Goal: Task Accomplishment & Management: Use online tool/utility

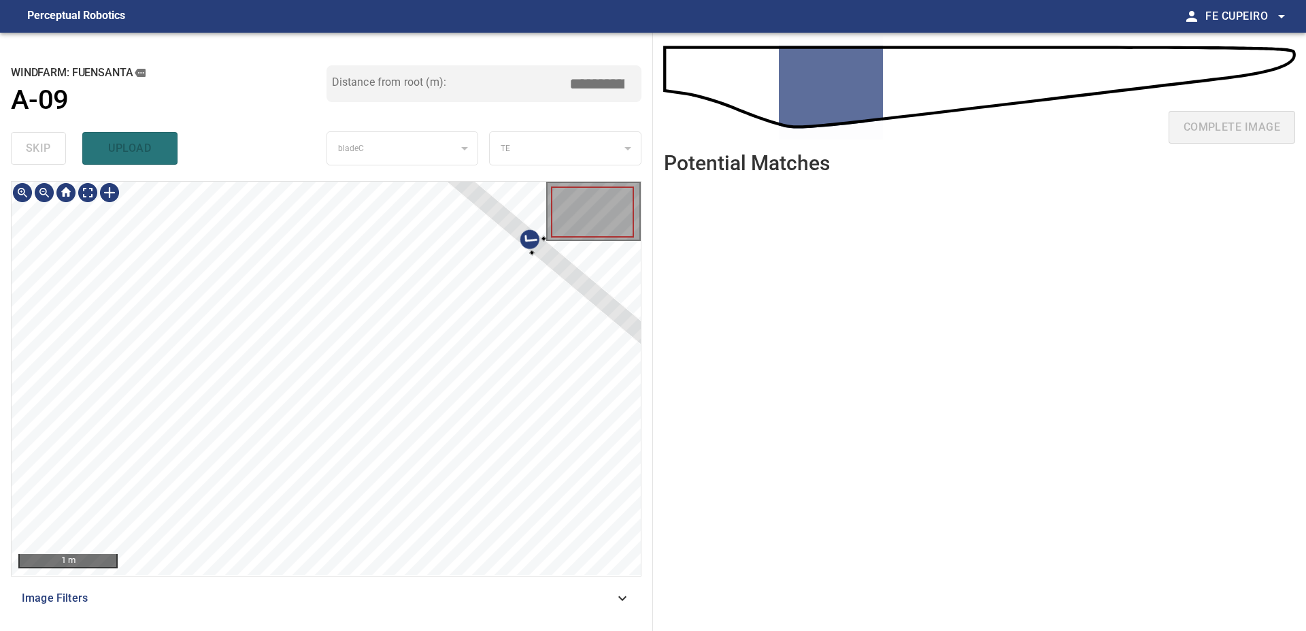
click at [627, 278] on div at bounding box center [326, 378] width 629 height 393
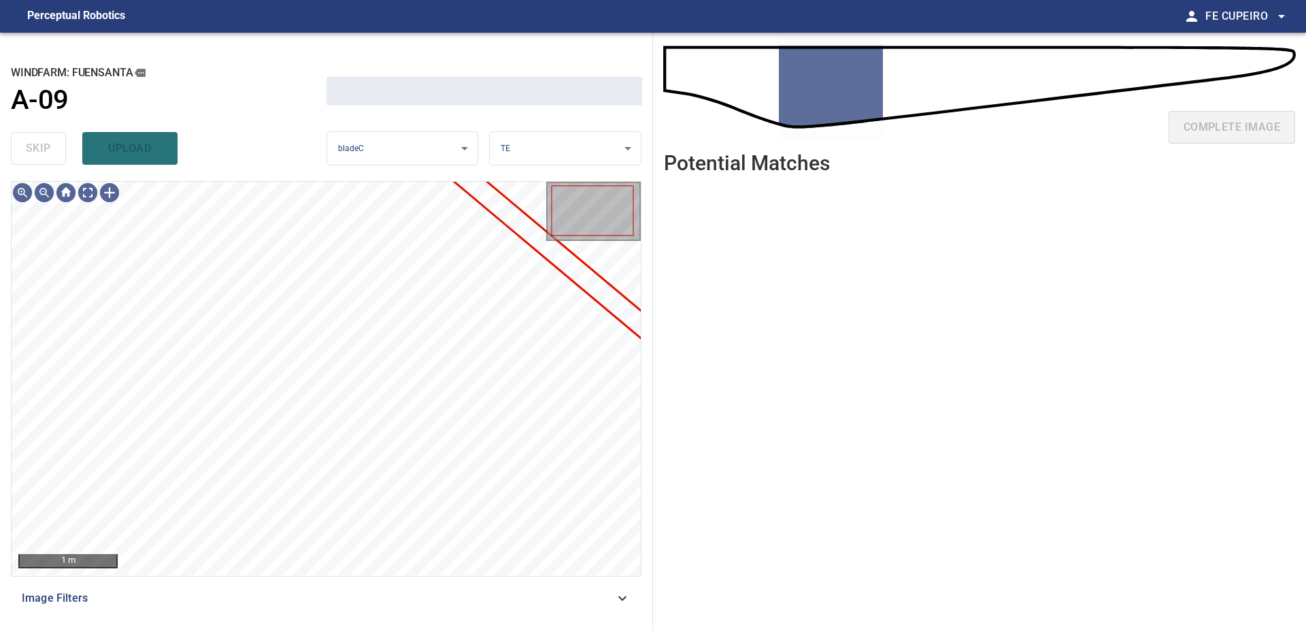
click at [302, 622] on div "**********" at bounding box center [326, 332] width 653 height 598
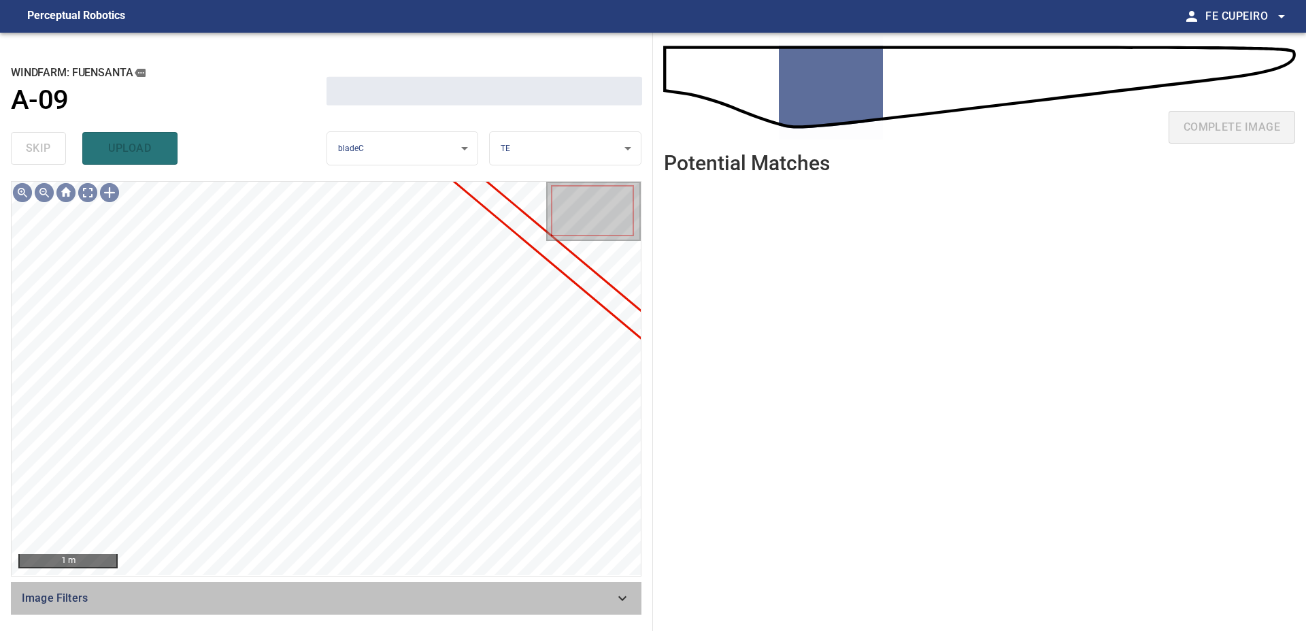
click at [308, 603] on span "Image Filters" at bounding box center [318, 598] width 593 height 16
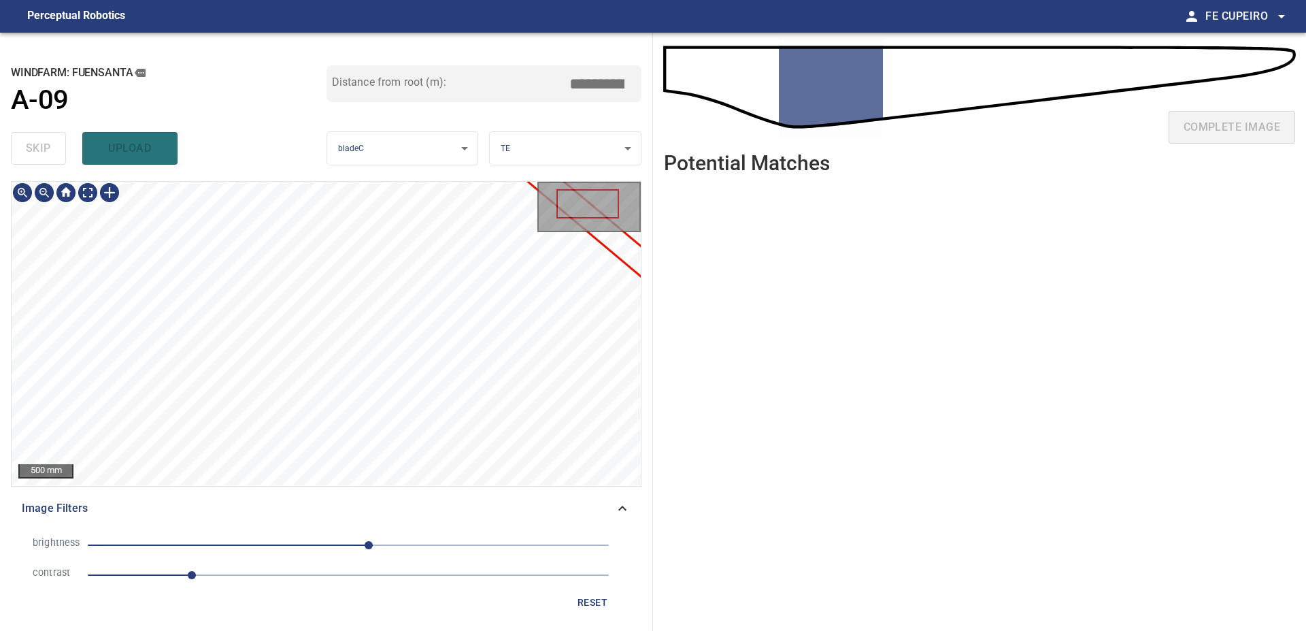
click at [242, 581] on span "1" at bounding box center [348, 574] width 521 height 19
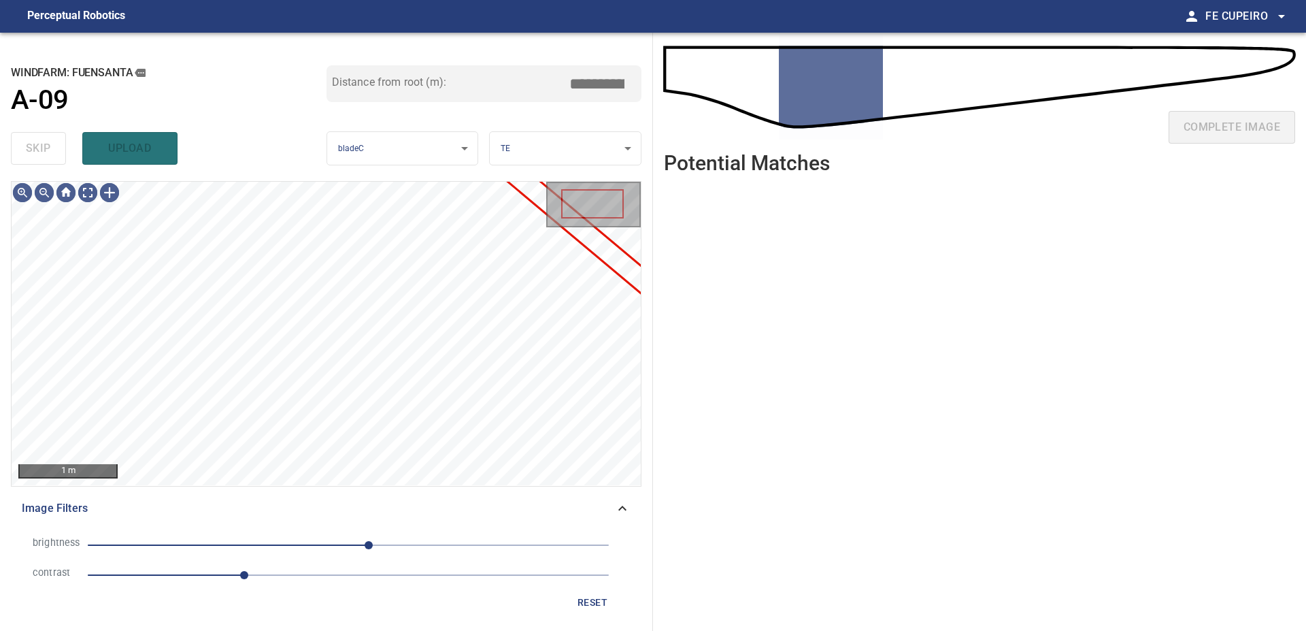
click at [326, 544] on span "20" at bounding box center [348, 544] width 521 height 19
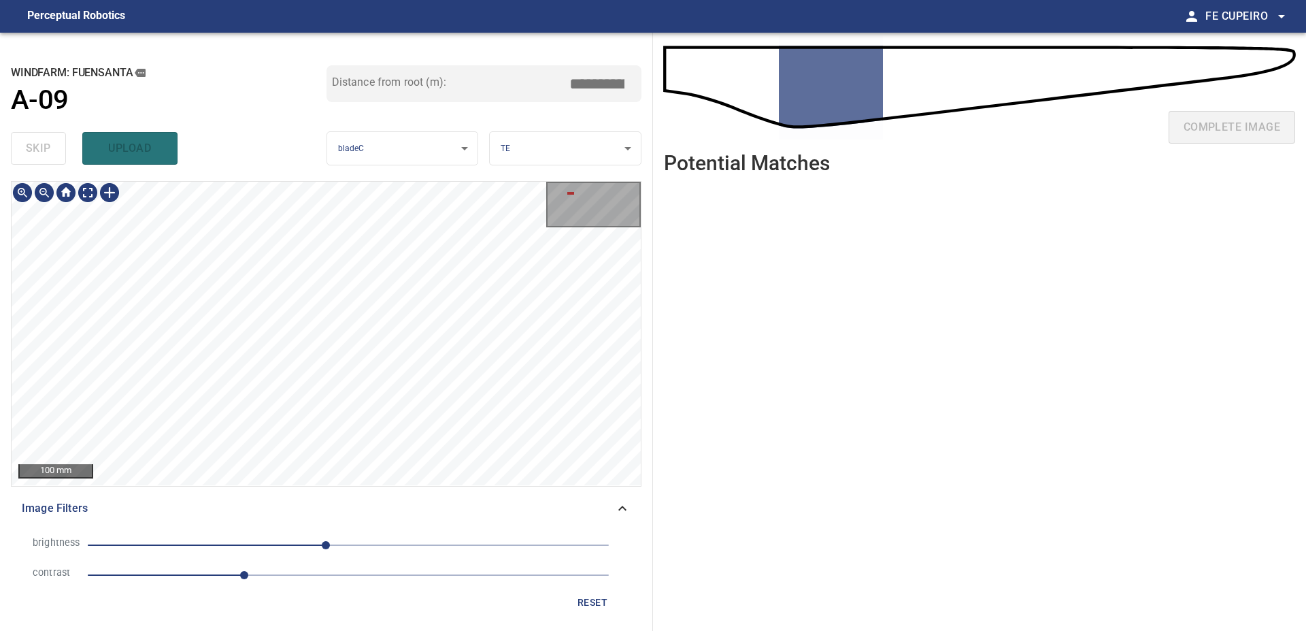
click at [123, 179] on div "**********" at bounding box center [326, 332] width 653 height 598
click at [276, 181] on div "**********" at bounding box center [326, 332] width 653 height 598
click at [82, 191] on body "**********" at bounding box center [653, 315] width 1306 height 631
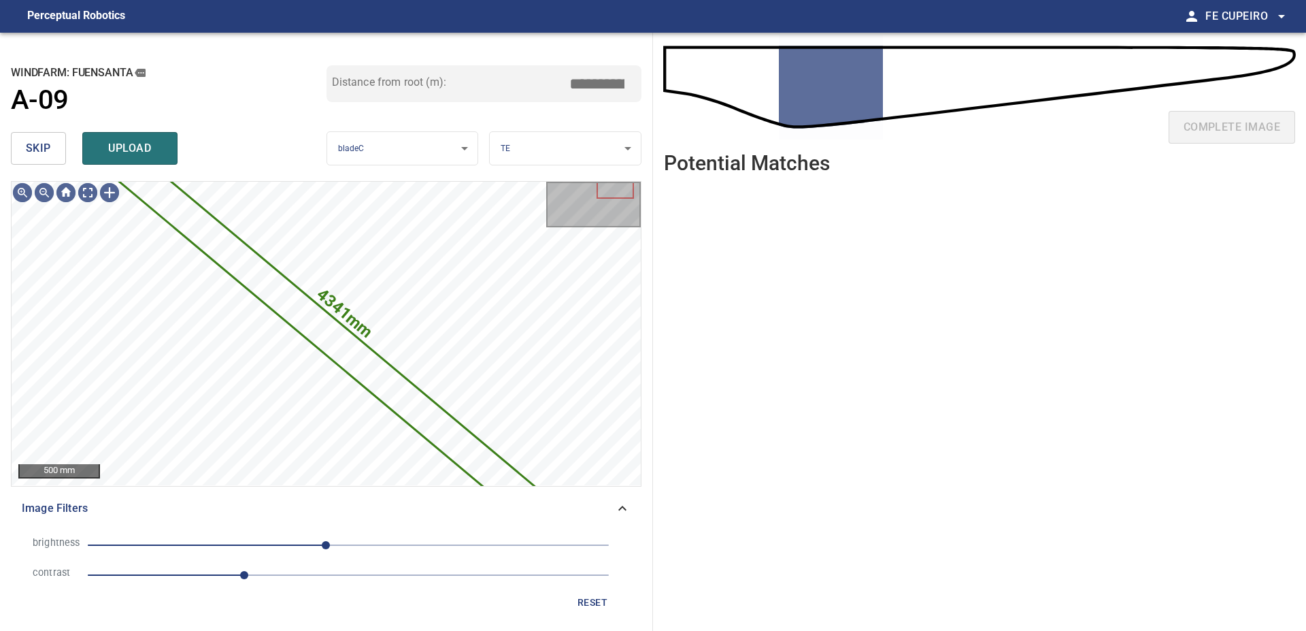
click at [39, 150] on span "skip" at bounding box center [38, 148] width 25 height 19
click at [39, 150] on div "skip upload" at bounding box center [169, 149] width 316 height 44
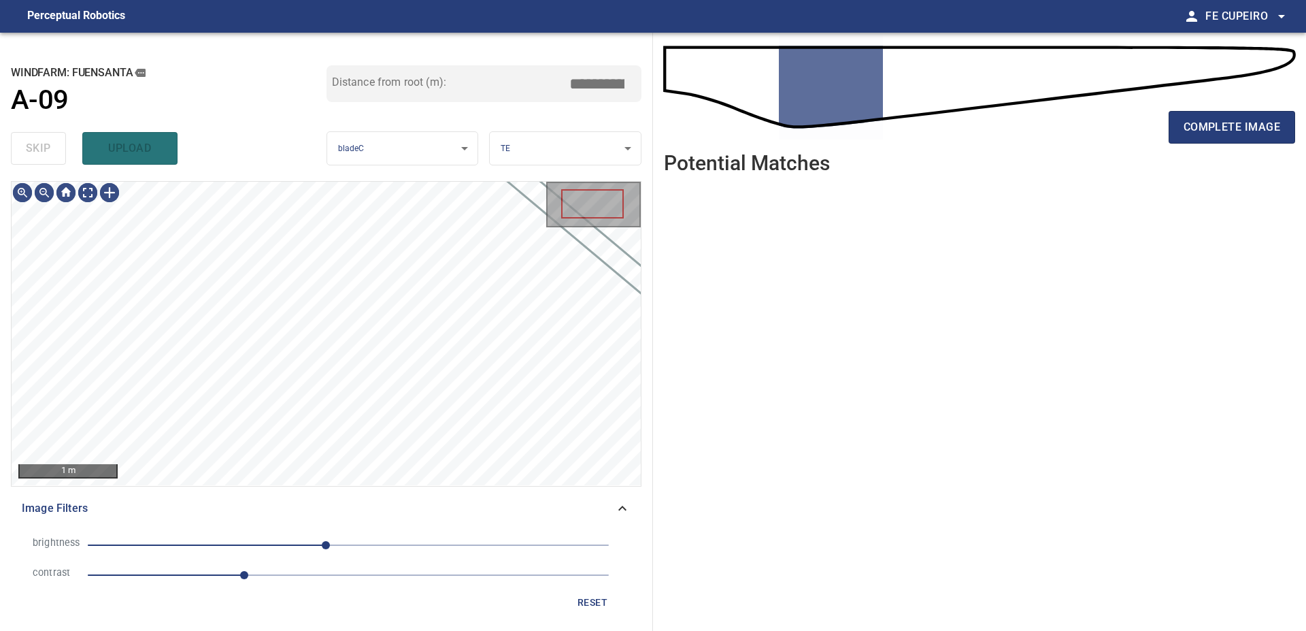
click at [39, 150] on div "skip upload" at bounding box center [169, 149] width 316 height 44
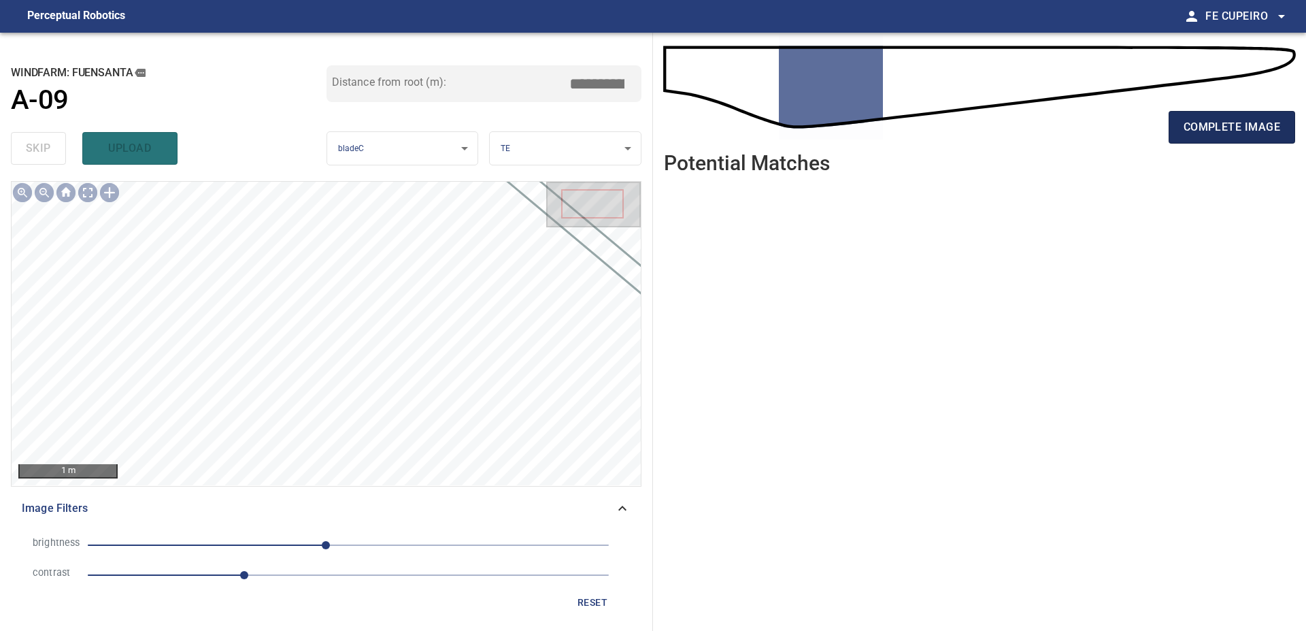
click at [1208, 128] on span "complete image" at bounding box center [1232, 127] width 97 height 19
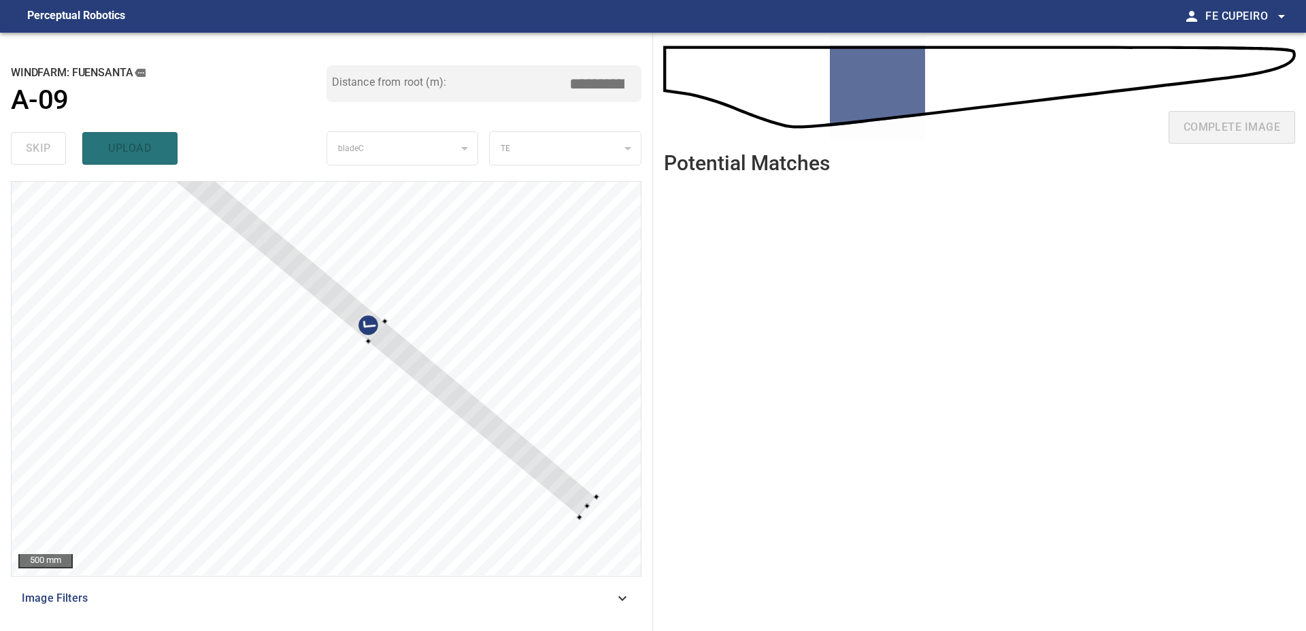
click at [367, 298] on div at bounding box center [326, 378] width 629 height 393
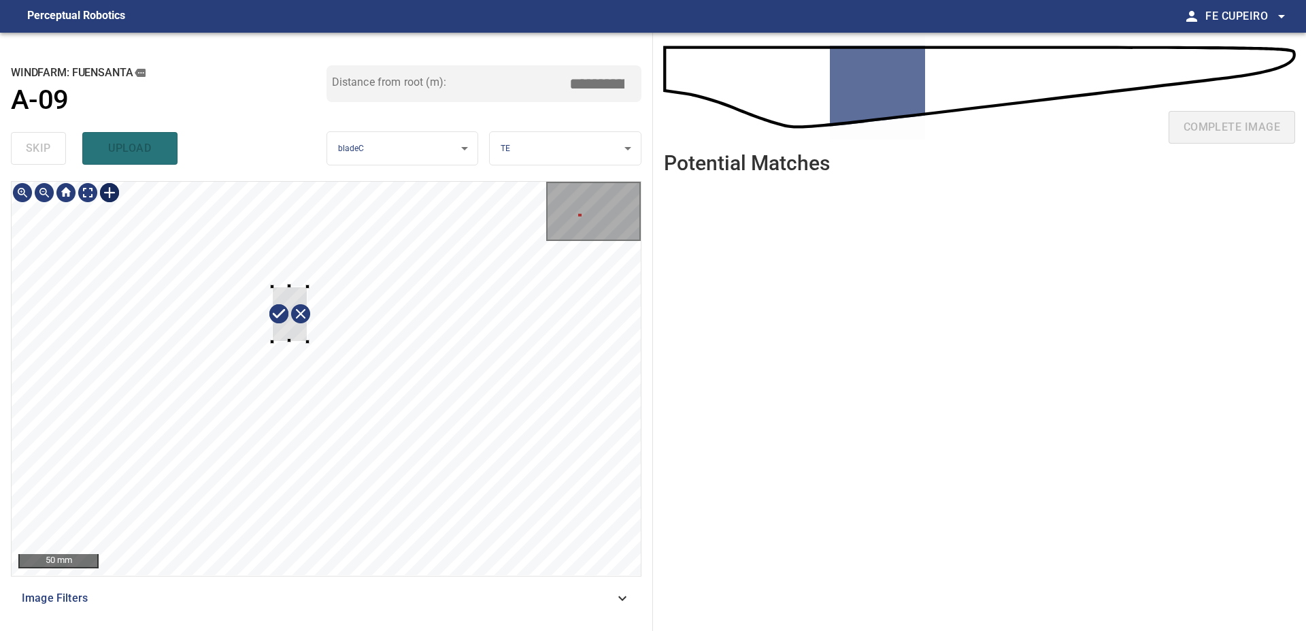
click at [272, 343] on div at bounding box center [326, 378] width 629 height 393
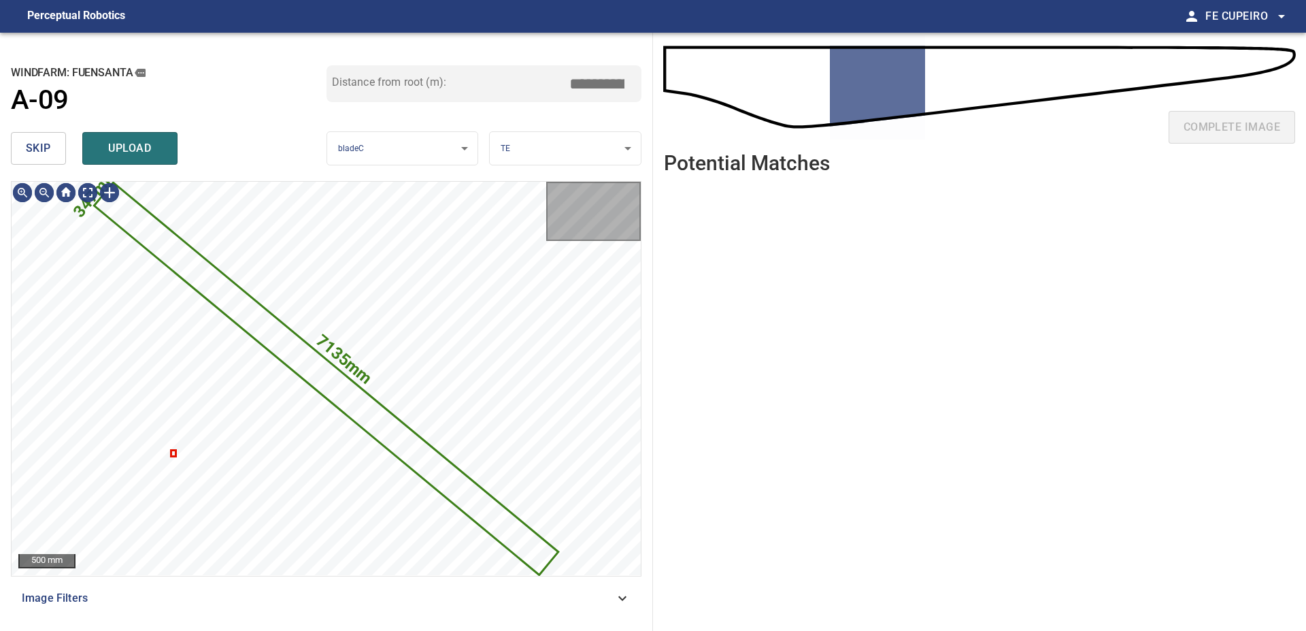
click at [50, 158] on span "skip" at bounding box center [38, 148] width 25 height 19
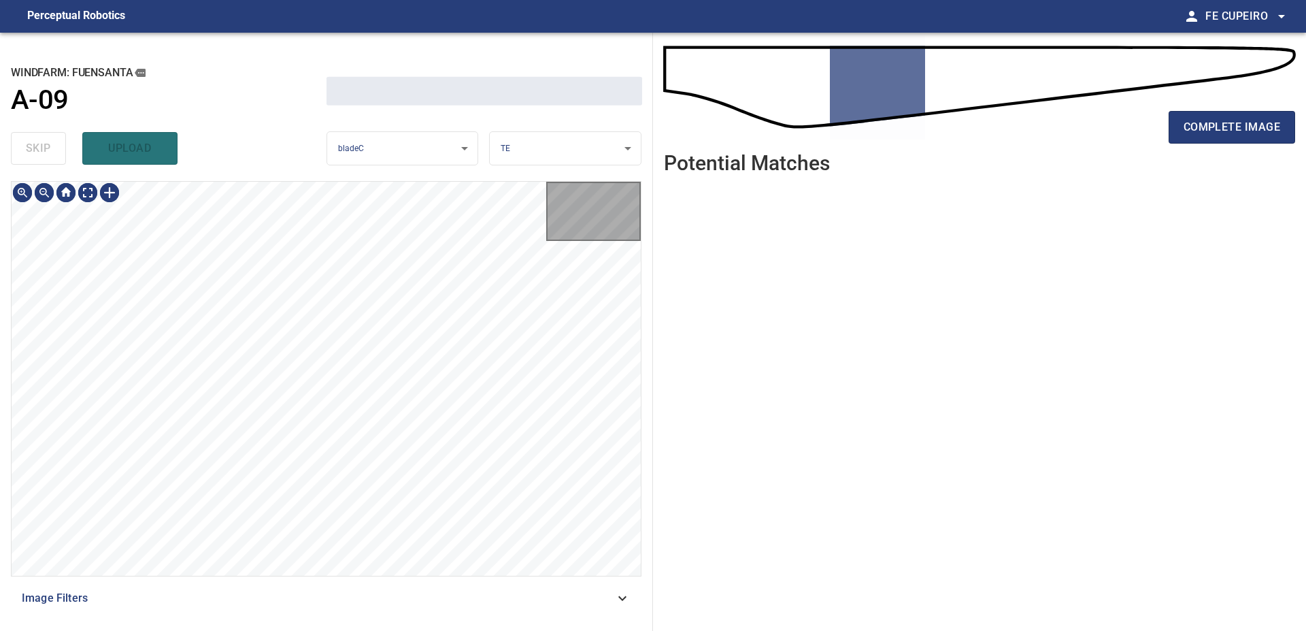
click at [50, 158] on div "skip upload" at bounding box center [169, 149] width 316 height 44
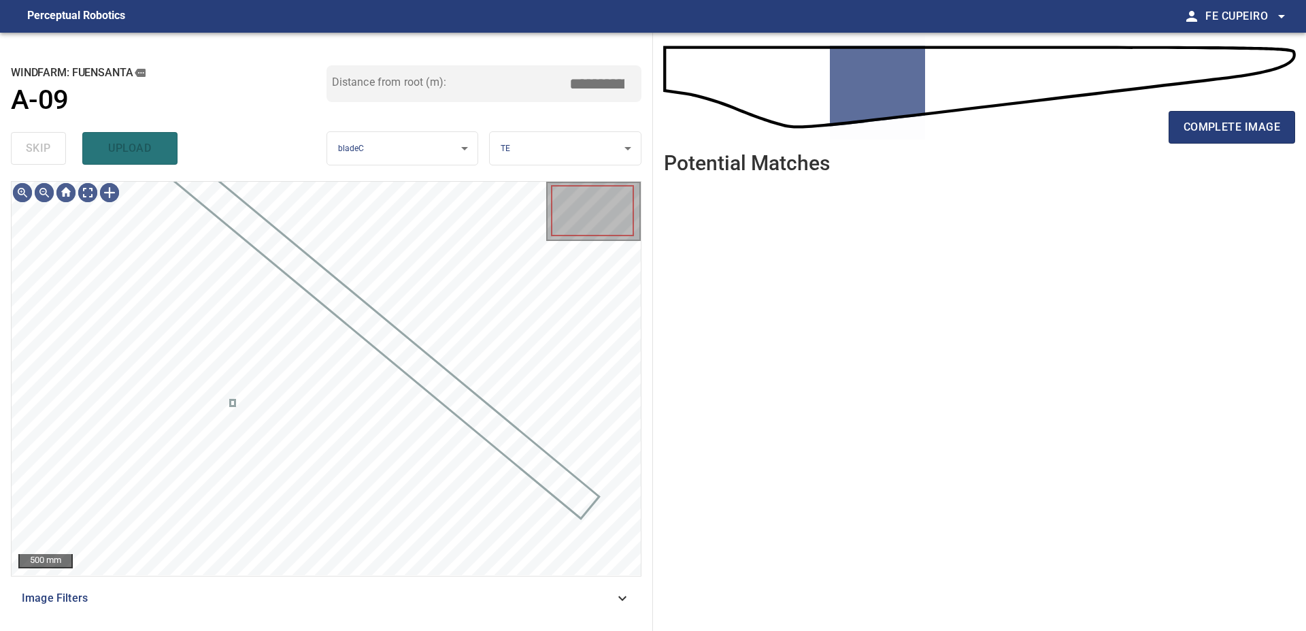
click at [50, 158] on div "skip upload" at bounding box center [169, 149] width 316 height 44
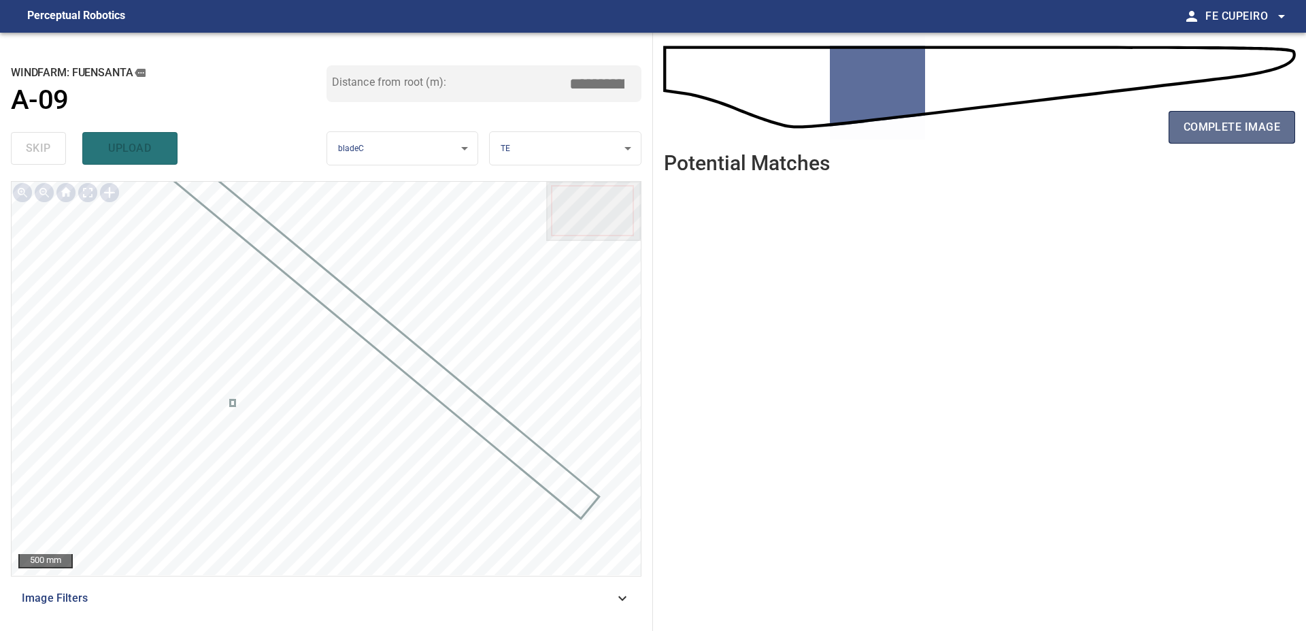
click at [1208, 133] on span "complete image" at bounding box center [1232, 127] width 97 height 19
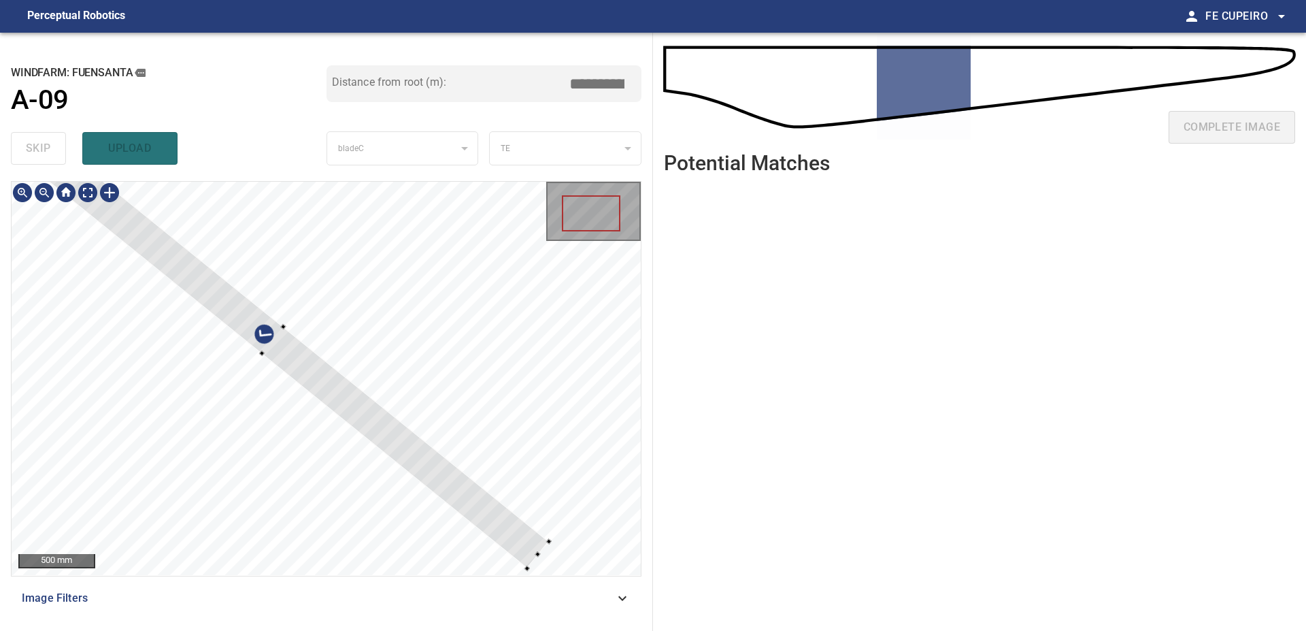
click at [510, 349] on div at bounding box center [326, 378] width 629 height 393
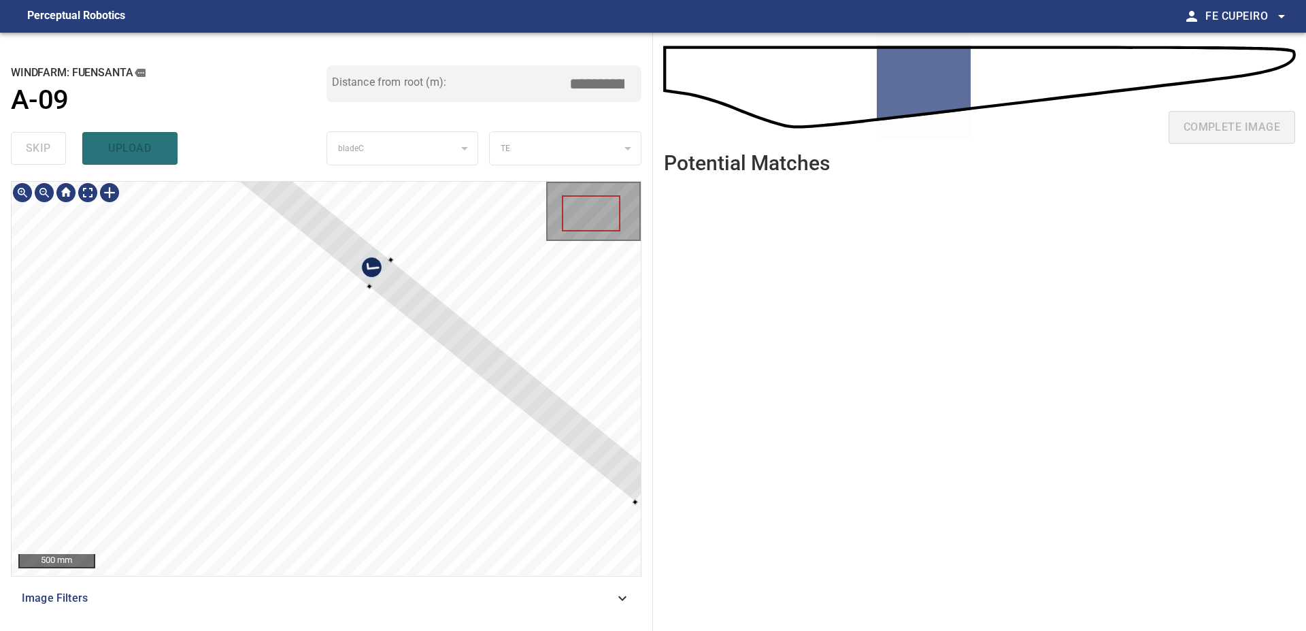
click at [354, 258] on div at bounding box center [380, 274] width 552 height 456
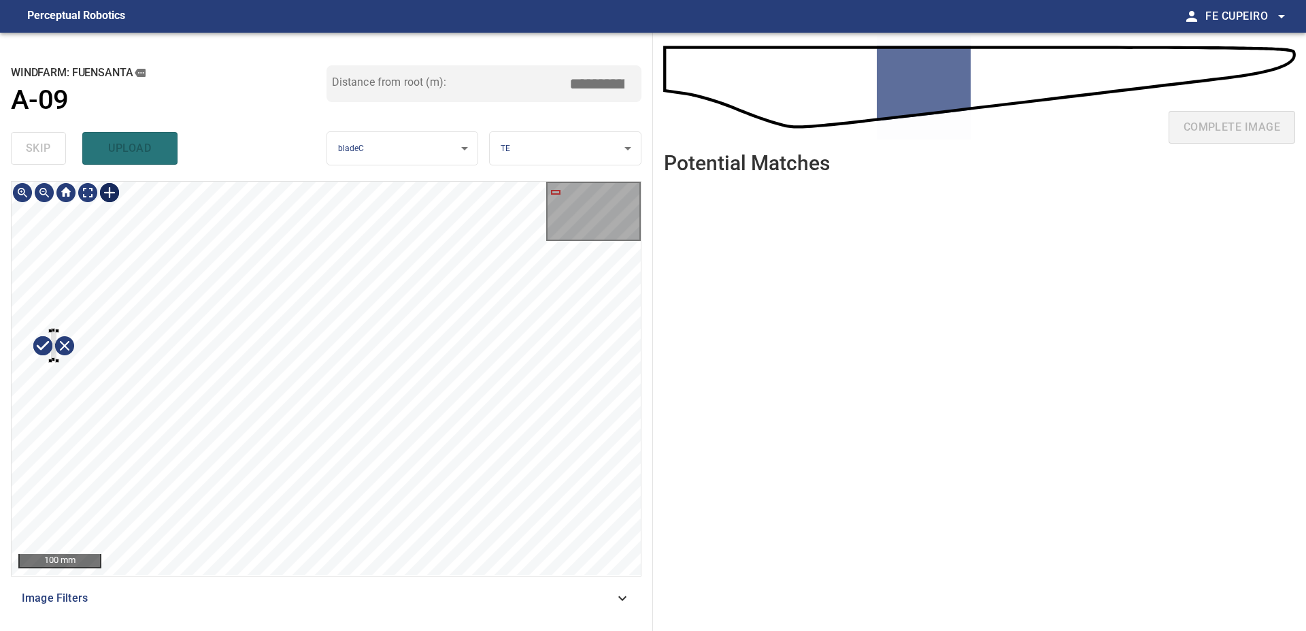
click at [50, 366] on div at bounding box center [326, 378] width 629 height 393
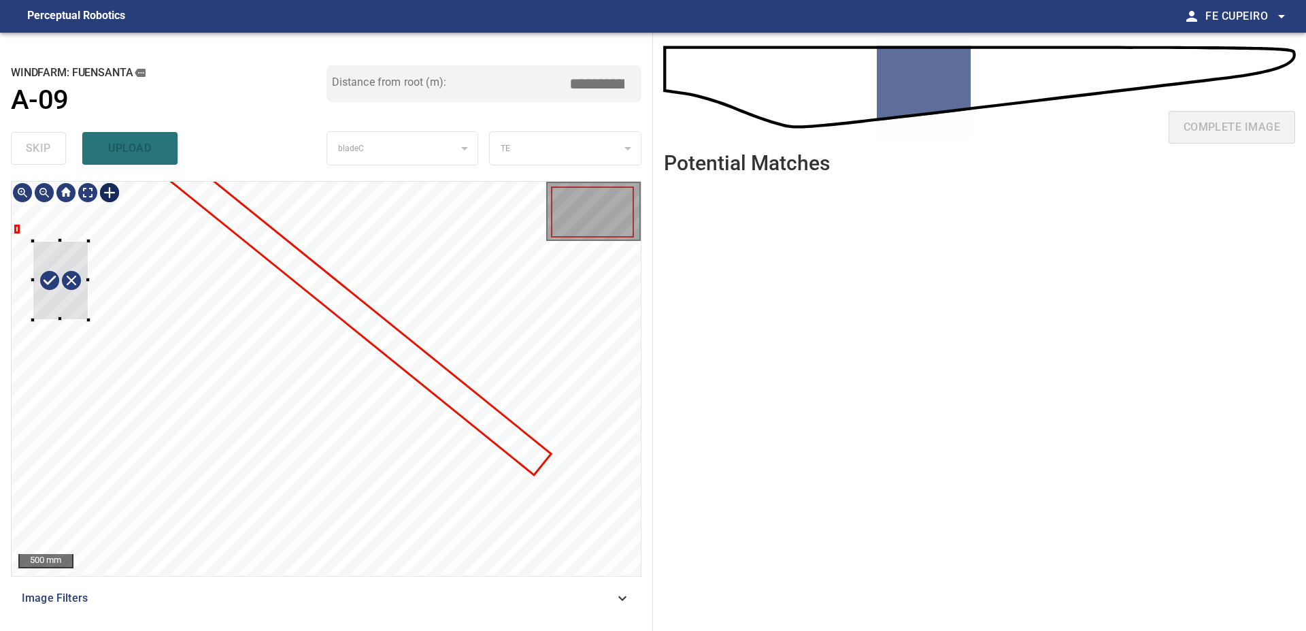
click at [82, 308] on div at bounding box center [326, 378] width 629 height 393
click at [226, 603] on span "Image Filters" at bounding box center [318, 598] width 593 height 16
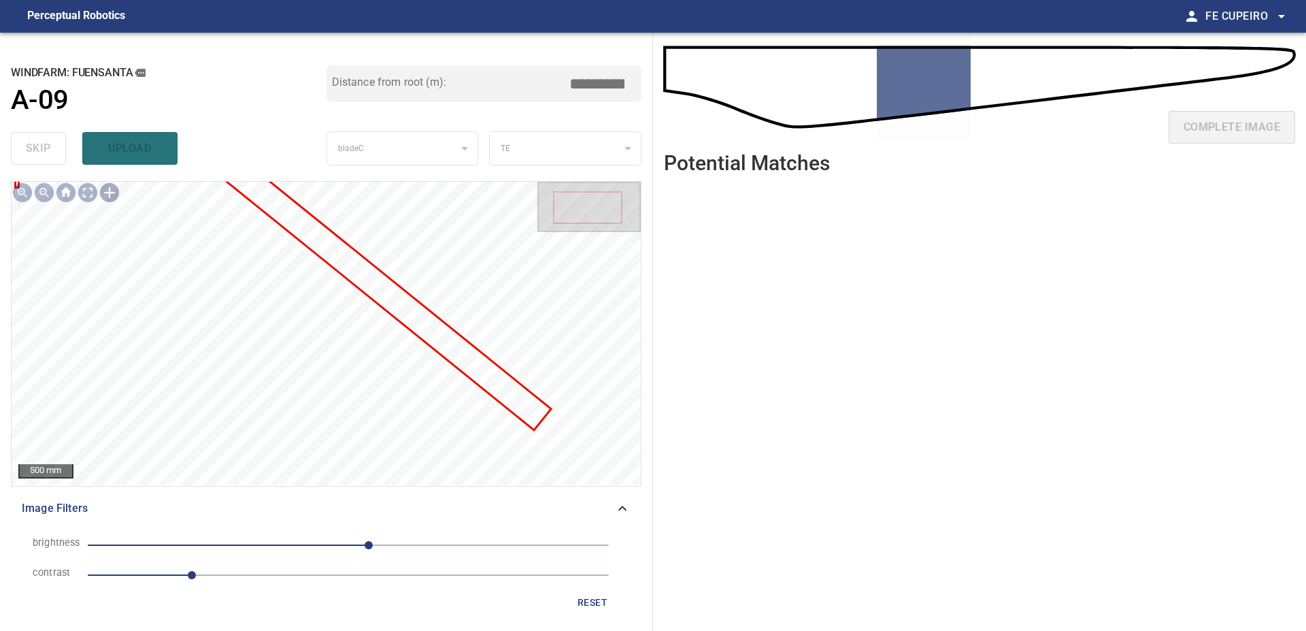
click at [244, 575] on span "1" at bounding box center [348, 574] width 521 height 19
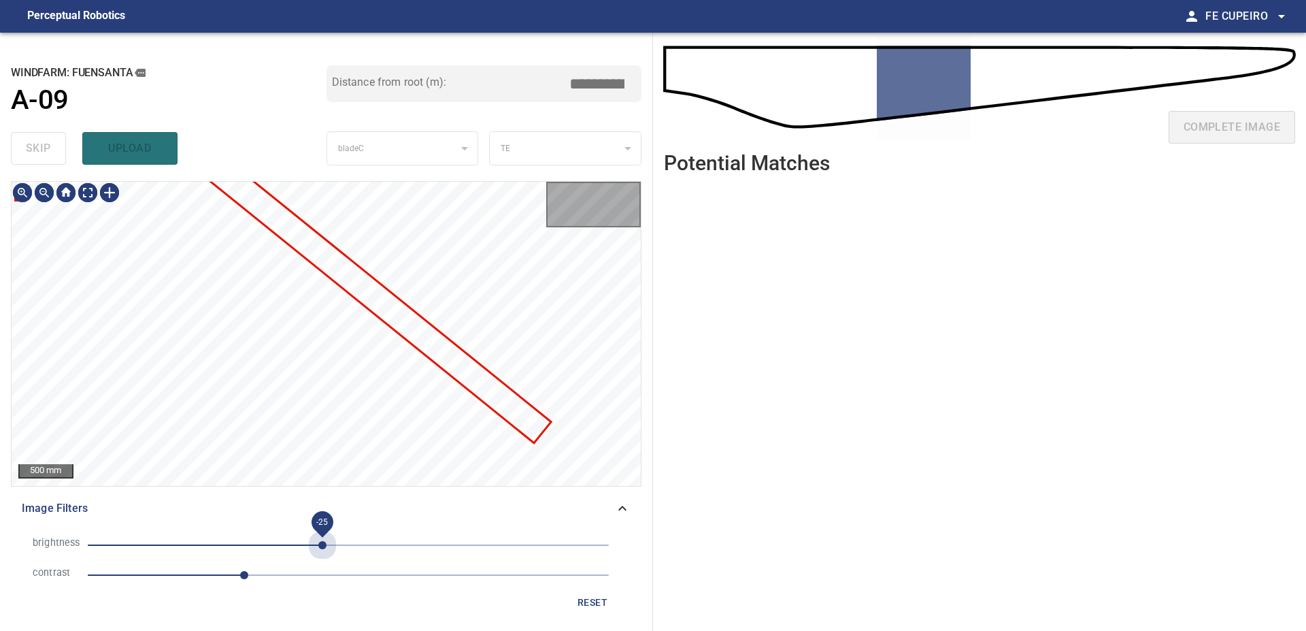
click at [322, 553] on span "-25" at bounding box center [348, 544] width 521 height 19
click at [318, 549] on span "-25" at bounding box center [322, 545] width 8 height 8
click at [83, 195] on body "**********" at bounding box center [653, 315] width 1306 height 631
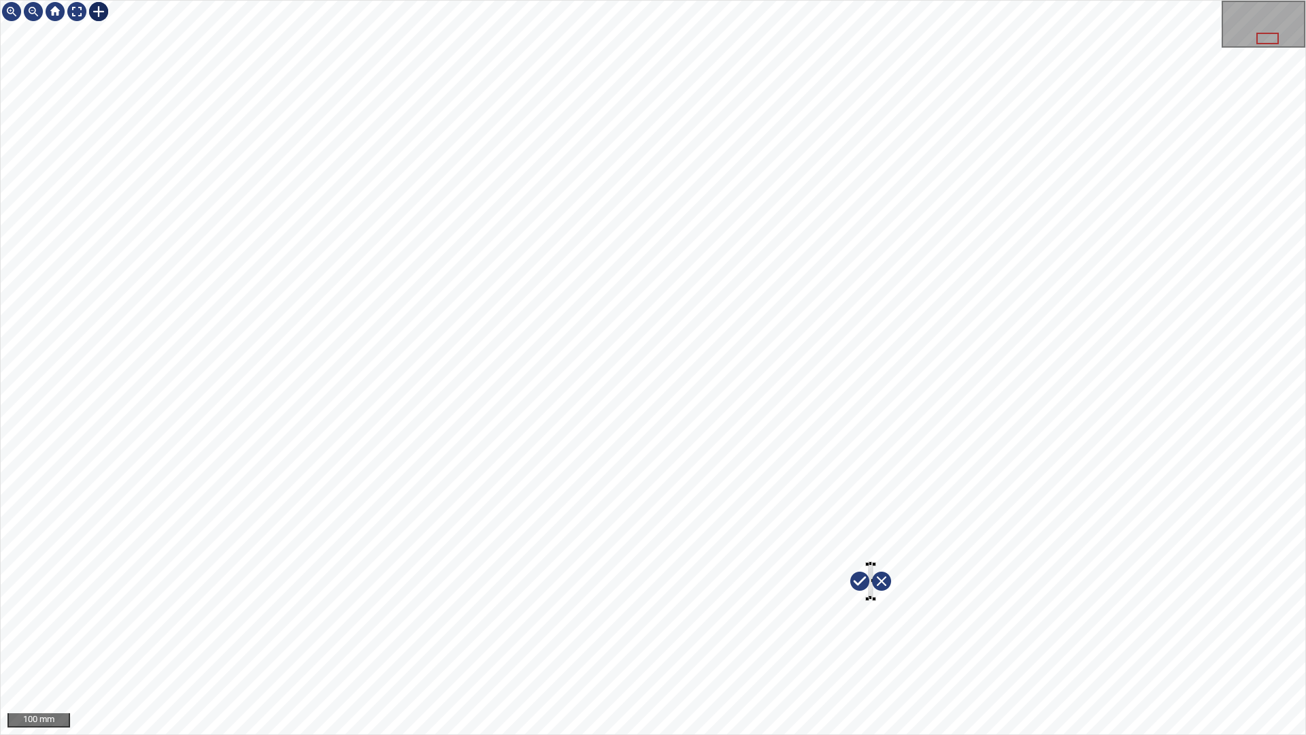
click at [867, 605] on div at bounding box center [653, 367] width 1305 height 733
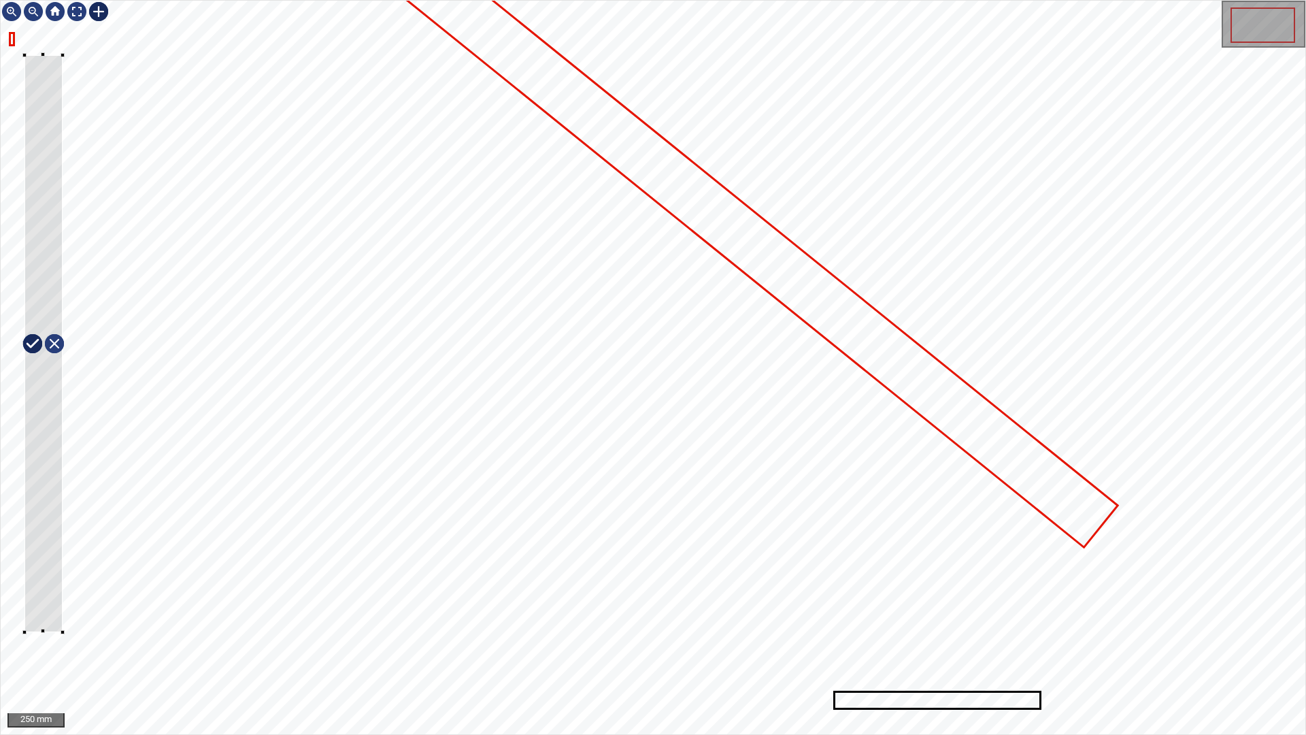
click at [63, 630] on div at bounding box center [653, 367] width 1305 height 733
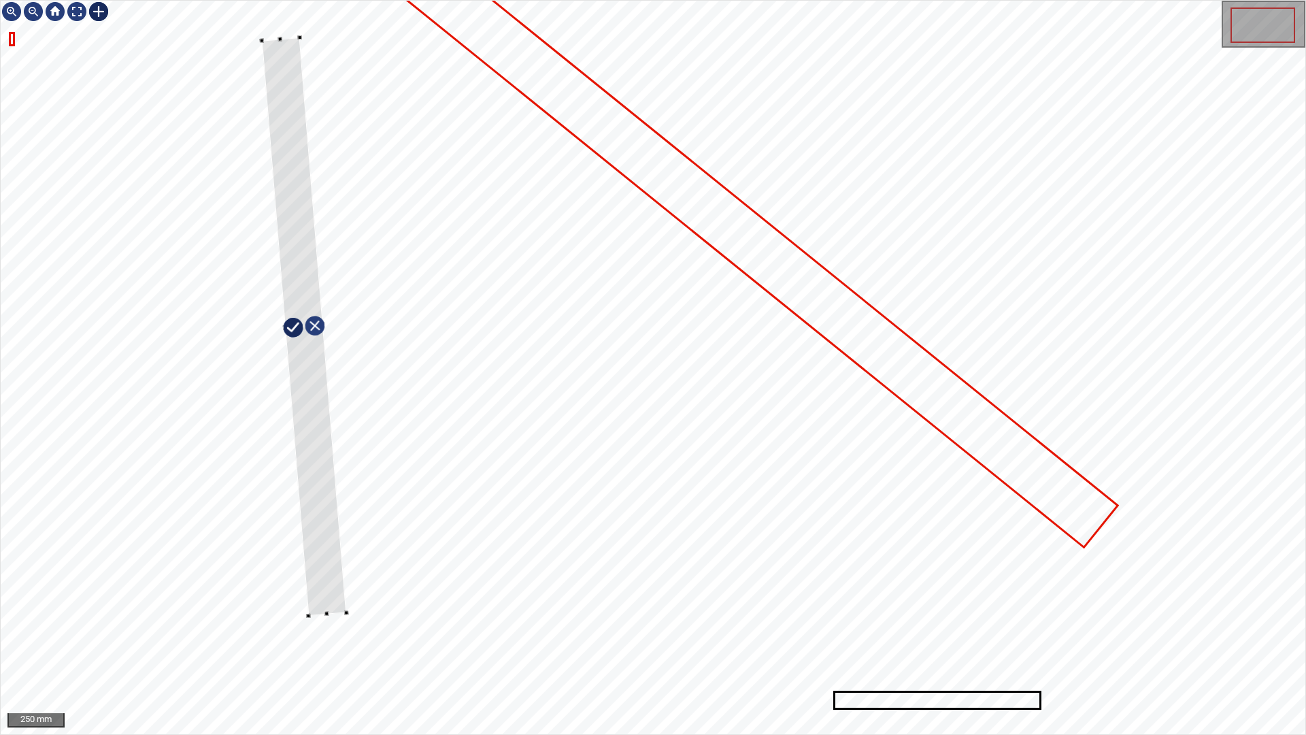
click at [362, 480] on div at bounding box center [653, 367] width 1305 height 733
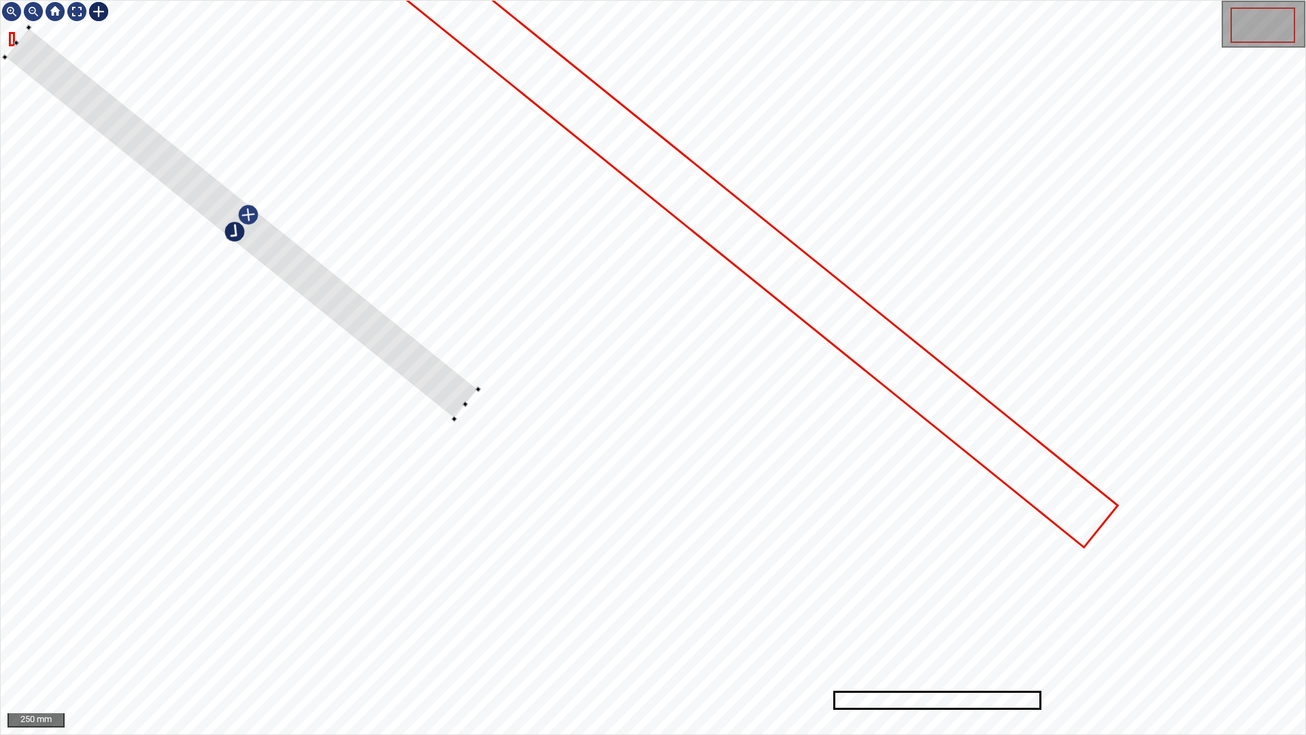
click at [265, 262] on div at bounding box center [241, 222] width 473 height 391
click at [378, 335] on div at bounding box center [238, 227] width 473 height 392
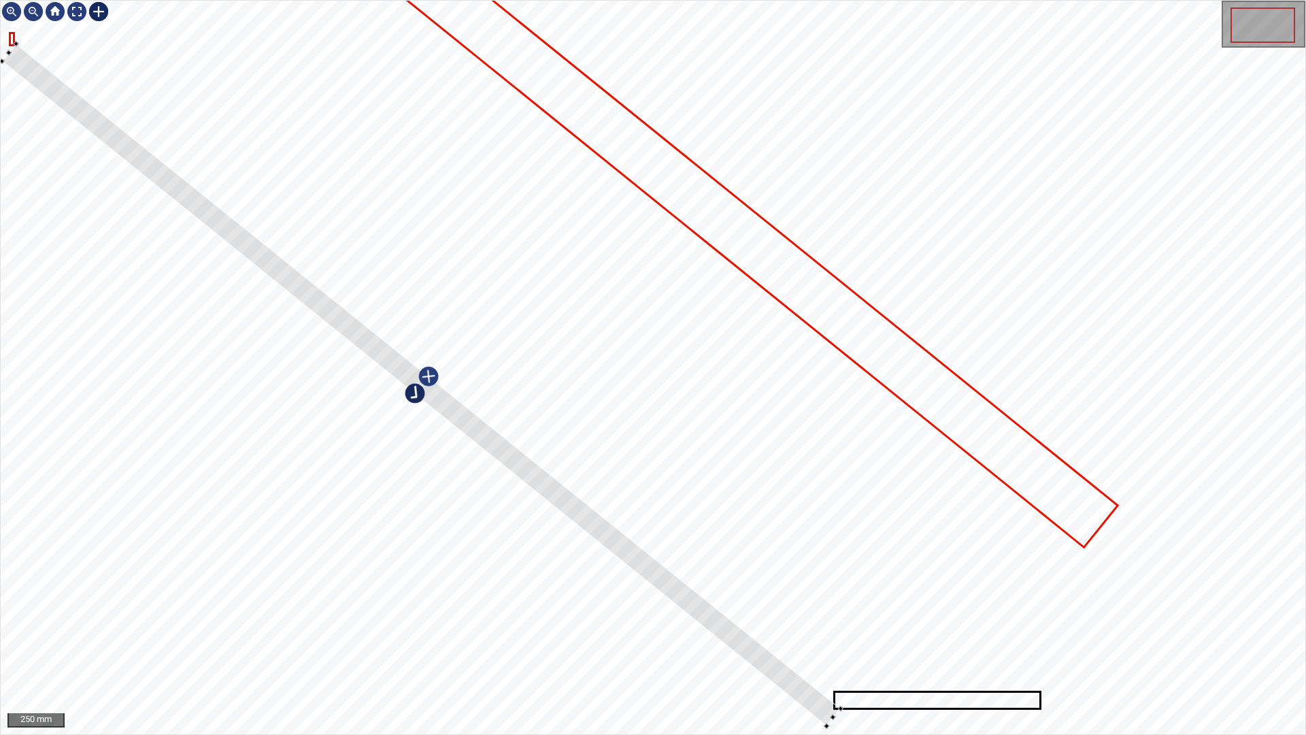
click at [842, 630] on div at bounding box center [653, 367] width 1305 height 733
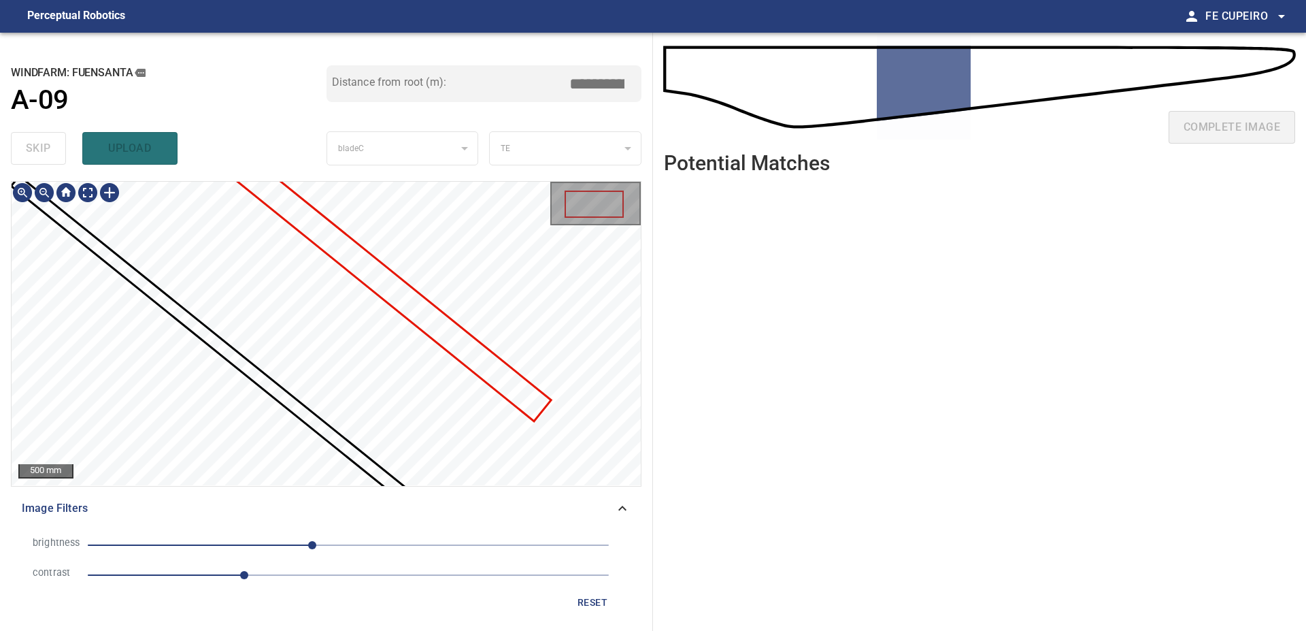
type input "****"
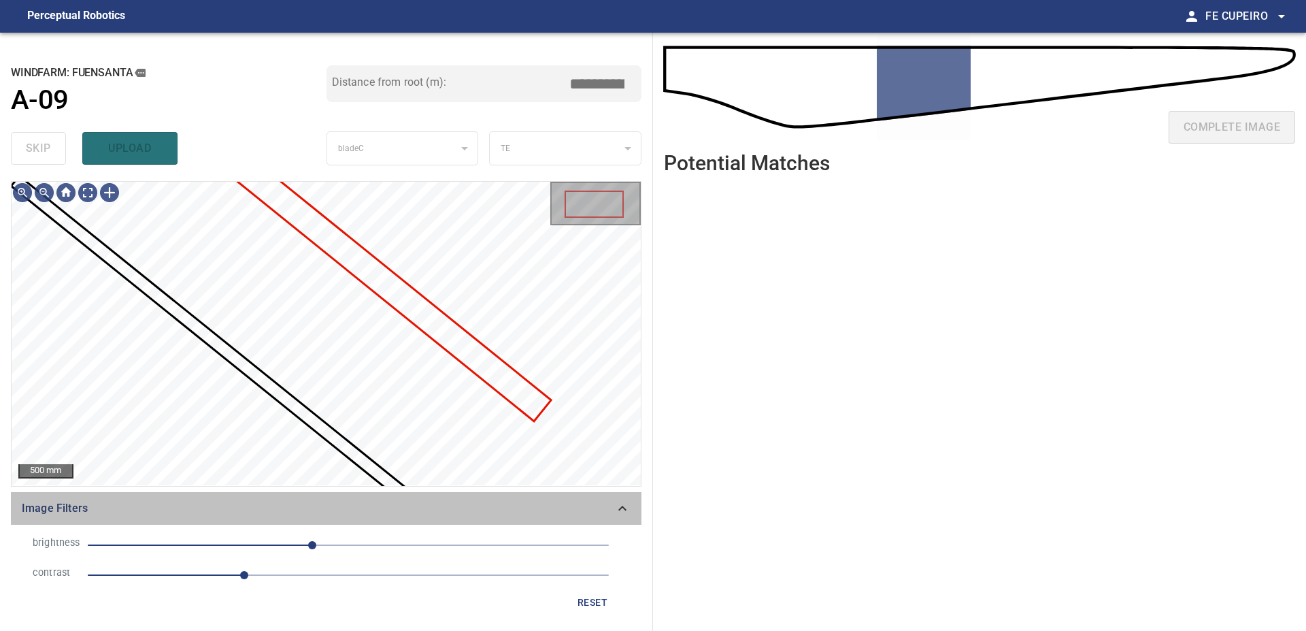
click at [346, 503] on span "Image Filters" at bounding box center [318, 508] width 593 height 16
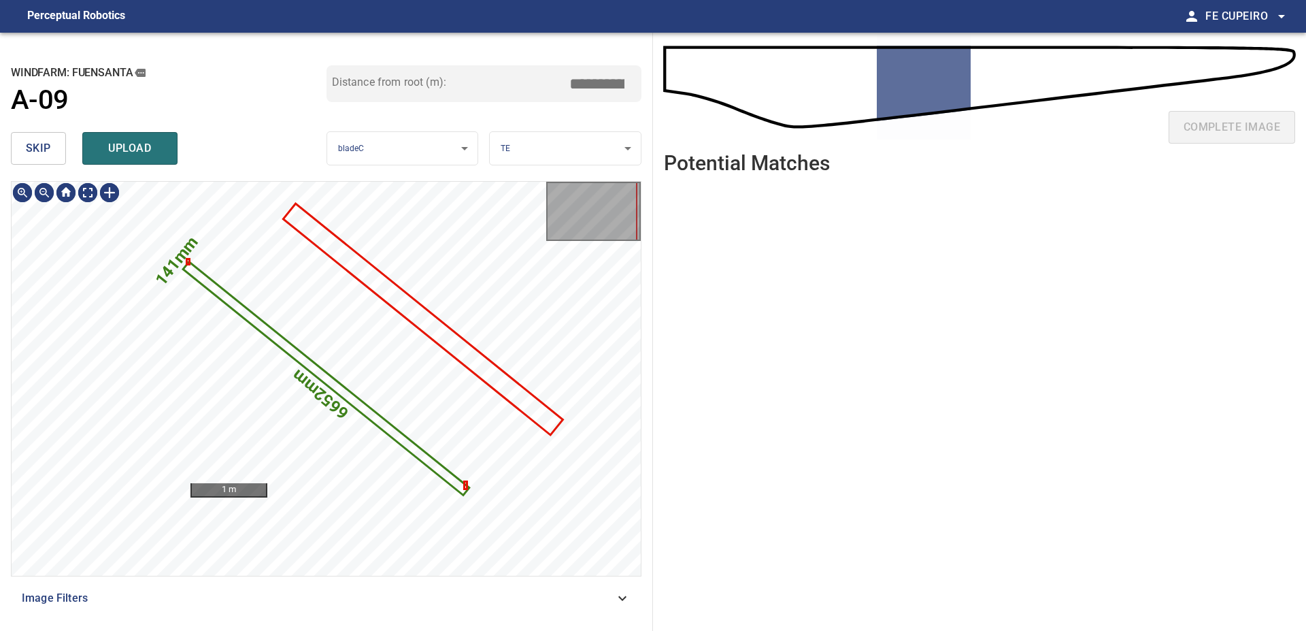
type input "****"
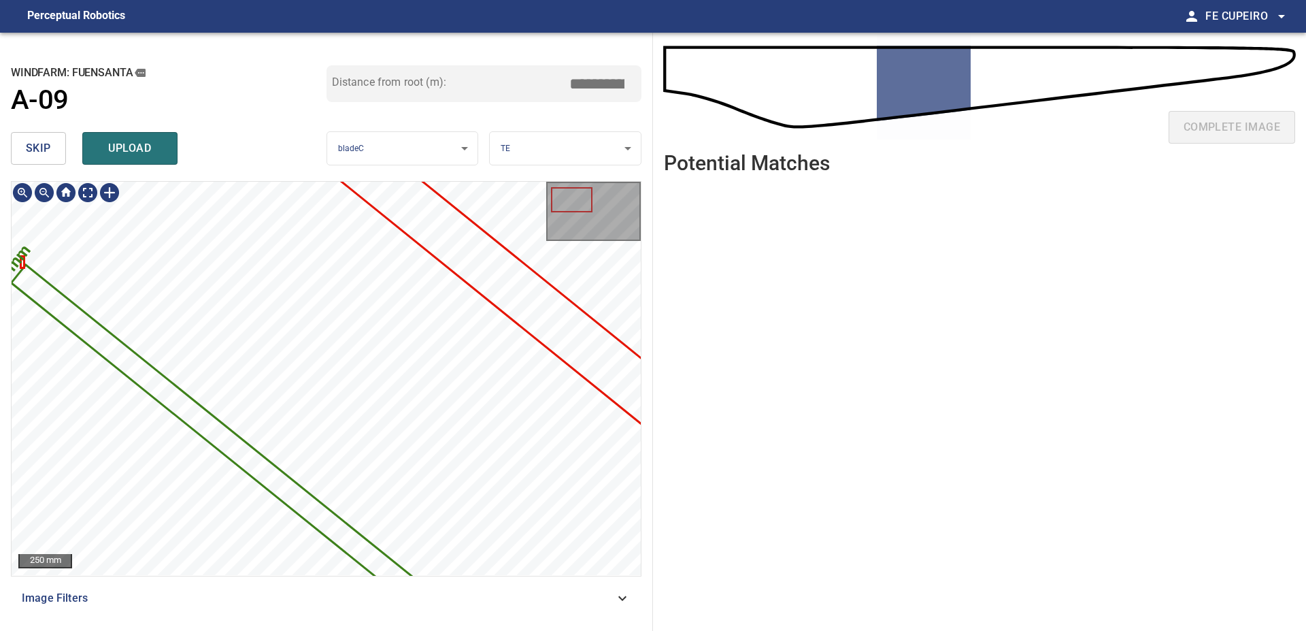
click at [20, 263] on text "141mm" at bounding box center [9, 269] width 51 height 56
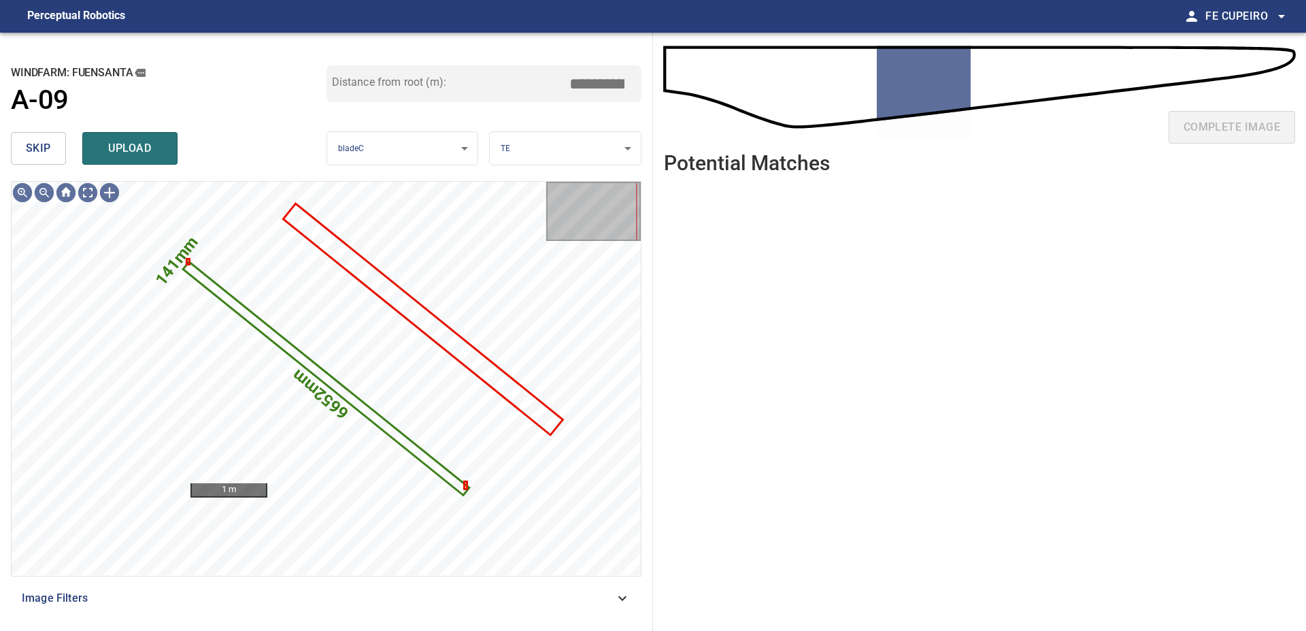
click at [588, 79] on input "****" at bounding box center [602, 84] width 68 height 26
click at [619, 84] on input "****" at bounding box center [602, 84] width 68 height 26
type input "*****"
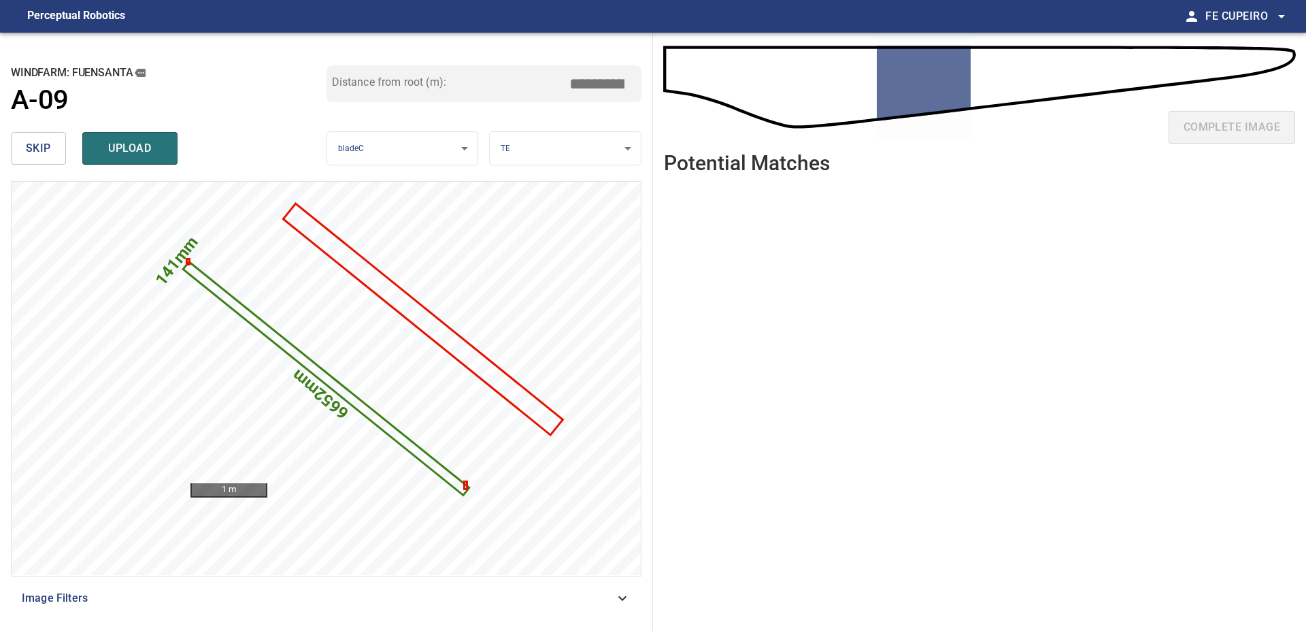
click at [580, 114] on div "Distance from root (m): *****" at bounding box center [485, 95] width 316 height 61
click at [134, 152] on span "upload" at bounding box center [129, 148] width 65 height 19
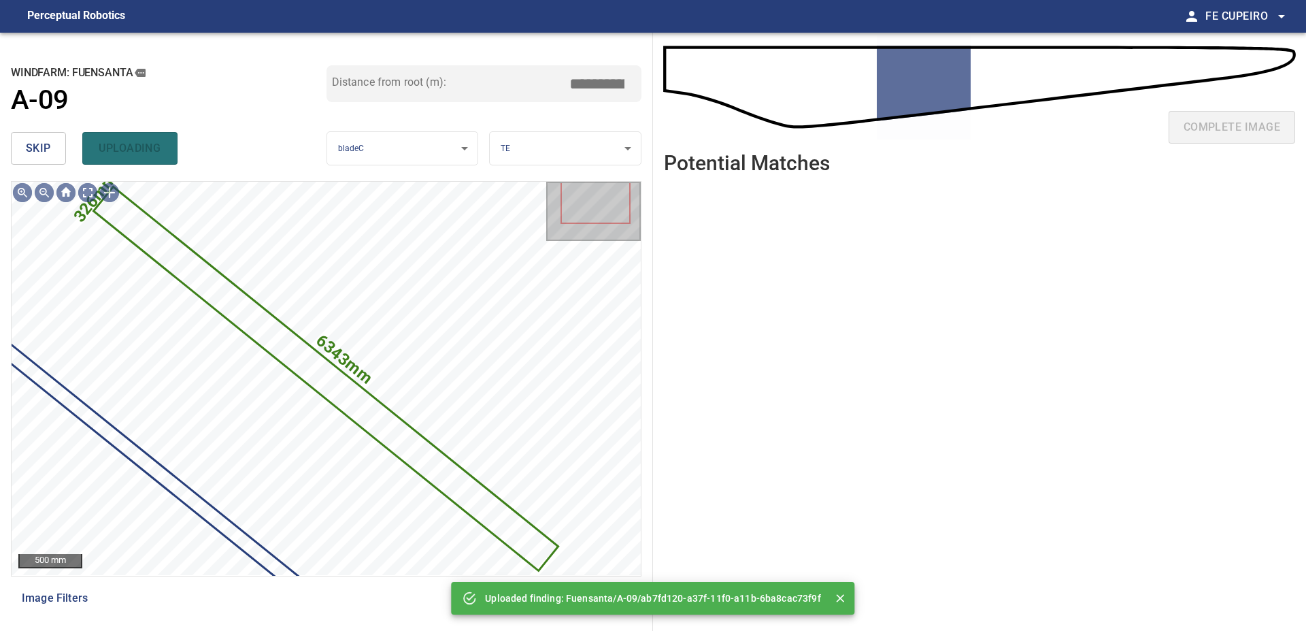
click at [57, 148] on button "skip" at bounding box center [38, 148] width 55 height 33
click at [56, 148] on button "skip" at bounding box center [38, 148] width 55 height 33
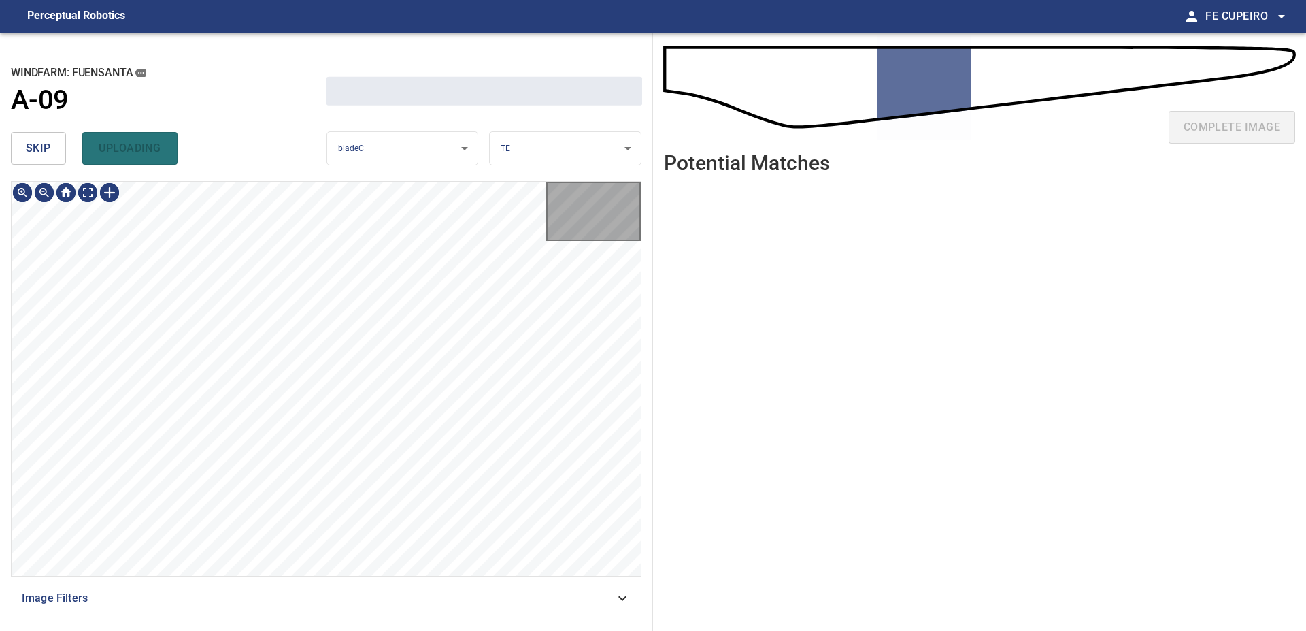
click at [56, 148] on button "skip" at bounding box center [38, 148] width 55 height 33
click at [56, 148] on div "skip uploading" at bounding box center [169, 149] width 316 height 44
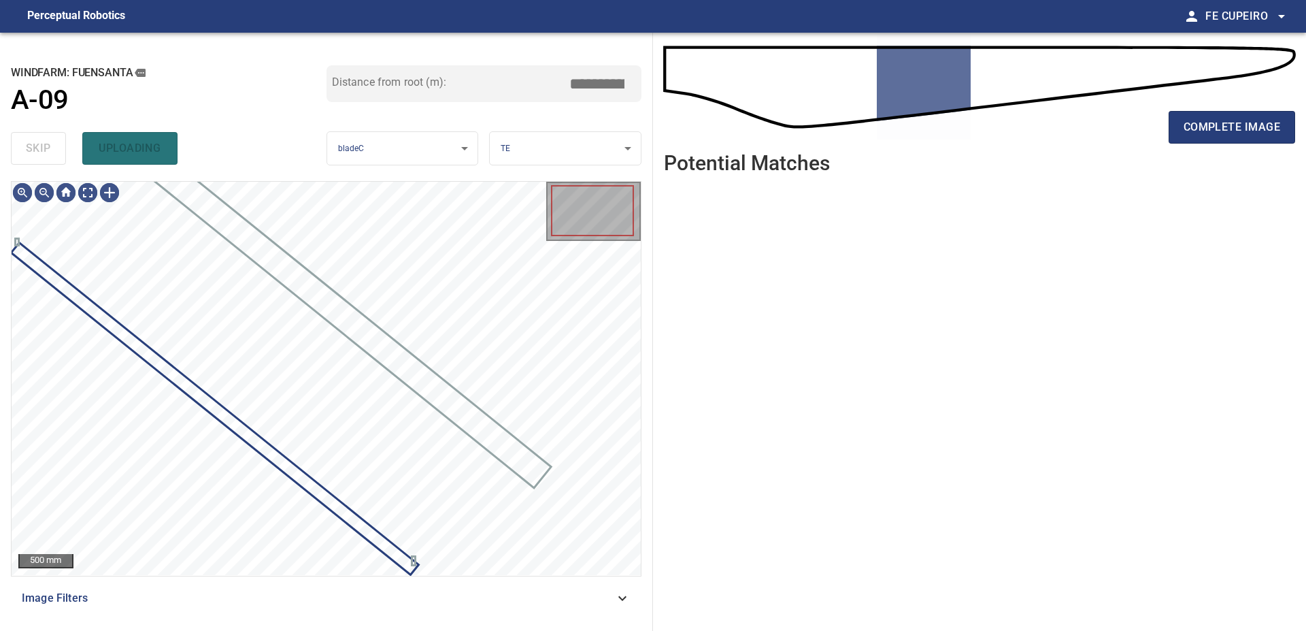
click at [54, 148] on div "skip uploading" at bounding box center [169, 149] width 316 height 44
click at [54, 148] on div "skip upload" at bounding box center [169, 149] width 316 height 44
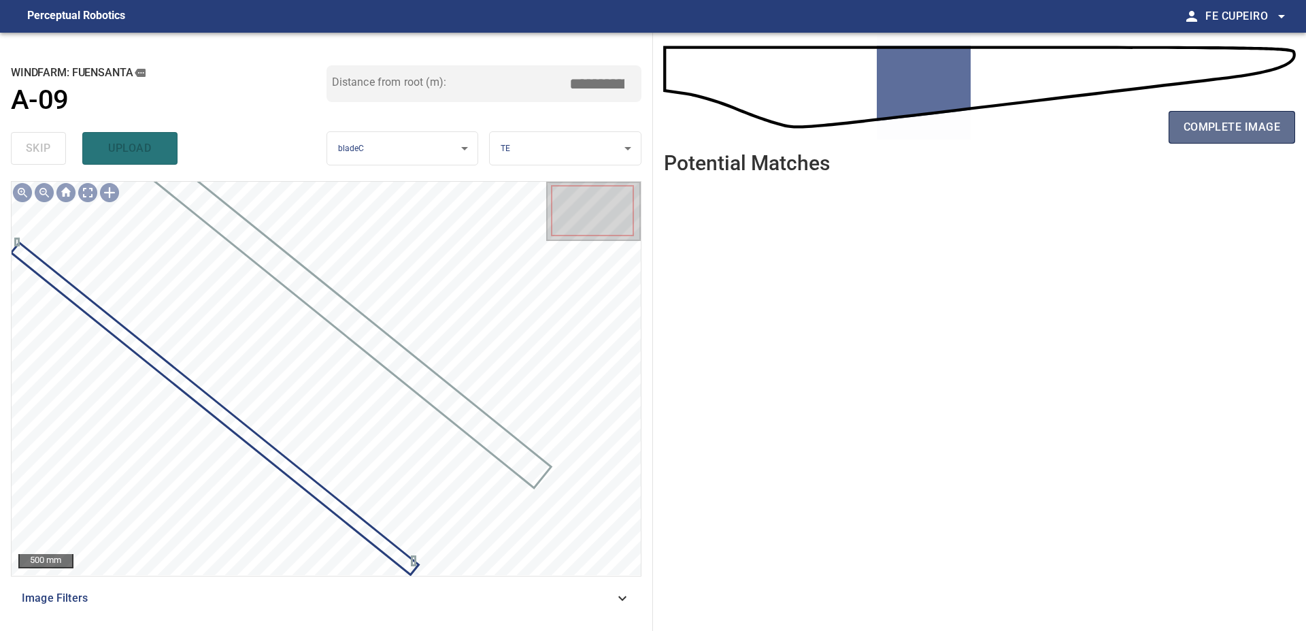
click at [1199, 131] on span "complete image" at bounding box center [1232, 127] width 97 height 19
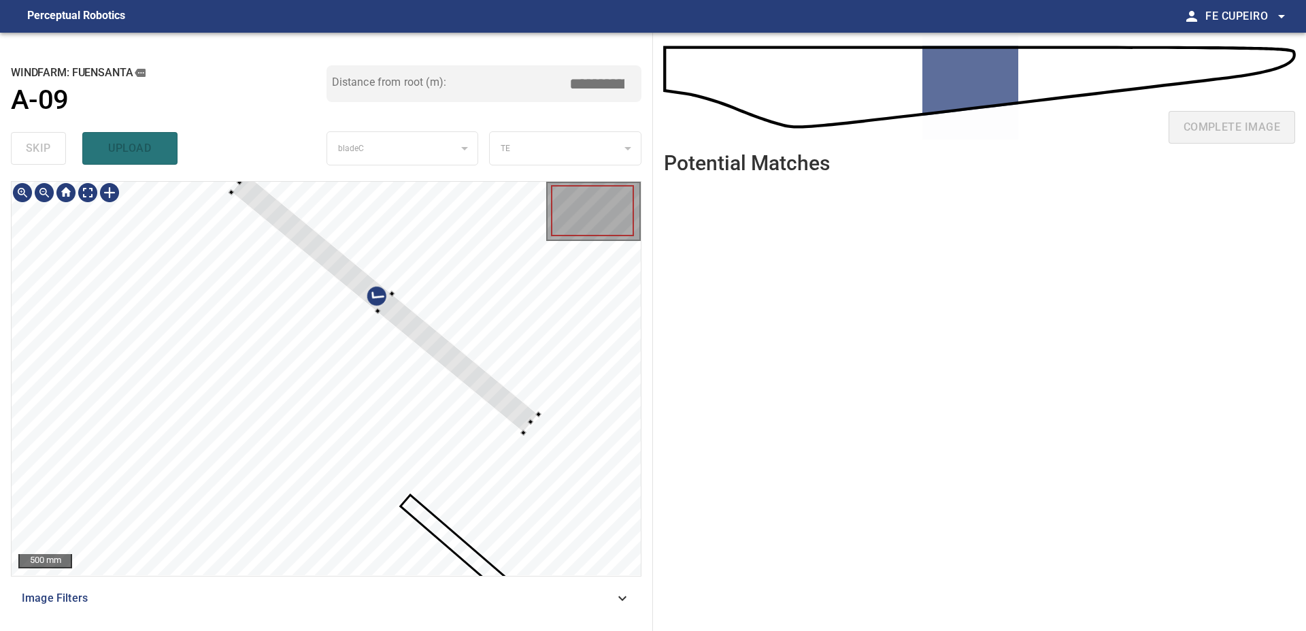
click at [560, 393] on div at bounding box center [326, 378] width 629 height 393
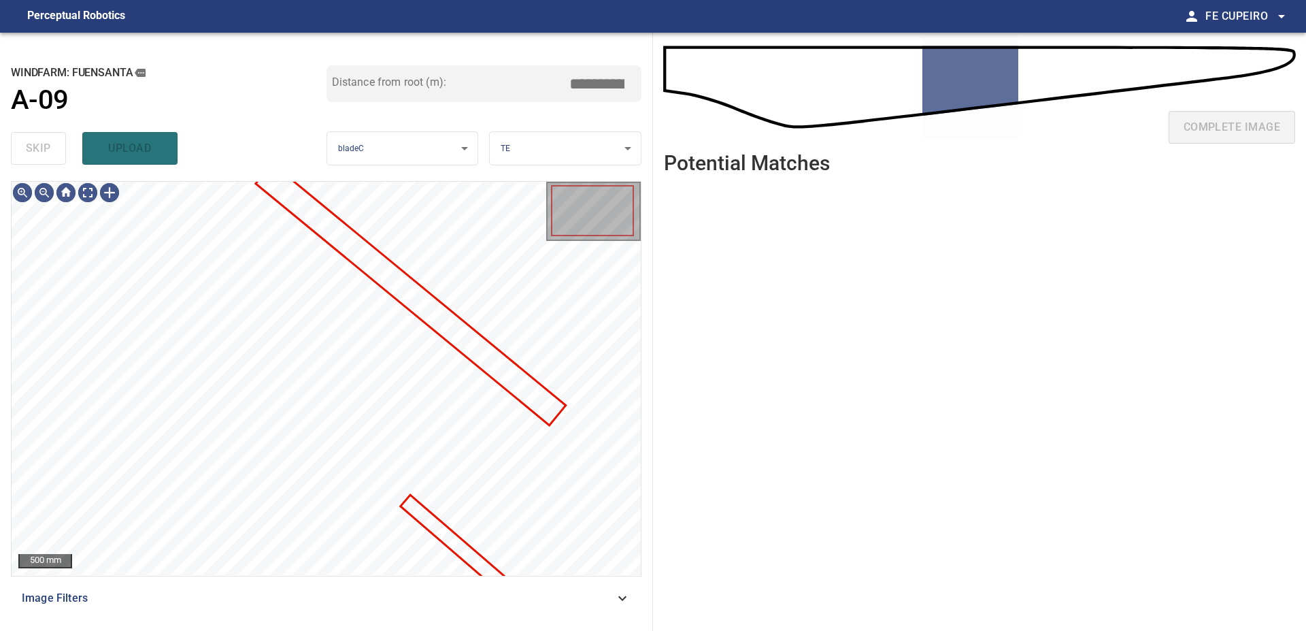
click at [282, 599] on span "Image Filters" at bounding box center [318, 598] width 593 height 16
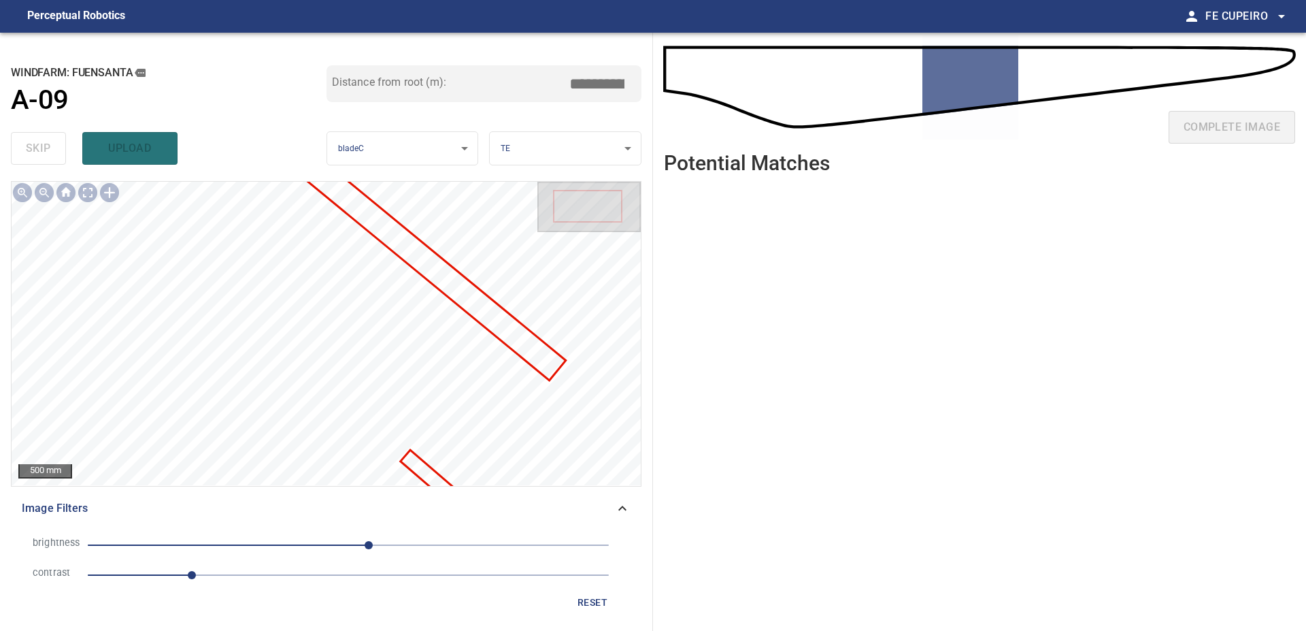
click at [266, 576] on span "1" at bounding box center [348, 574] width 521 height 19
click at [301, 542] on span "-46" at bounding box center [348, 544] width 521 height 19
click at [280, 540] on span "-46" at bounding box center [348, 544] width 521 height 19
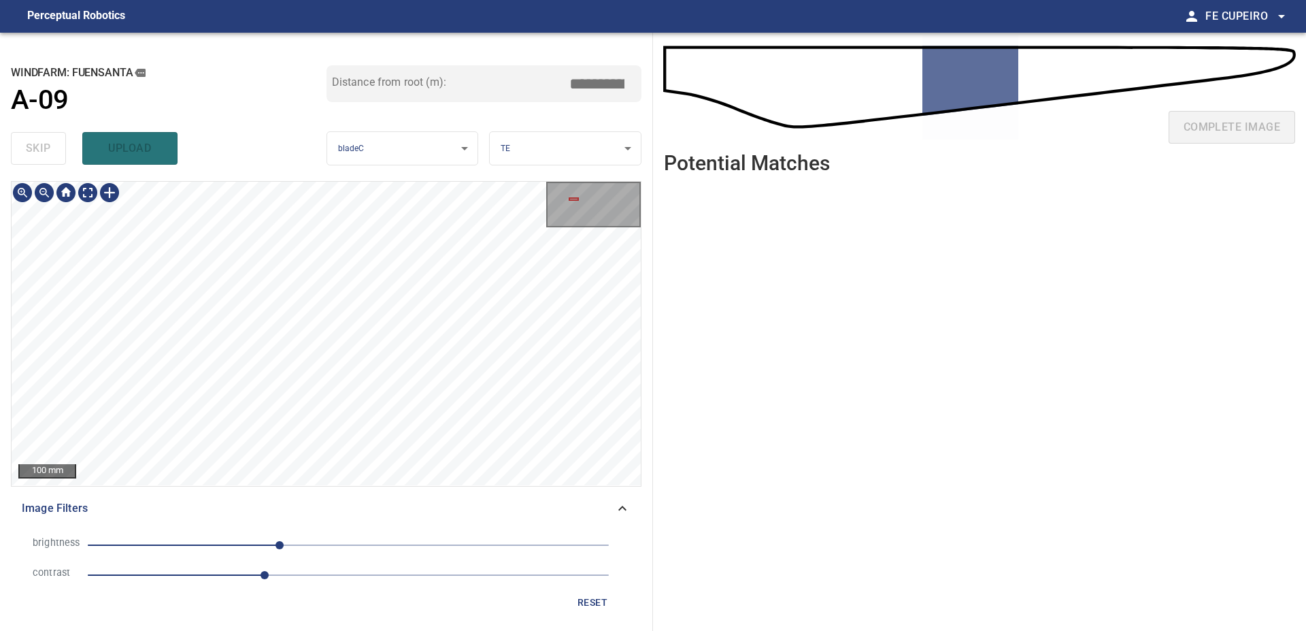
click at [196, 178] on div "**********" at bounding box center [326, 332] width 653 height 598
click at [170, 170] on div "**********" at bounding box center [326, 332] width 653 height 598
click at [190, 176] on div "**********" at bounding box center [326, 332] width 653 height 598
click at [247, 162] on div "**********" at bounding box center [326, 332] width 653 height 598
click at [94, 196] on body "**********" at bounding box center [653, 315] width 1306 height 631
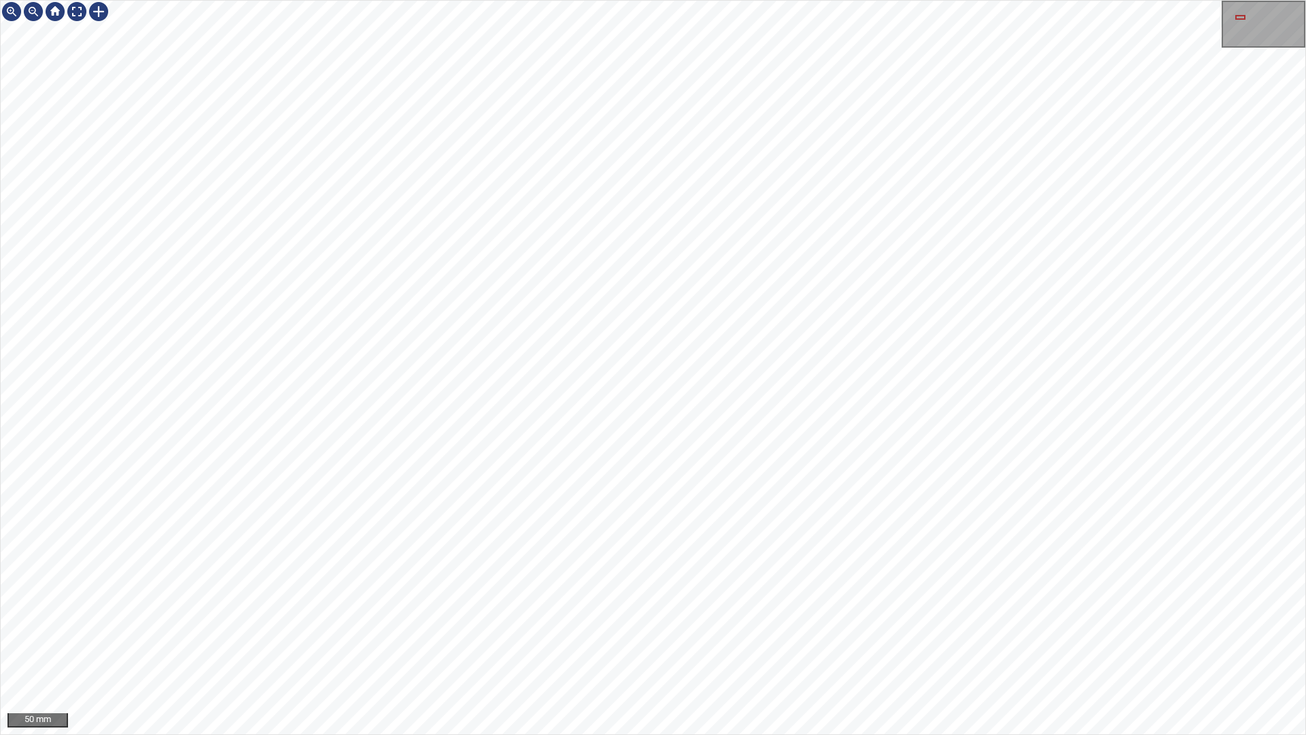
click at [805, 630] on div "50 mm" at bounding box center [653, 367] width 1306 height 735
click at [760, 428] on div at bounding box center [653, 367] width 1305 height 733
click at [890, 514] on div at bounding box center [653, 367] width 1305 height 733
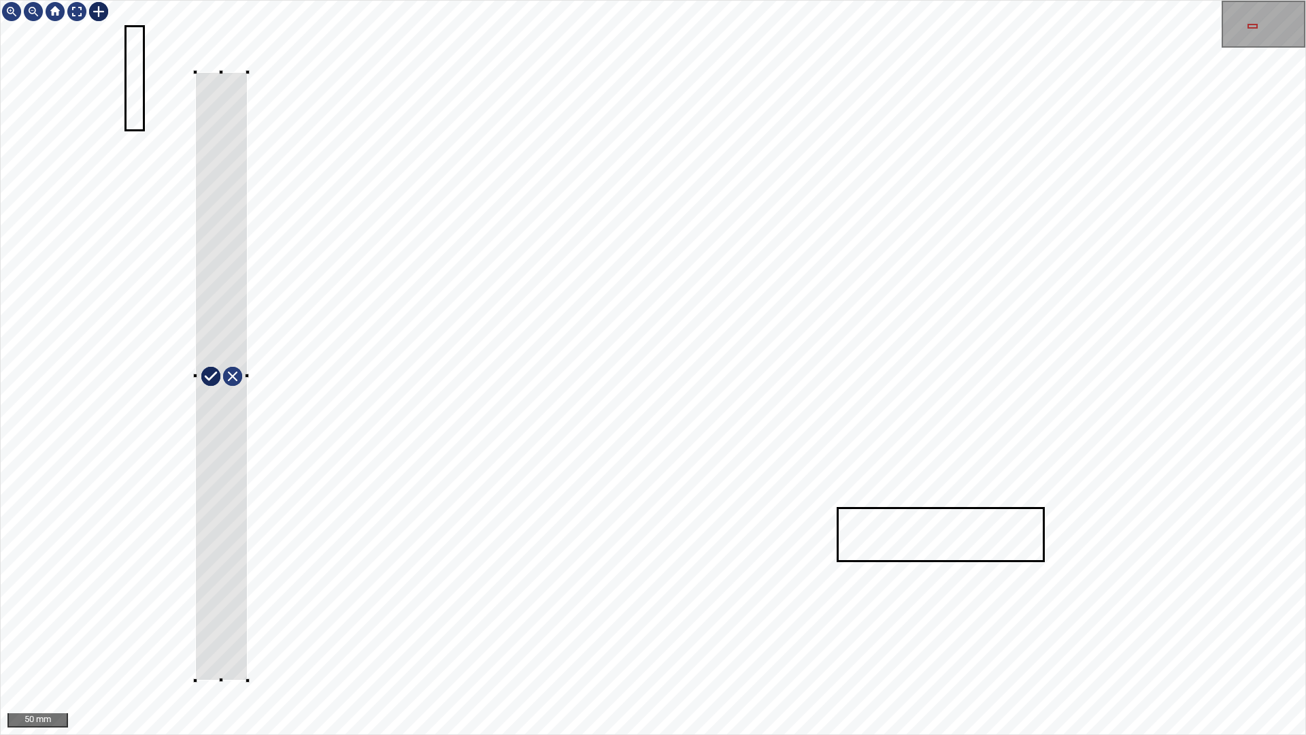
click at [246, 630] on div at bounding box center [653, 367] width 1305 height 733
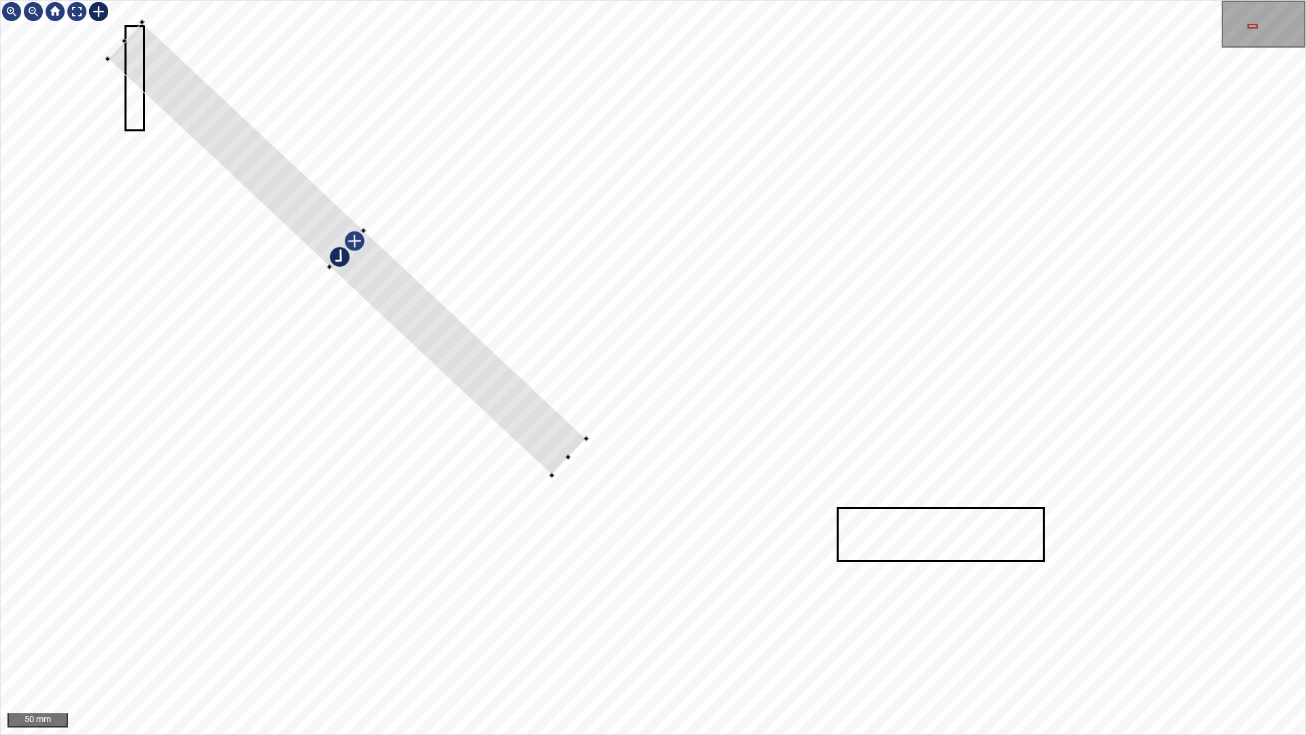
click at [525, 366] on div at bounding box center [653, 367] width 1305 height 733
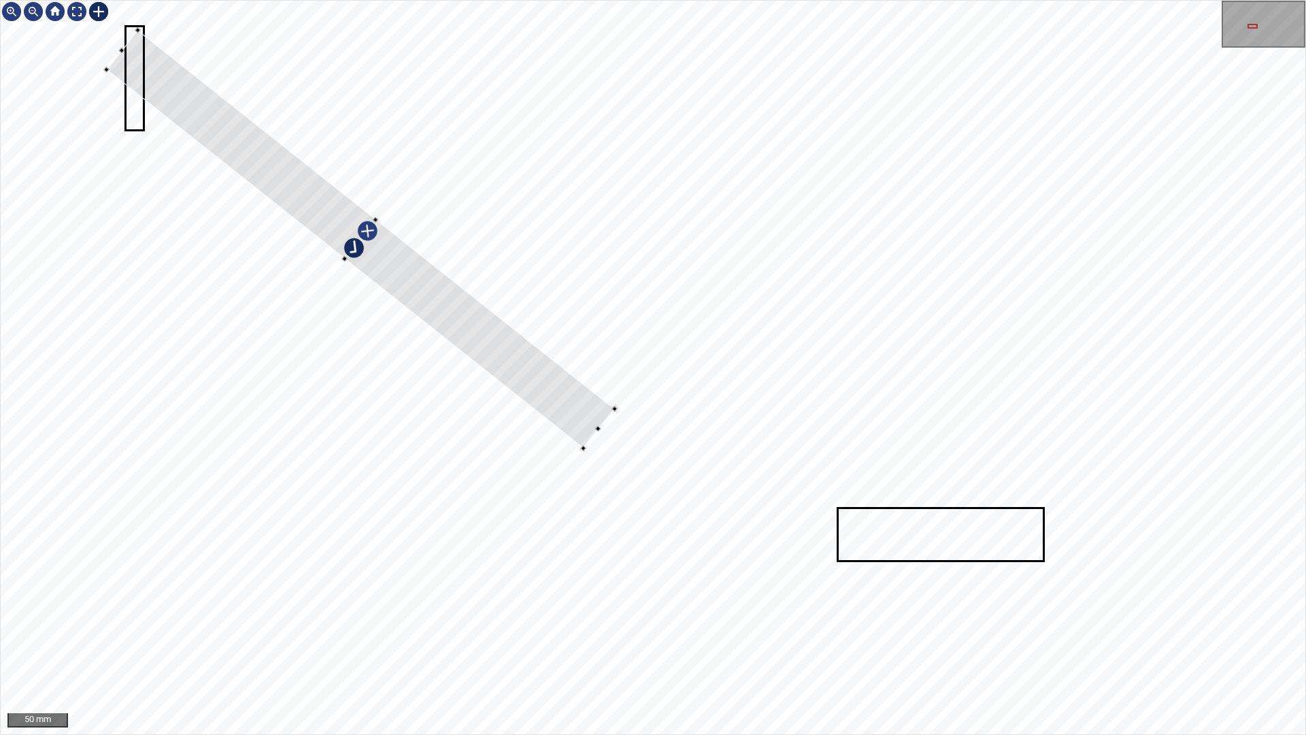
click at [538, 379] on div at bounding box center [360, 239] width 508 height 418
click at [601, 420] on div at bounding box center [361, 233] width 508 height 418
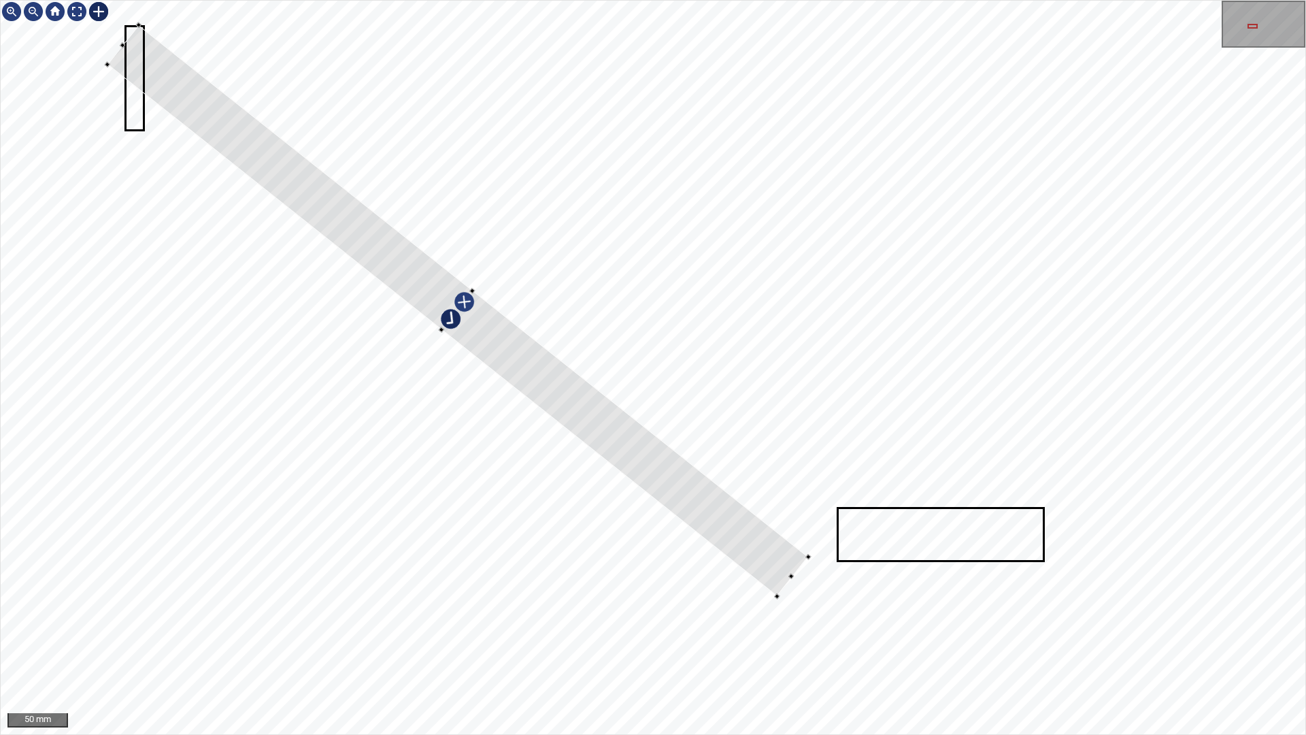
click at [783, 590] on div at bounding box center [653, 367] width 1305 height 733
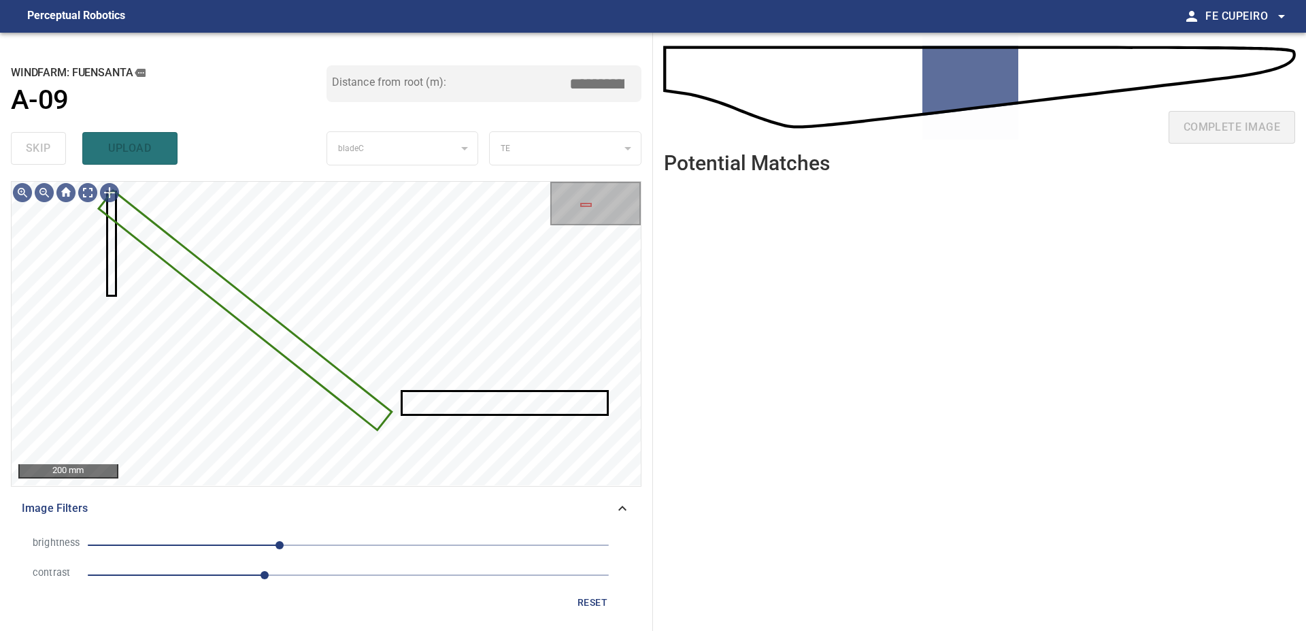
click at [397, 505] on span "Image Filters" at bounding box center [318, 508] width 593 height 16
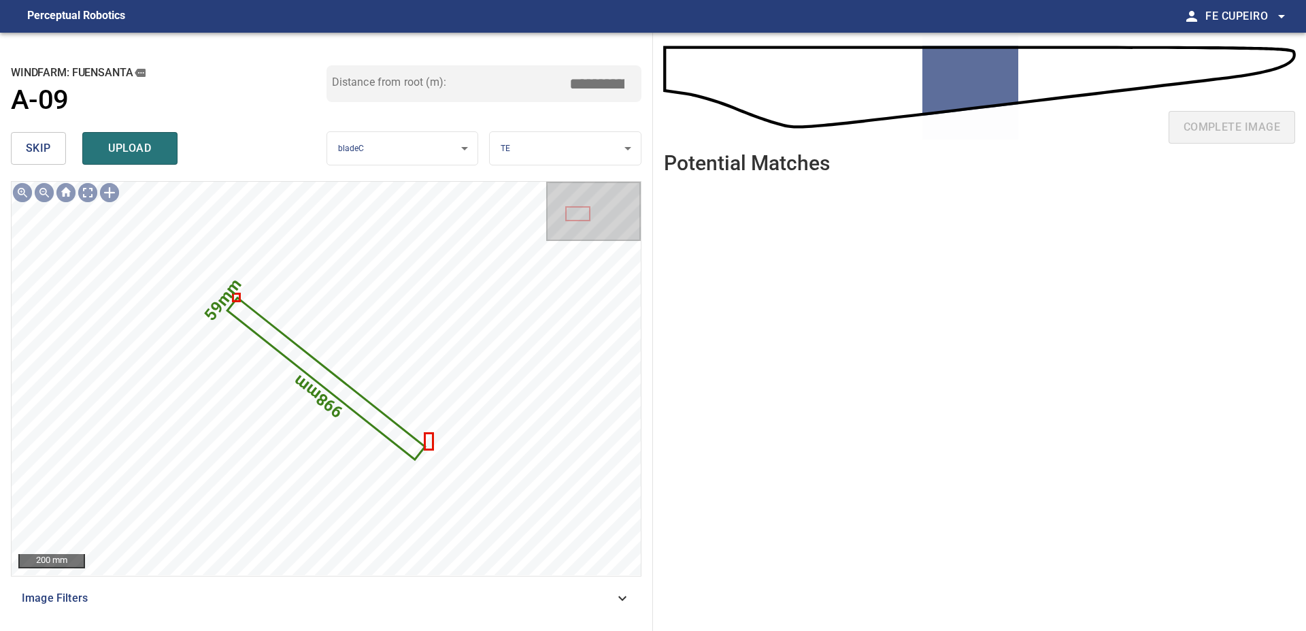
click at [584, 85] on input "*****" at bounding box center [602, 84] width 68 height 26
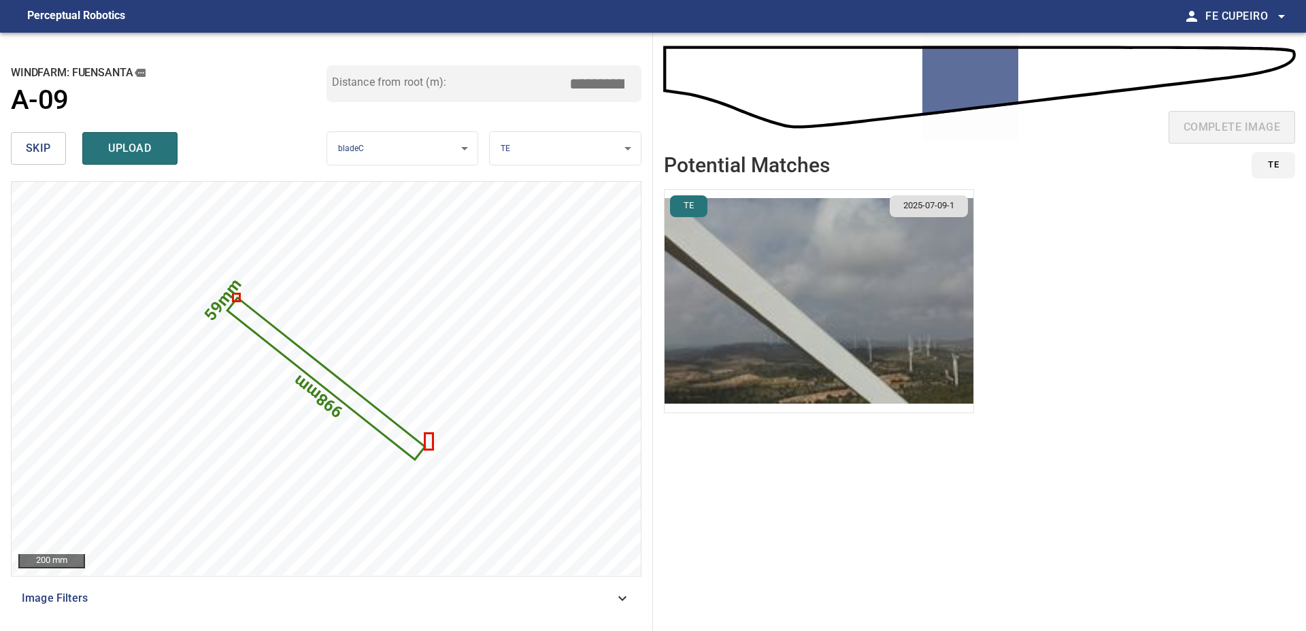
type input "*****"
click at [881, 272] on img "button" at bounding box center [819, 301] width 309 height 222
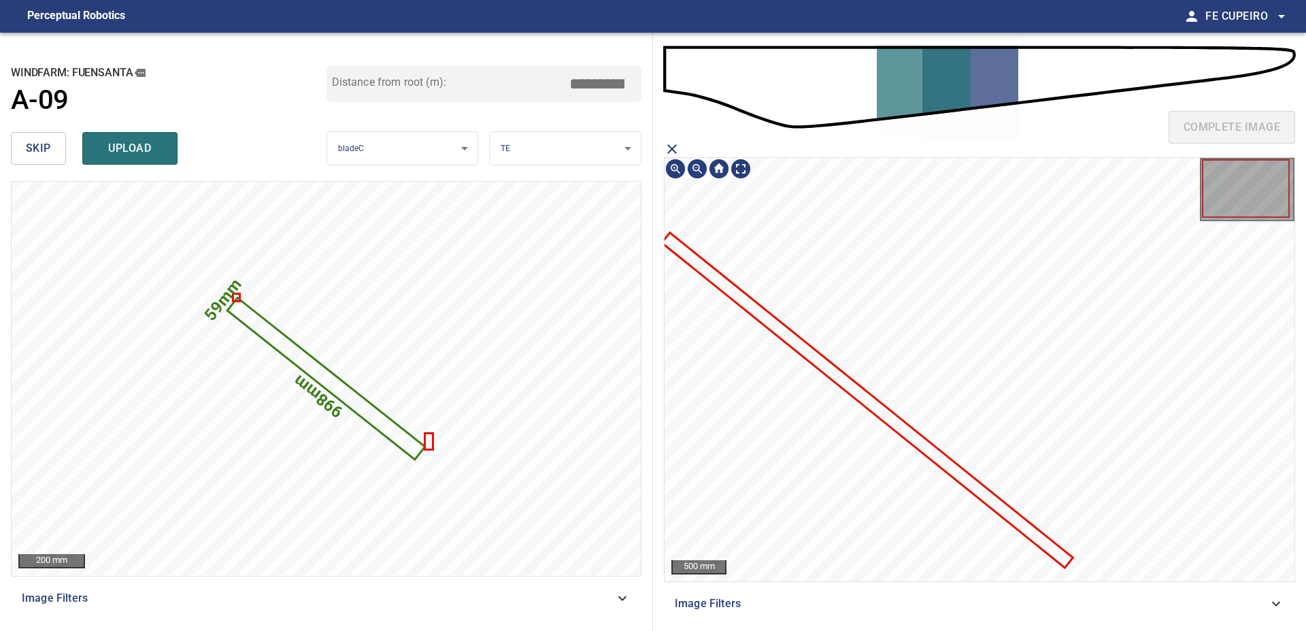
click at [842, 383] on icon at bounding box center [867, 400] width 408 height 332
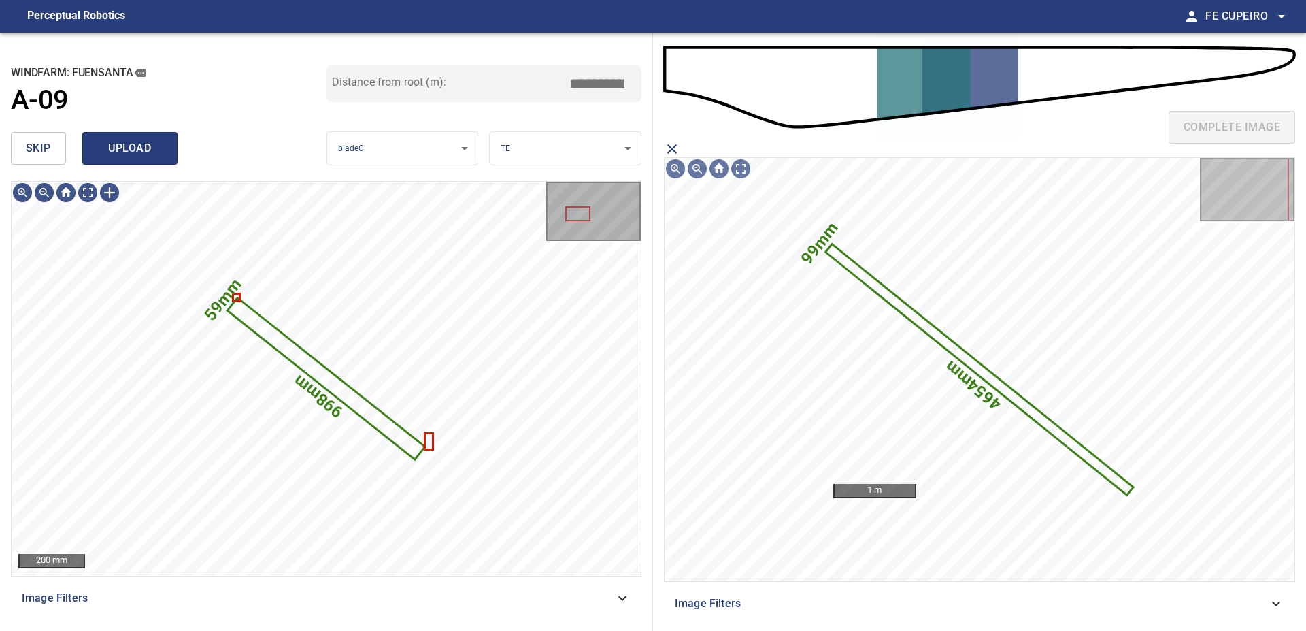
click at [157, 149] on span "upload" at bounding box center [129, 148] width 65 height 19
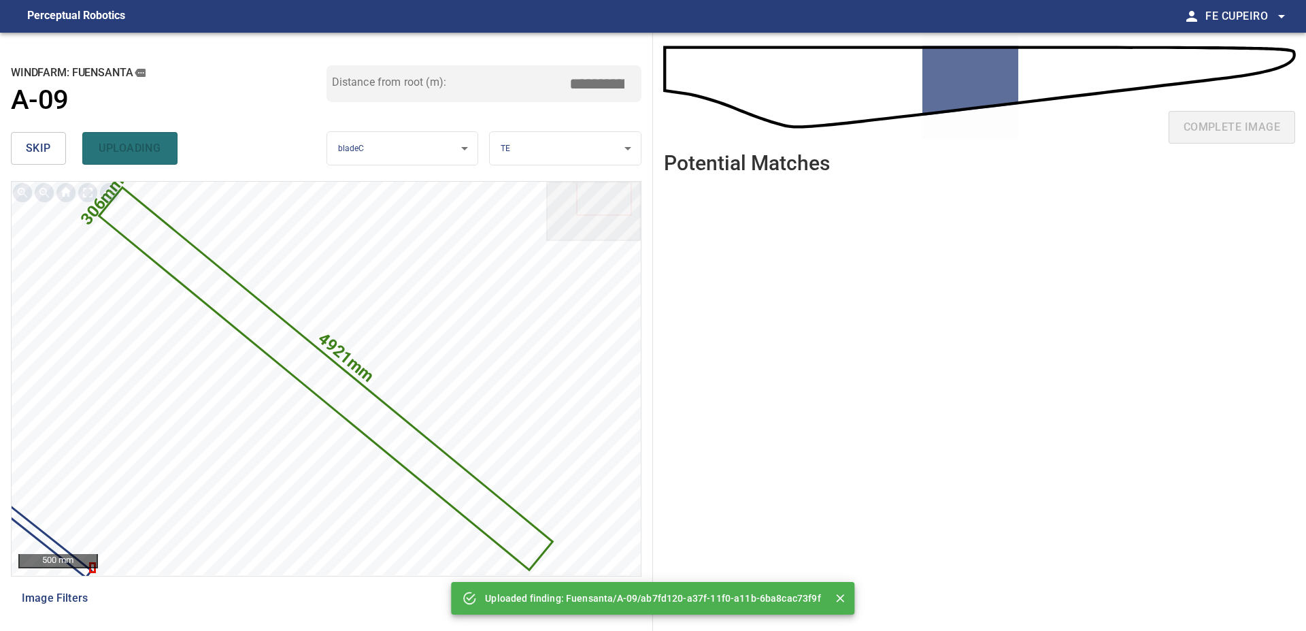
click at [34, 139] on span "skip" at bounding box center [38, 148] width 25 height 19
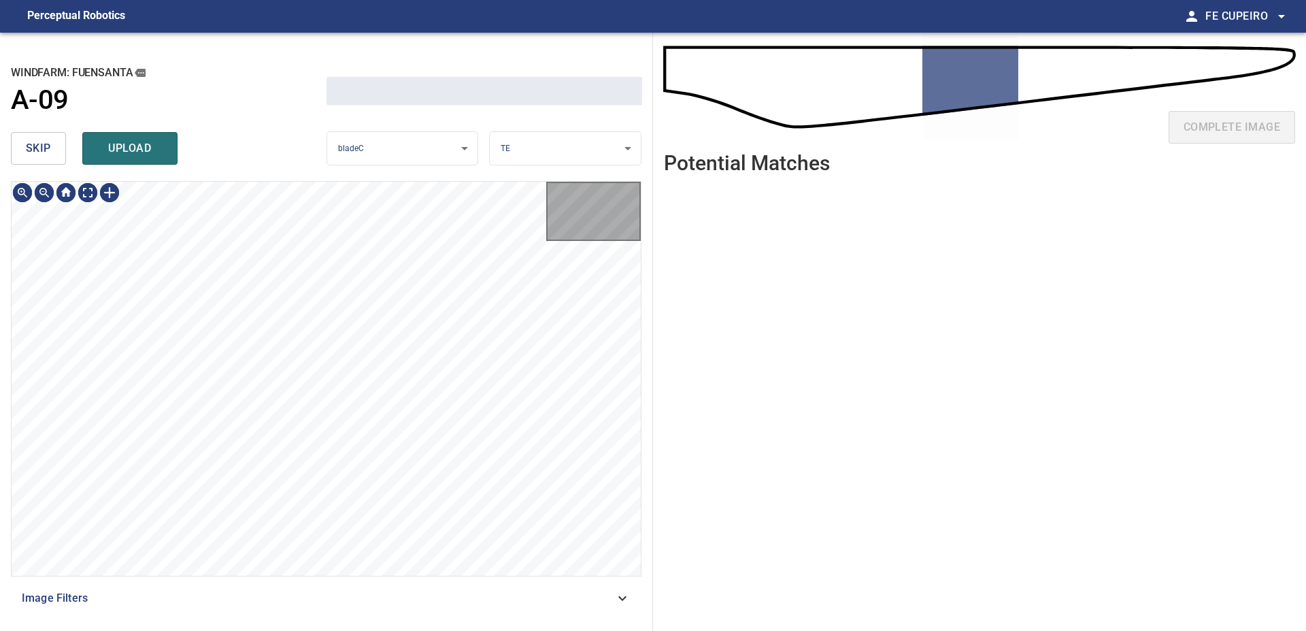
click at [34, 139] on span "skip" at bounding box center [38, 148] width 25 height 19
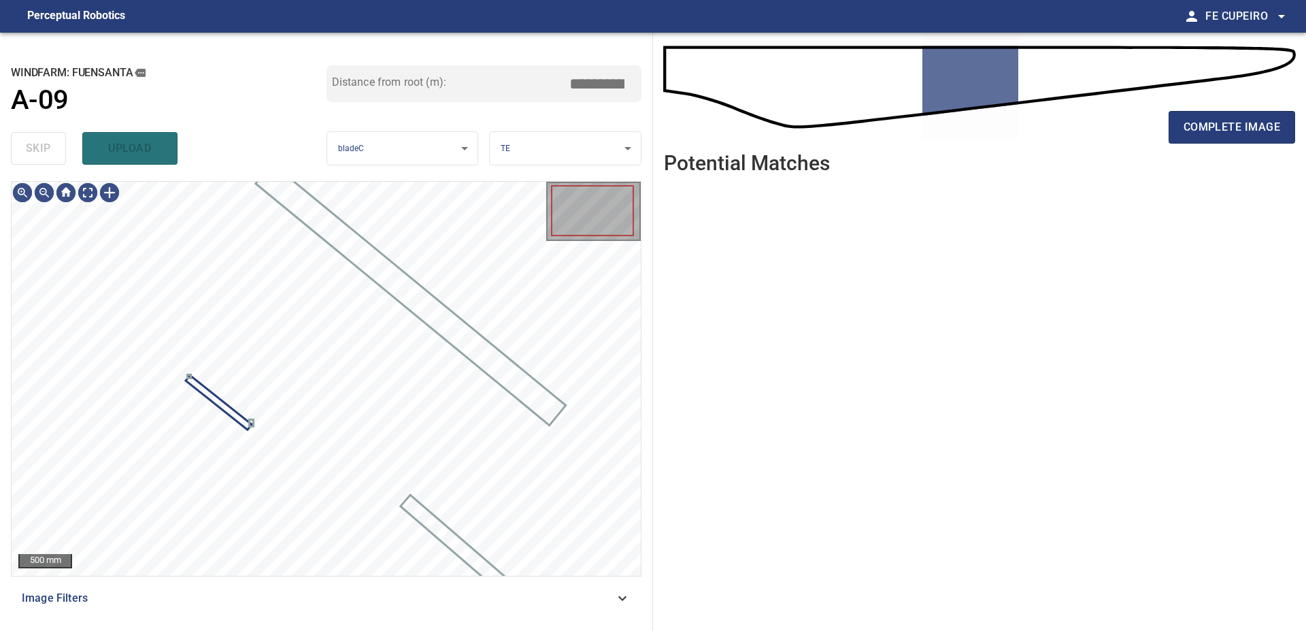
type input "*****"
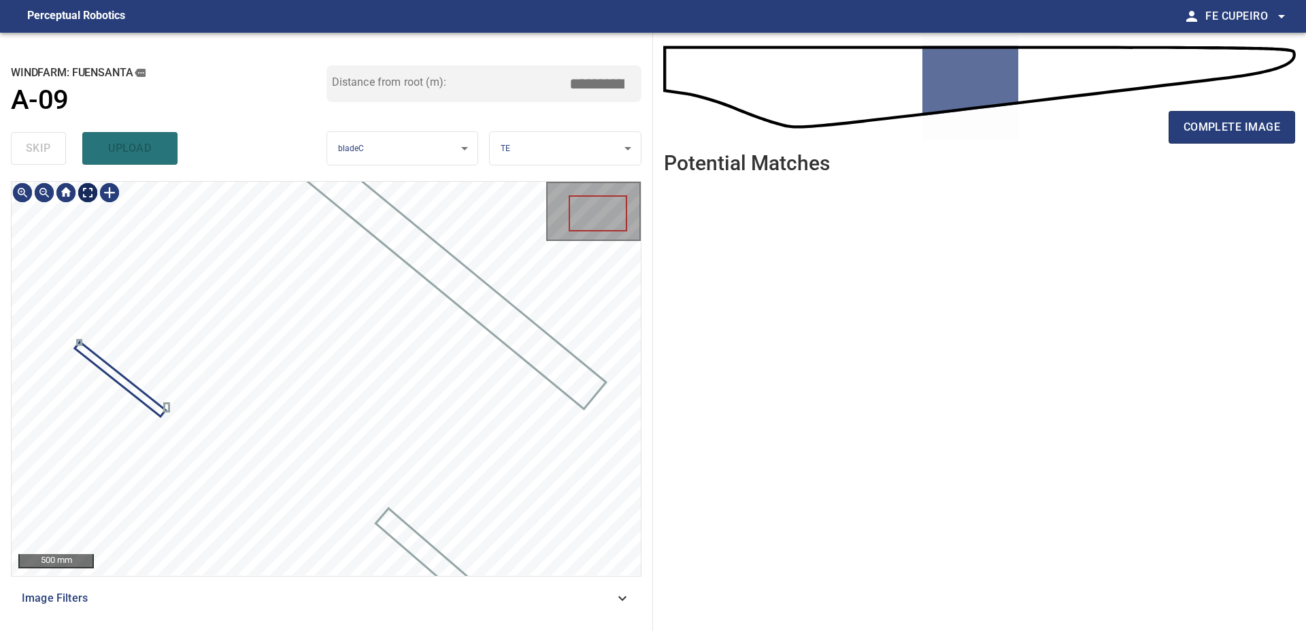
click at [88, 199] on body "**********" at bounding box center [653, 315] width 1306 height 631
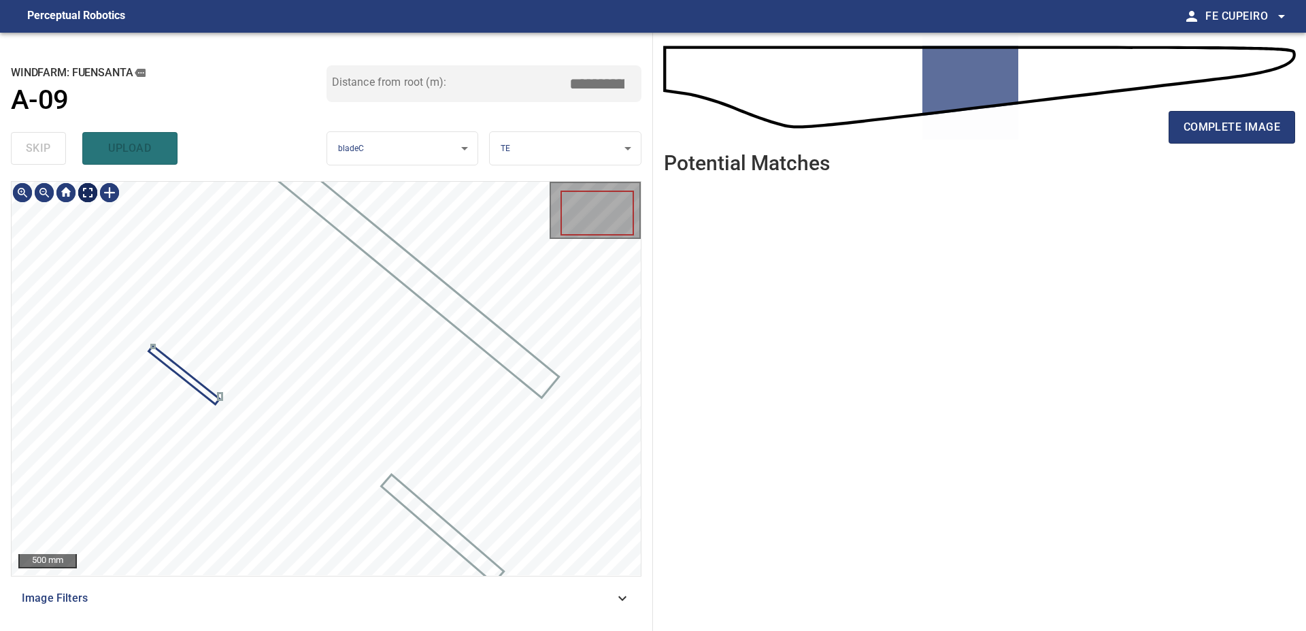
click at [82, 193] on body "**********" at bounding box center [653, 315] width 1306 height 631
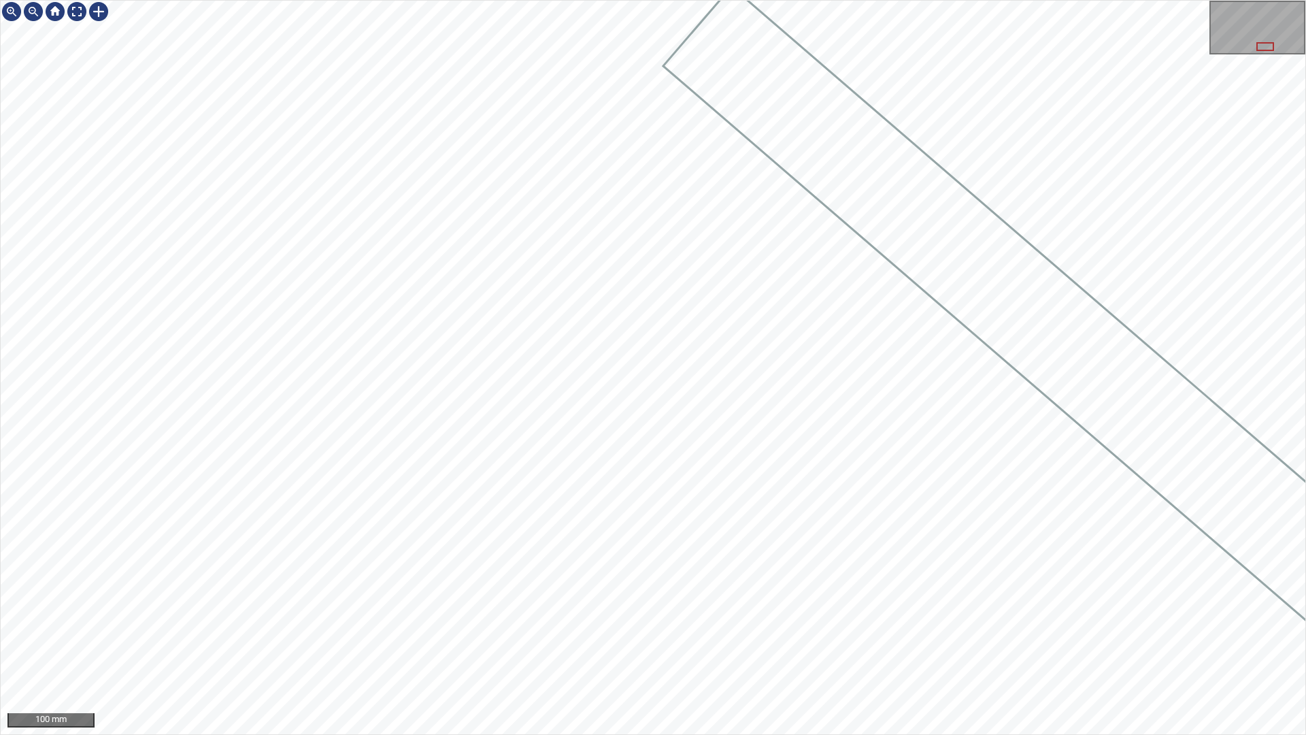
click at [618, 76] on div at bounding box center [653, 367] width 1305 height 733
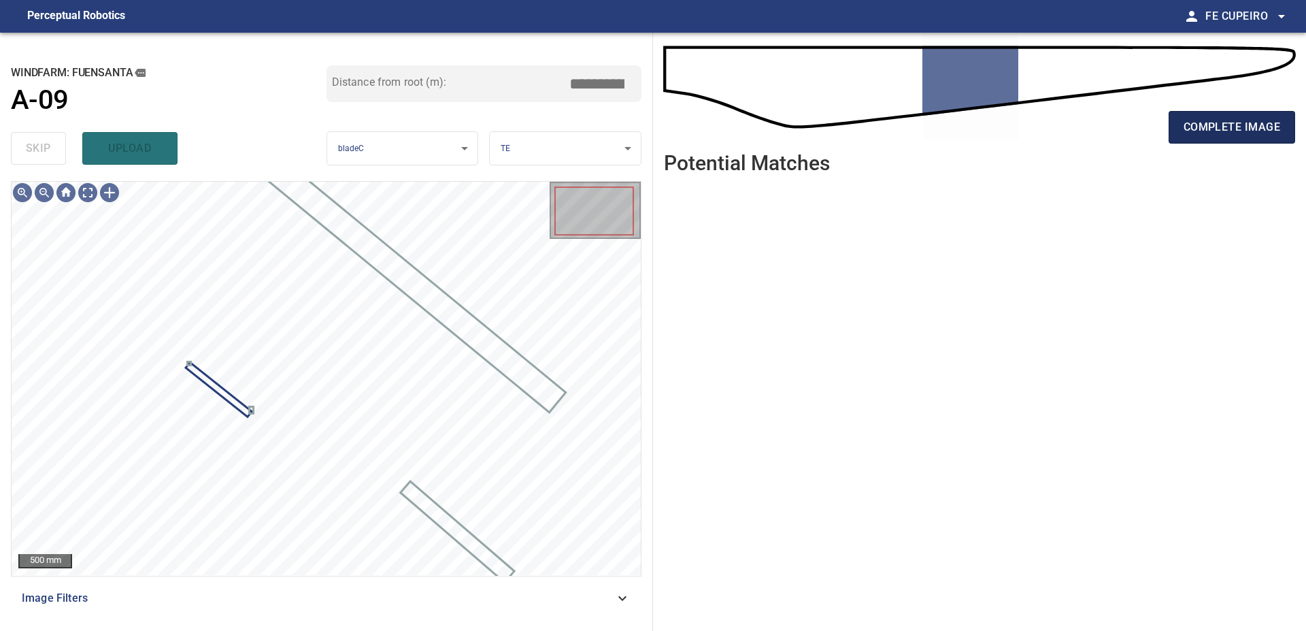
click at [1185, 132] on span "complete image" at bounding box center [1232, 127] width 97 height 19
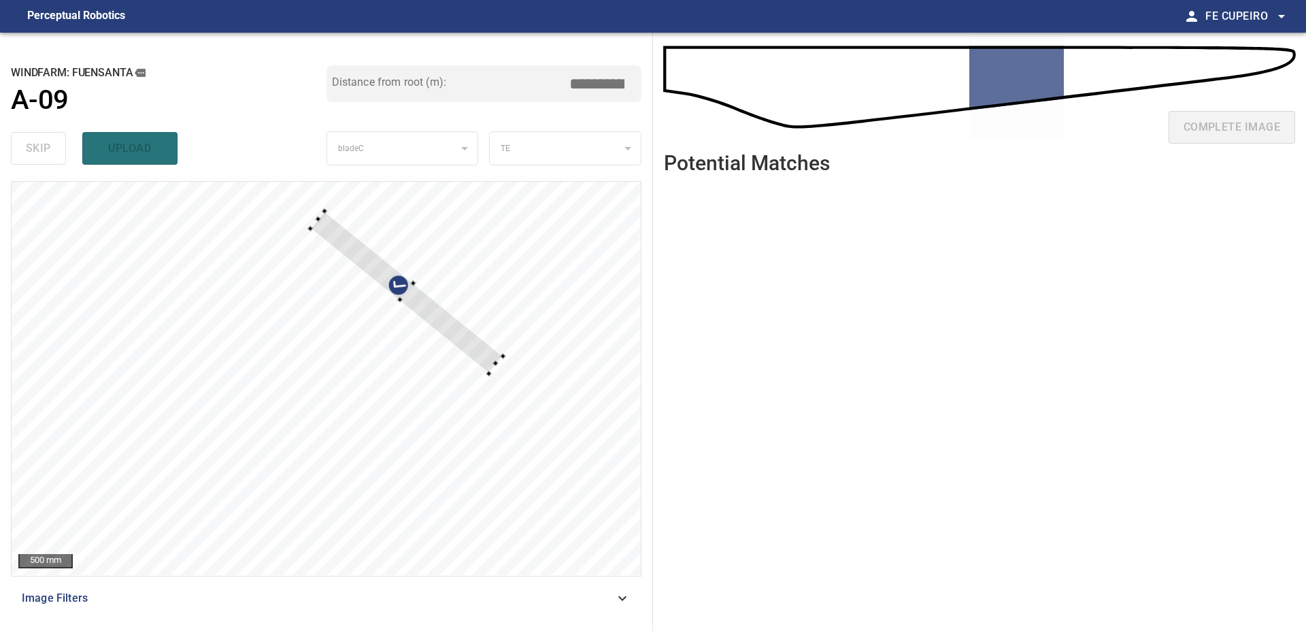
click at [511, 356] on div at bounding box center [326, 378] width 629 height 393
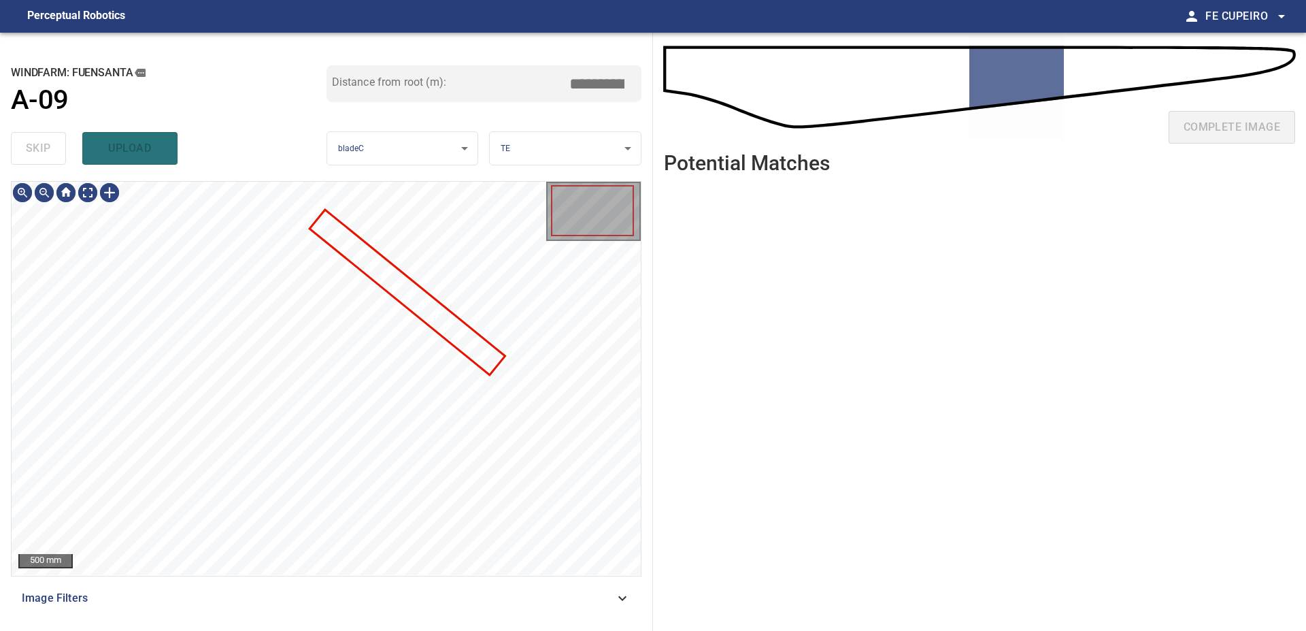
click at [269, 598] on span "Image Filters" at bounding box center [318, 598] width 593 height 16
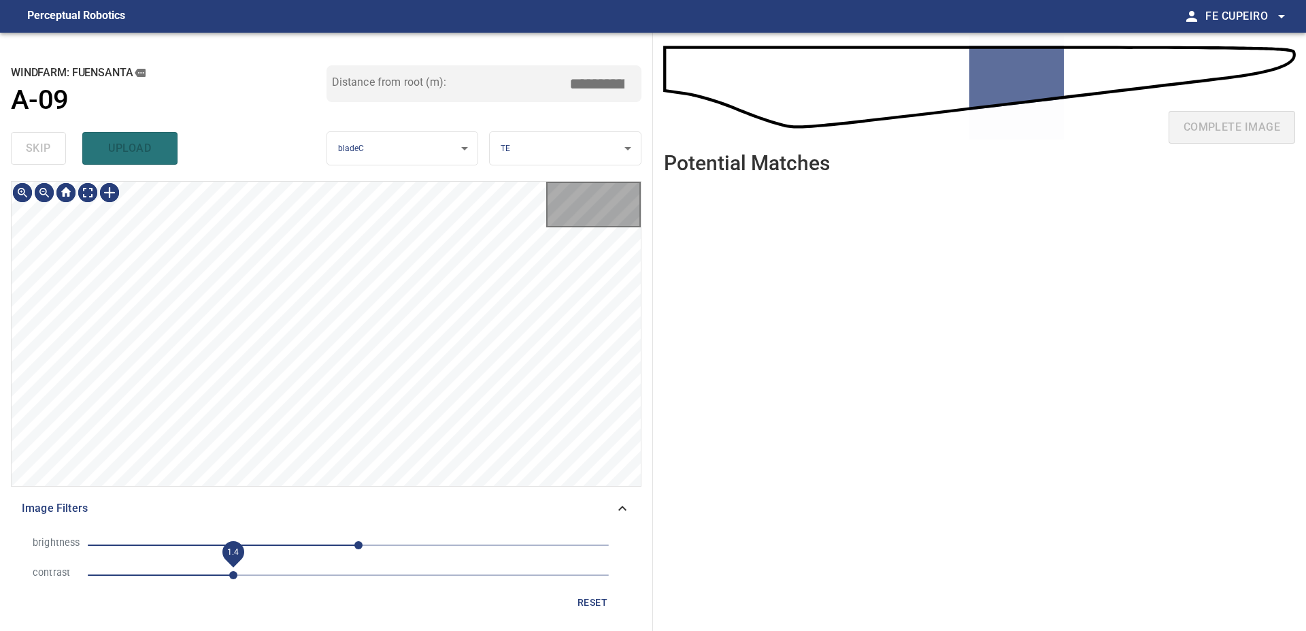
drag, startPoint x: 234, startPoint y: 565, endPoint x: 247, endPoint y: 573, distance: 14.9
click at [247, 572] on span "1.4" at bounding box center [348, 574] width 521 height 19
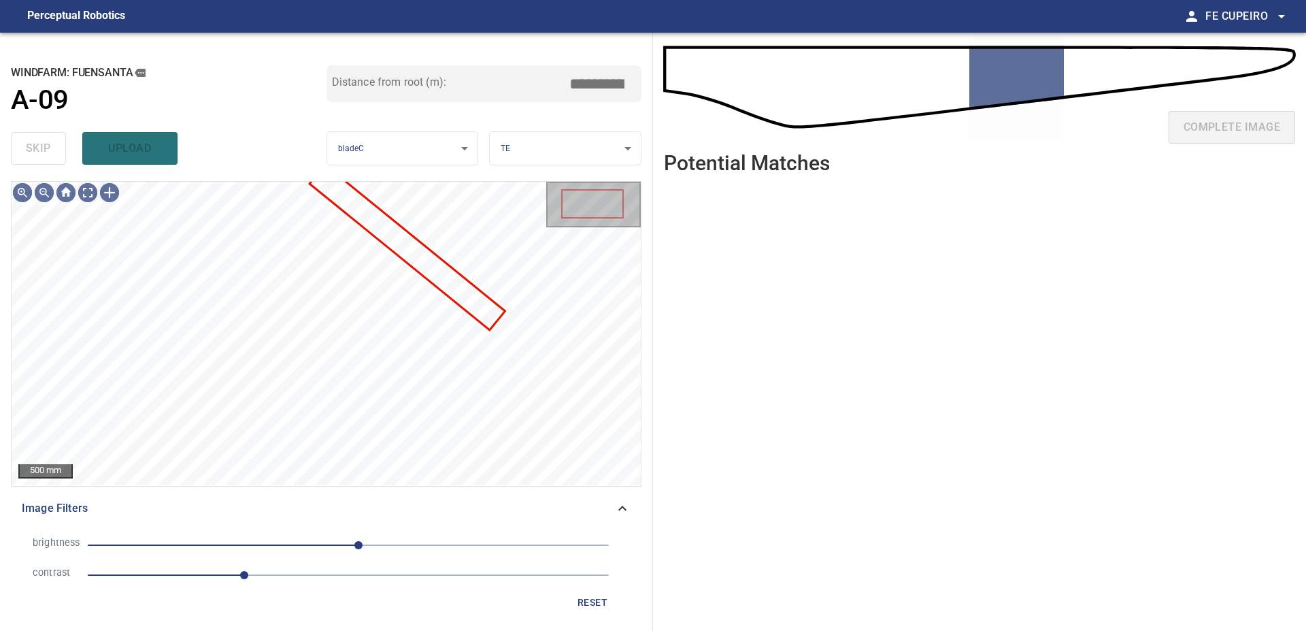
click at [305, 543] on span "10" at bounding box center [348, 544] width 521 height 19
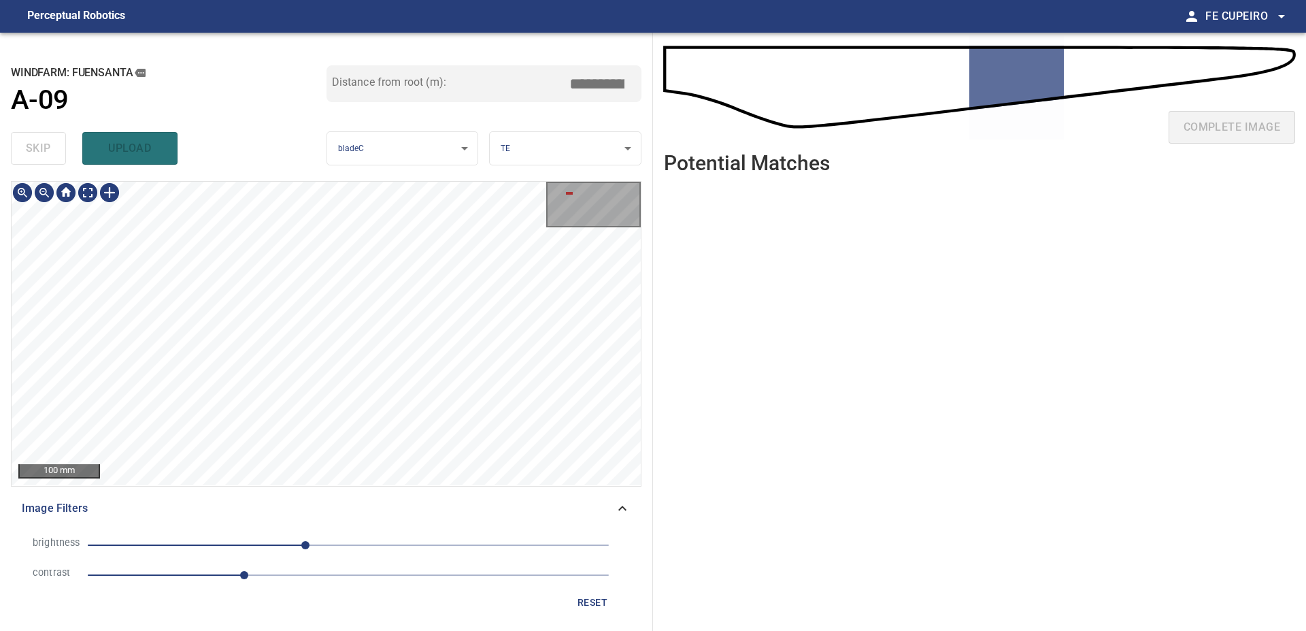
click at [103, 157] on div "**********" at bounding box center [326, 332] width 653 height 598
click at [88, 190] on body "**********" at bounding box center [653, 315] width 1306 height 631
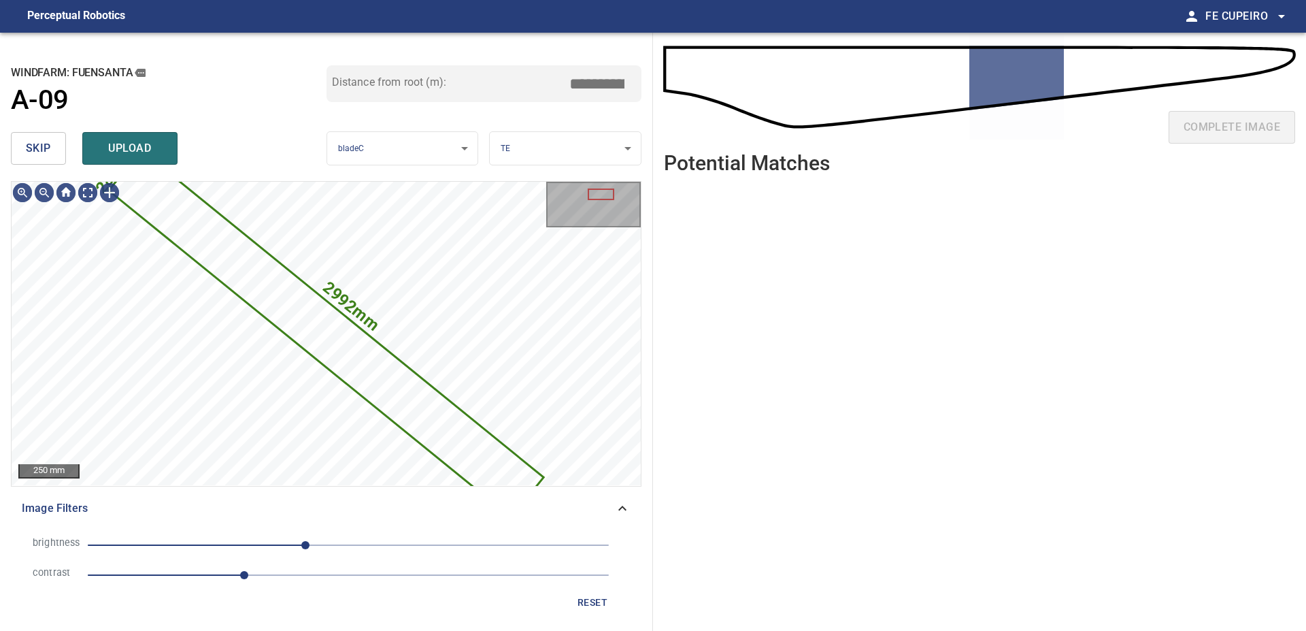
click at [59, 155] on button "skip" at bounding box center [38, 148] width 55 height 33
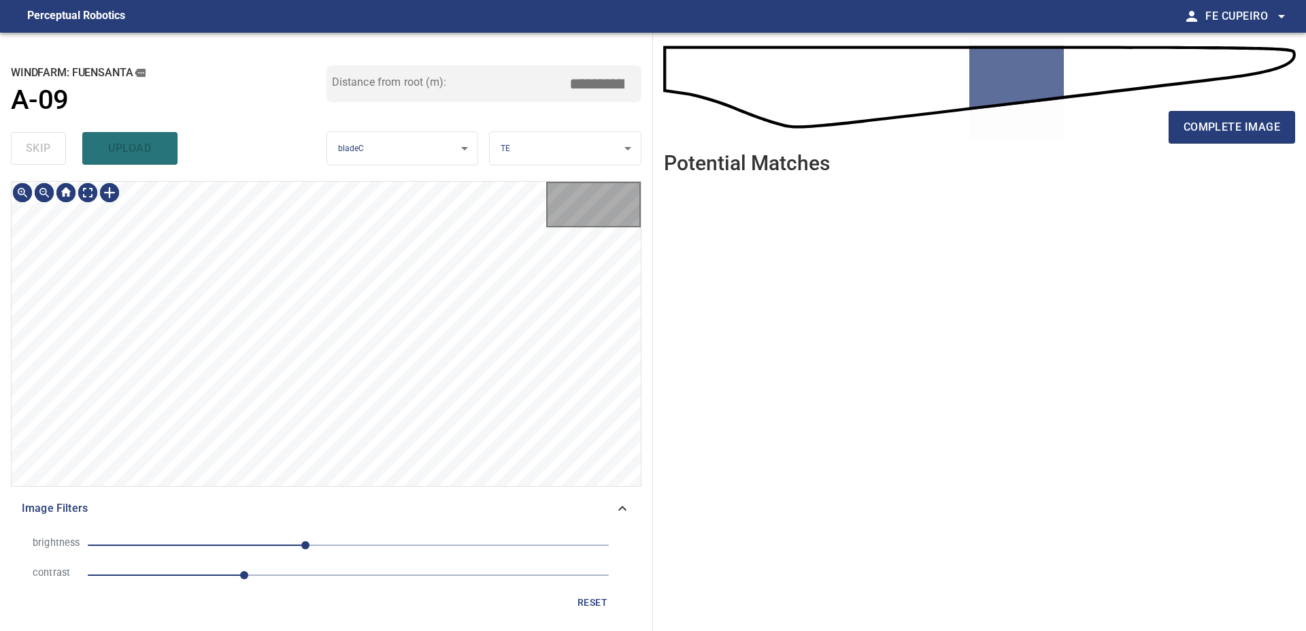
click at [59, 155] on div "skip upload" at bounding box center [169, 149] width 316 height 44
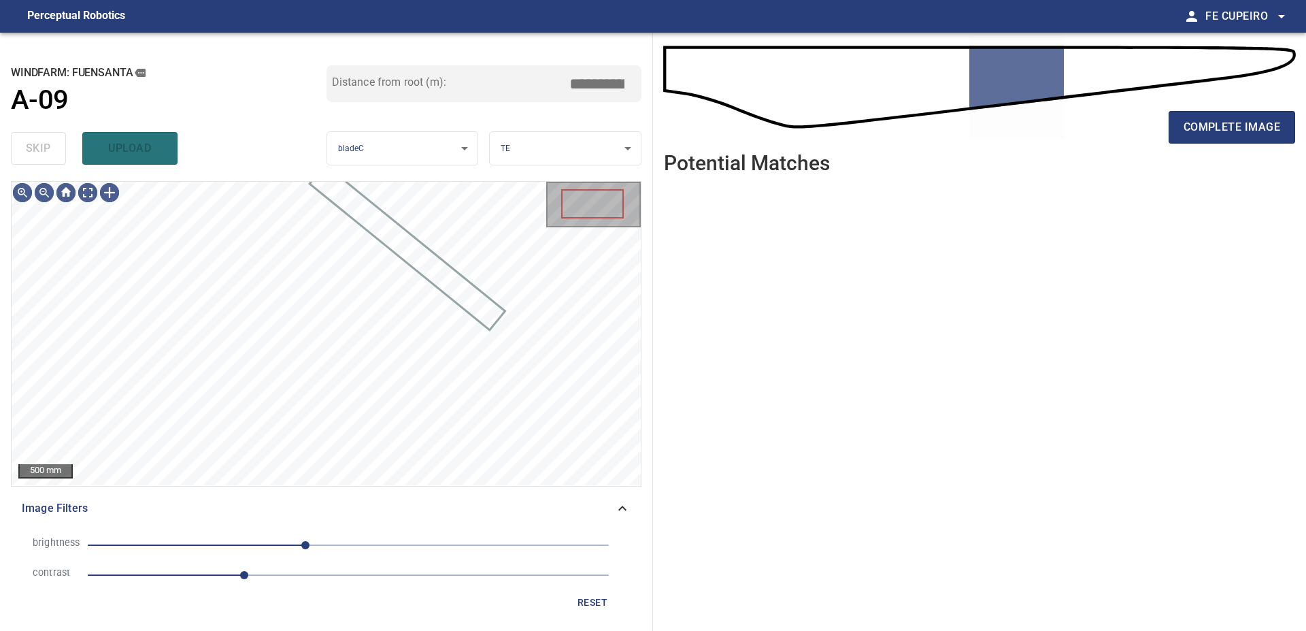
click at [59, 155] on div "skip upload" at bounding box center [169, 149] width 316 height 44
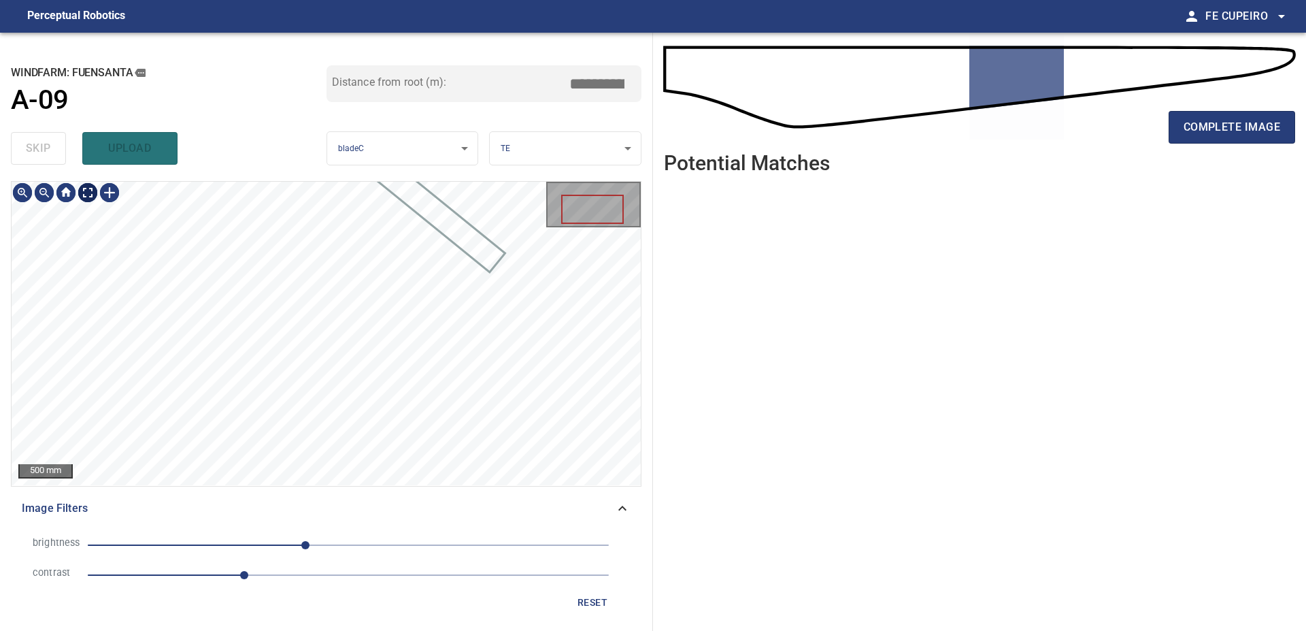
click at [88, 195] on body "**********" at bounding box center [653, 315] width 1306 height 631
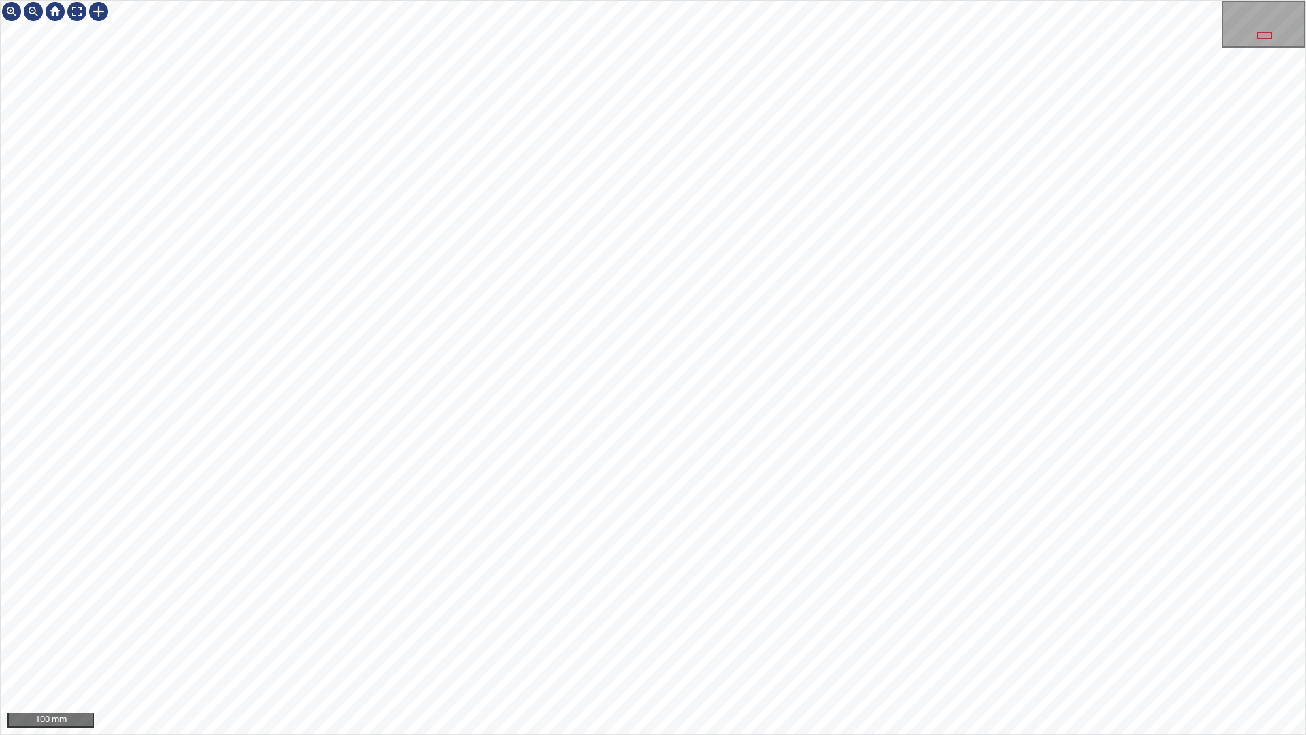
click at [395, 0] on div "100 mm" at bounding box center [653, 367] width 1306 height 735
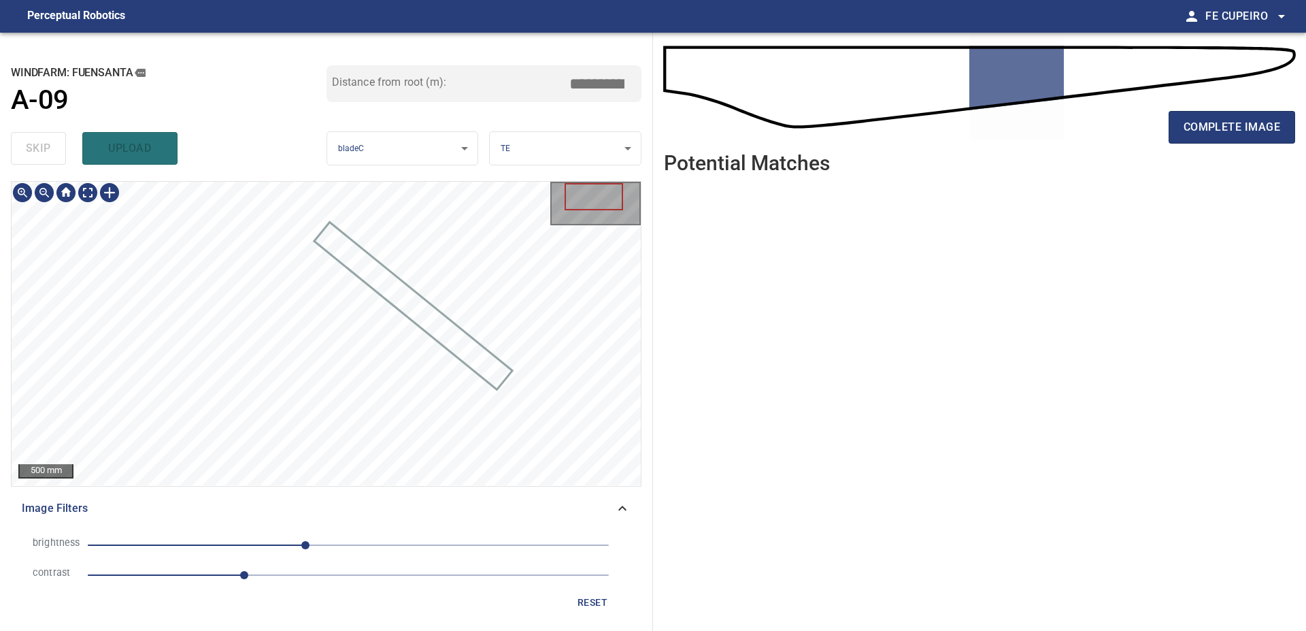
click at [251, 120] on div "**********" at bounding box center [326, 332] width 653 height 598
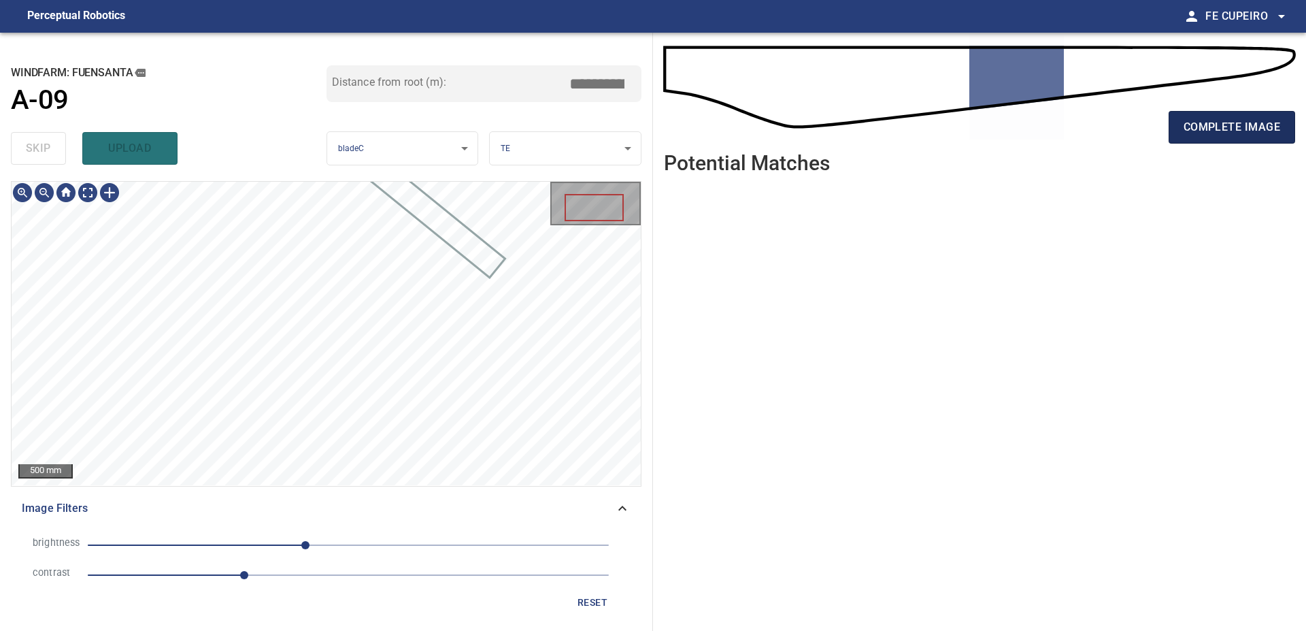
click at [1170, 136] on button "complete image" at bounding box center [1232, 127] width 127 height 33
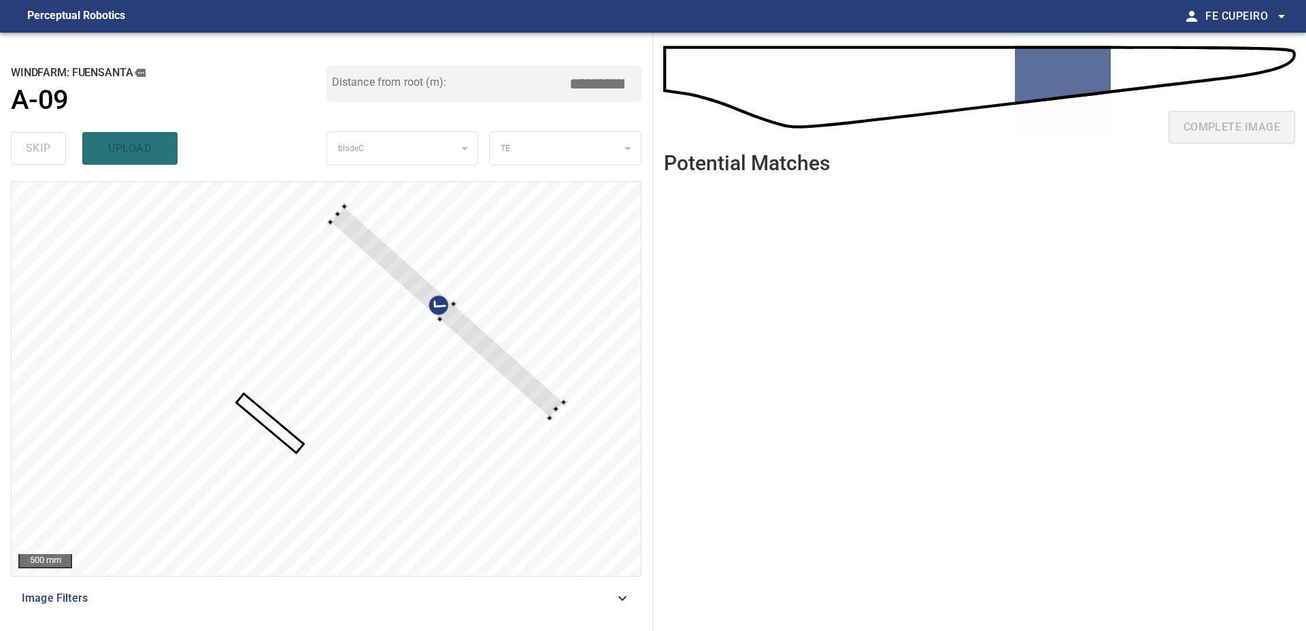
click at [547, 360] on div at bounding box center [326, 378] width 629 height 393
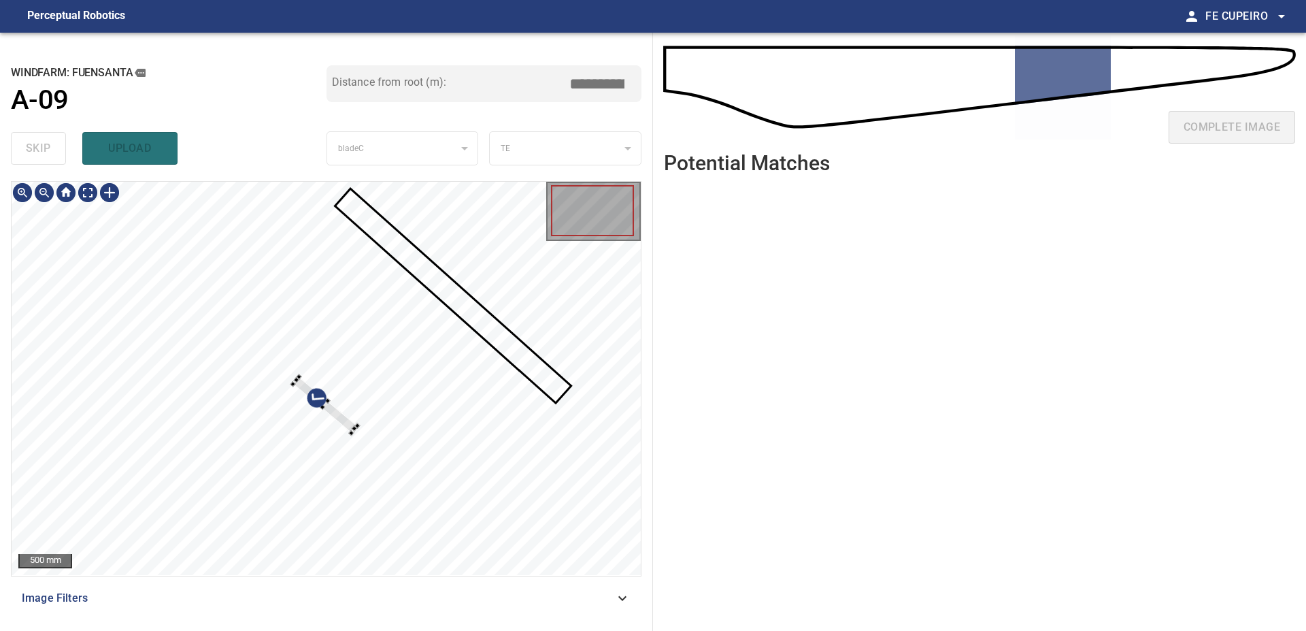
click at [466, 396] on div at bounding box center [326, 378] width 629 height 393
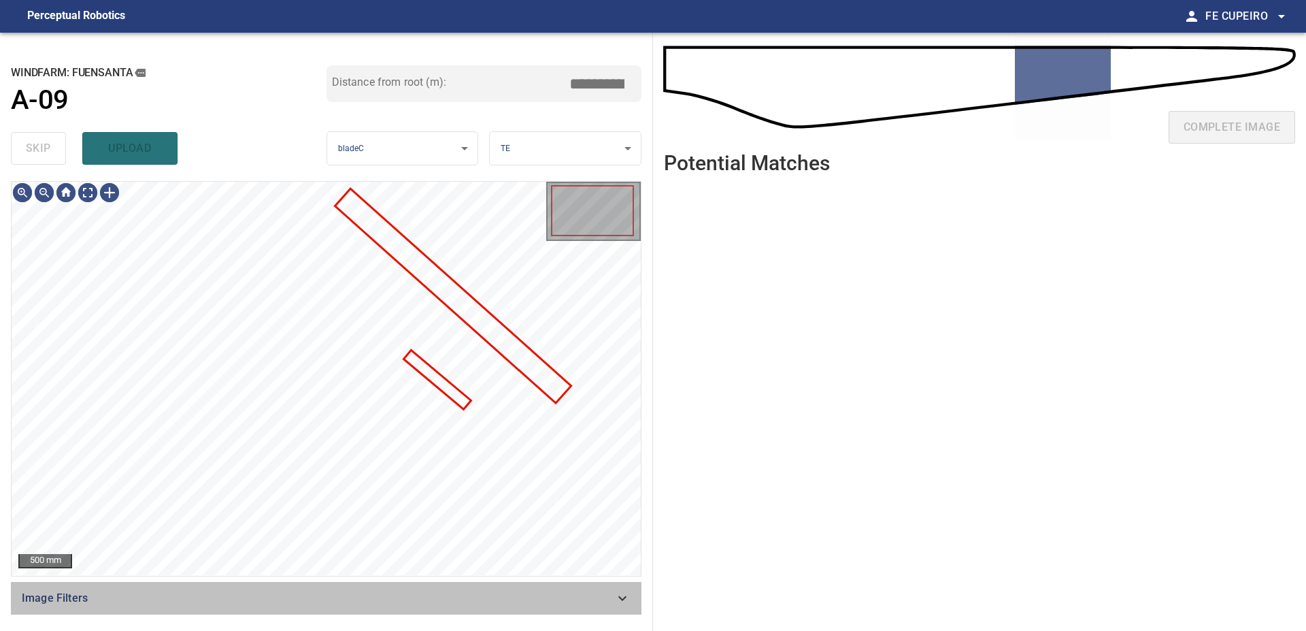
click at [373, 582] on div "Image Filters" at bounding box center [326, 598] width 631 height 33
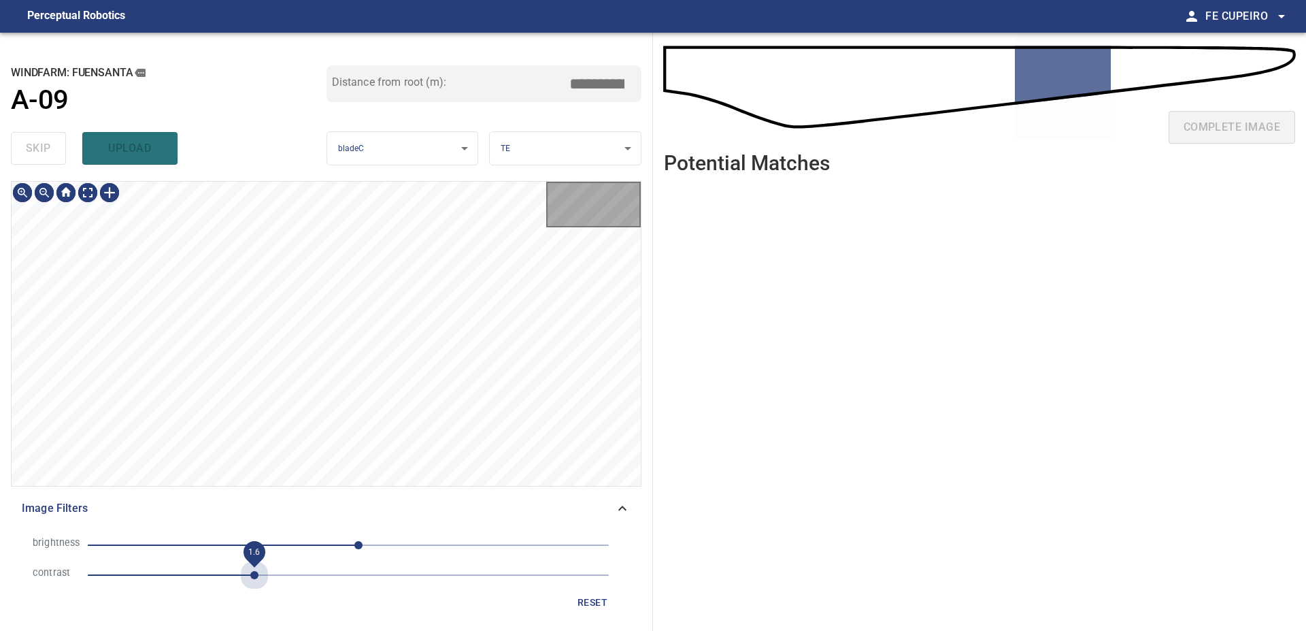
click at [254, 573] on span "1.6" at bounding box center [348, 574] width 521 height 19
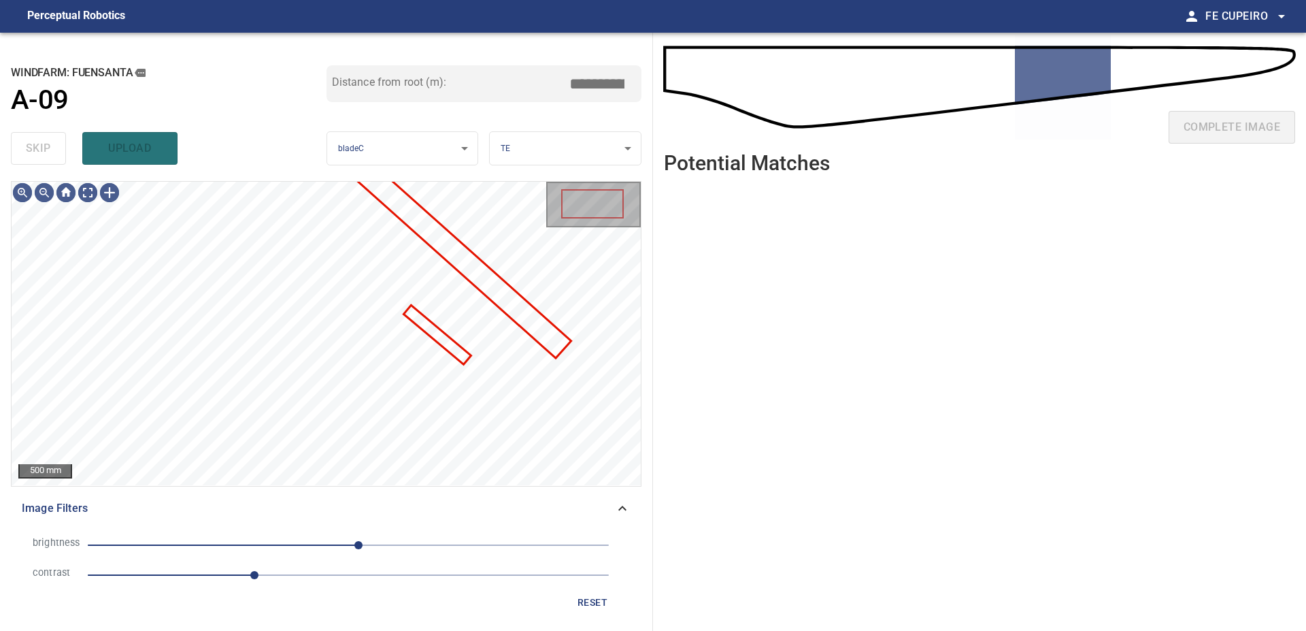
click at [318, 547] on span "10" at bounding box center [348, 544] width 521 height 19
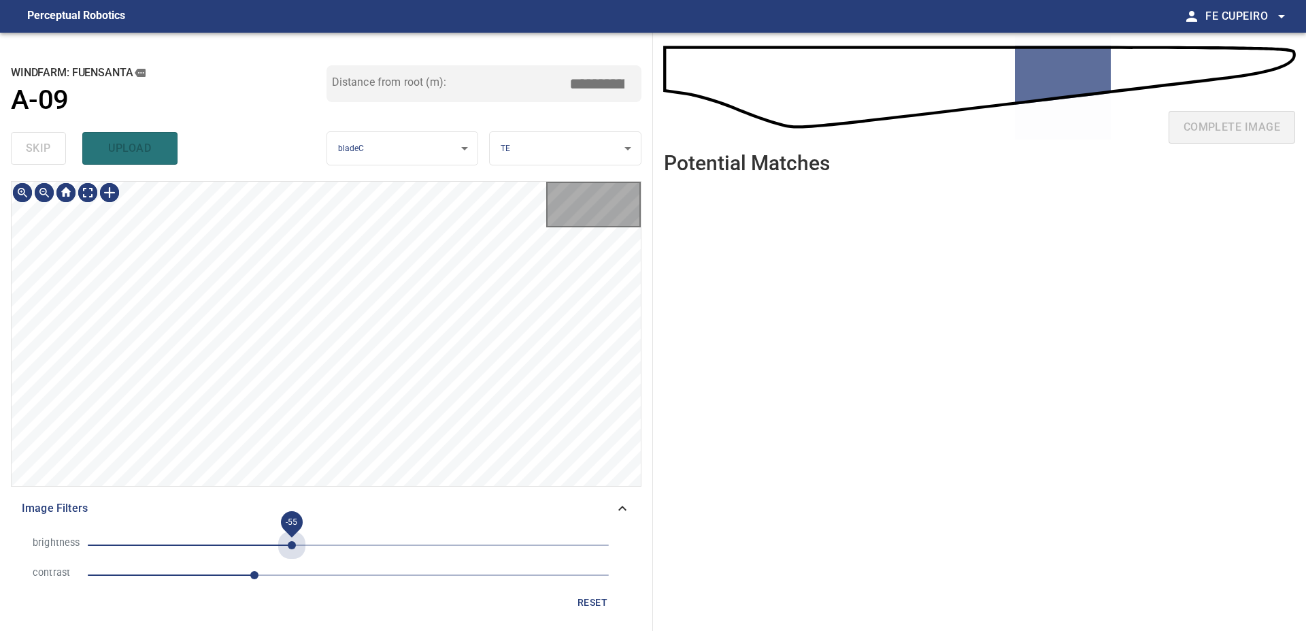
click at [293, 550] on span "-55" at bounding box center [348, 544] width 521 height 19
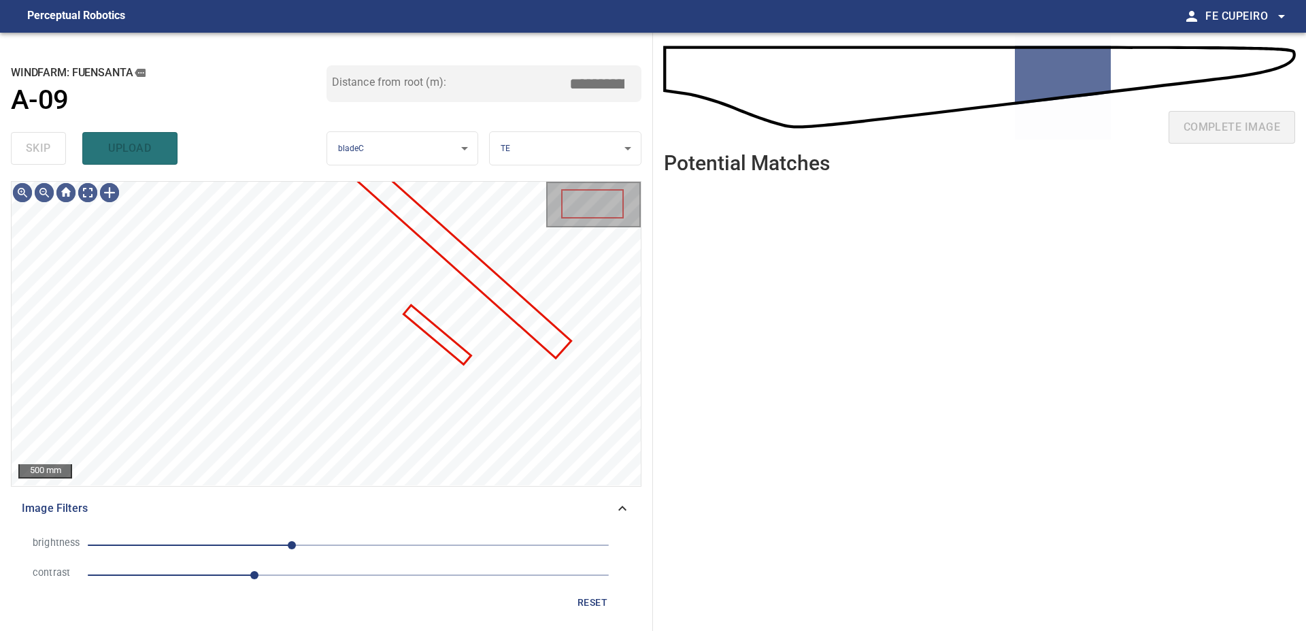
click at [274, 547] on span "-55" at bounding box center [348, 544] width 521 height 19
click at [278, 541] on span "-73" at bounding box center [273, 545] width 8 height 8
click at [286, 541] on span "-65" at bounding box center [282, 545] width 8 height 8
click at [88, 197] on body "**********" at bounding box center [653, 315] width 1306 height 631
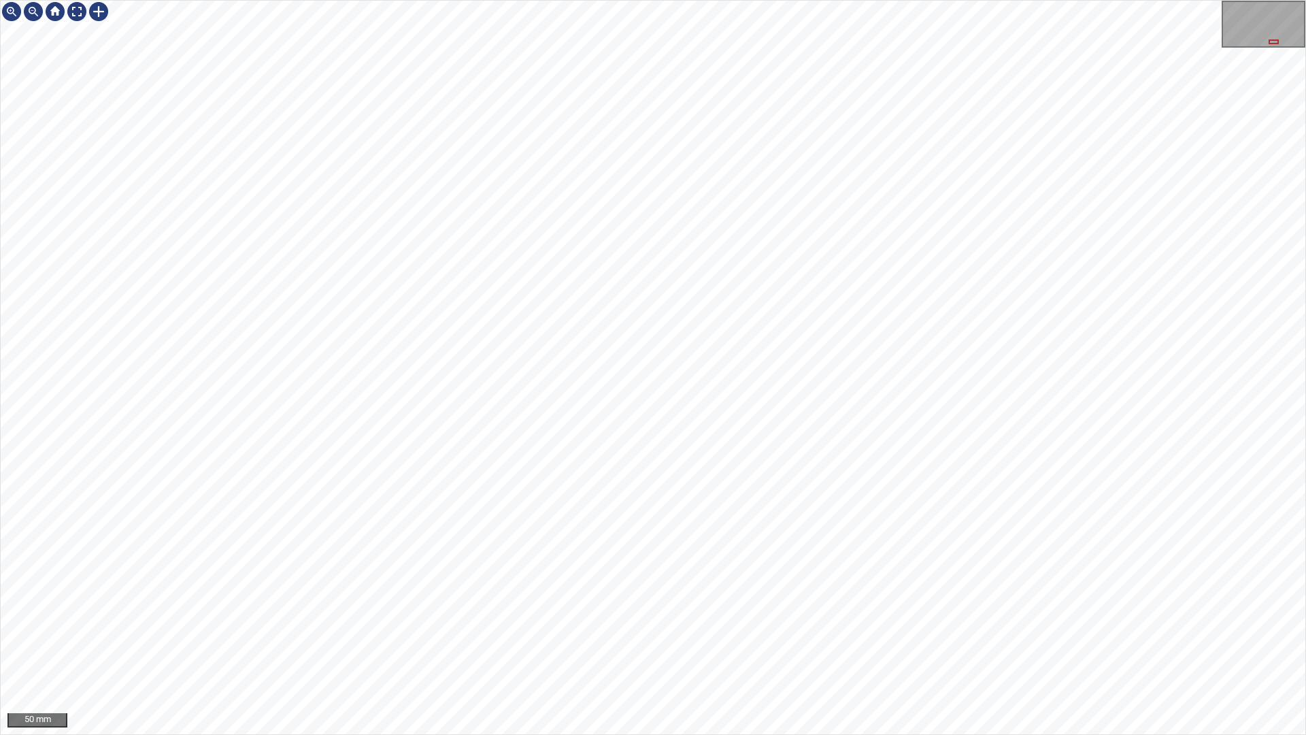
click at [878, 416] on div "50 mm" at bounding box center [653, 367] width 1306 height 735
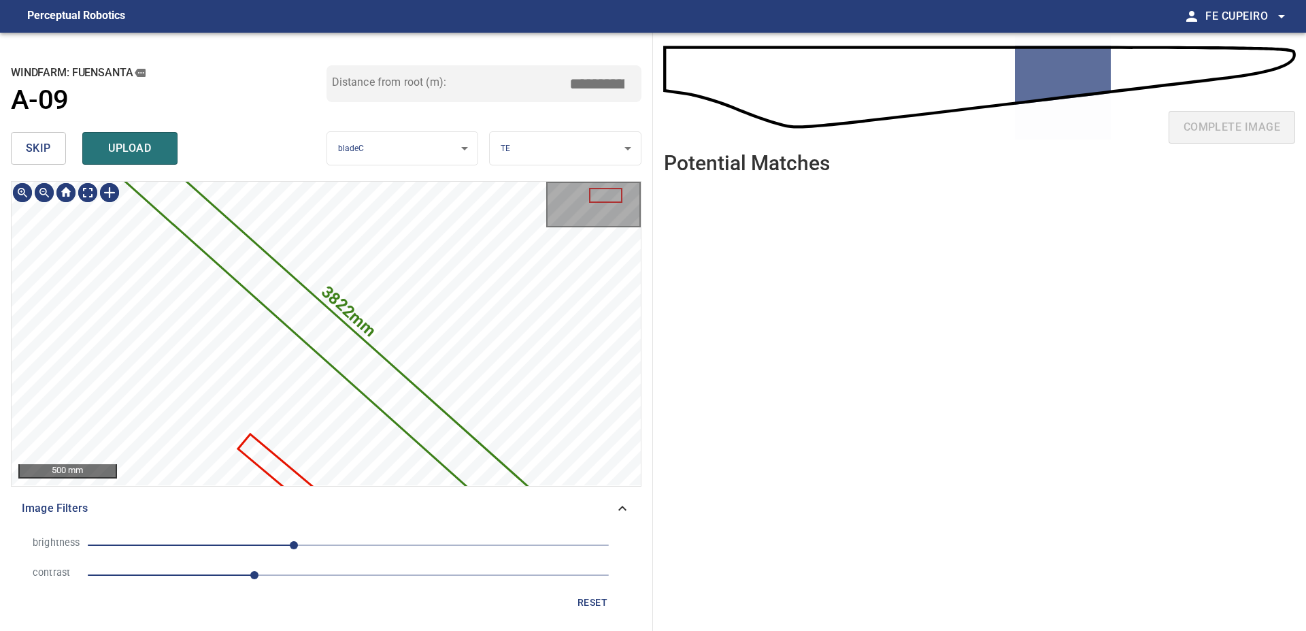
click at [52, 150] on button "skip" at bounding box center [38, 148] width 55 height 33
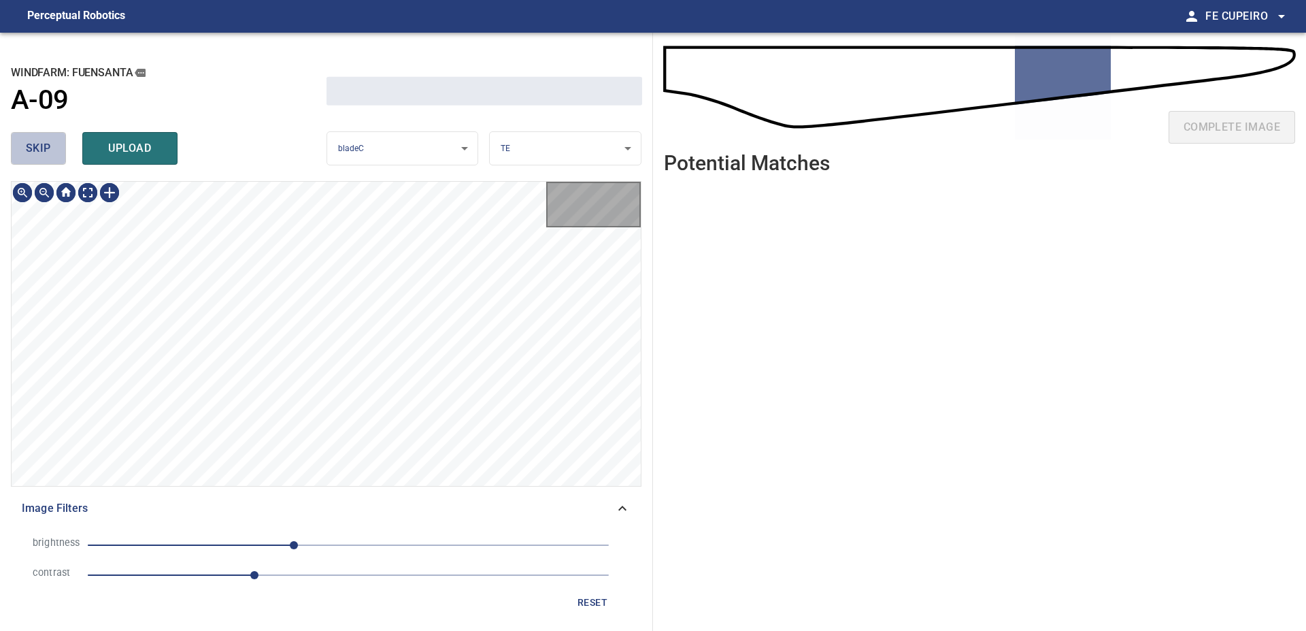
click at [52, 150] on button "skip" at bounding box center [38, 148] width 55 height 33
click at [52, 150] on div "skip upload" at bounding box center [169, 149] width 316 height 44
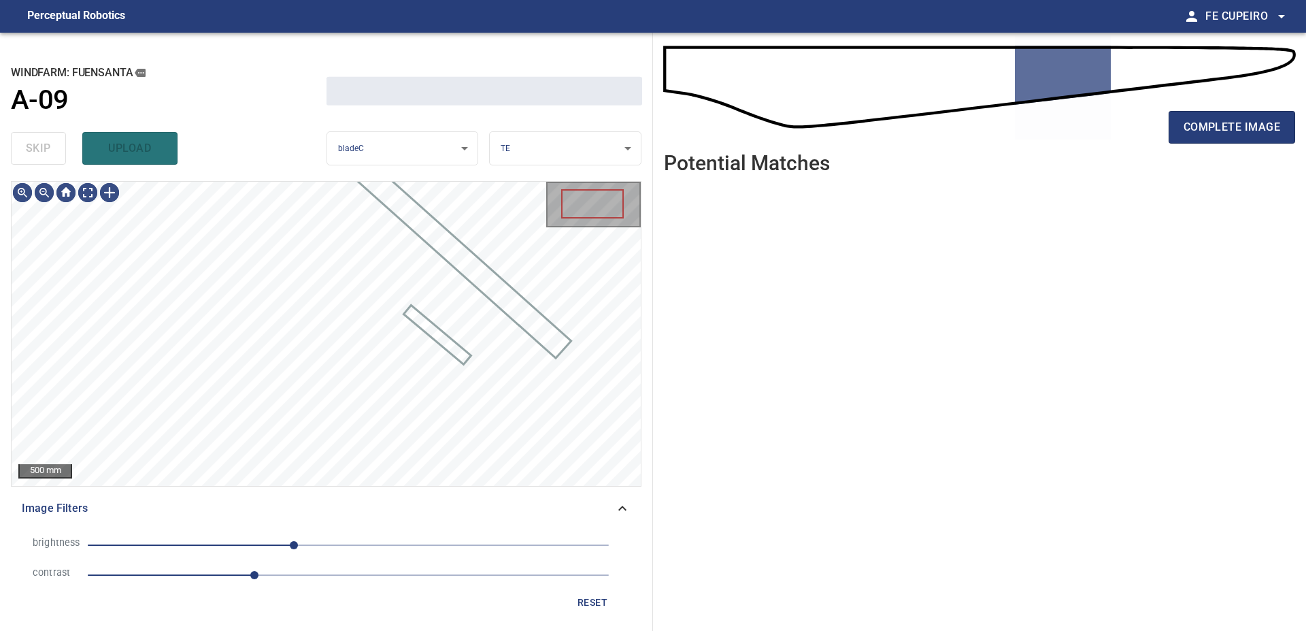
click at [52, 150] on div "skip upload" at bounding box center [169, 149] width 316 height 44
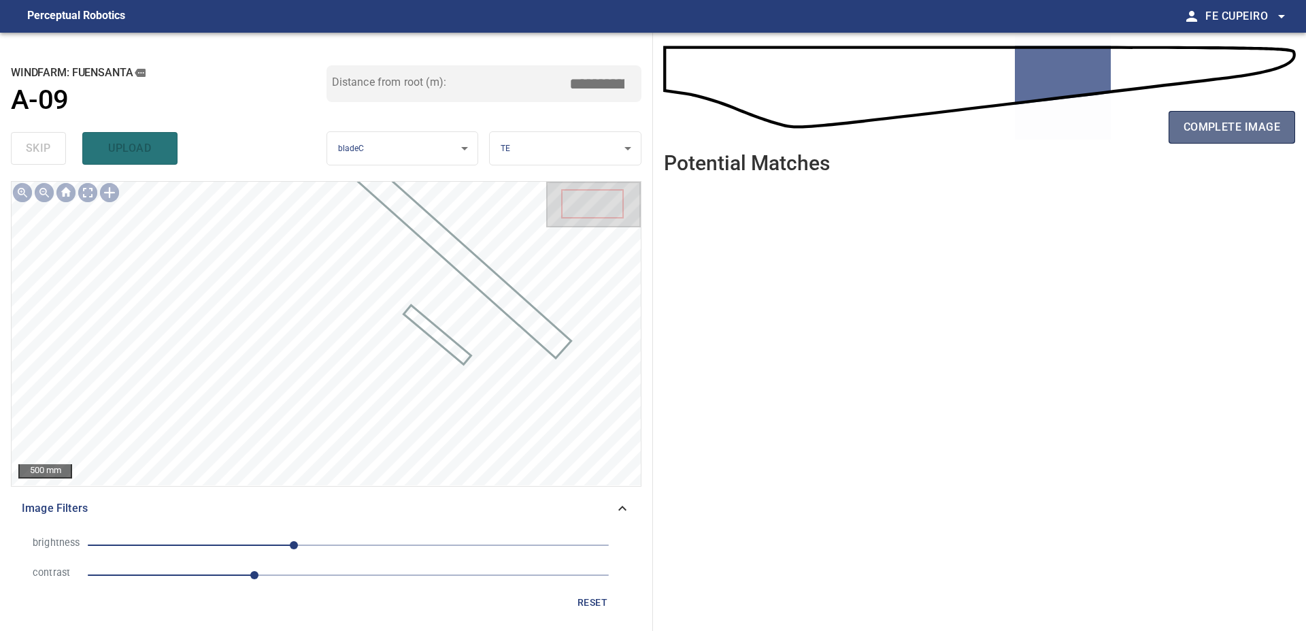
click at [1219, 135] on span "complete image" at bounding box center [1232, 127] width 97 height 19
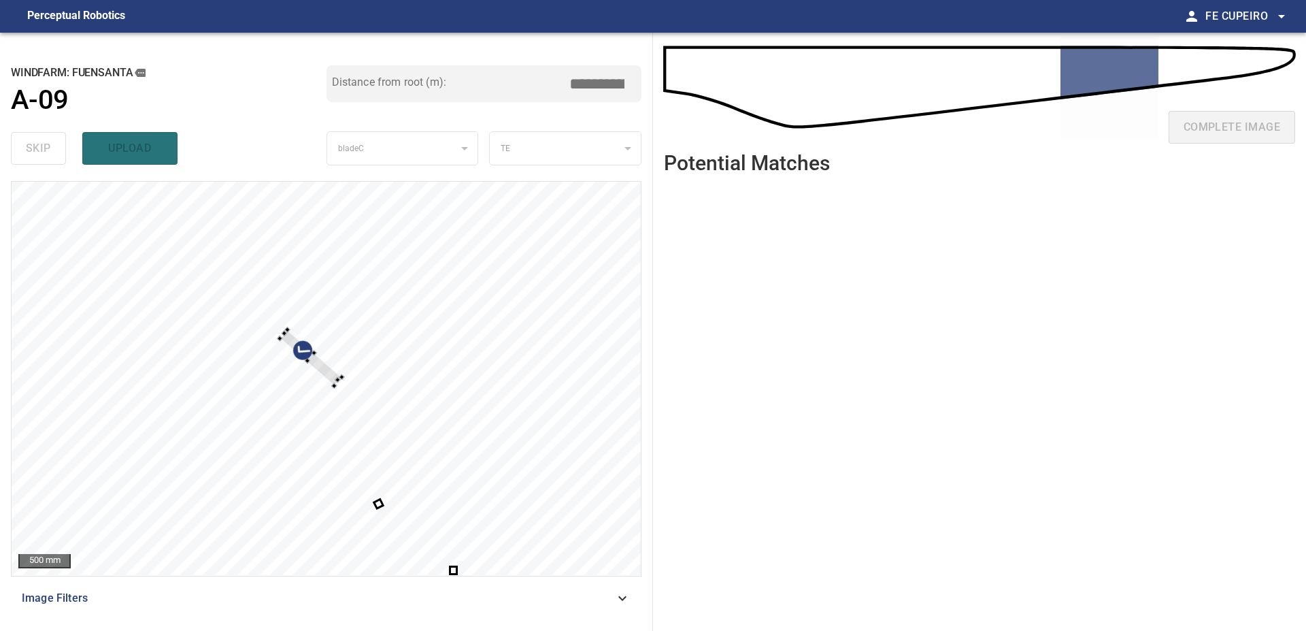
click at [411, 358] on div at bounding box center [326, 378] width 629 height 393
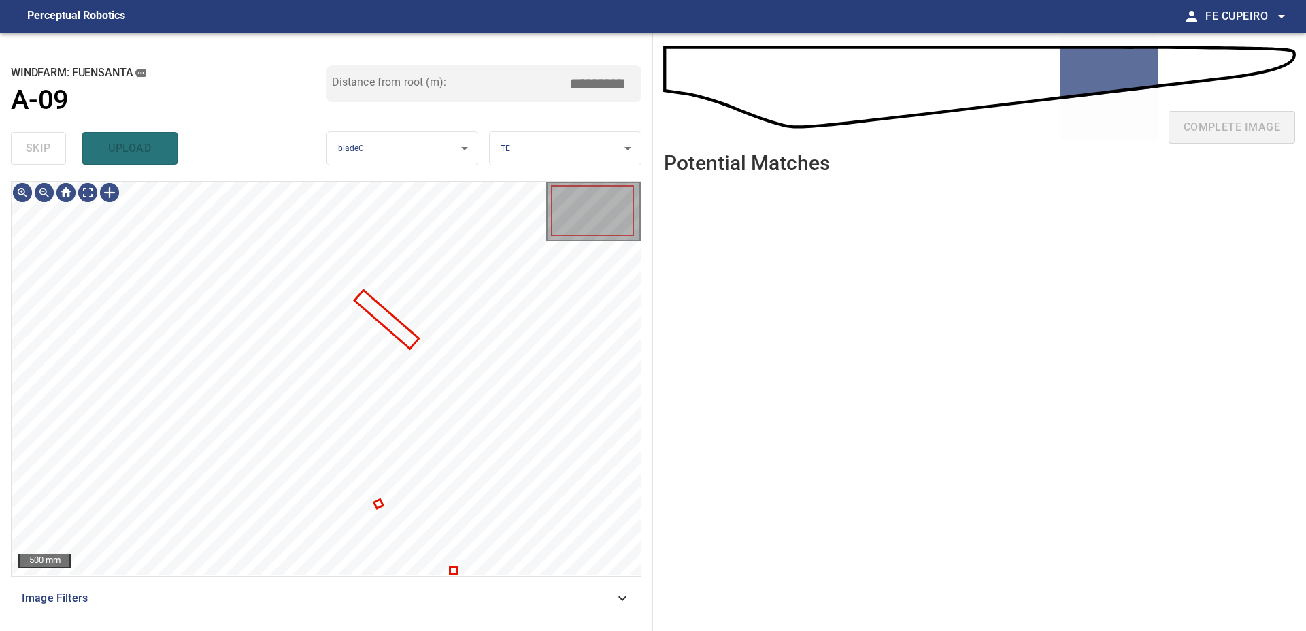
click at [348, 591] on span "Image Filters" at bounding box center [318, 598] width 593 height 16
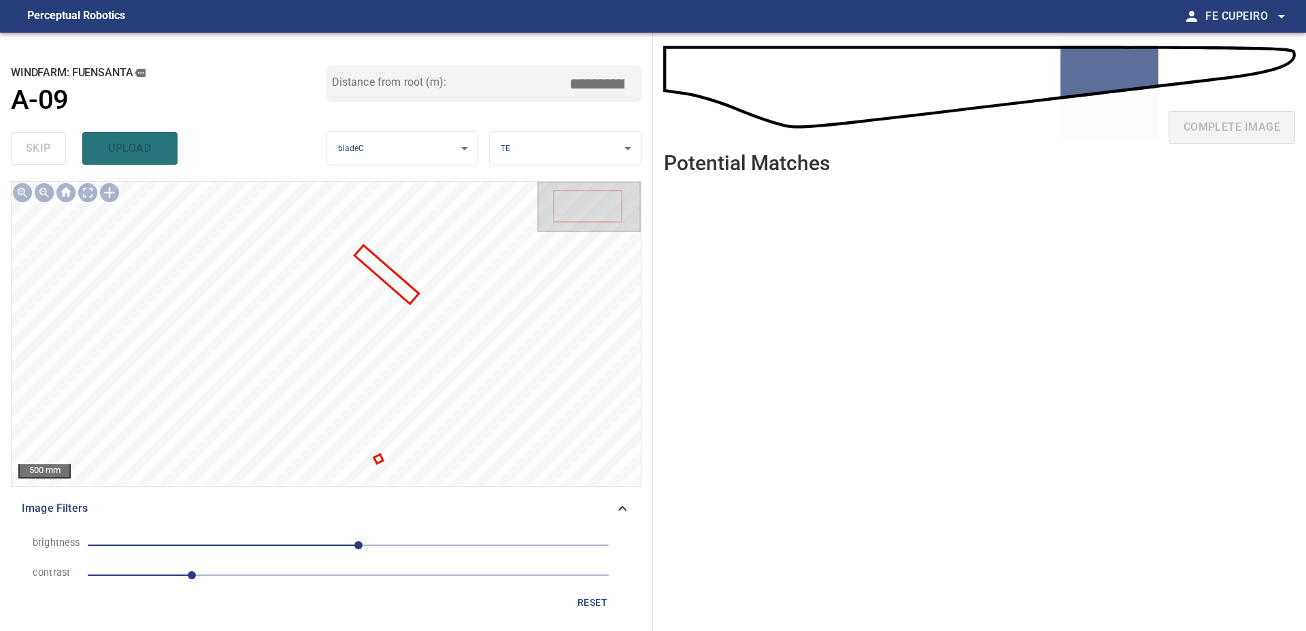
click at [277, 572] on span "1" at bounding box center [348, 574] width 521 height 19
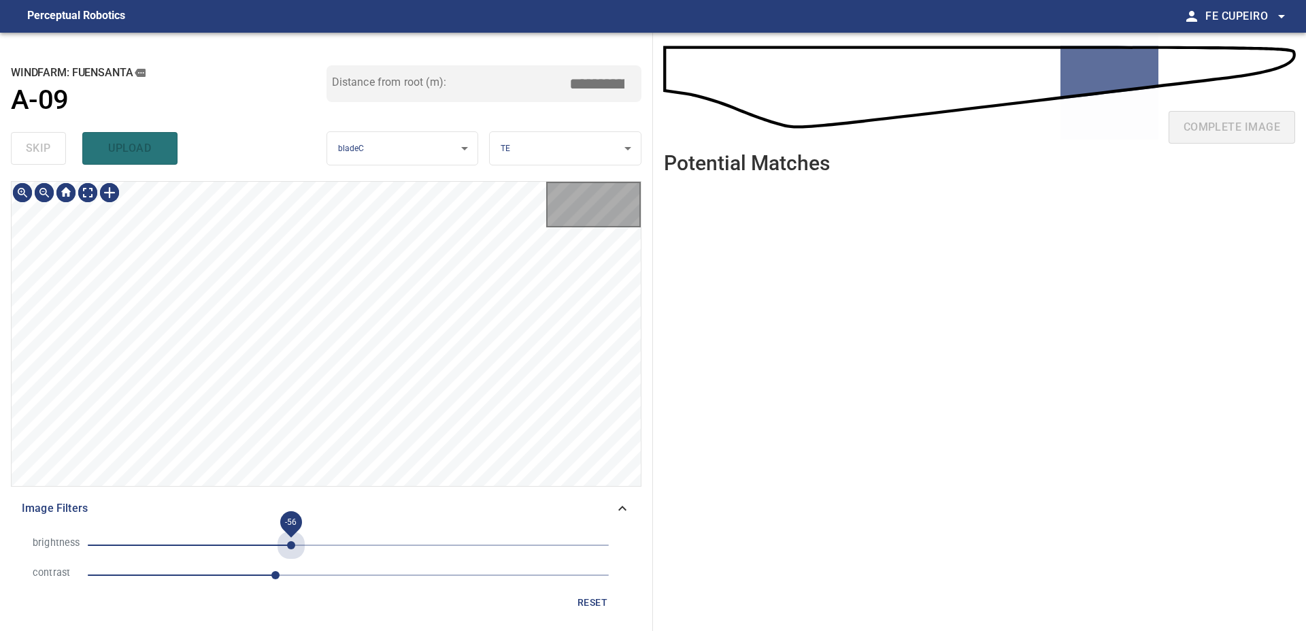
click at [291, 543] on span "-56" at bounding box center [348, 544] width 521 height 19
click at [265, 541] on span "-81" at bounding box center [348, 544] width 521 height 19
click at [298, 546] on span "-49" at bounding box center [348, 544] width 521 height 19
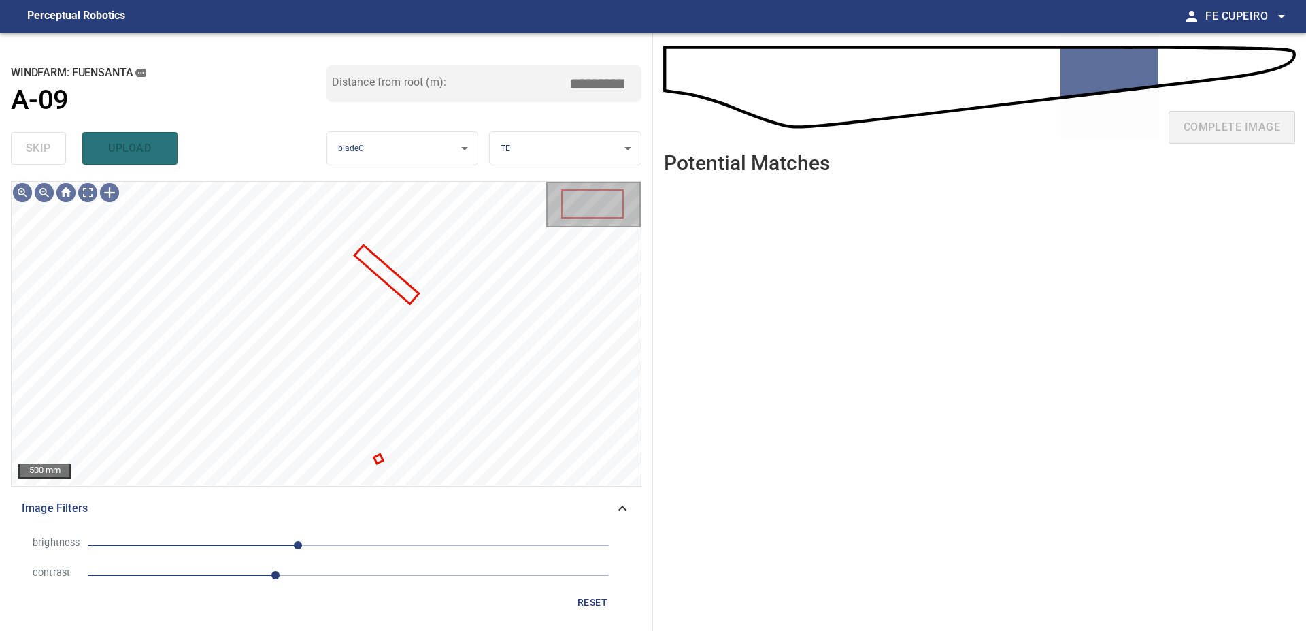
drag, startPoint x: 284, startPoint y: 538, endPoint x: 280, endPoint y: 544, distance: 7.0
click at [280, 544] on span "-49" at bounding box center [348, 544] width 521 height 19
click at [276, 544] on span "-67" at bounding box center [280, 545] width 8 height 8
click at [88, 192] on body "**********" at bounding box center [653, 315] width 1306 height 631
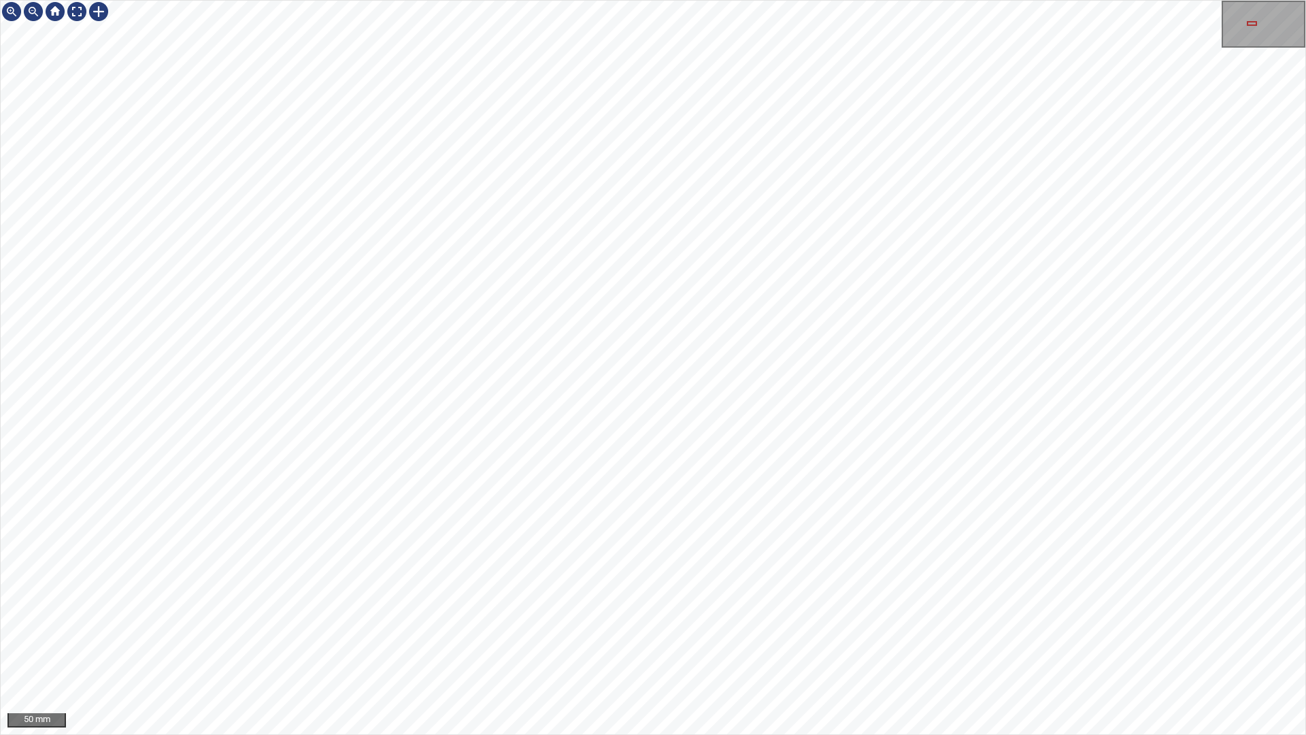
click at [1227, 630] on div "50 mm" at bounding box center [653, 367] width 1306 height 735
click at [1199, 630] on div "50 mm" at bounding box center [653, 367] width 1306 height 735
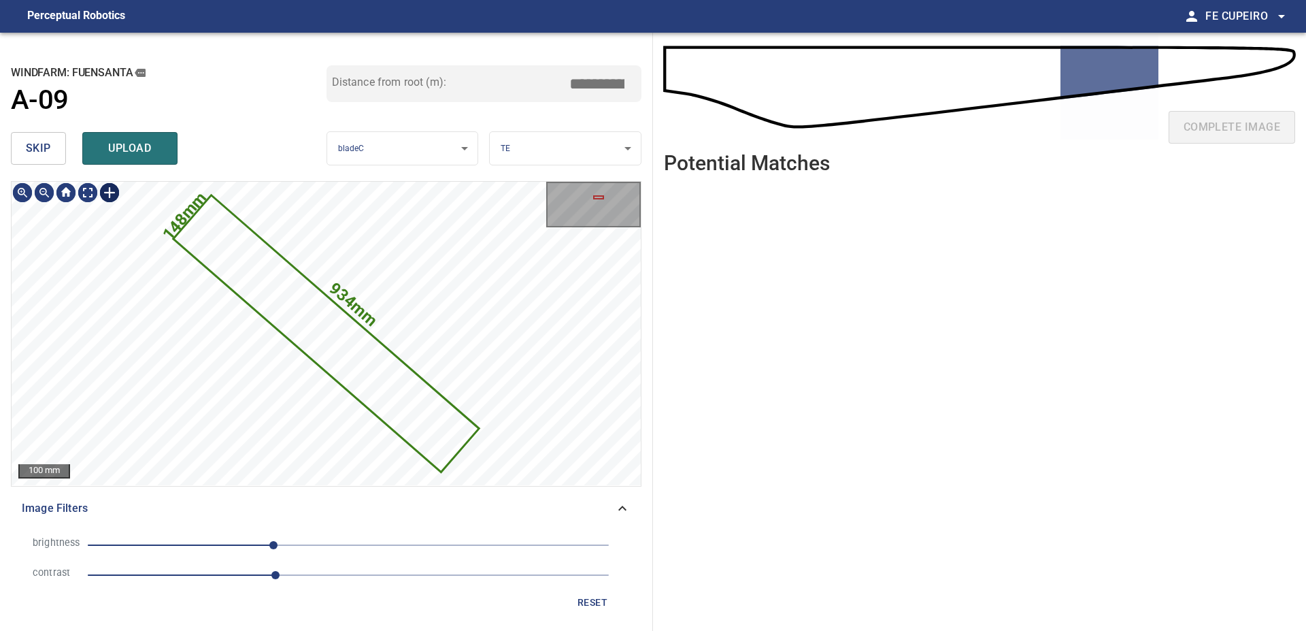
click at [45, 148] on span "skip" at bounding box center [38, 148] width 25 height 19
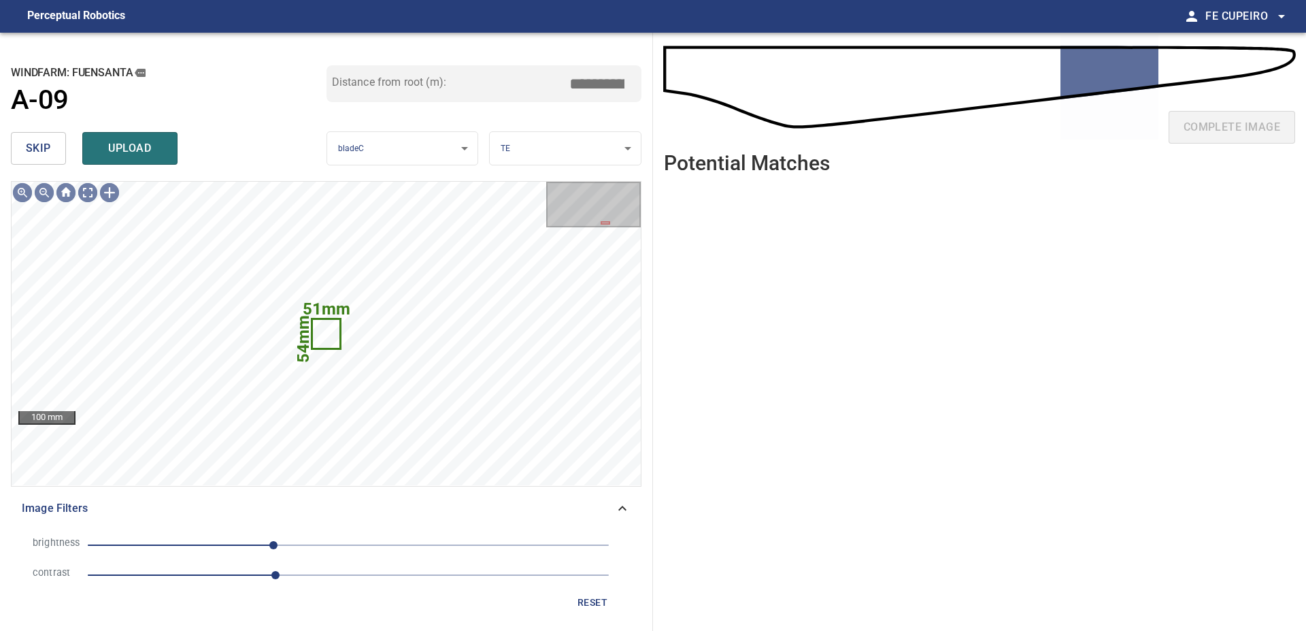
click at [44, 146] on span "skip" at bounding box center [38, 148] width 25 height 19
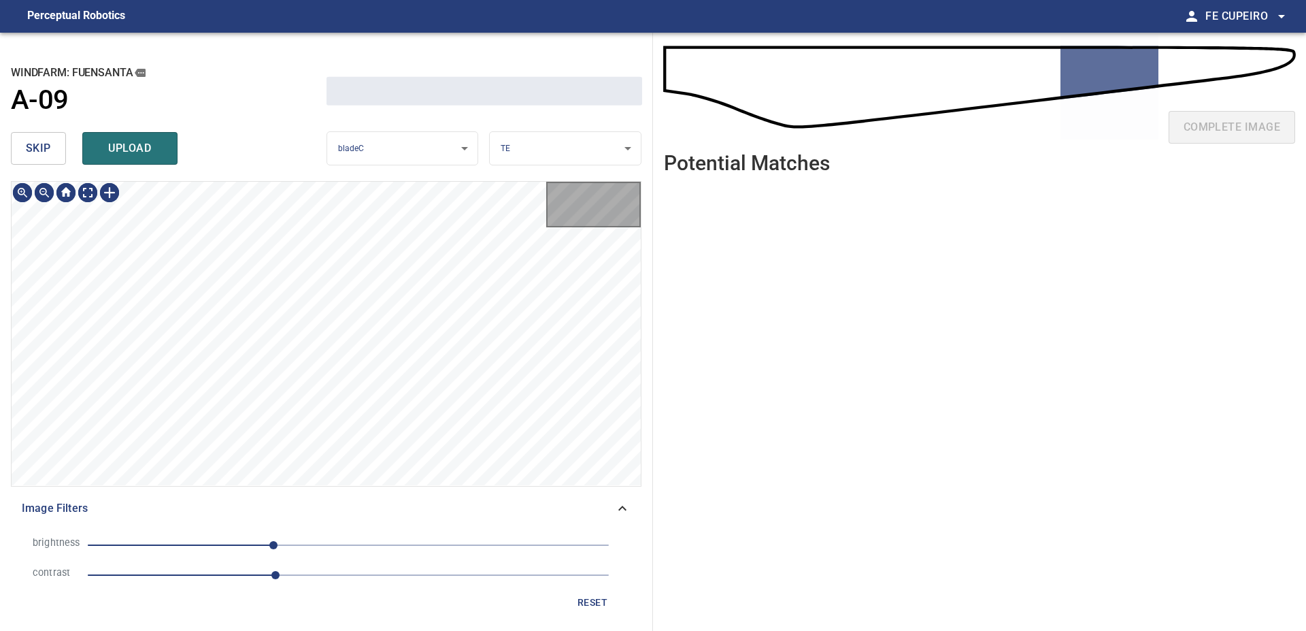
click at [44, 146] on span "skip" at bounding box center [38, 148] width 25 height 19
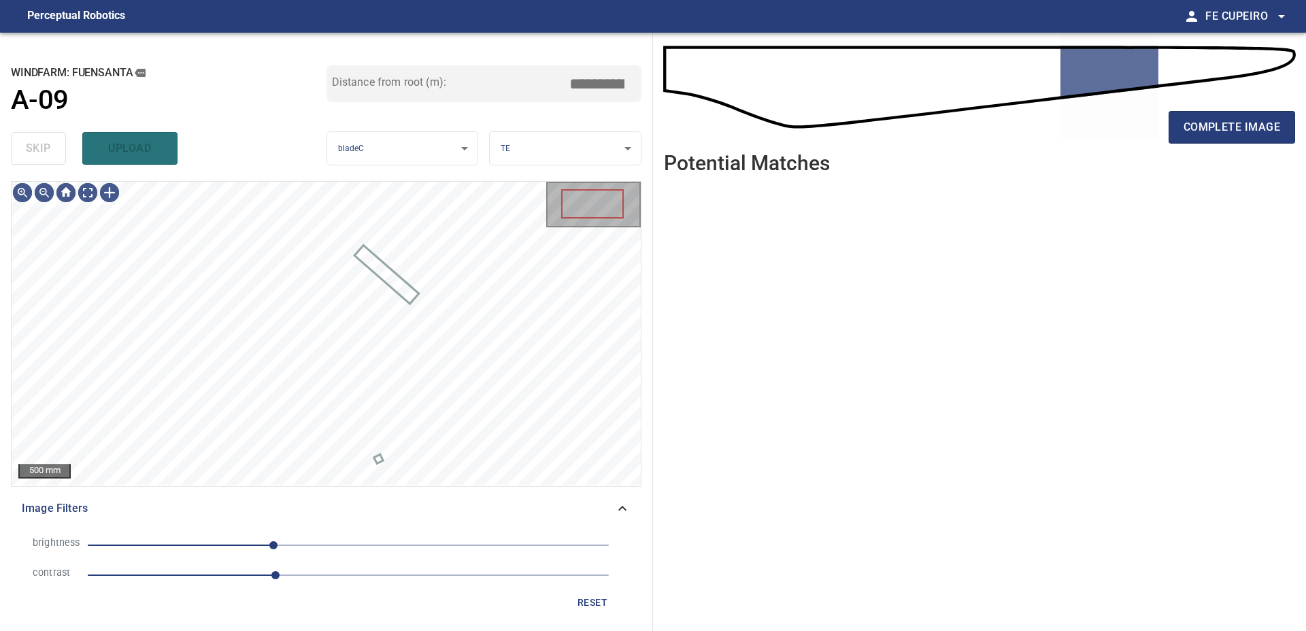
click at [44, 146] on div "skip upload" at bounding box center [169, 149] width 316 height 44
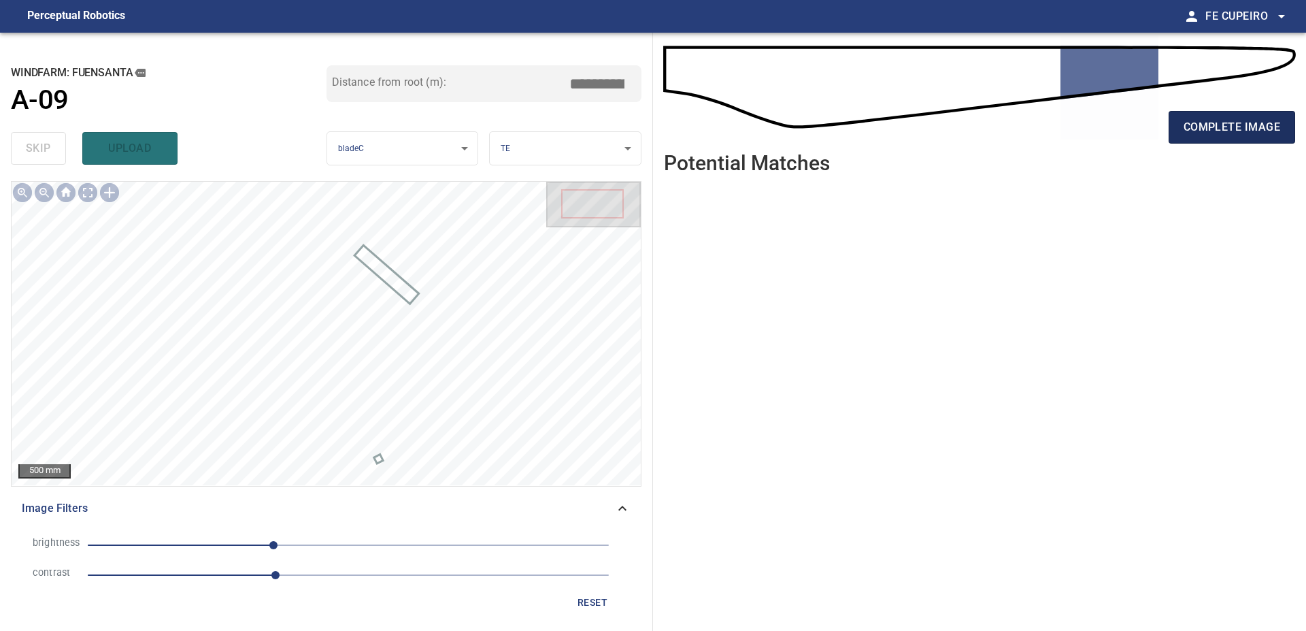
click at [1169, 141] on button "complete image" at bounding box center [1232, 127] width 127 height 33
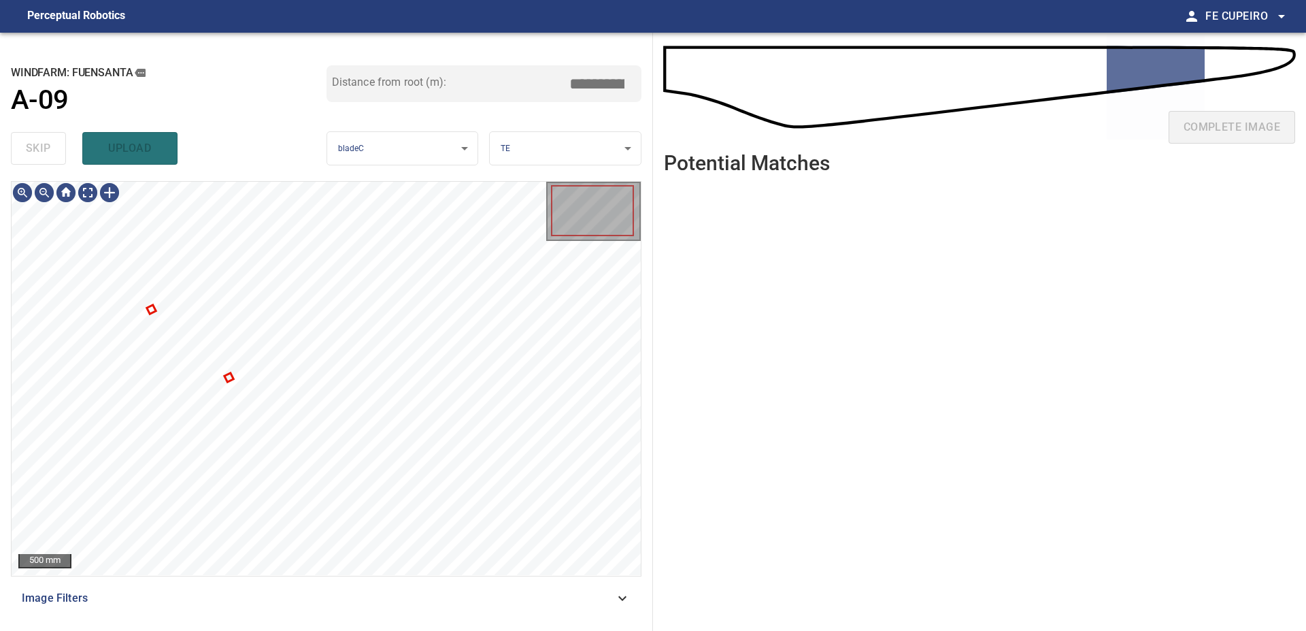
click at [348, 593] on span "Image Filters" at bounding box center [318, 598] width 593 height 16
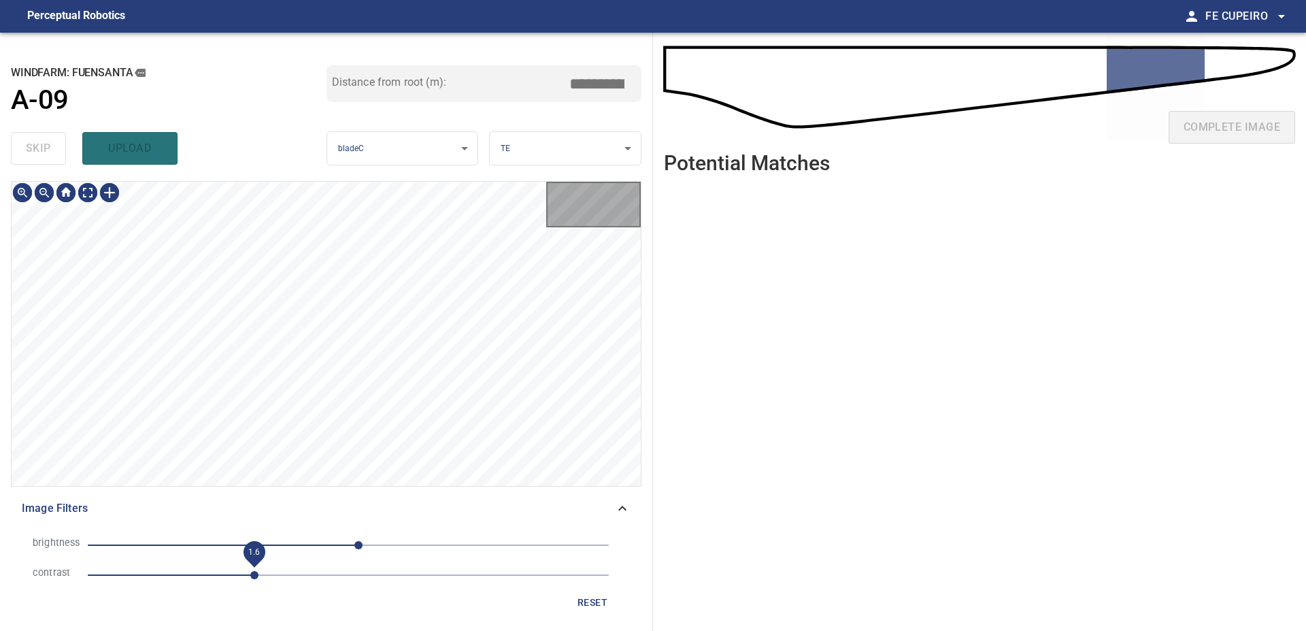
click at [252, 569] on span "1.6" at bounding box center [348, 574] width 521 height 19
click at [318, 553] on span "10" at bounding box center [348, 544] width 521 height 19
click at [299, 548] on span "-49" at bounding box center [348, 544] width 521 height 19
click at [274, 234] on div at bounding box center [326, 333] width 629 height 303
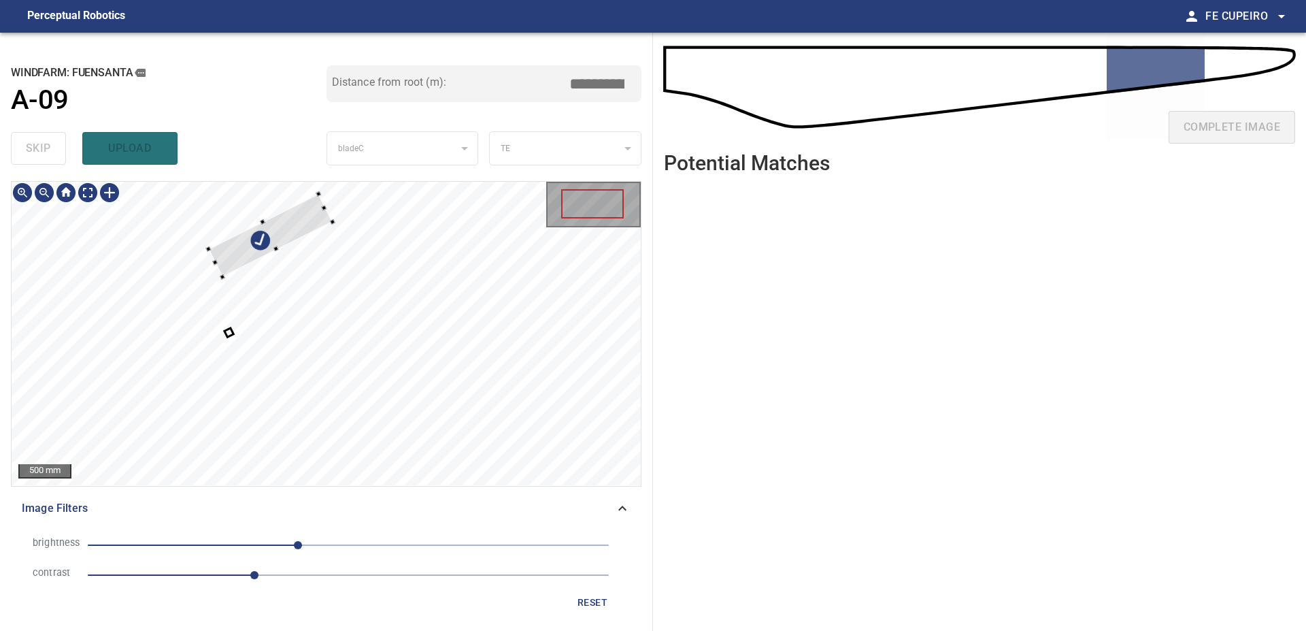
click at [369, 212] on div at bounding box center [326, 333] width 629 height 303
click at [310, 365] on div at bounding box center [326, 333] width 629 height 303
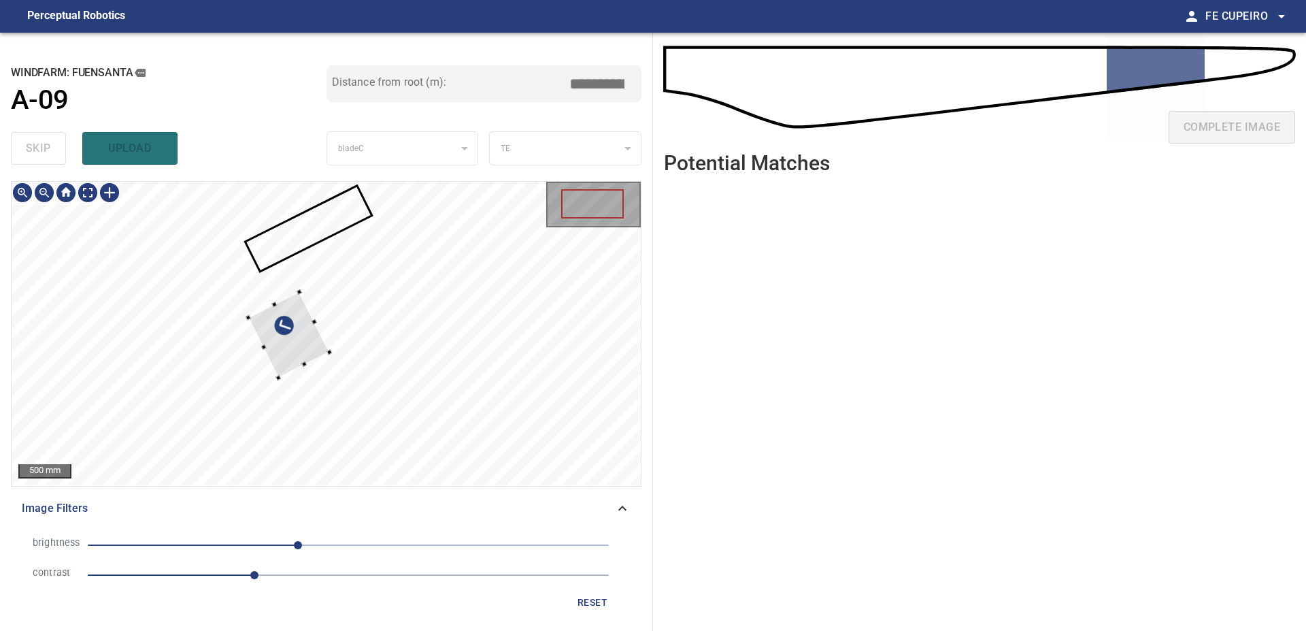
click at [424, 277] on div at bounding box center [326, 333] width 629 height 303
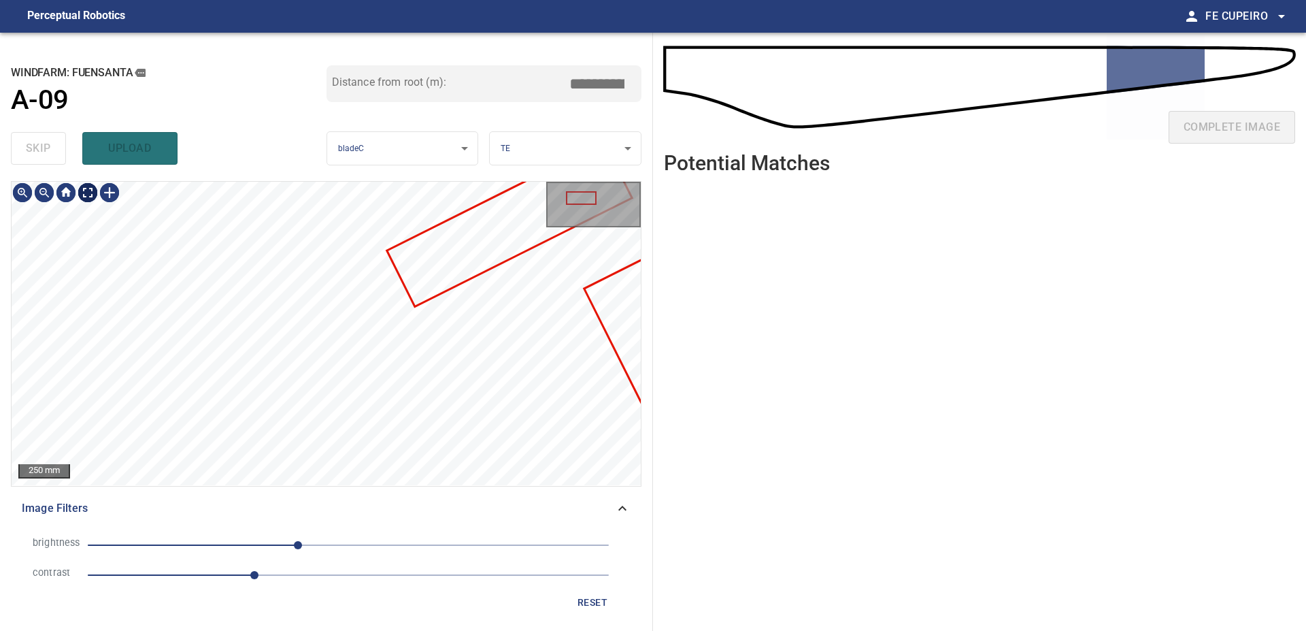
click at [88, 197] on body "**********" at bounding box center [653, 315] width 1306 height 631
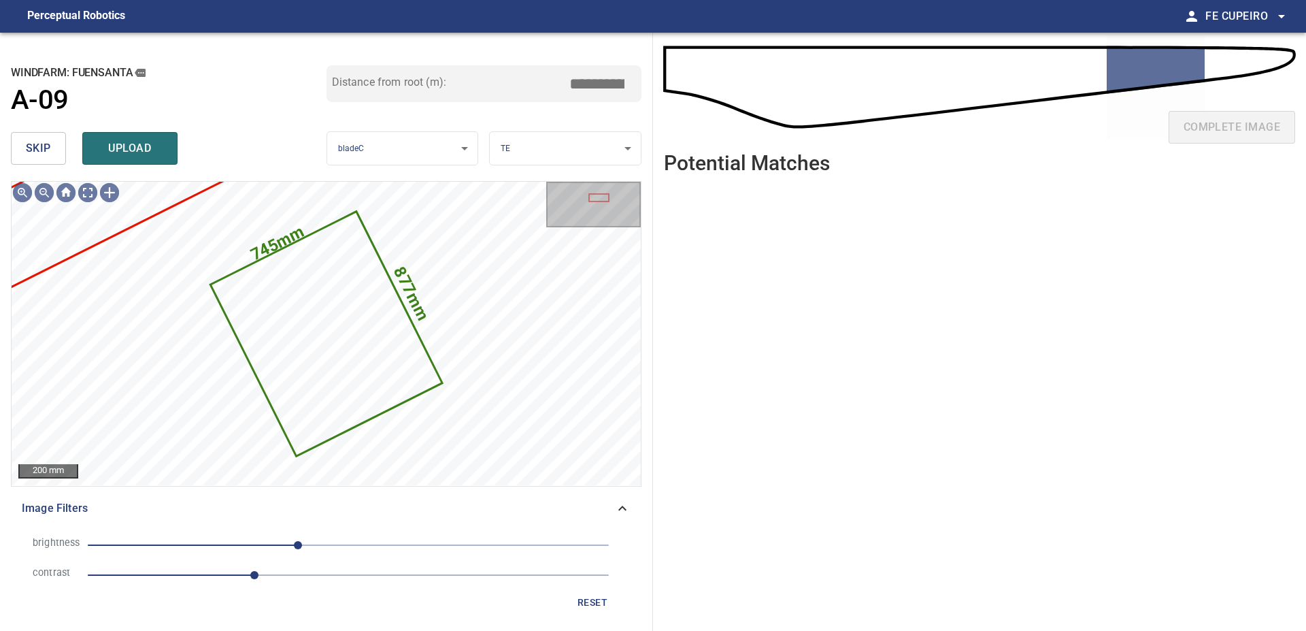
click at [68, 147] on div "skip upload" at bounding box center [169, 149] width 316 height 44
click at [56, 148] on button "skip" at bounding box center [38, 148] width 55 height 33
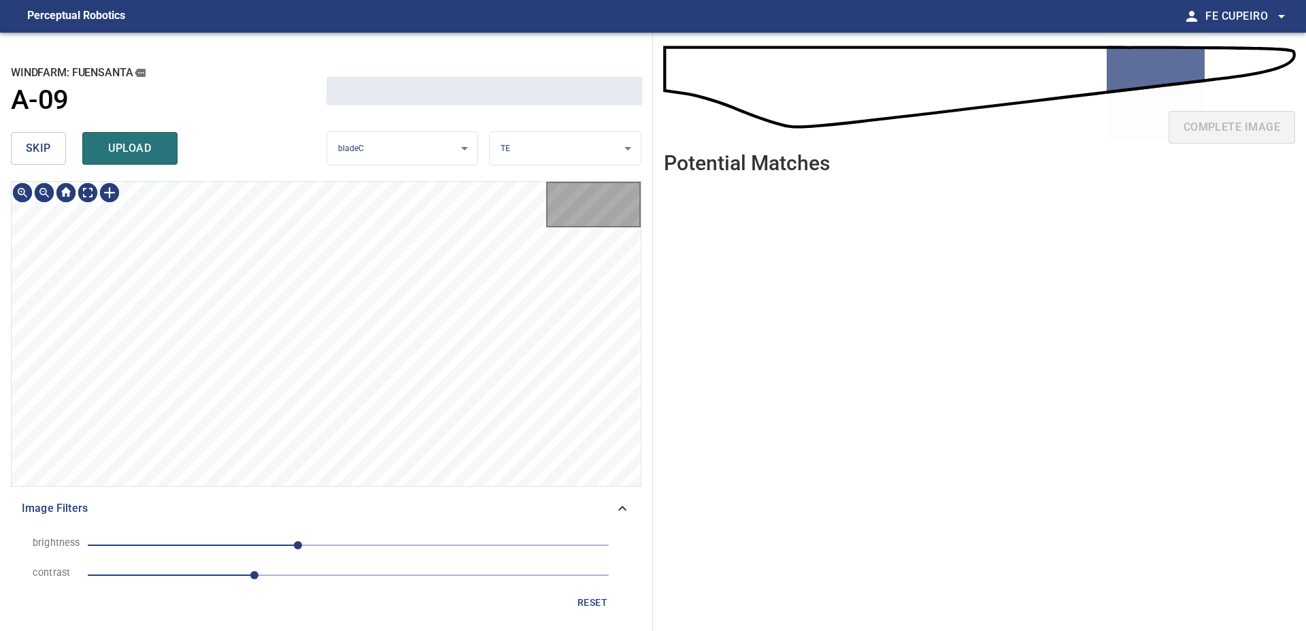
click at [55, 148] on button "skip" at bounding box center [38, 148] width 55 height 33
click at [55, 148] on div "skip upload" at bounding box center [169, 149] width 316 height 44
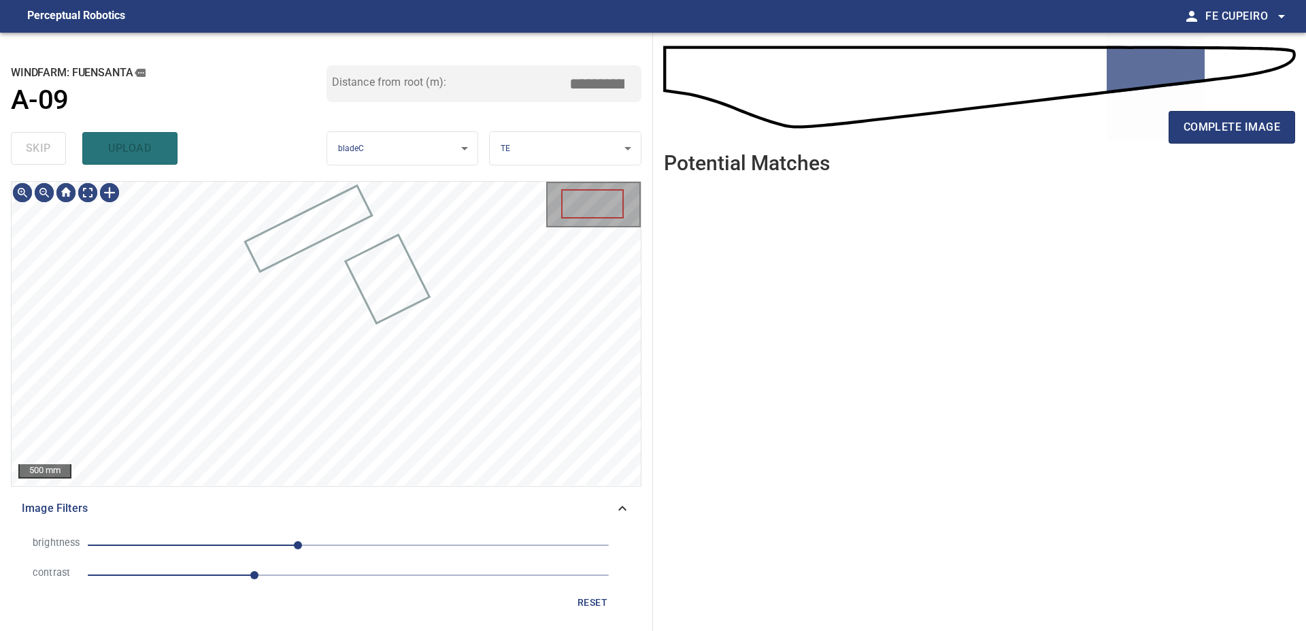
click at [55, 148] on div "skip upload" at bounding box center [169, 149] width 316 height 44
click at [318, 167] on div "**********" at bounding box center [326, 332] width 653 height 598
click at [304, 181] on div "**********" at bounding box center [326, 332] width 653 height 598
click at [235, 158] on div "**********" at bounding box center [326, 332] width 653 height 598
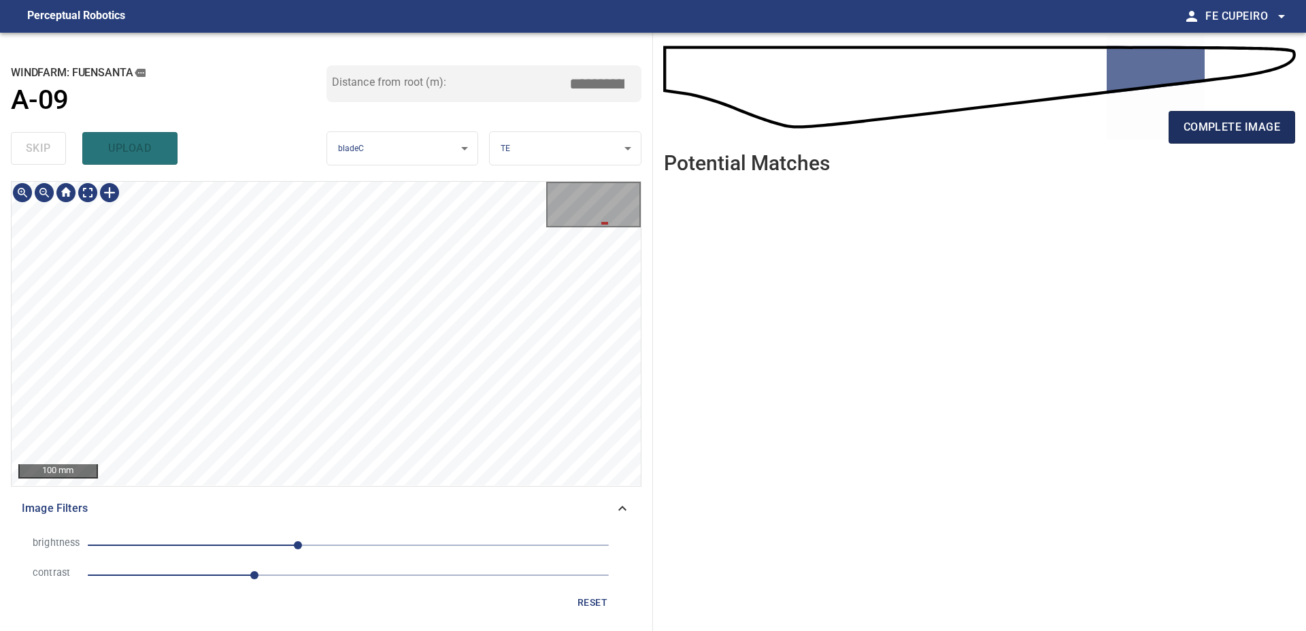
click at [1201, 128] on span "complete image" at bounding box center [1232, 127] width 97 height 19
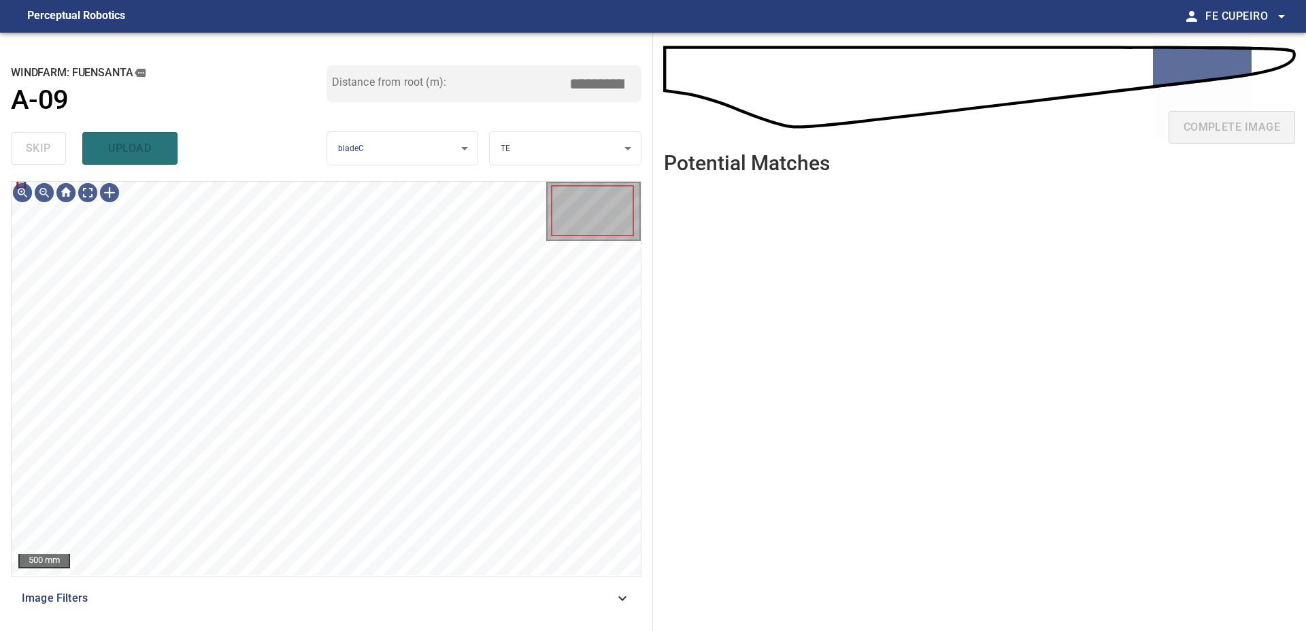
click at [224, 588] on div "Image Filters" at bounding box center [326, 598] width 631 height 33
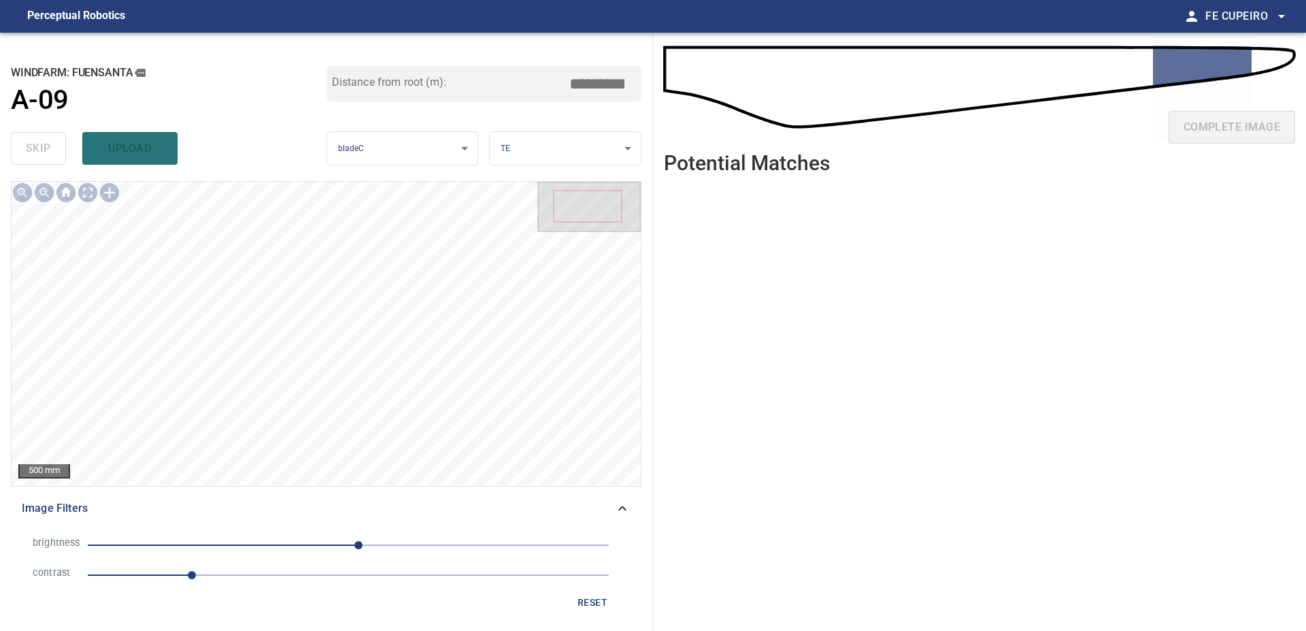
click at [255, 577] on span "1" at bounding box center [348, 574] width 521 height 19
click at [310, 546] on span "10" at bounding box center [348, 544] width 521 height 19
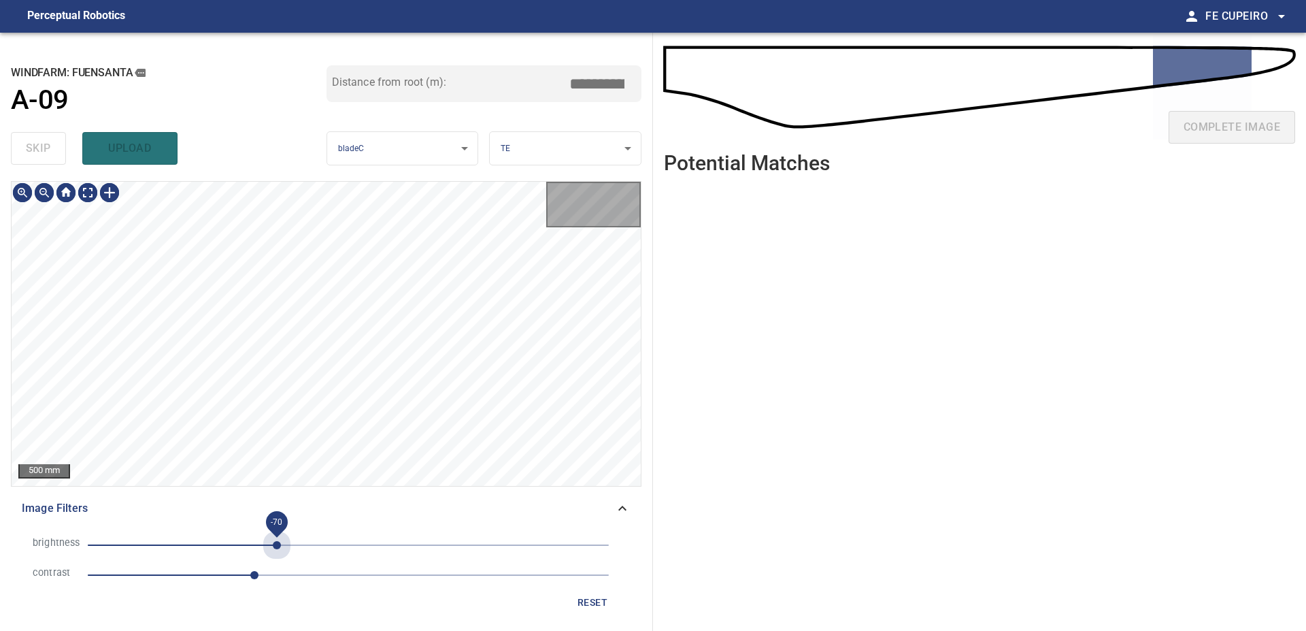
click at [277, 546] on span "-70" at bounding box center [348, 544] width 521 height 19
click at [90, 189] on body "**********" at bounding box center [653, 315] width 1306 height 631
click at [395, 171] on div "**********" at bounding box center [326, 332] width 653 height 598
click at [88, 195] on body "**********" at bounding box center [653, 315] width 1306 height 631
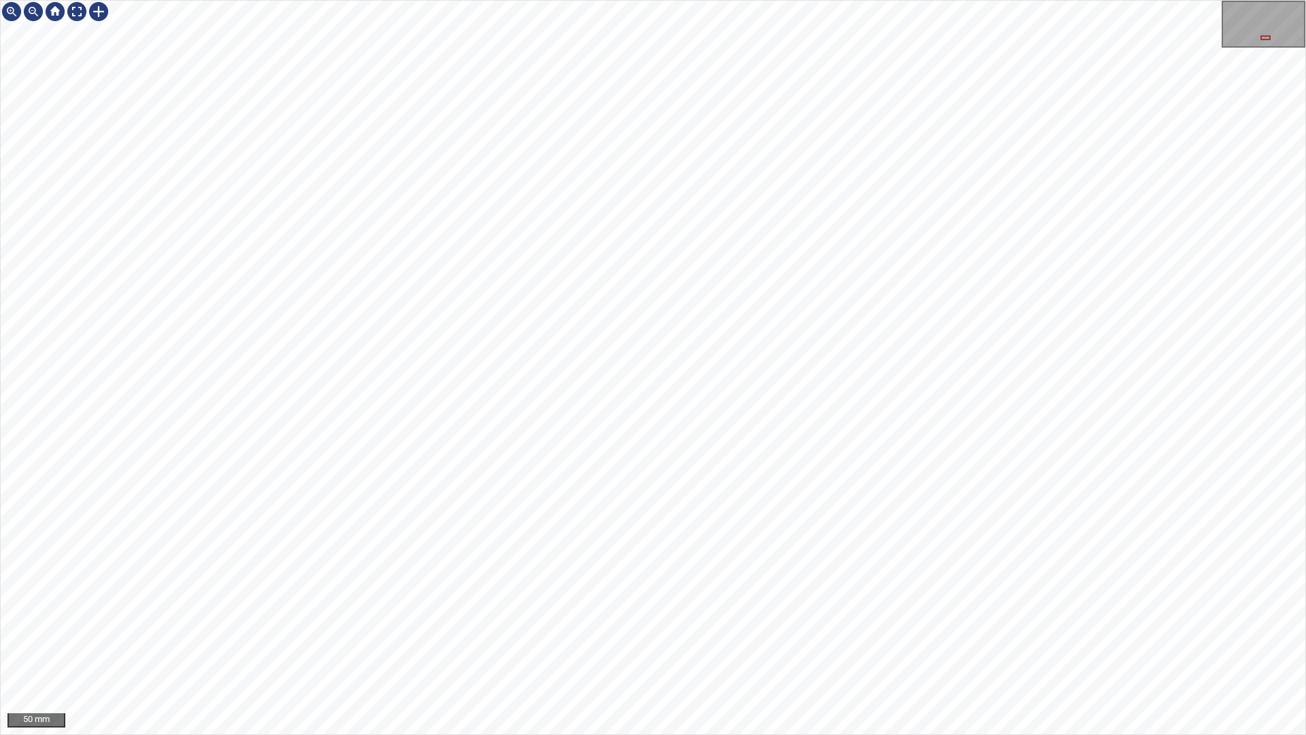
click at [565, 0] on div "50 mm" at bounding box center [653, 367] width 1306 height 735
click at [371, 0] on div "50 mm" at bounding box center [653, 367] width 1306 height 735
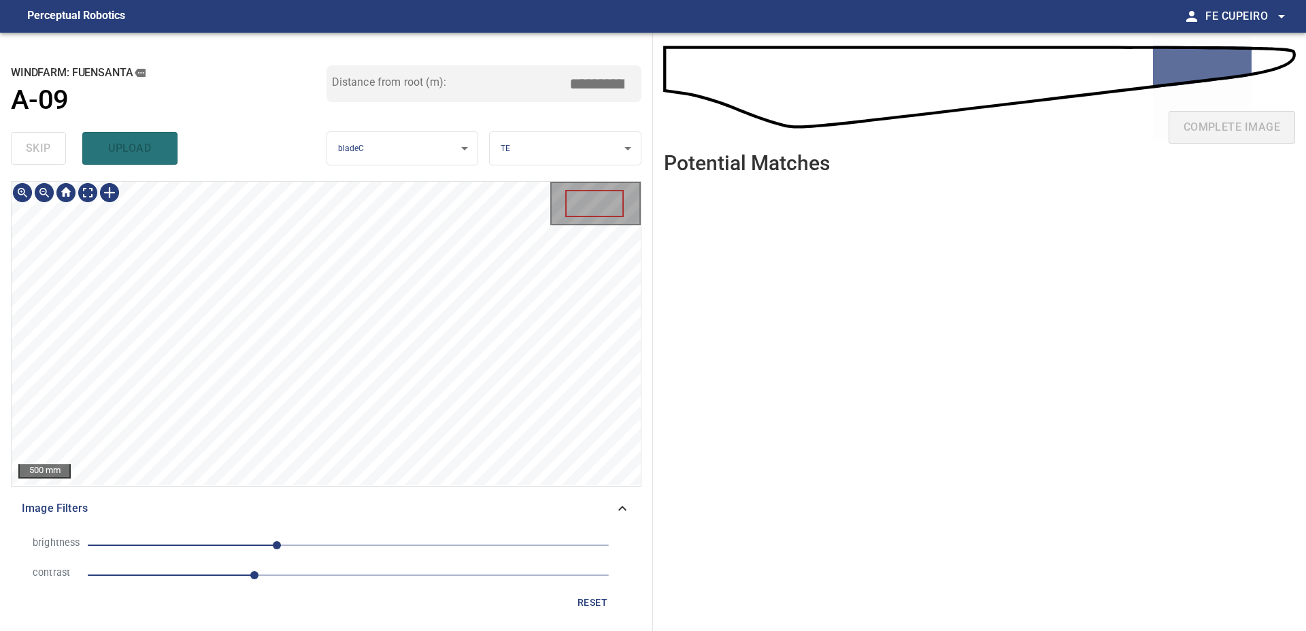
click at [592, 499] on div "500 mm Image Filters brightness -70 contrast 1.6 reset" at bounding box center [326, 400] width 631 height 439
click at [220, 39] on div "**********" at bounding box center [326, 332] width 653 height 598
click at [307, 136] on div "**********" at bounding box center [326, 332] width 653 height 598
click at [404, 156] on div "**********" at bounding box center [326, 332] width 653 height 598
click at [374, 507] on div "500 mm Image Filters brightness -70 contrast 1.6 reset" at bounding box center [326, 400] width 631 height 439
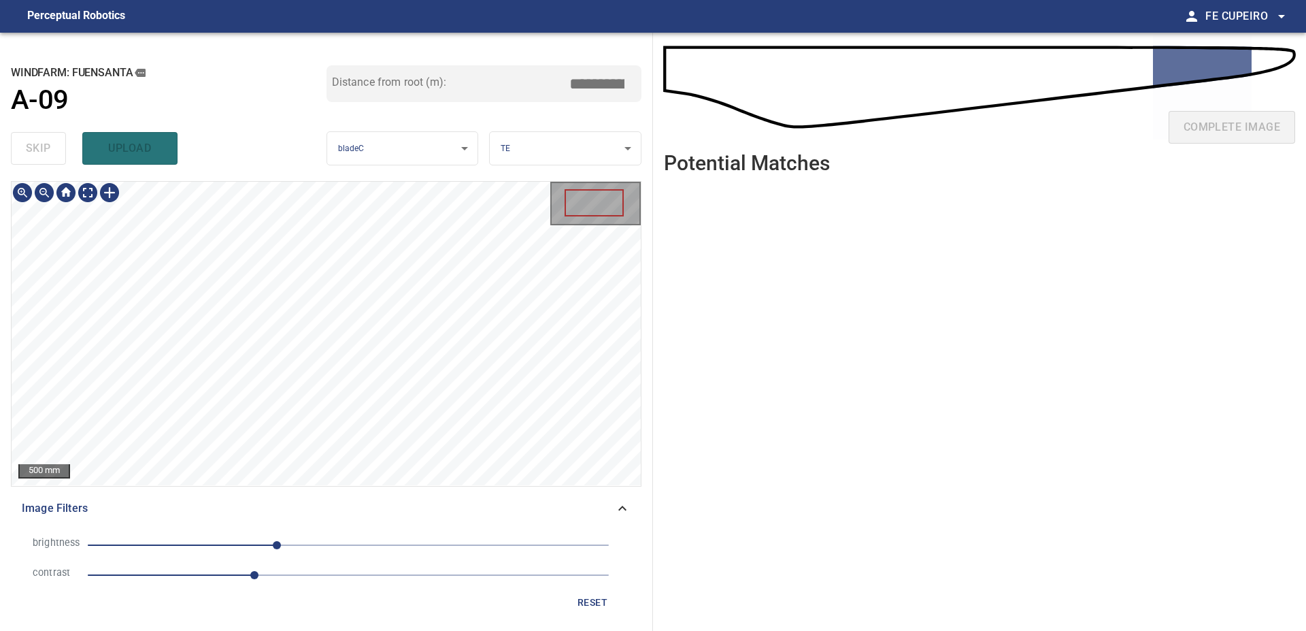
click at [414, 502] on div "500 mm Image Filters brightness -70 contrast 1.6 reset" at bounding box center [326, 400] width 631 height 439
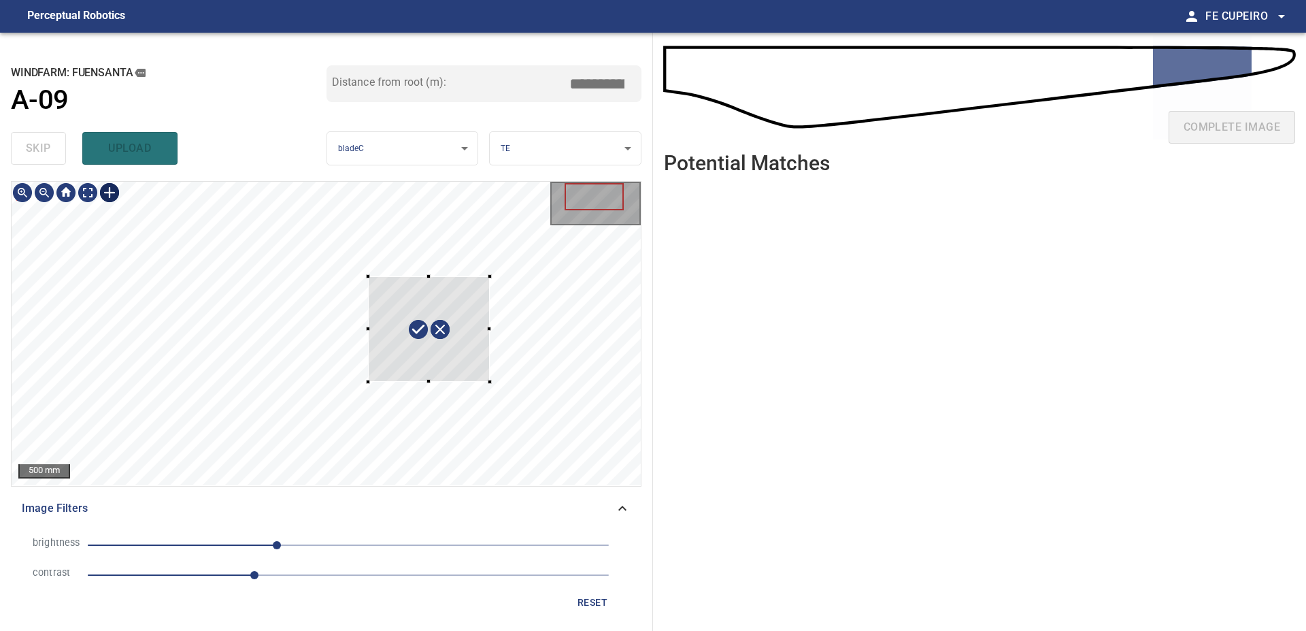
click at [490, 380] on div at bounding box center [326, 333] width 629 height 303
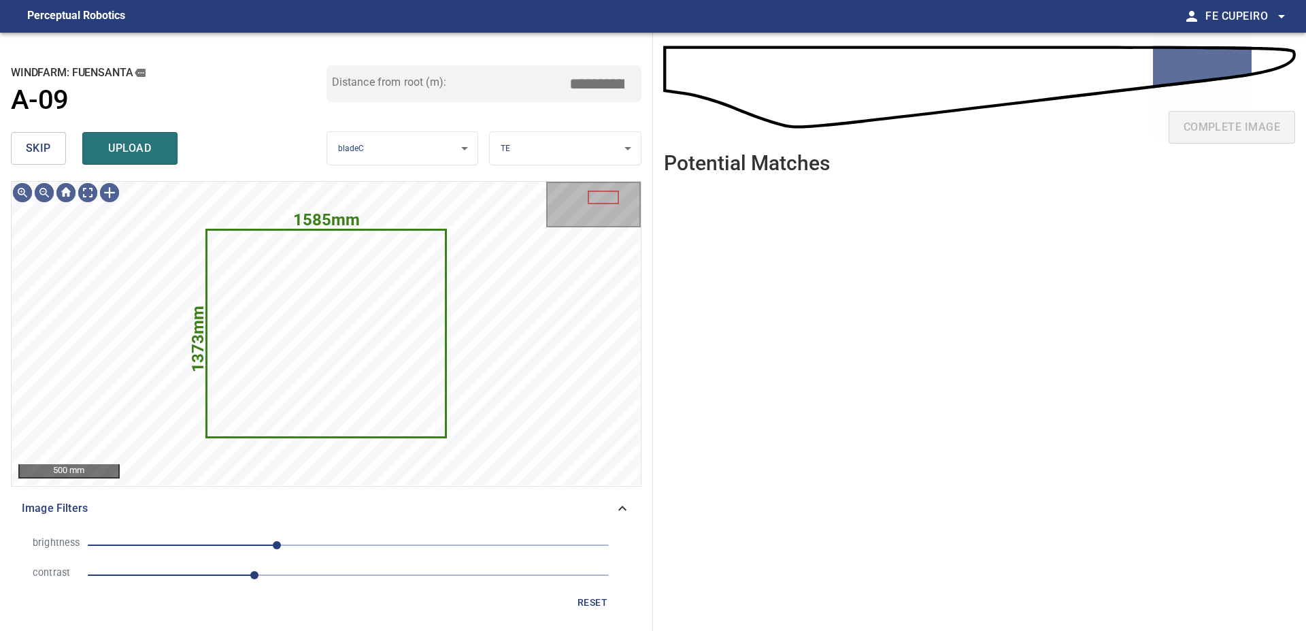
click at [55, 151] on button "skip" at bounding box center [38, 148] width 55 height 33
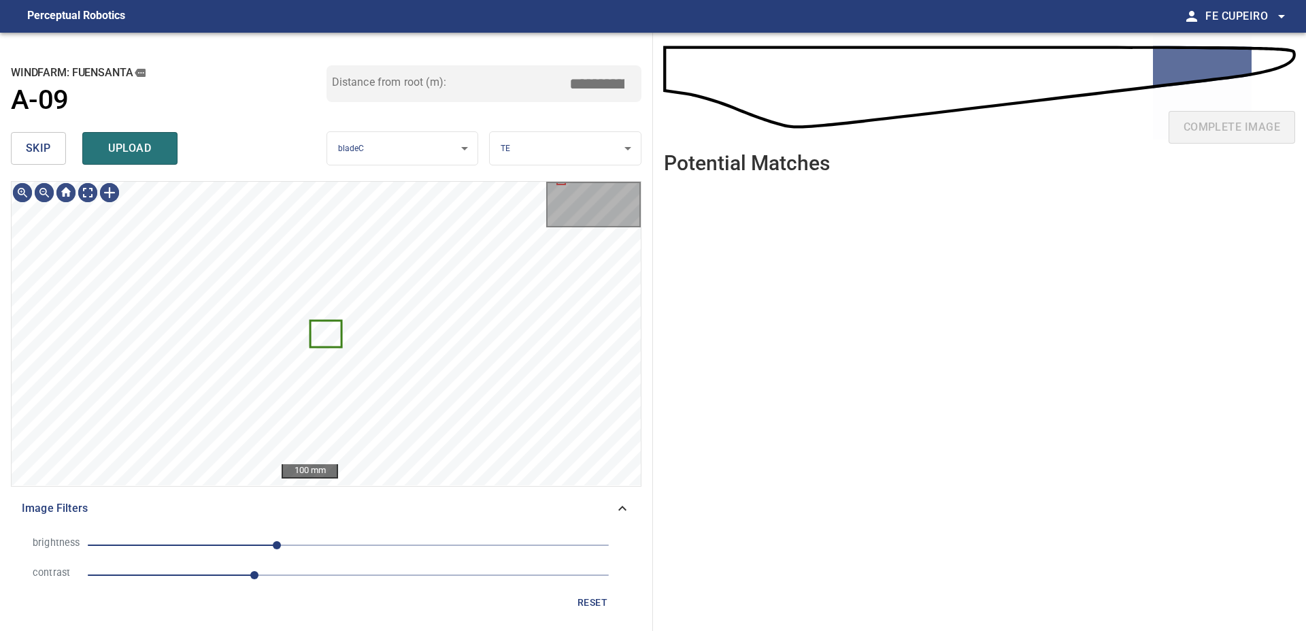
click at [52, 150] on button "skip" at bounding box center [38, 148] width 55 height 33
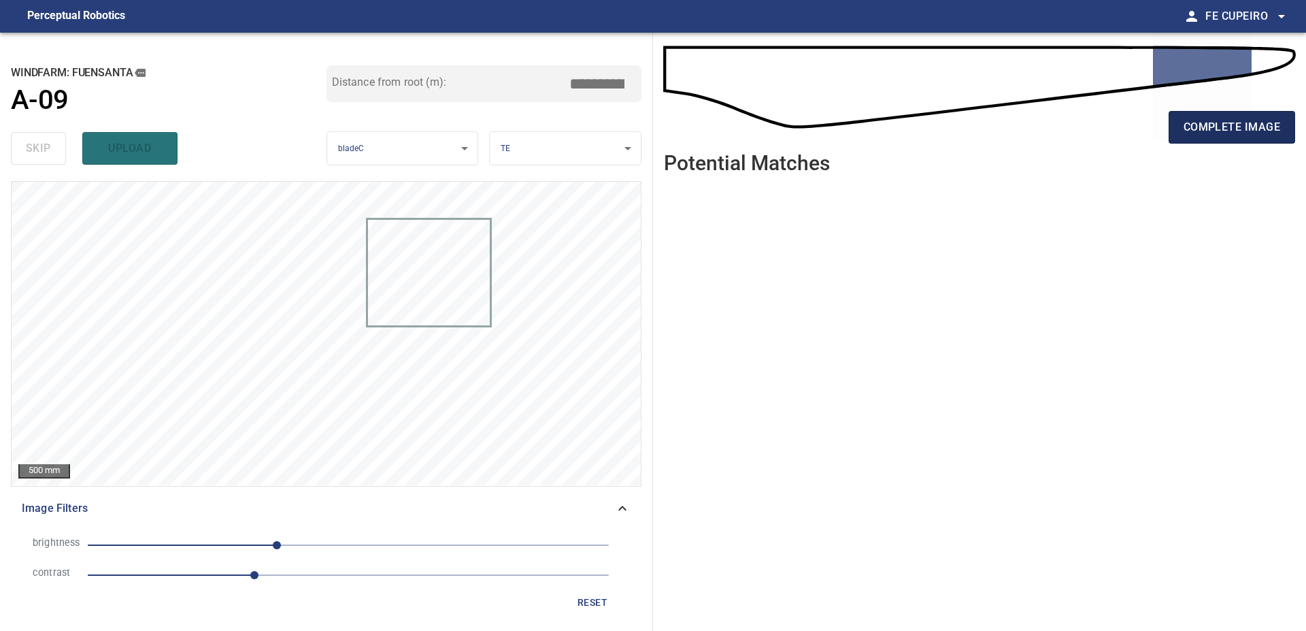
click at [1221, 127] on span "complete image" at bounding box center [1232, 127] width 97 height 19
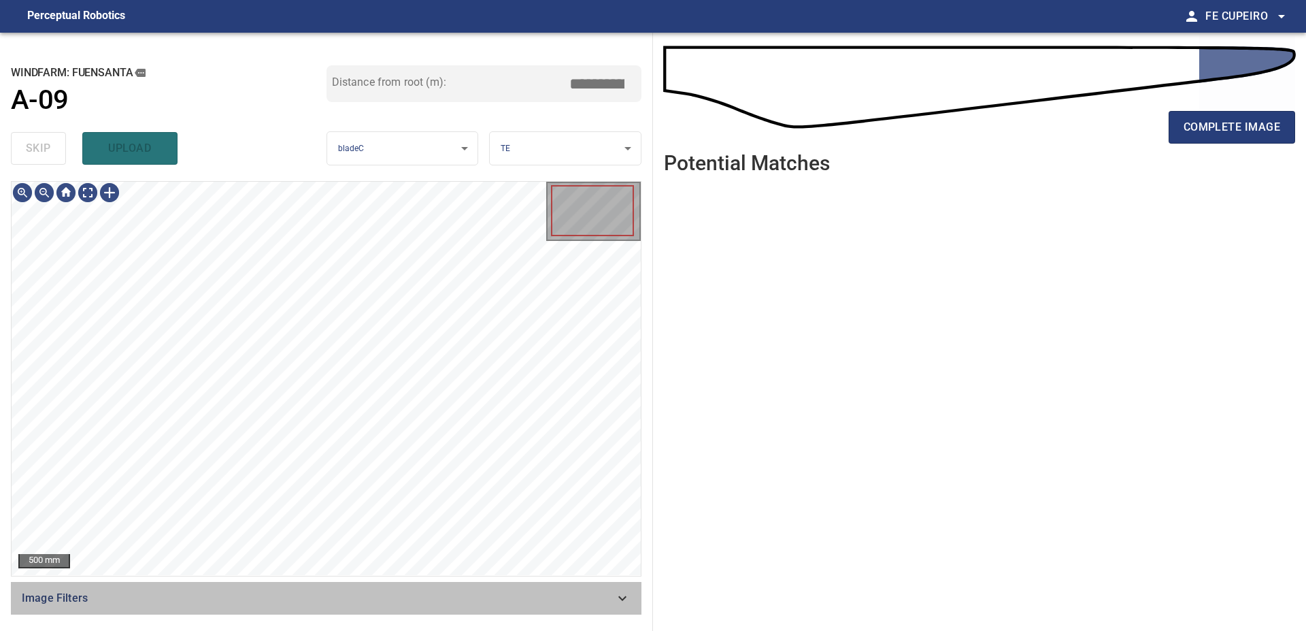
click at [303, 591] on span "Image Filters" at bounding box center [318, 598] width 593 height 16
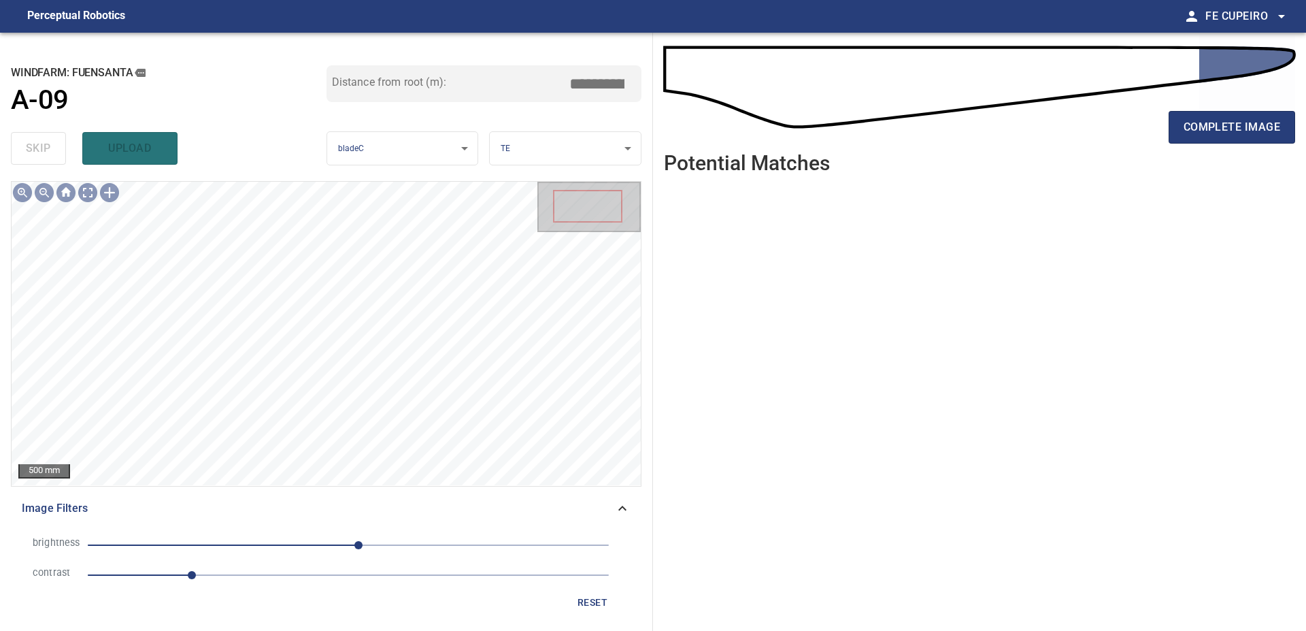
click at [244, 584] on span "1" at bounding box center [348, 574] width 521 height 19
click at [286, 551] on span "10" at bounding box center [348, 544] width 521 height 19
click at [91, 200] on body "**********" at bounding box center [653, 315] width 1306 height 631
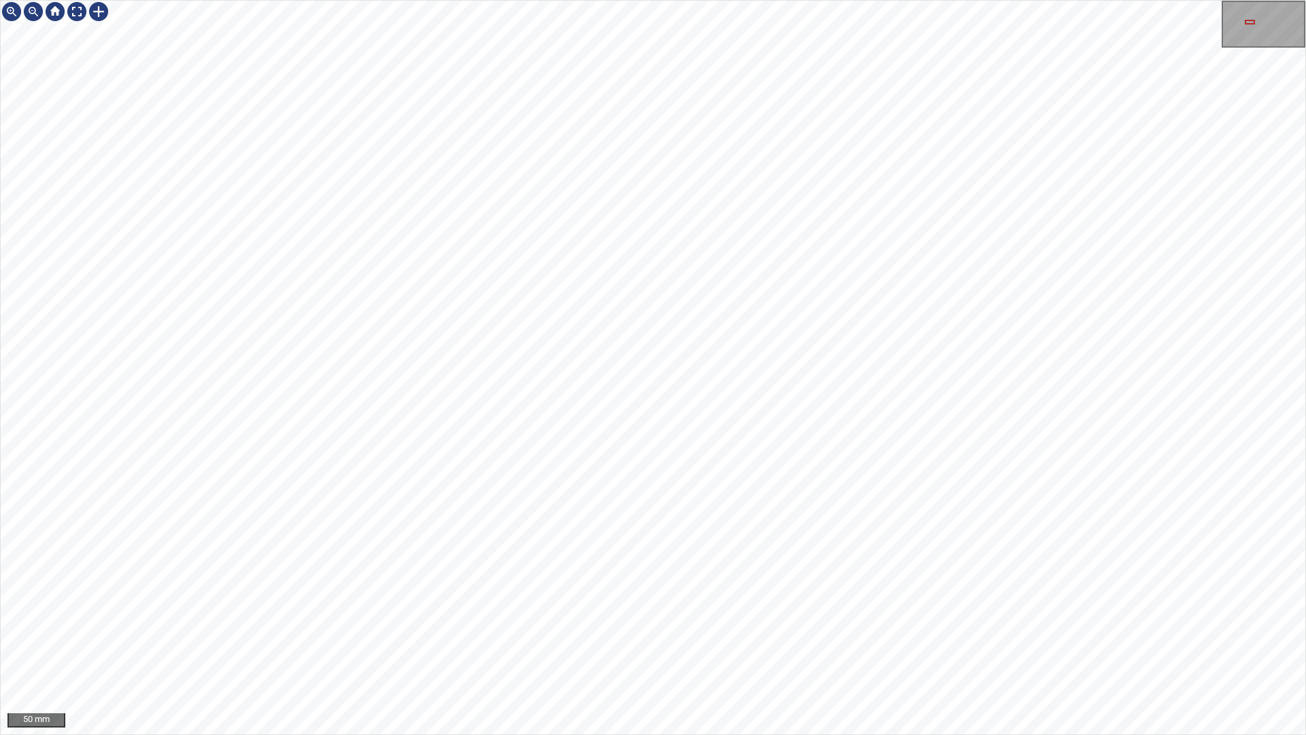
click at [212, 0] on div "50 mm" at bounding box center [653, 367] width 1306 height 735
click at [822, 331] on div at bounding box center [653, 367] width 1305 height 733
click at [606, 263] on div at bounding box center [653, 367] width 1305 height 733
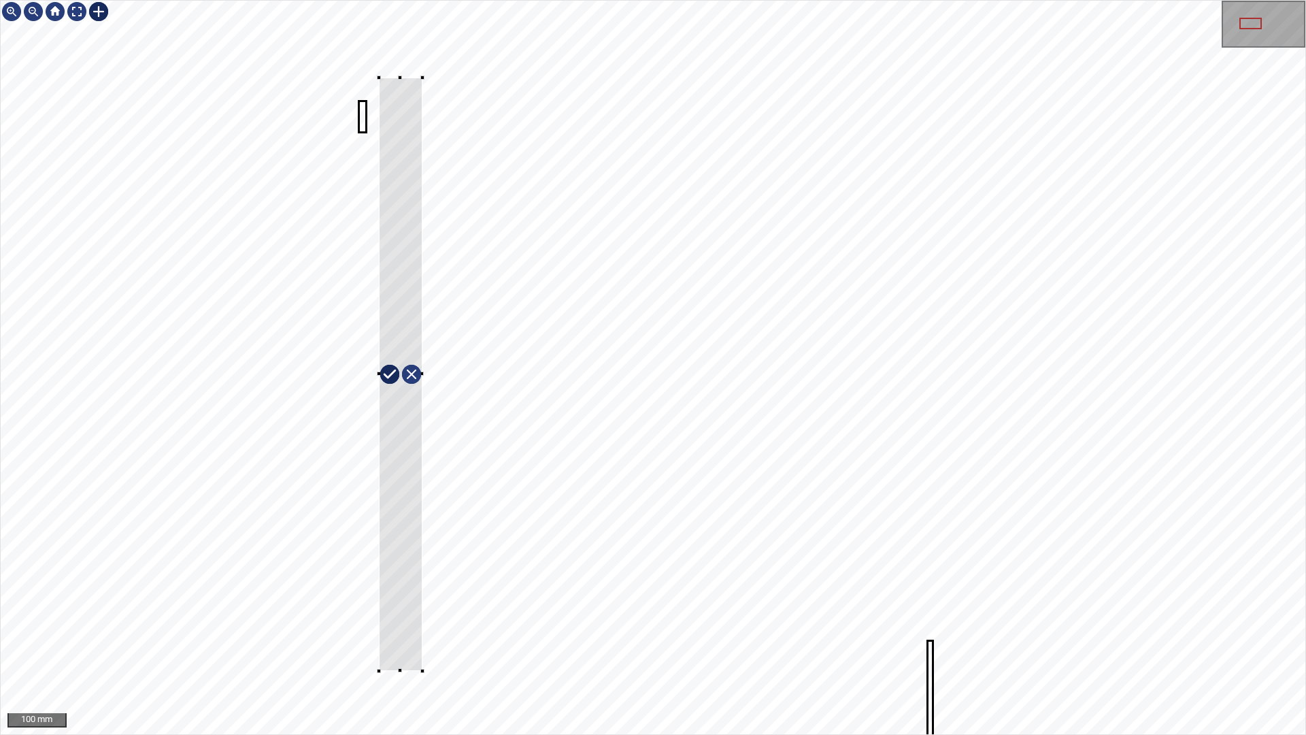
click at [422, 630] on div at bounding box center [653, 367] width 1305 height 733
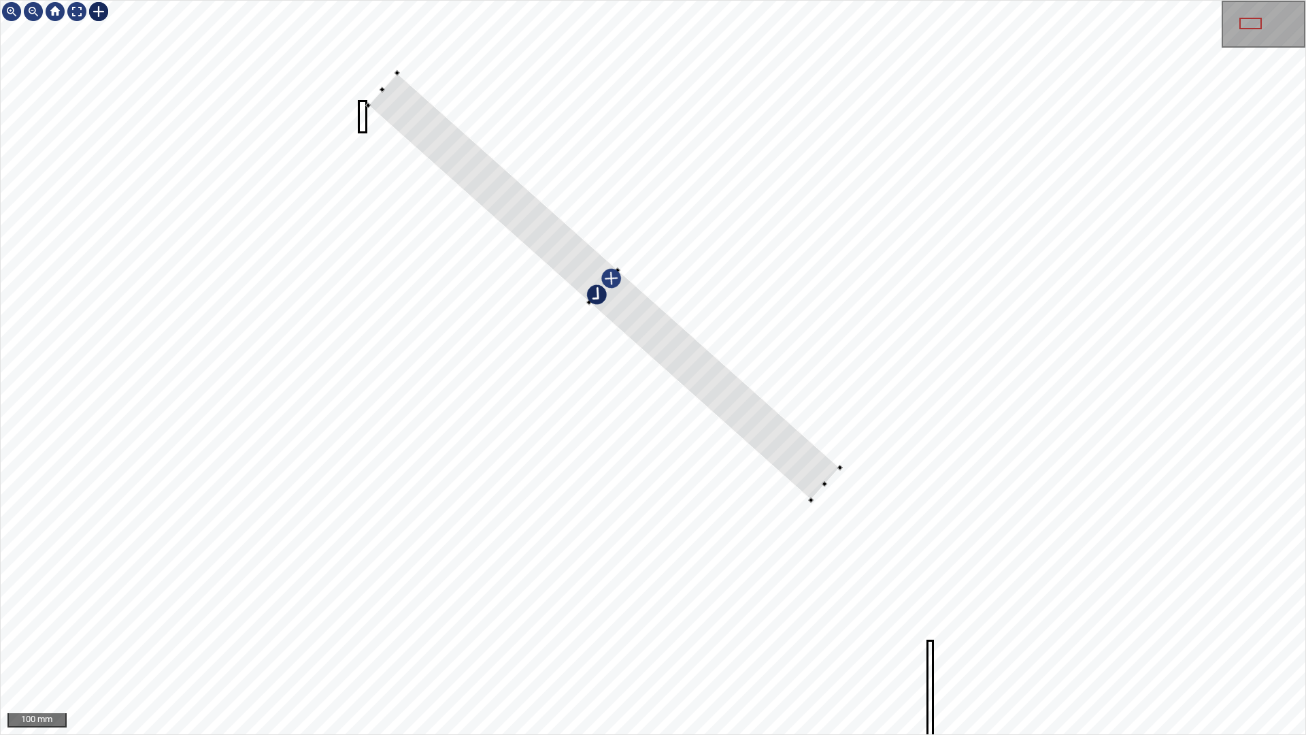
click at [751, 380] on div at bounding box center [653, 367] width 1305 height 733
click at [763, 442] on div at bounding box center [600, 289] width 463 height 437
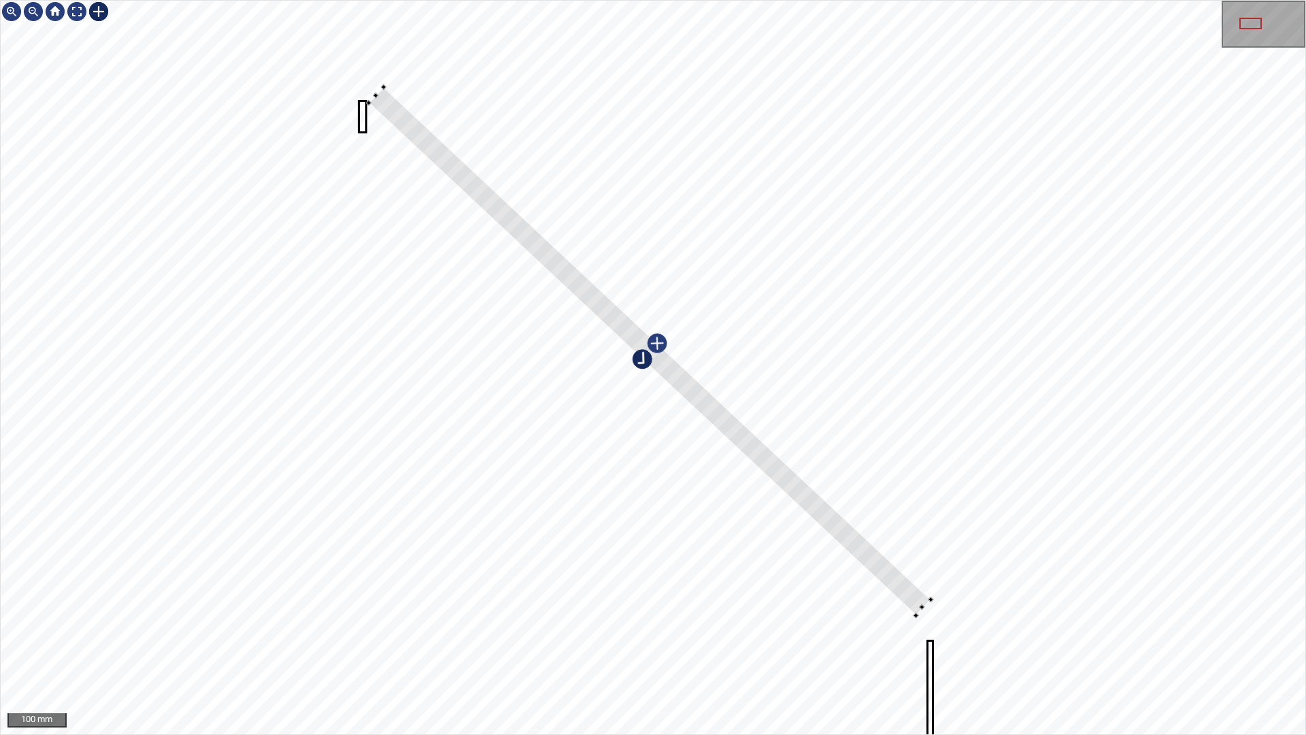
click at [932, 602] on div at bounding box center [653, 367] width 1305 height 733
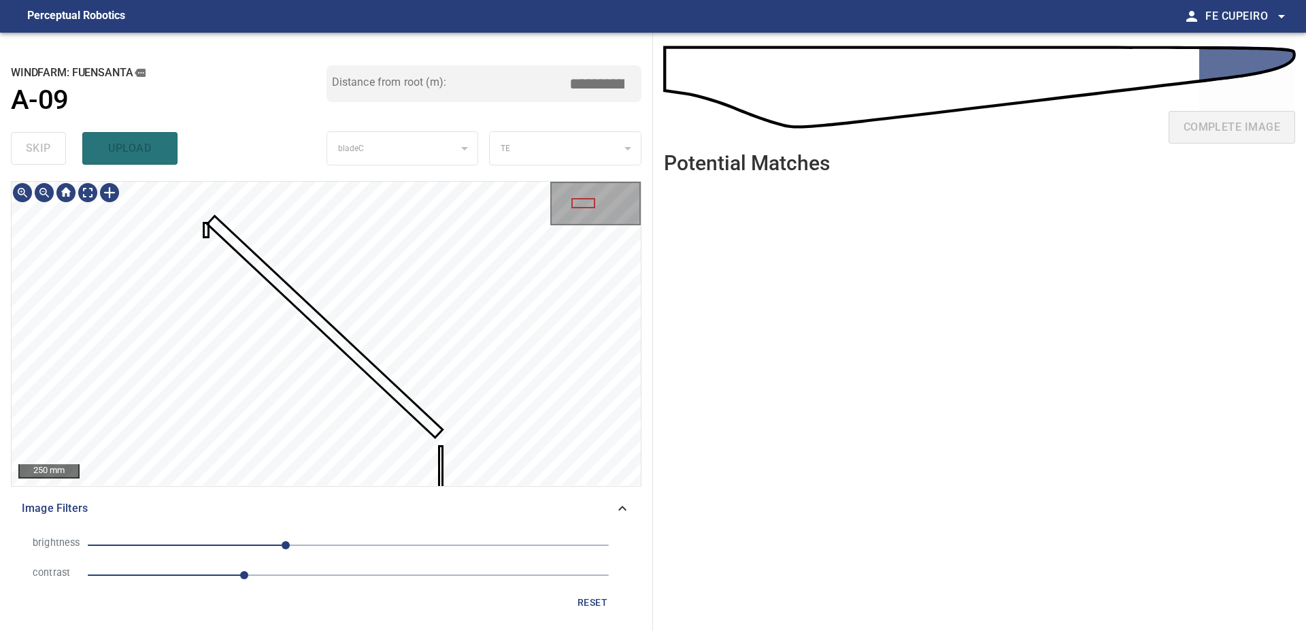
click at [293, 510] on span "Image Filters" at bounding box center [318, 508] width 593 height 16
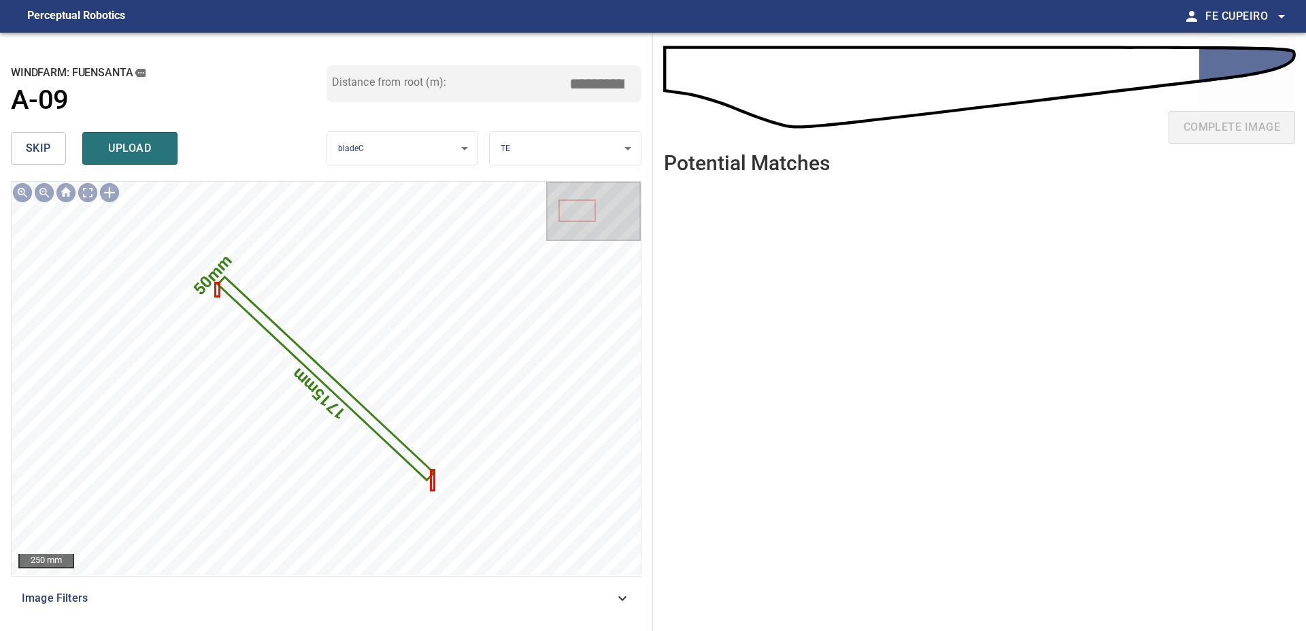
click at [614, 83] on input "*****" at bounding box center [602, 84] width 68 height 26
type input "*****"
click at [590, 122] on div "Distance from root (m): *****" at bounding box center [485, 95] width 316 height 61
click at [178, 137] on div "skip upload" at bounding box center [169, 149] width 316 height 44
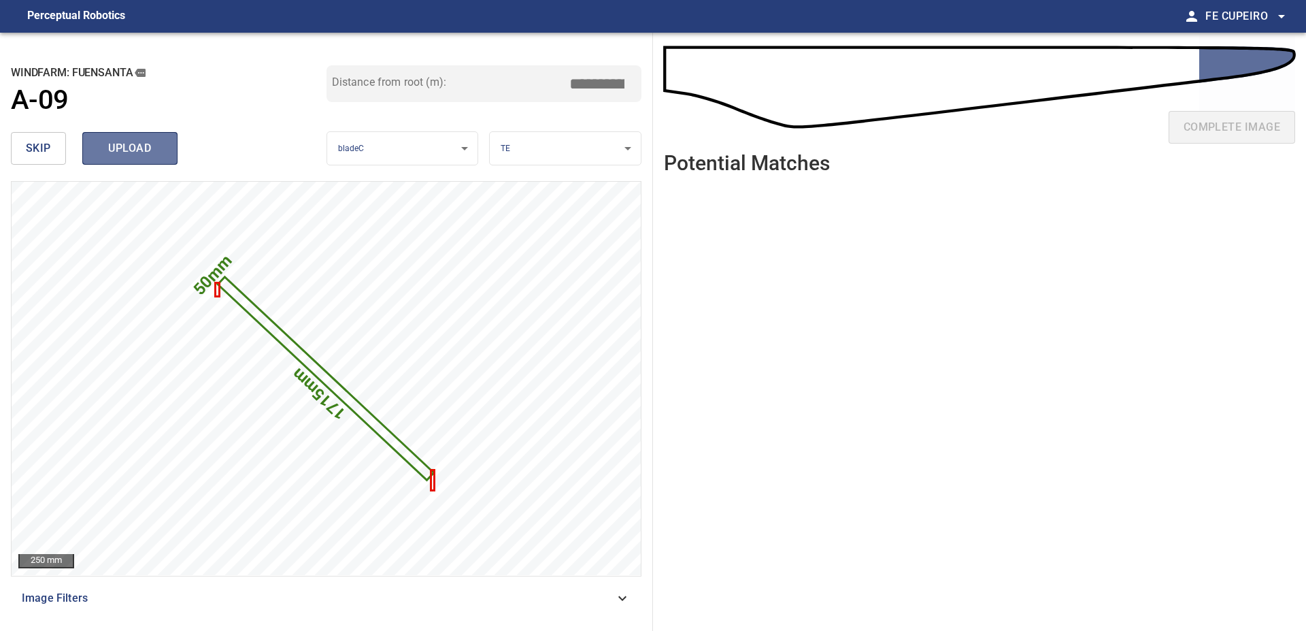
click at [168, 139] on button "upload" at bounding box center [129, 148] width 95 height 33
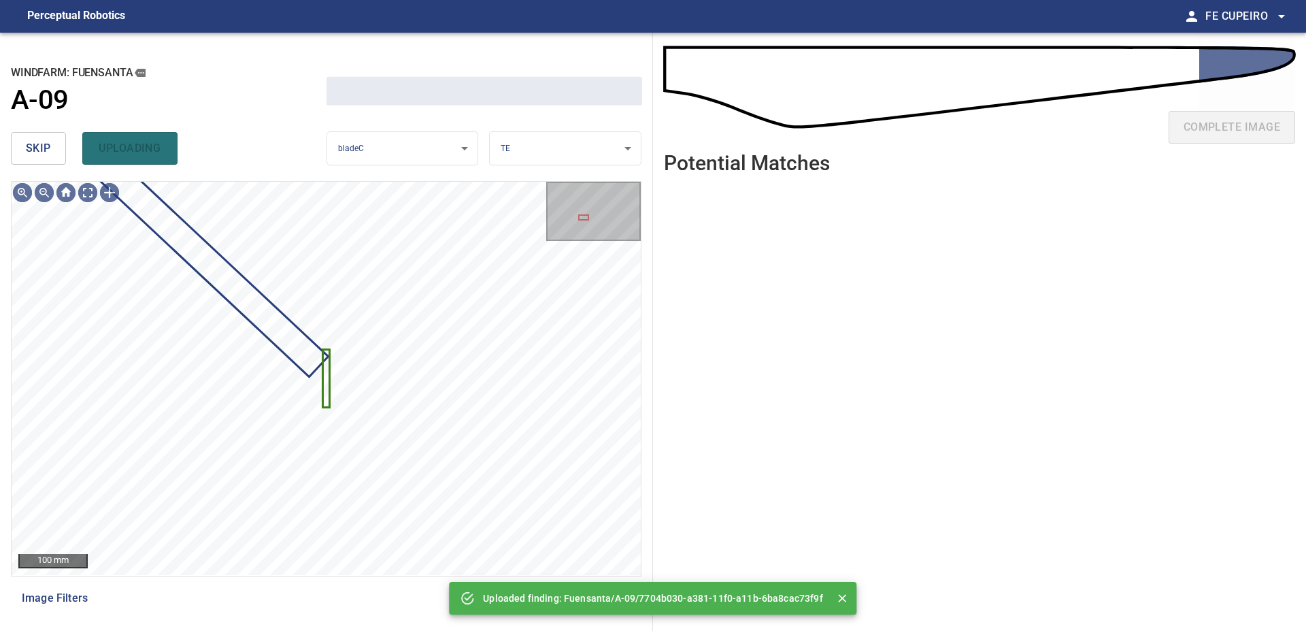
click at [40, 148] on span "skip" at bounding box center [38, 148] width 25 height 19
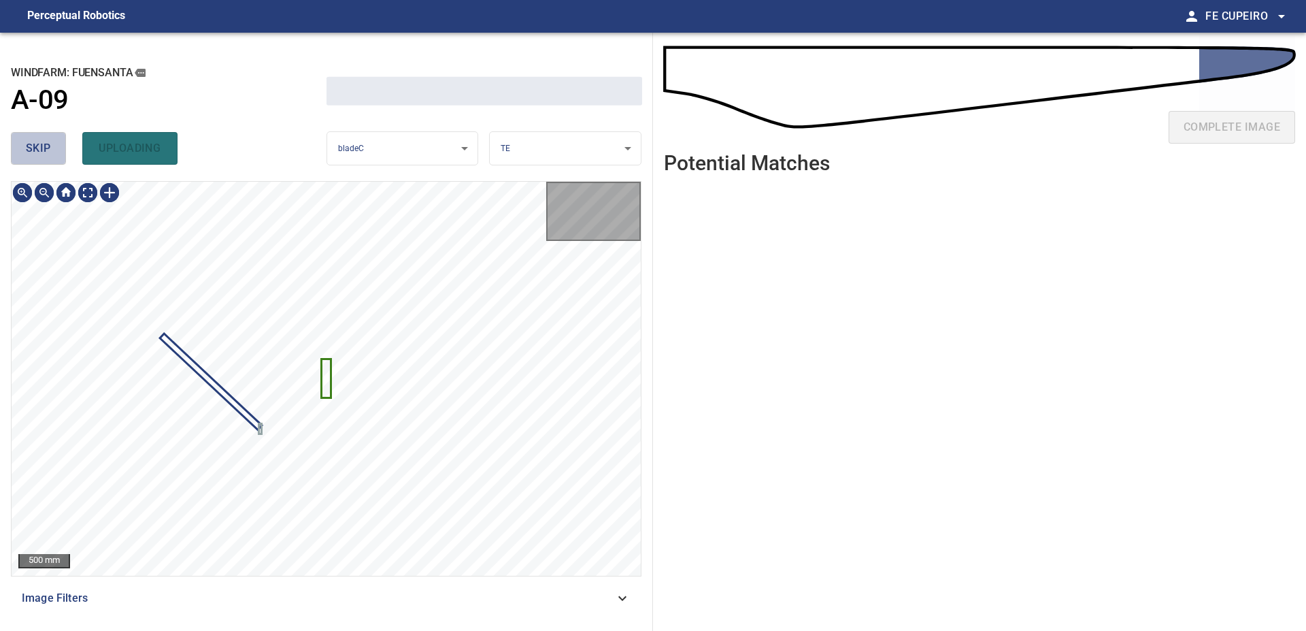
click at [41, 149] on span "skip" at bounding box center [38, 148] width 25 height 19
click at [41, 149] on div "skip uploading" at bounding box center [169, 149] width 316 height 44
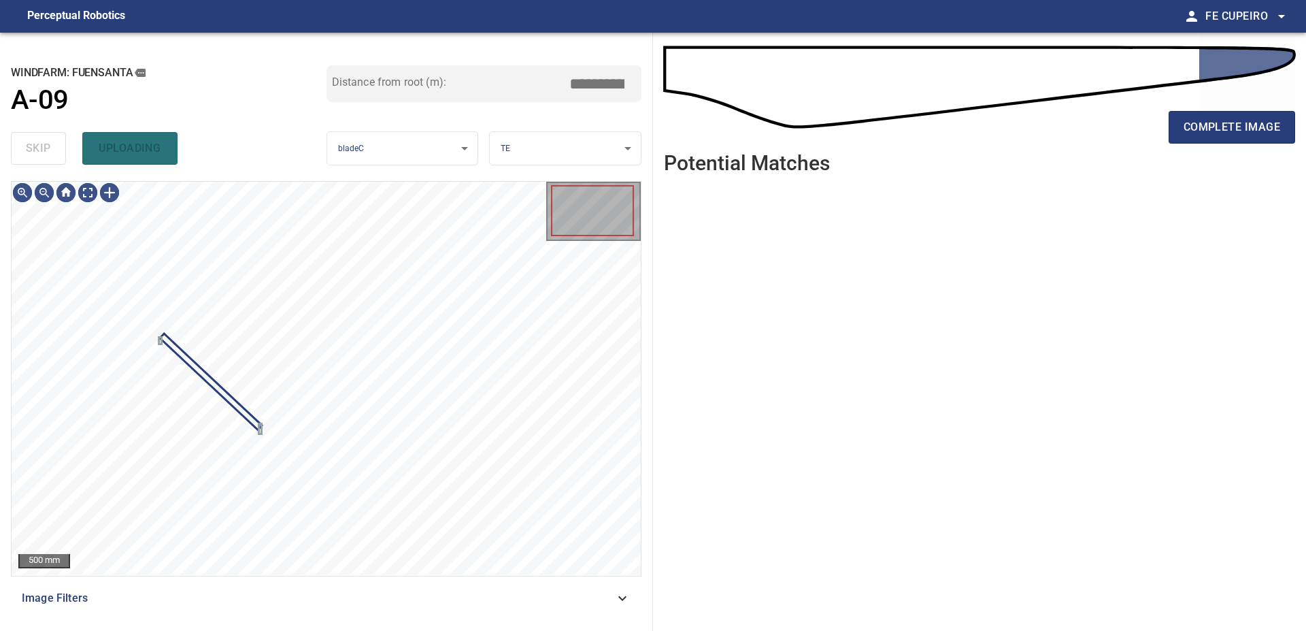
click at [41, 149] on div "skip uploading" at bounding box center [169, 149] width 316 height 44
click at [293, 176] on div "**********" at bounding box center [326, 332] width 653 height 598
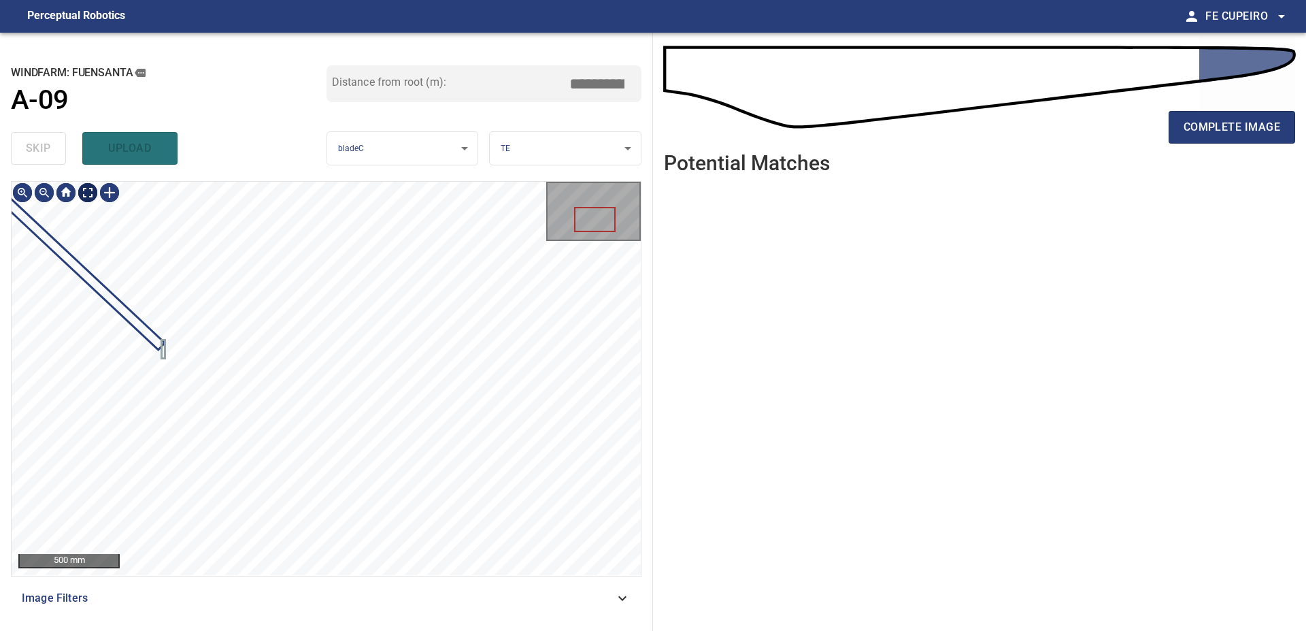
click at [87, 193] on body "**********" at bounding box center [653, 315] width 1306 height 631
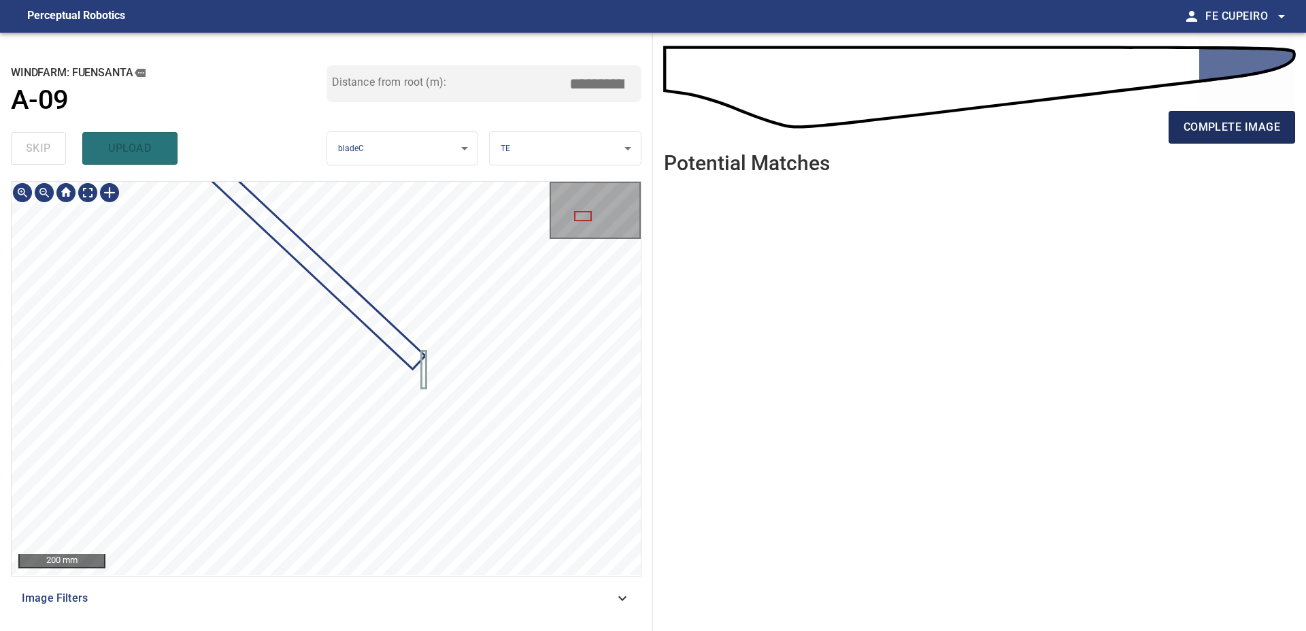
click at [1220, 123] on span "complete image" at bounding box center [1232, 127] width 97 height 19
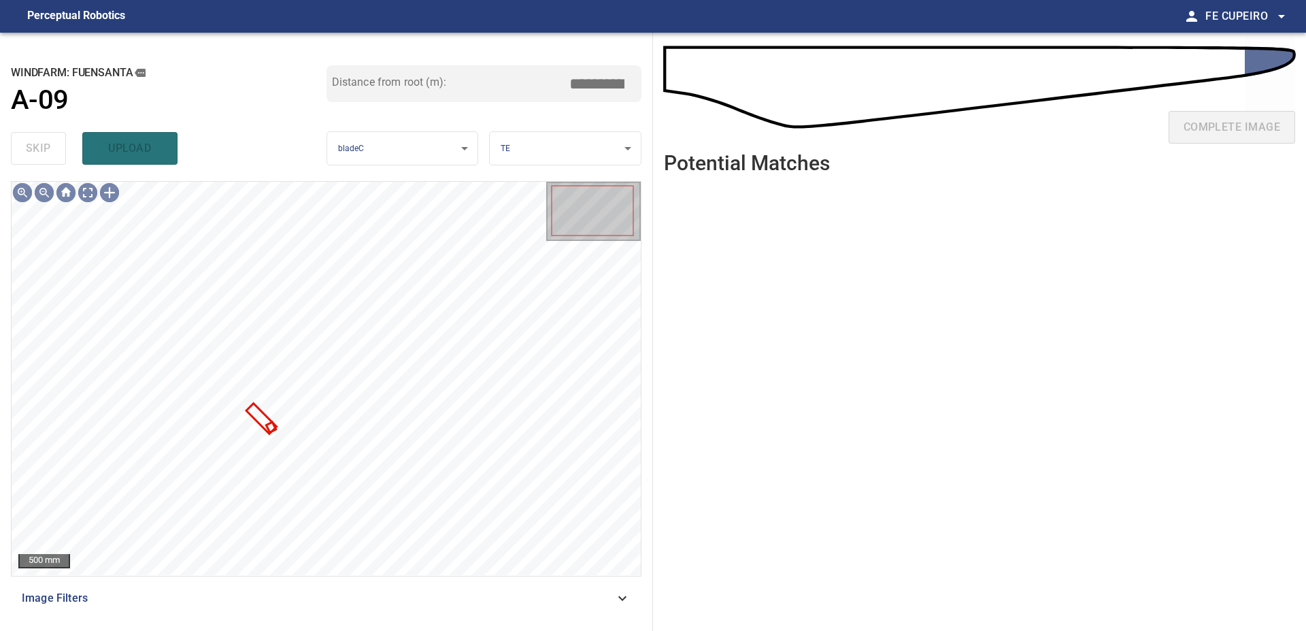
type input "****"
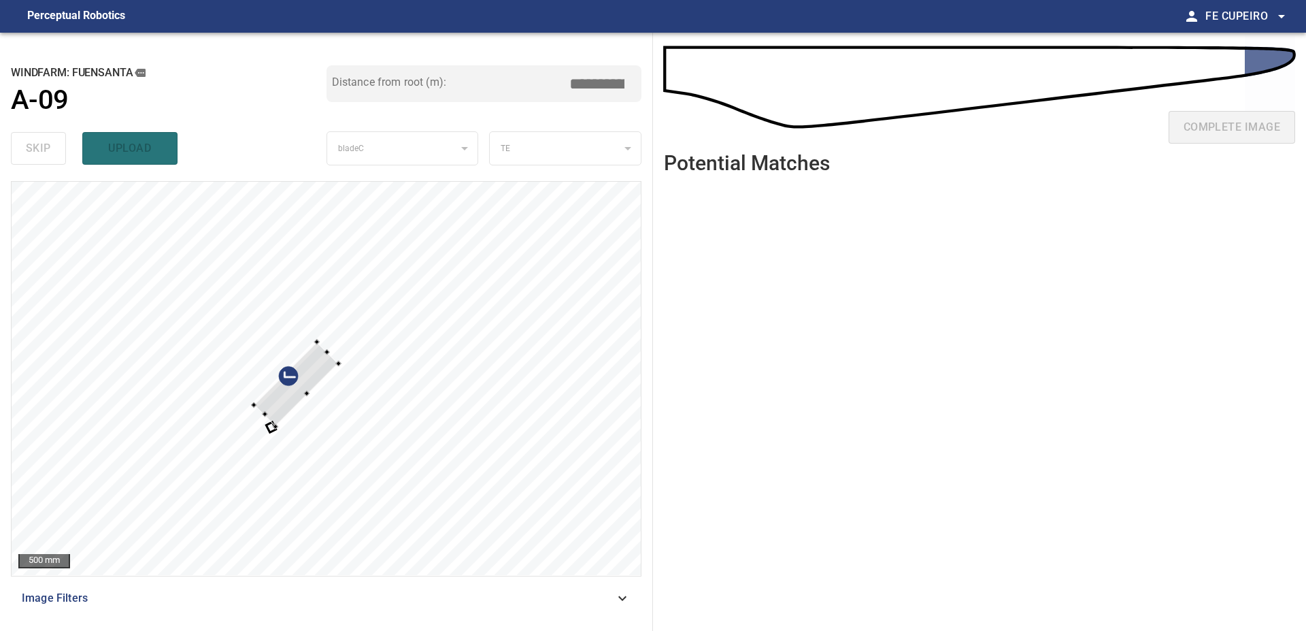
click at [429, 370] on div at bounding box center [326, 378] width 629 height 393
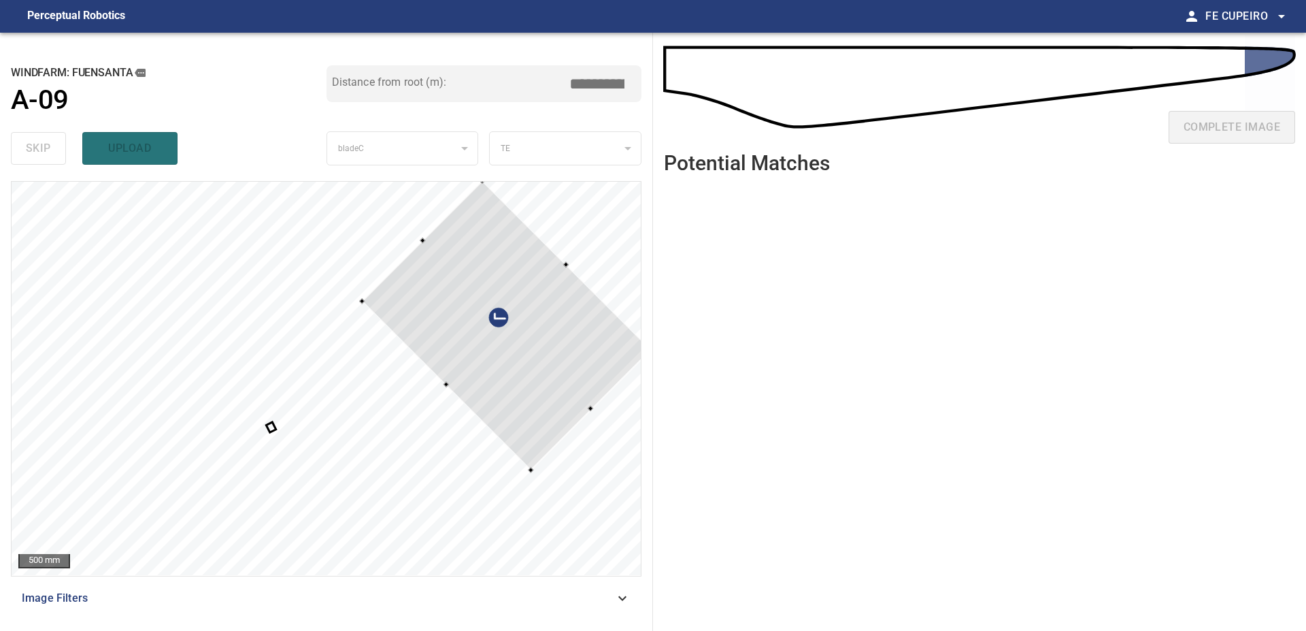
click at [508, 307] on div at bounding box center [506, 324] width 289 height 289
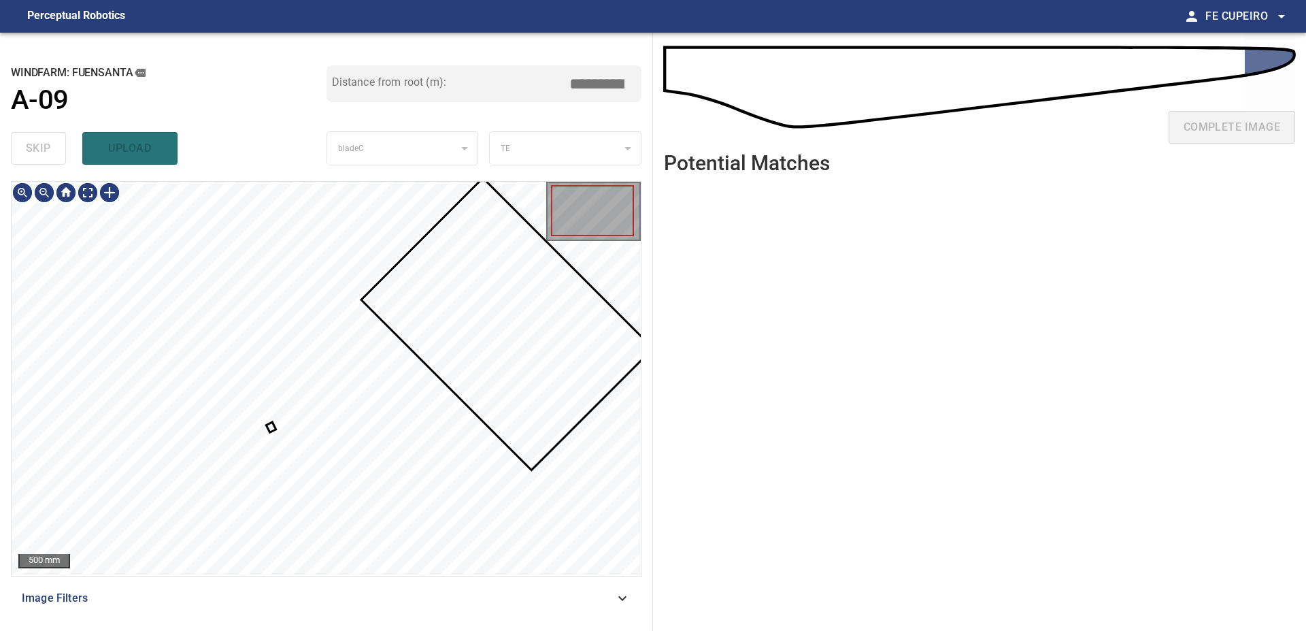
type input "****"
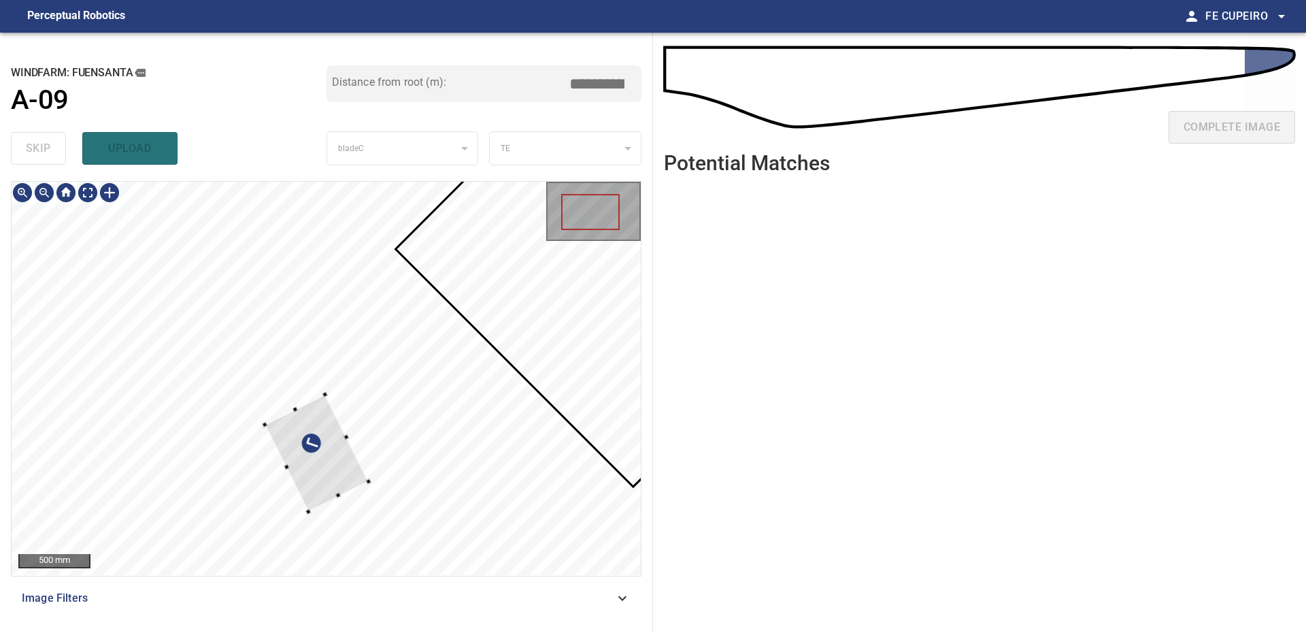
click at [422, 493] on div at bounding box center [326, 378] width 629 height 393
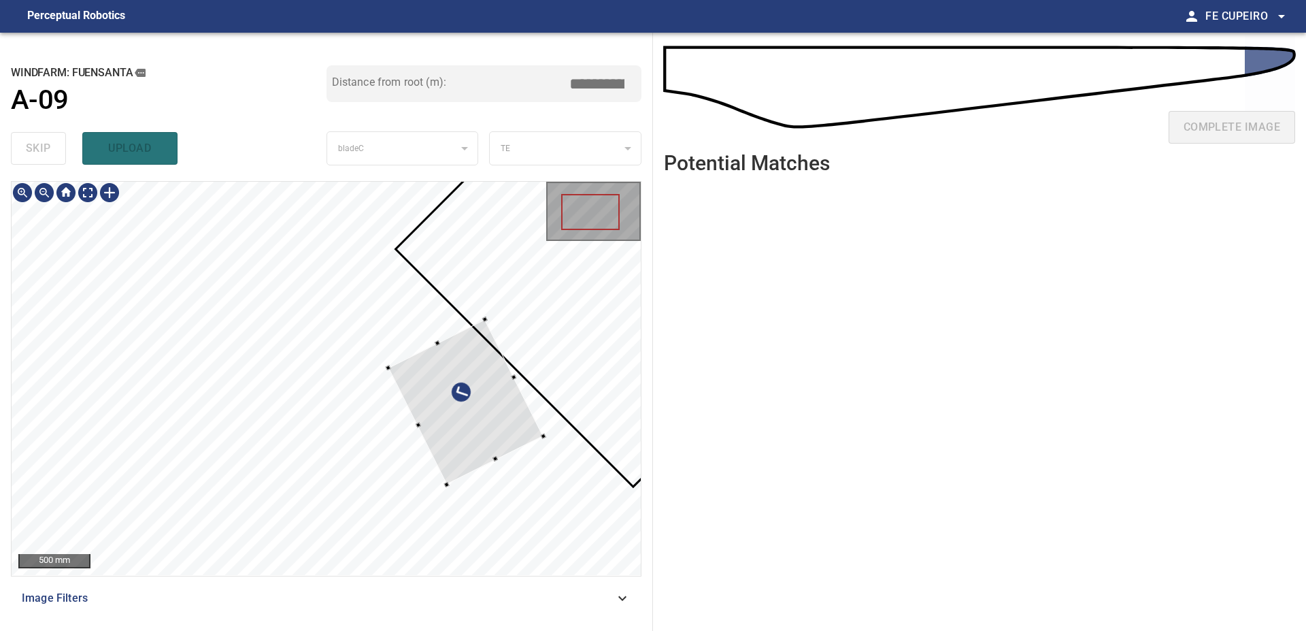
click at [499, 401] on div at bounding box center [465, 401] width 155 height 165
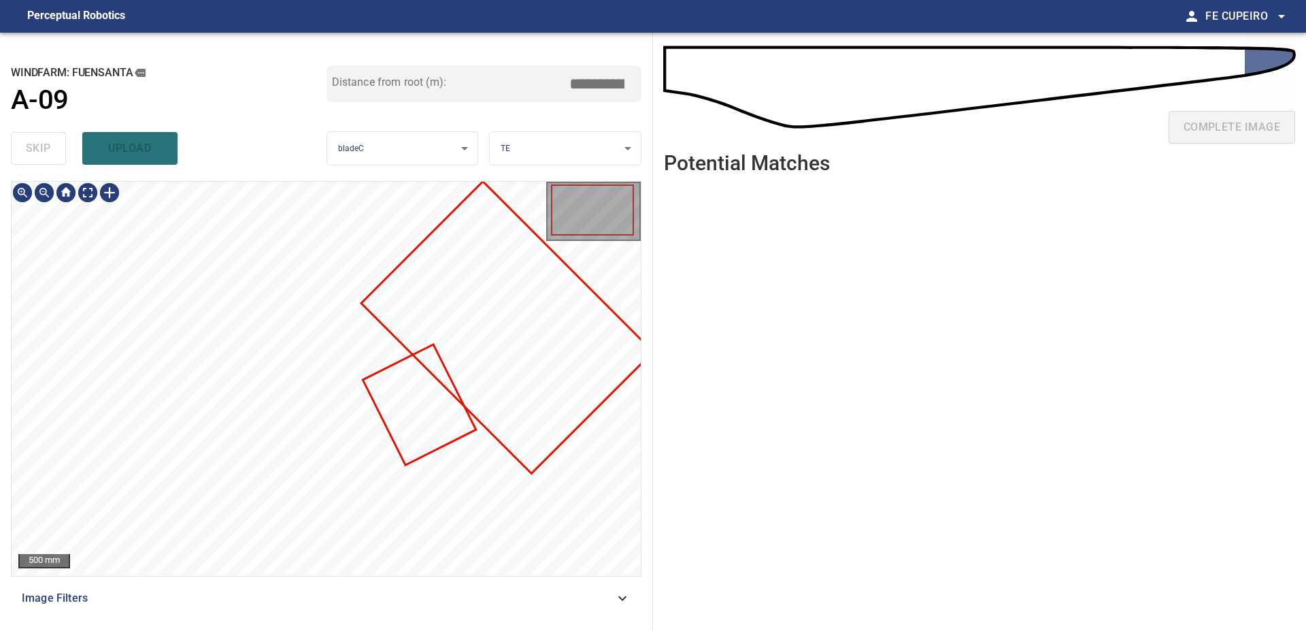
click at [416, 445] on div at bounding box center [326, 378] width 629 height 393
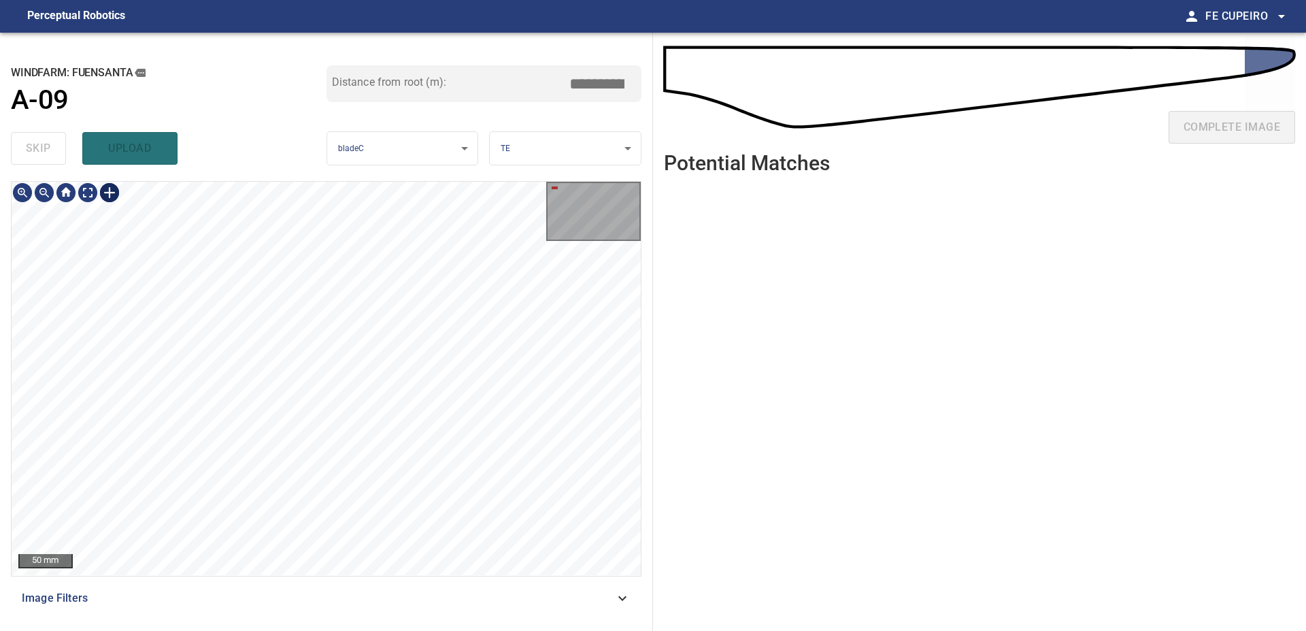
click at [233, 509] on div at bounding box center [326, 378] width 629 height 393
click at [137, 509] on div at bounding box center [326, 378] width 629 height 393
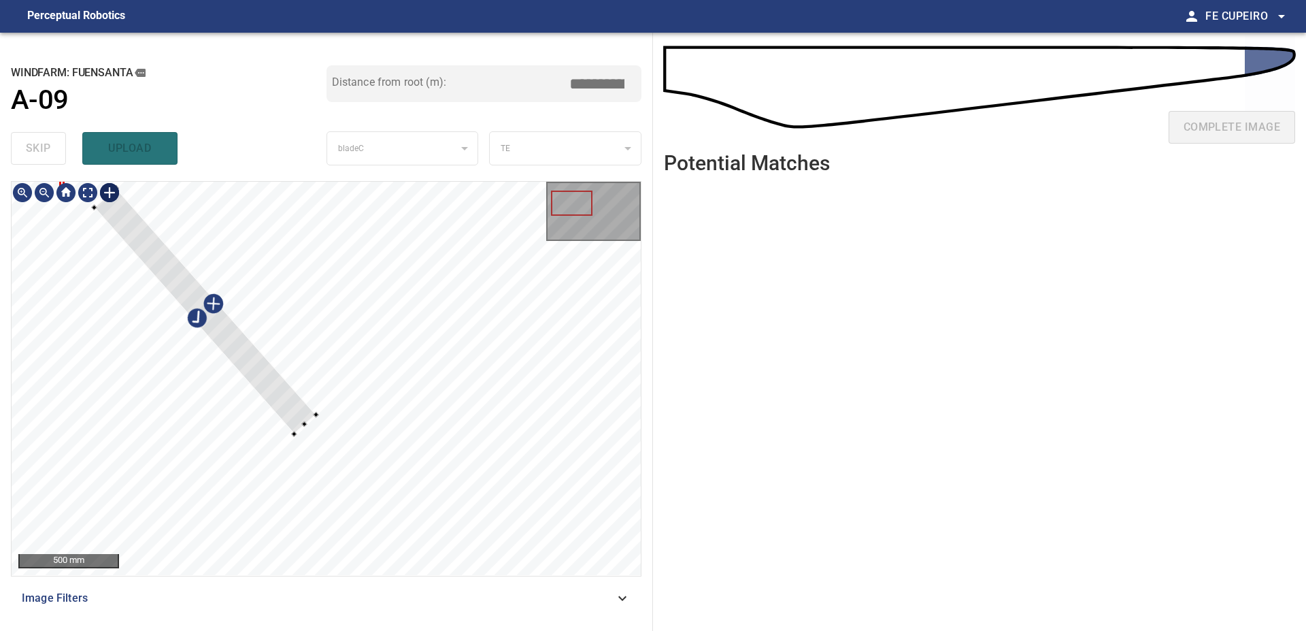
click at [254, 366] on div at bounding box center [205, 311] width 222 height 246
click at [294, 385] on div at bounding box center [208, 307] width 239 height 229
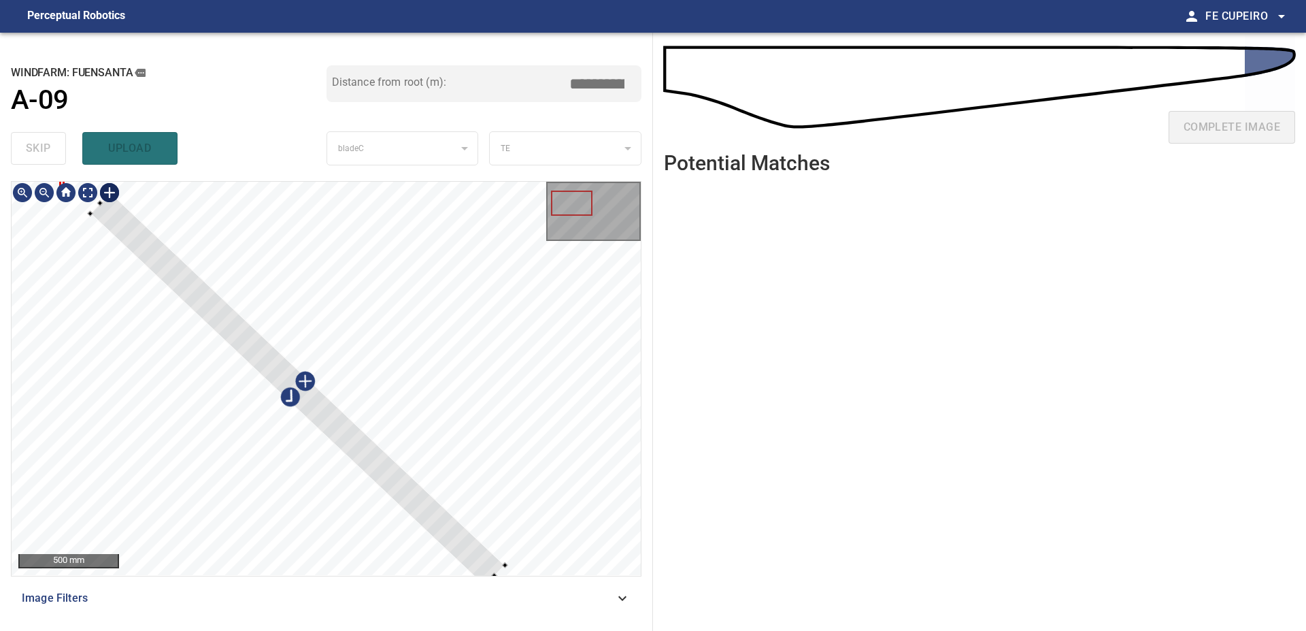
click at [503, 571] on div at bounding box center [326, 378] width 629 height 393
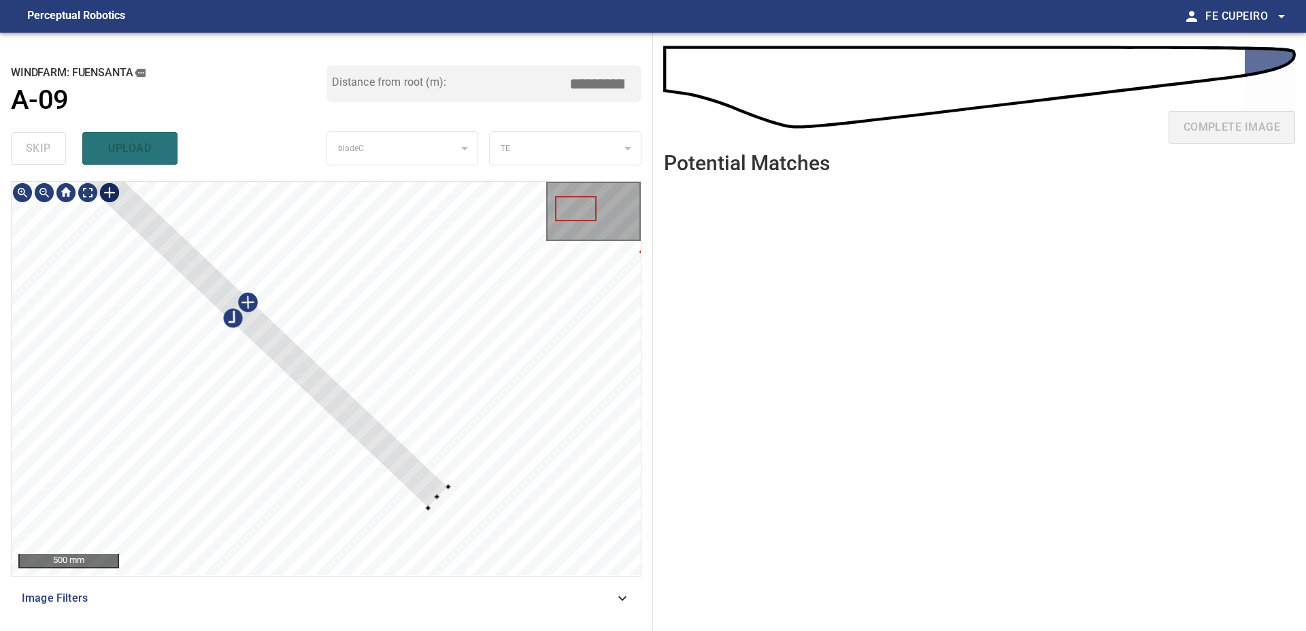
click at [572, 208] on div at bounding box center [575, 208] width 41 height 25
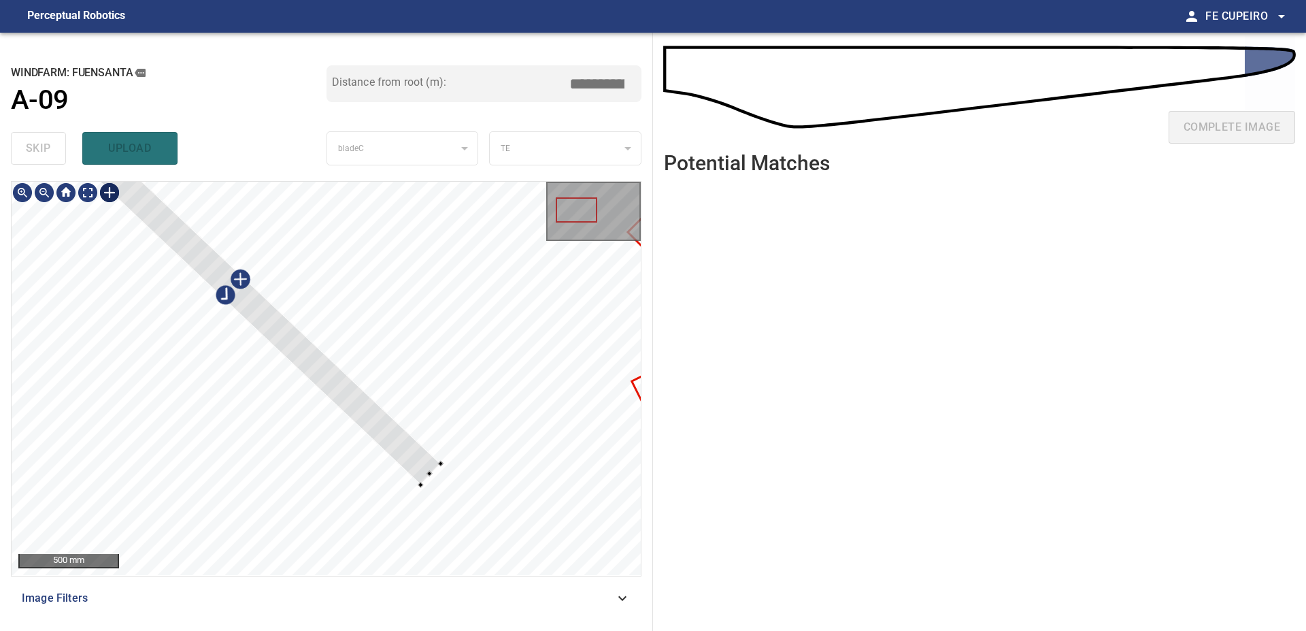
click at [339, 395] on div at bounding box center [232, 287] width 415 height 395
click at [463, 497] on div at bounding box center [326, 378] width 629 height 393
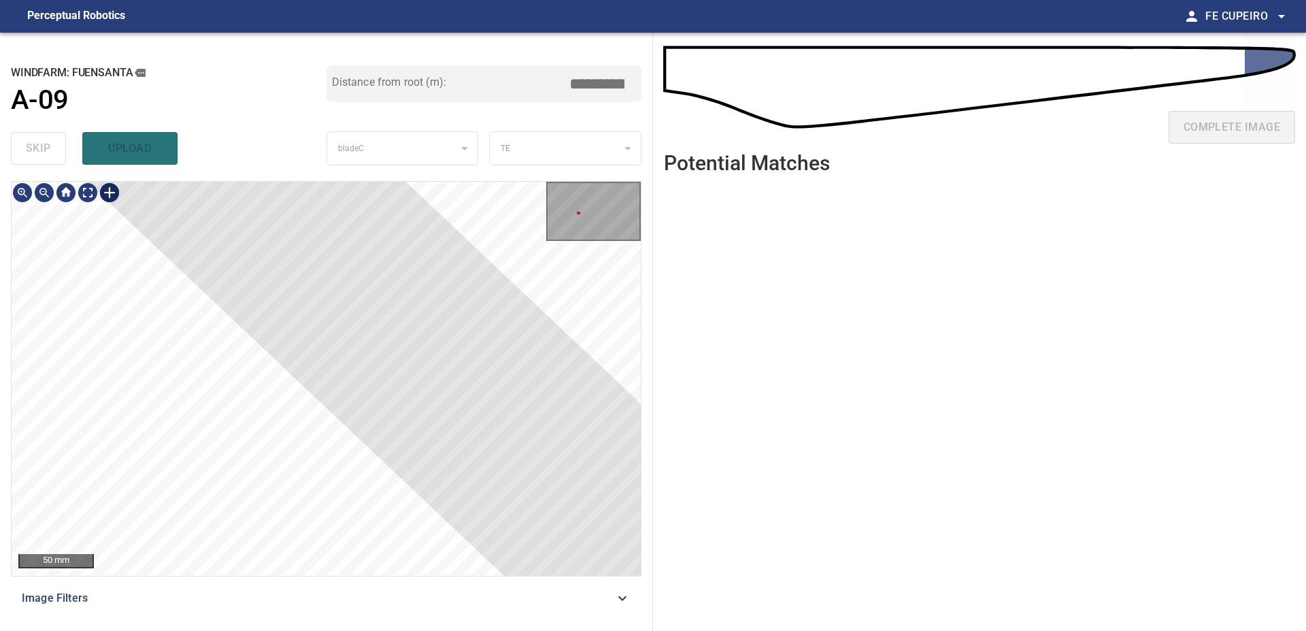
click at [578, 212] on div at bounding box center [594, 211] width 92 height 56
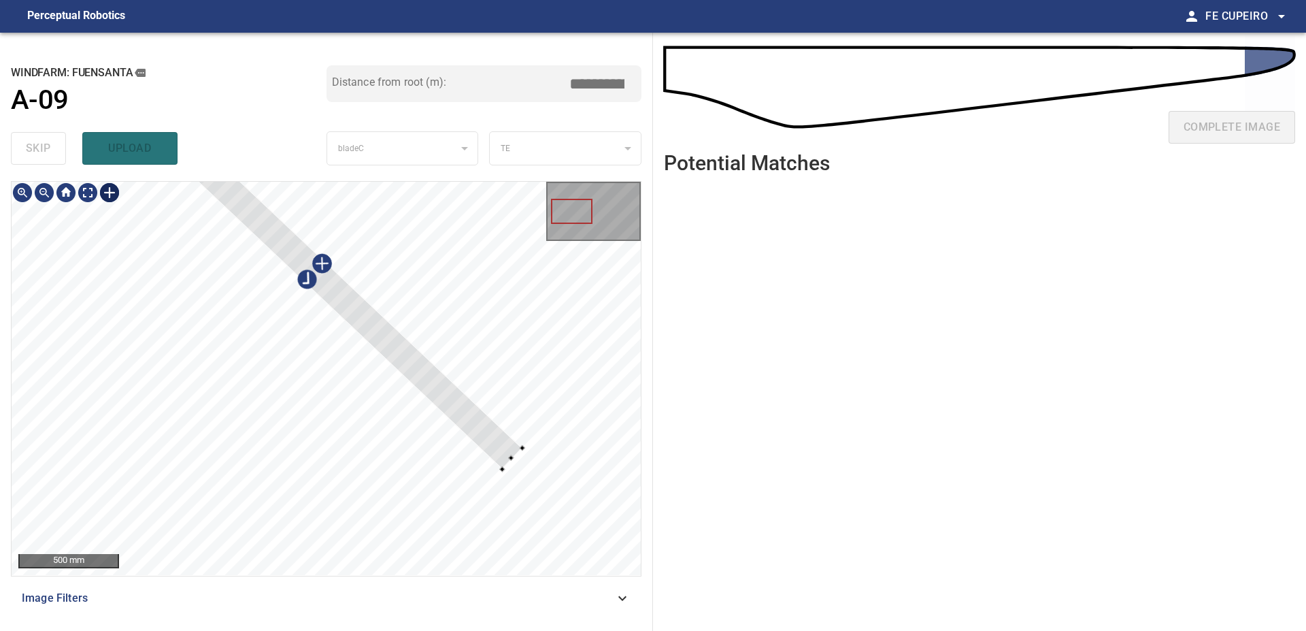
click at [444, 397] on div at bounding box center [314, 271] width 415 height 395
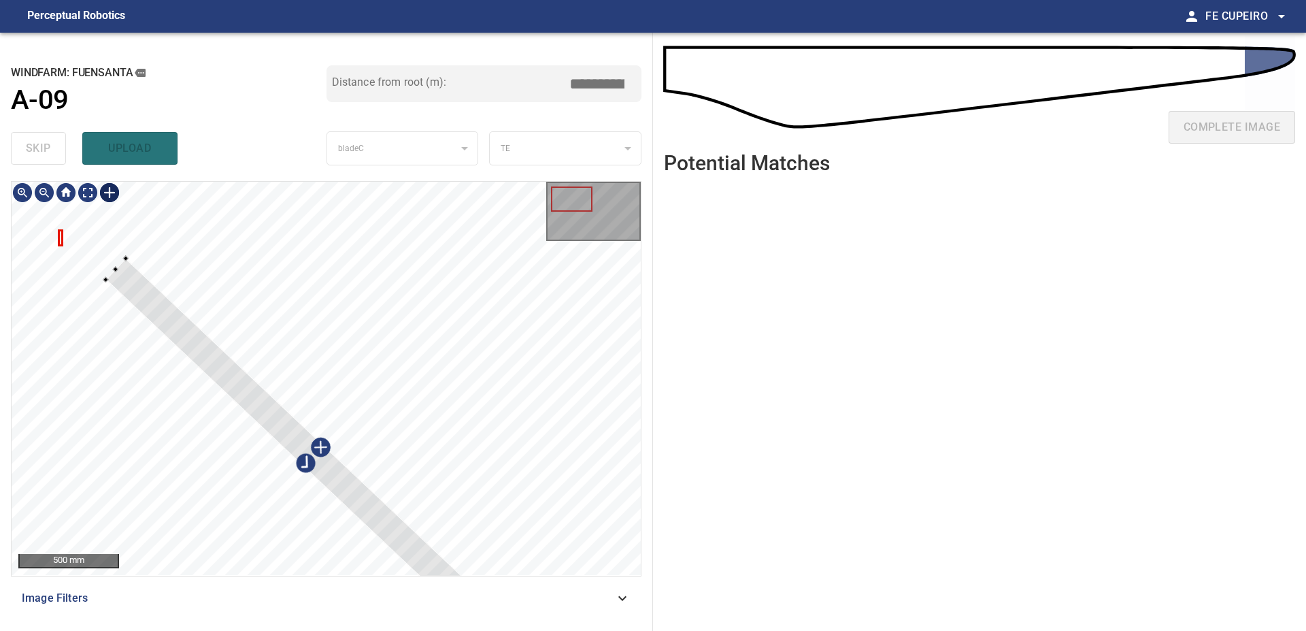
click at [555, 182] on div at bounding box center [593, 211] width 95 height 59
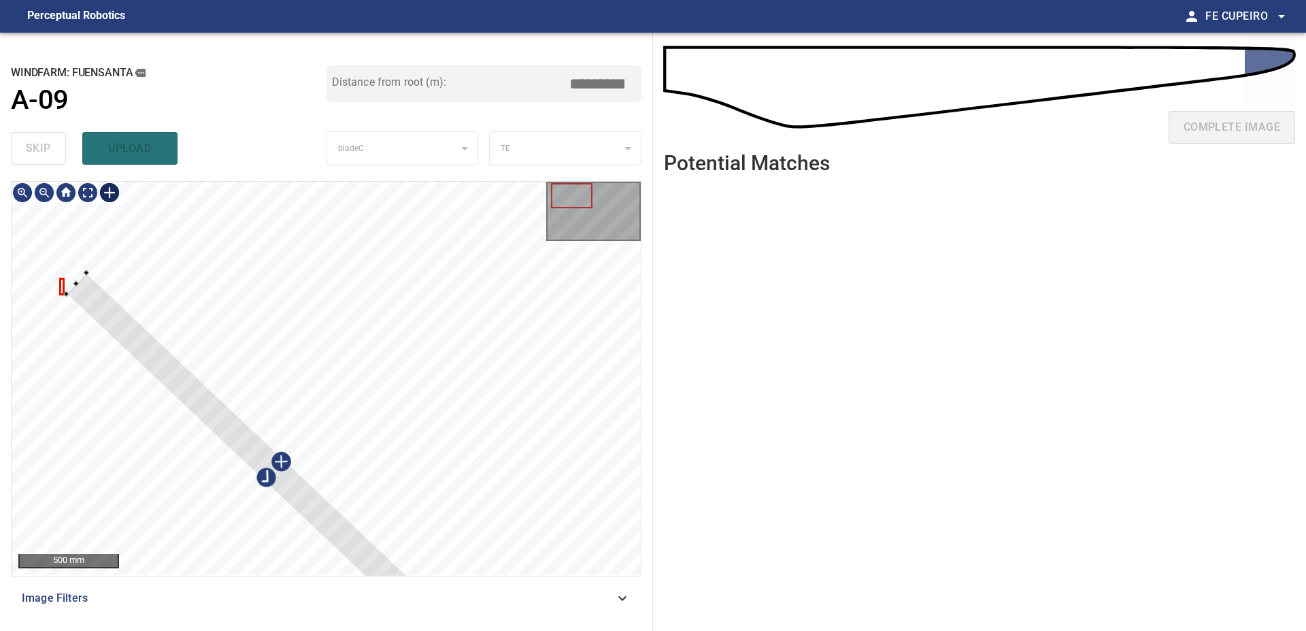
click at [138, 349] on div at bounding box center [273, 470] width 415 height 395
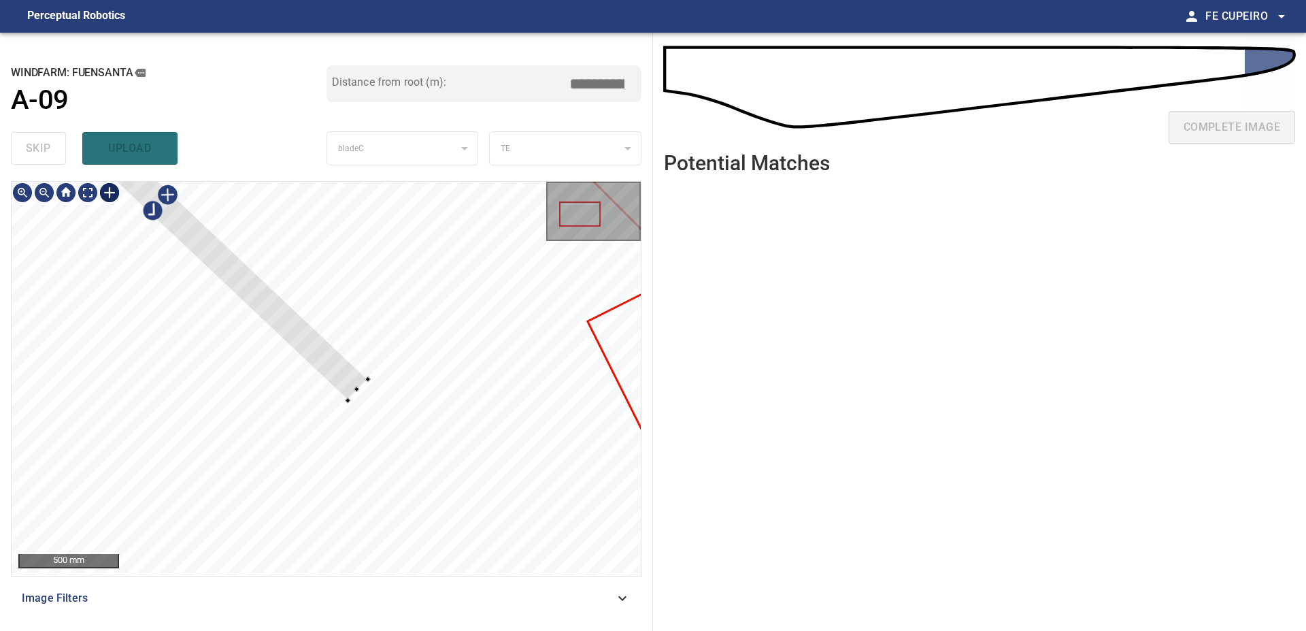
click at [581, 212] on div at bounding box center [579, 213] width 41 height 25
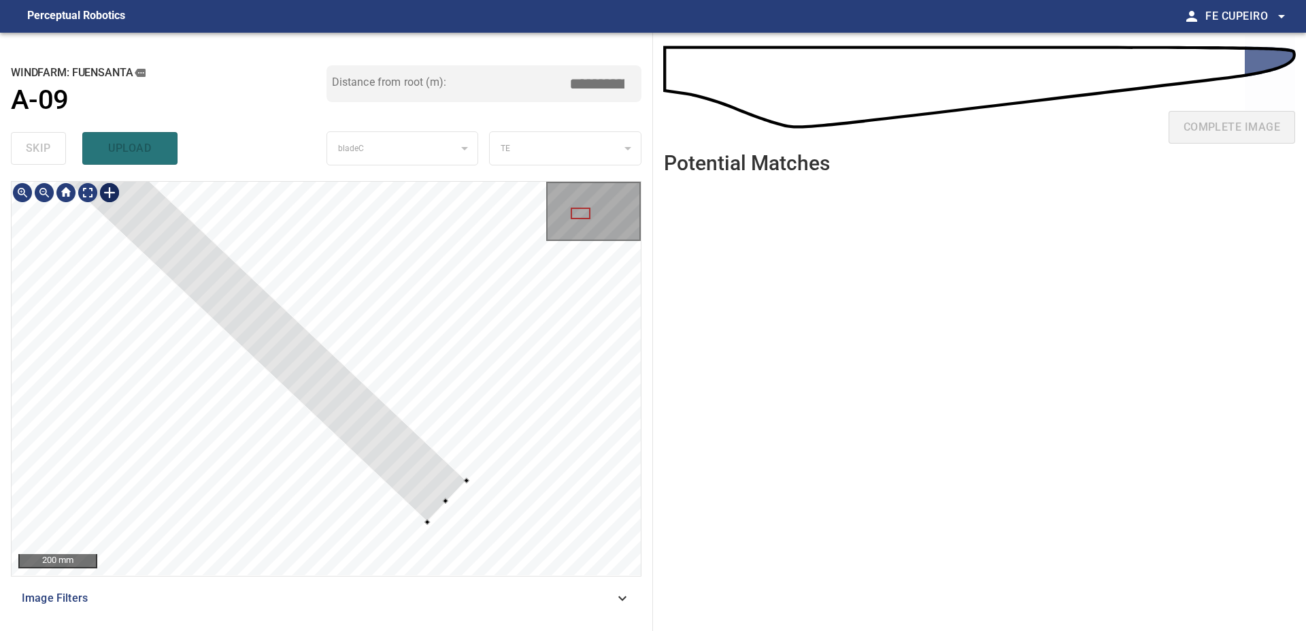
click at [465, 486] on div at bounding box center [326, 378] width 629 height 393
click at [441, 471] on div at bounding box center [16, 89] width 911 height 854
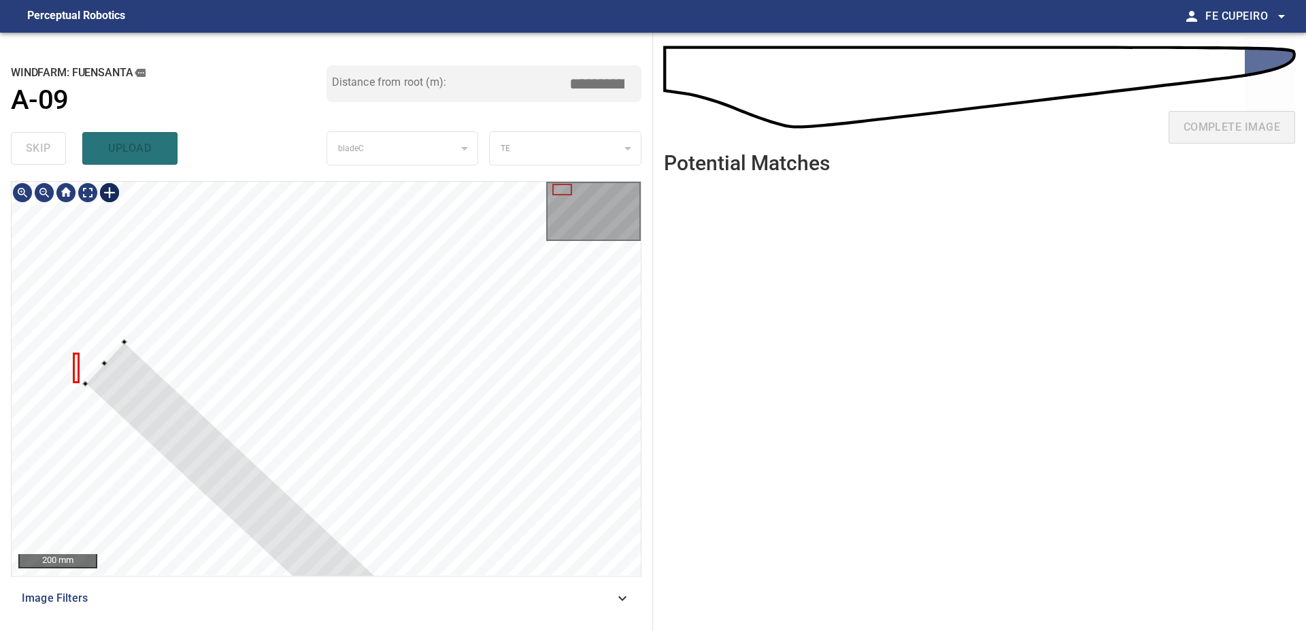
click at [567, 190] on div at bounding box center [562, 190] width 20 height 12
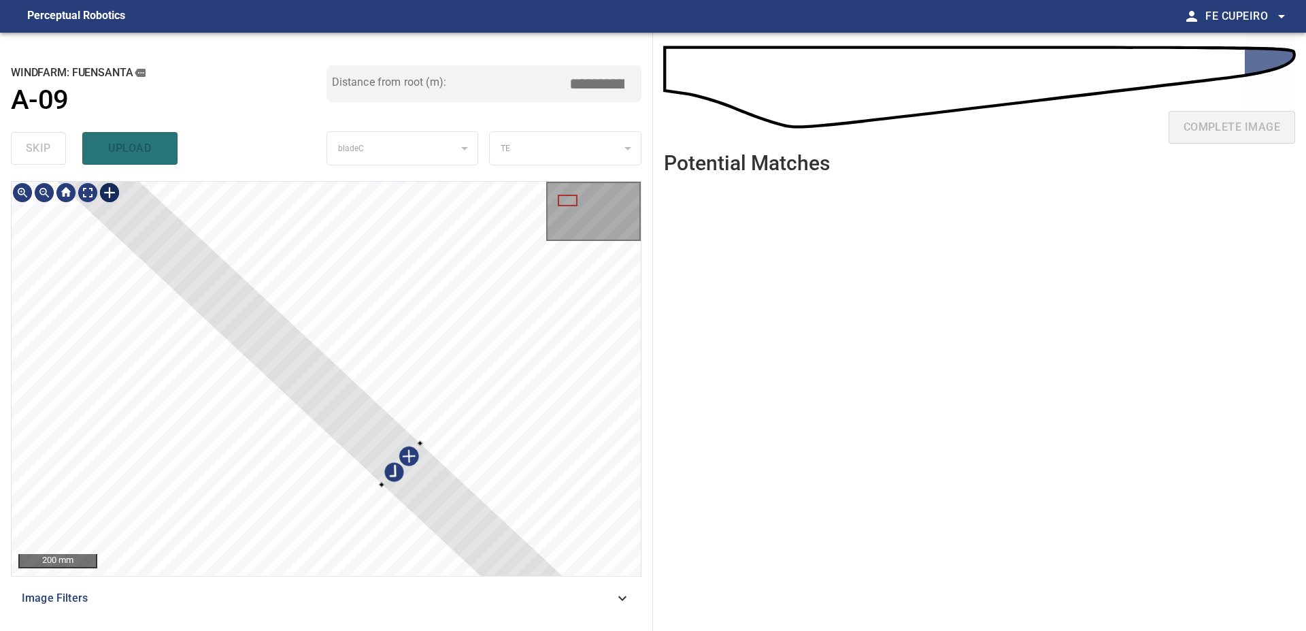
click at [571, 201] on div at bounding box center [568, 201] width 20 height 12
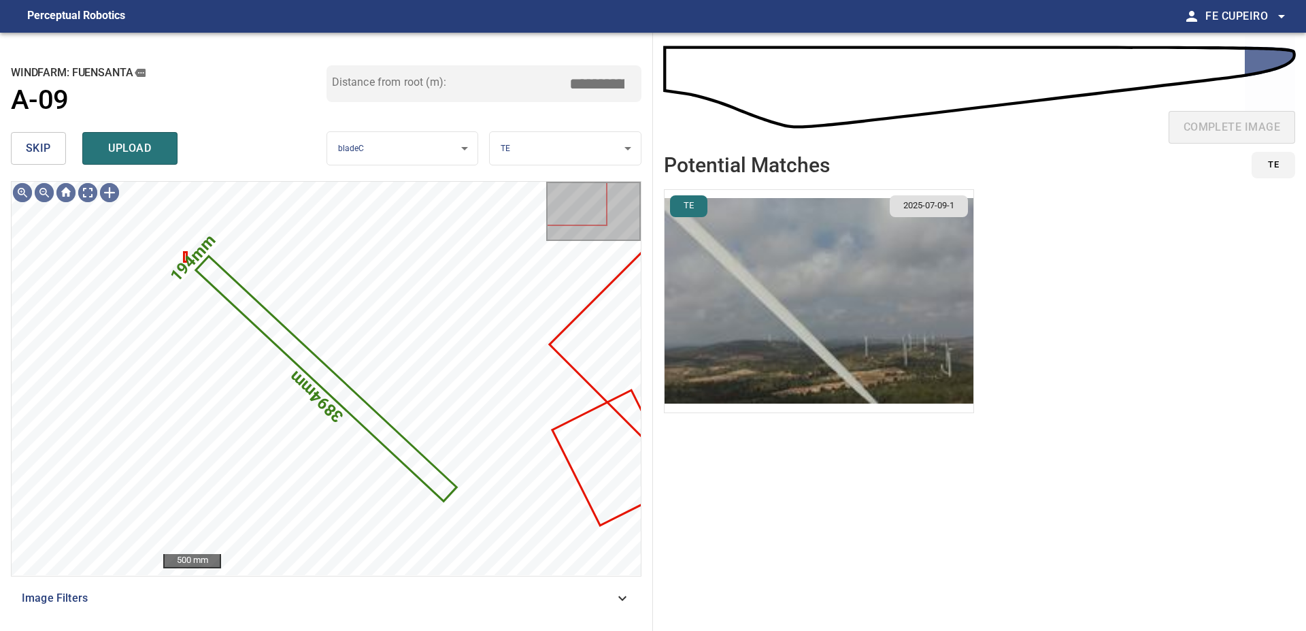
click at [594, 86] on input "*****" at bounding box center [602, 84] width 68 height 26
click at [799, 354] on img "button" at bounding box center [819, 301] width 309 height 222
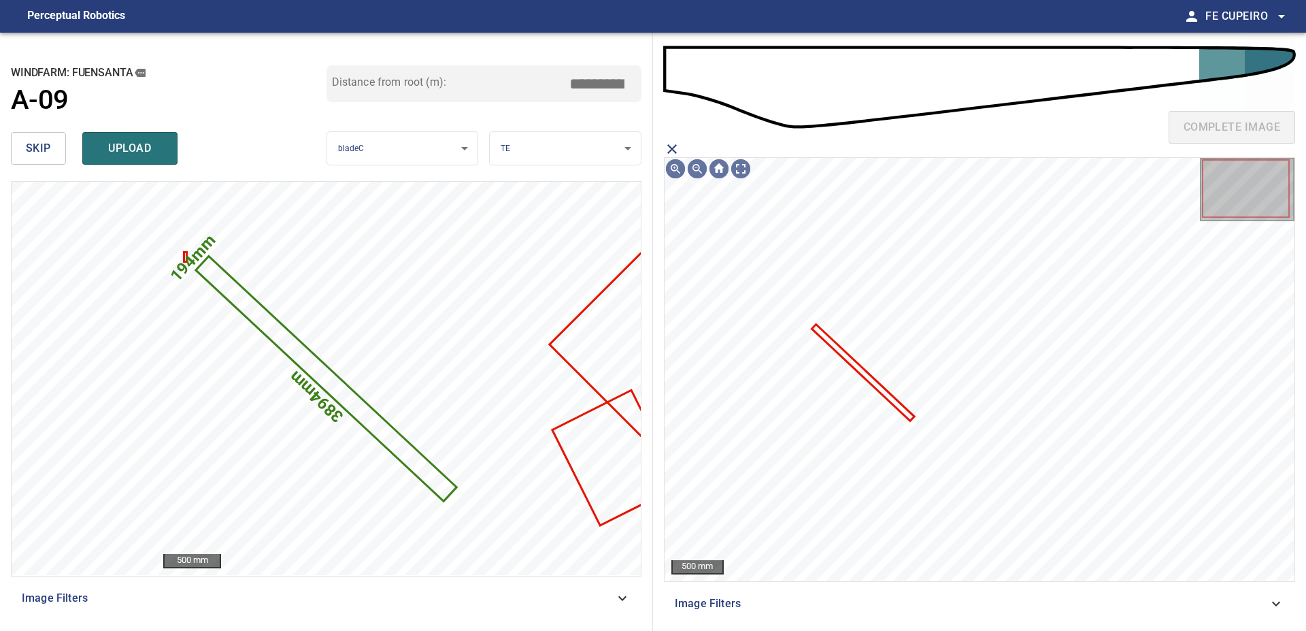
click at [839, 350] on icon at bounding box center [863, 373] width 100 height 94
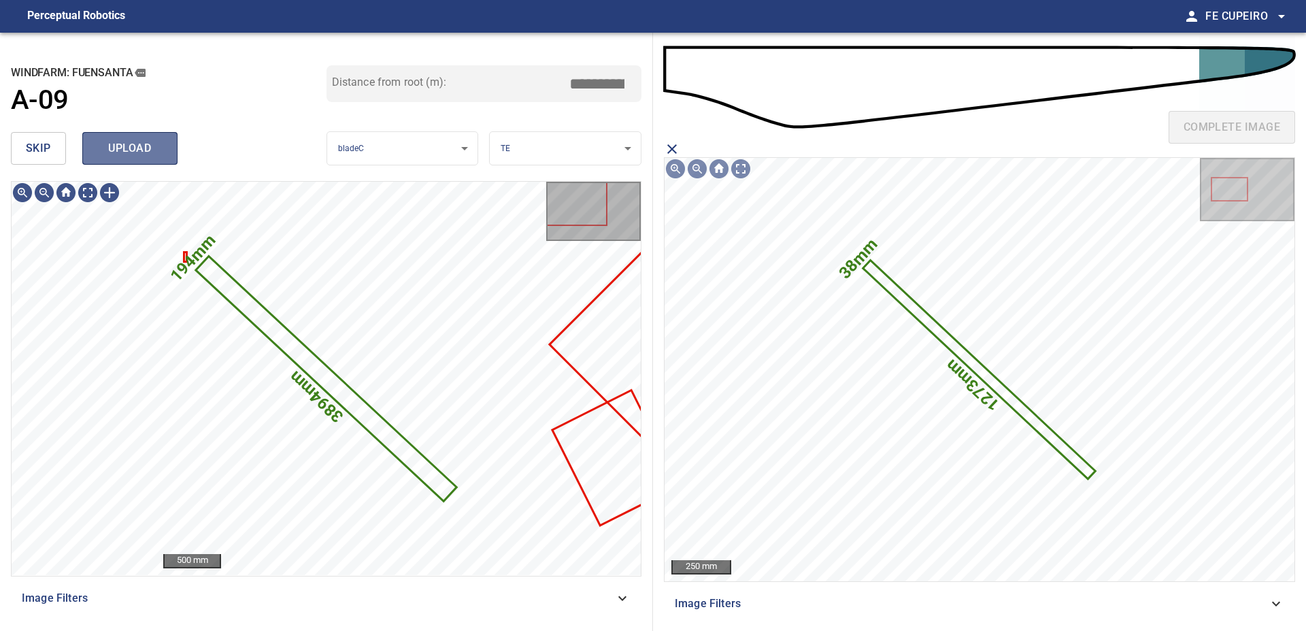
click at [164, 152] on button "upload" at bounding box center [129, 148] width 95 height 33
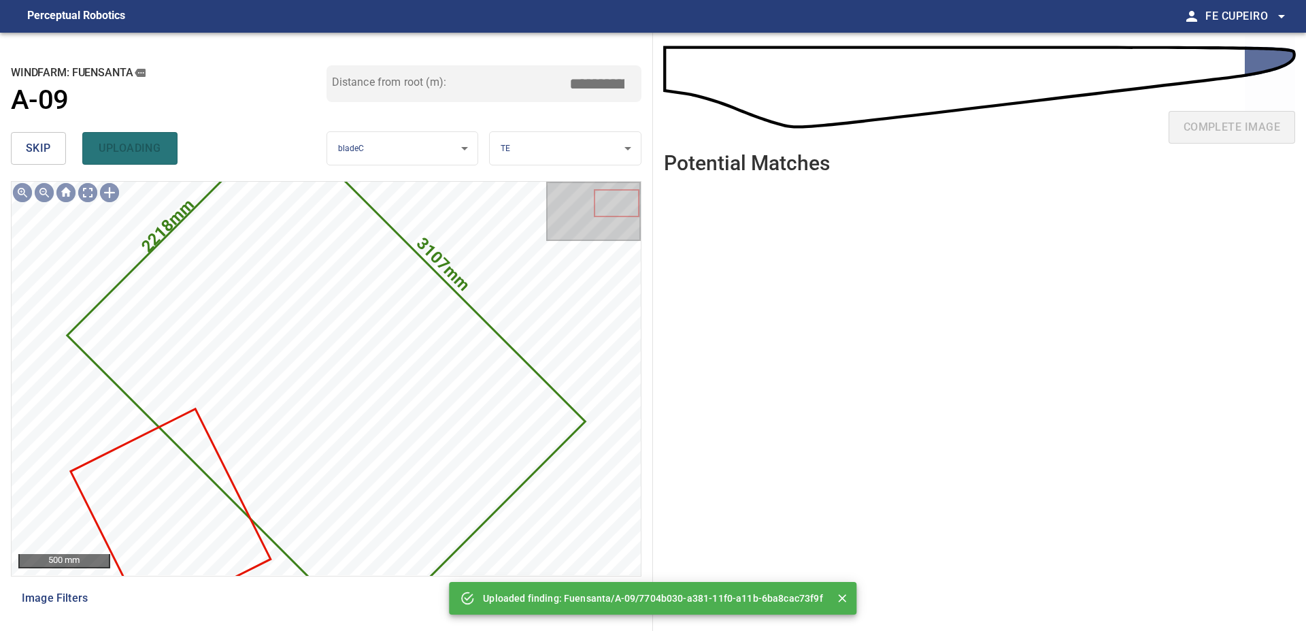
click at [67, 142] on div "skip uploading" at bounding box center [169, 149] width 316 height 44
type input "****"
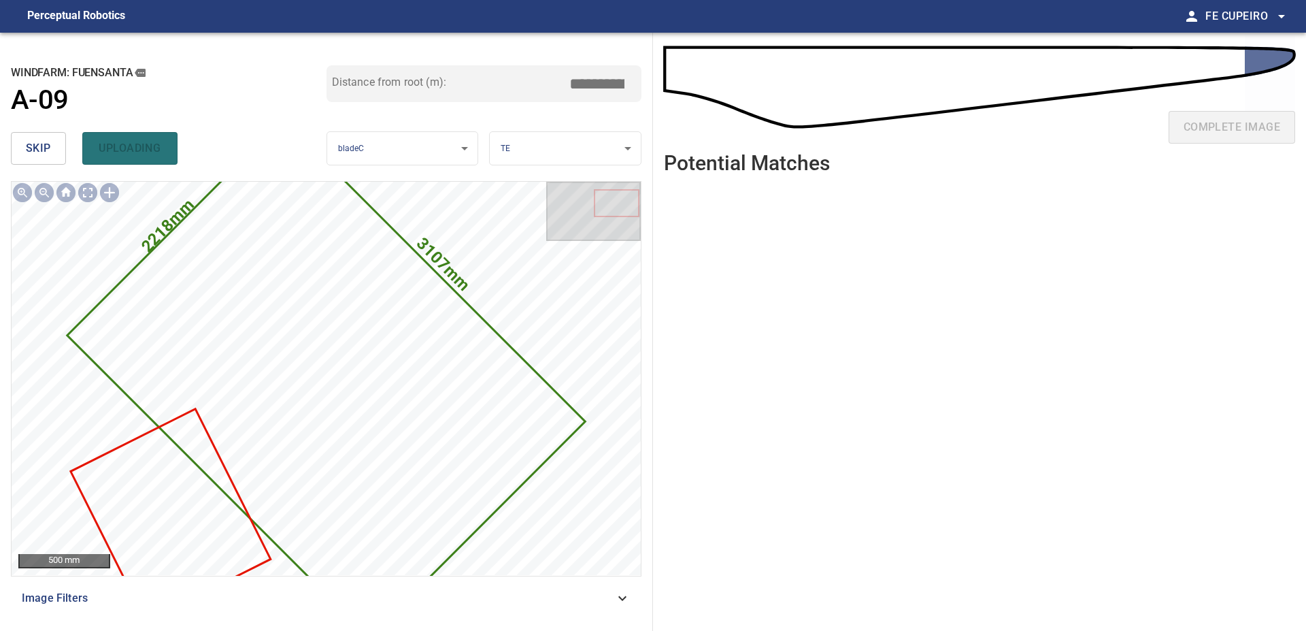
click at [63, 143] on button "skip" at bounding box center [38, 148] width 55 height 33
click at [61, 143] on button "skip" at bounding box center [38, 148] width 55 height 33
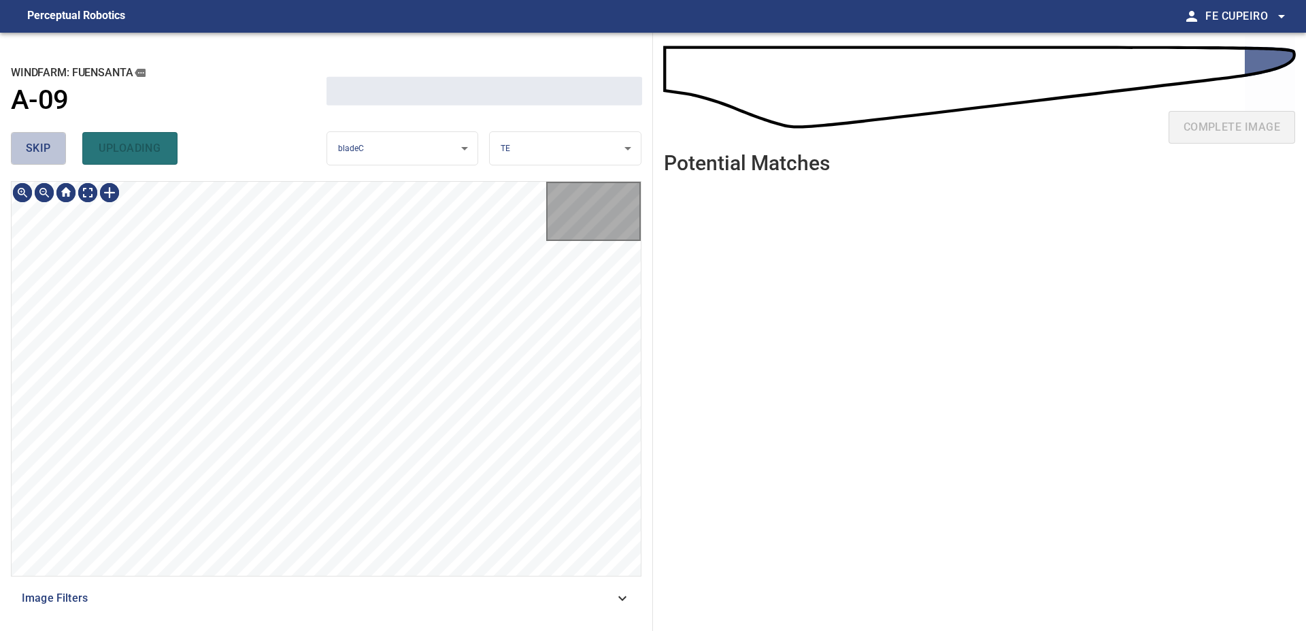
click at [61, 143] on button "skip" at bounding box center [38, 148] width 55 height 33
click at [61, 143] on div "skip uploading" at bounding box center [169, 149] width 316 height 44
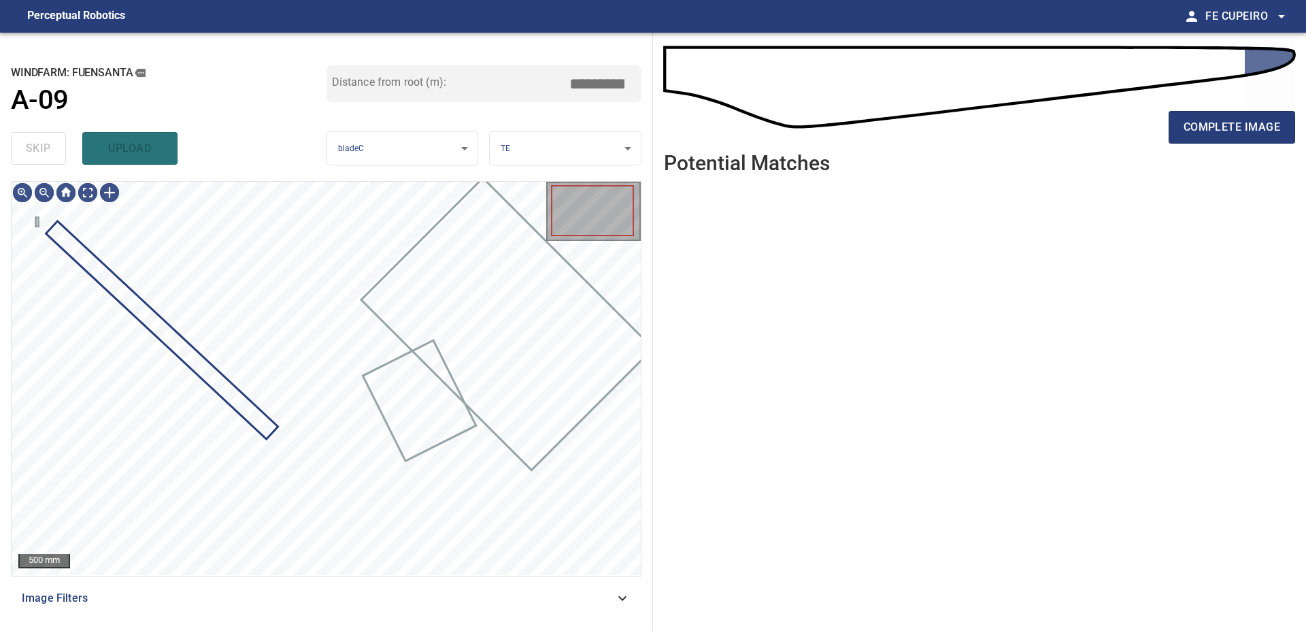
click at [61, 143] on div "skip upload" at bounding box center [169, 149] width 316 height 44
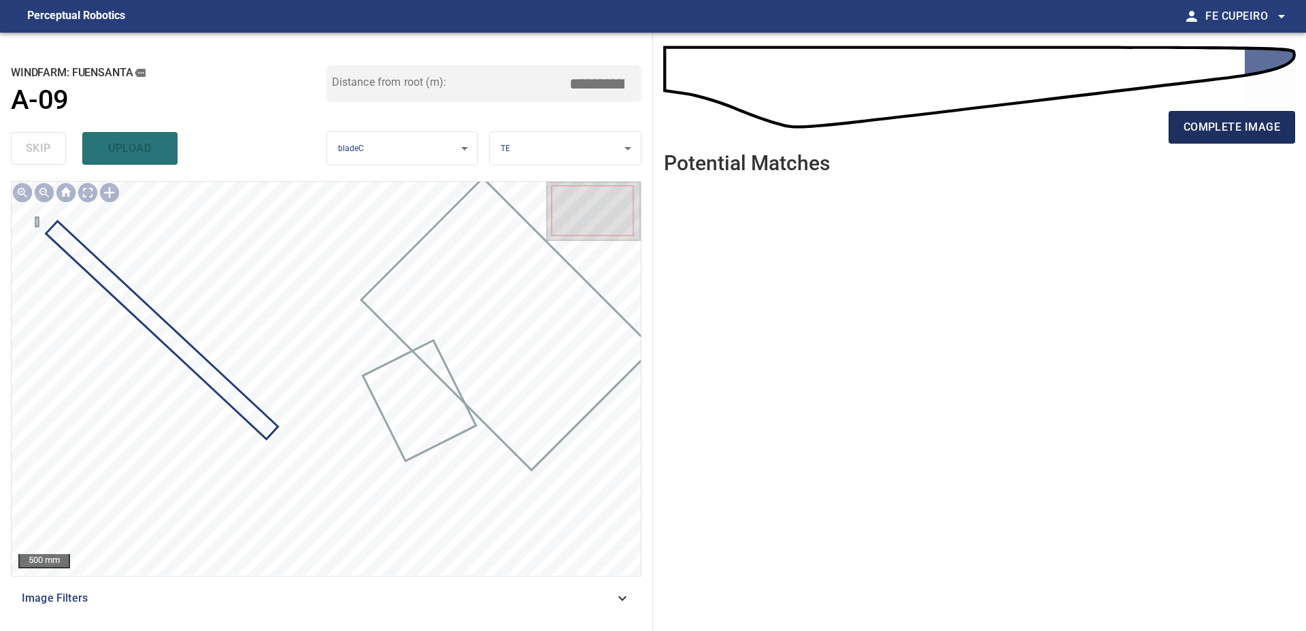
click at [1214, 128] on span "complete image" at bounding box center [1232, 127] width 97 height 19
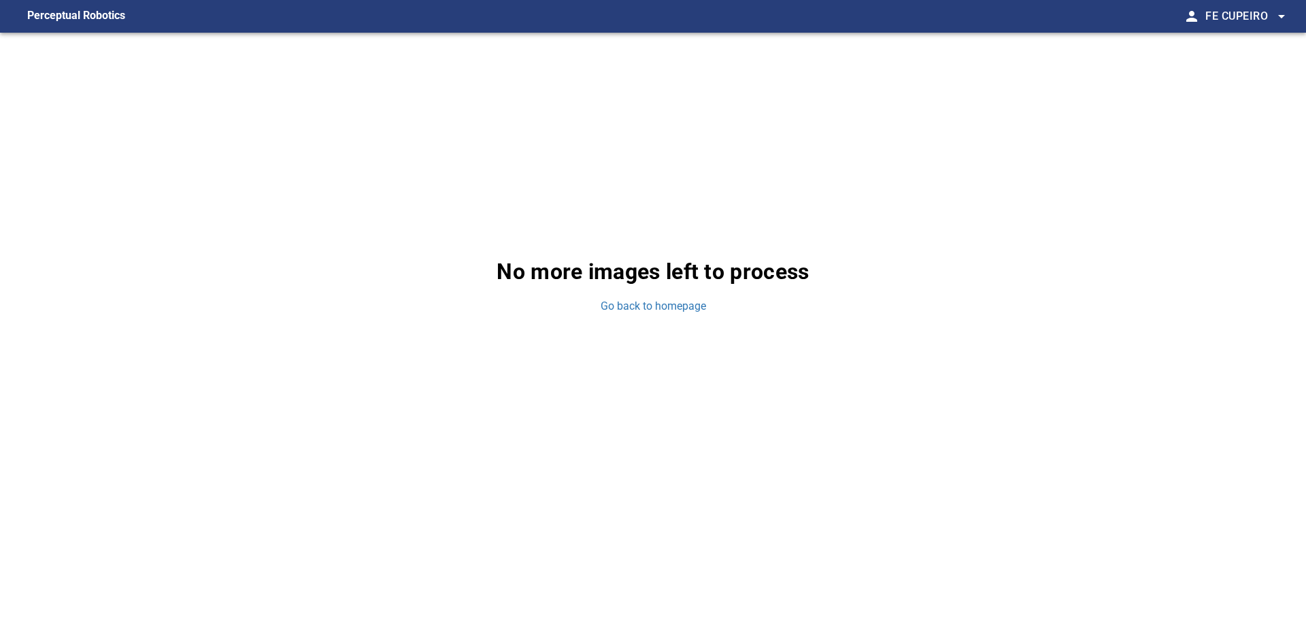
click at [679, 319] on div "No more images left to process Go back to homepage" at bounding box center [653, 285] width 1306 height 505
click at [679, 307] on link "Go back to homepage" at bounding box center [653, 307] width 105 height 16
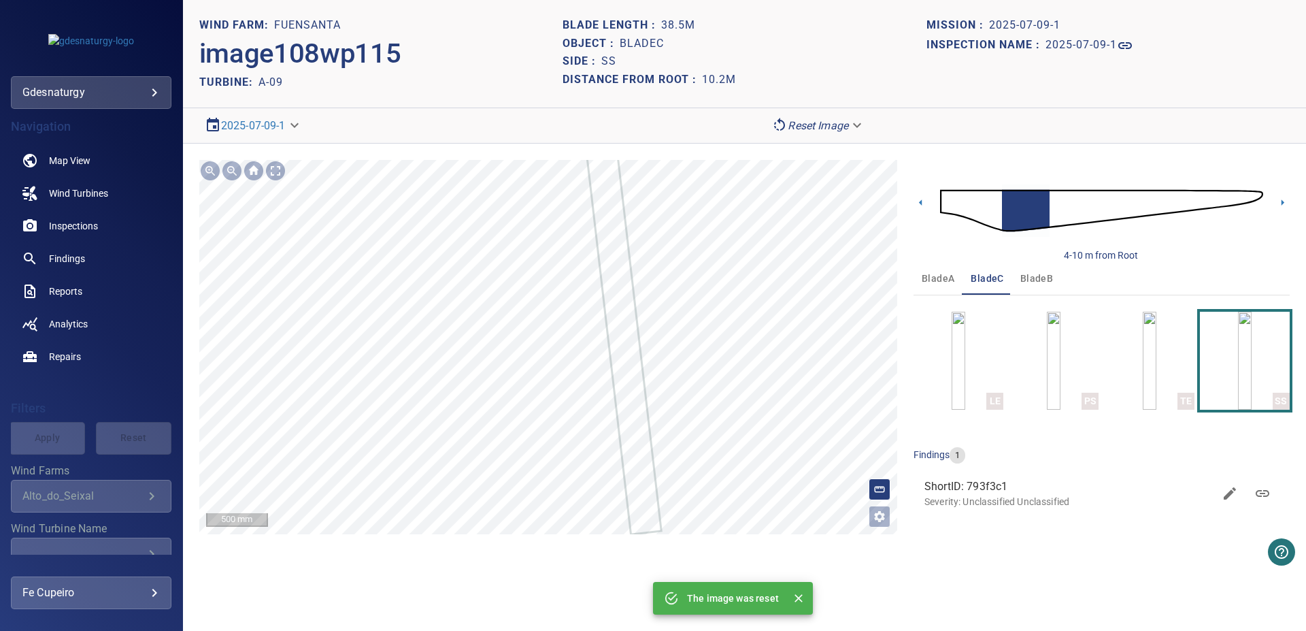
click at [441, 138] on section "**********" at bounding box center [744, 315] width 1123 height 631
click at [1040, 210] on img at bounding box center [1101, 210] width 323 height 78
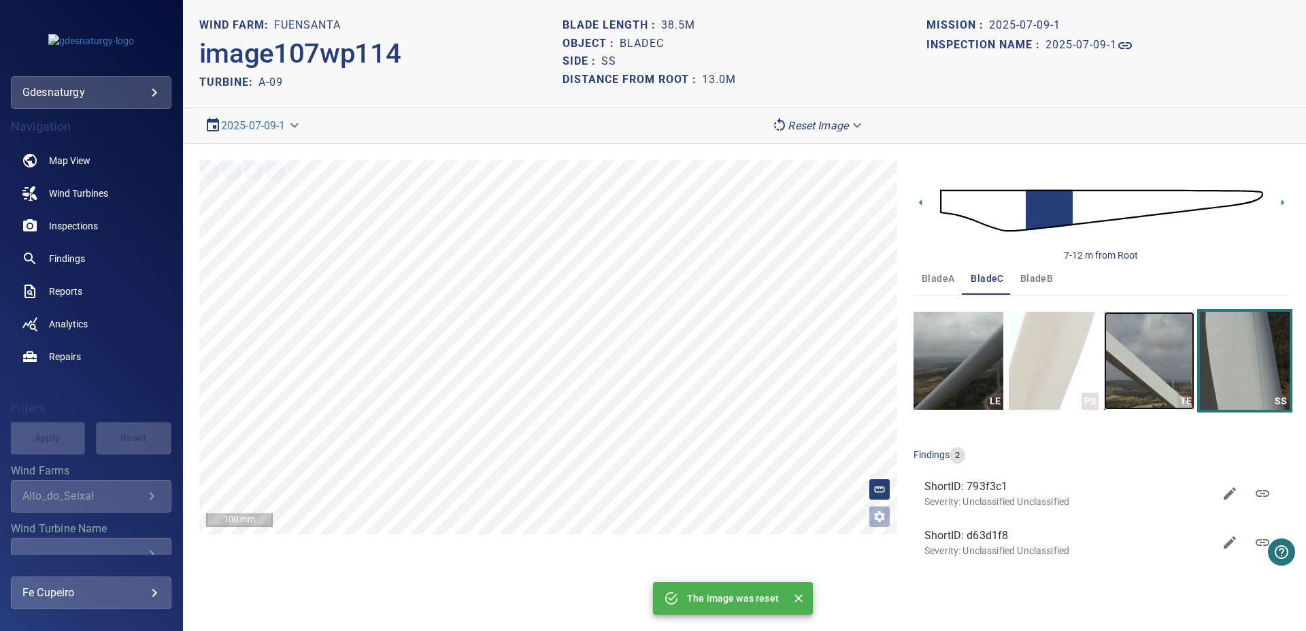
click at [1131, 358] on img "button" at bounding box center [1149, 361] width 90 height 98
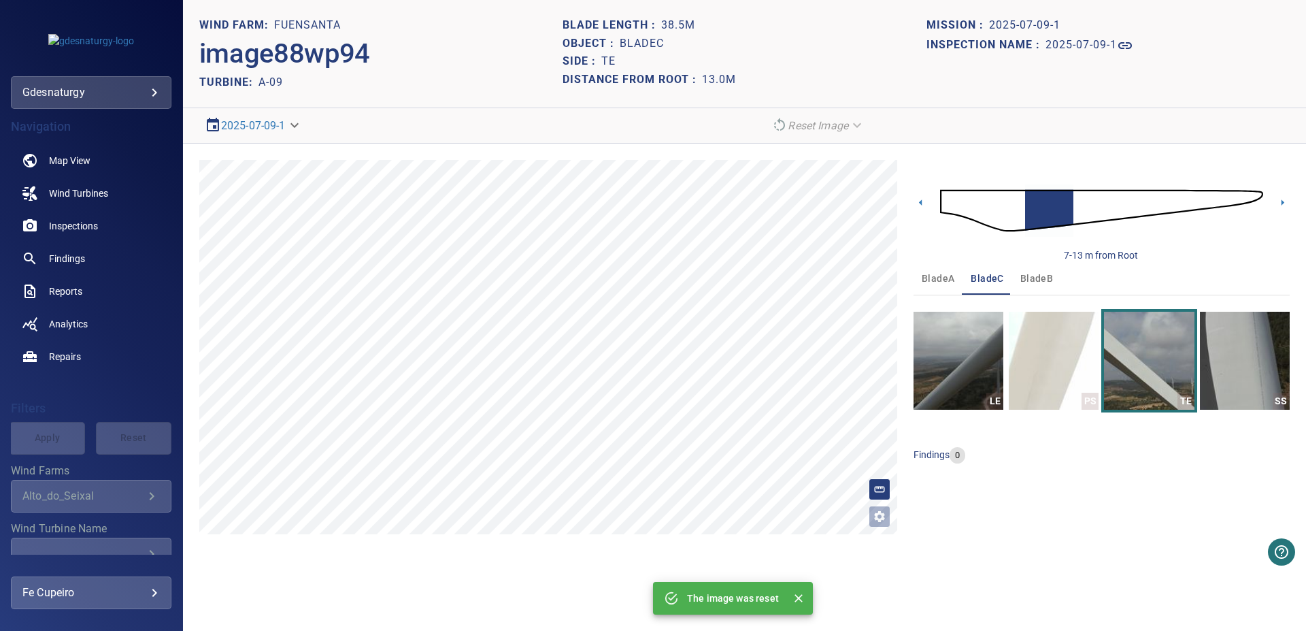
click at [1065, 210] on img at bounding box center [1101, 210] width 323 height 78
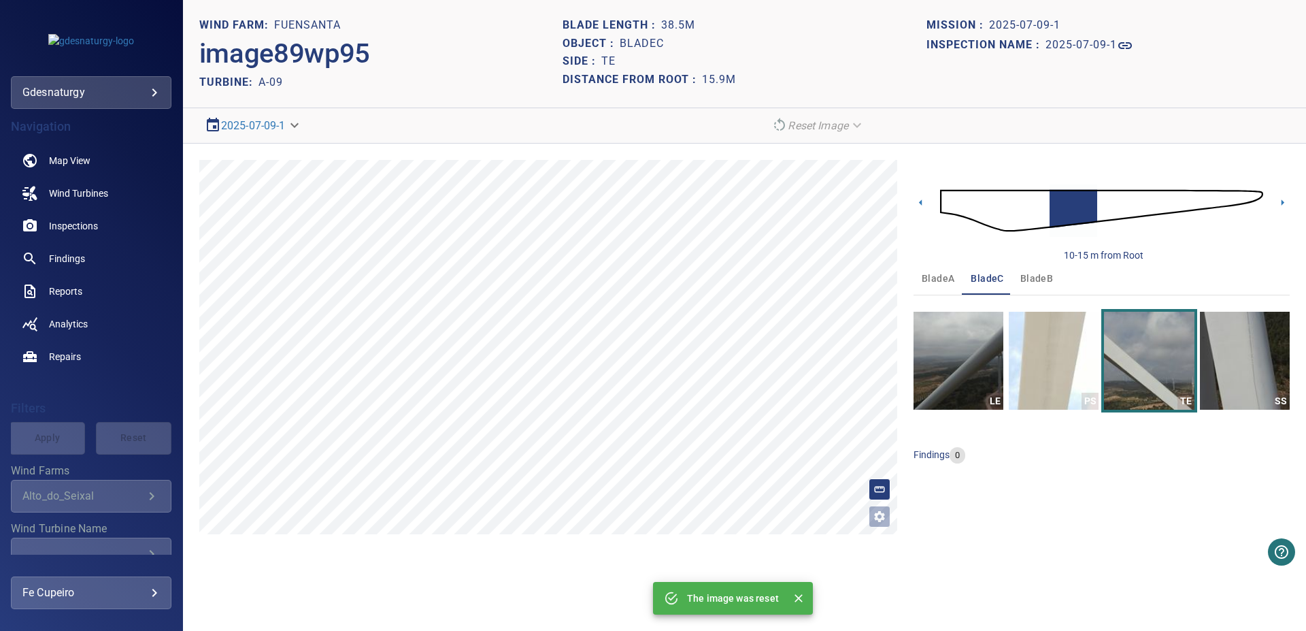
click at [1093, 212] on img at bounding box center [1101, 210] width 323 height 78
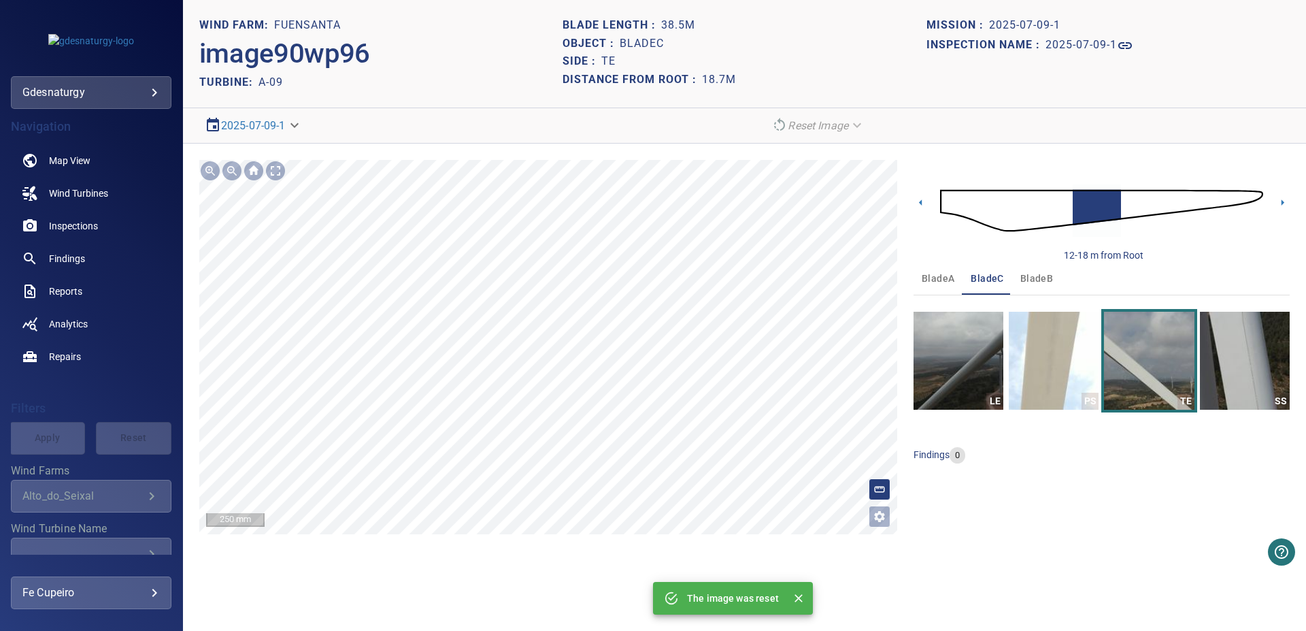
click at [750, 566] on section "**********" at bounding box center [744, 315] width 1123 height 631
click at [733, 602] on section "**********" at bounding box center [744, 315] width 1123 height 631
click at [1079, 210] on img at bounding box center [1101, 210] width 323 height 78
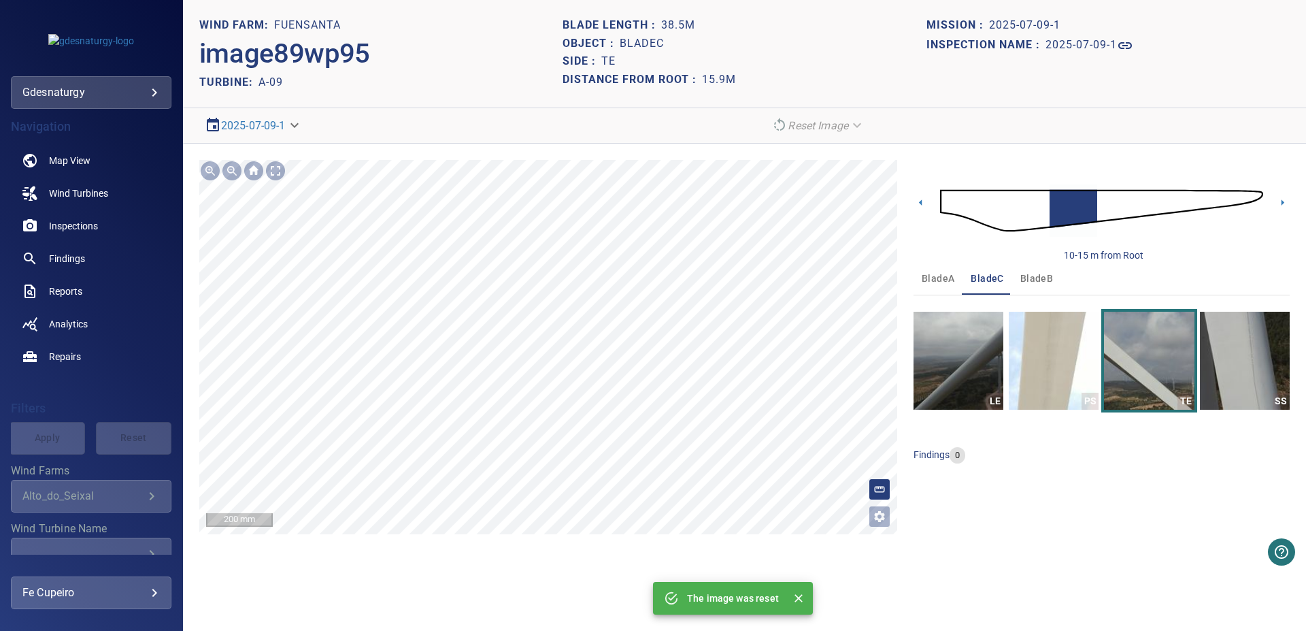
click at [884, 536] on div "**********" at bounding box center [744, 347] width 1123 height 407
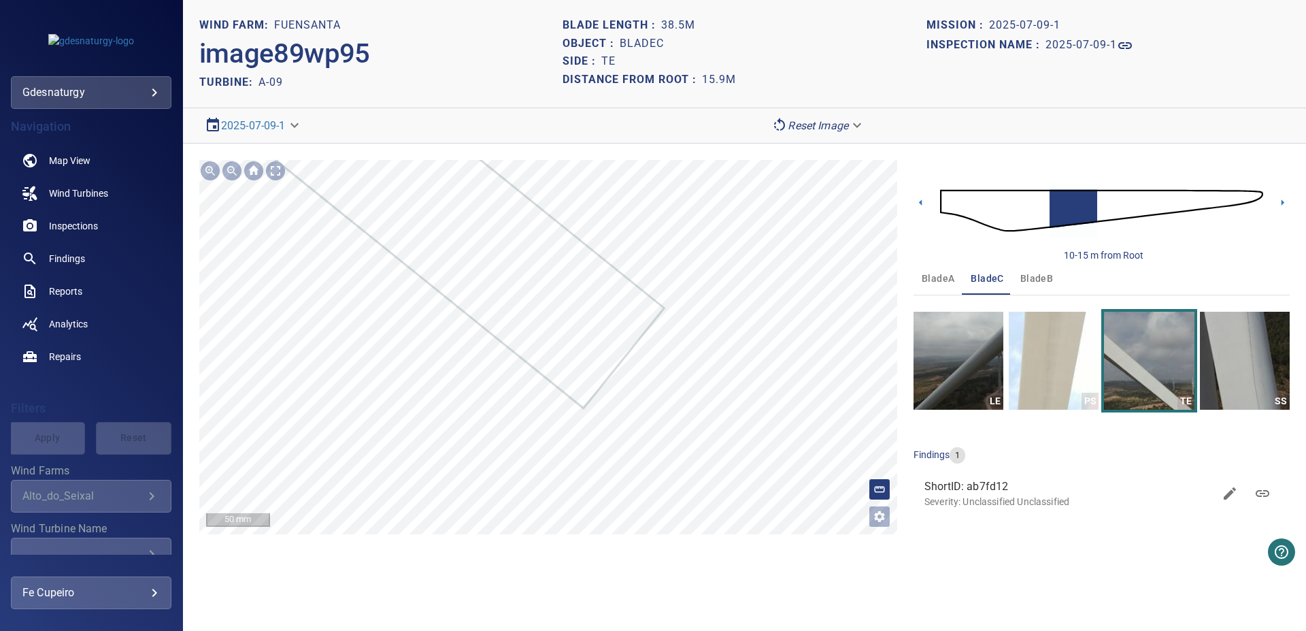
click at [1270, 490] on link at bounding box center [1262, 494] width 33 height 33
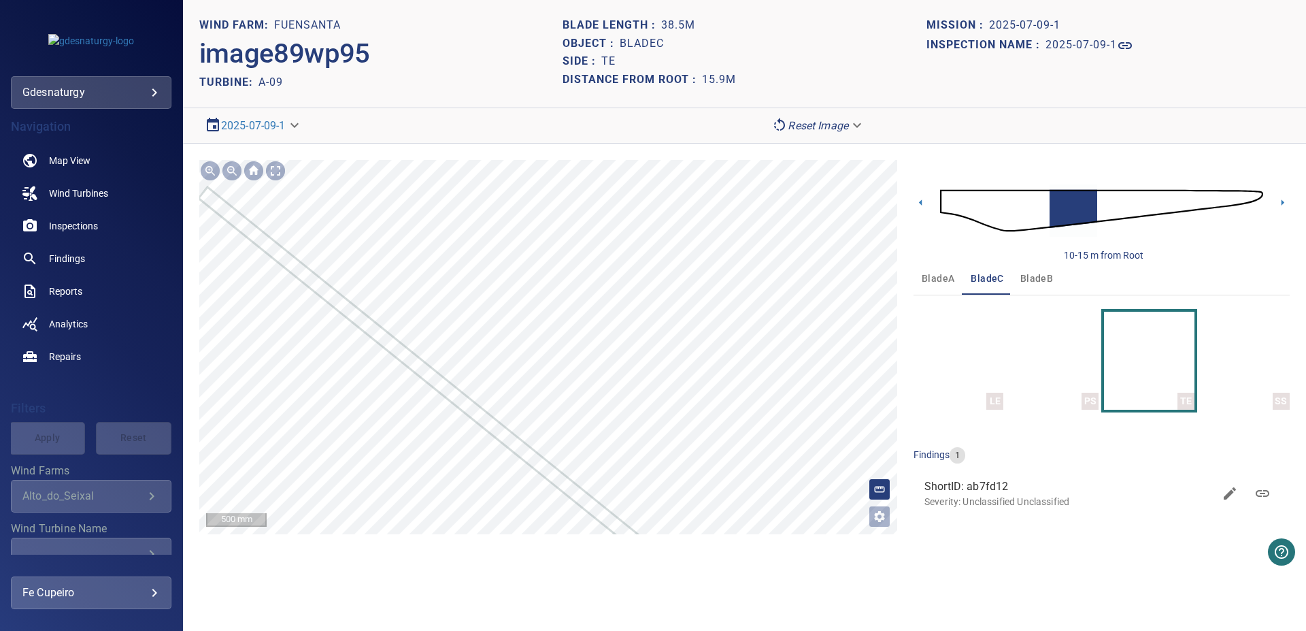
click at [377, 113] on section "**********" at bounding box center [744, 315] width 1123 height 631
click at [1225, 200] on img at bounding box center [1101, 210] width 323 height 78
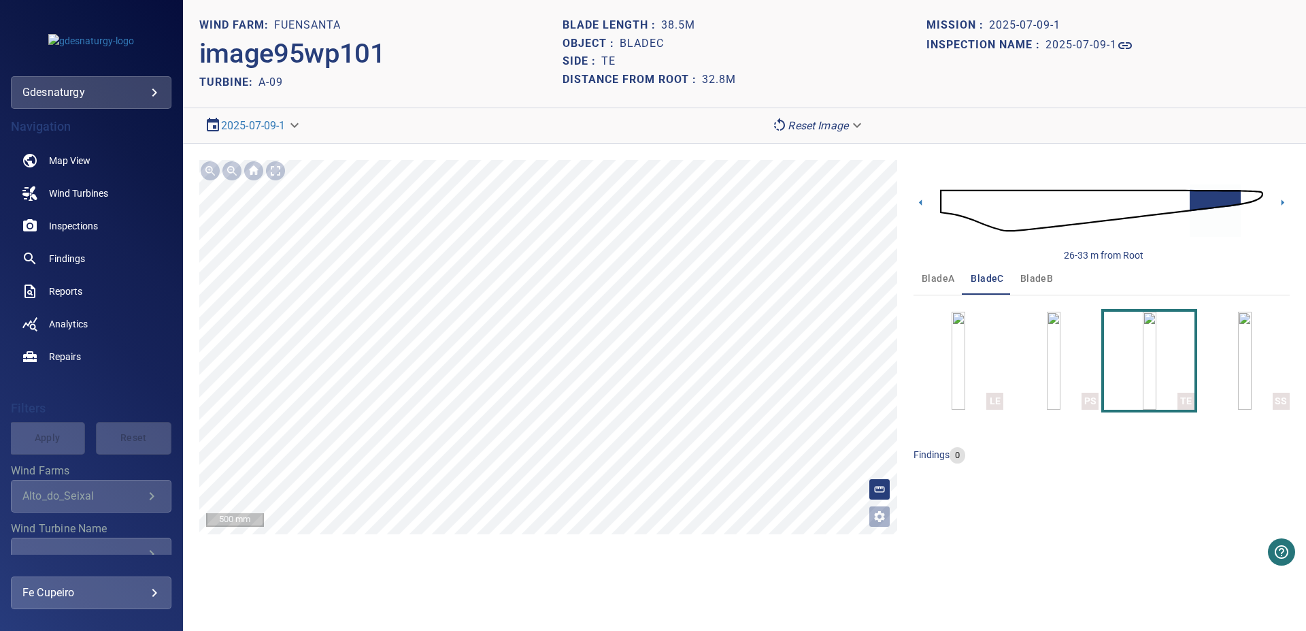
click at [1236, 195] on img at bounding box center [1101, 210] width 323 height 78
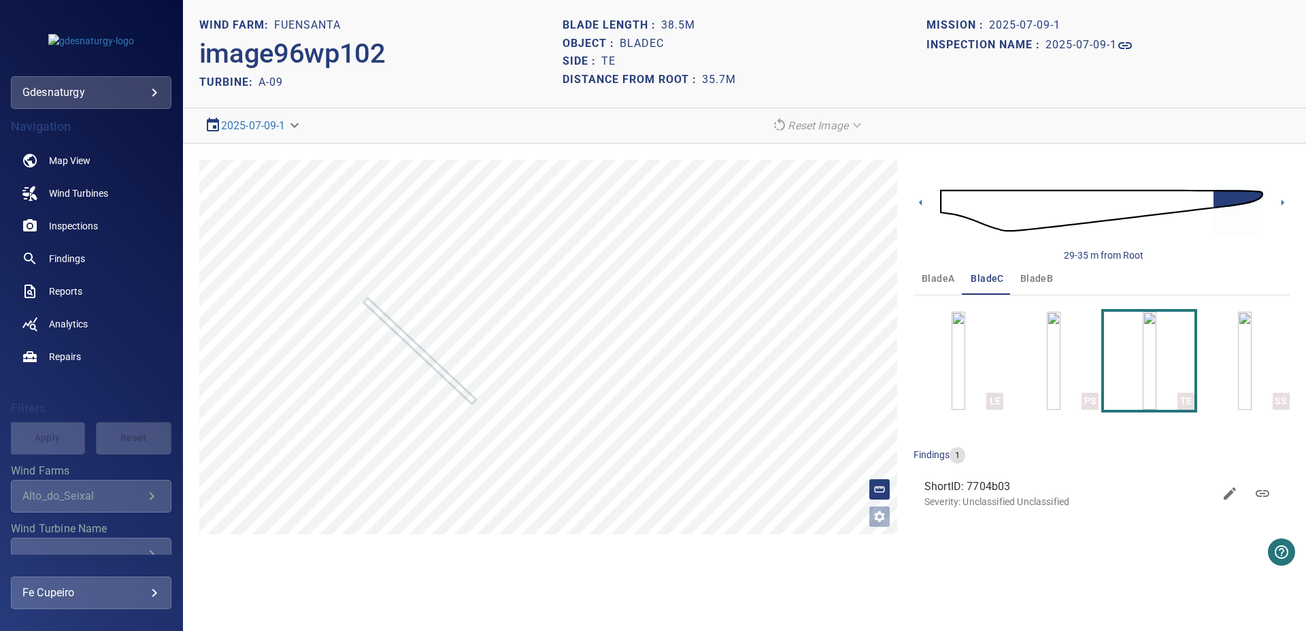
click at [1254, 193] on img at bounding box center [1101, 210] width 323 height 78
click at [114, 218] on link "Inspections" at bounding box center [91, 226] width 161 height 33
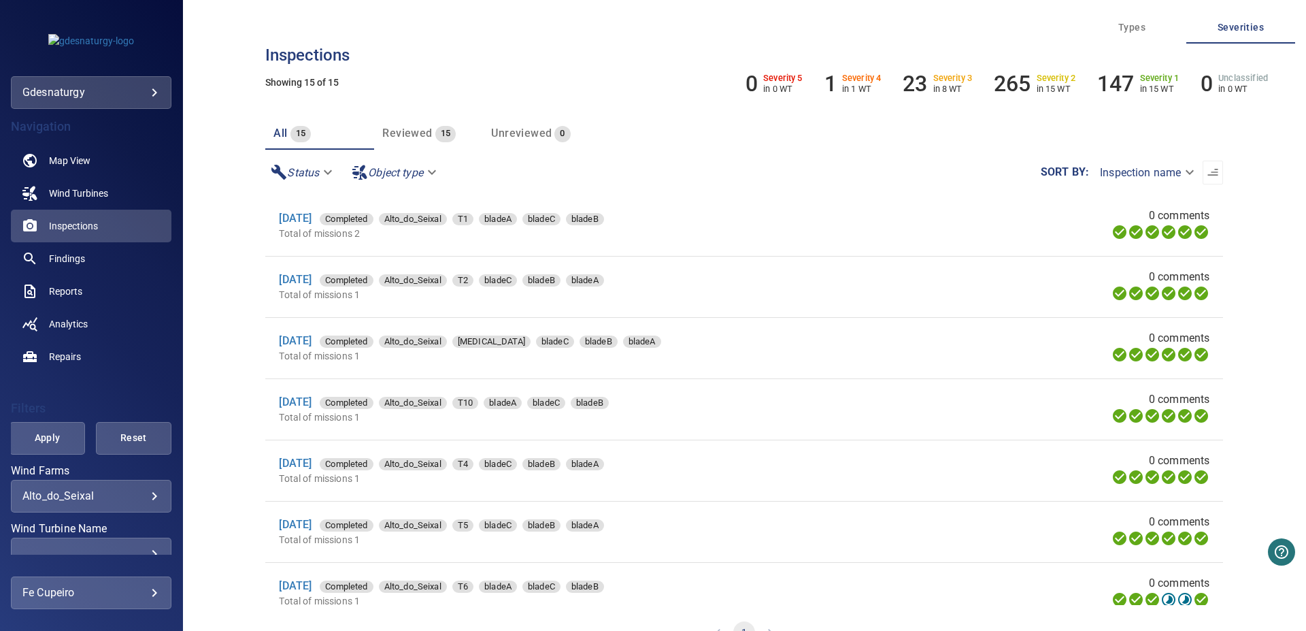
click at [111, 478] on div "**********" at bounding box center [91, 488] width 161 height 47
click at [111, 488] on div "**********" at bounding box center [91, 496] width 161 height 33
click at [129, 497] on body "**********" at bounding box center [653, 315] width 1306 height 631
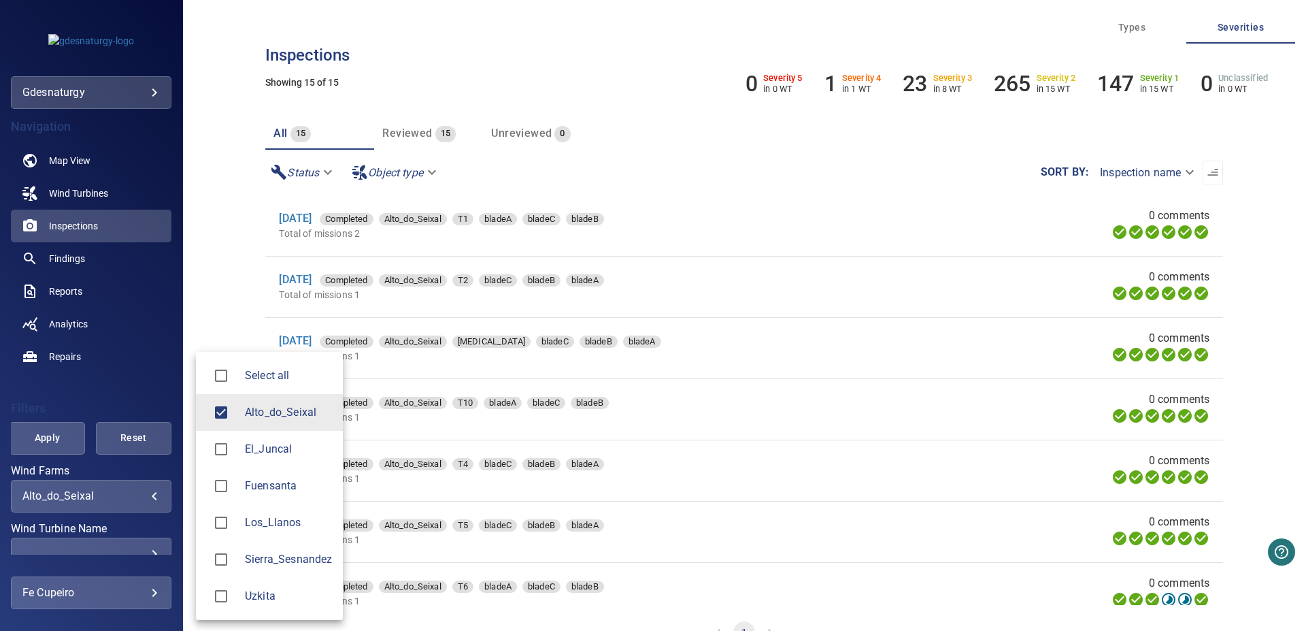
click at [278, 487] on span "Fuensanta" at bounding box center [288, 486] width 87 height 16
type input "**********"
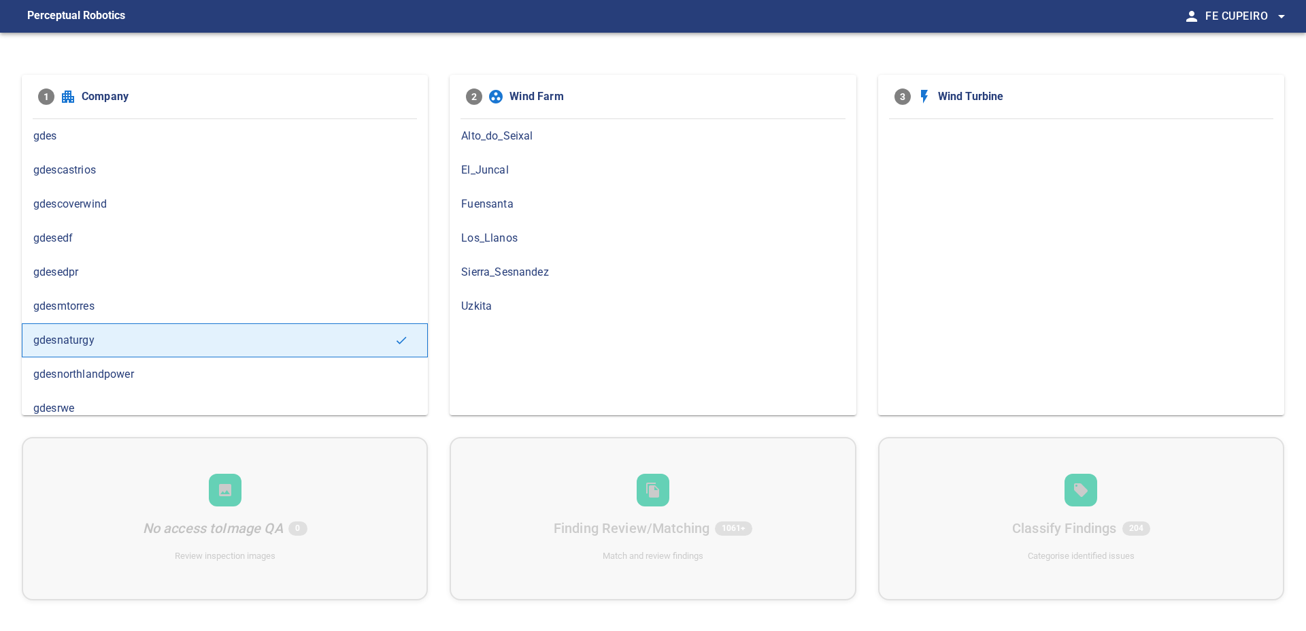
click at [578, 212] on div "Fuensanta" at bounding box center [653, 204] width 406 height 34
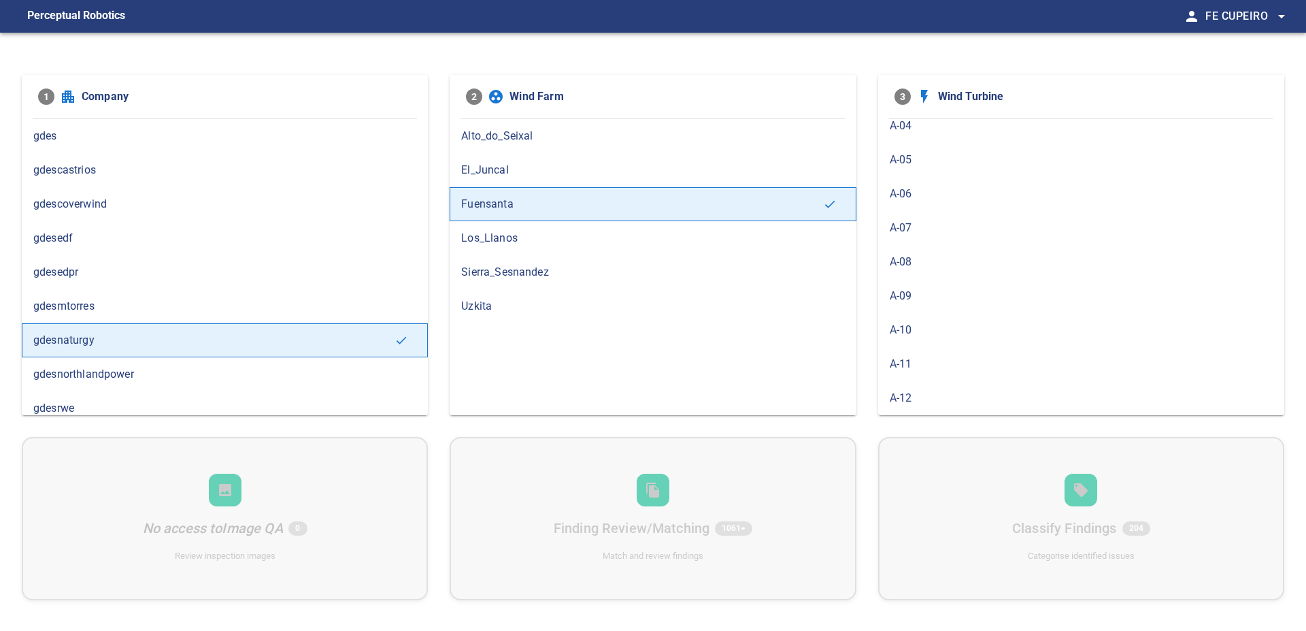
scroll to position [310, 0]
click at [938, 197] on span "A-12" at bounding box center [1081, 200] width 383 height 16
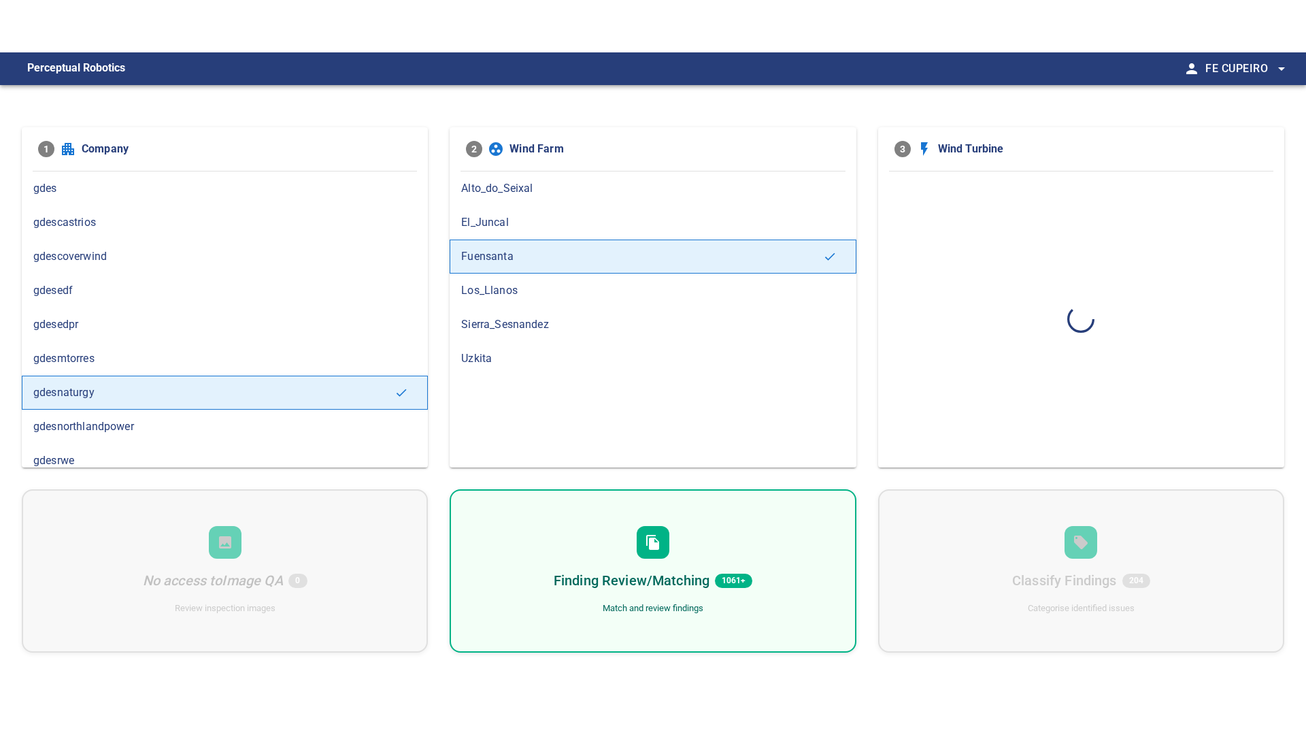
scroll to position [0, 0]
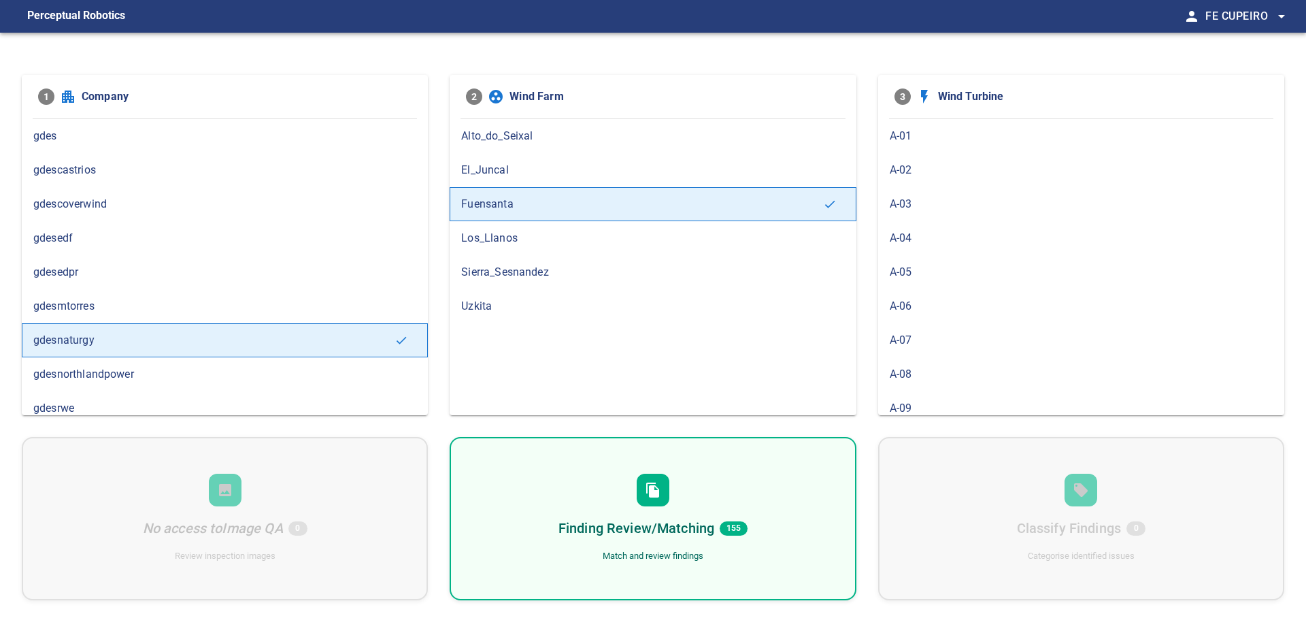
click at [745, 527] on span "155" at bounding box center [734, 528] width 28 height 14
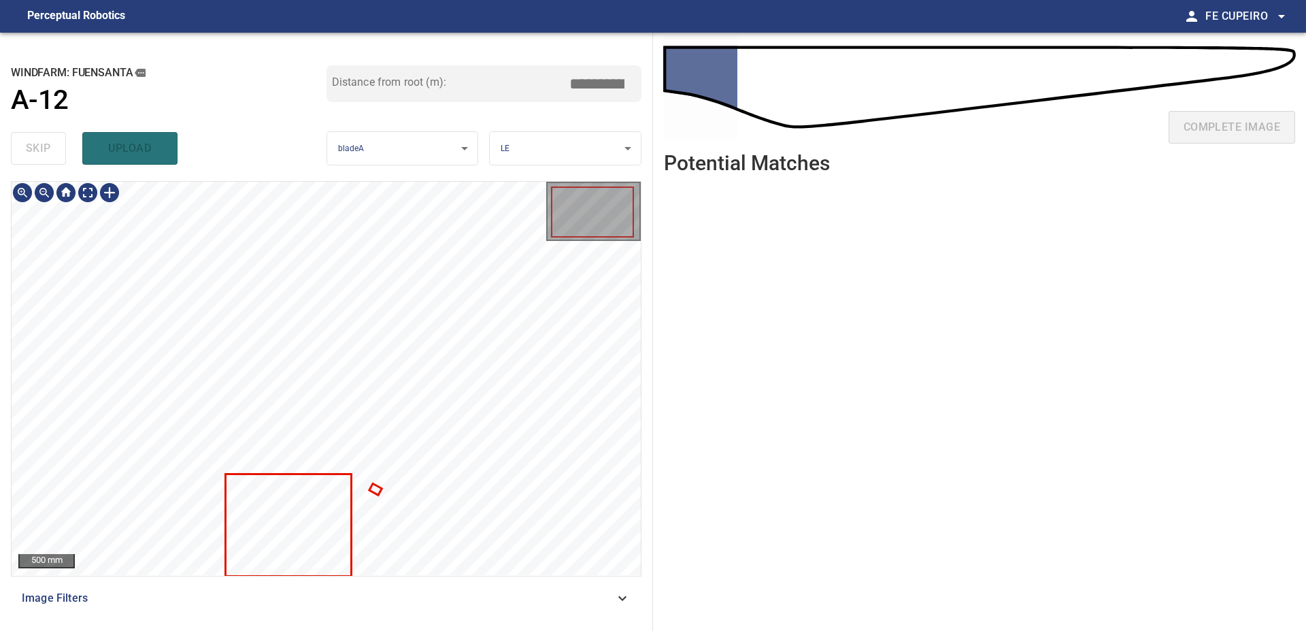
type input "***"
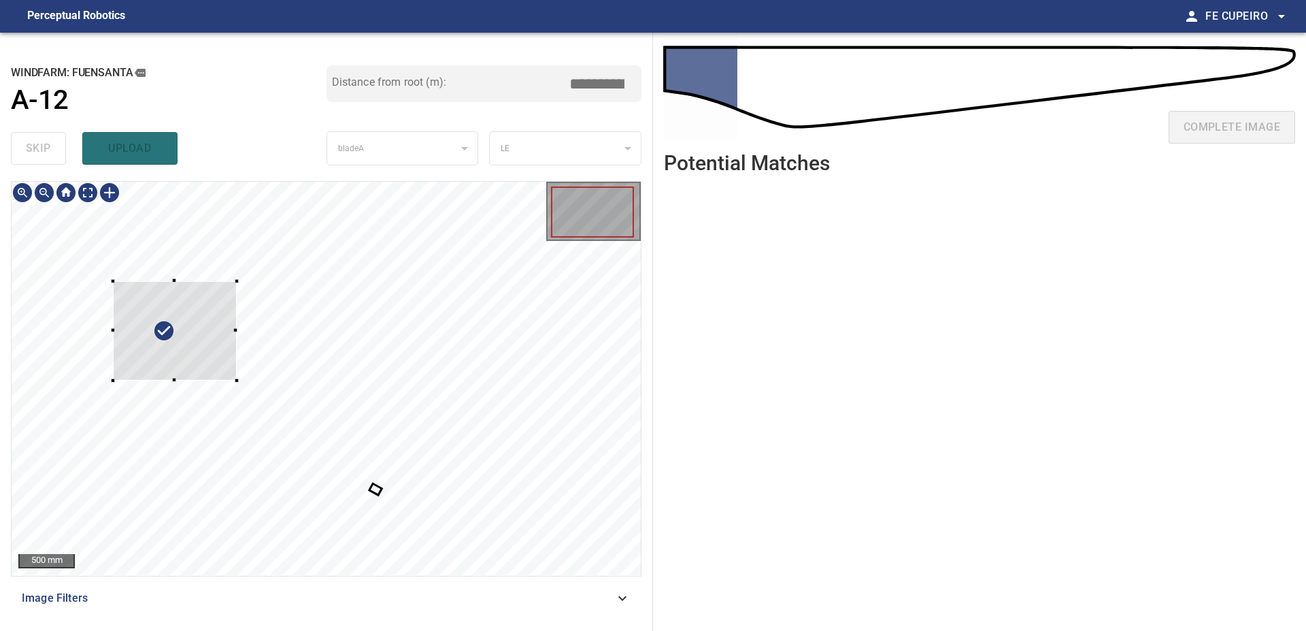
click at [220, 318] on div at bounding box center [175, 331] width 124 height 100
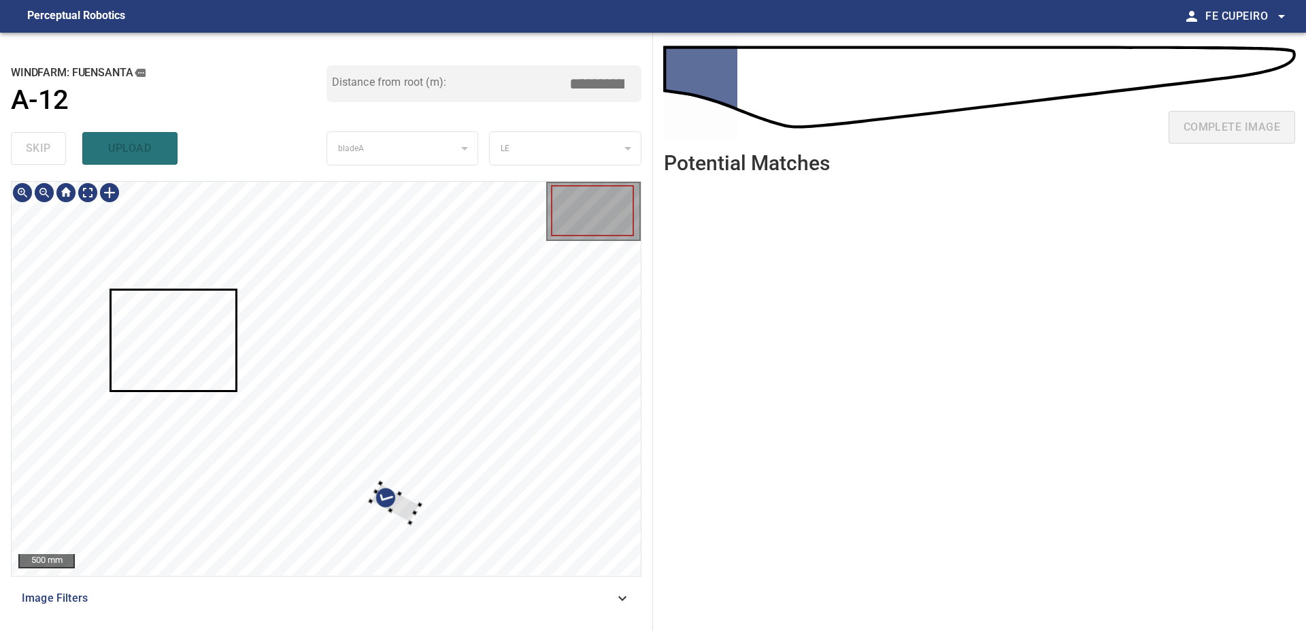
click at [448, 495] on div at bounding box center [326, 378] width 629 height 393
click at [220, 407] on div at bounding box center [203, 400] width 72 height 63
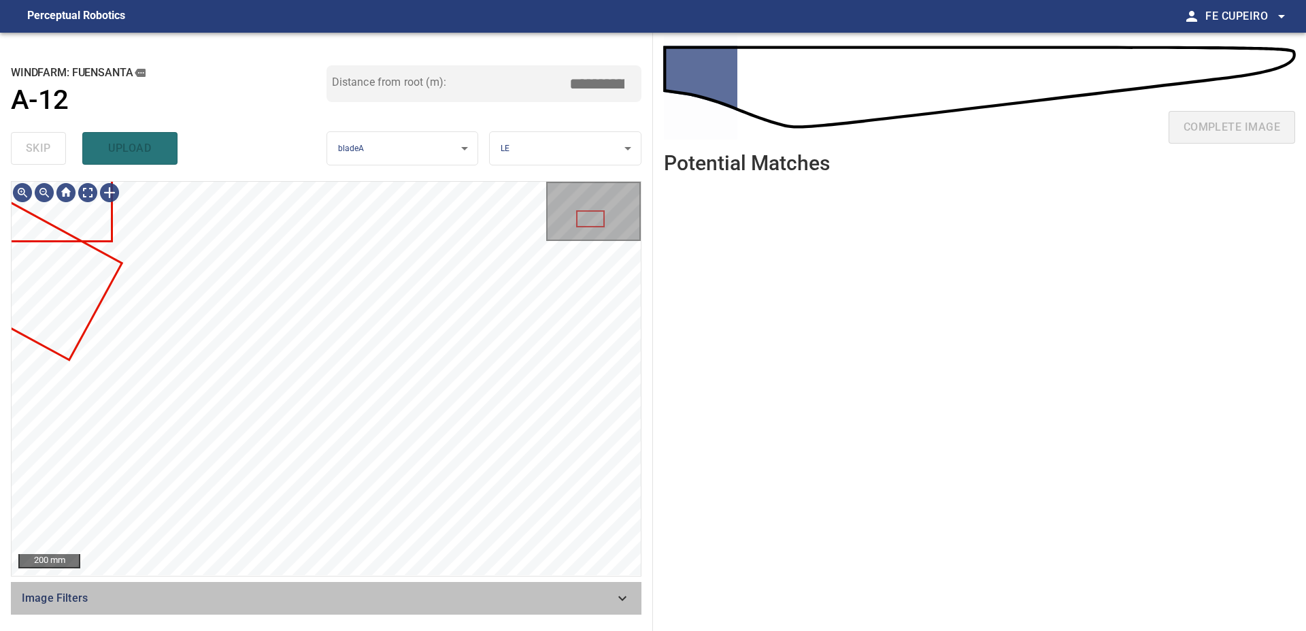
click at [362, 595] on span "Image Filters" at bounding box center [318, 598] width 593 height 16
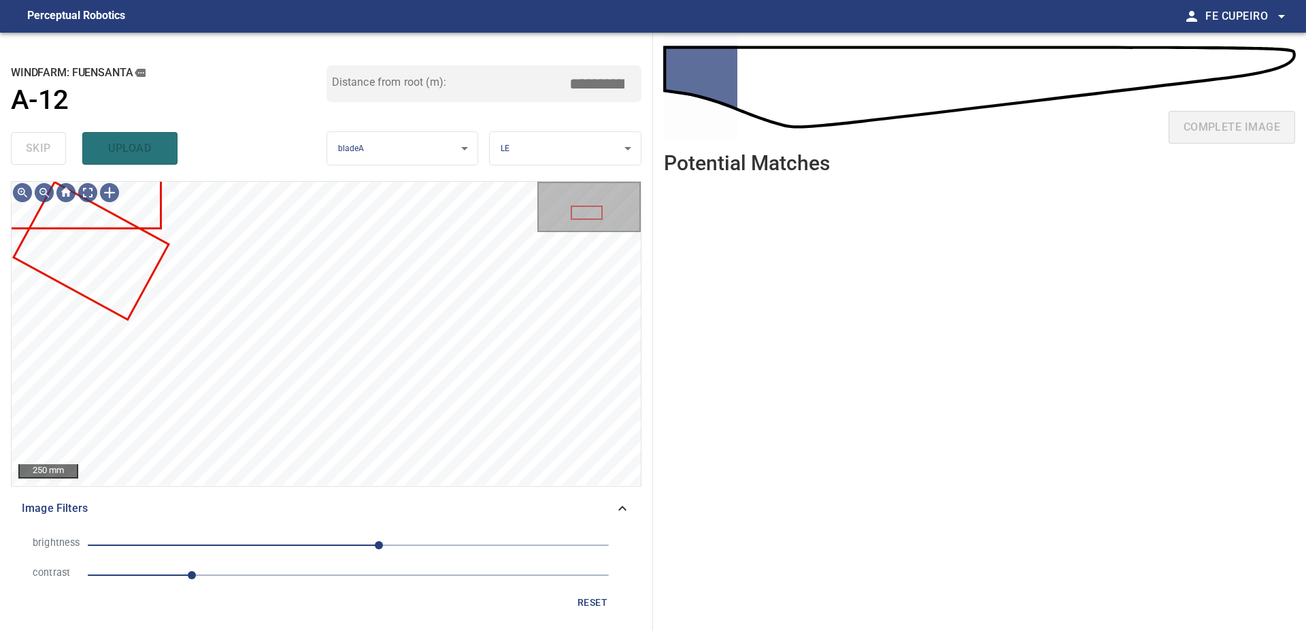
click at [252, 566] on span "1" at bounding box center [348, 574] width 521 height 19
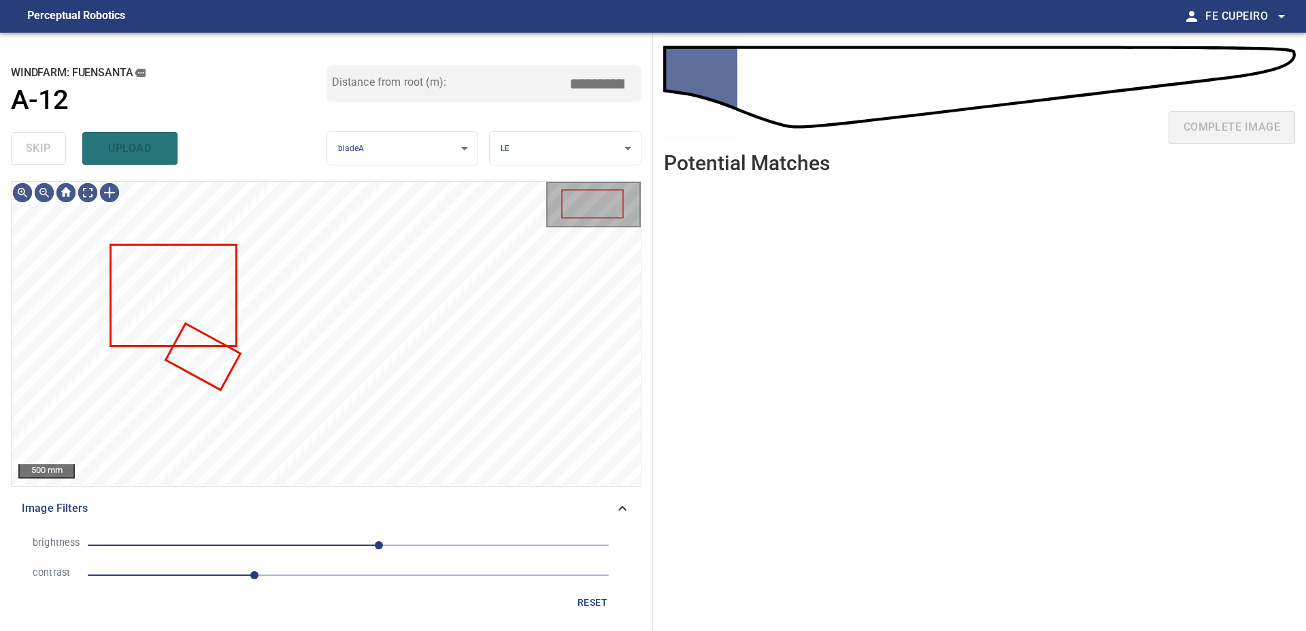
click at [288, 548] on span "30" at bounding box center [348, 544] width 521 height 19
click at [292, 541] on span "-59" at bounding box center [288, 545] width 8 height 8
click at [322, 541] on span "-44" at bounding box center [348, 544] width 521 height 19
click at [337, 541] on span "-26" at bounding box center [348, 544] width 521 height 19
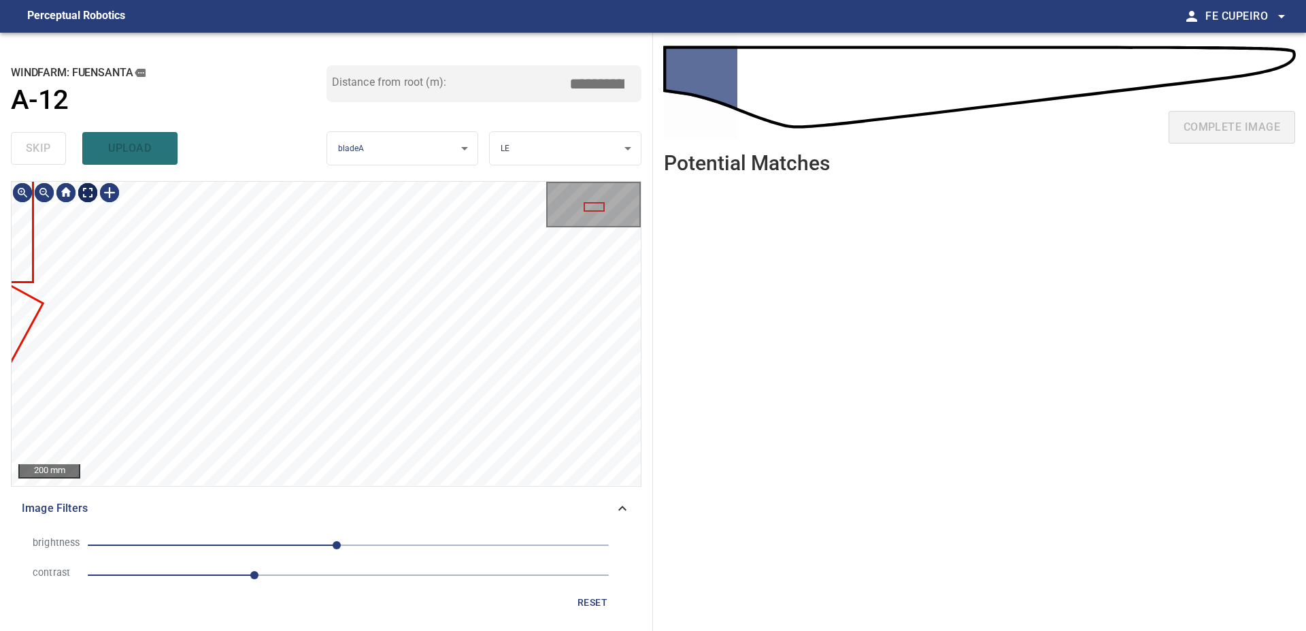
click at [95, 195] on body "**********" at bounding box center [653, 315] width 1306 height 631
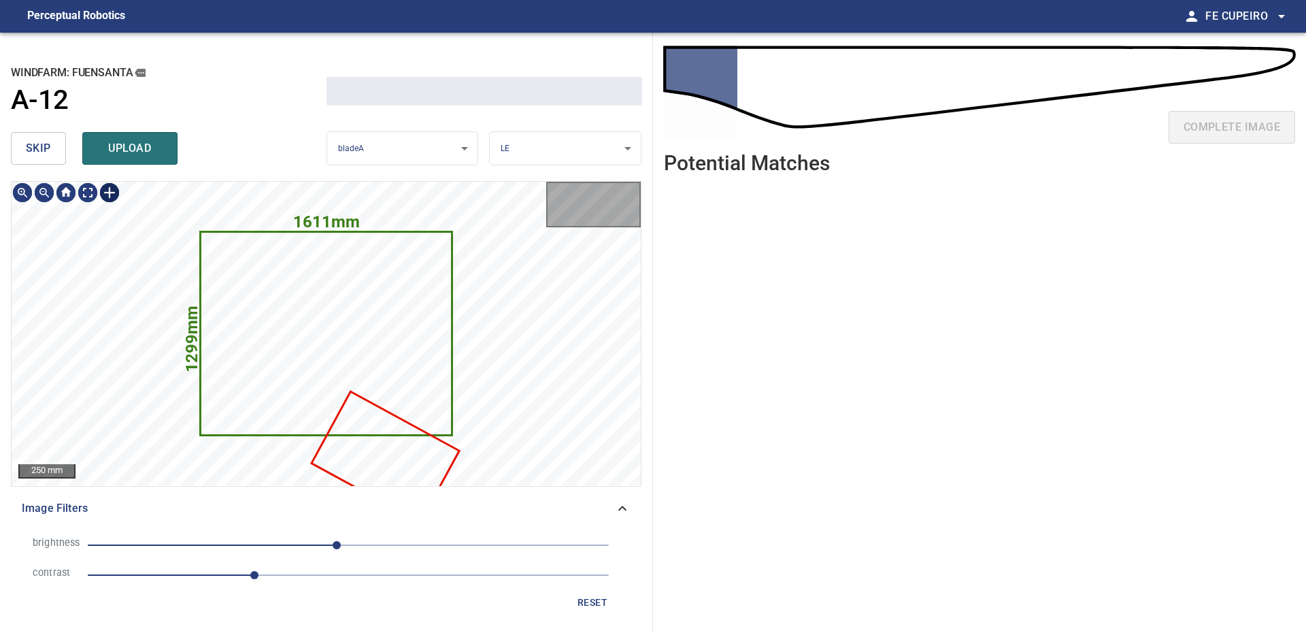
click at [29, 143] on span "skip" at bounding box center [38, 148] width 25 height 19
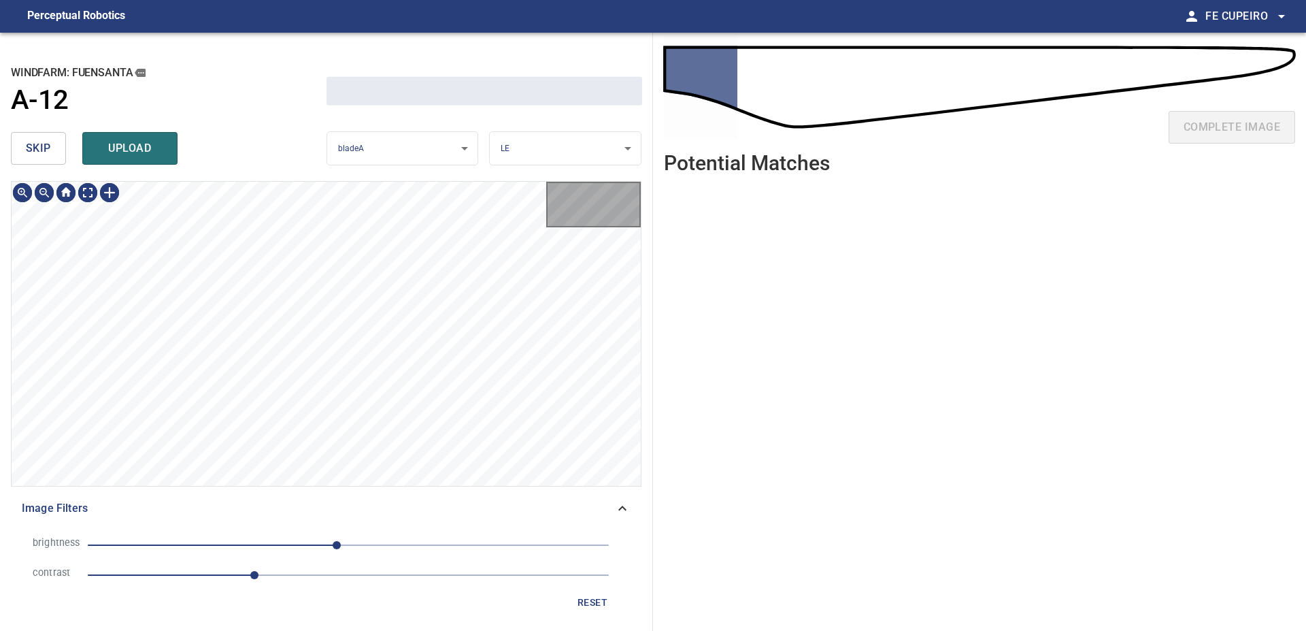
click at [29, 143] on span "skip" at bounding box center [38, 148] width 25 height 19
click at [29, 143] on div "skip upload" at bounding box center [169, 149] width 316 height 44
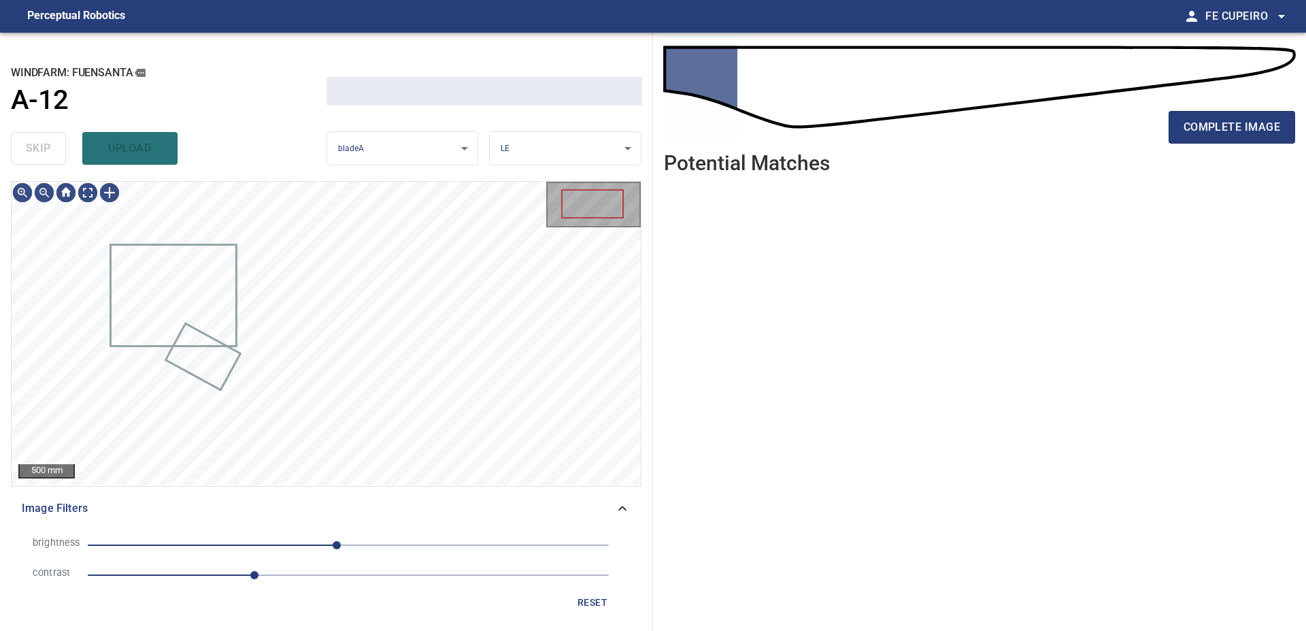
click at [29, 143] on div "skip upload" at bounding box center [169, 149] width 316 height 44
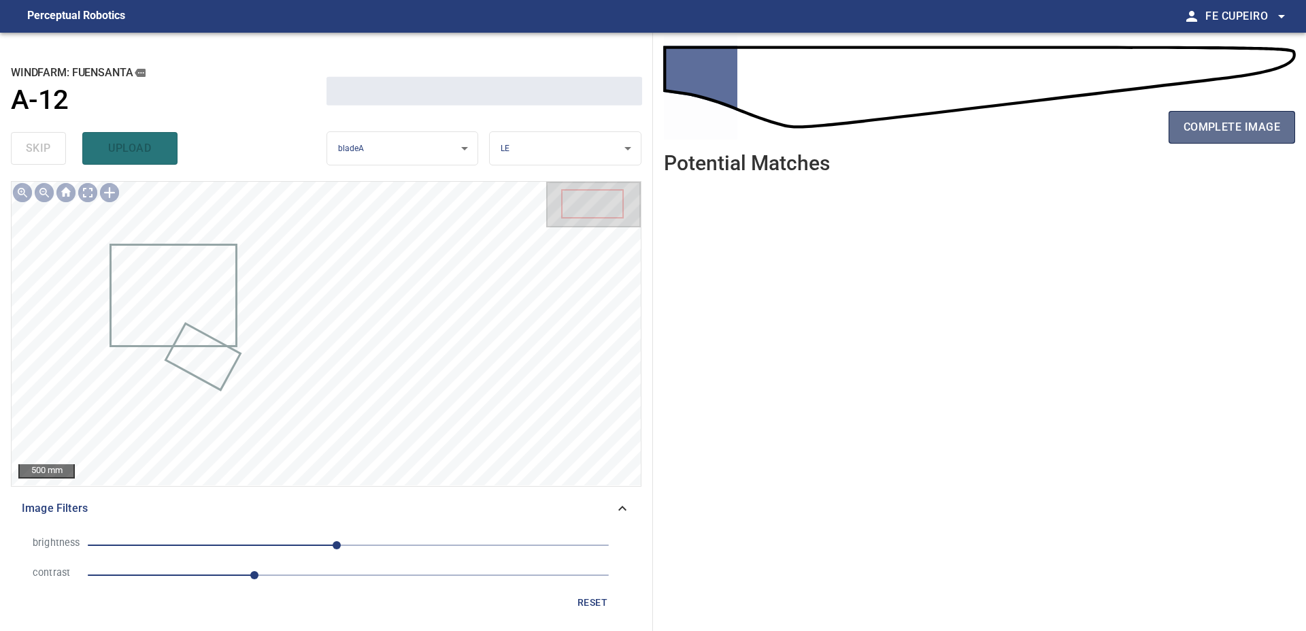
click at [1193, 131] on span "complete image" at bounding box center [1232, 127] width 97 height 19
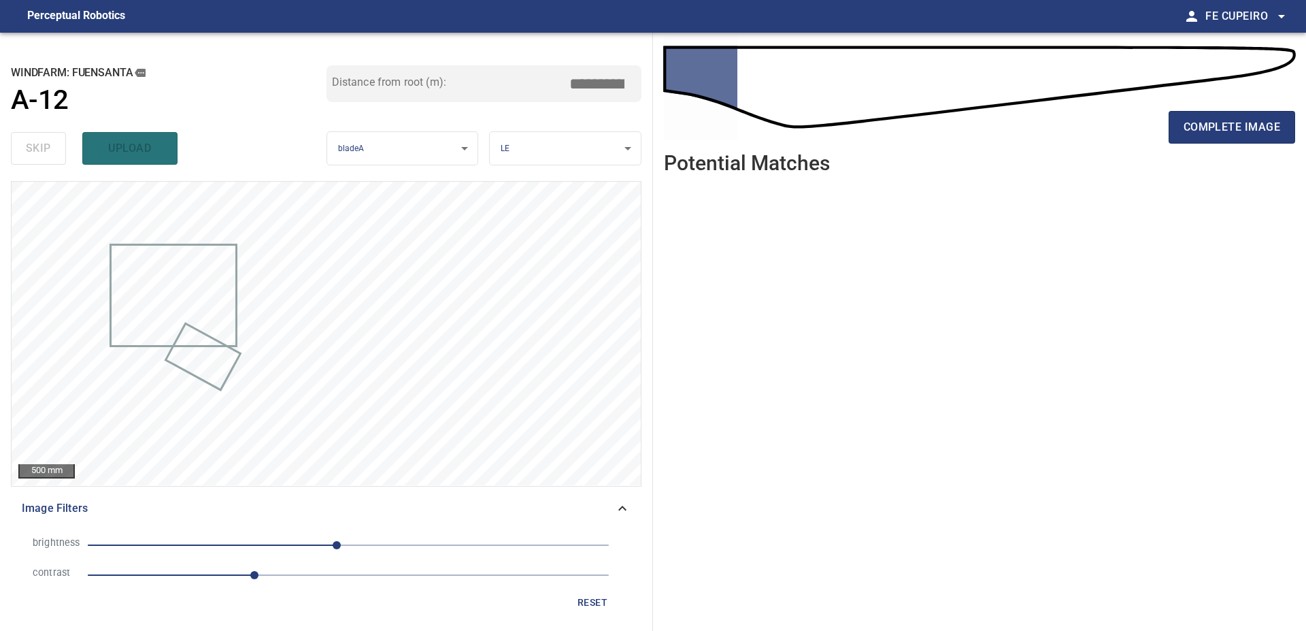
type input "****"
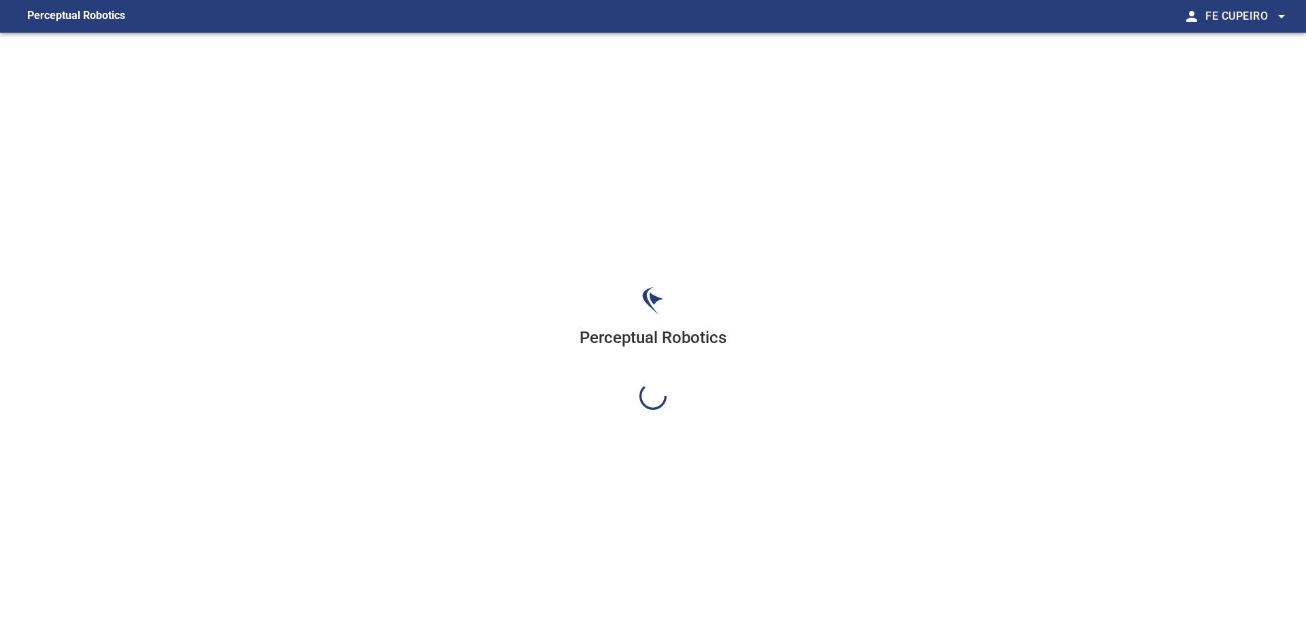
click at [1106, 129] on div "Perceptual Robotics" at bounding box center [653, 348] width 1306 height 631
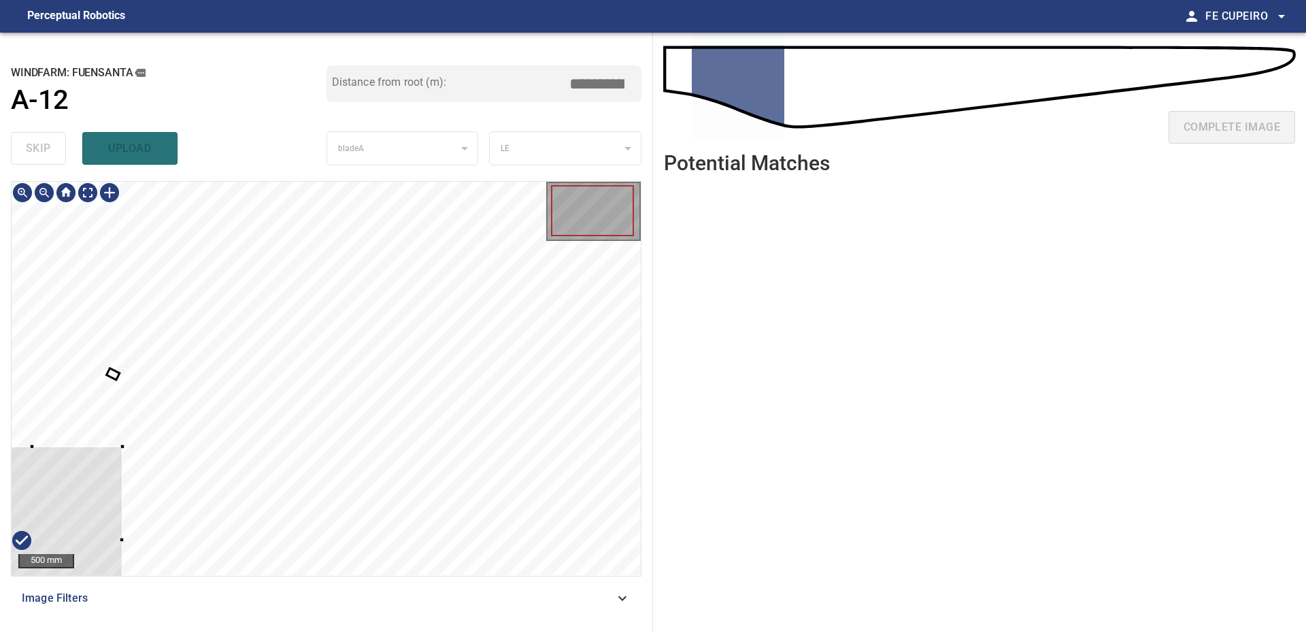
click at [90, 470] on div at bounding box center [32, 540] width 180 height 188
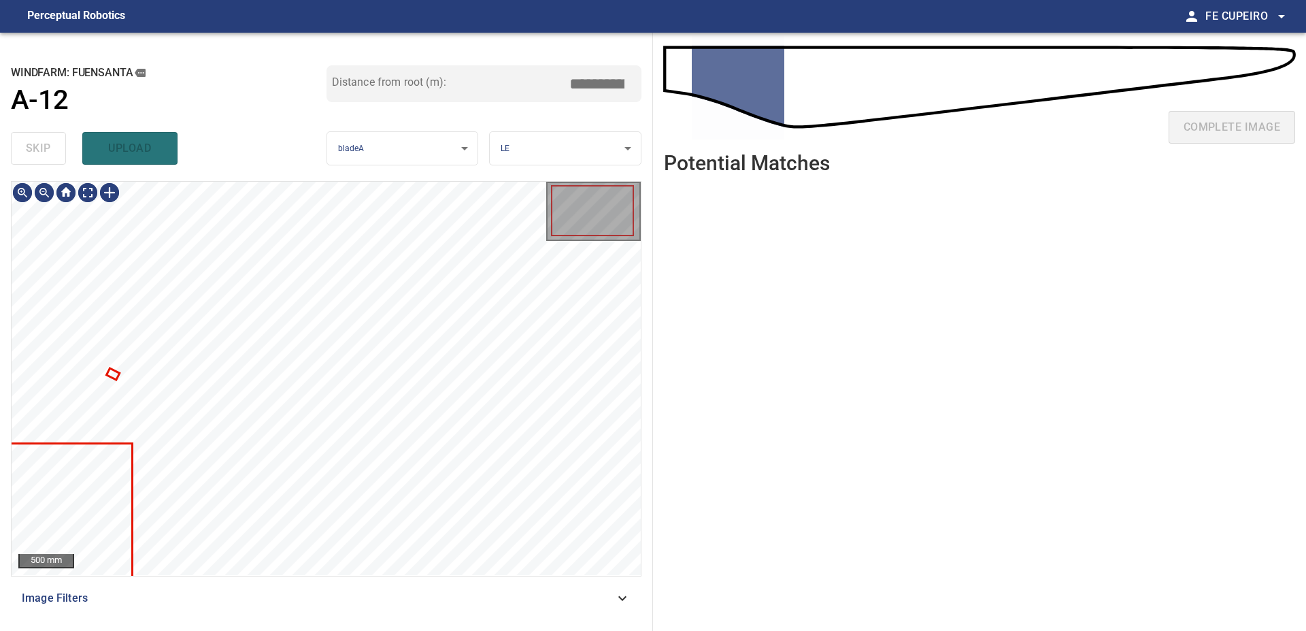
click at [231, 599] on span "Image Filters" at bounding box center [318, 598] width 593 height 16
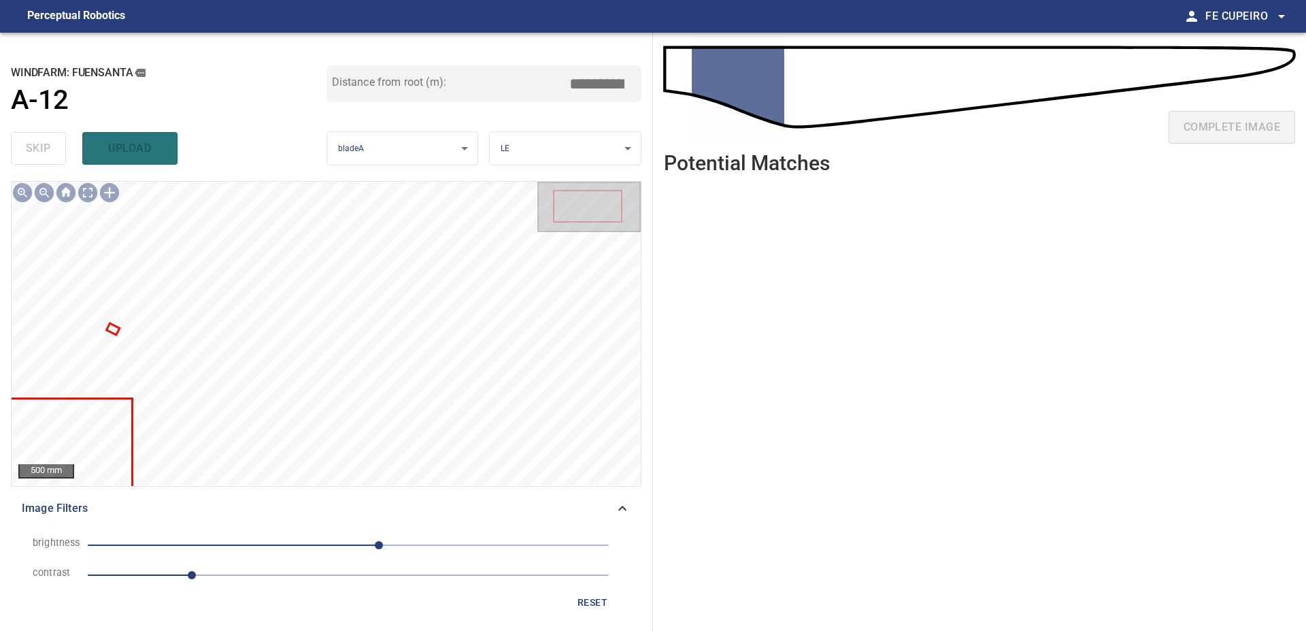
click at [253, 575] on span "1" at bounding box center [348, 574] width 521 height 19
click at [296, 544] on span "30" at bounding box center [348, 544] width 521 height 19
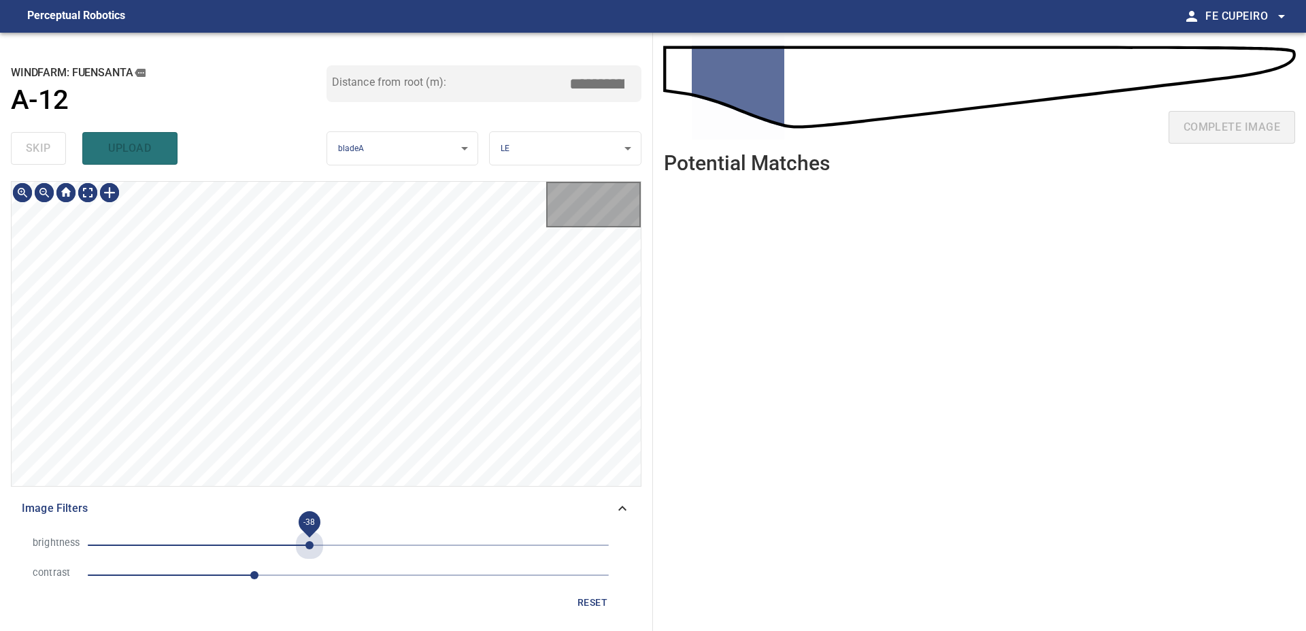
drag, startPoint x: 310, startPoint y: 543, endPoint x: 346, endPoint y: 539, distance: 37.0
click at [314, 543] on span "-38" at bounding box center [309, 545] width 8 height 8
click at [346, 539] on span "-29" at bounding box center [348, 544] width 521 height 19
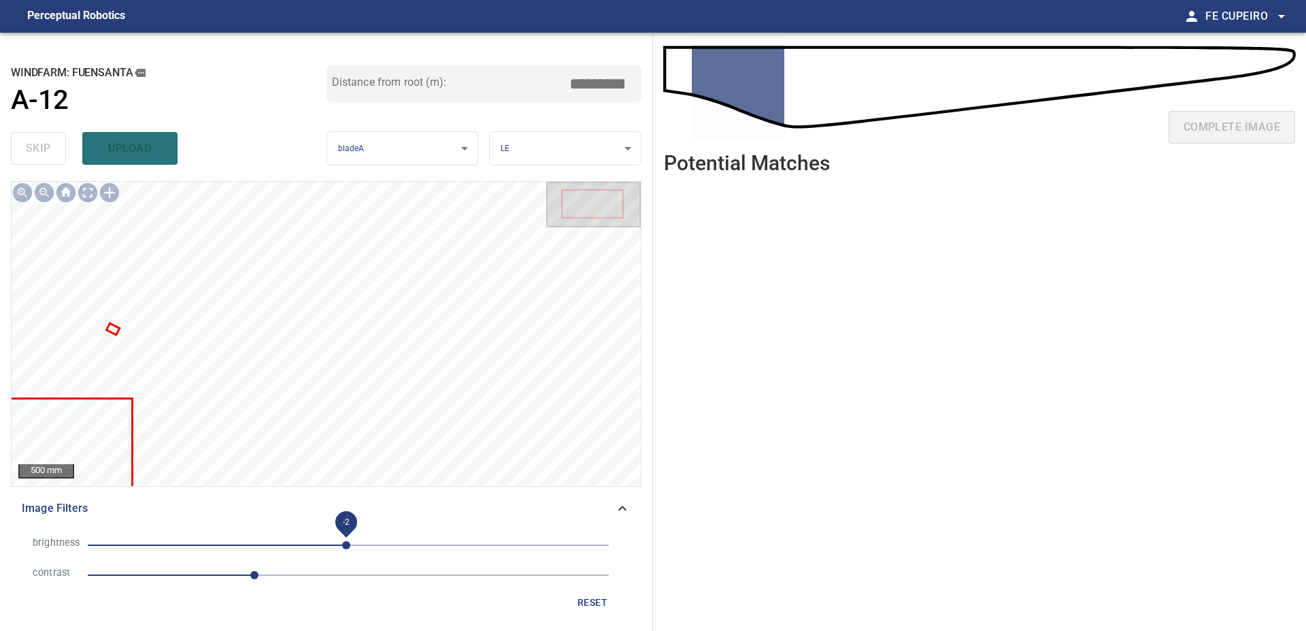
click at [342, 541] on span "-2" at bounding box center [346, 545] width 8 height 8
click at [332, 541] on span "-12" at bounding box center [336, 545] width 8 height 8
click at [326, 541] on span "-18" at bounding box center [330, 545] width 8 height 8
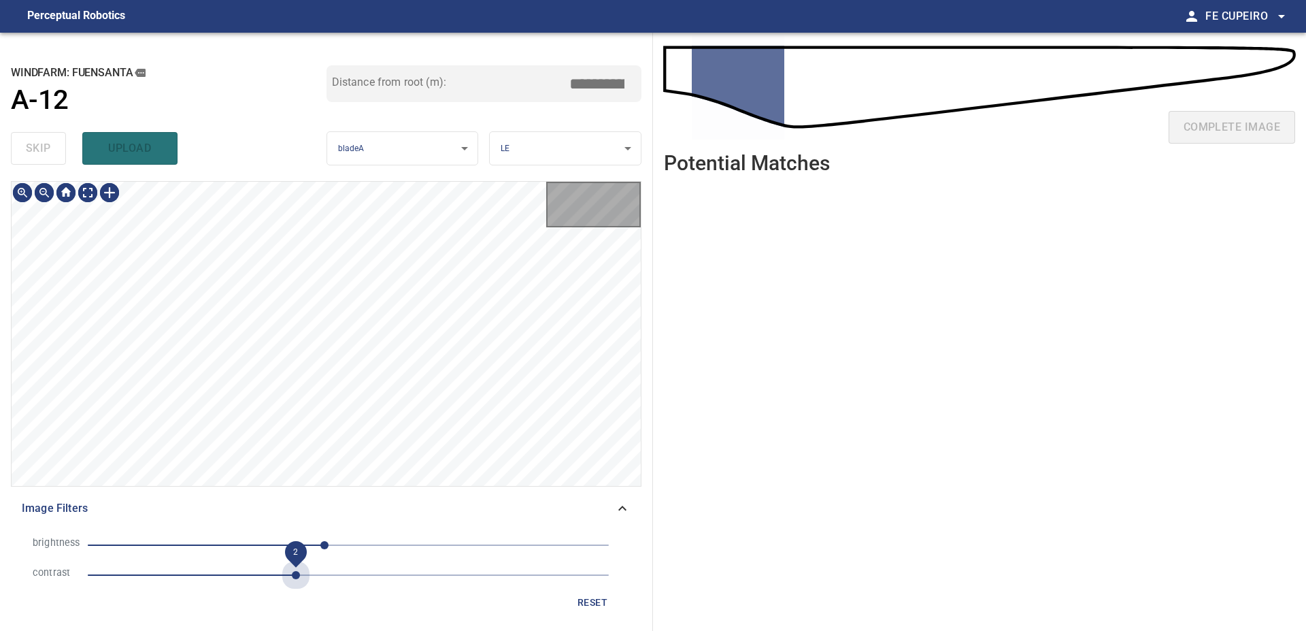
click at [301, 572] on span "2" at bounding box center [348, 574] width 521 height 19
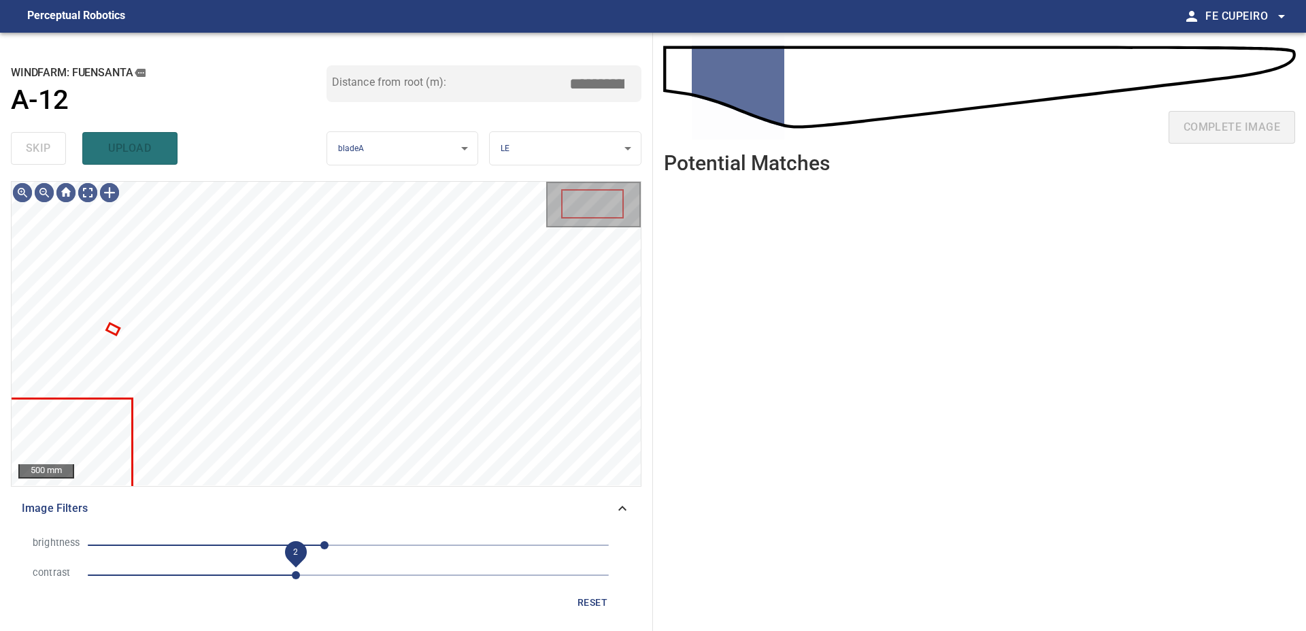
click at [291, 541] on span "2" at bounding box center [296, 552] width 22 height 22
click at [320, 541] on span "-23" at bounding box center [324, 545] width 8 height 8
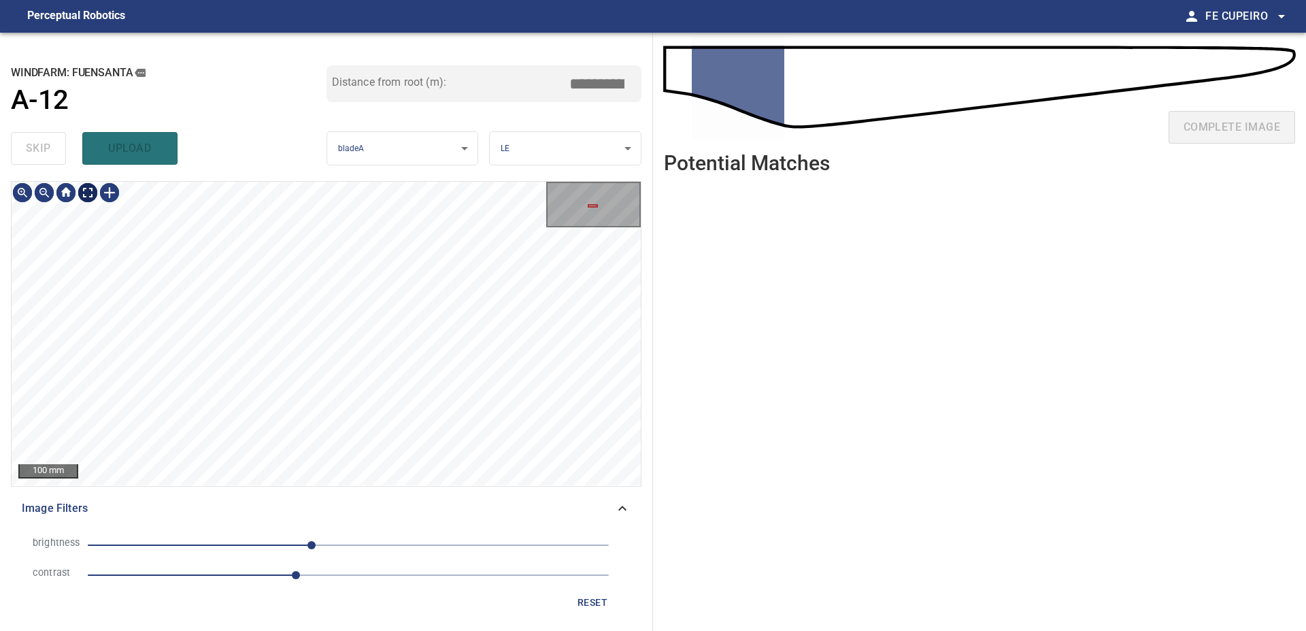
click at [90, 193] on body "**********" at bounding box center [653, 315] width 1306 height 631
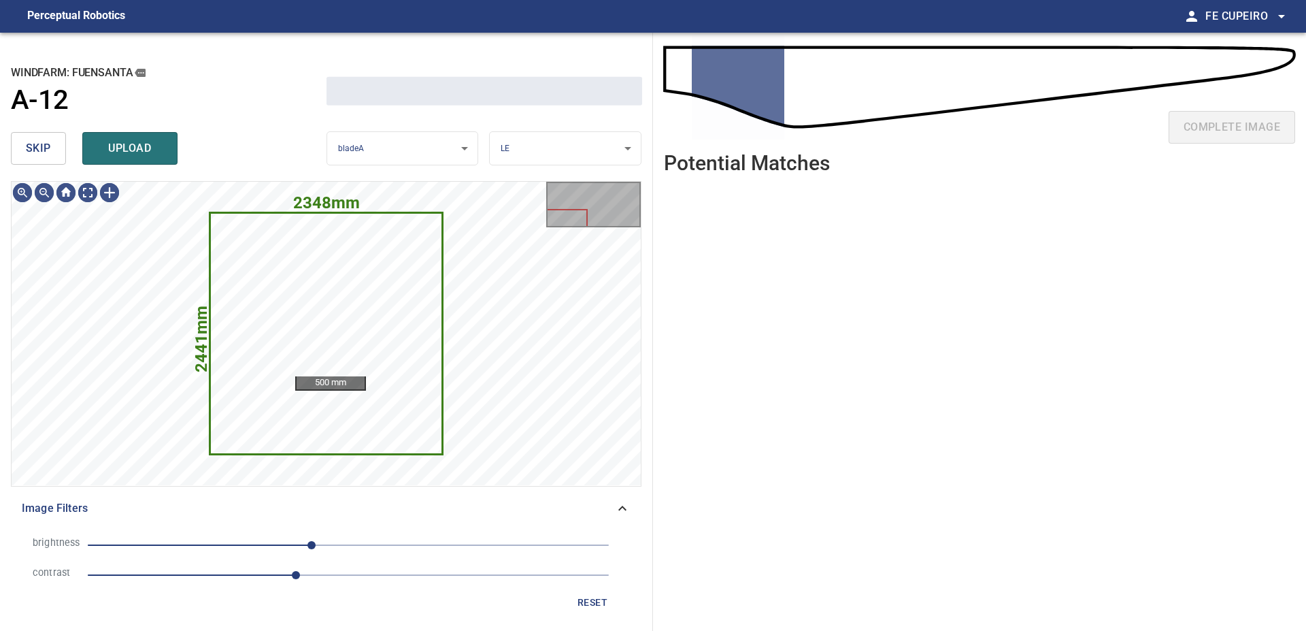
click at [45, 152] on span "skip" at bounding box center [38, 148] width 25 height 19
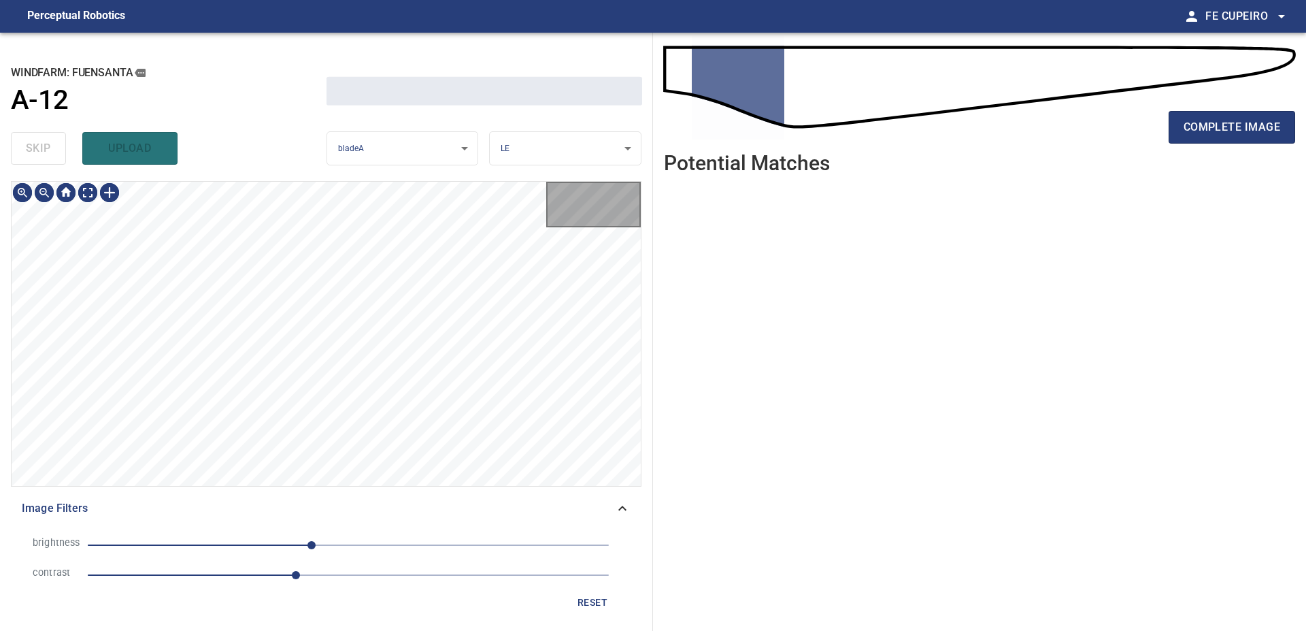
click at [45, 152] on div "skip upload" at bounding box center [169, 149] width 316 height 44
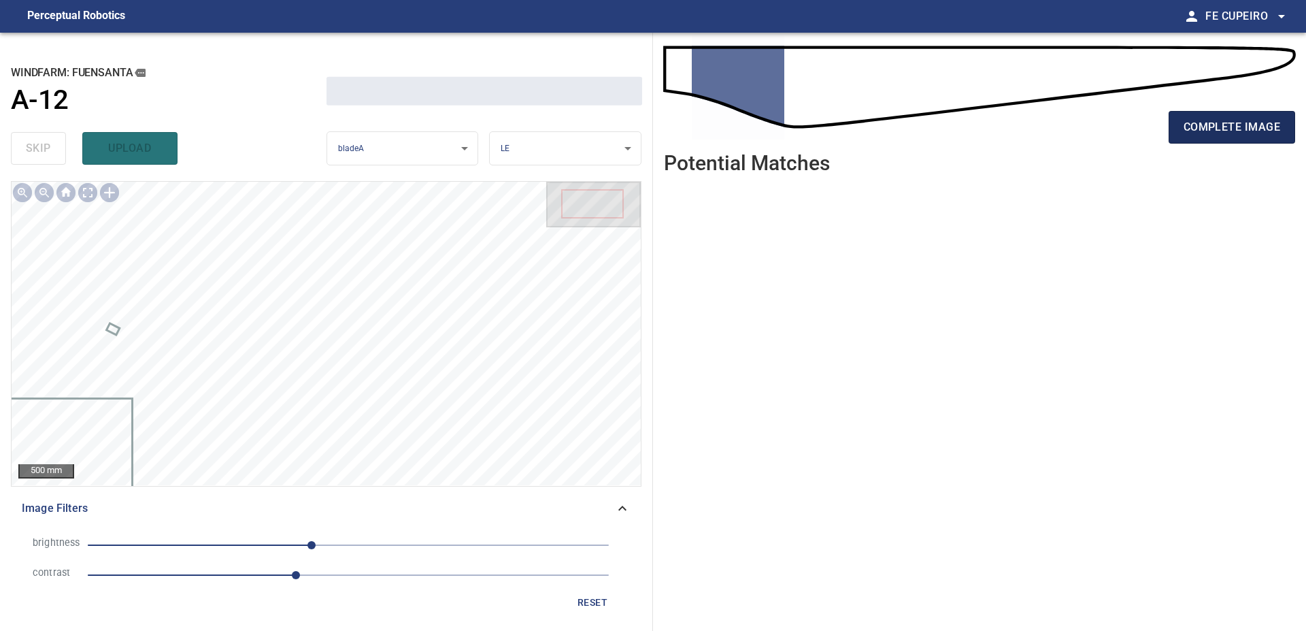
click at [1242, 137] on button "complete image" at bounding box center [1232, 127] width 127 height 33
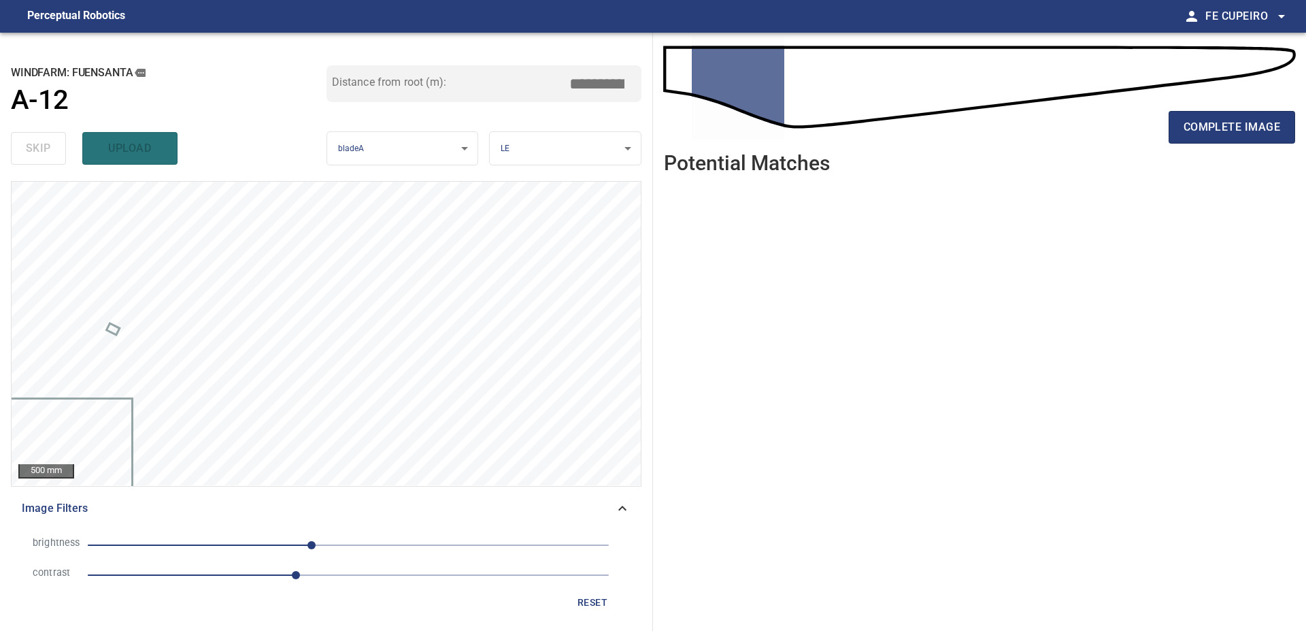
type input "****"
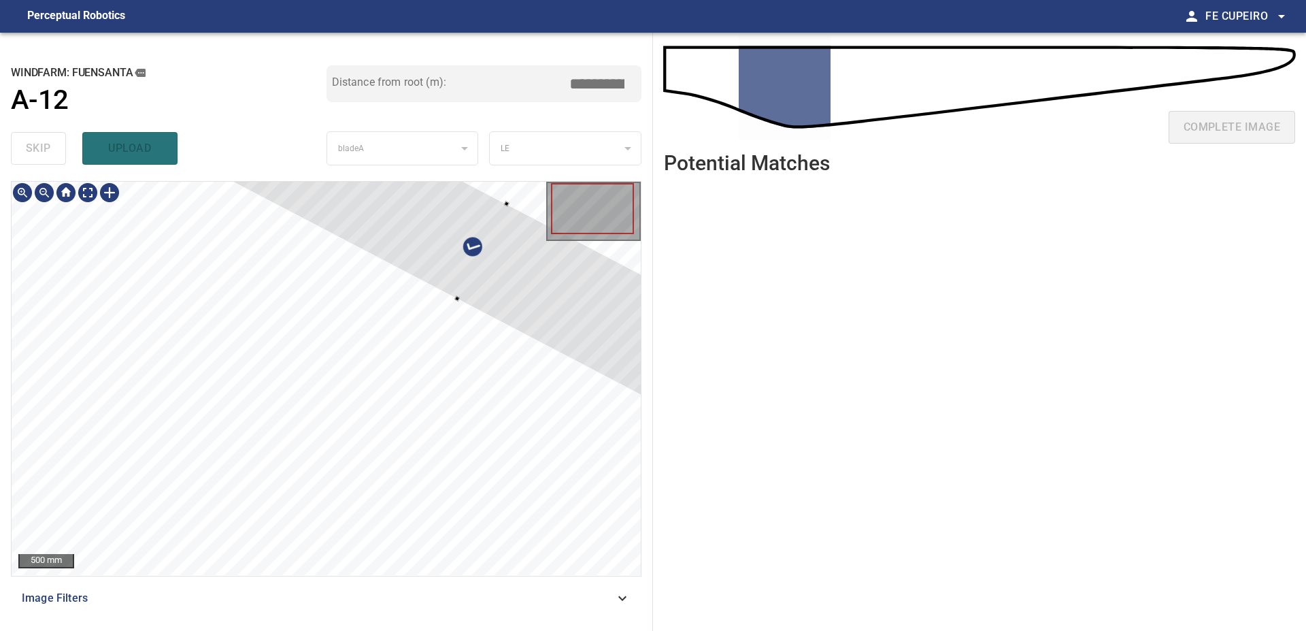
click at [526, 286] on div at bounding box center [482, 251] width 593 height 379
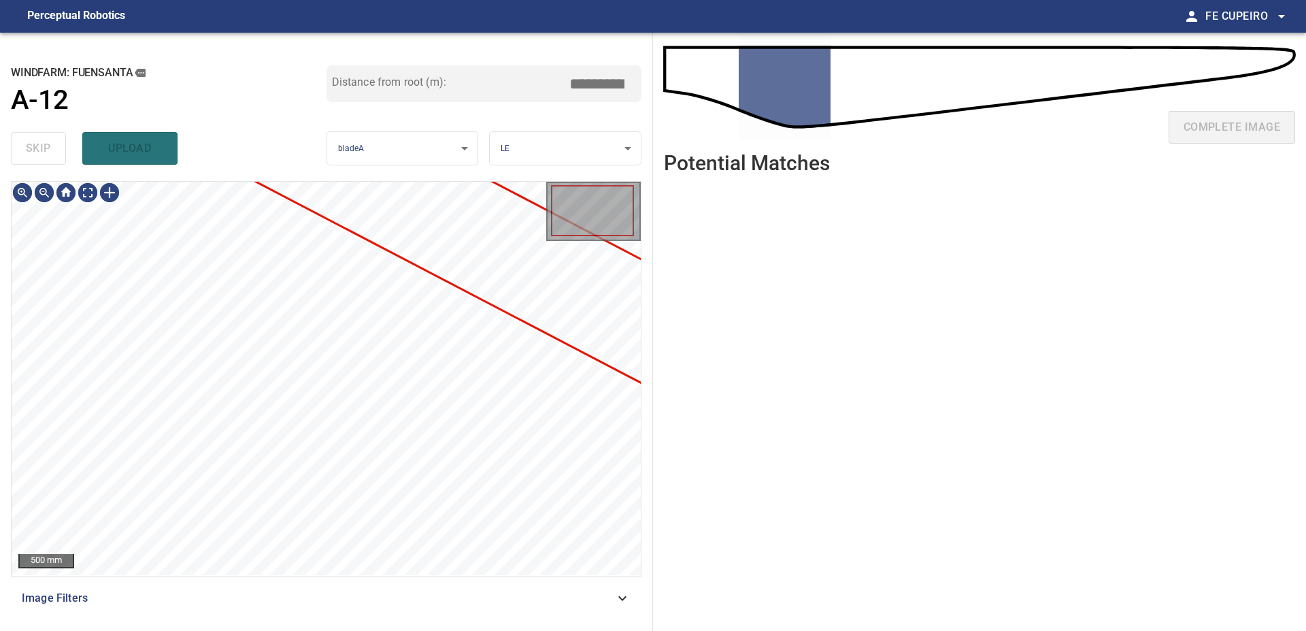
click at [312, 586] on div "Image Filters" at bounding box center [326, 598] width 631 height 33
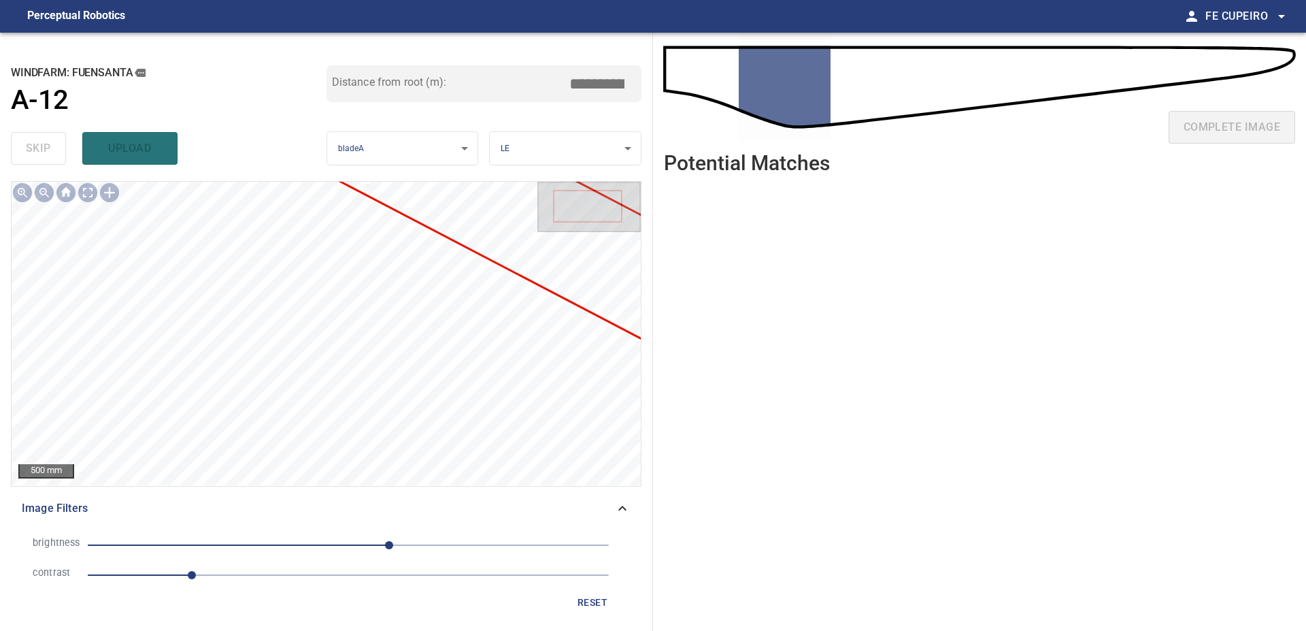
click at [239, 586] on li "contrast 1" at bounding box center [326, 575] width 609 height 30
click at [272, 571] on span "1" at bounding box center [348, 574] width 521 height 19
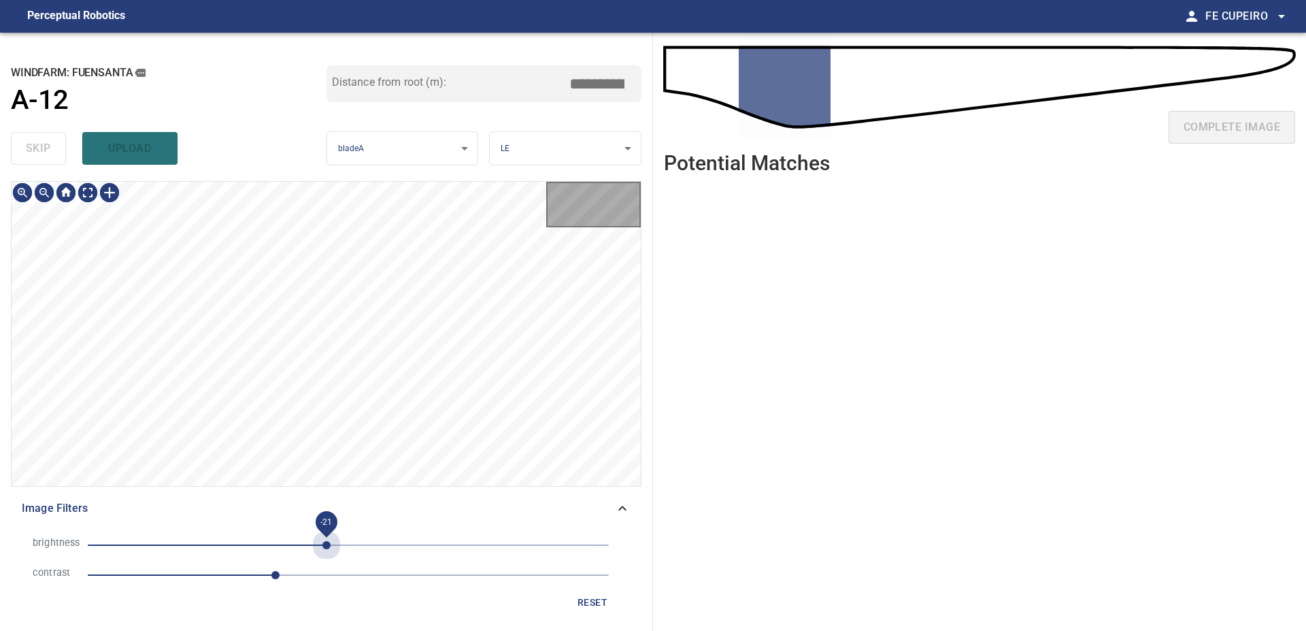
click at [327, 541] on span "-21" at bounding box center [348, 544] width 521 height 19
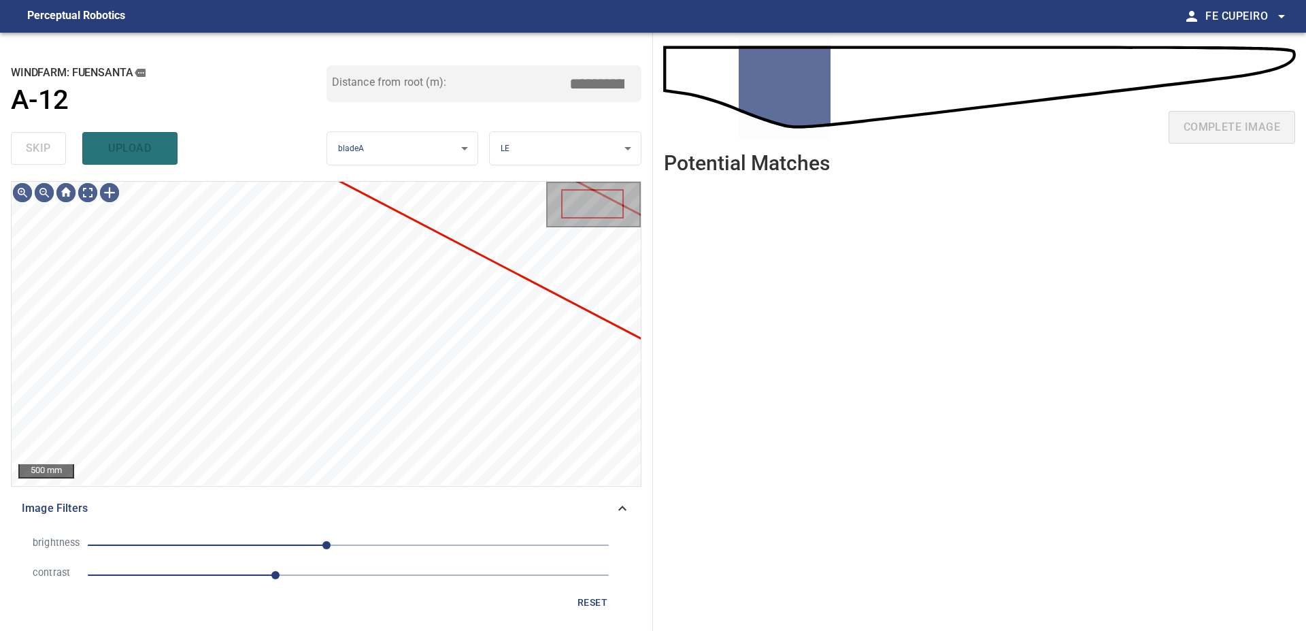
click at [301, 541] on span "-21" at bounding box center [348, 544] width 521 height 19
click at [334, 536] on span "-47" at bounding box center [348, 544] width 521 height 19
click at [330, 541] on span "-14" at bounding box center [334, 545] width 8 height 8
click at [85, 193] on body "**********" at bounding box center [653, 315] width 1306 height 631
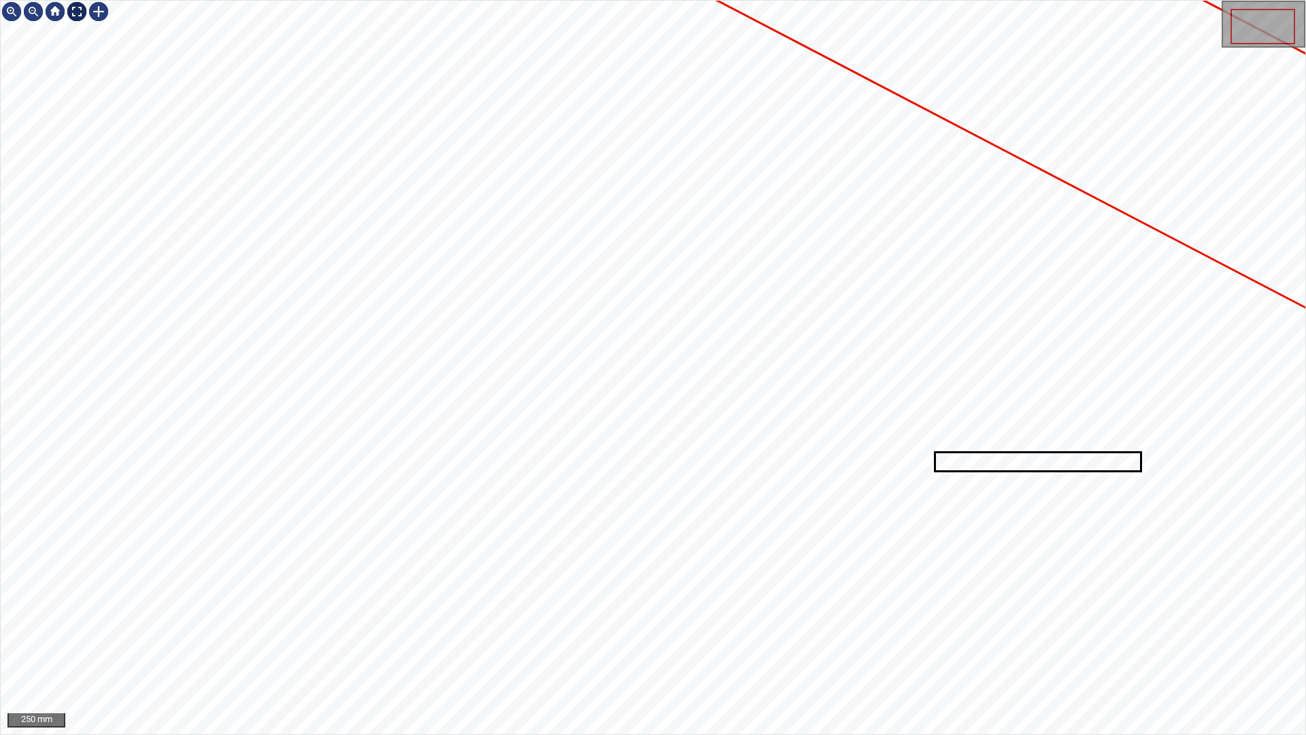
click at [78, 7] on img at bounding box center [77, 12] width 22 height 22
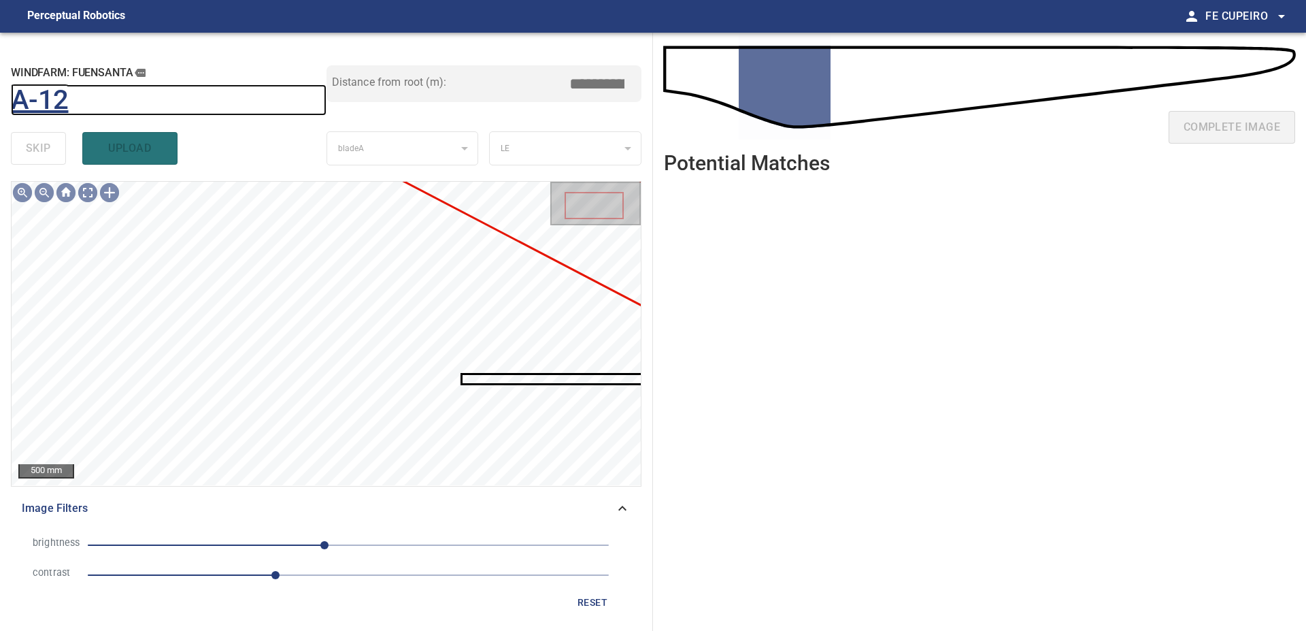
click at [54, 103] on h1 "A-12" at bounding box center [40, 100] width 58 height 32
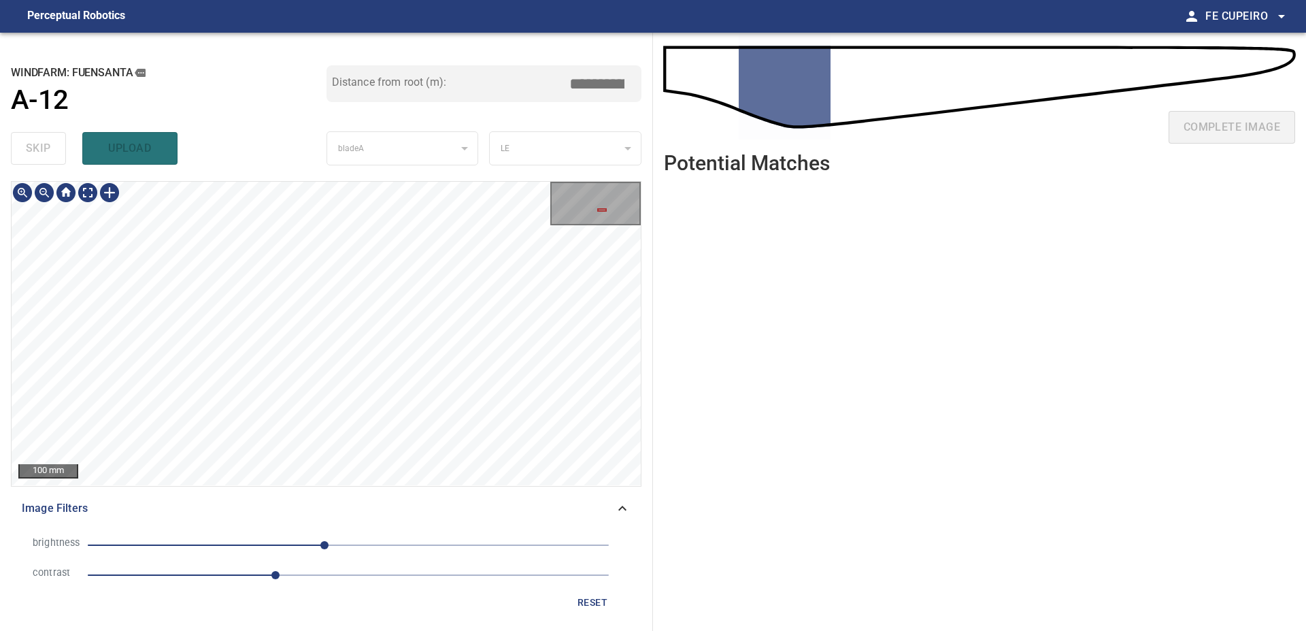
click at [486, 514] on span "Image Filters" at bounding box center [318, 508] width 593 height 16
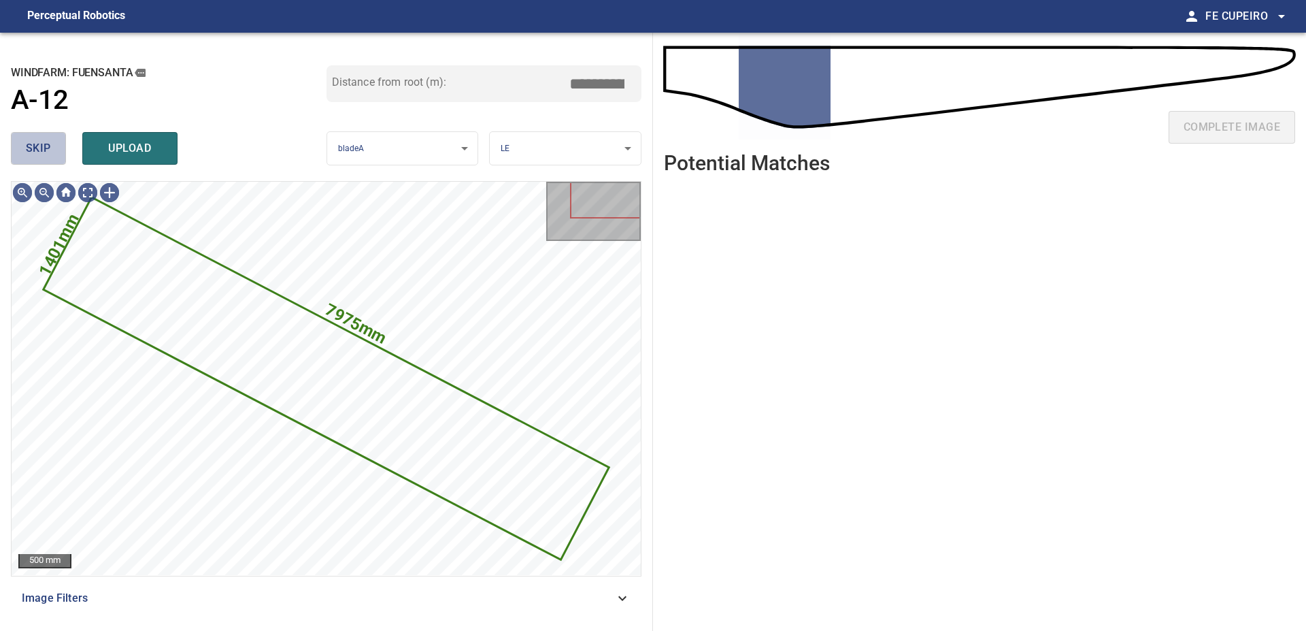
click at [44, 160] on button "skip" at bounding box center [38, 148] width 55 height 33
click at [44, 159] on button "skip" at bounding box center [38, 148] width 55 height 33
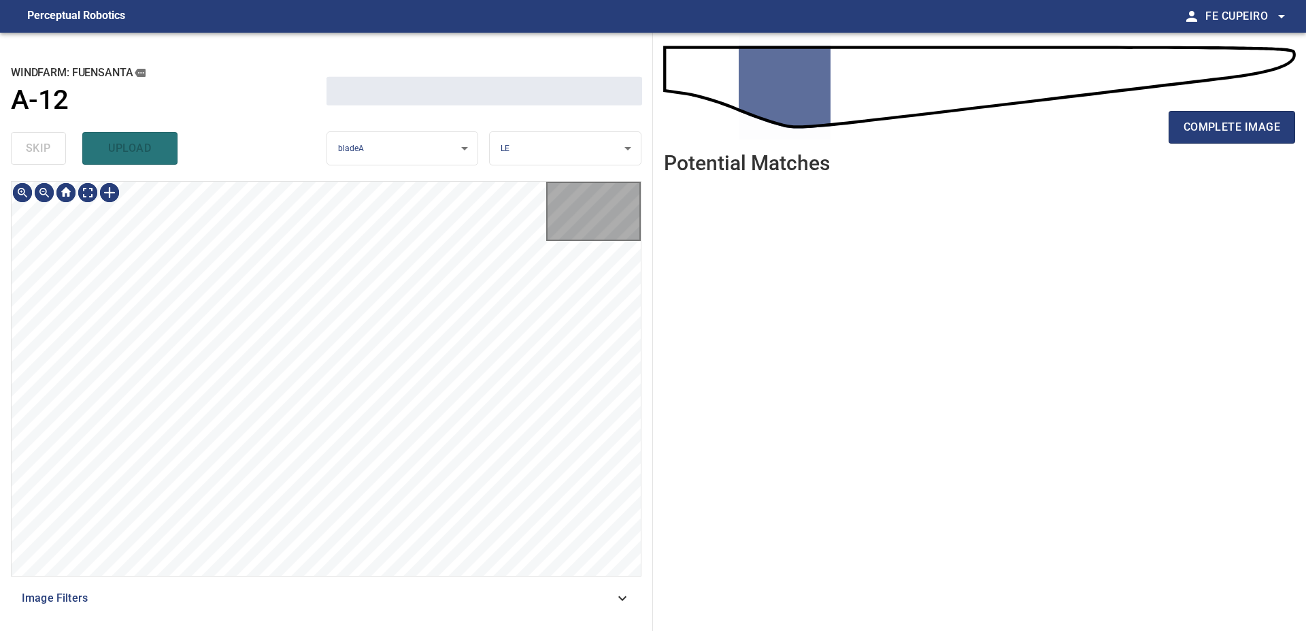
click at [44, 159] on div "skip upload" at bounding box center [169, 149] width 316 height 44
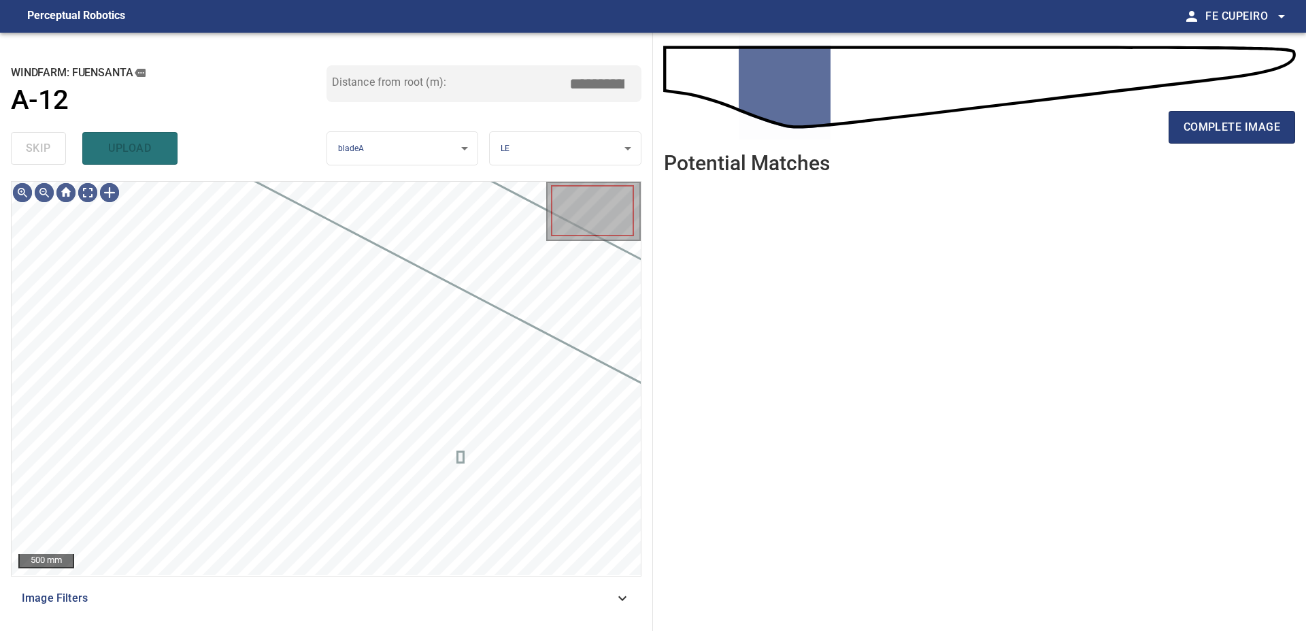
click at [44, 159] on div "skip upload" at bounding box center [169, 149] width 316 height 44
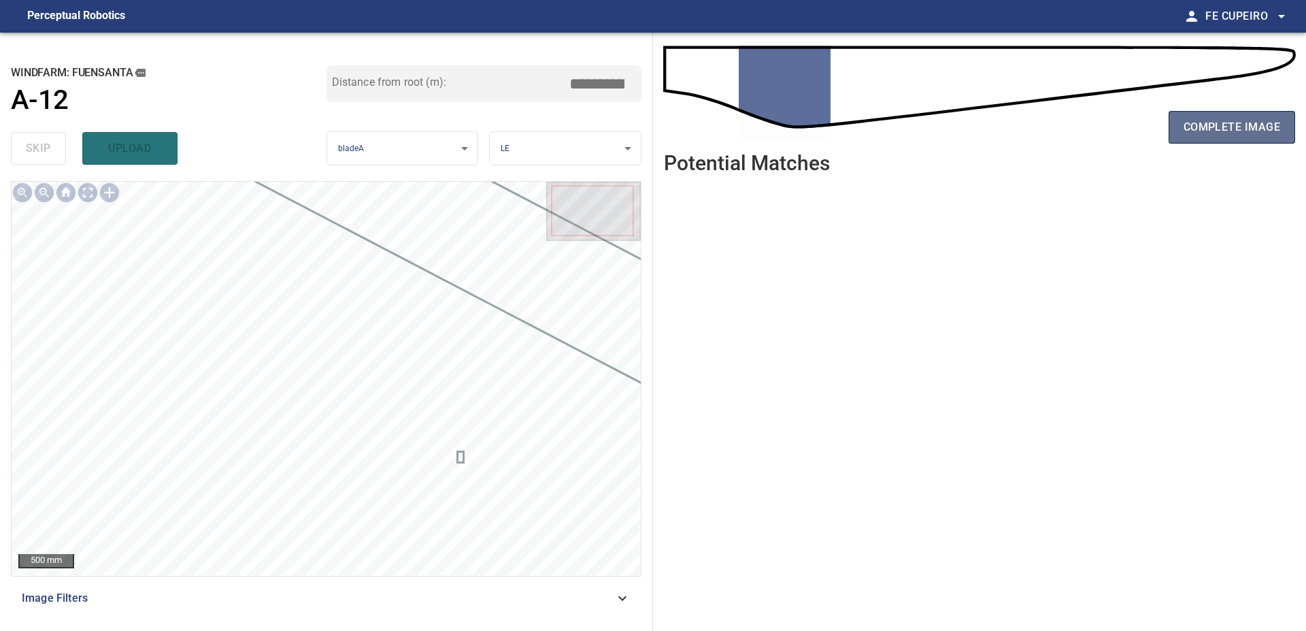
click at [1181, 126] on button "complete image" at bounding box center [1232, 127] width 127 height 33
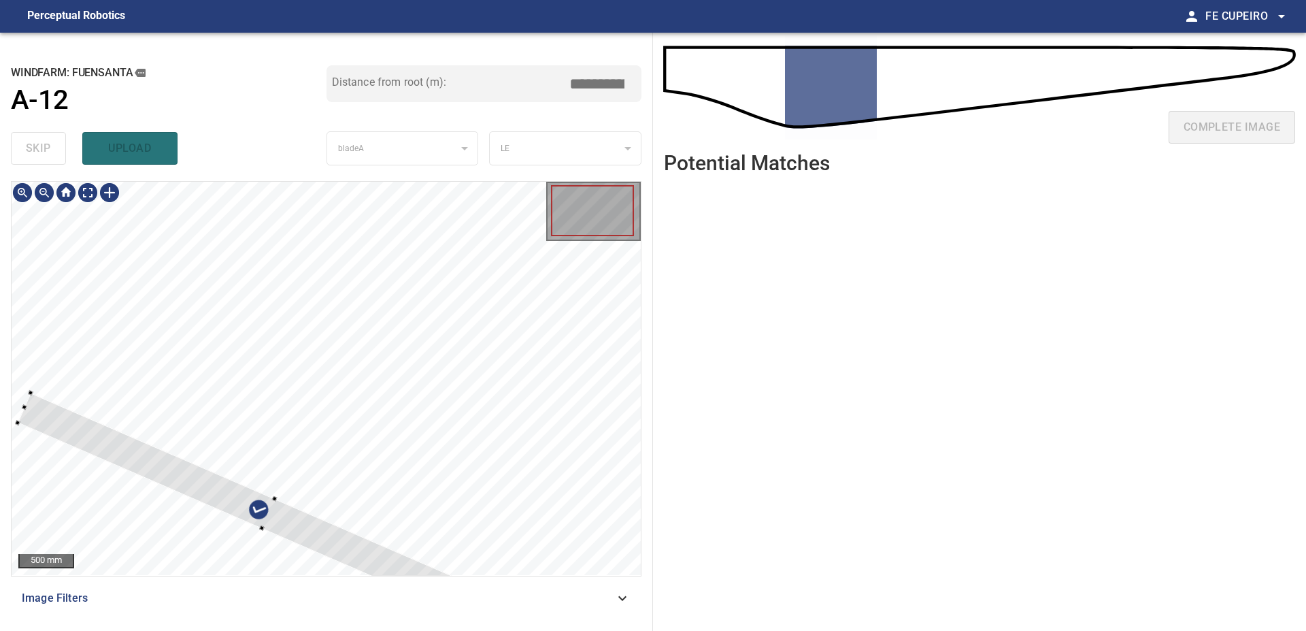
click at [146, 512] on div at bounding box center [269, 514] width 502 height 242
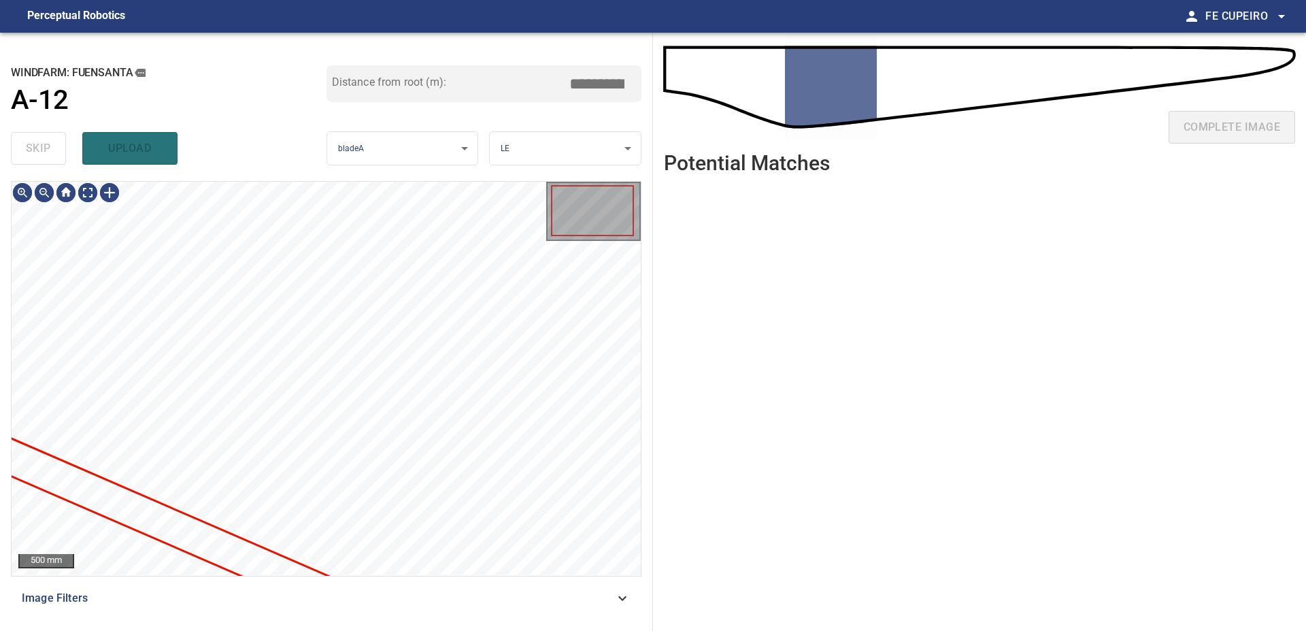
click at [218, 595] on span "Image Filters" at bounding box center [318, 598] width 593 height 16
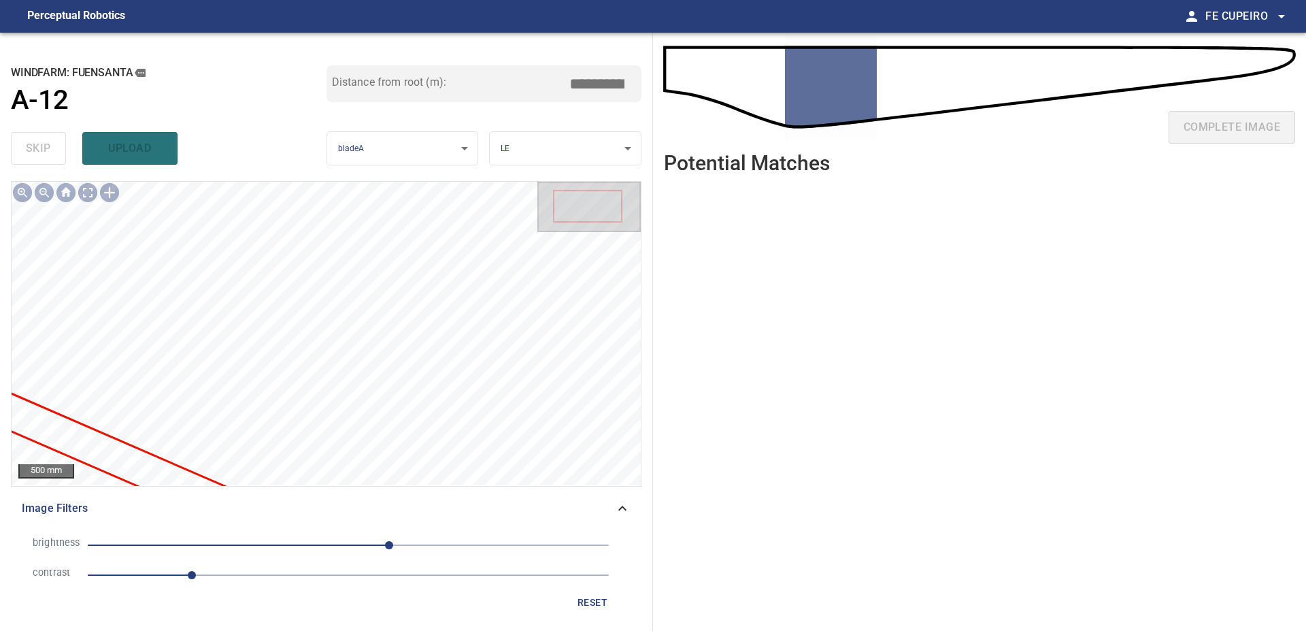
drag, startPoint x: 227, startPoint y: 586, endPoint x: 235, endPoint y: 580, distance: 10.1
click at [228, 586] on li "contrast 1" at bounding box center [326, 575] width 609 height 30
click at [235, 580] on span "1" at bounding box center [348, 574] width 521 height 19
click at [305, 548] on span "40" at bounding box center [348, 544] width 521 height 19
drag, startPoint x: 324, startPoint y: 544, endPoint x: 336, endPoint y: 545, distance: 11.6
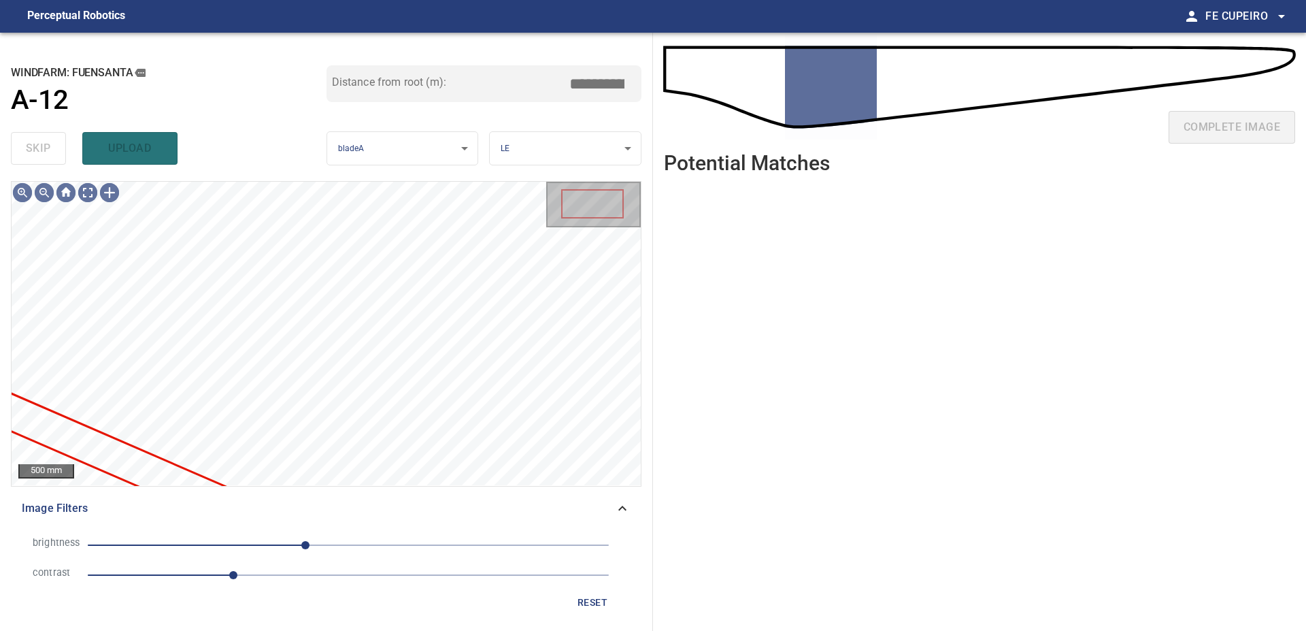
click at [326, 544] on span "-42" at bounding box center [348, 544] width 521 height 19
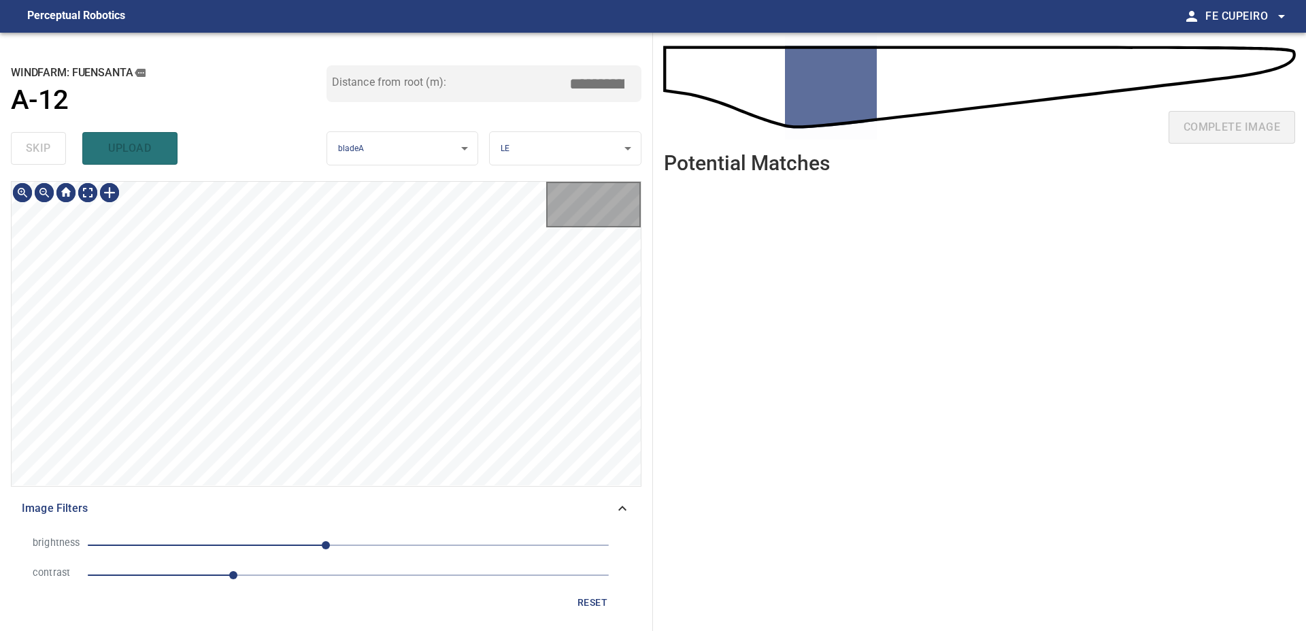
click at [330, 545] on span "-22" at bounding box center [326, 545] width 8 height 8
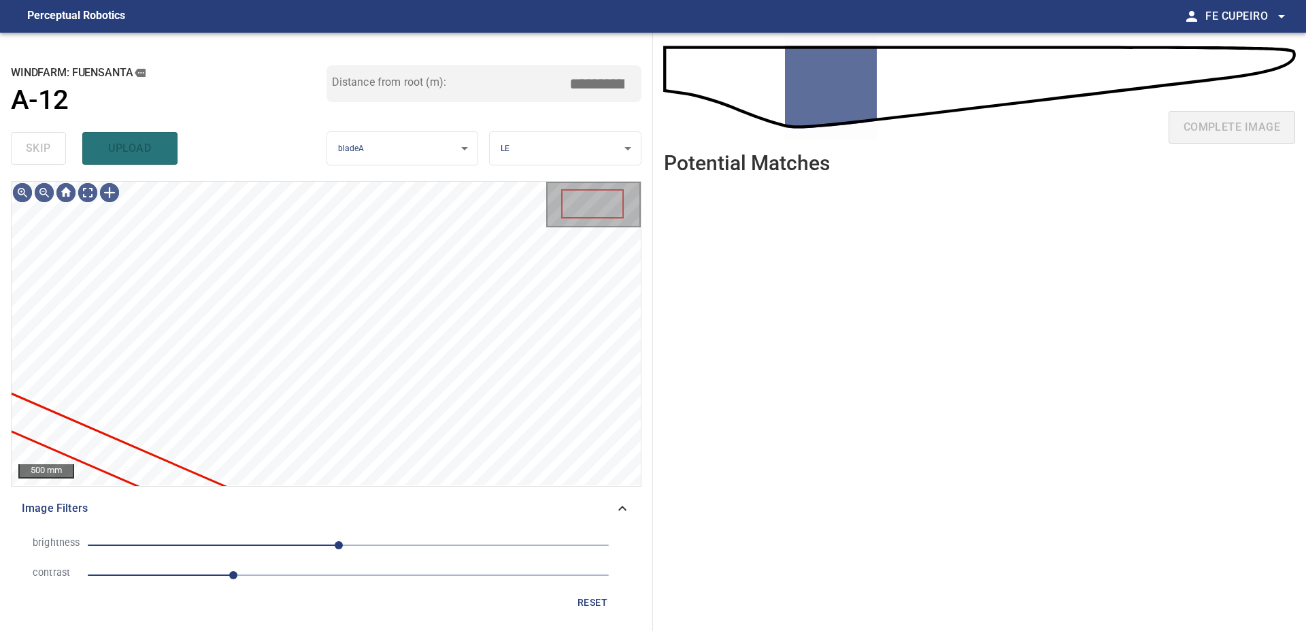
drag, startPoint x: 349, startPoint y: 545, endPoint x: 360, endPoint y: 545, distance: 10.9
click at [343, 545] on span "-9" at bounding box center [339, 545] width 8 height 8
click at [397, 546] on span "1" at bounding box center [348, 544] width 521 height 19
click at [373, 546] on span "48" at bounding box center [348, 544] width 521 height 19
click at [370, 546] on span "25" at bounding box center [374, 545] width 8 height 8
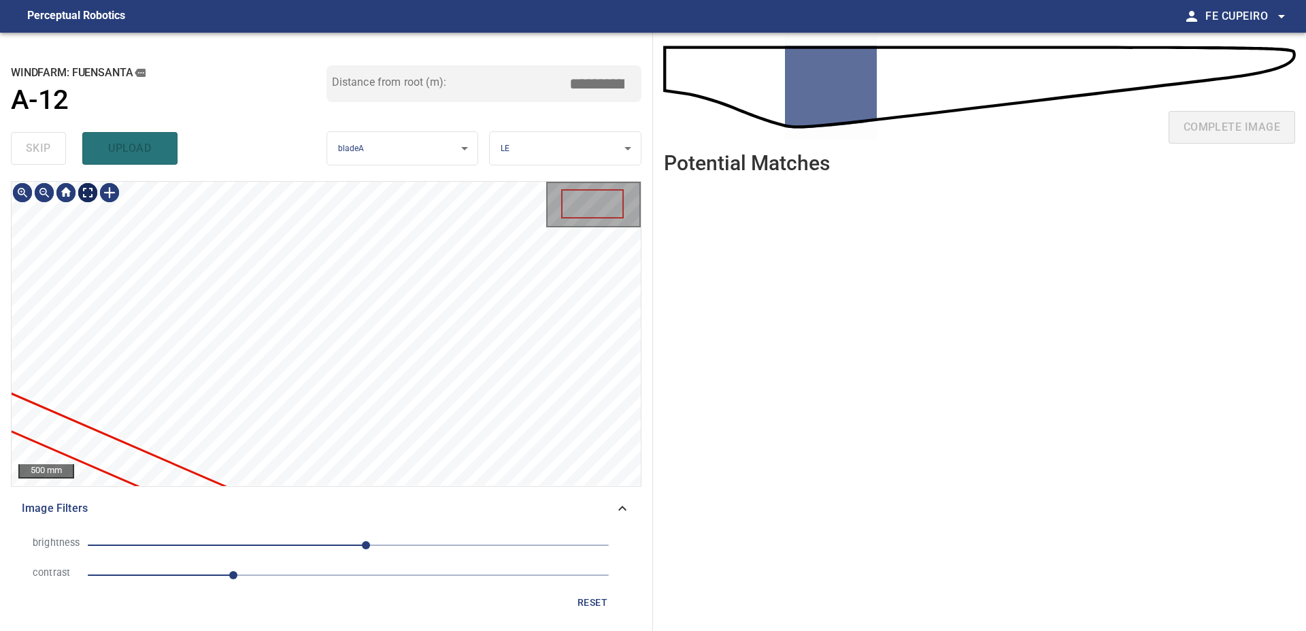
click at [91, 191] on body "**********" at bounding box center [653, 315] width 1306 height 631
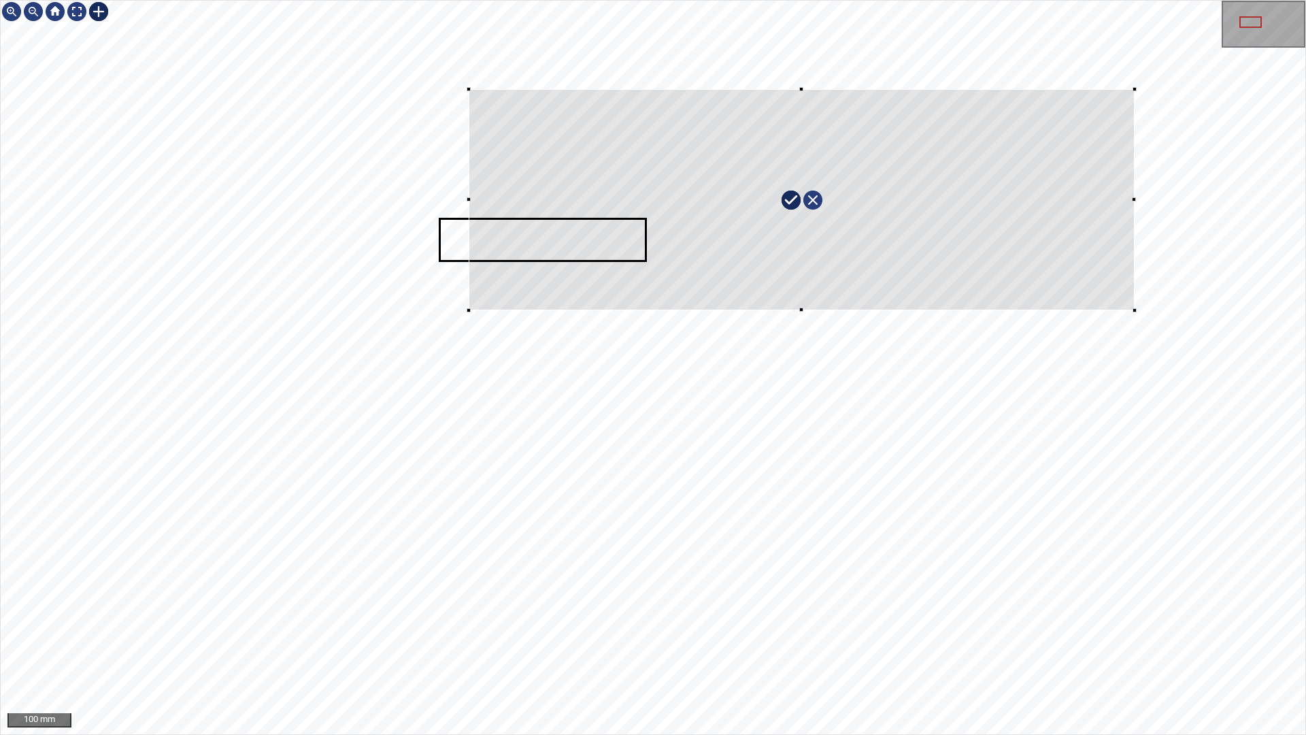
click at [1138, 317] on div at bounding box center [653, 367] width 1305 height 733
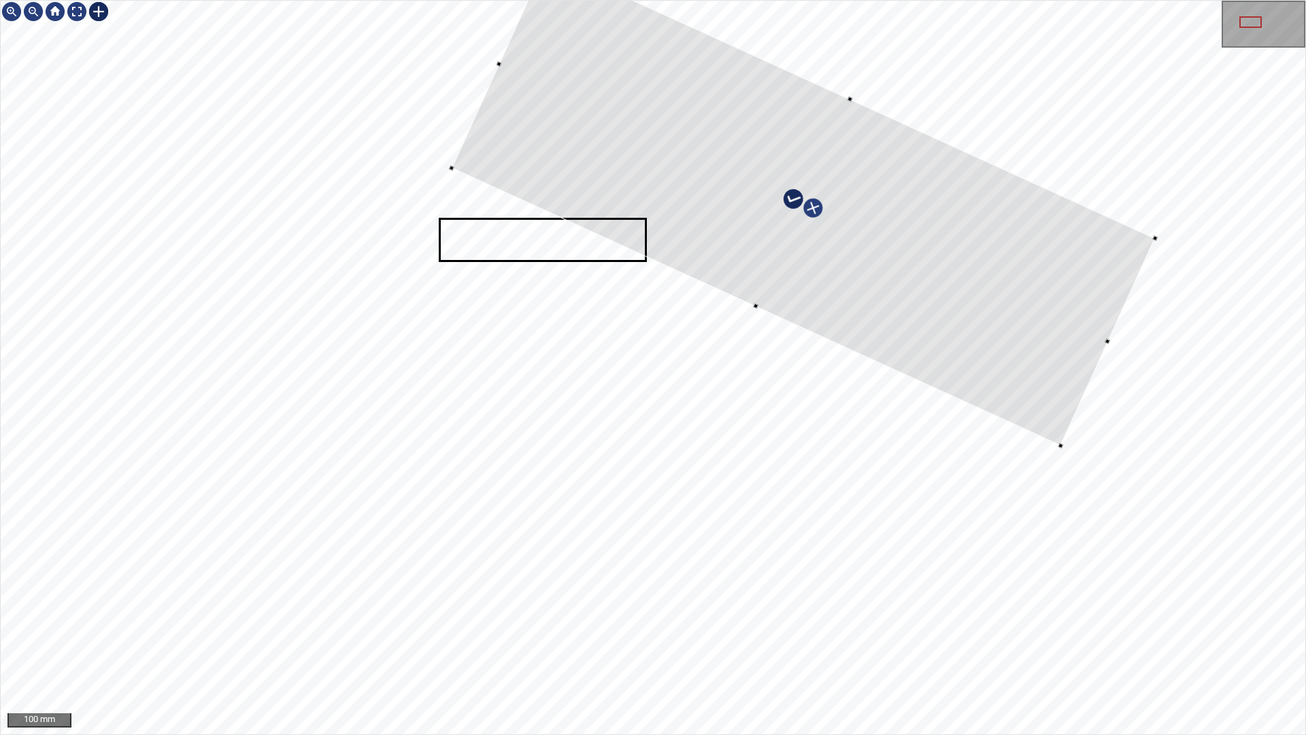
click at [1041, 416] on div at bounding box center [653, 367] width 1305 height 733
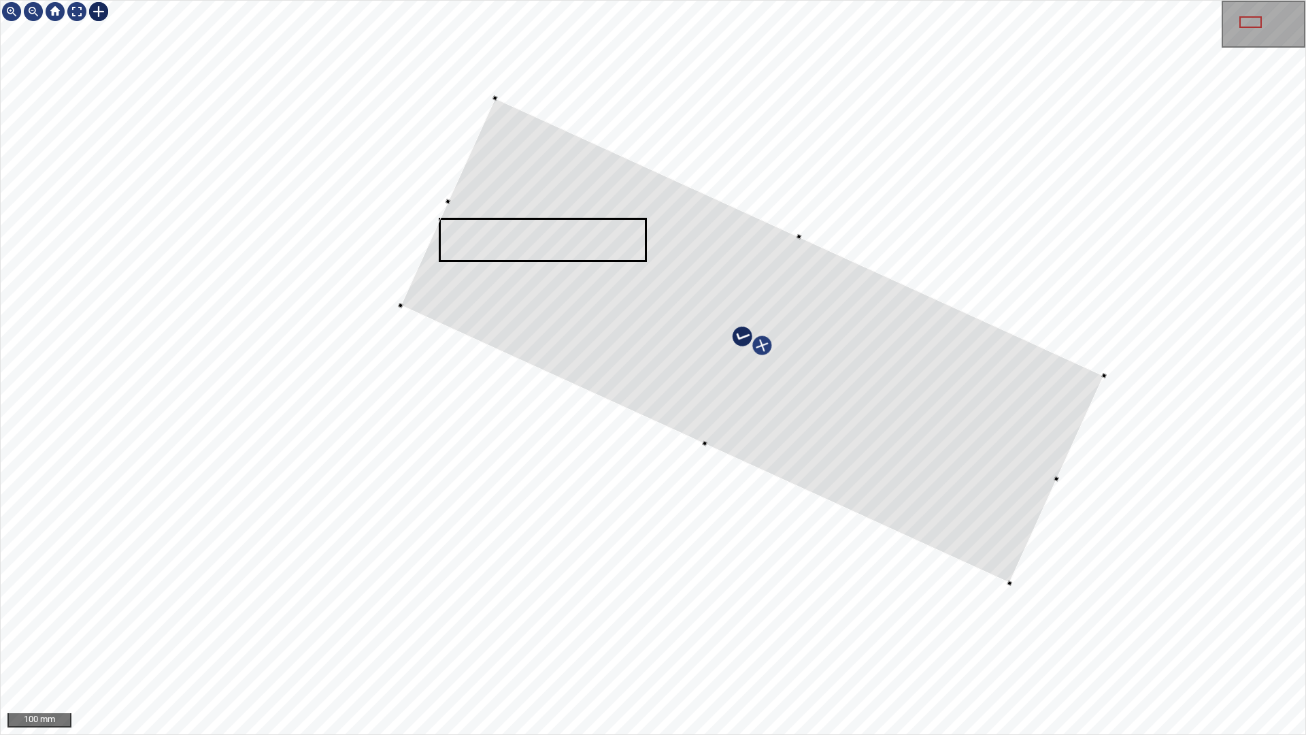
click at [933, 476] on div at bounding box center [752, 340] width 703 height 485
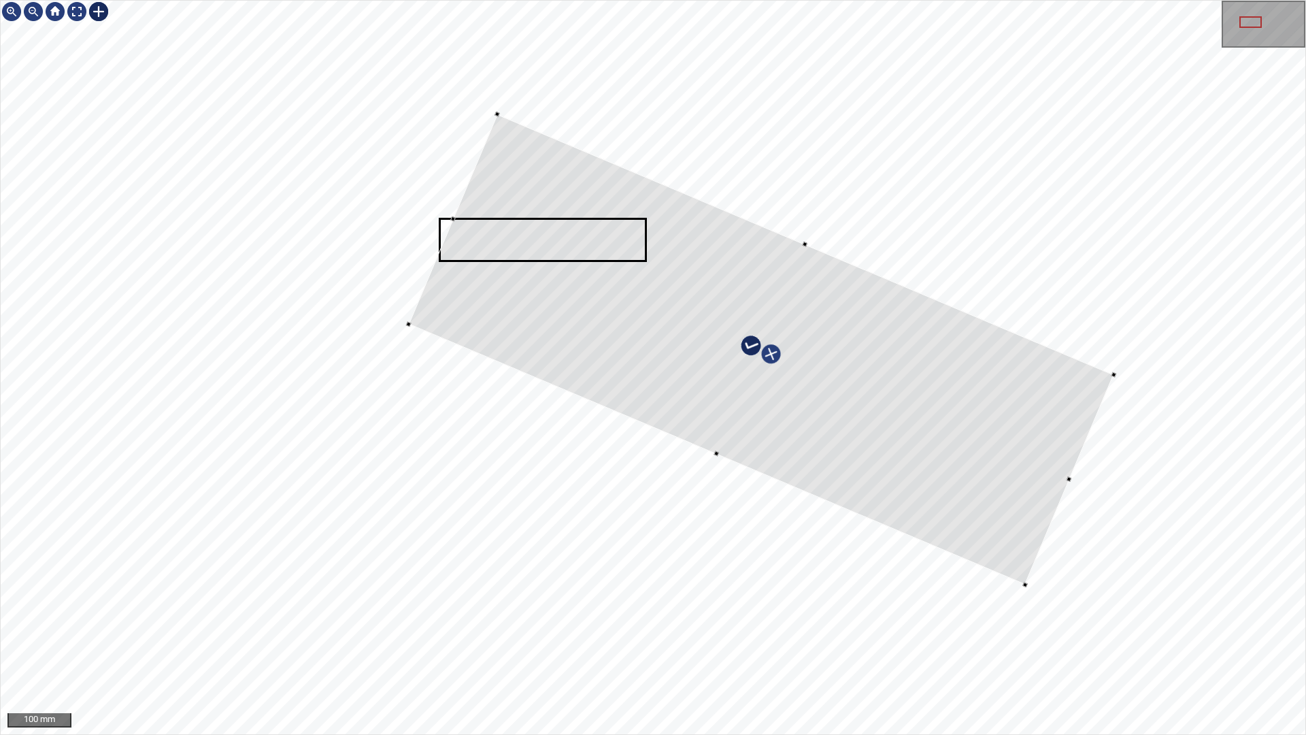
click at [1095, 448] on div at bounding box center [653, 367] width 1305 height 733
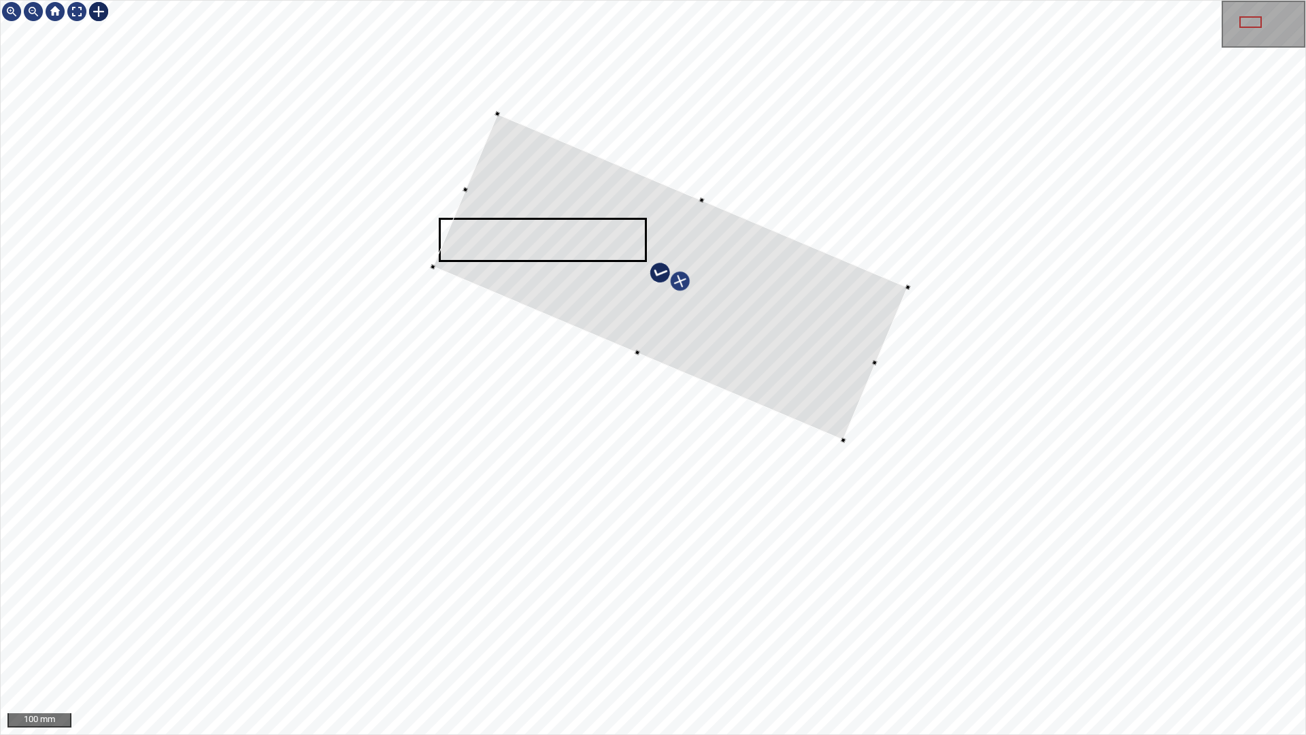
click at [855, 454] on div at bounding box center [653, 367] width 1305 height 733
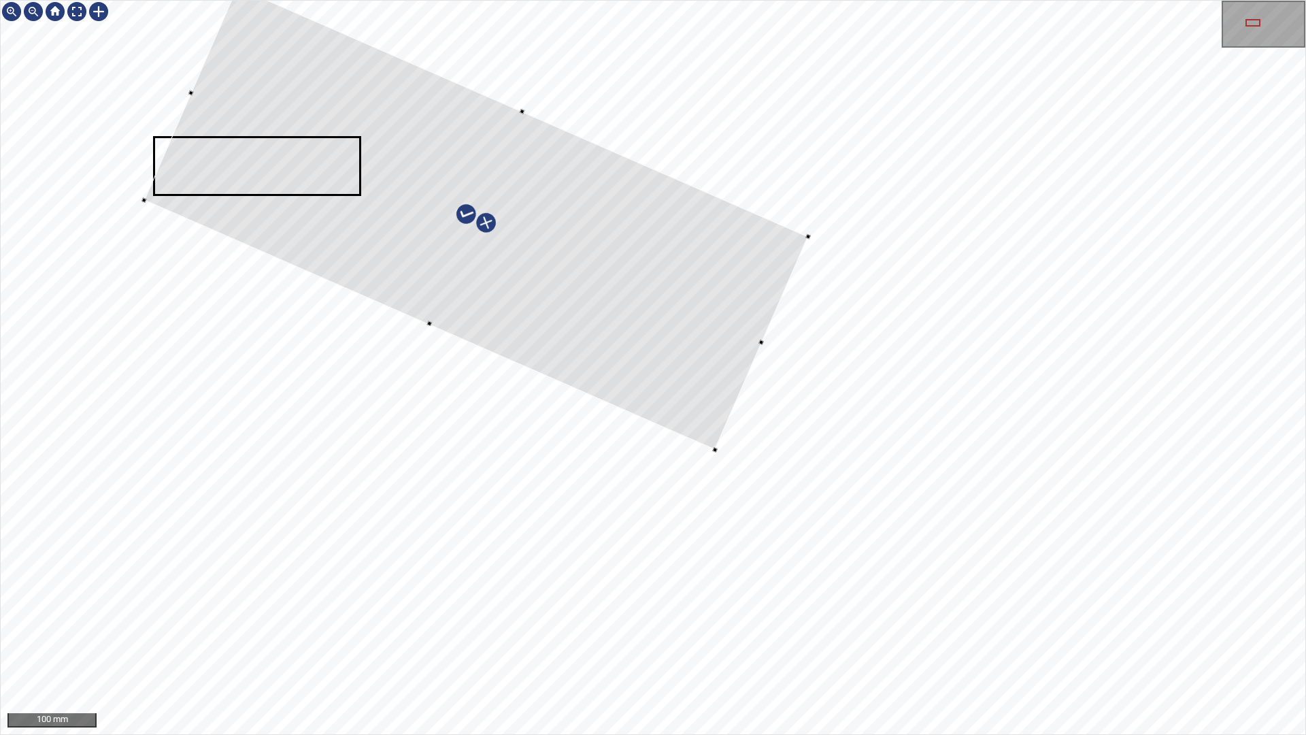
click at [296, 137] on div at bounding box center [653, 367] width 1305 height 733
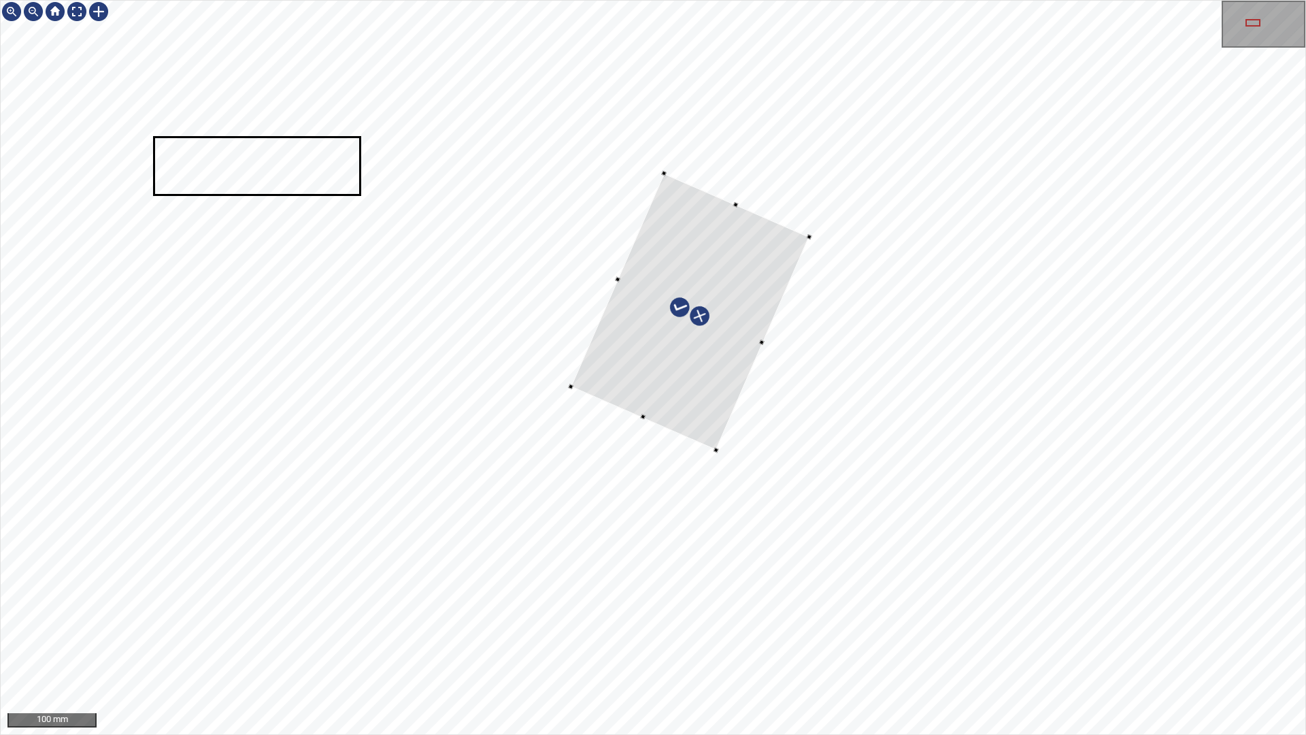
click at [621, 278] on div at bounding box center [690, 311] width 238 height 276
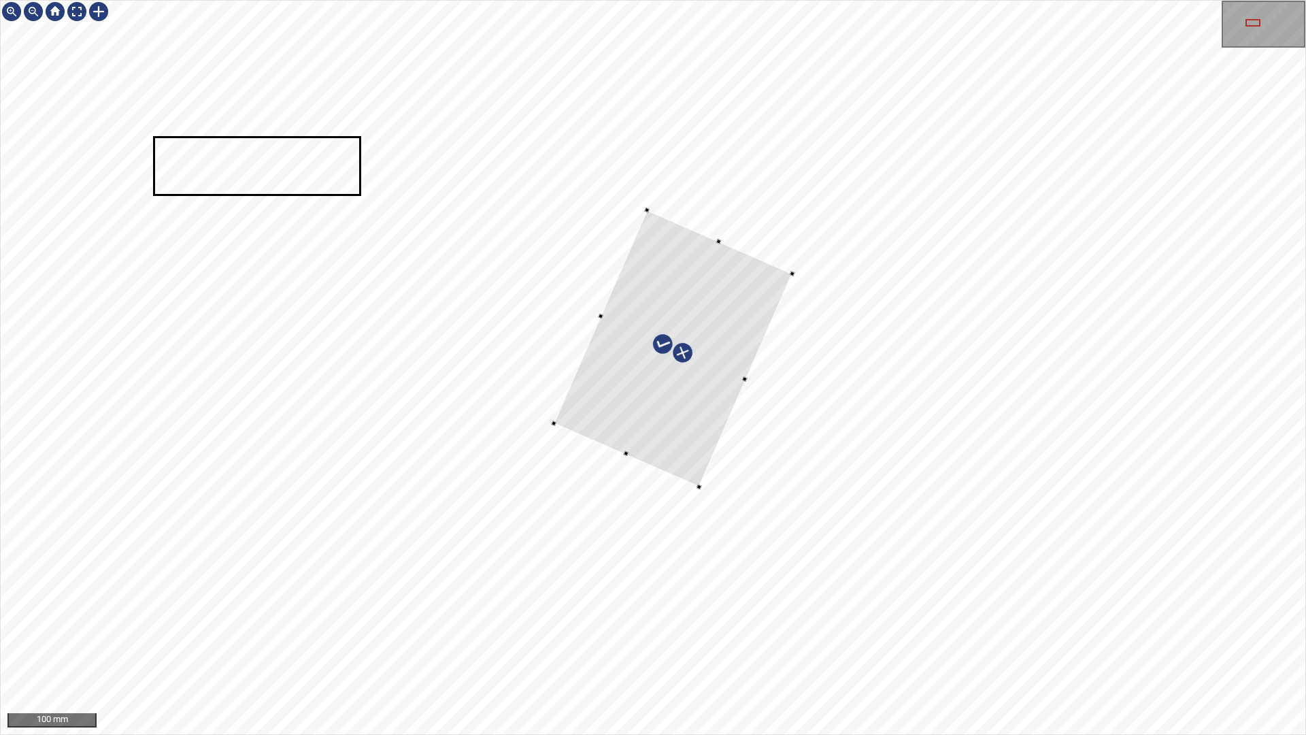
click at [762, 284] on div at bounding box center [673, 348] width 238 height 276
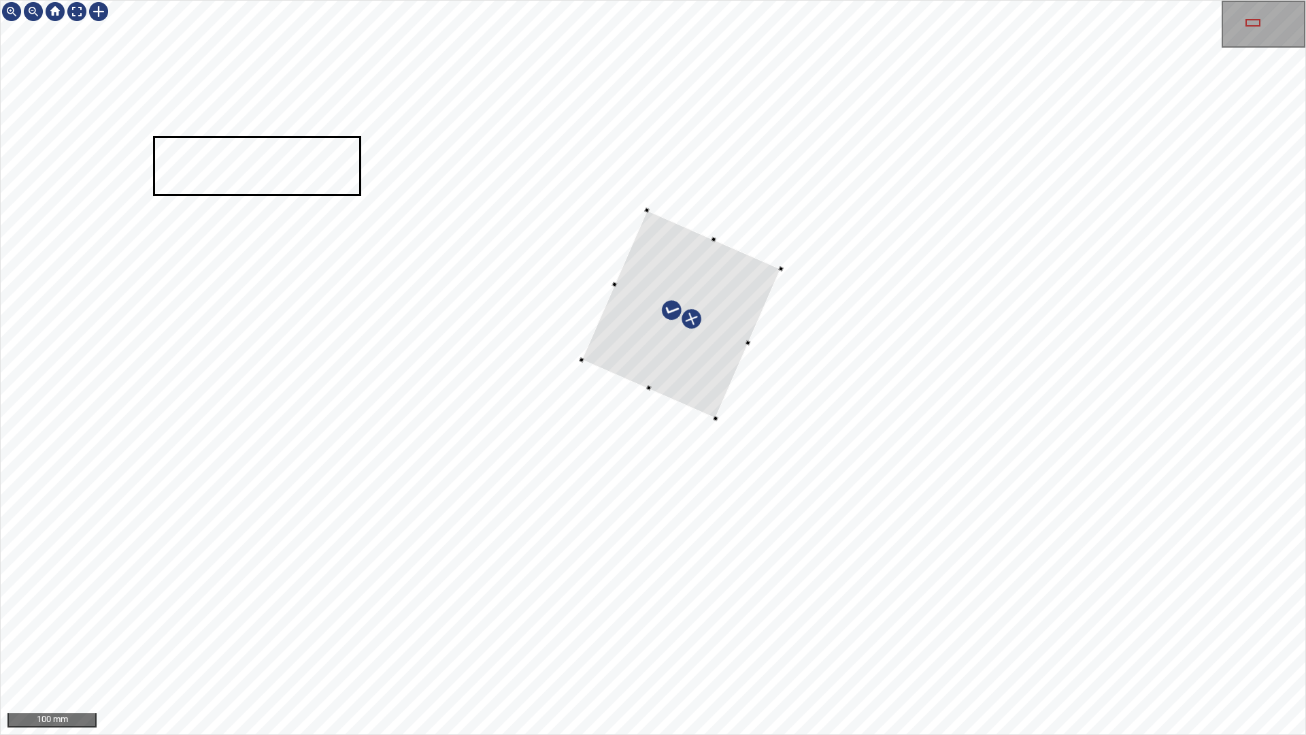
click at [716, 422] on div at bounding box center [653, 367] width 1305 height 733
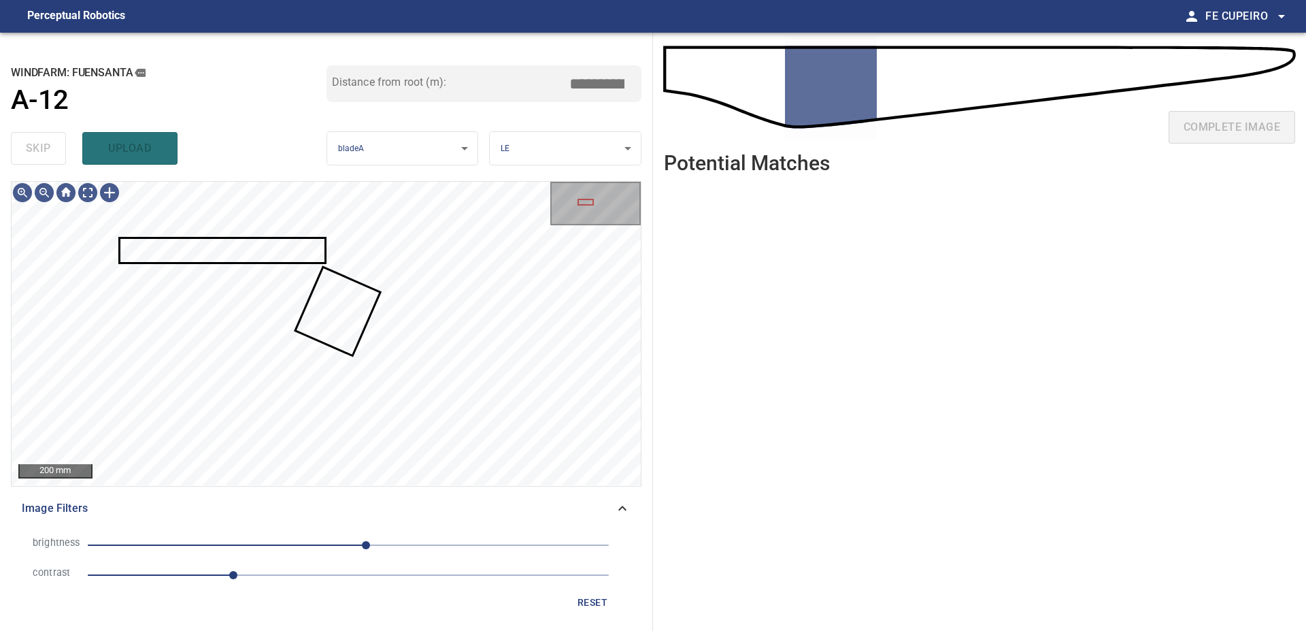
click at [410, 528] on div "brightness 17 contrast 1.4 reset" at bounding box center [326, 572] width 631 height 96
click at [411, 524] on div "brightness 17 contrast 1.4 reset" at bounding box center [326, 572] width 631 height 96
click at [415, 518] on div "Image Filters" at bounding box center [326, 508] width 631 height 33
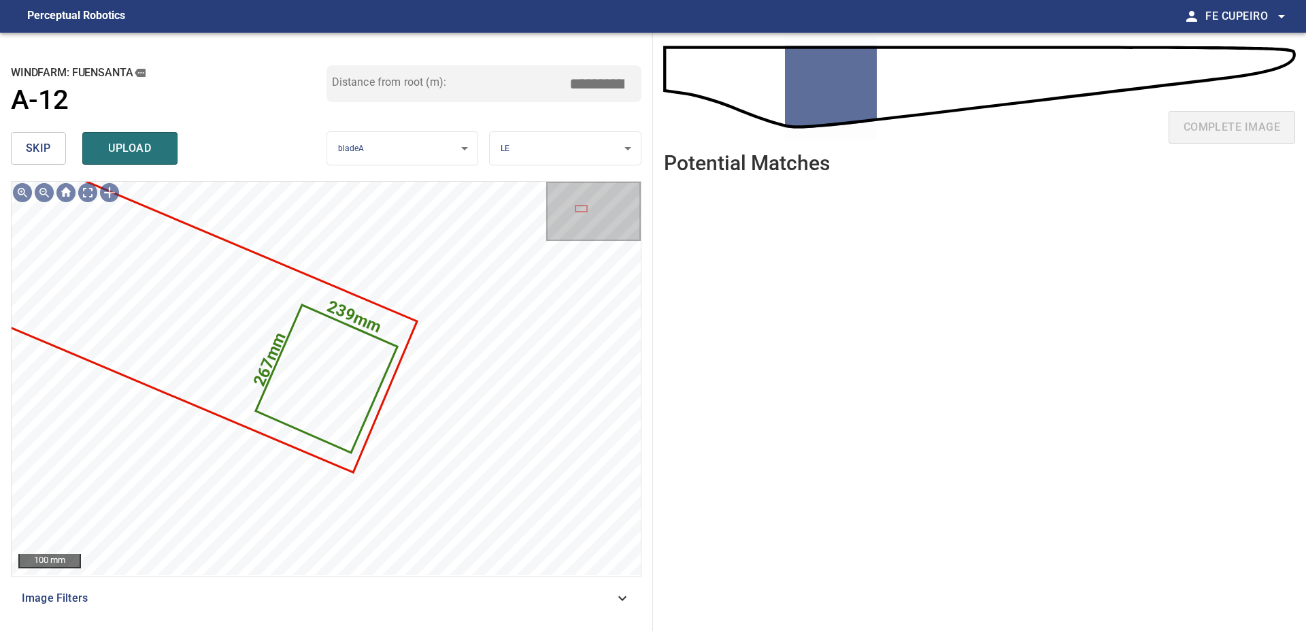
click at [612, 84] on input "****" at bounding box center [602, 84] width 68 height 26
click at [608, 111] on div "Distance from root (m): ***" at bounding box center [485, 95] width 316 height 61
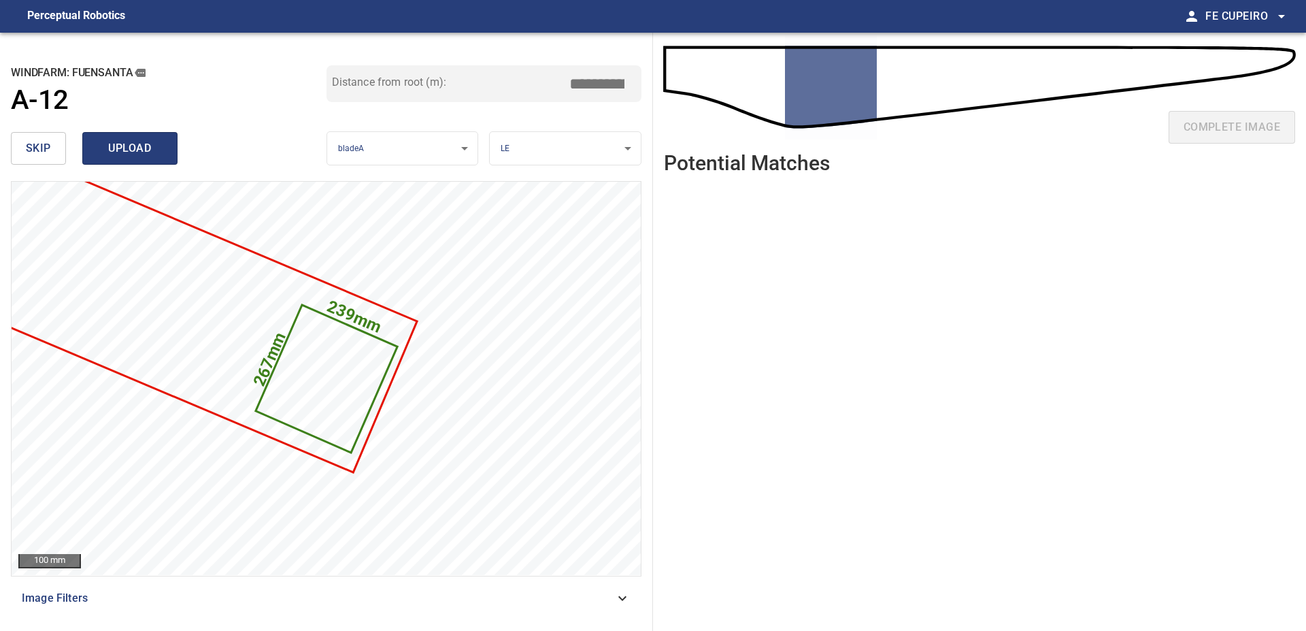
click at [142, 148] on span "upload" at bounding box center [129, 148] width 65 height 19
type input "***"
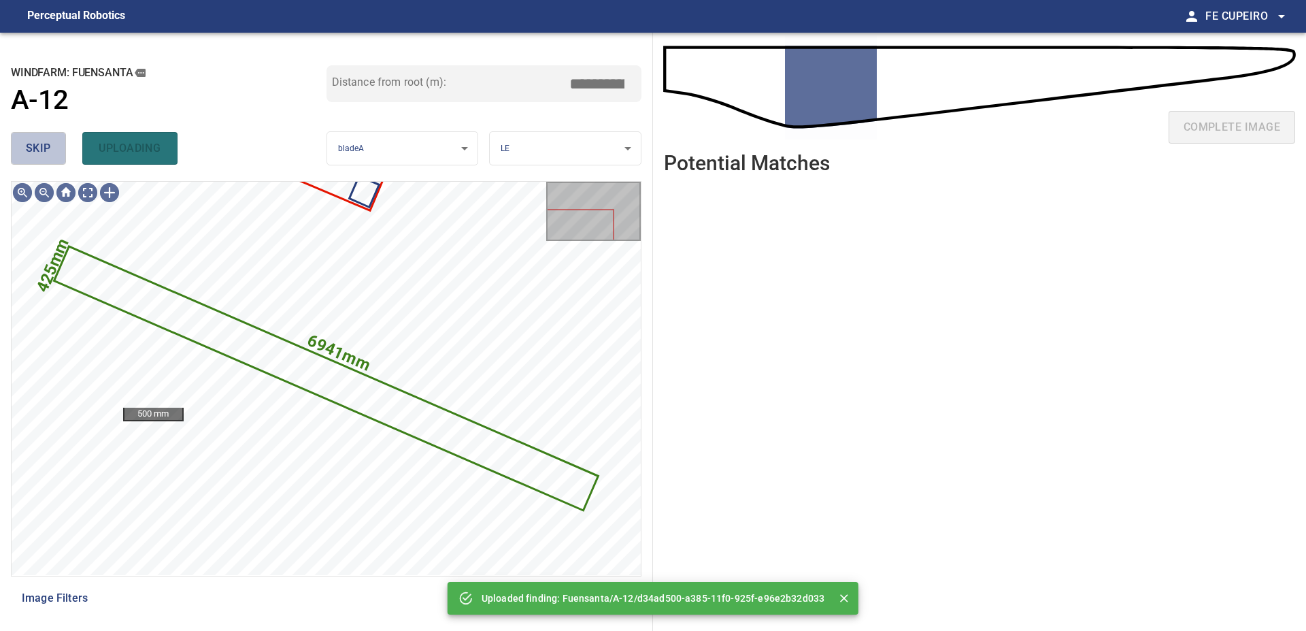
click at [41, 155] on span "skip" at bounding box center [38, 148] width 25 height 19
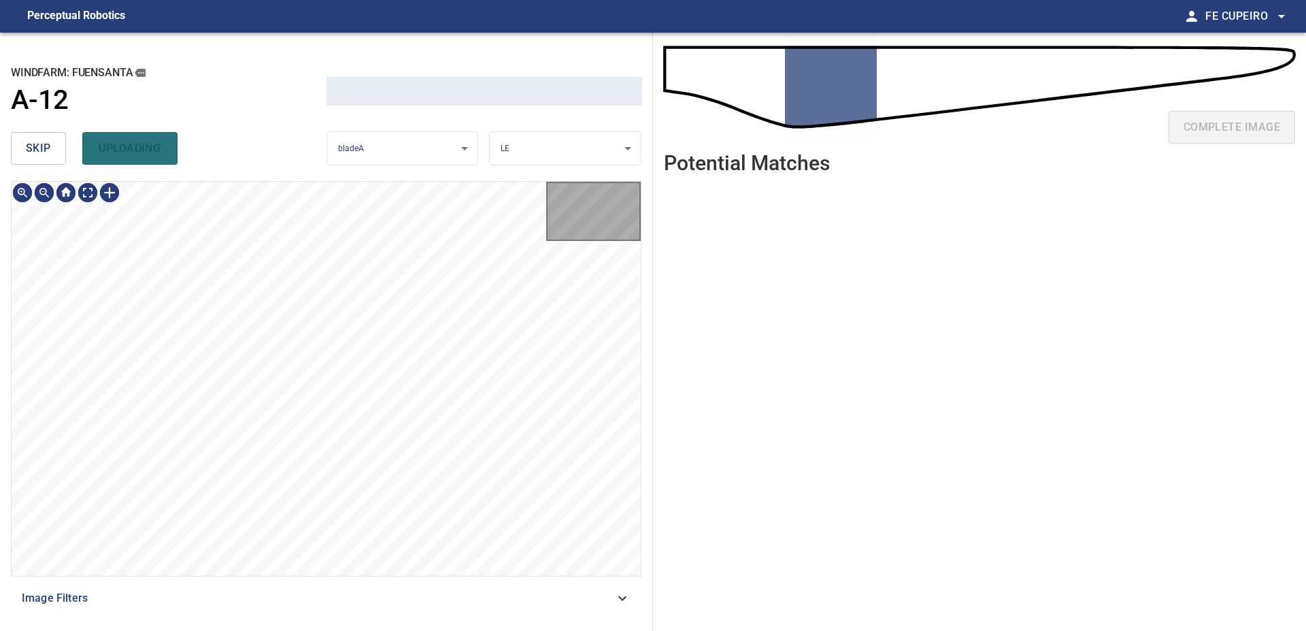
click at [41, 155] on span "skip" at bounding box center [38, 148] width 25 height 19
click at [41, 155] on div "skip uploading" at bounding box center [169, 149] width 316 height 44
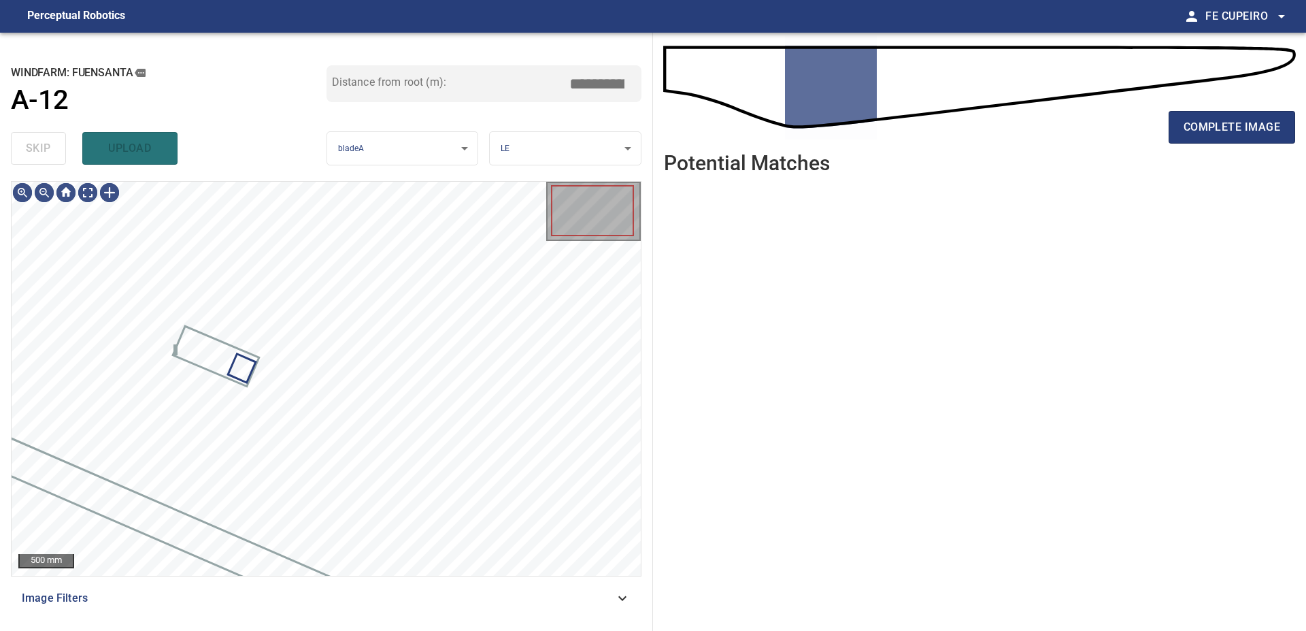
type input "****"
click at [41, 155] on div "skip upload" at bounding box center [169, 149] width 316 height 44
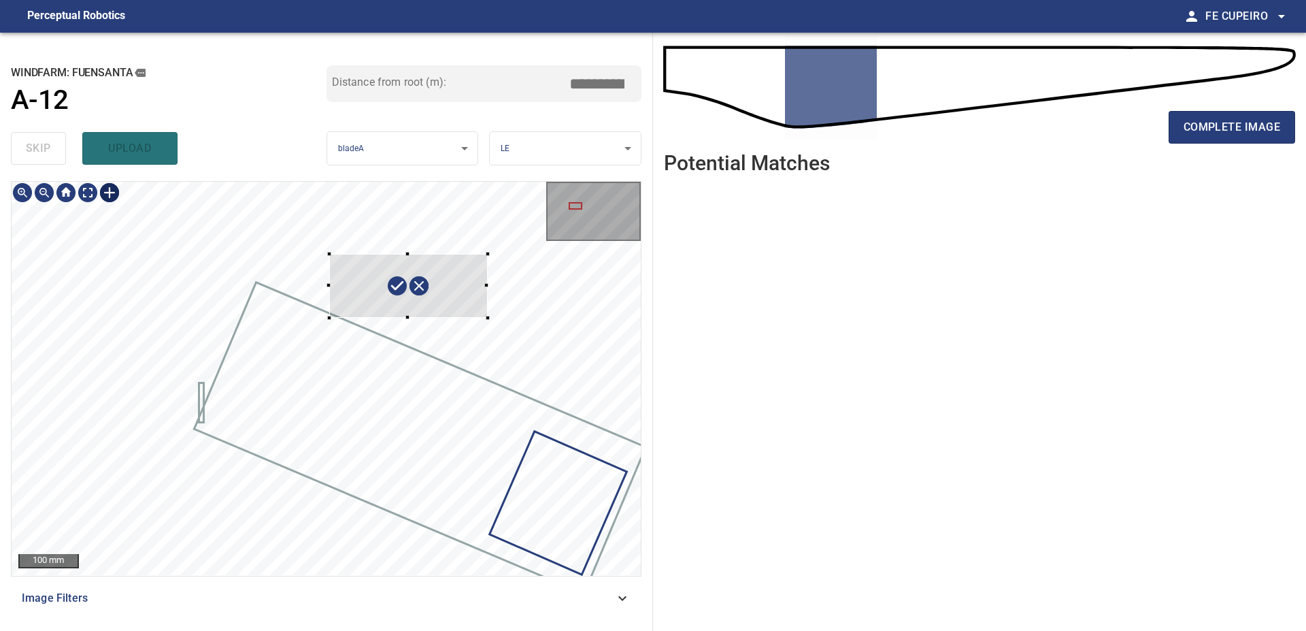
click at [486, 318] on div at bounding box center [326, 378] width 629 height 393
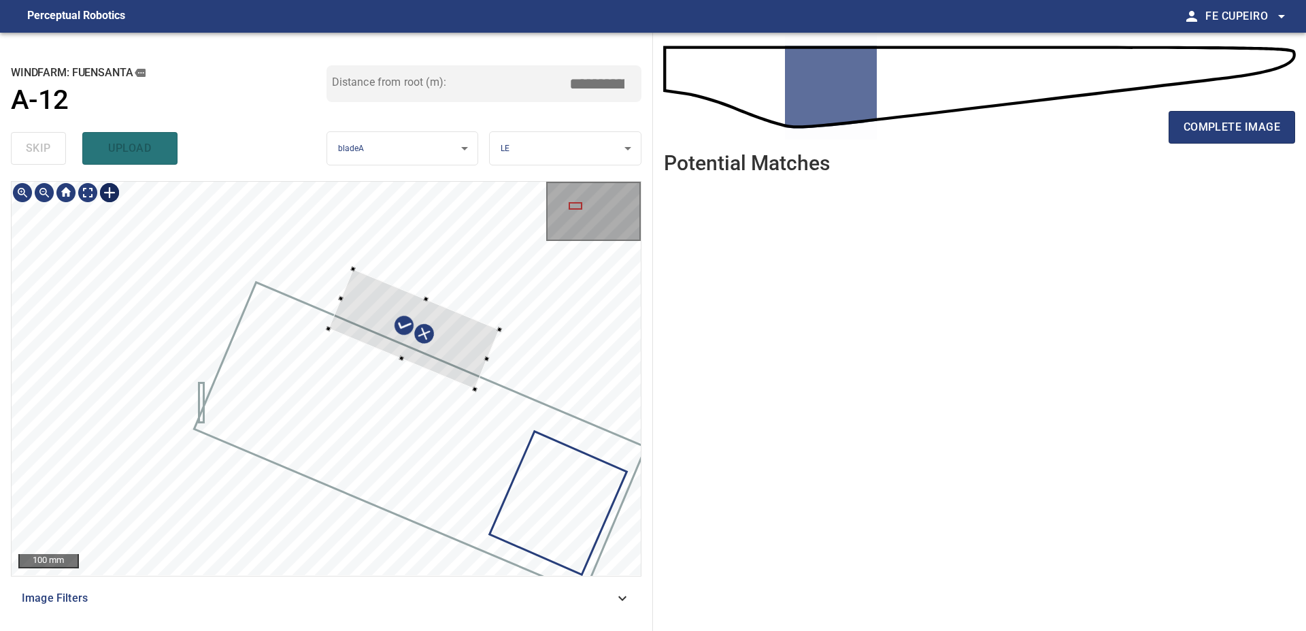
click at [456, 355] on div at bounding box center [413, 329] width 171 height 120
click at [443, 396] on div at bounding box center [326, 378] width 629 height 393
click at [444, 343] on div at bounding box center [399, 328] width 154 height 126
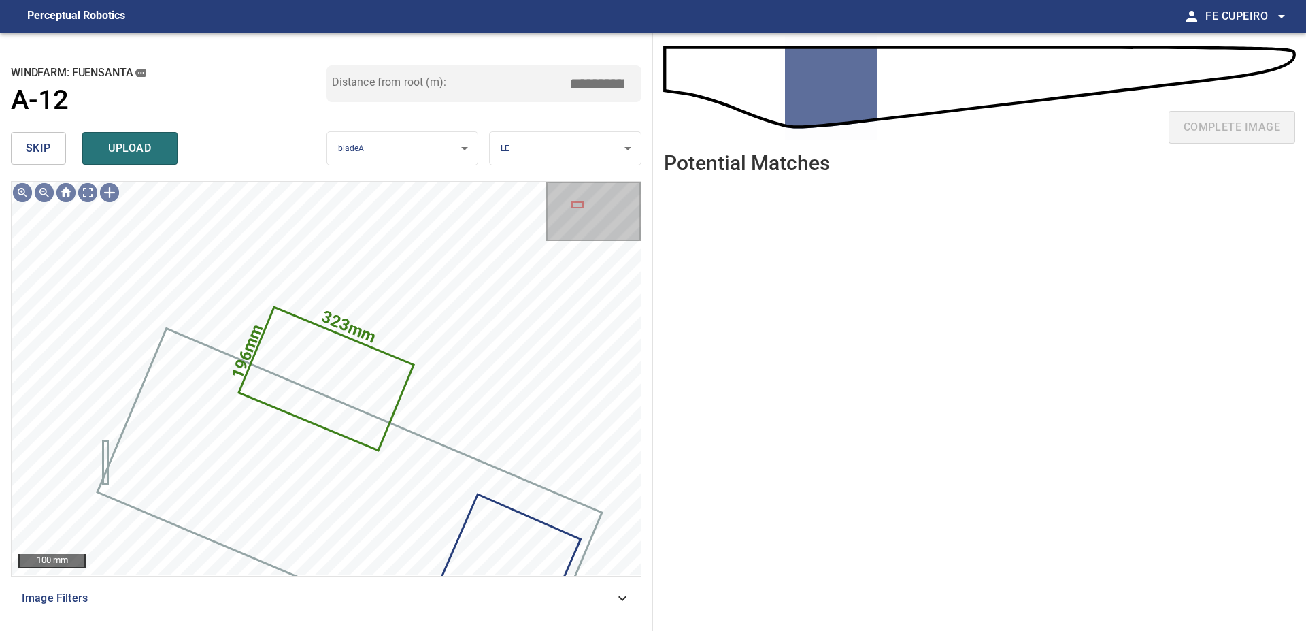
click at [612, 86] on input "****" at bounding box center [602, 84] width 68 height 26
type input "****"
click at [591, 122] on div "Distance from root (m): ****" at bounding box center [485, 95] width 316 height 61
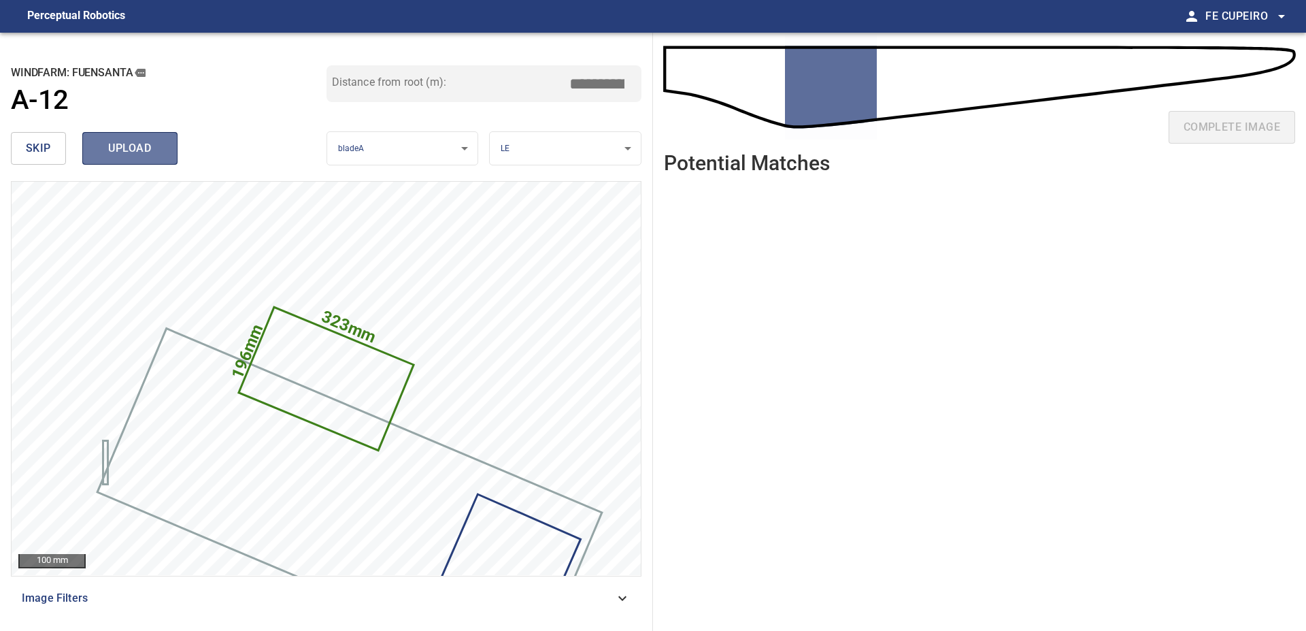
click at [151, 156] on span "upload" at bounding box center [129, 148] width 65 height 19
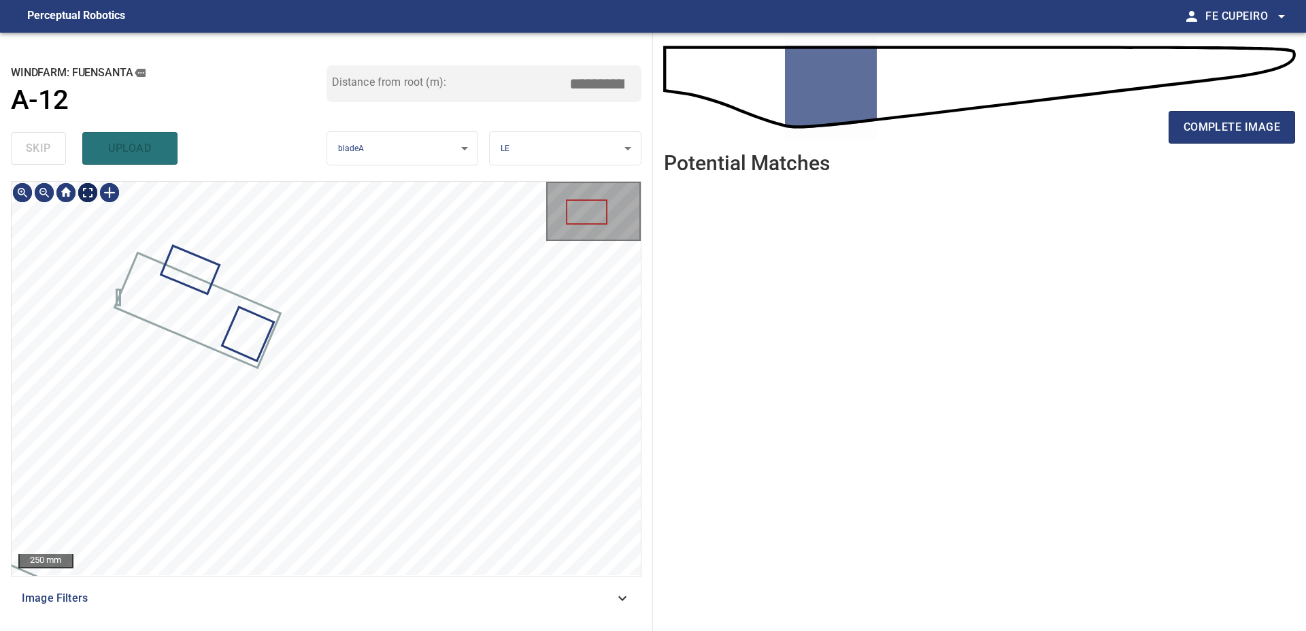
click at [89, 198] on body "**********" at bounding box center [653, 315] width 1306 height 631
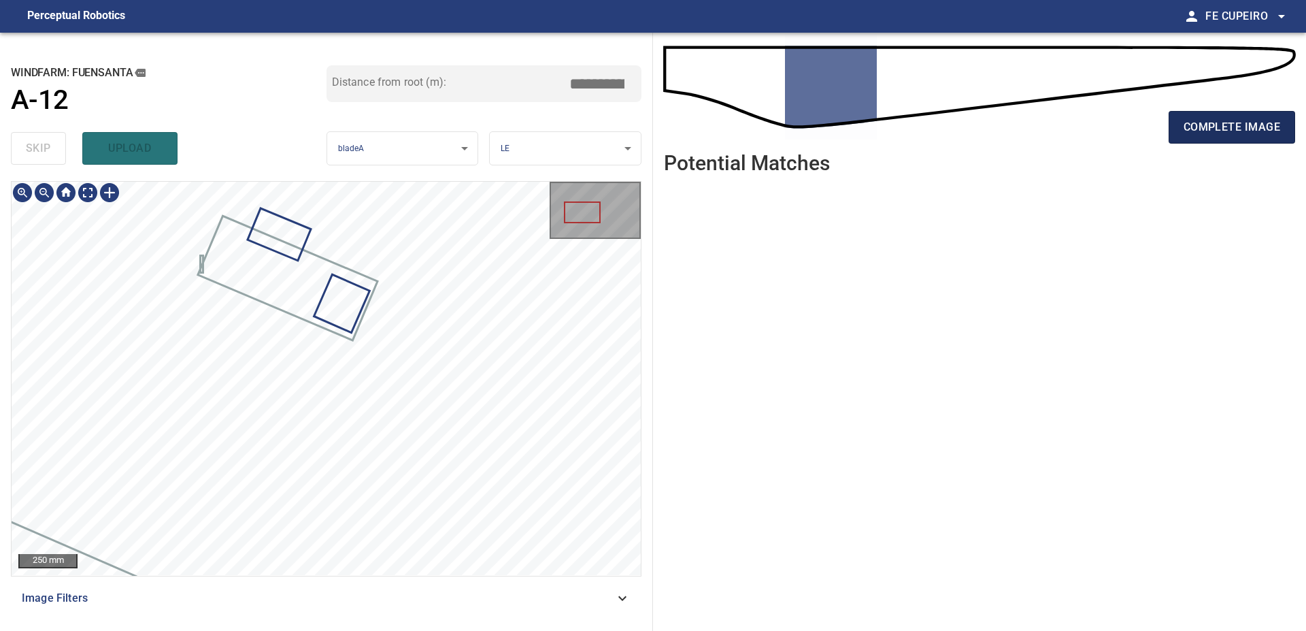
click at [1214, 143] on div "complete image" at bounding box center [979, 132] width 631 height 54
click at [1226, 122] on span "complete image" at bounding box center [1232, 127] width 97 height 19
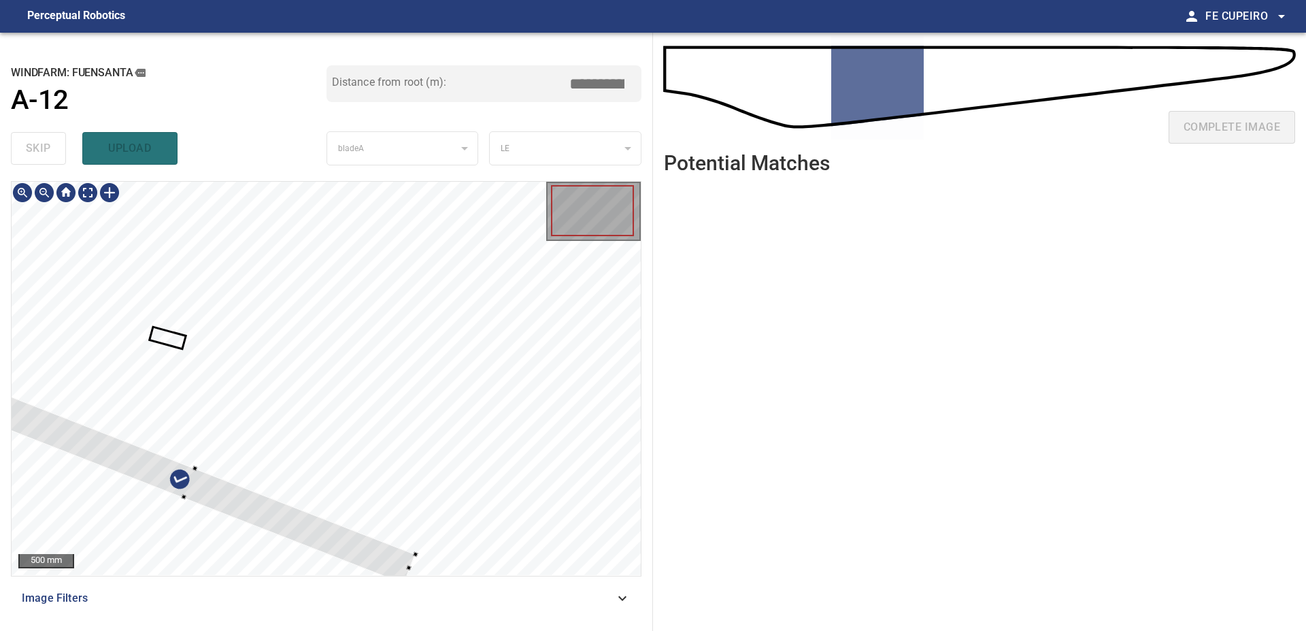
click at [233, 497] on div at bounding box center [190, 483] width 451 height 201
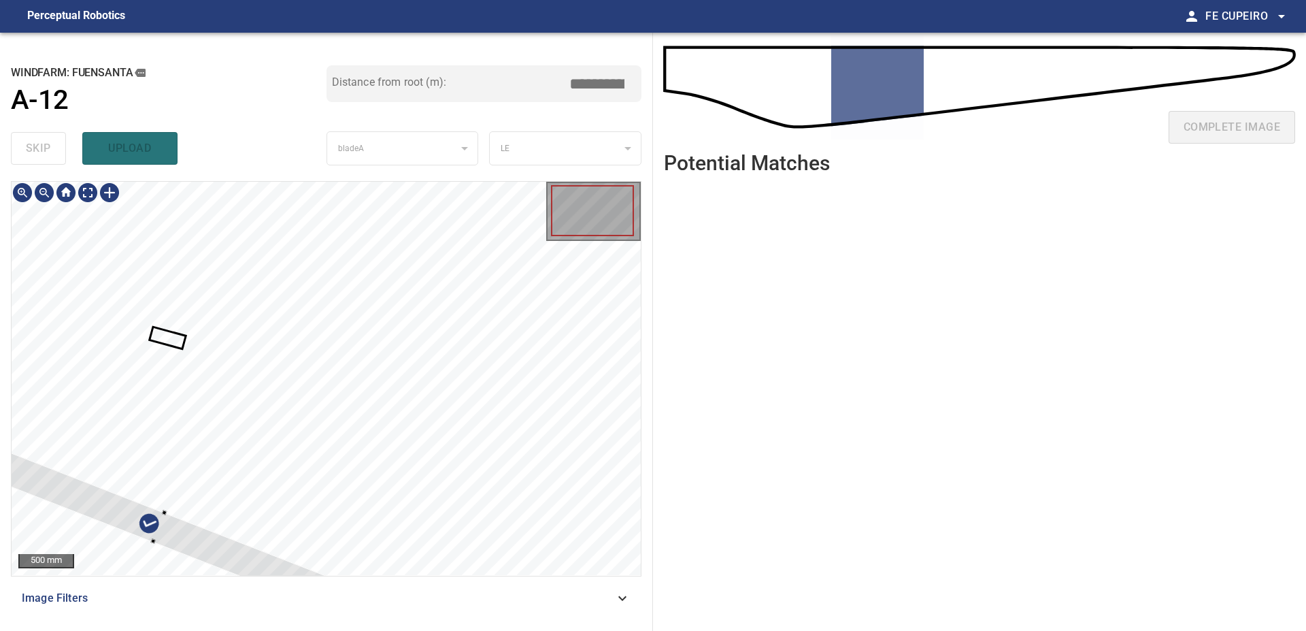
click at [184, 533] on div at bounding box center [159, 527] width 451 height 201
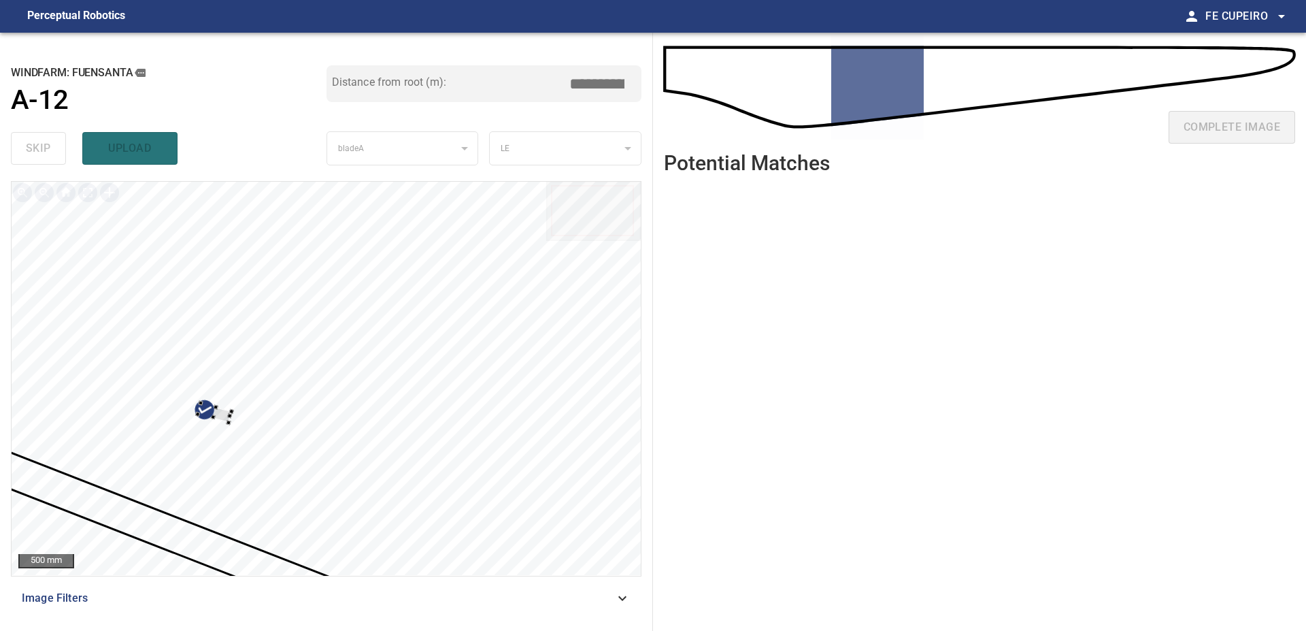
click at [243, 448] on div at bounding box center [326, 378] width 629 height 393
click at [175, 531] on div at bounding box center [326, 378] width 629 height 393
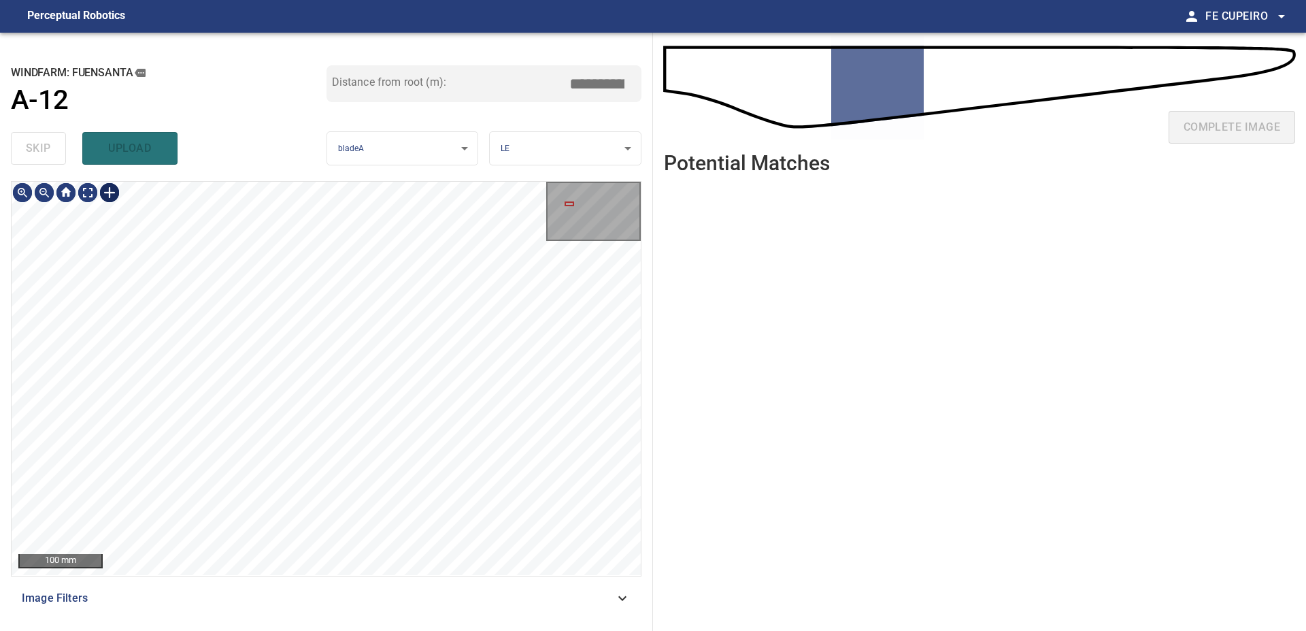
click at [98, 195] on body "**********" at bounding box center [653, 315] width 1306 height 631
click at [280, 586] on div "Image Filters" at bounding box center [326, 598] width 631 height 33
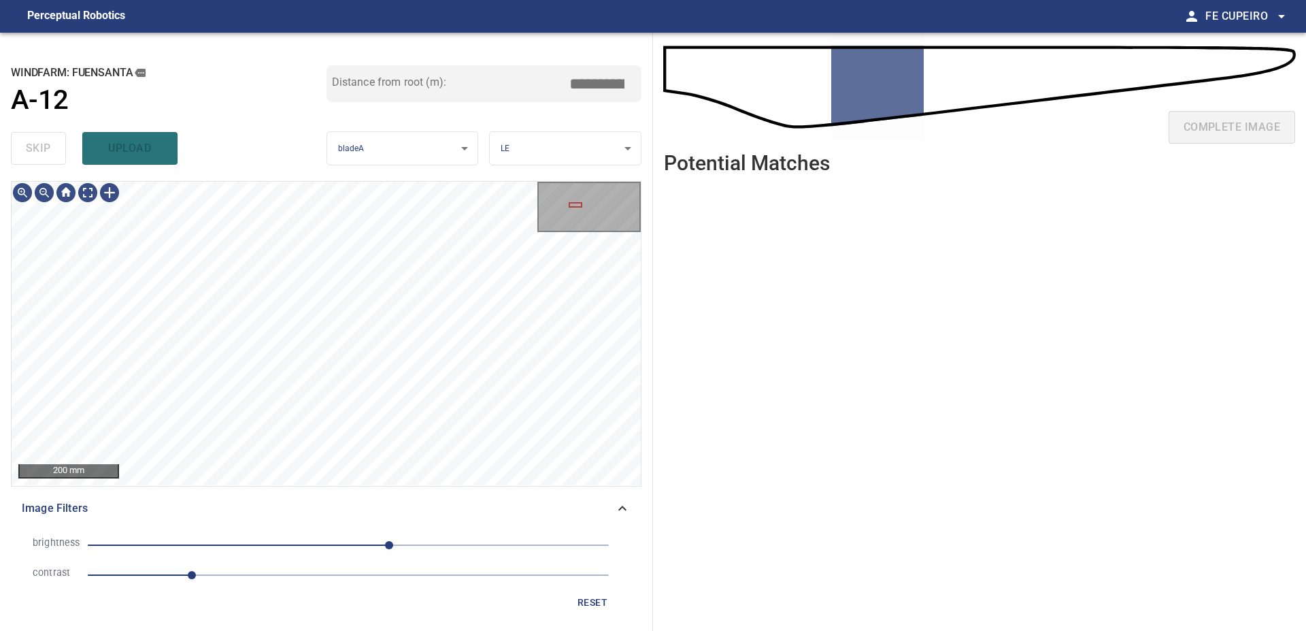
click at [252, 572] on span "1" at bounding box center [348, 574] width 521 height 19
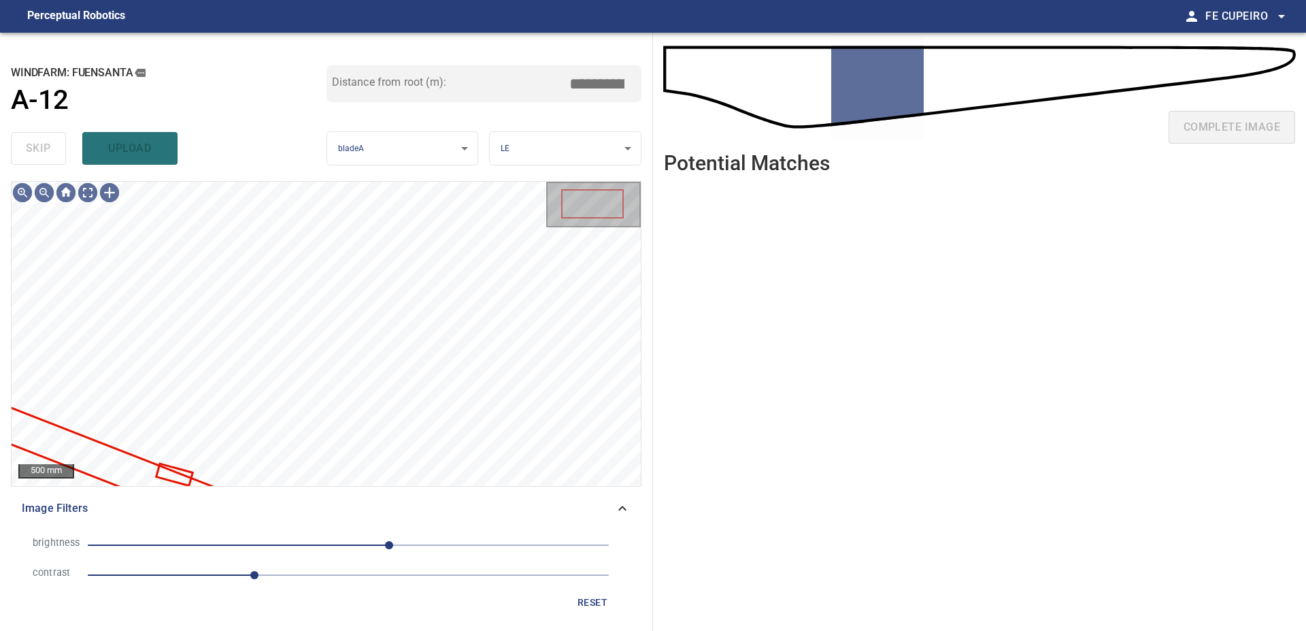
click at [289, 543] on span "40" at bounding box center [348, 544] width 521 height 19
drag, startPoint x: 322, startPoint y: 548, endPoint x: 329, endPoint y: 550, distance: 7.1
click at [329, 550] on span "-19" at bounding box center [348, 544] width 521 height 19
click at [86, 190] on body "**********" at bounding box center [653, 315] width 1306 height 631
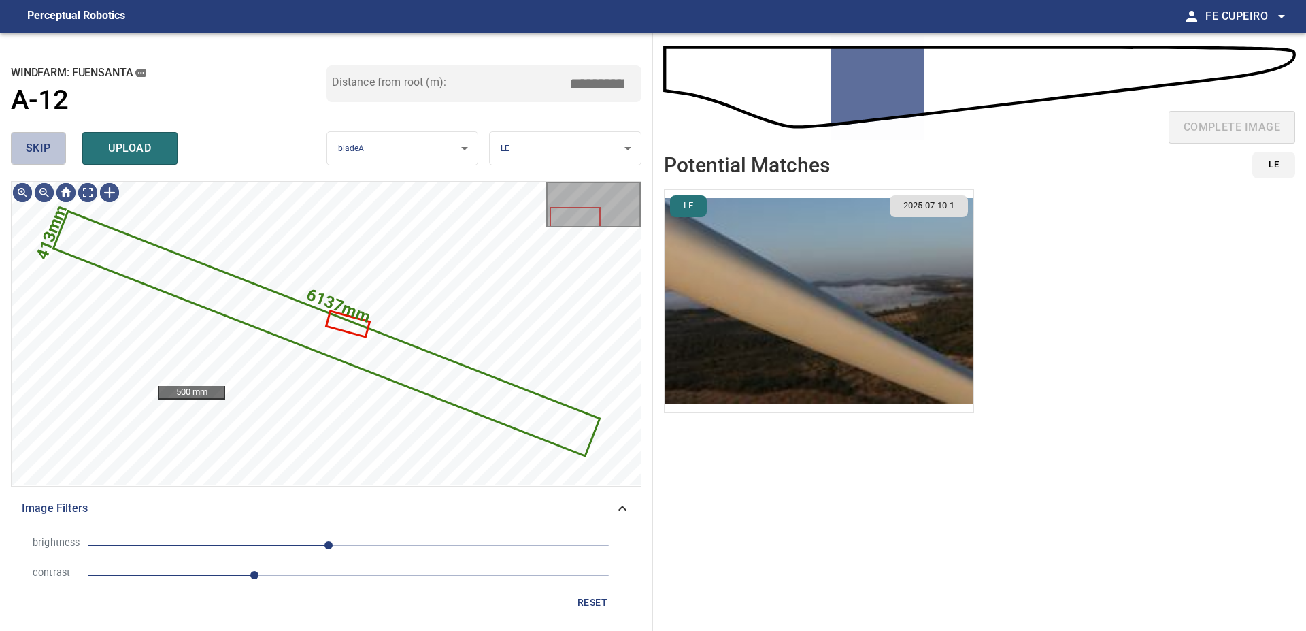
click at [41, 156] on span "skip" at bounding box center [38, 148] width 25 height 19
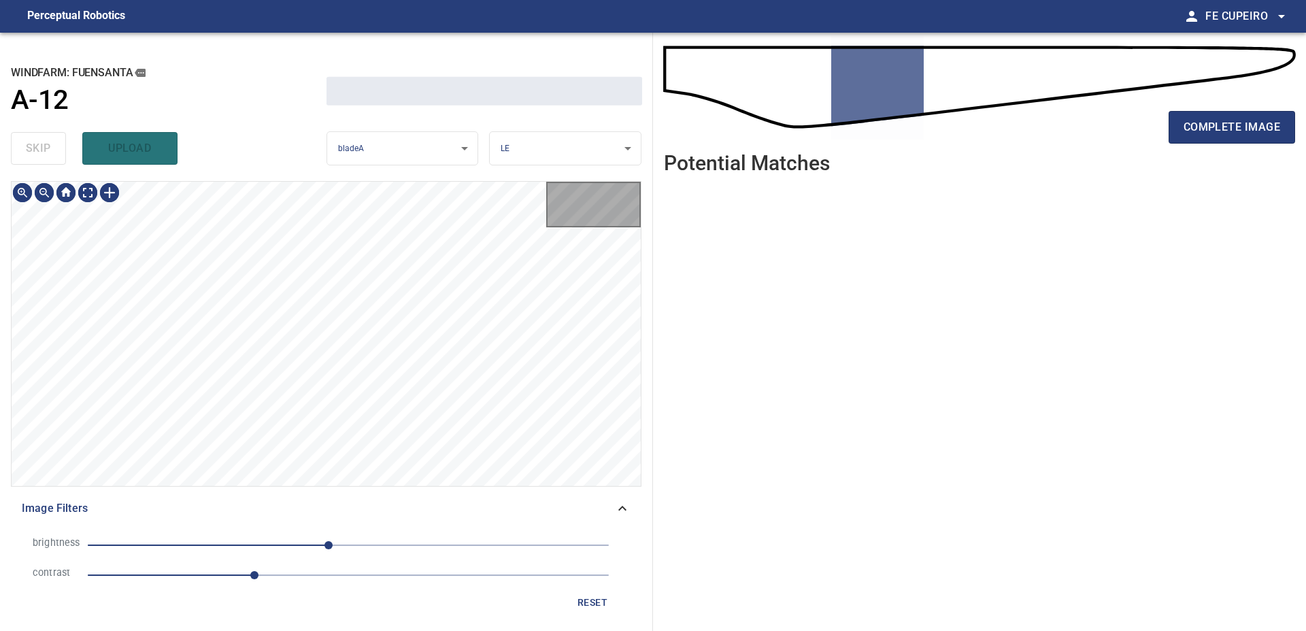
click at [41, 156] on div "skip upload" at bounding box center [169, 149] width 316 height 44
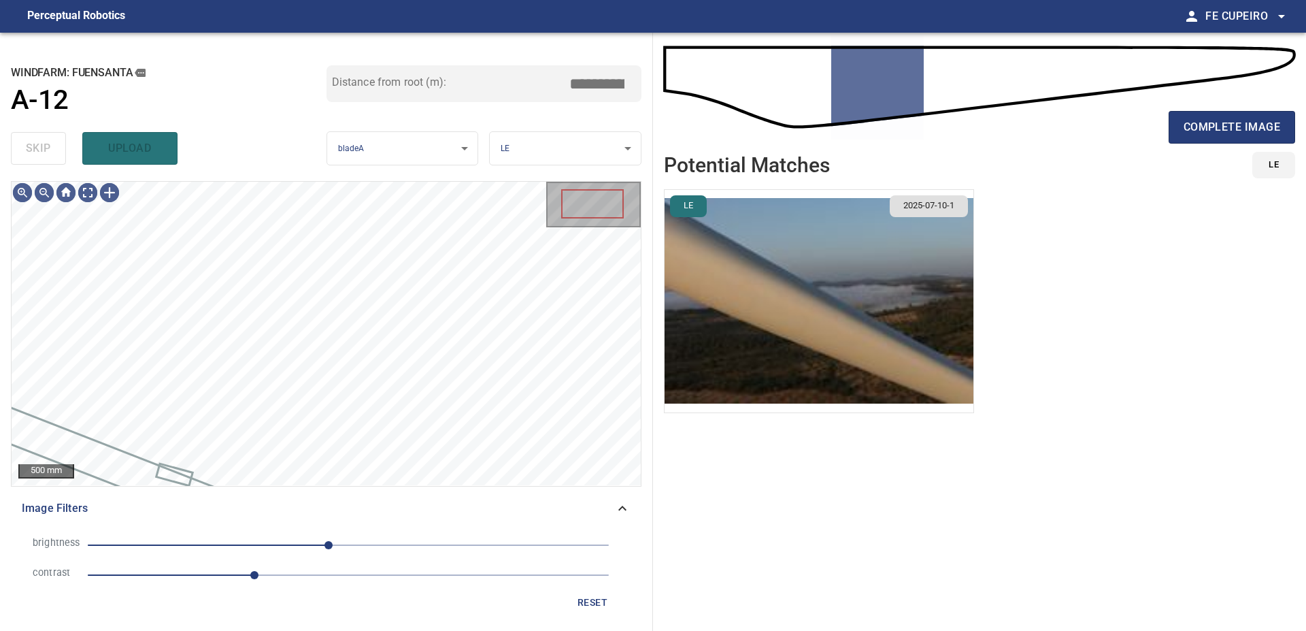
click at [41, 156] on div "skip upload" at bounding box center [169, 149] width 316 height 44
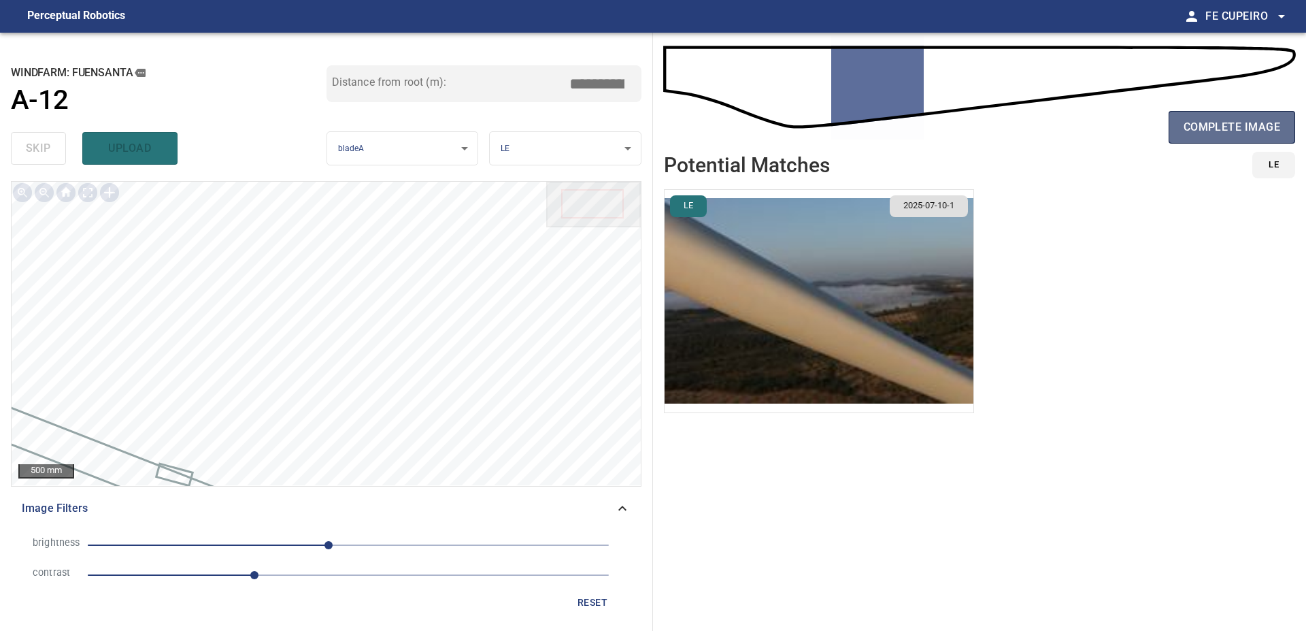
click at [1201, 129] on span "complete image" at bounding box center [1232, 127] width 97 height 19
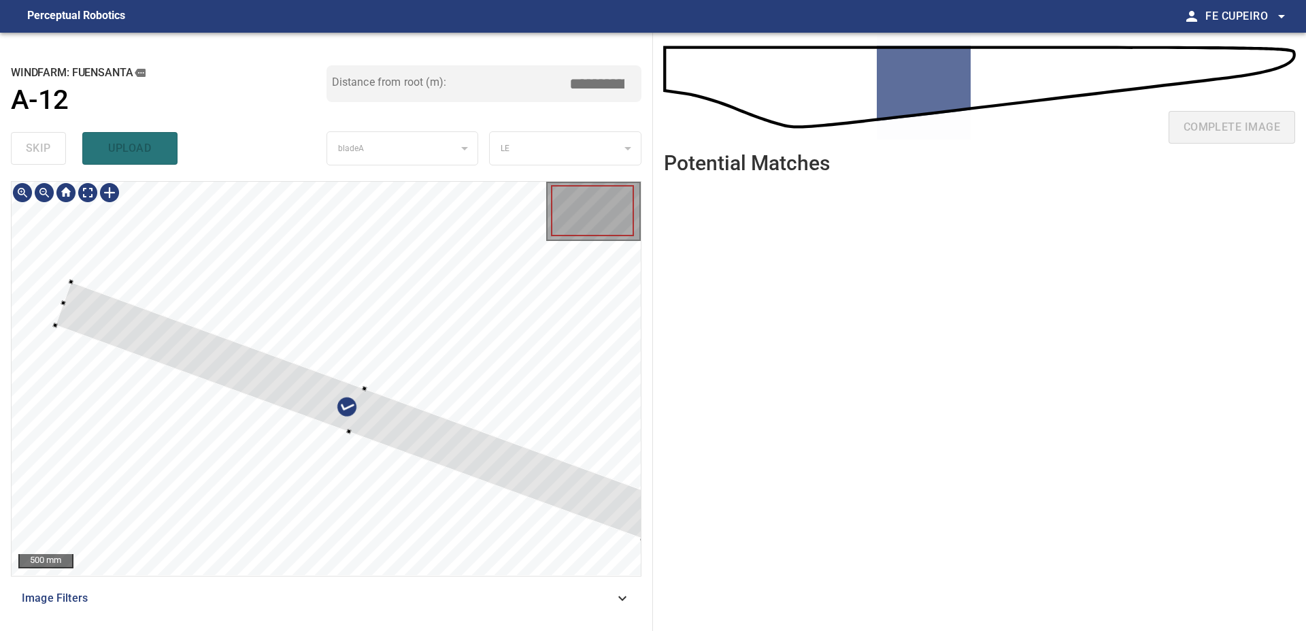
click at [491, 306] on div at bounding box center [326, 378] width 629 height 393
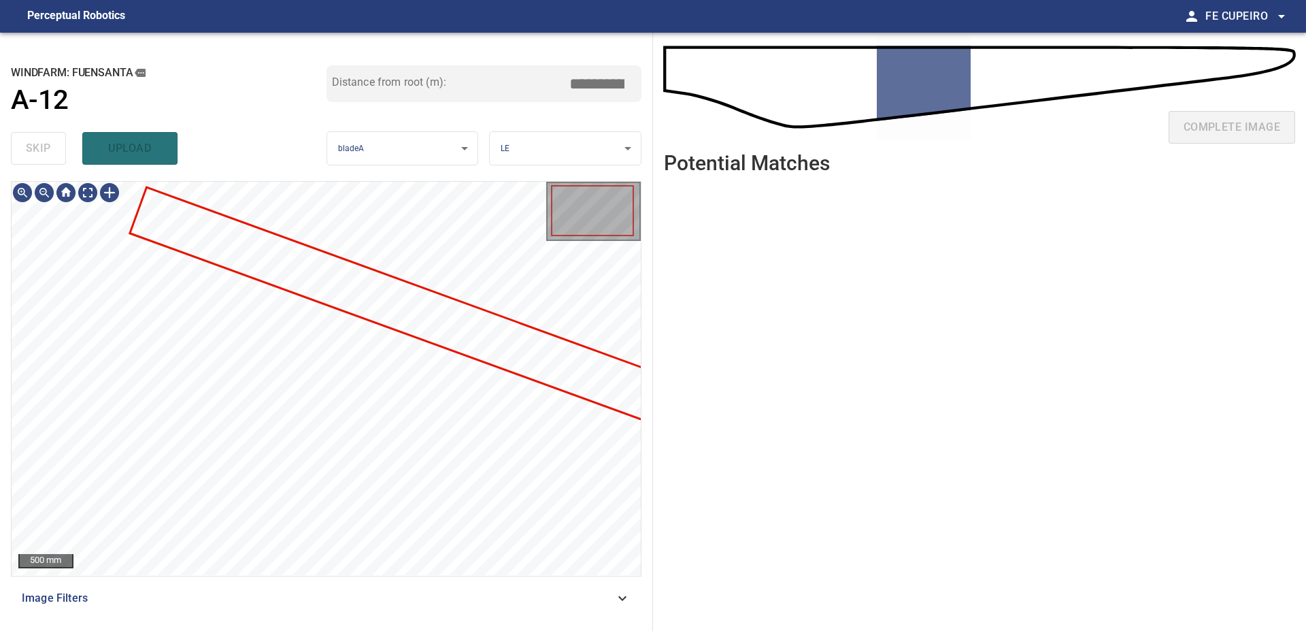
click at [435, 586] on div "Image Filters" at bounding box center [326, 598] width 631 height 33
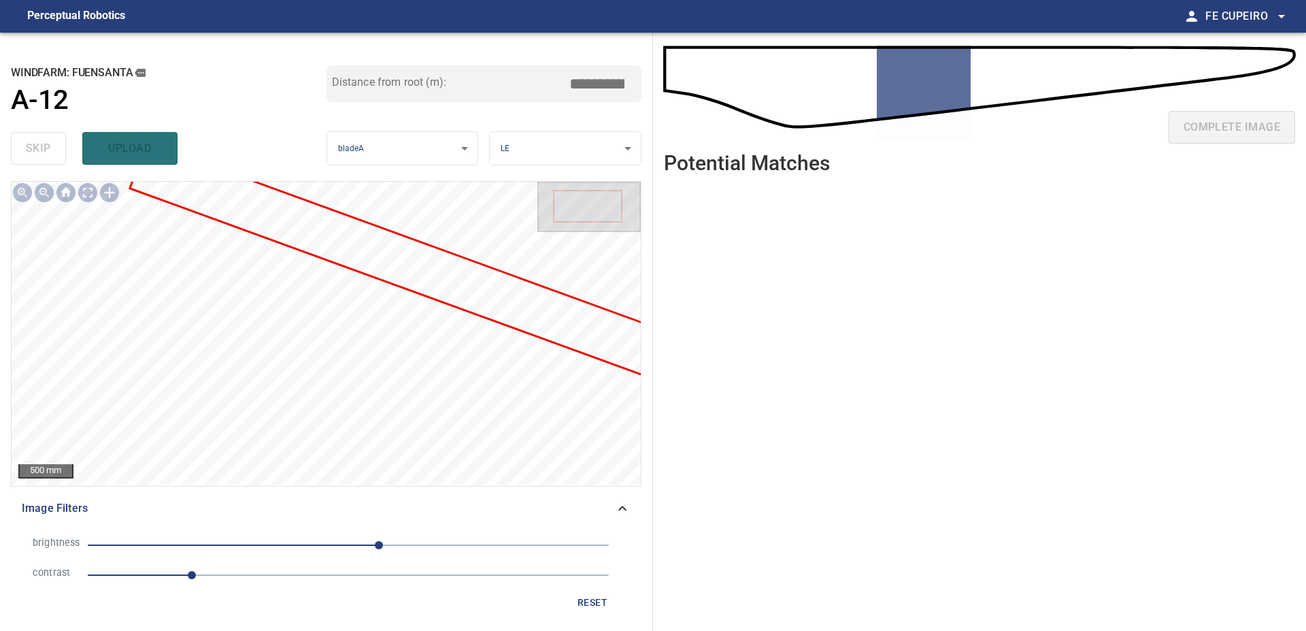
click at [254, 573] on span "1" at bounding box center [348, 574] width 521 height 19
click at [337, 543] on span "30" at bounding box center [348, 544] width 521 height 19
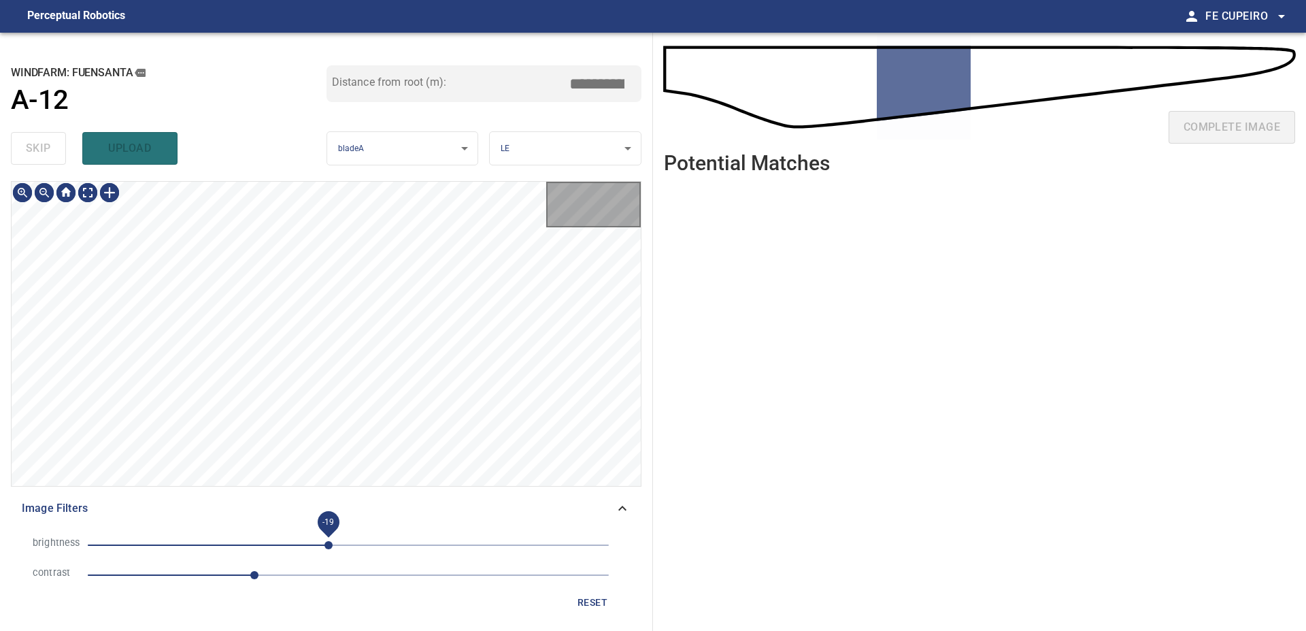
click at [329, 543] on span "-19" at bounding box center [328, 545] width 8 height 8
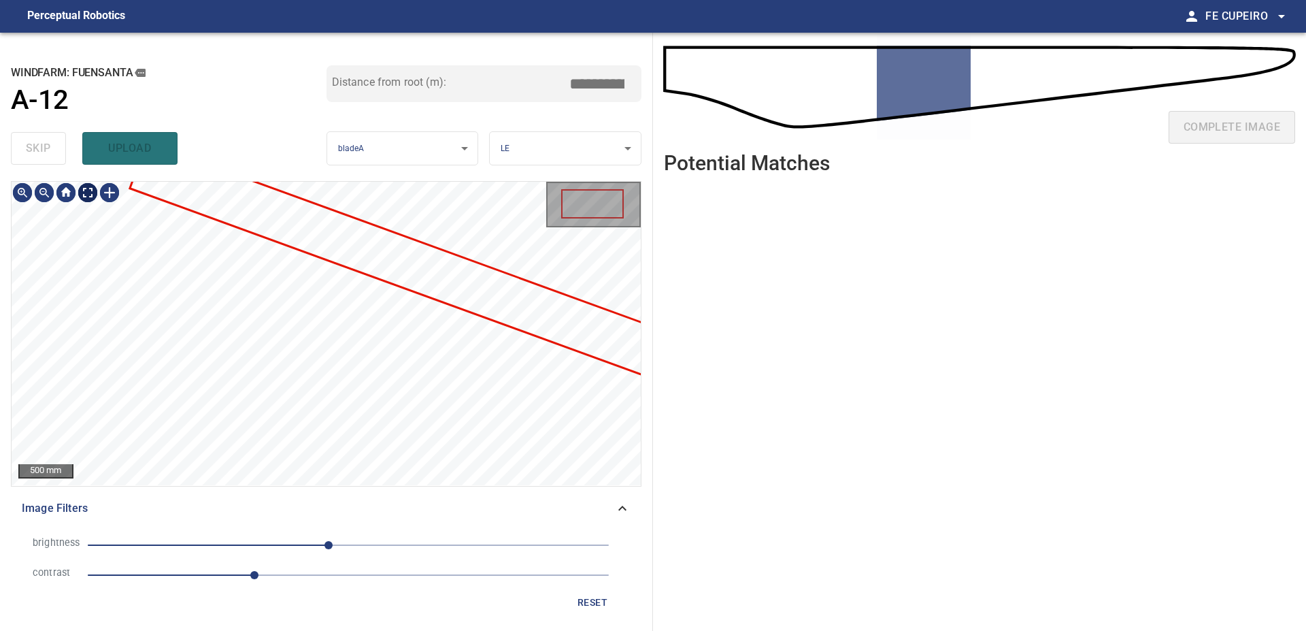
click at [84, 194] on body "**********" at bounding box center [653, 315] width 1306 height 631
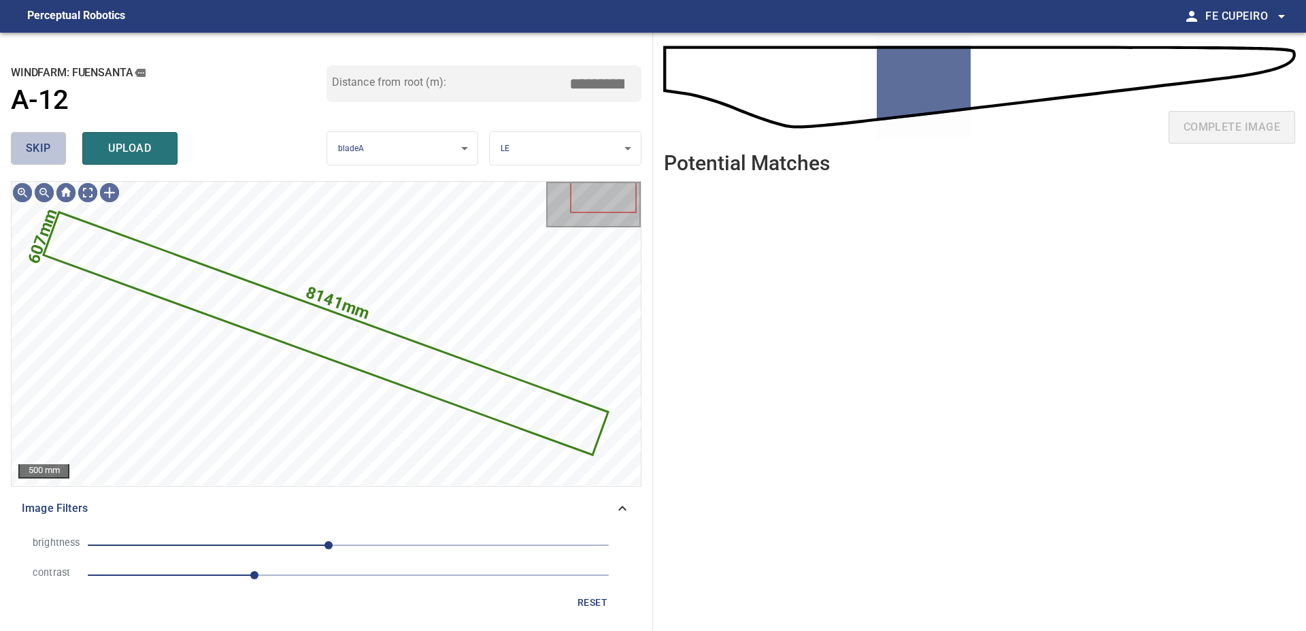
click at [47, 144] on span "skip" at bounding box center [38, 148] width 25 height 19
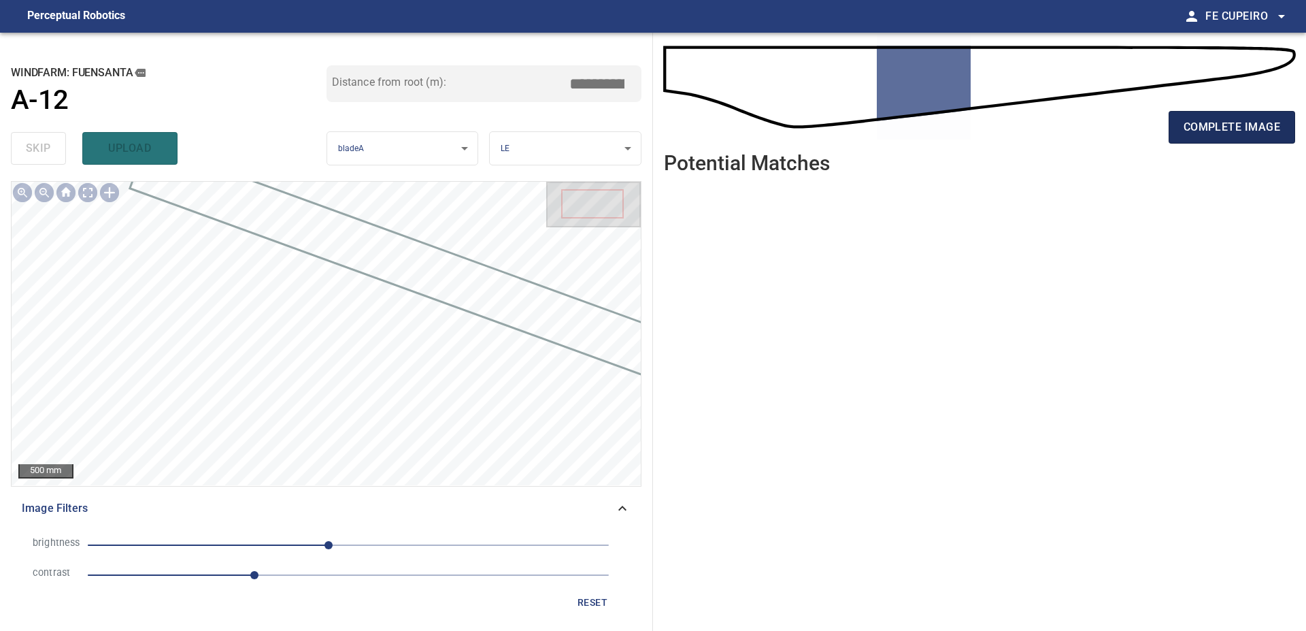
click at [1177, 130] on button "complete image" at bounding box center [1232, 127] width 127 height 33
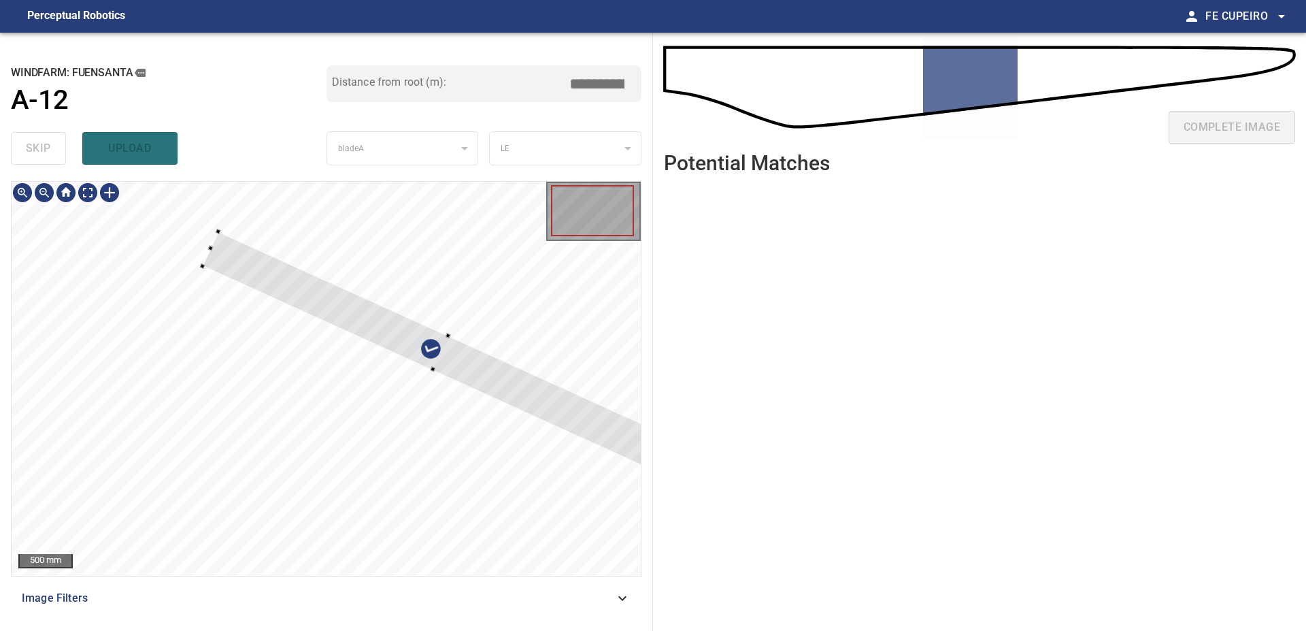
click at [399, 294] on div at bounding box center [326, 378] width 629 height 393
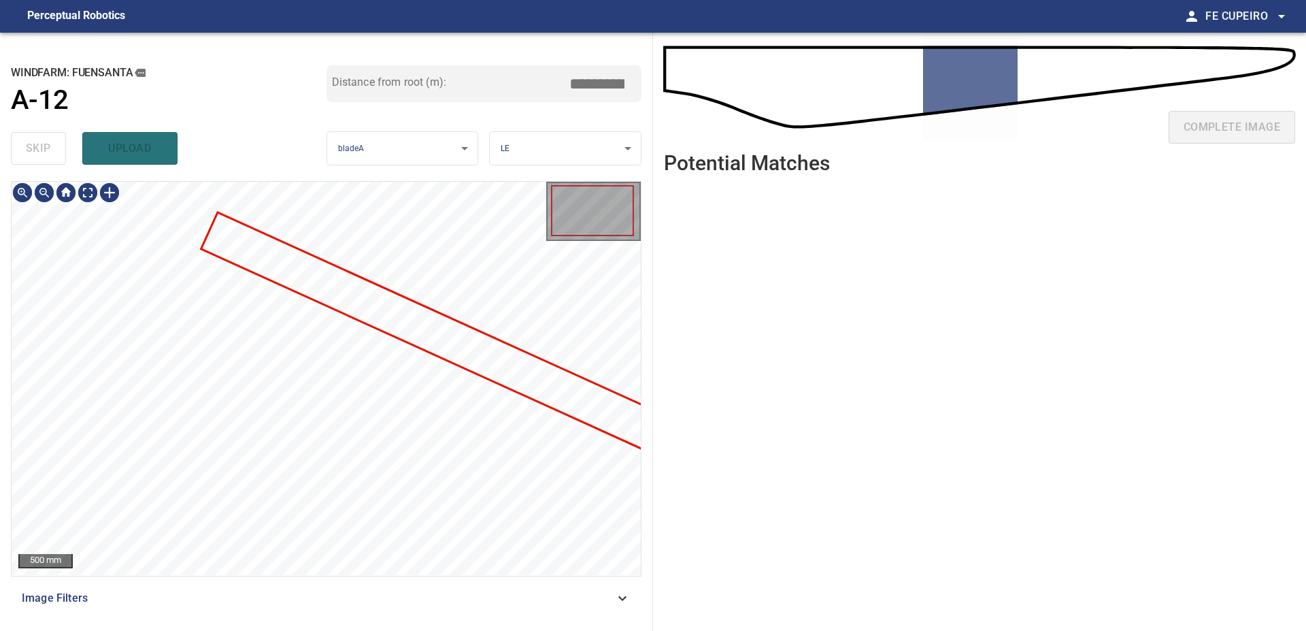
click at [377, 584] on div "Image Filters" at bounding box center [326, 598] width 631 height 33
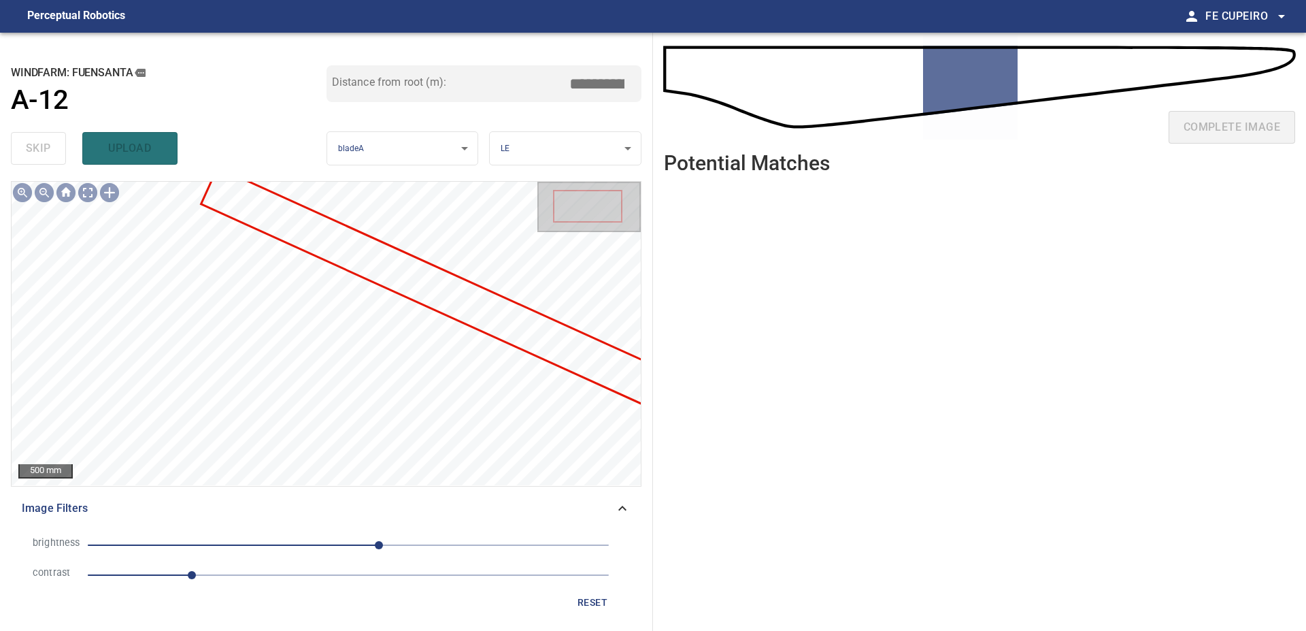
click at [288, 580] on span "1" at bounding box center [348, 574] width 521 height 19
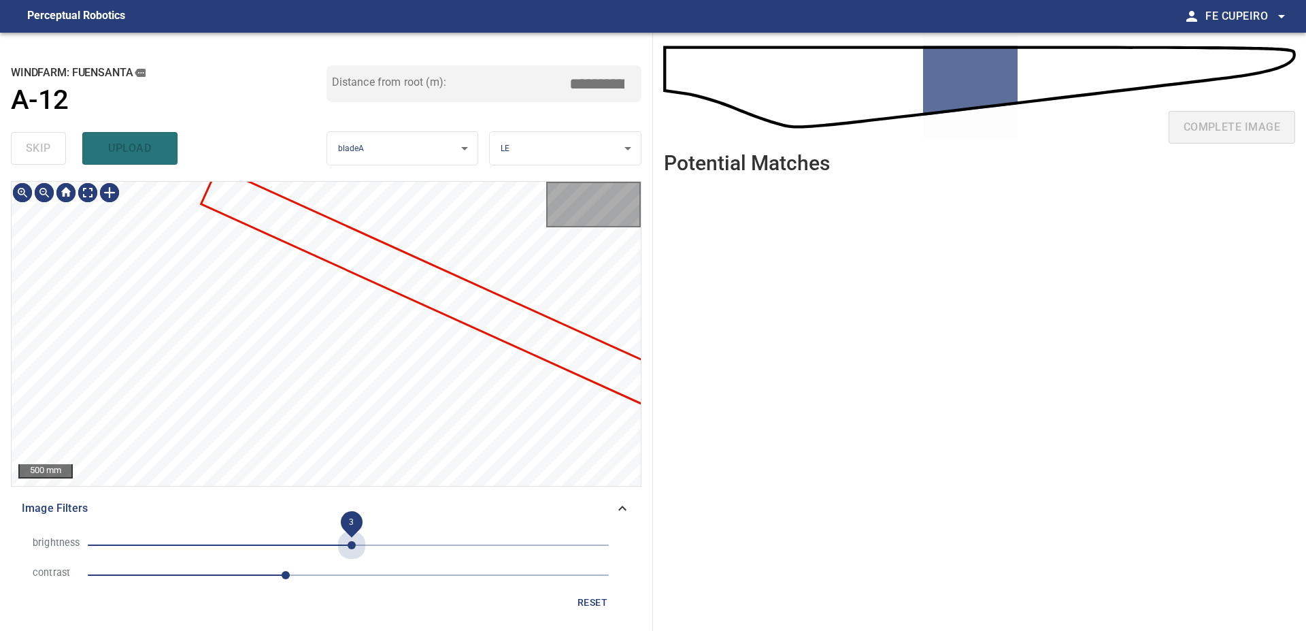
click at [352, 552] on span "3" at bounding box center [348, 544] width 521 height 19
click at [348, 549] on span "3" at bounding box center [352, 545] width 8 height 8
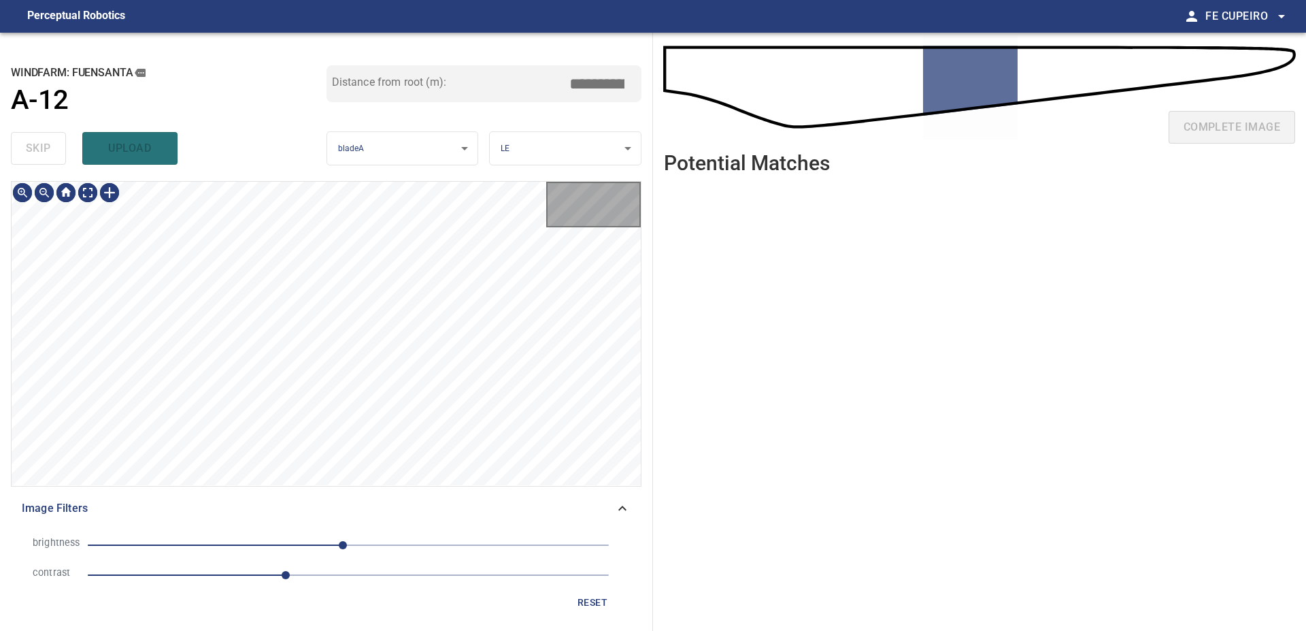
click at [339, 549] on span "-5" at bounding box center [343, 545] width 8 height 8
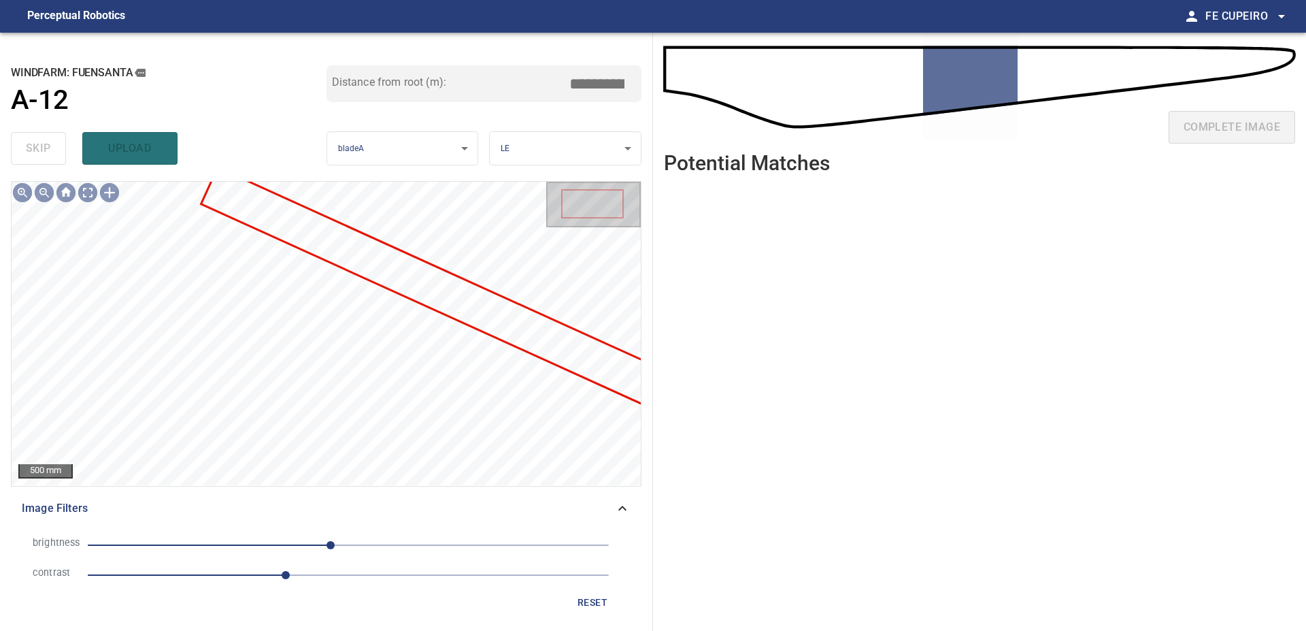
click at [327, 549] on span "-17" at bounding box center [331, 545] width 8 height 8
click at [95, 188] on body "**********" at bounding box center [653, 315] width 1306 height 631
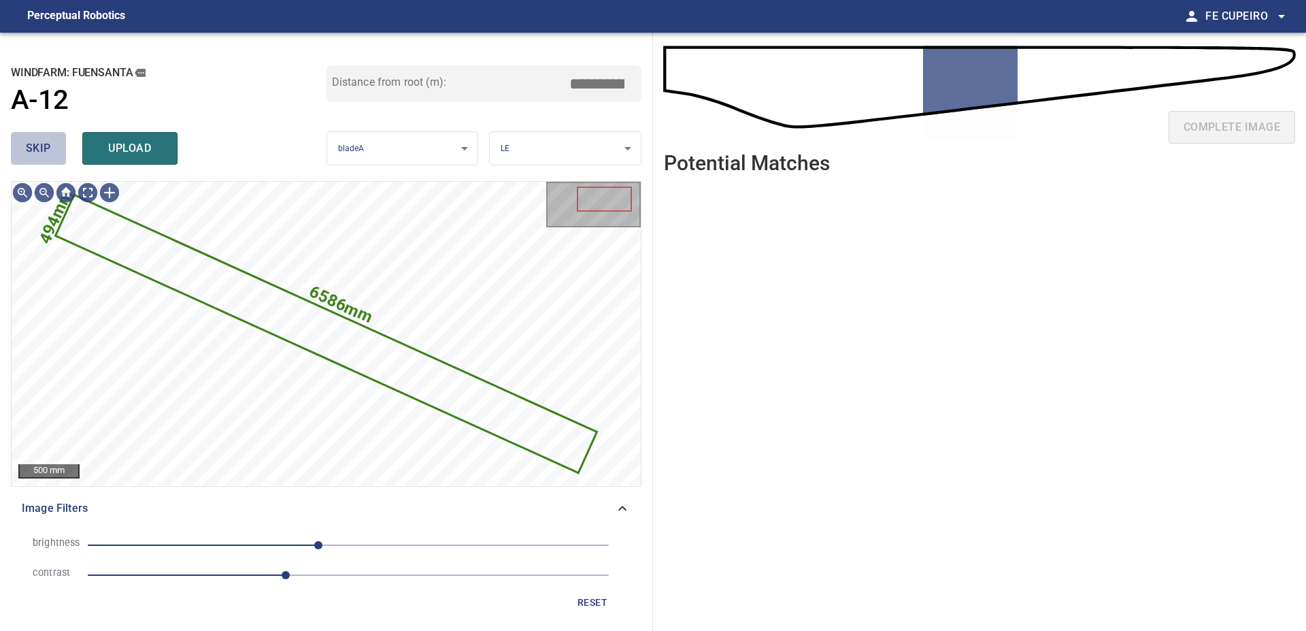
click at [53, 147] on button "skip" at bounding box center [38, 148] width 55 height 33
click at [53, 147] on div "skip upload" at bounding box center [169, 149] width 316 height 44
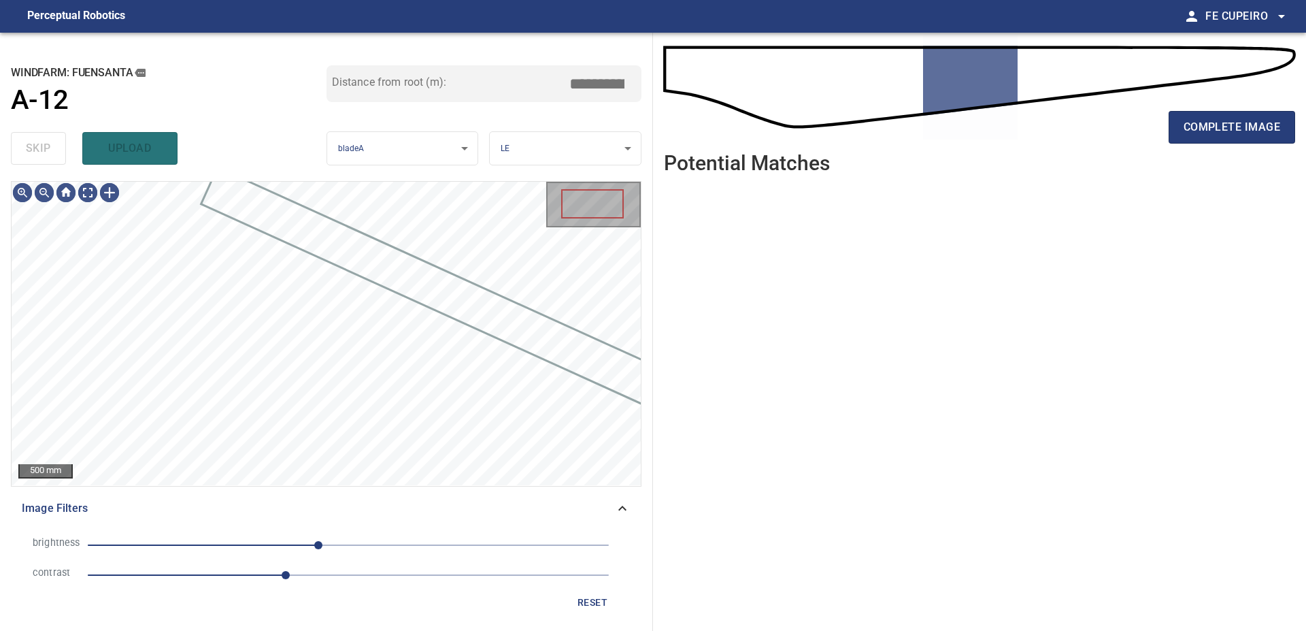
click at [52, 146] on div "skip upload" at bounding box center [169, 149] width 316 height 44
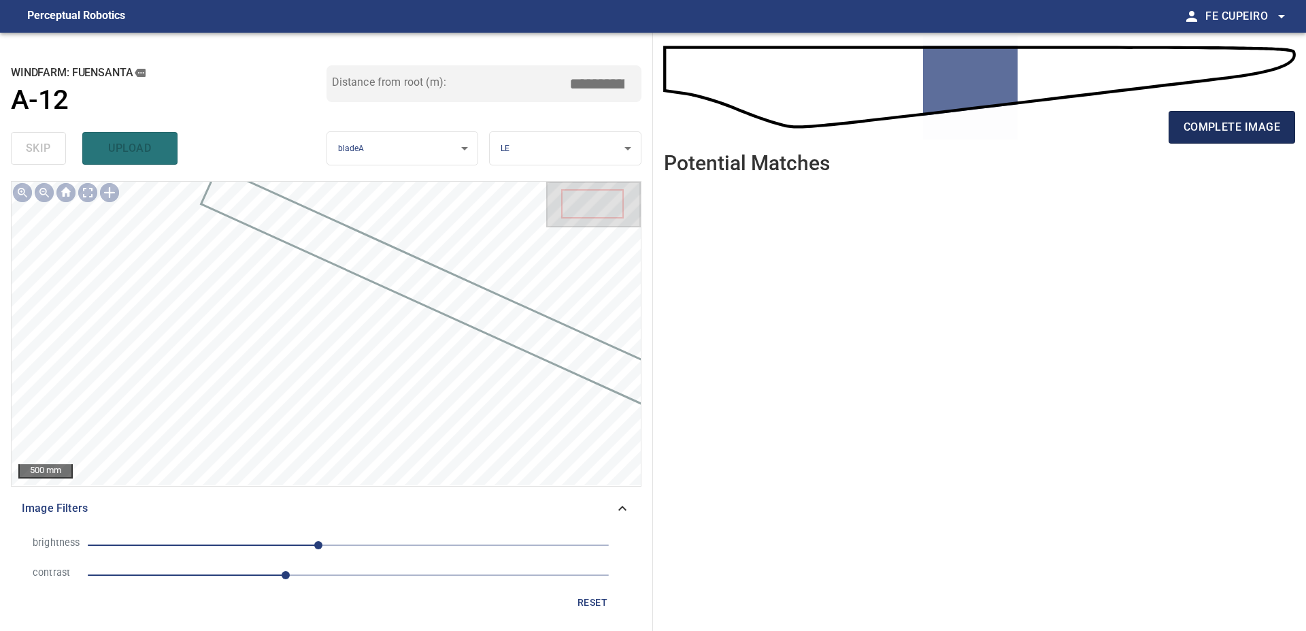
click at [1202, 129] on span "complete image" at bounding box center [1232, 127] width 97 height 19
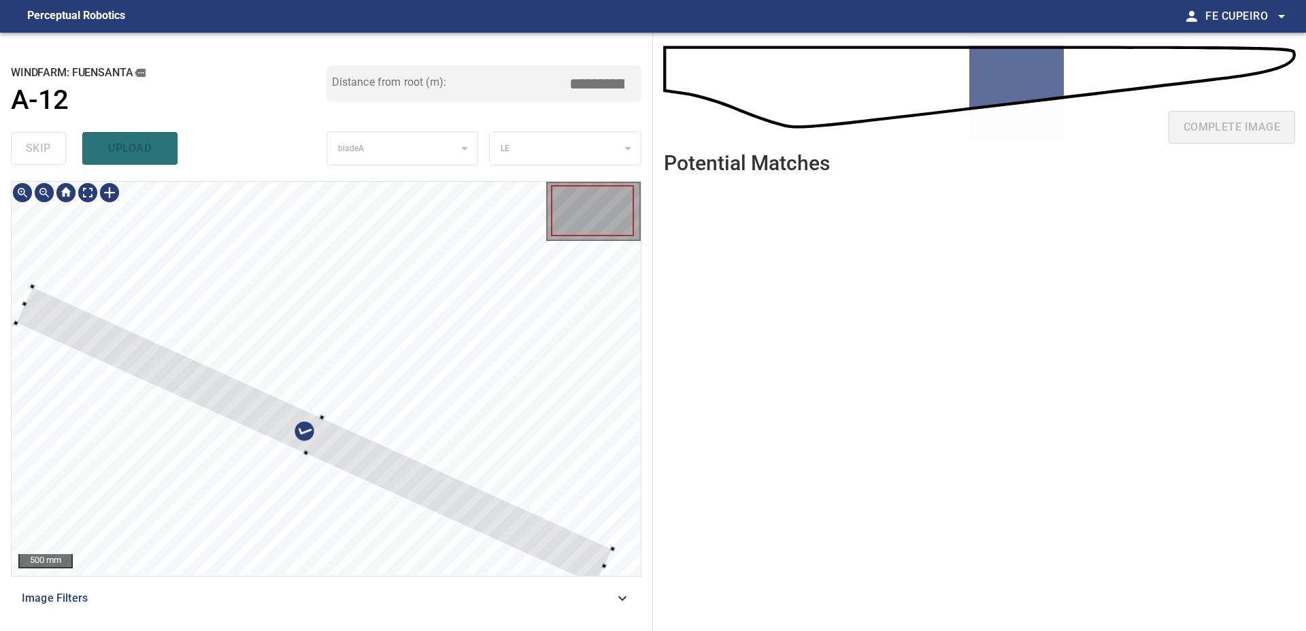
click at [463, 298] on div at bounding box center [326, 378] width 629 height 393
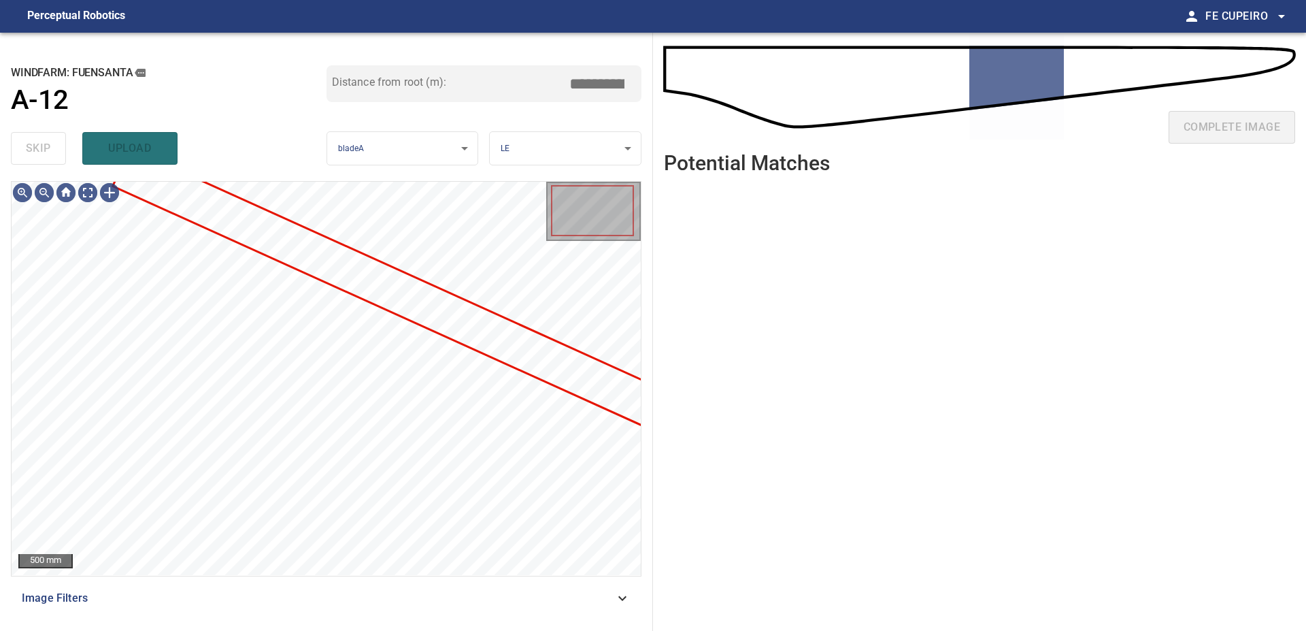
drag, startPoint x: 286, startPoint y: 599, endPoint x: 287, endPoint y: 589, distance: 9.6
click at [286, 598] on span "Image Filters" at bounding box center [318, 598] width 593 height 16
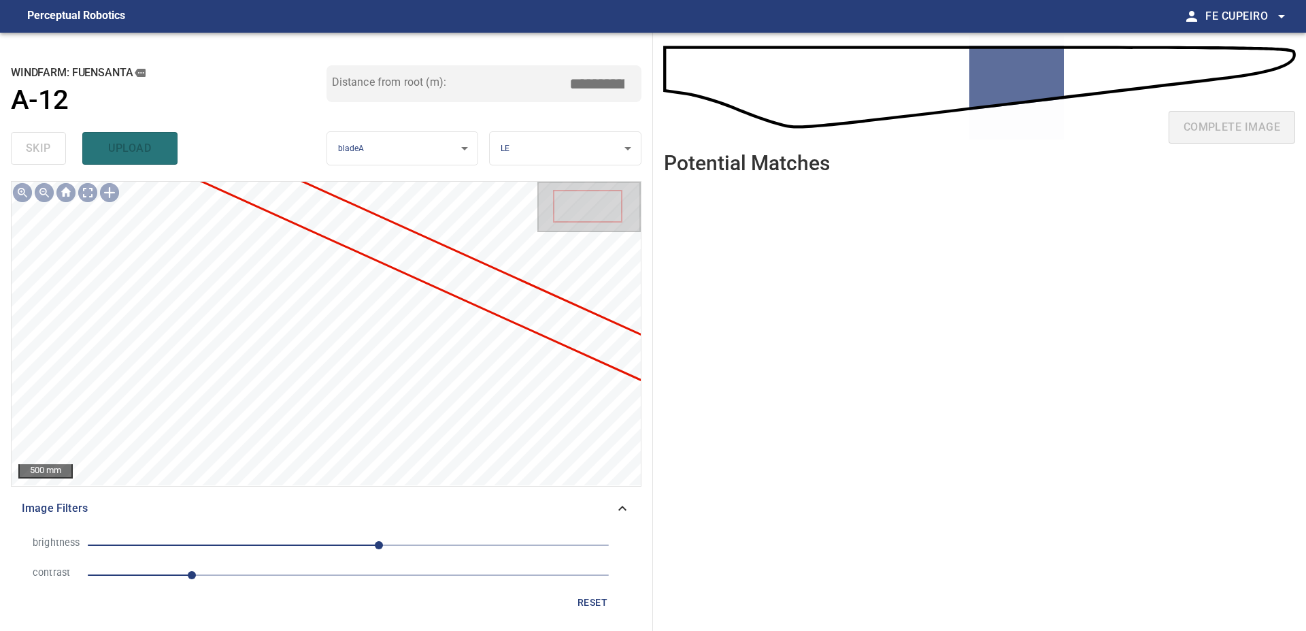
click at [261, 570] on span "1" at bounding box center [348, 574] width 521 height 19
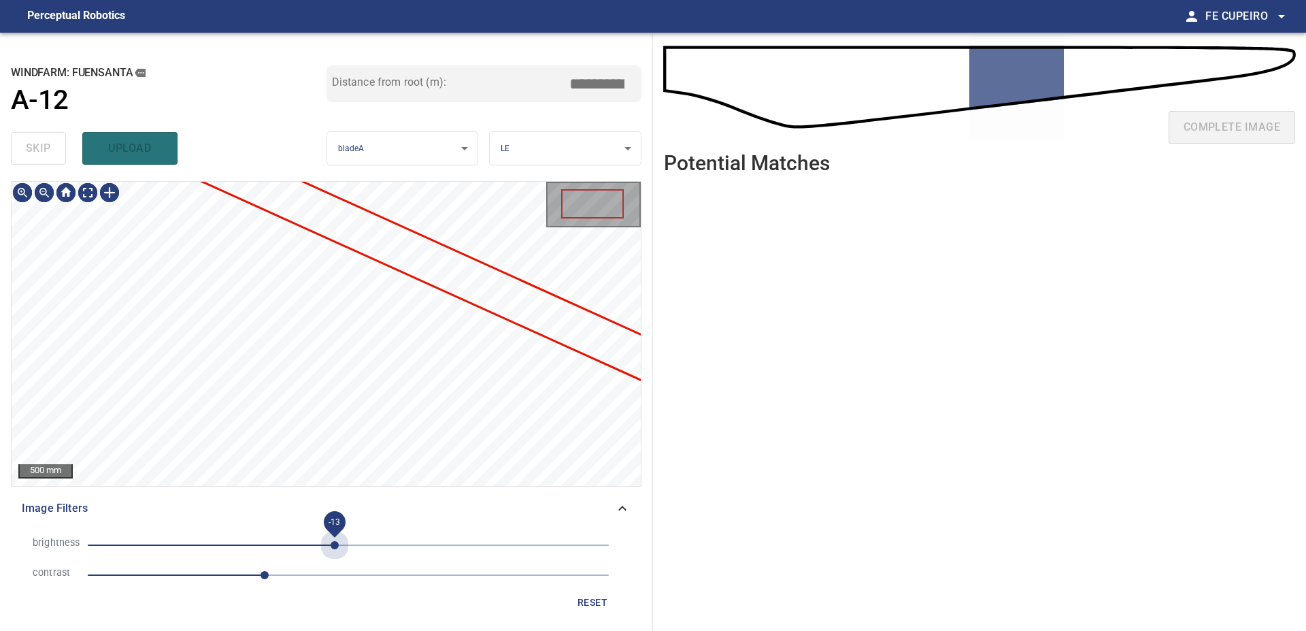
click at [335, 539] on span "-13" at bounding box center [348, 544] width 521 height 19
click at [86, 190] on body "**********" at bounding box center [653, 315] width 1306 height 631
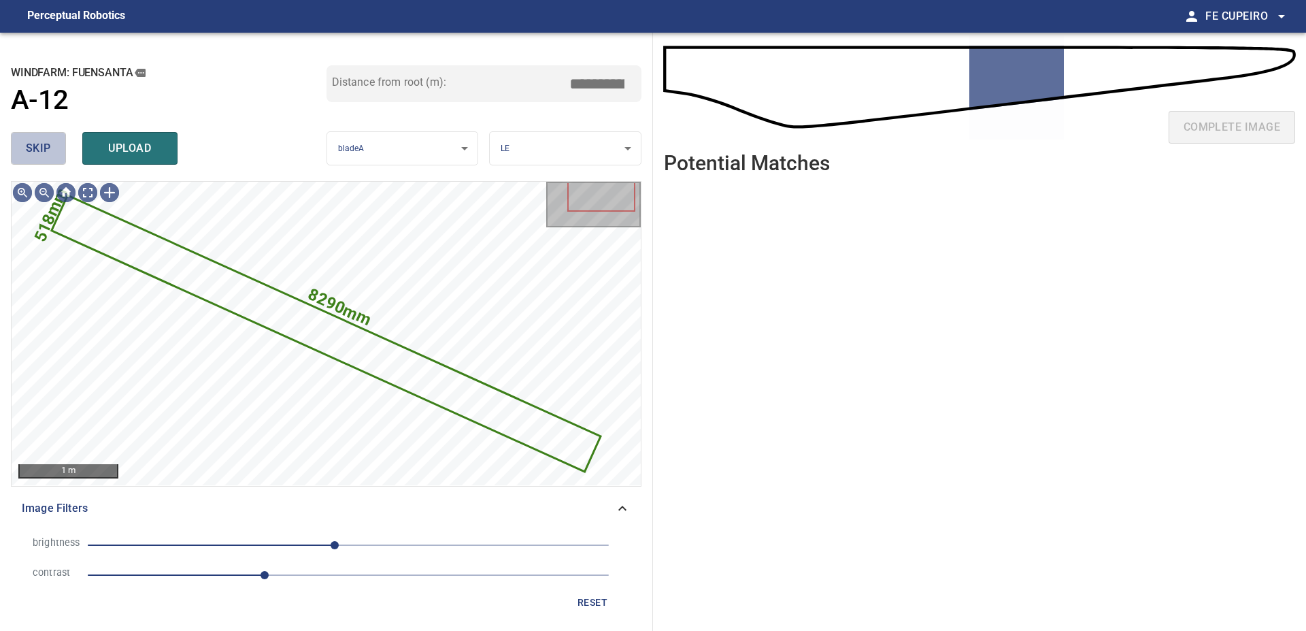
click at [55, 135] on button "skip" at bounding box center [38, 148] width 55 height 33
click at [55, 135] on div "skip upload" at bounding box center [169, 149] width 316 height 44
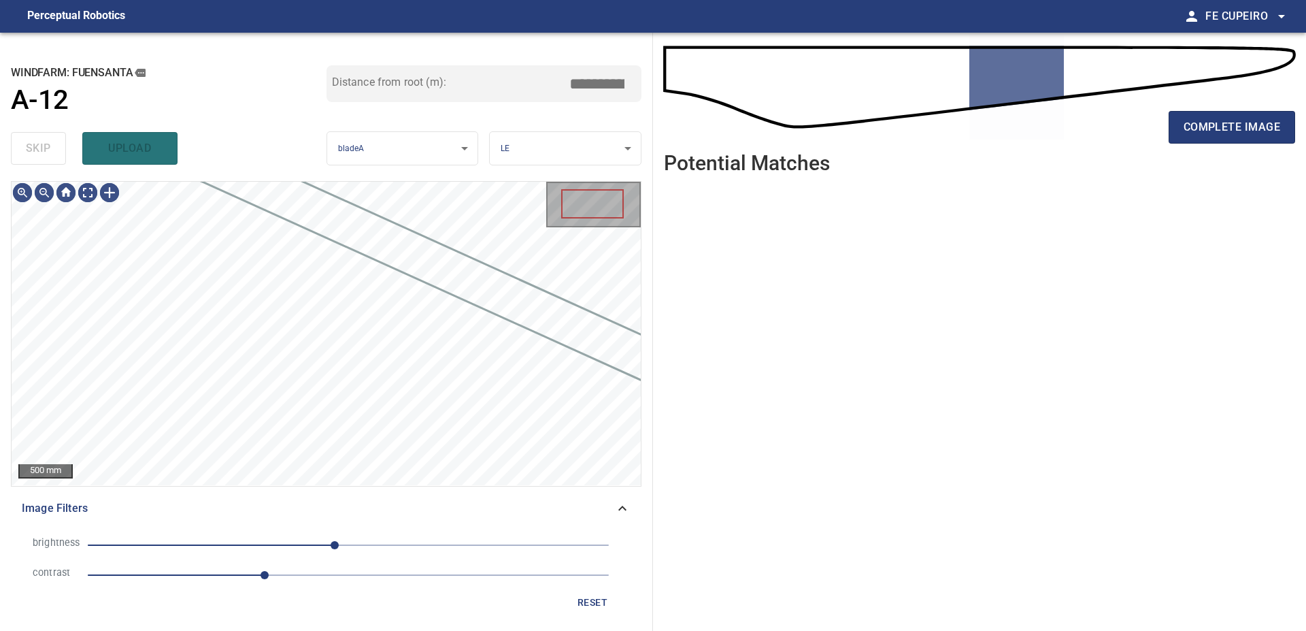
click at [55, 135] on div "skip upload" at bounding box center [169, 149] width 316 height 44
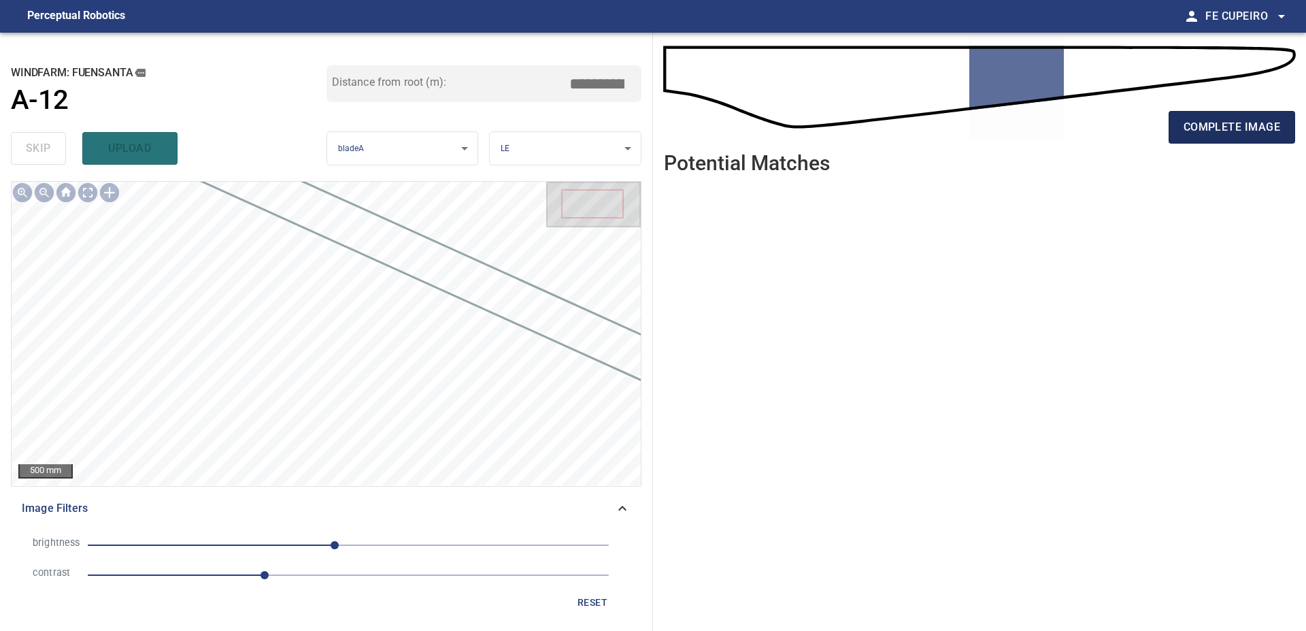
click at [1188, 136] on button "complete image" at bounding box center [1232, 127] width 127 height 33
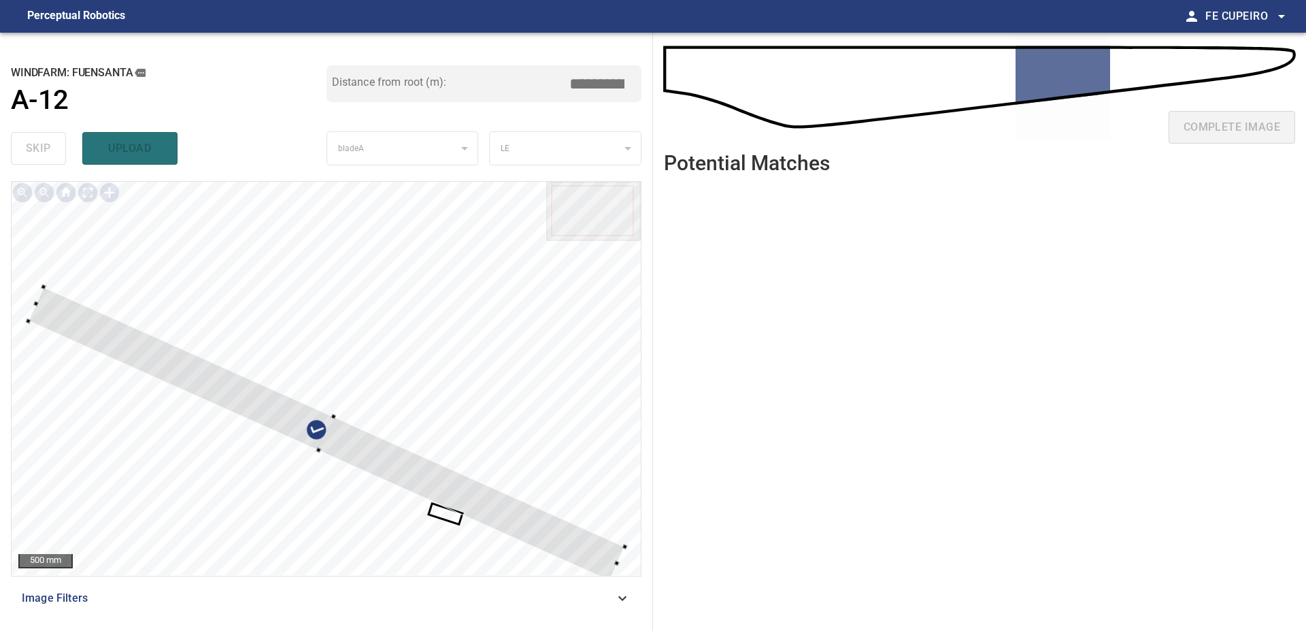
click at [435, 298] on div at bounding box center [326, 378] width 629 height 393
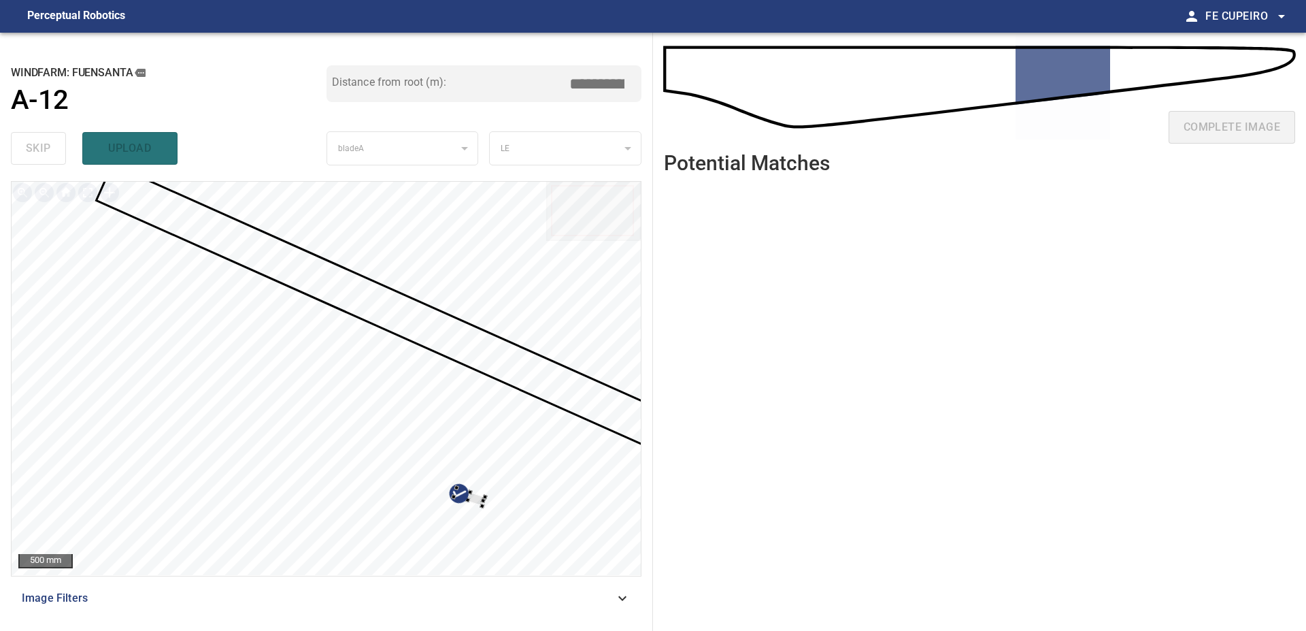
click at [547, 400] on div at bounding box center [326, 378] width 629 height 393
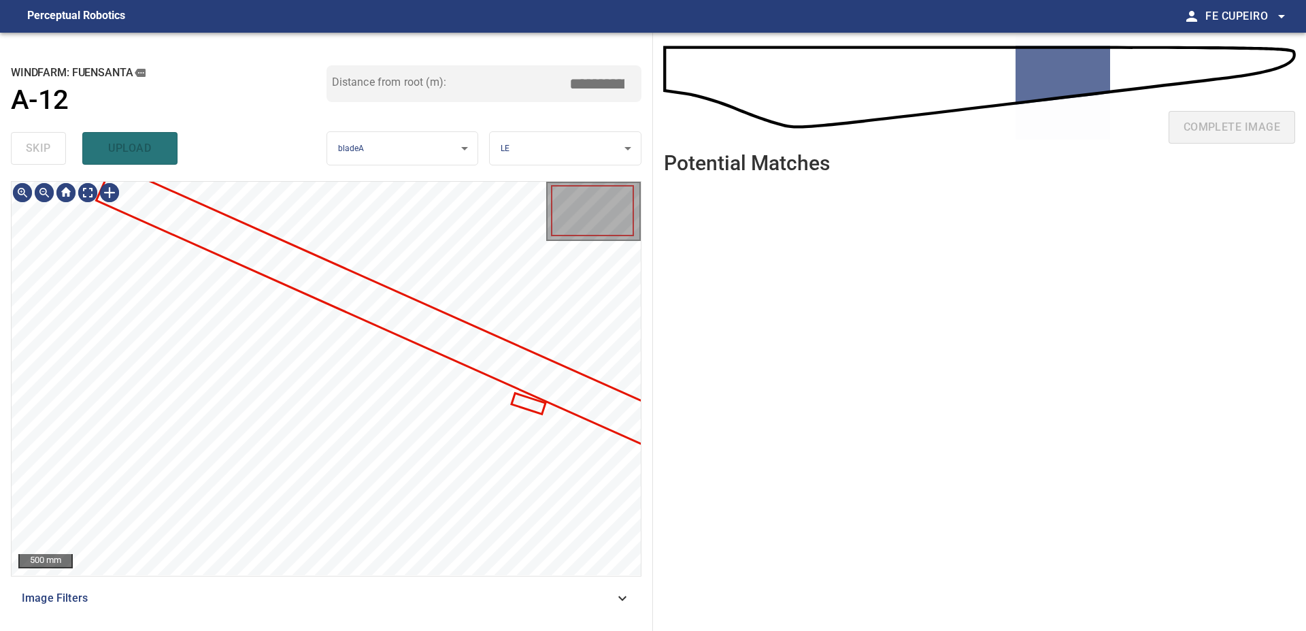
click at [263, 602] on span "Image Filters" at bounding box center [318, 598] width 593 height 16
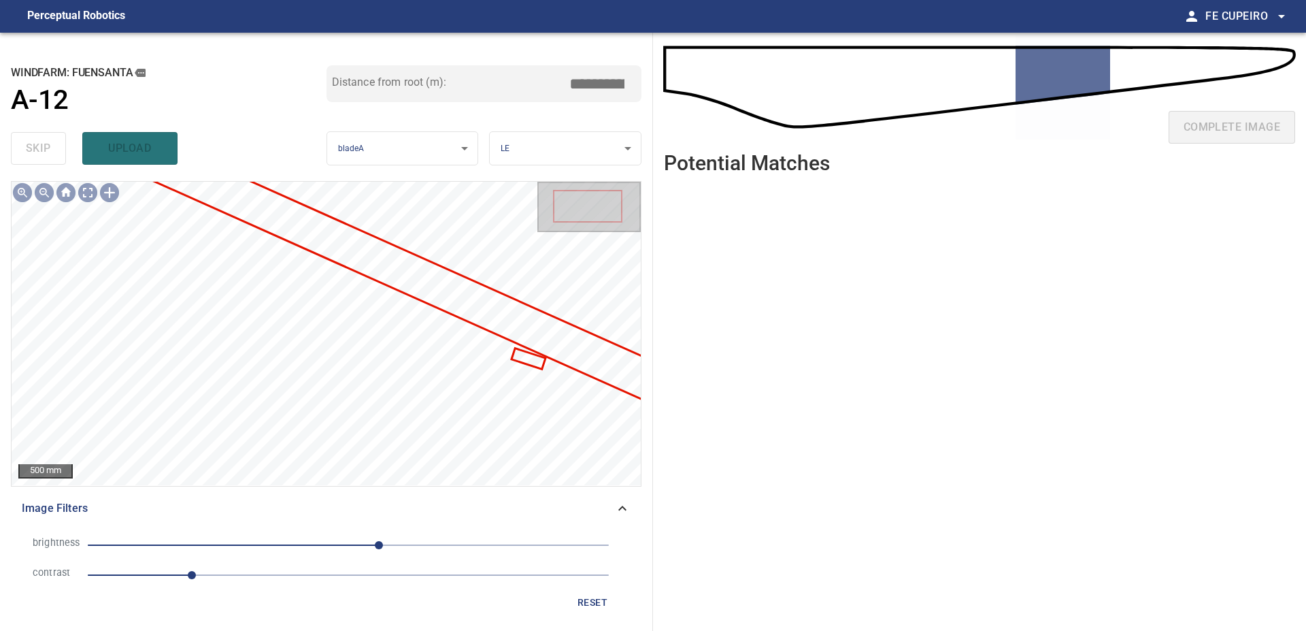
click at [282, 567] on span "1" at bounding box center [348, 574] width 521 height 19
click at [290, 548] on span "1.9" at bounding box center [286, 551] width 12 height 10
click at [299, 545] on span "30" at bounding box center [348, 544] width 521 height 19
drag, startPoint x: 310, startPoint y: 544, endPoint x: 327, endPoint y: 544, distance: 17.0
click at [314, 544] on span "-37" at bounding box center [310, 545] width 8 height 8
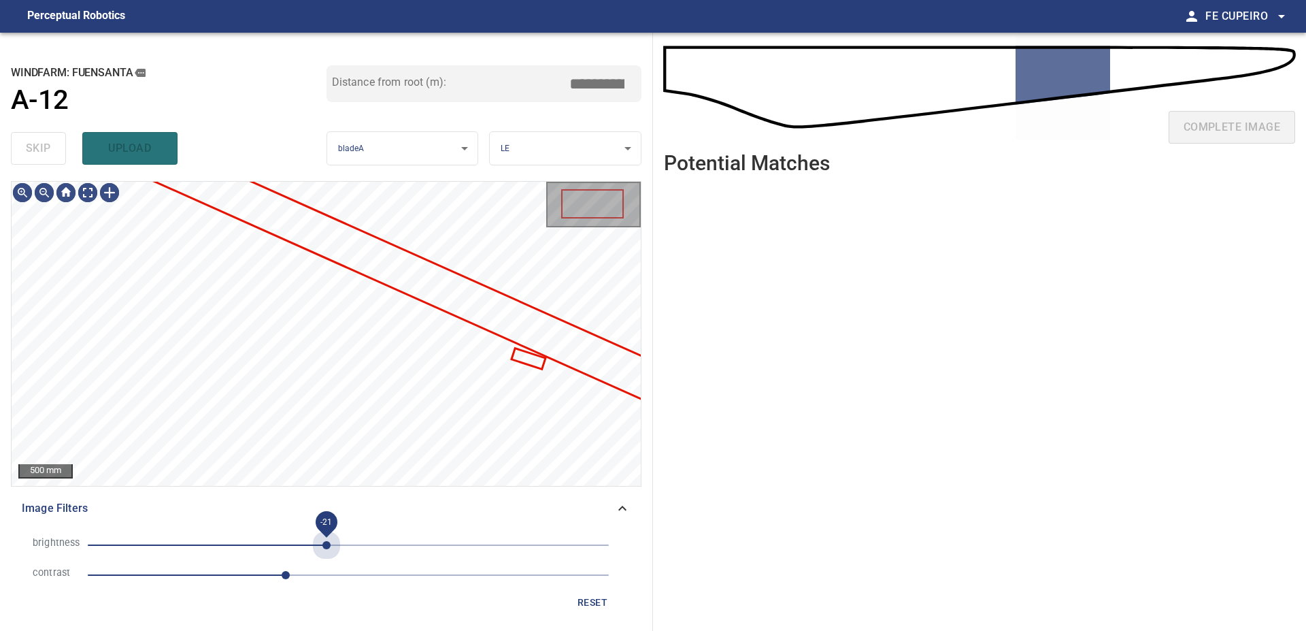
drag, startPoint x: 327, startPoint y: 544, endPoint x: 344, endPoint y: 542, distance: 16.5
click at [329, 544] on span "-21" at bounding box center [326, 545] width 8 height 8
click at [344, 542] on span "-5" at bounding box center [348, 544] width 521 height 19
click at [334, 544] on span "-14" at bounding box center [334, 545] width 8 height 8
click at [322, 544] on span "-26" at bounding box center [322, 545] width 8 height 8
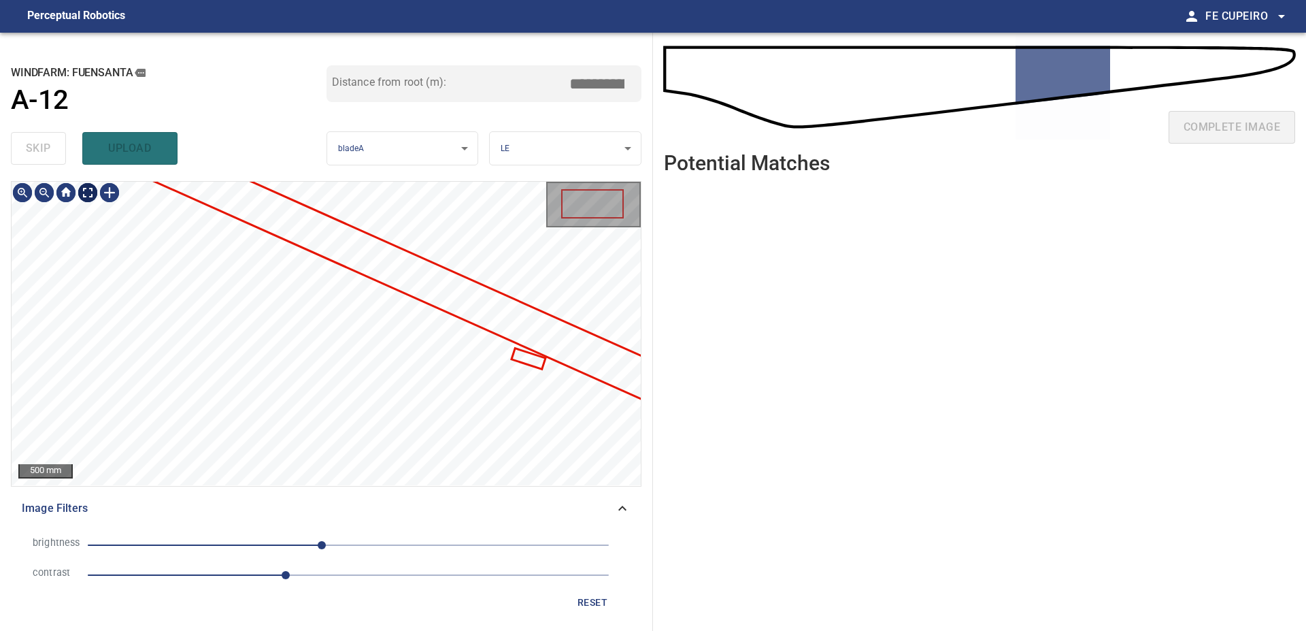
click at [92, 196] on body "**********" at bounding box center [653, 315] width 1306 height 631
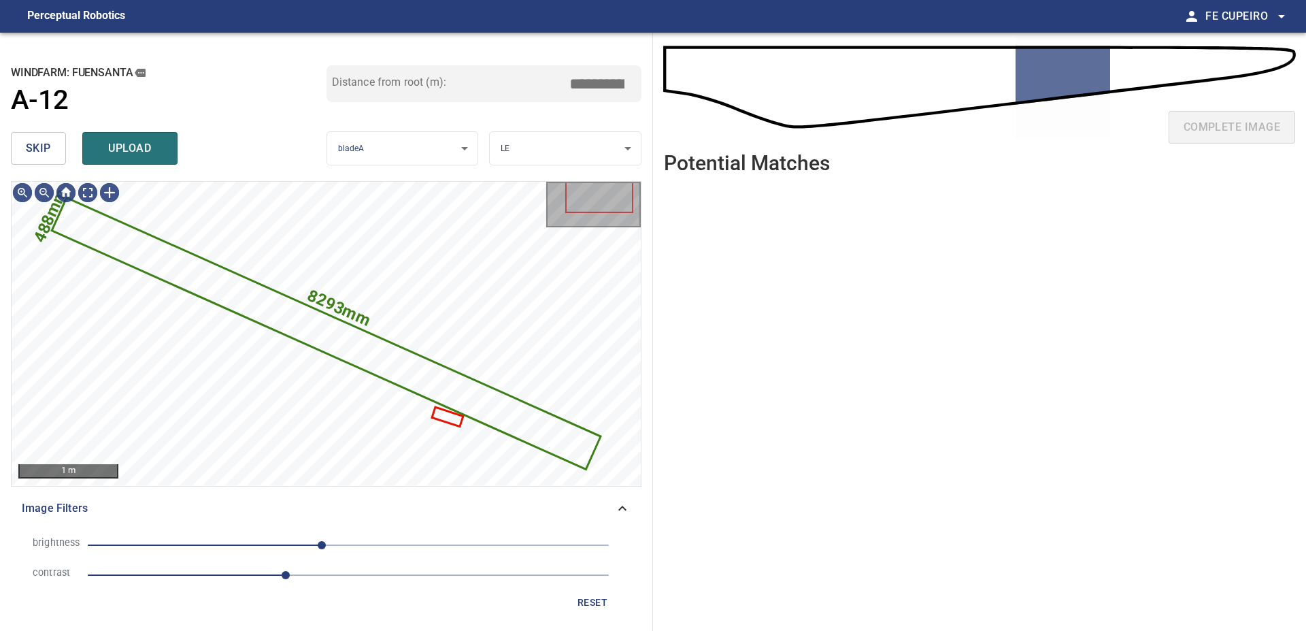
click at [39, 146] on span "skip" at bounding box center [38, 148] width 25 height 19
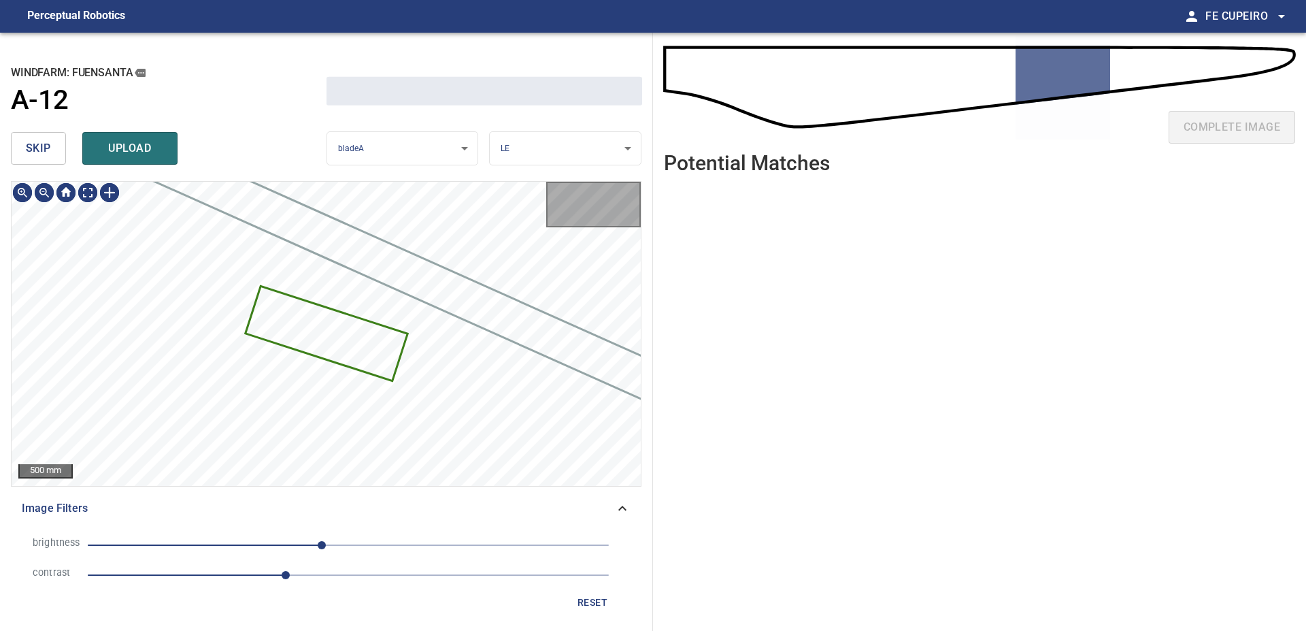
click at [39, 146] on span "skip" at bounding box center [38, 148] width 25 height 19
click at [39, 146] on div "skip upload" at bounding box center [169, 149] width 316 height 44
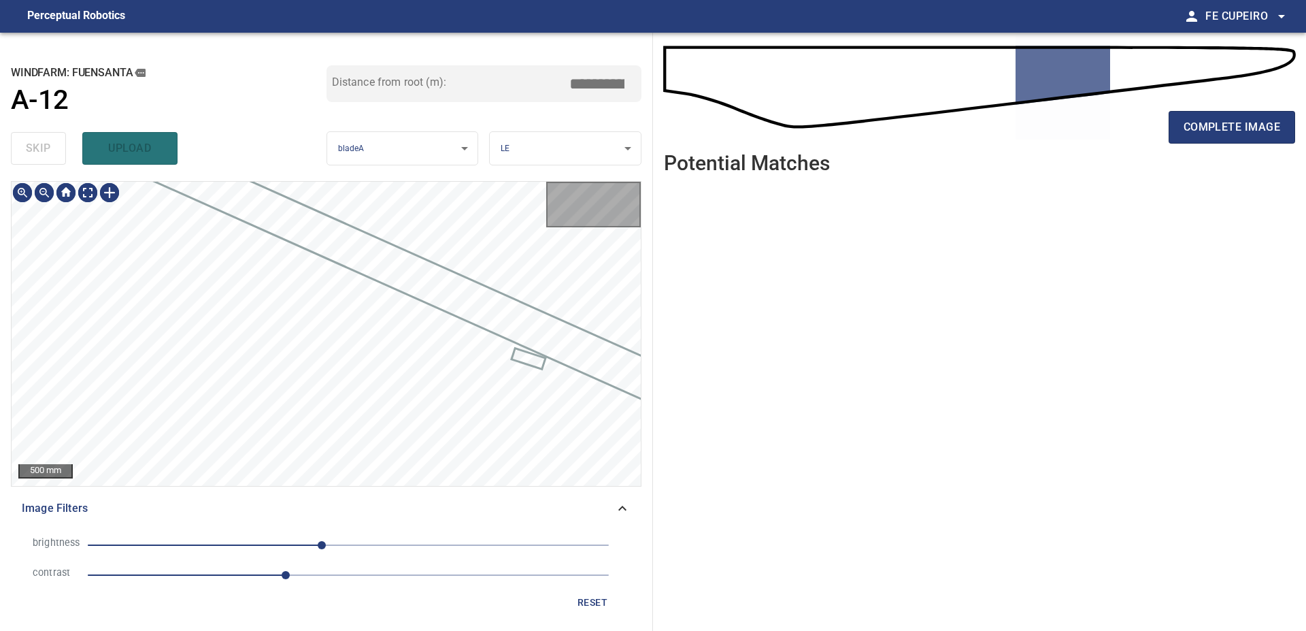
click at [39, 146] on div "skip upload" at bounding box center [169, 149] width 316 height 44
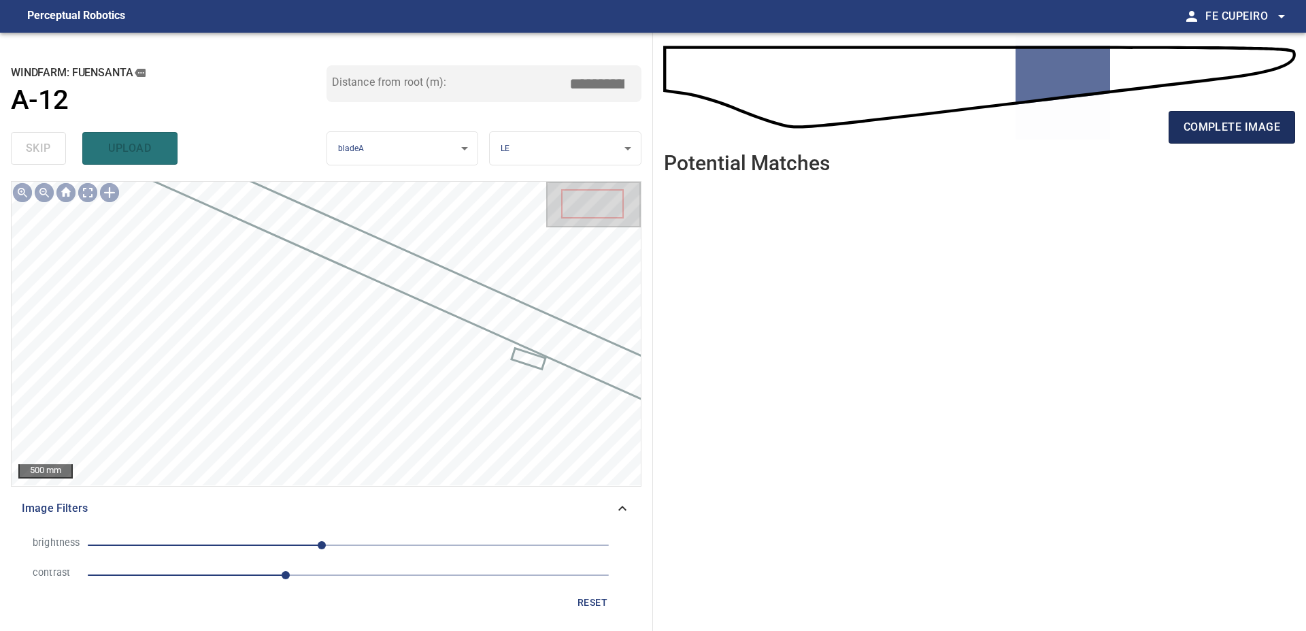
click at [1189, 135] on span "complete image" at bounding box center [1232, 127] width 97 height 19
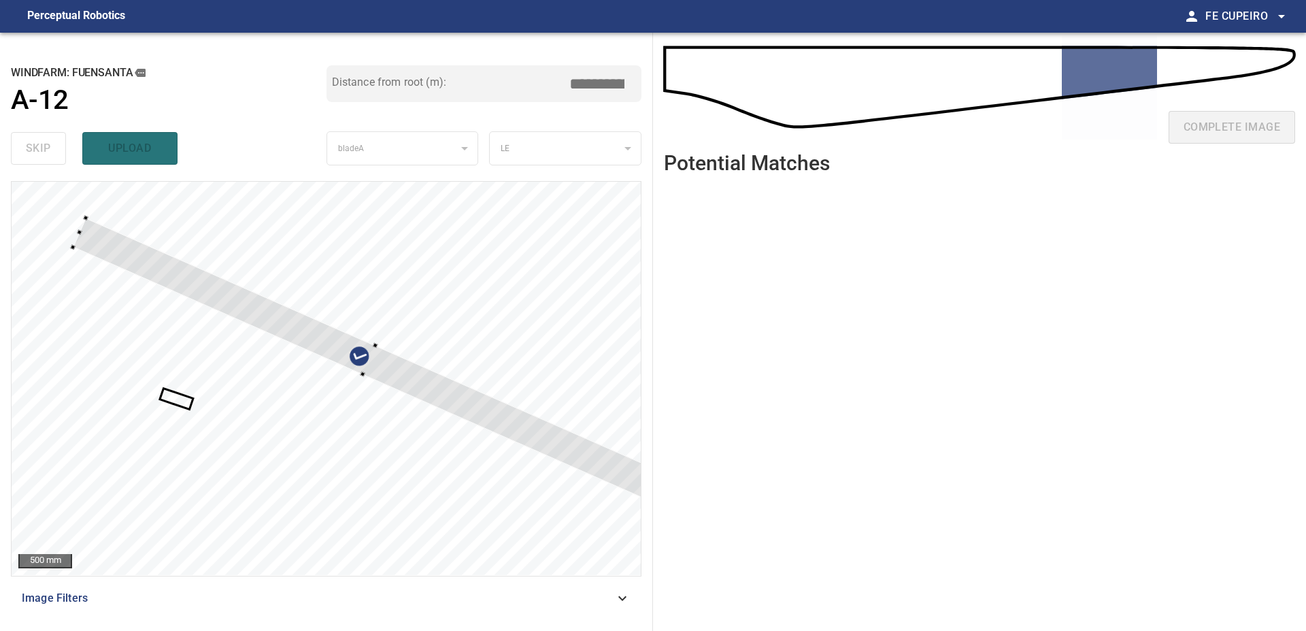
click at [459, 324] on div at bounding box center [326, 378] width 629 height 393
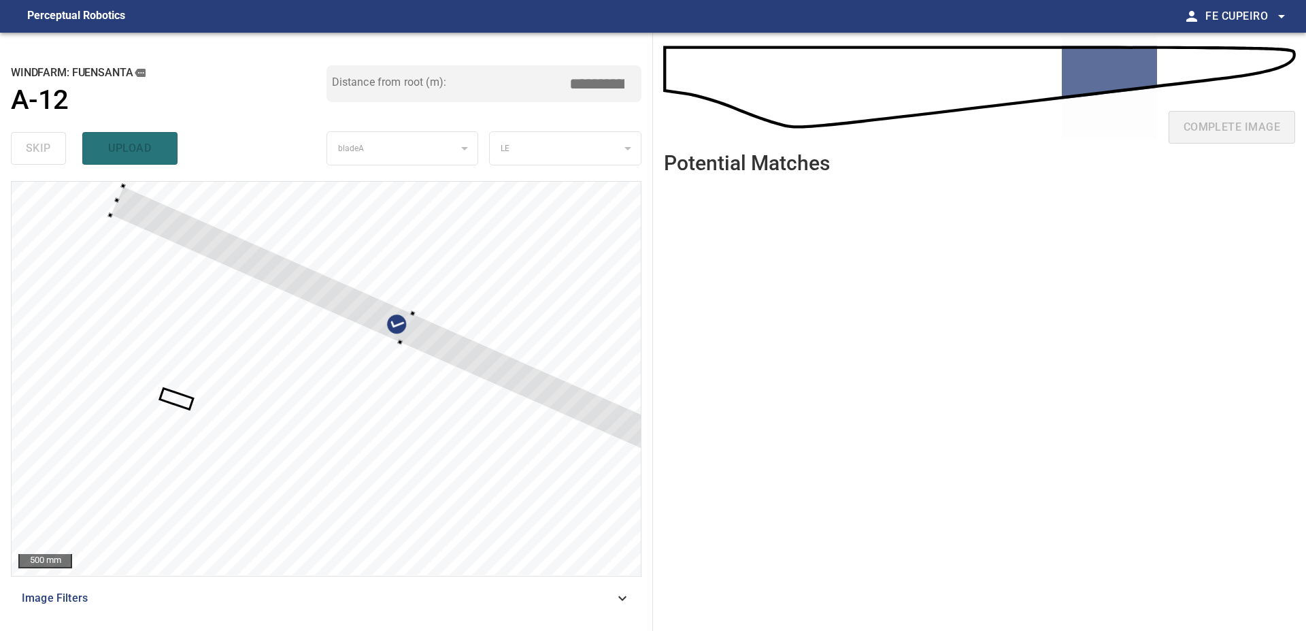
click at [409, 328] on div at bounding box center [407, 328] width 594 height 285
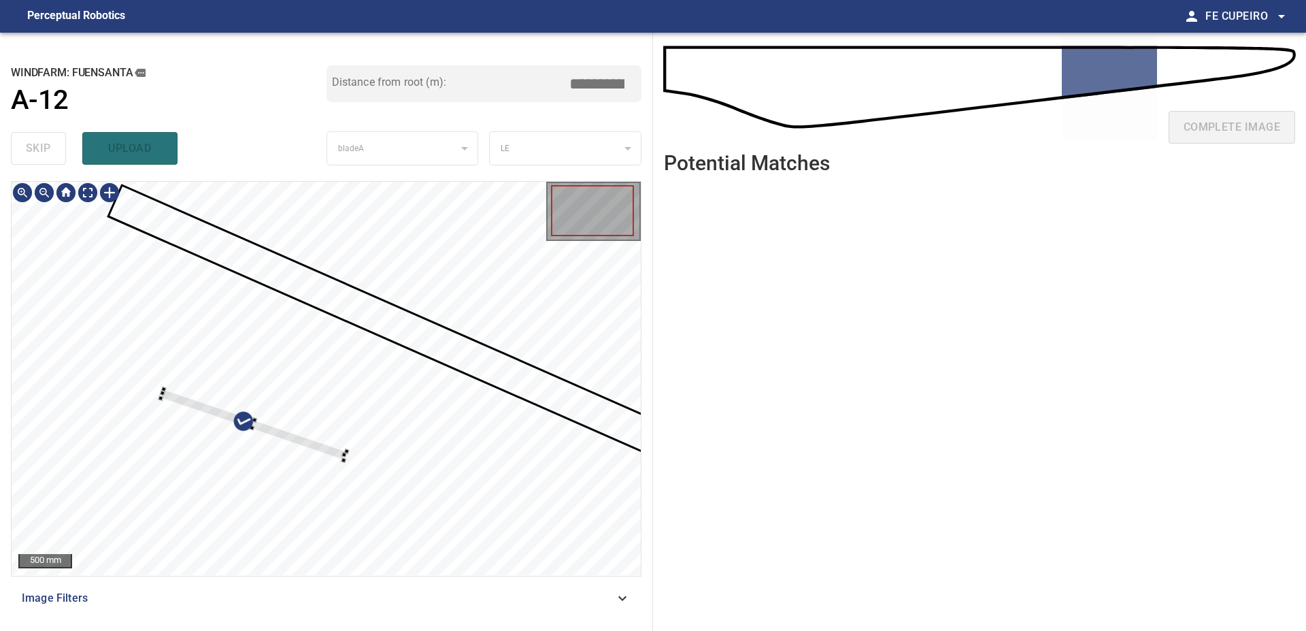
click at [366, 450] on div at bounding box center [326, 378] width 629 height 393
click at [333, 454] on div at bounding box center [261, 427] width 201 height 76
click at [473, 371] on div at bounding box center [326, 378] width 629 height 393
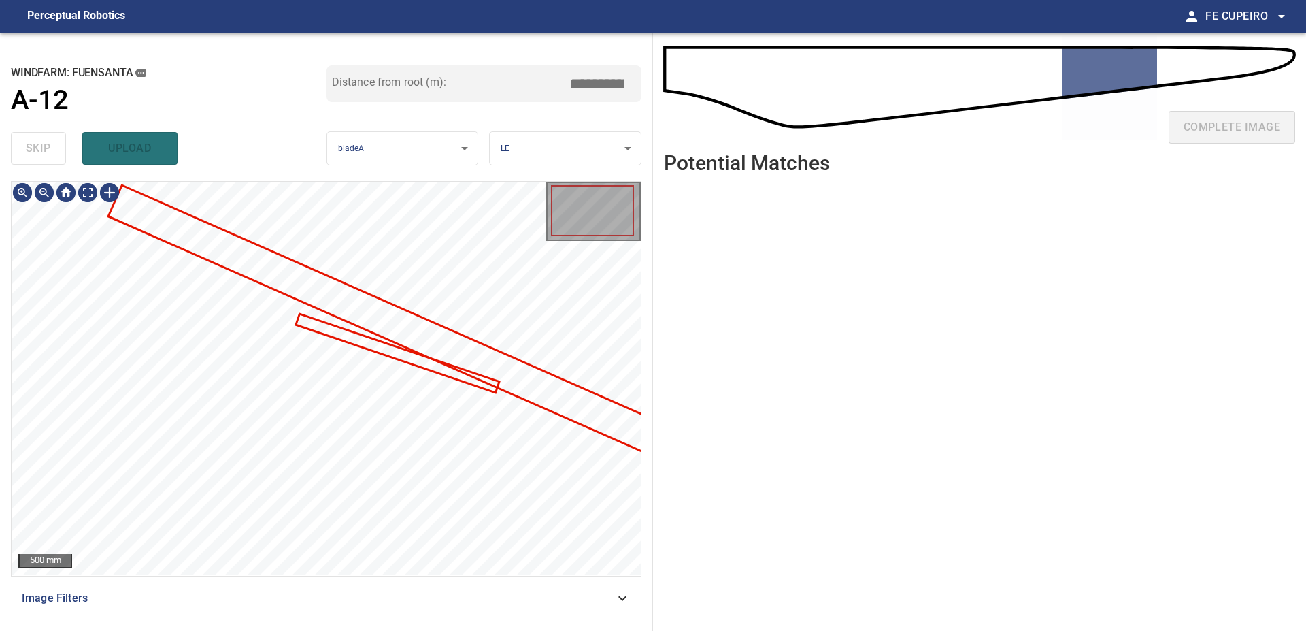
click at [182, 586] on div "Image Filters" at bounding box center [326, 598] width 631 height 33
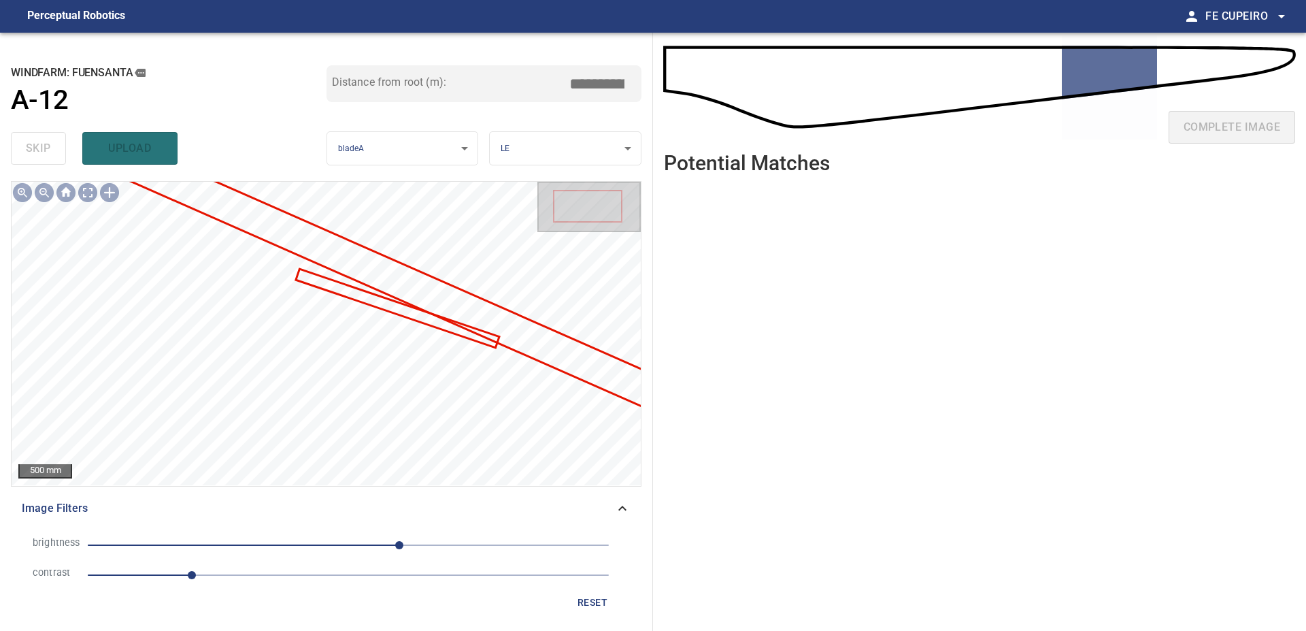
click at [256, 582] on span "1" at bounding box center [348, 574] width 521 height 19
click at [318, 544] on span "50" at bounding box center [348, 544] width 521 height 19
drag, startPoint x: 338, startPoint y: 541, endPoint x: 347, endPoint y: 542, distance: 8.9
click at [342, 541] on span "-29" at bounding box center [348, 544] width 521 height 19
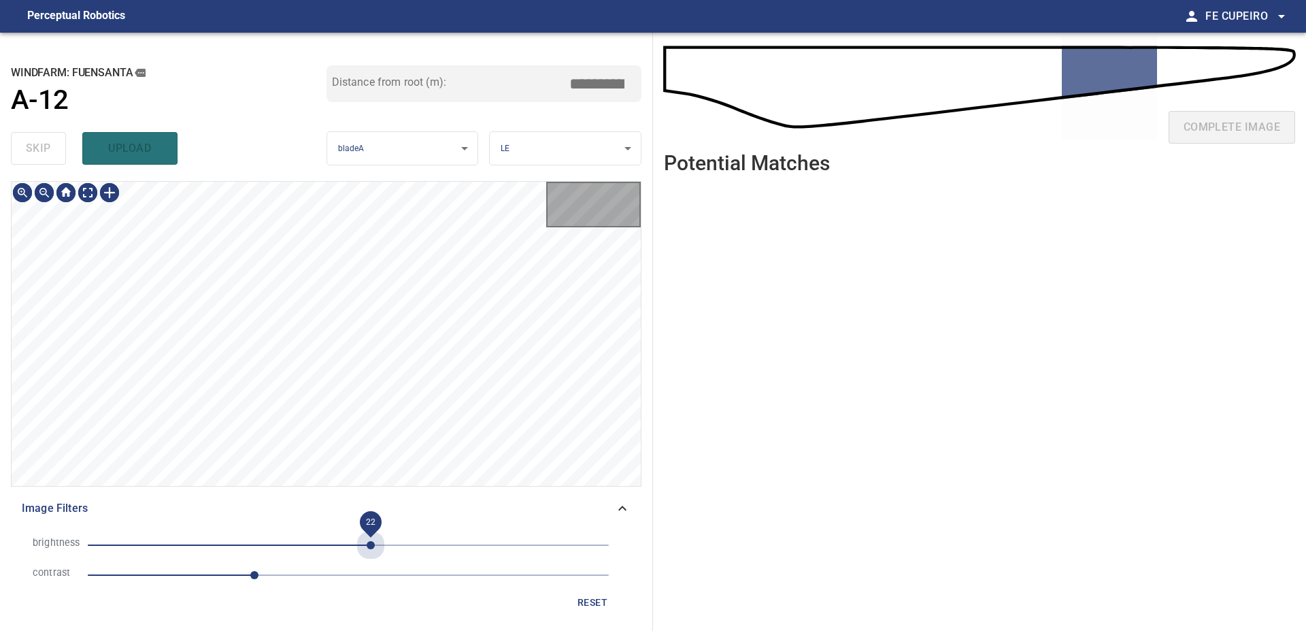
click at [371, 541] on span "22" at bounding box center [348, 544] width 521 height 19
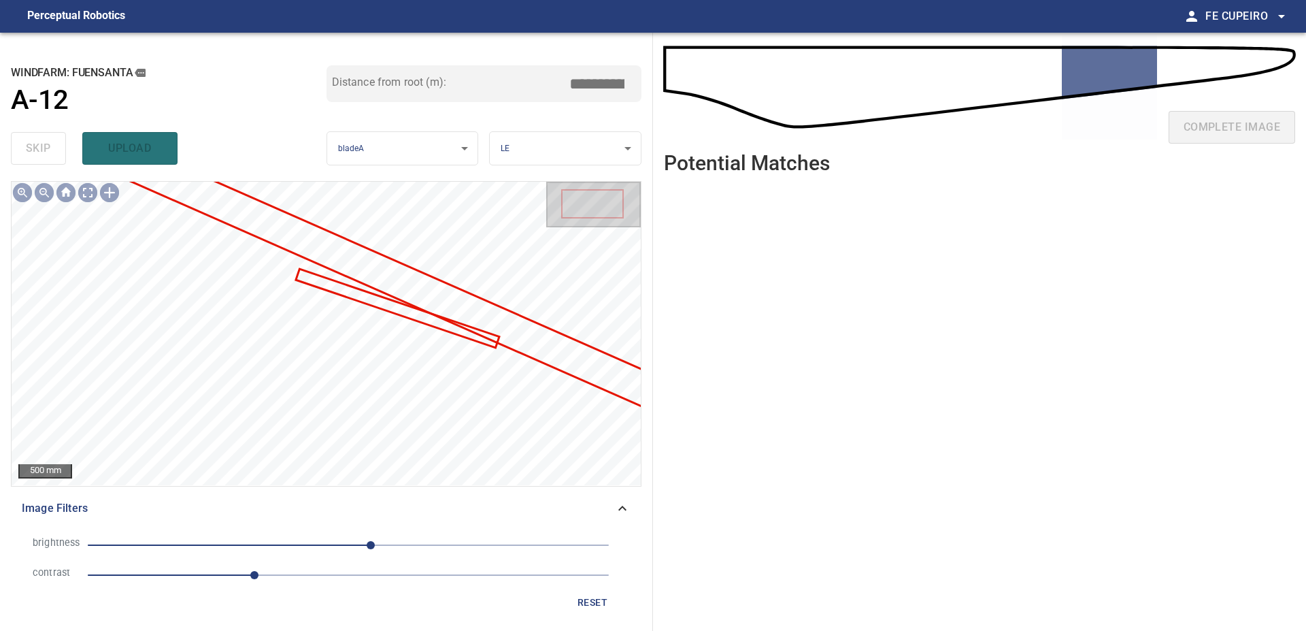
click at [352, 539] on span "22" at bounding box center [348, 544] width 521 height 19
click at [86, 198] on body "**********" at bounding box center [653, 315] width 1306 height 631
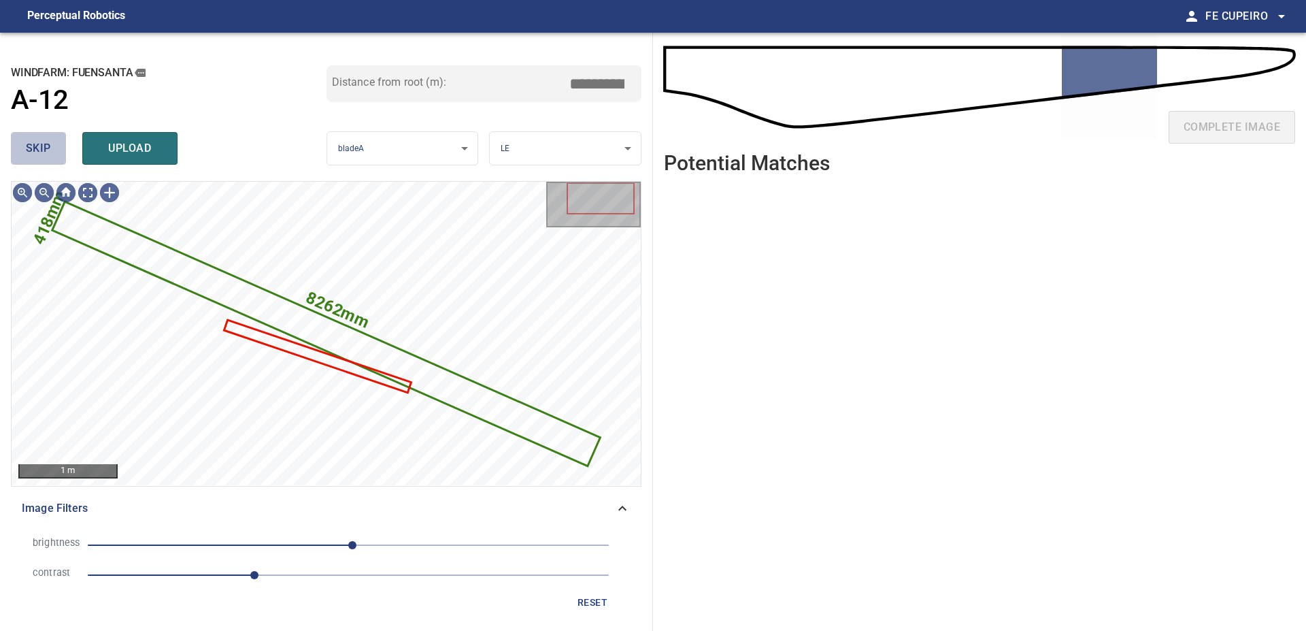
click at [62, 149] on button "skip" at bounding box center [38, 148] width 55 height 33
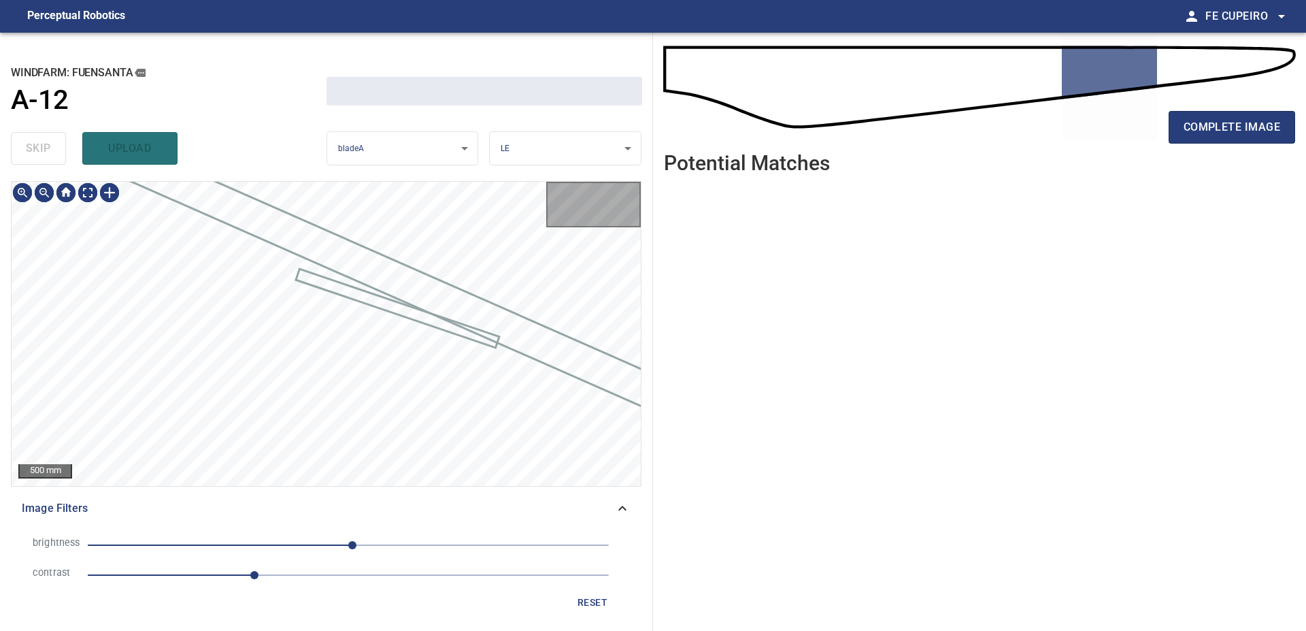
click at [62, 149] on div "skip upload" at bounding box center [169, 149] width 316 height 44
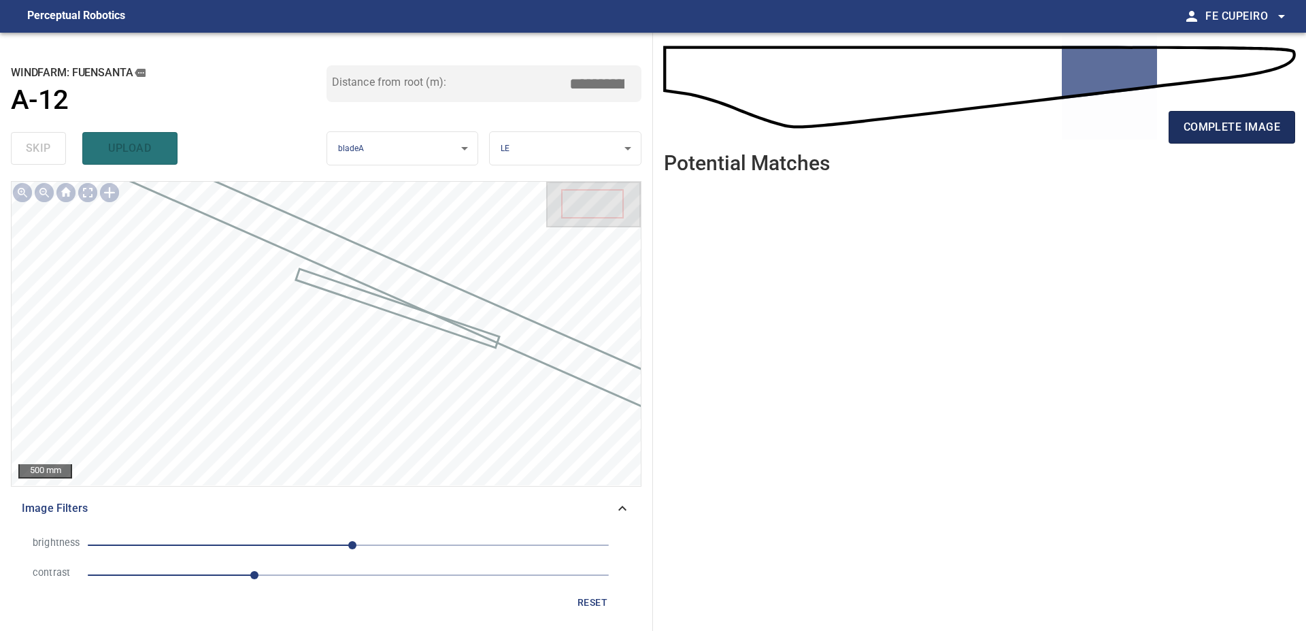
click at [1217, 125] on span "complete image" at bounding box center [1232, 127] width 97 height 19
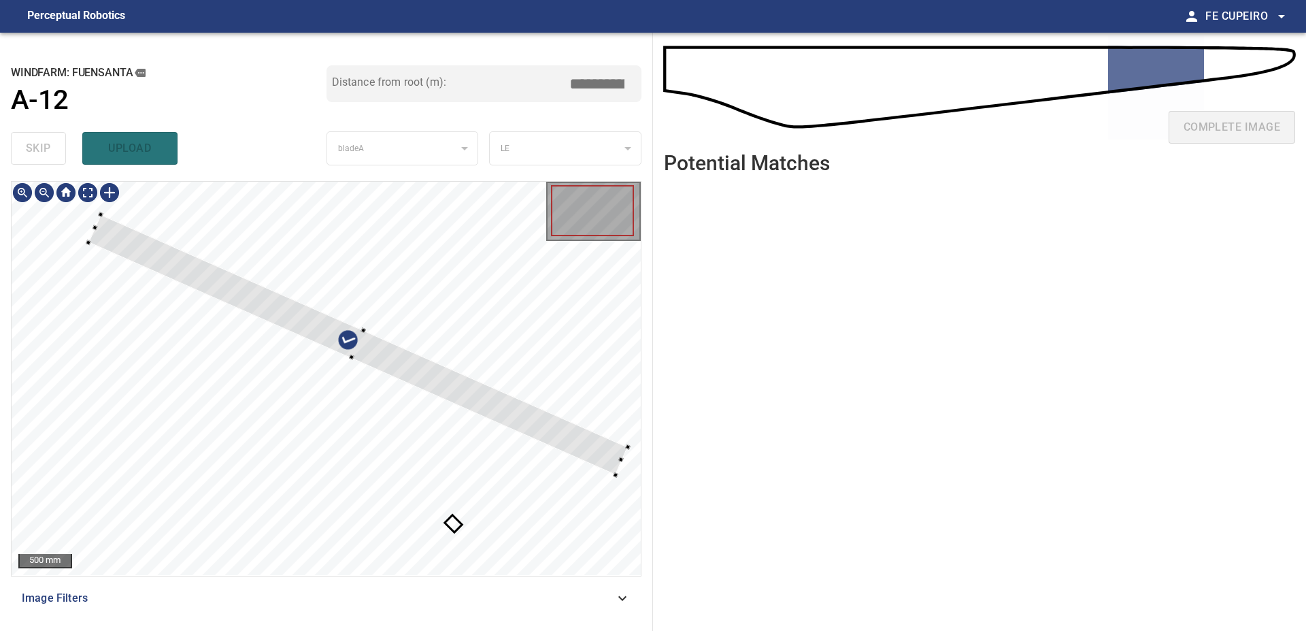
click at [447, 356] on div at bounding box center [326, 378] width 629 height 393
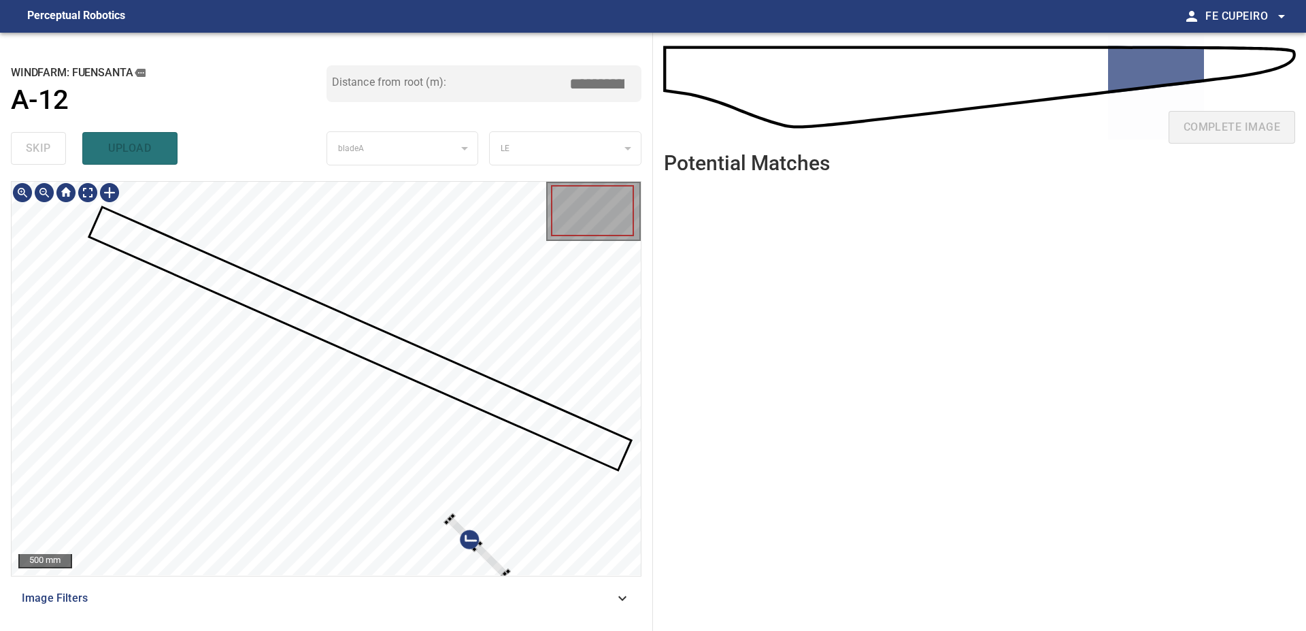
click at [552, 529] on div at bounding box center [326, 378] width 629 height 393
click at [516, 350] on div at bounding box center [326, 378] width 629 height 393
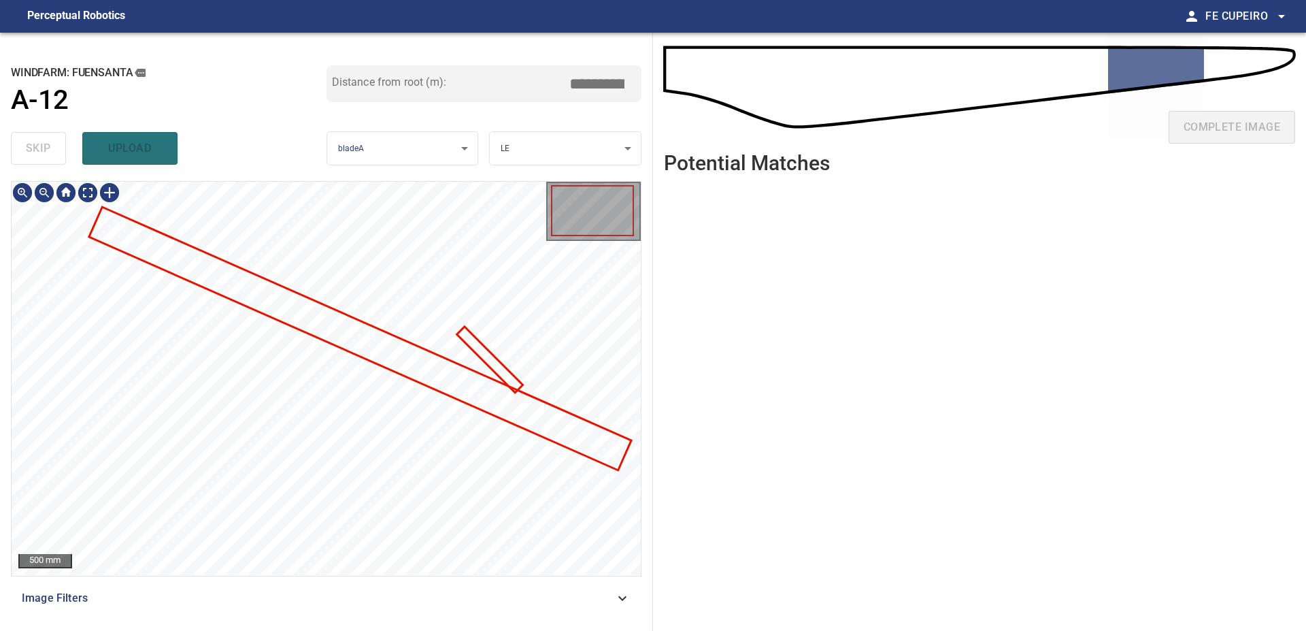
drag, startPoint x: 179, startPoint y: 582, endPoint x: 181, endPoint y: 590, distance: 8.4
click at [180, 583] on div "500 mm Image Filters" at bounding box center [326, 400] width 631 height 439
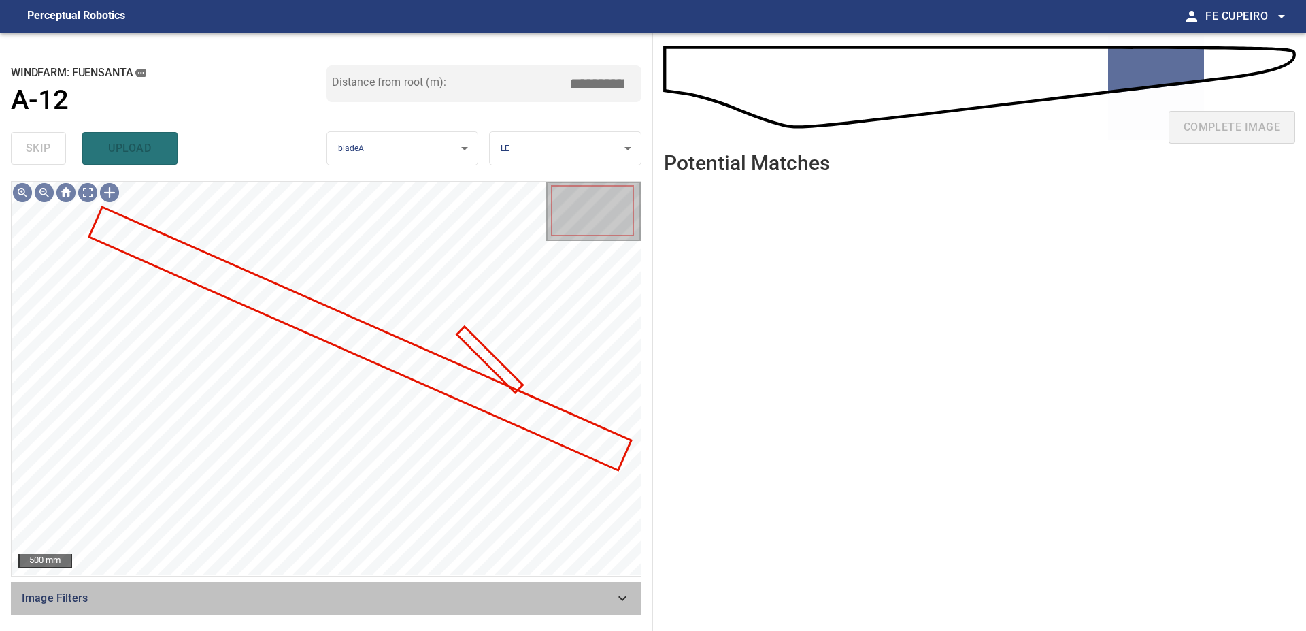
click at [185, 595] on span "Image Filters" at bounding box center [318, 598] width 593 height 16
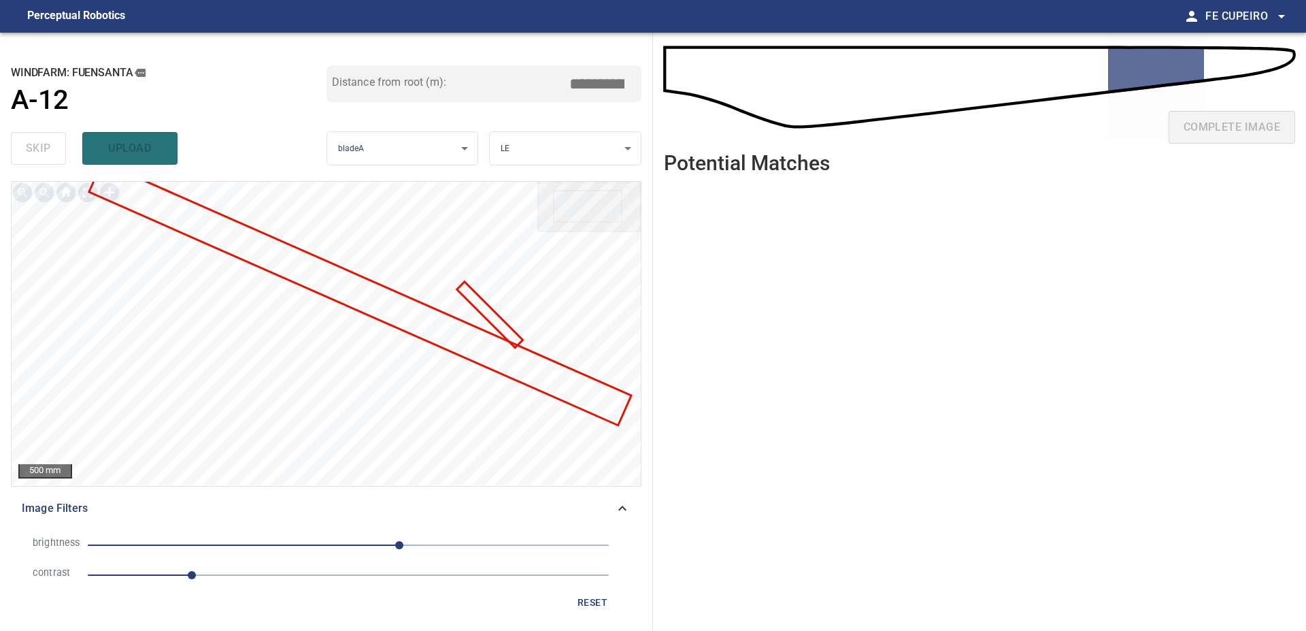
click at [215, 578] on span "1" at bounding box center [348, 574] width 521 height 19
click at [238, 575] on span "1.2" at bounding box center [348, 574] width 521 height 19
click at [357, 550] on span "50" at bounding box center [348, 544] width 521 height 19
click at [362, 547] on span "9" at bounding box center [358, 545] width 8 height 8
click at [374, 547] on span "21" at bounding box center [370, 545] width 8 height 8
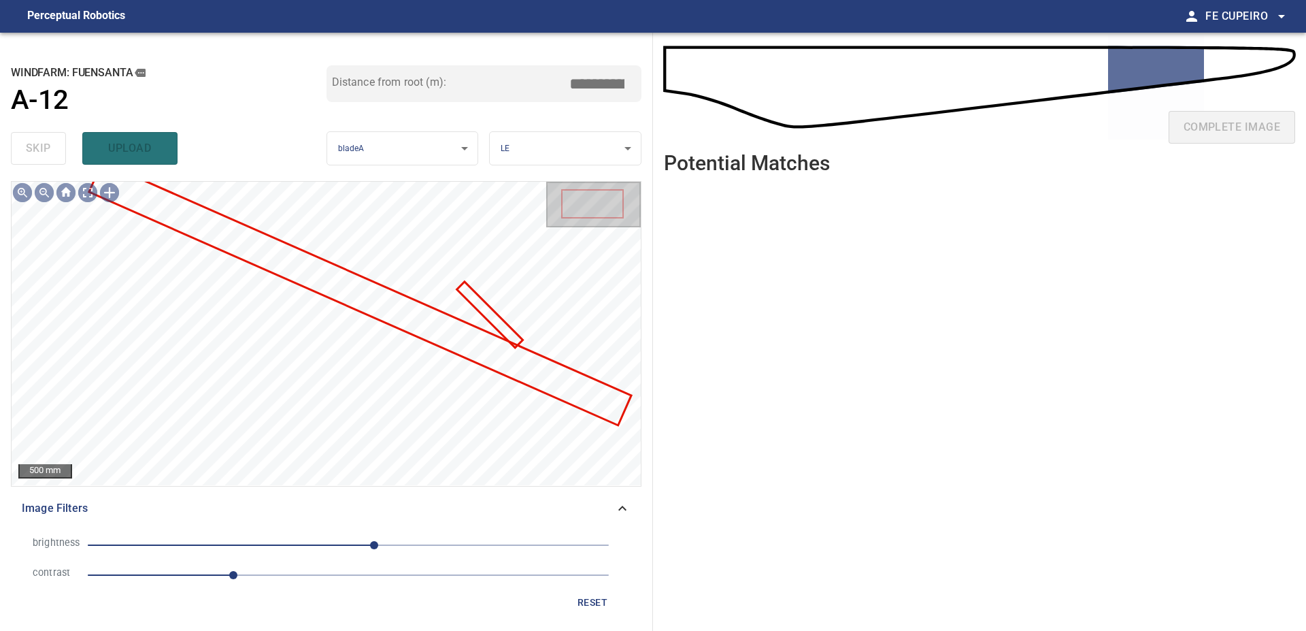
click at [267, 576] on span "1.4" at bounding box center [348, 574] width 521 height 19
click at [370, 544] on span "25" at bounding box center [374, 545] width 8 height 8
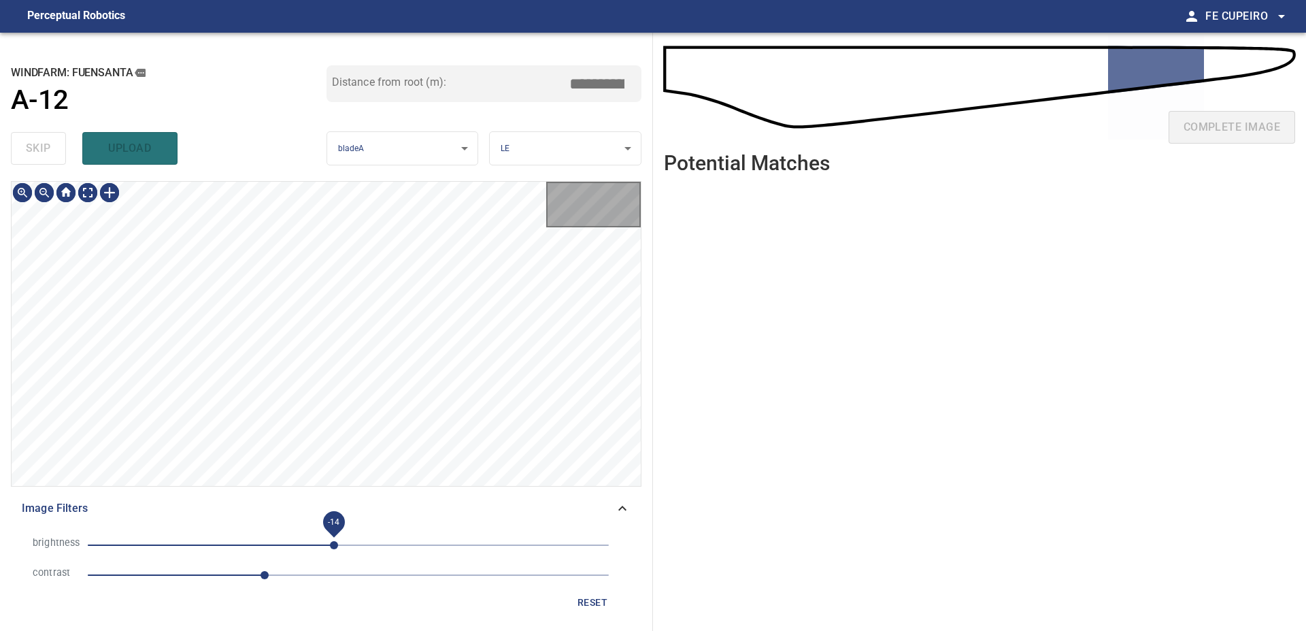
click at [333, 543] on span "-14" at bounding box center [348, 544] width 521 height 19
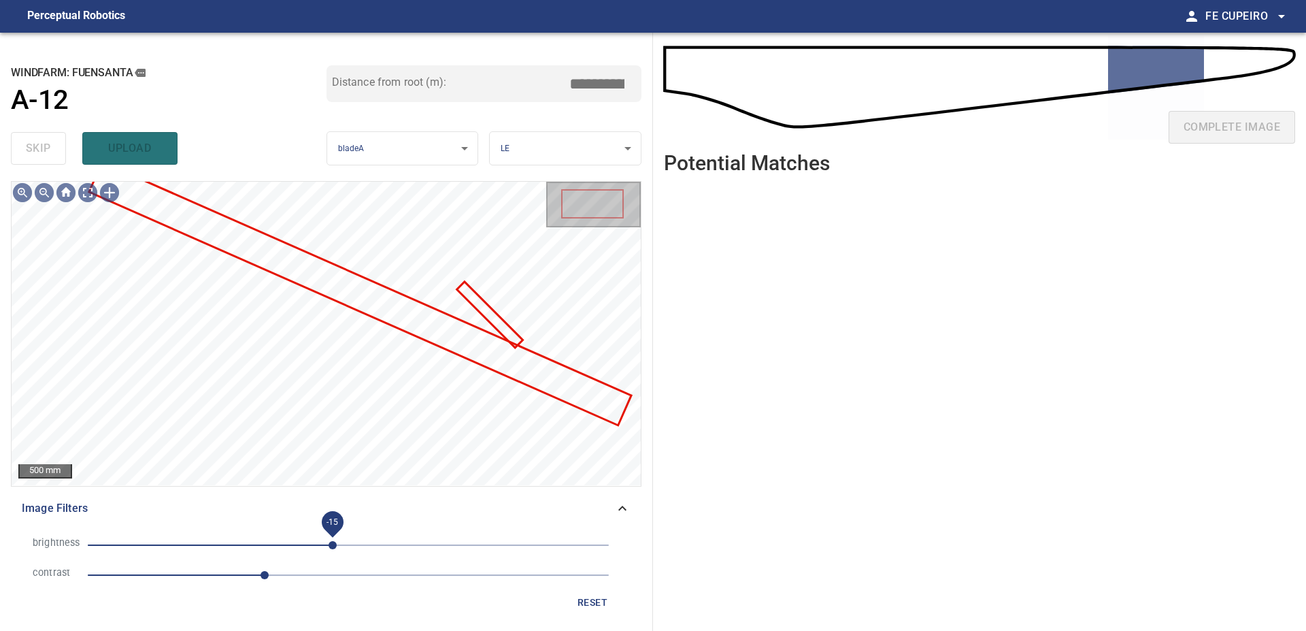
click at [337, 547] on span "-15" at bounding box center [333, 545] width 8 height 8
click at [84, 194] on body "**********" at bounding box center [653, 315] width 1306 height 631
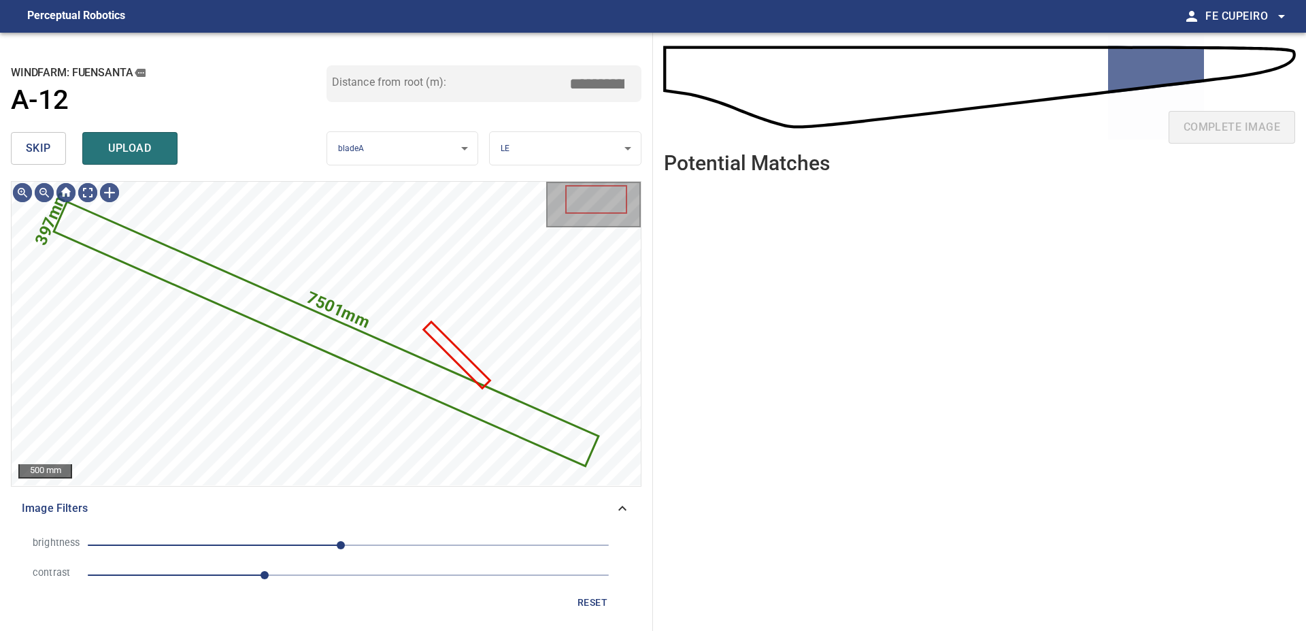
click at [53, 146] on button "skip" at bounding box center [38, 148] width 55 height 33
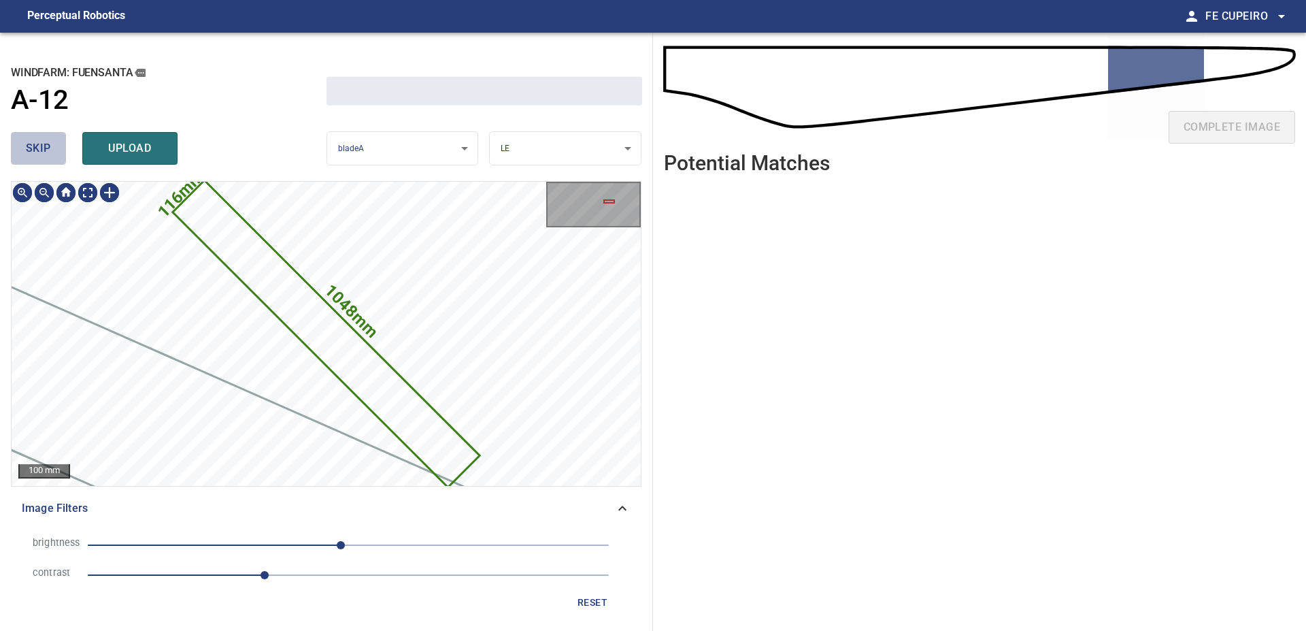
click at [52, 146] on button "skip" at bounding box center [38, 148] width 55 height 33
click at [52, 146] on div "skip upload" at bounding box center [169, 149] width 316 height 44
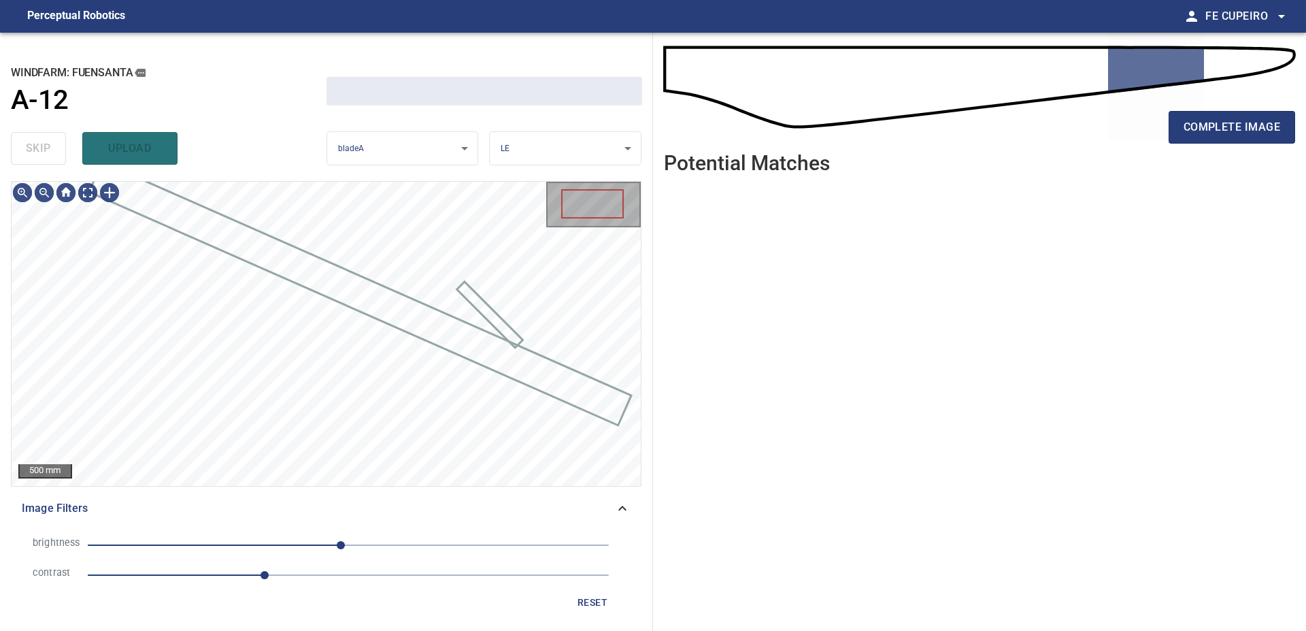
click at [52, 146] on div "skip upload" at bounding box center [169, 149] width 316 height 44
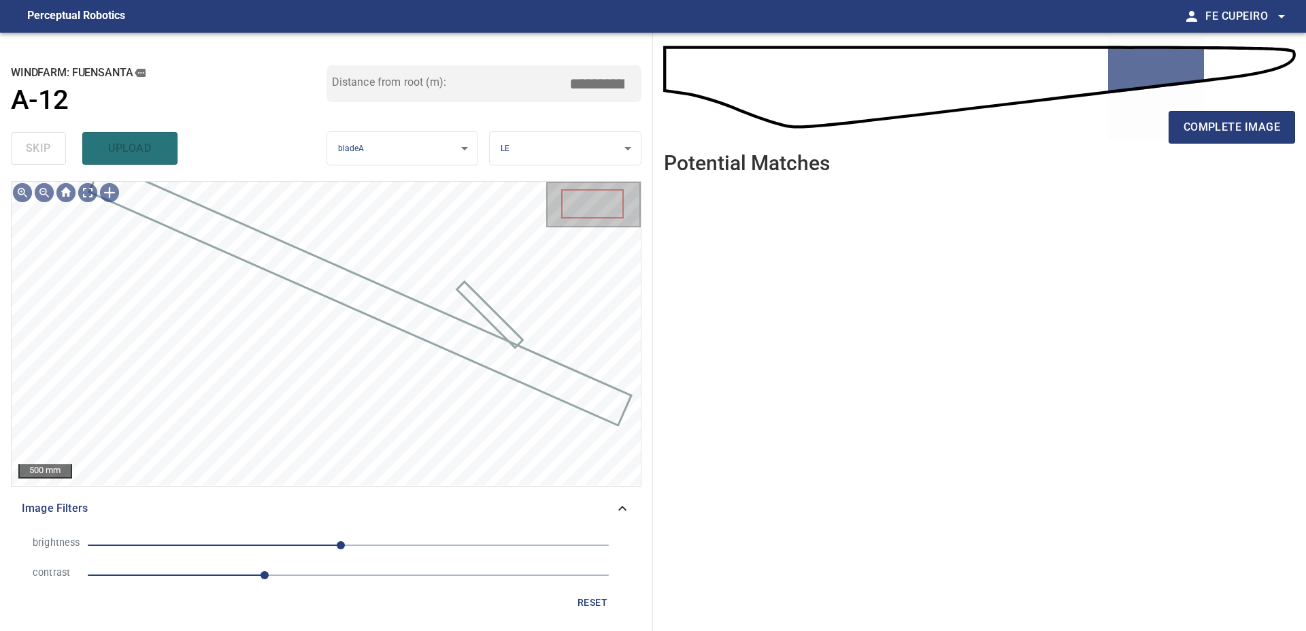
click at [1209, 146] on div "complete image" at bounding box center [979, 132] width 631 height 54
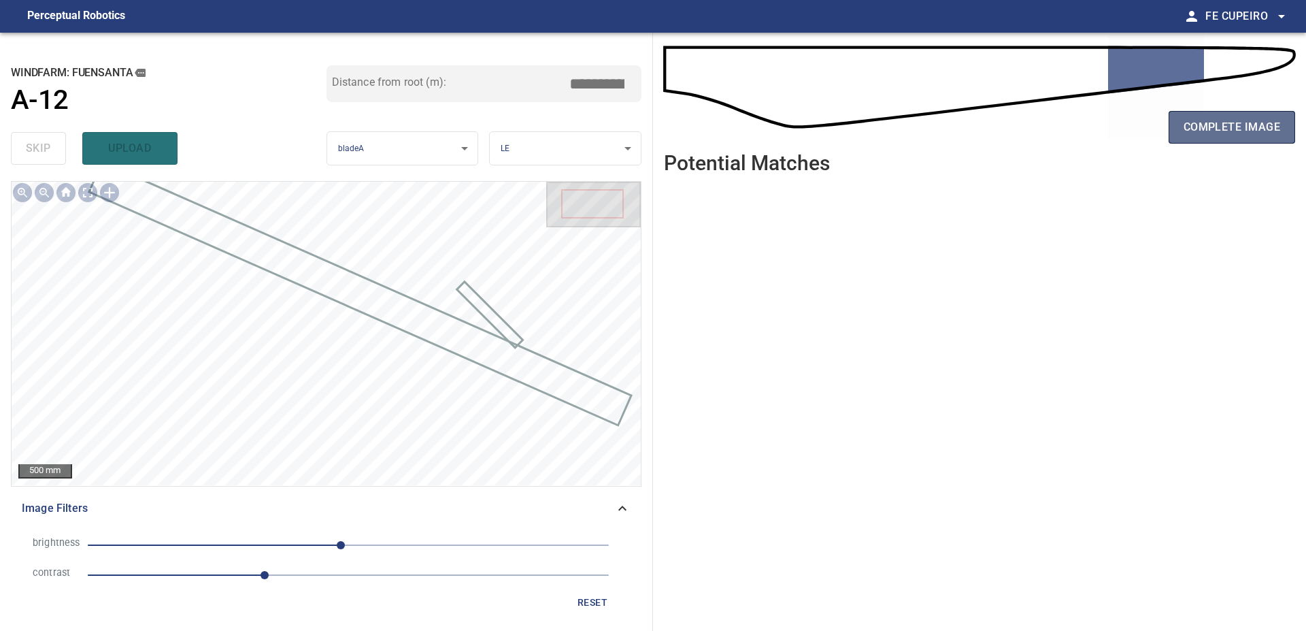
click at [1207, 143] on button "complete image" at bounding box center [1232, 127] width 127 height 33
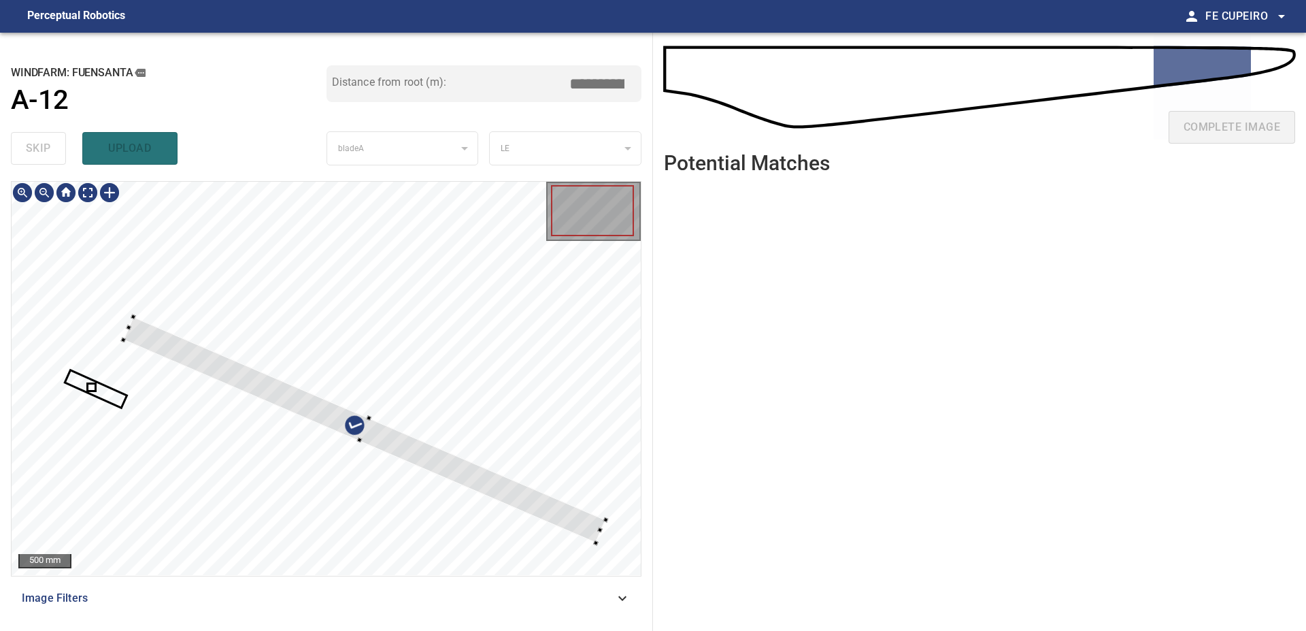
click at [374, 278] on div at bounding box center [326, 378] width 629 height 393
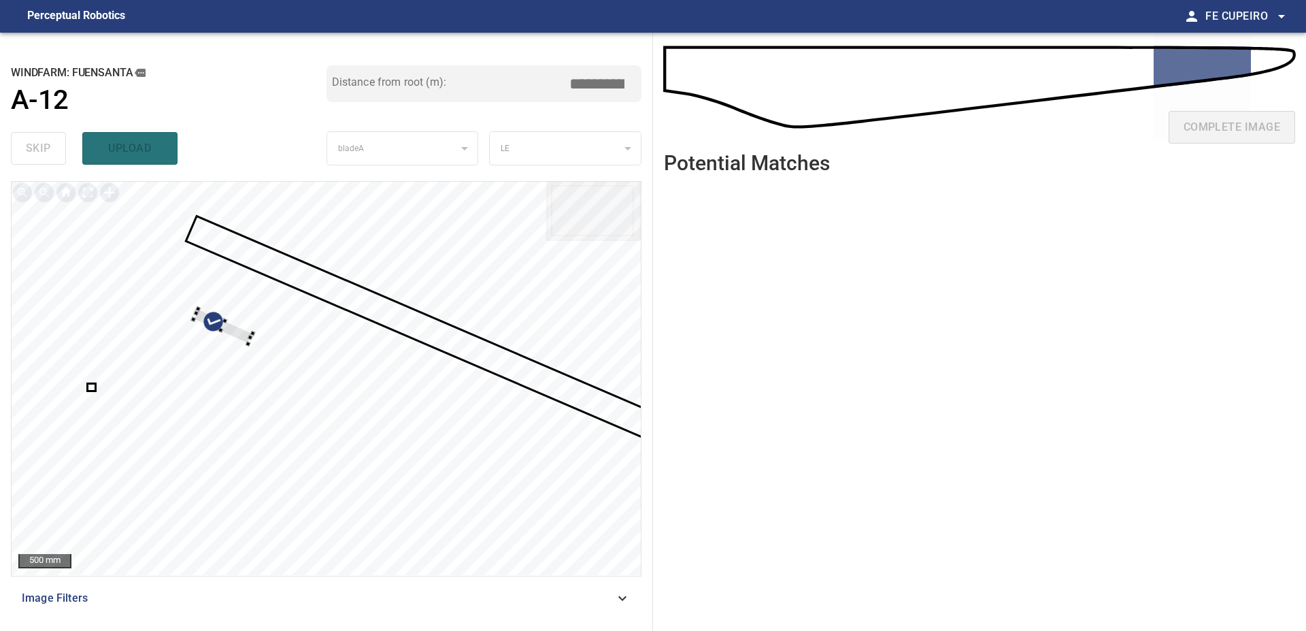
click at [303, 303] on div at bounding box center [326, 378] width 629 height 393
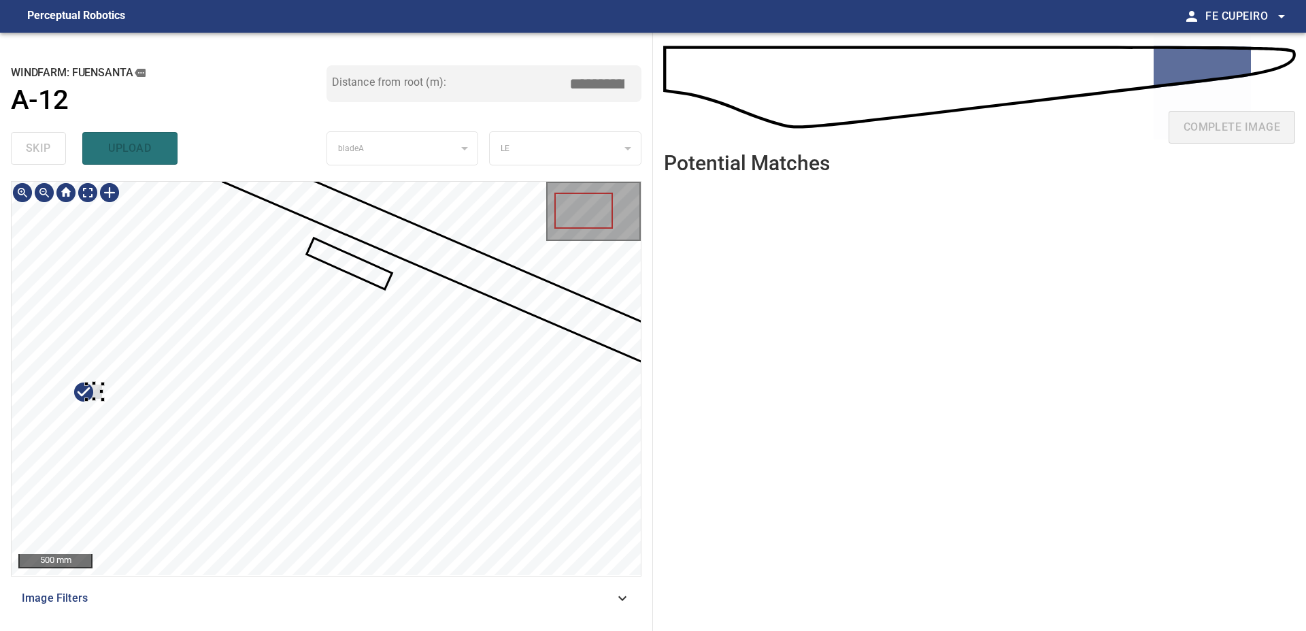
click at [114, 408] on div at bounding box center [326, 378] width 629 height 393
click at [331, 260] on div at bounding box center [326, 378] width 629 height 393
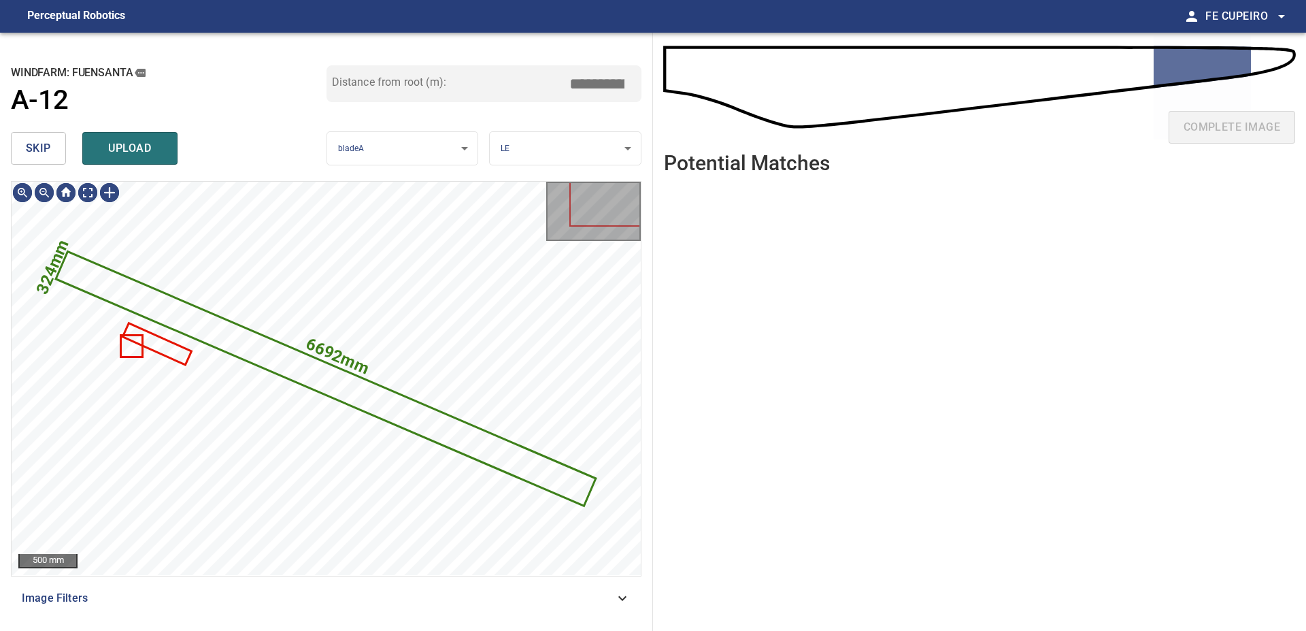
click at [71, 147] on div "skip upload" at bounding box center [169, 149] width 316 height 44
click at [59, 143] on button "skip" at bounding box center [38, 148] width 55 height 33
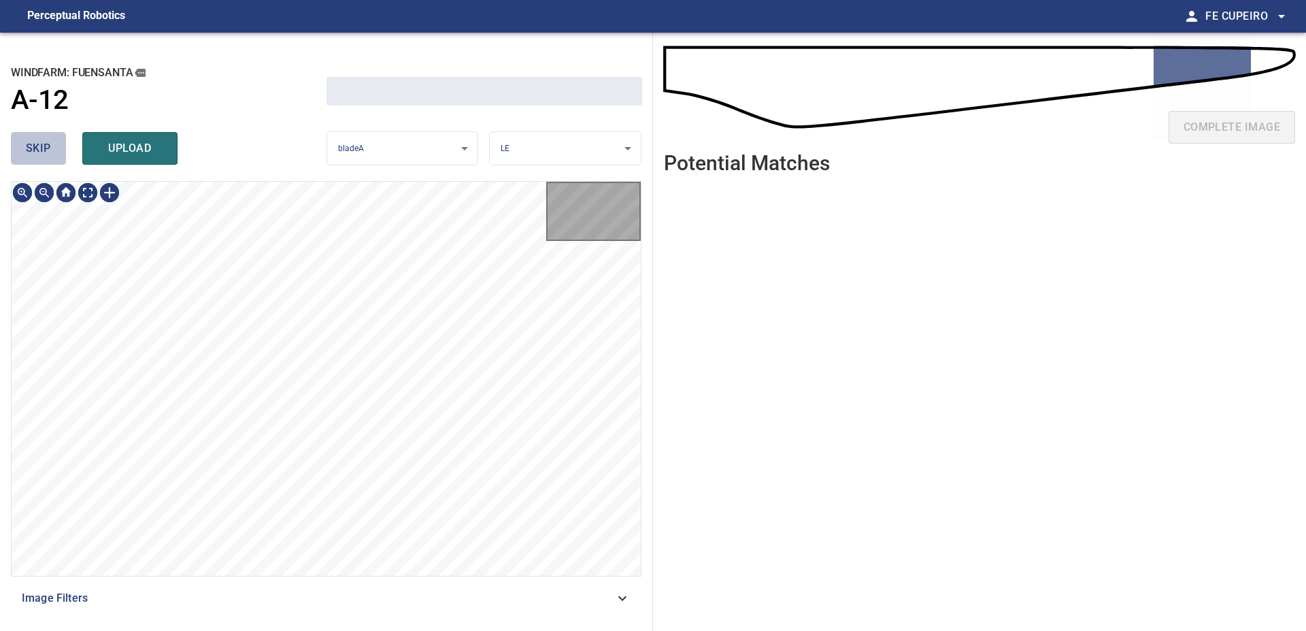
click at [59, 142] on button "skip" at bounding box center [38, 148] width 55 height 33
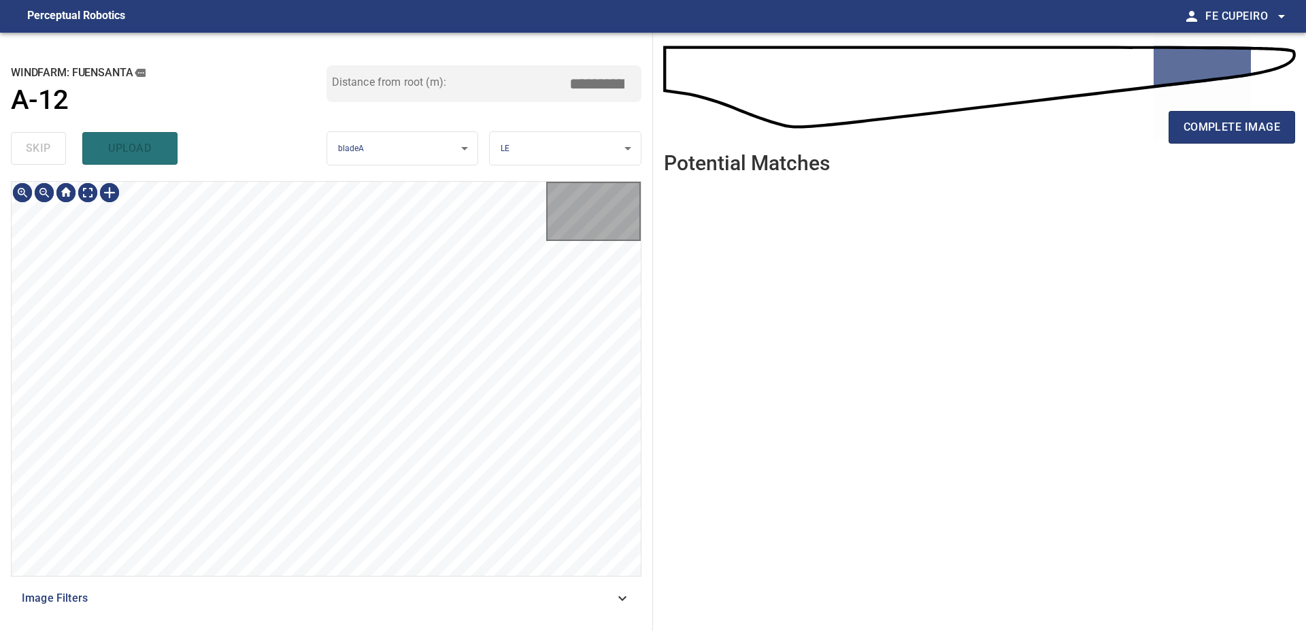
click at [59, 142] on div "skip upload" at bounding box center [169, 149] width 316 height 44
type input "*****"
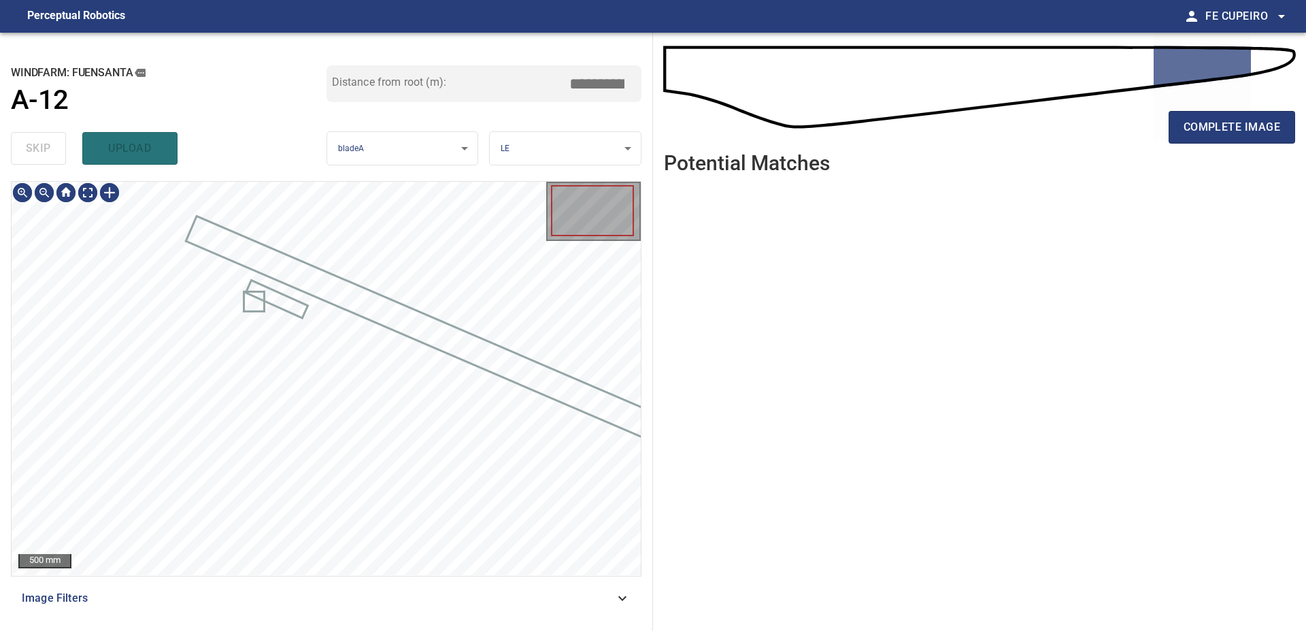
click at [216, 589] on div "Image Filters" at bounding box center [326, 598] width 631 height 33
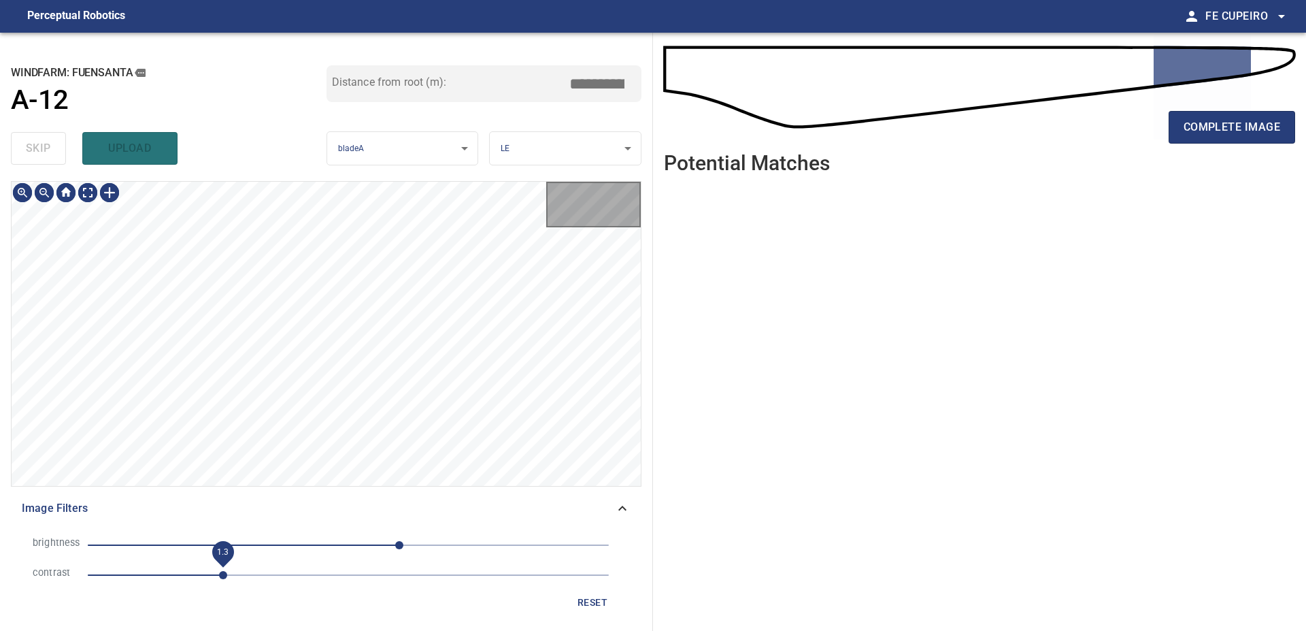
click at [225, 572] on span "1.3" at bounding box center [348, 574] width 521 height 19
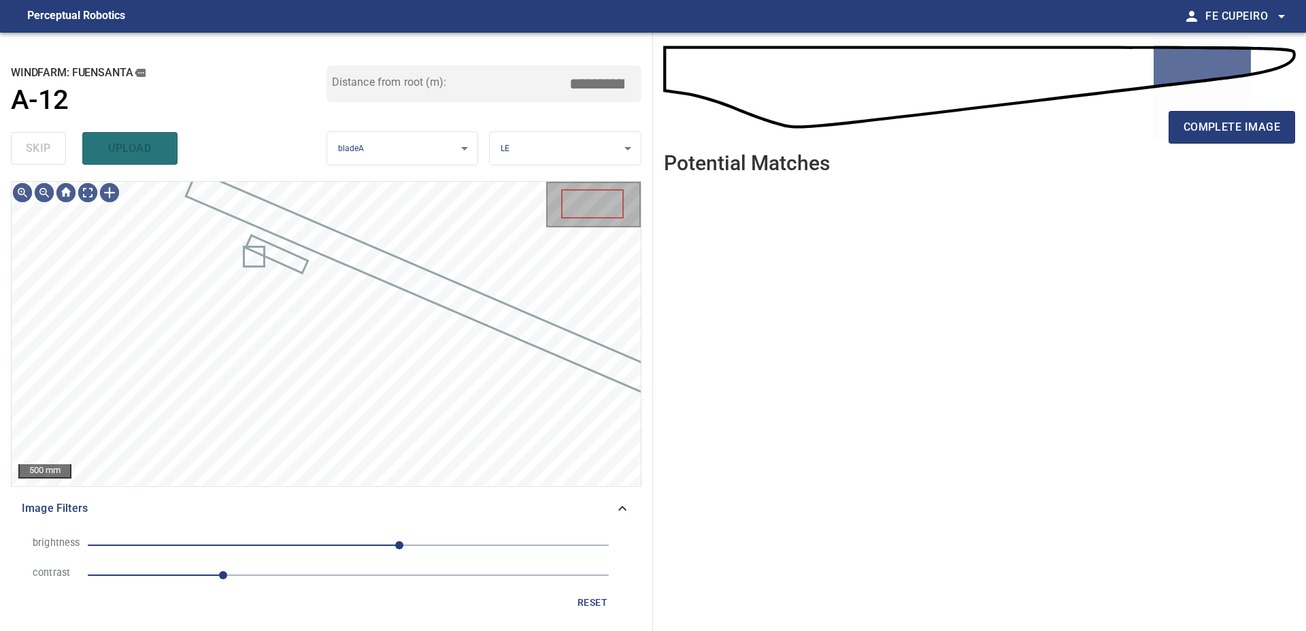
click at [350, 544] on span "50" at bounding box center [348, 544] width 521 height 19
click at [278, 578] on span "1.3" at bounding box center [348, 574] width 521 height 19
click at [317, 541] on span "1" at bounding box center [348, 544] width 521 height 19
click at [342, 546] on span "-31" at bounding box center [348, 544] width 521 height 19
click at [84, 190] on body "**********" at bounding box center [653, 315] width 1306 height 631
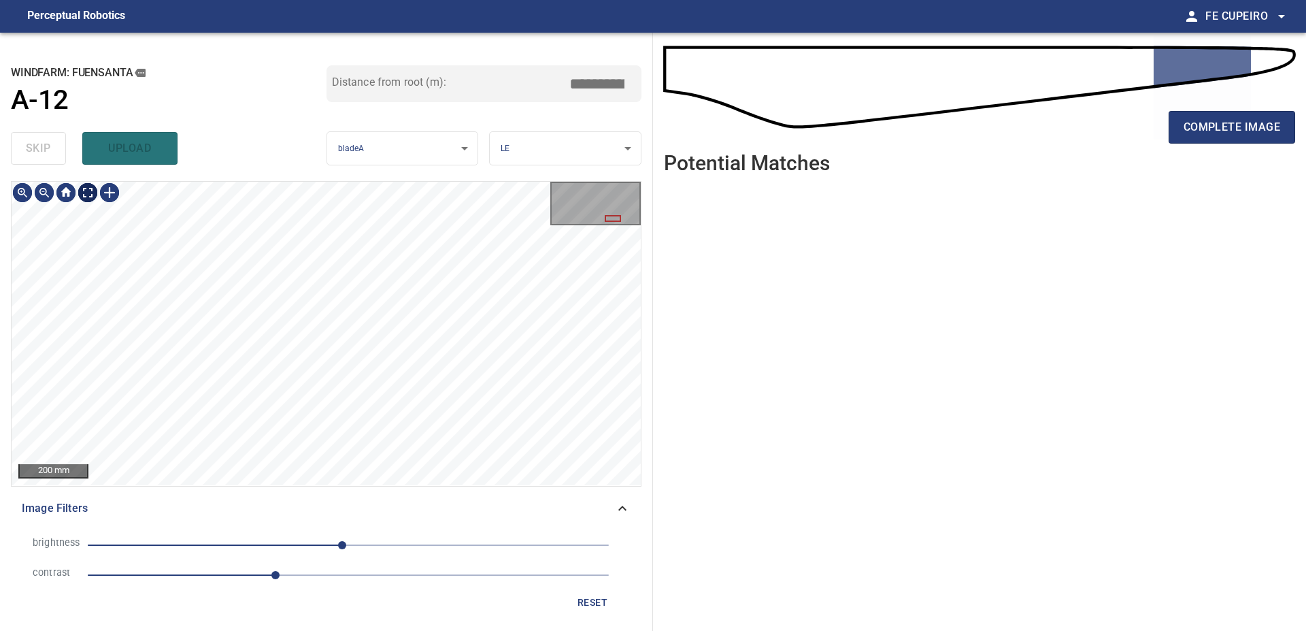
click at [90, 190] on body "**********" at bounding box center [653, 315] width 1306 height 631
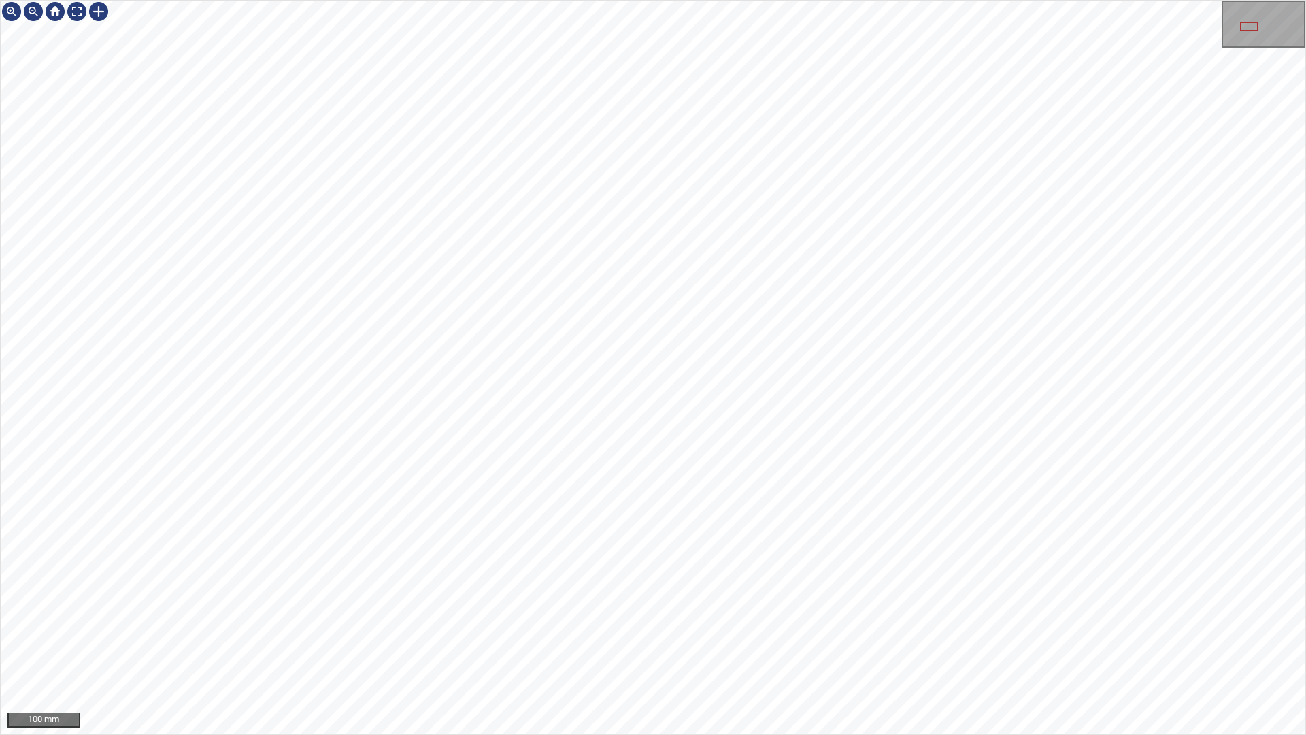
click at [1207, 20] on div "100 mm" at bounding box center [653, 367] width 1305 height 733
click at [1238, 29] on div at bounding box center [1263, 24] width 81 height 44
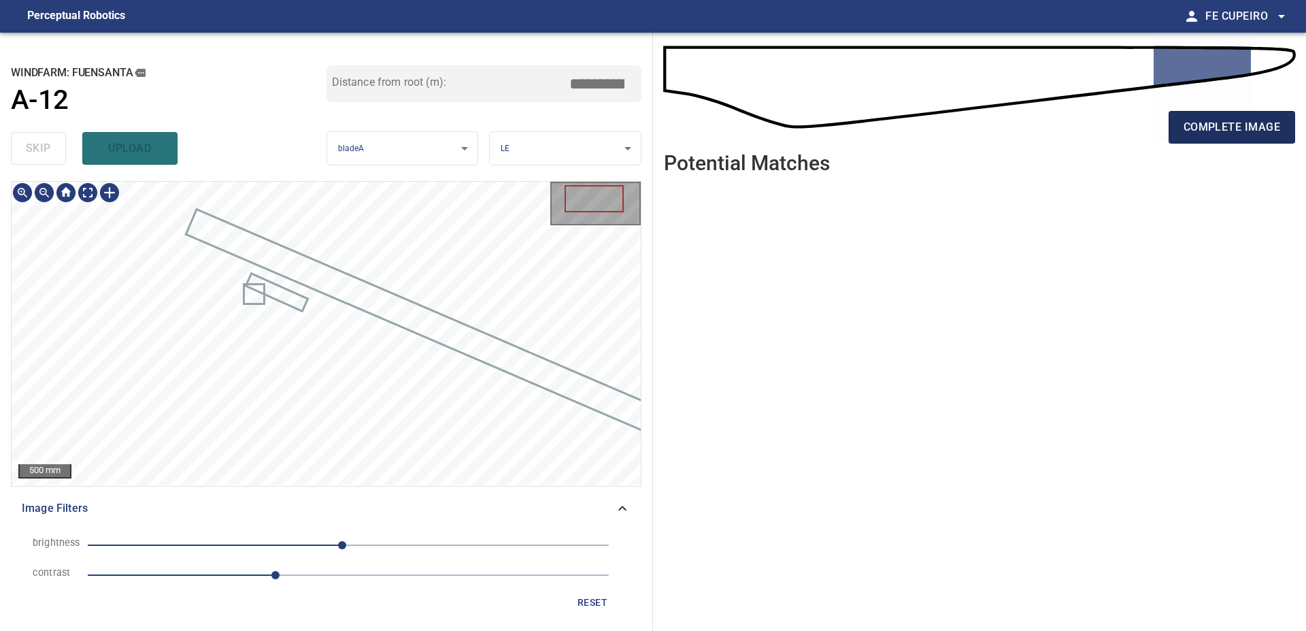
click at [1207, 123] on span "complete image" at bounding box center [1232, 127] width 97 height 19
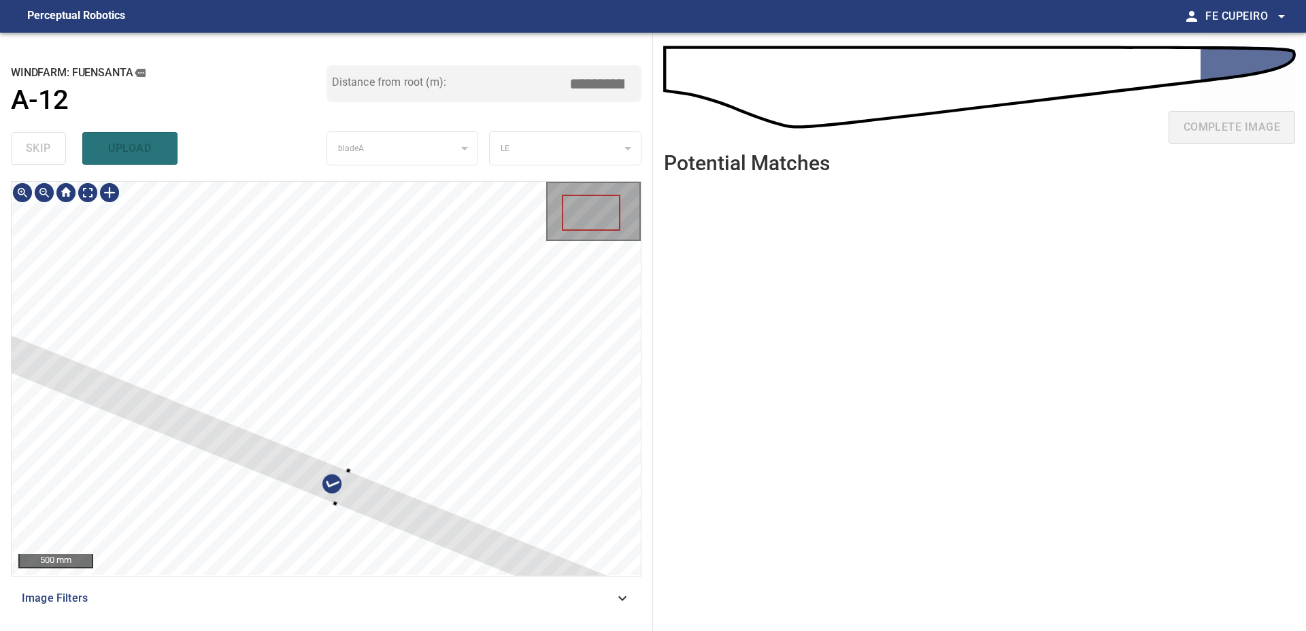
click at [449, 292] on div at bounding box center [326, 378] width 629 height 393
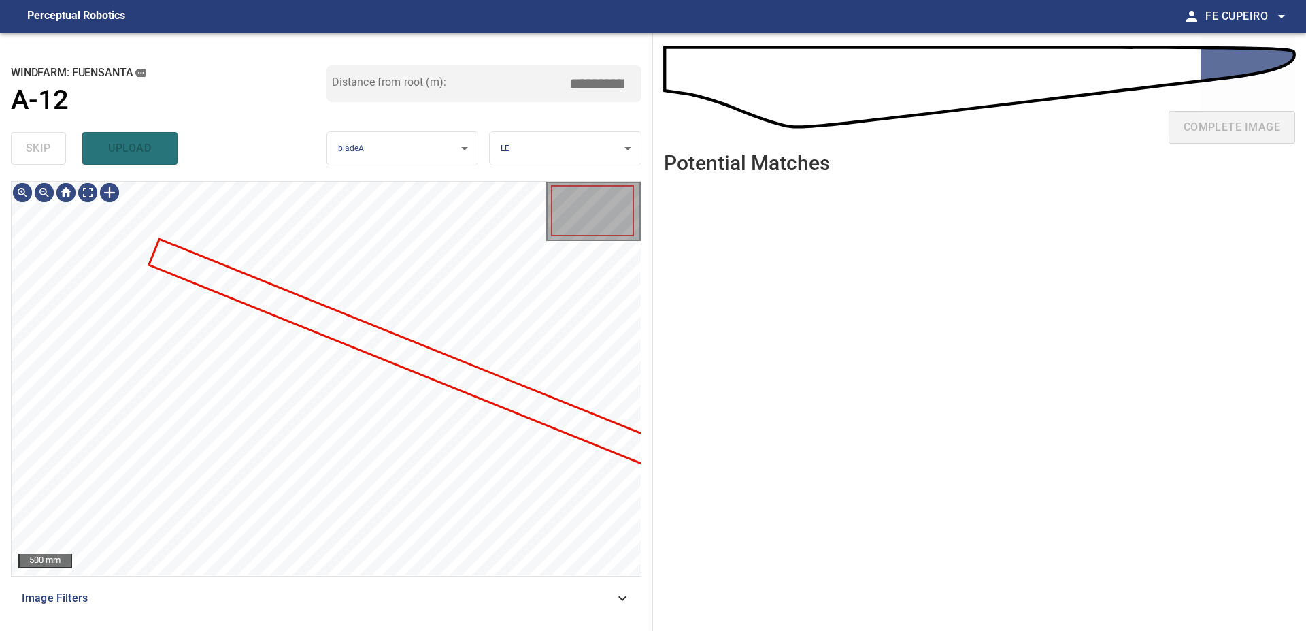
drag, startPoint x: 316, startPoint y: 580, endPoint x: 320, endPoint y: 590, distance: 11.3
click at [316, 587] on div "500 mm Image Filters" at bounding box center [326, 400] width 631 height 439
click at [324, 590] on span "Image Filters" at bounding box center [318, 598] width 593 height 16
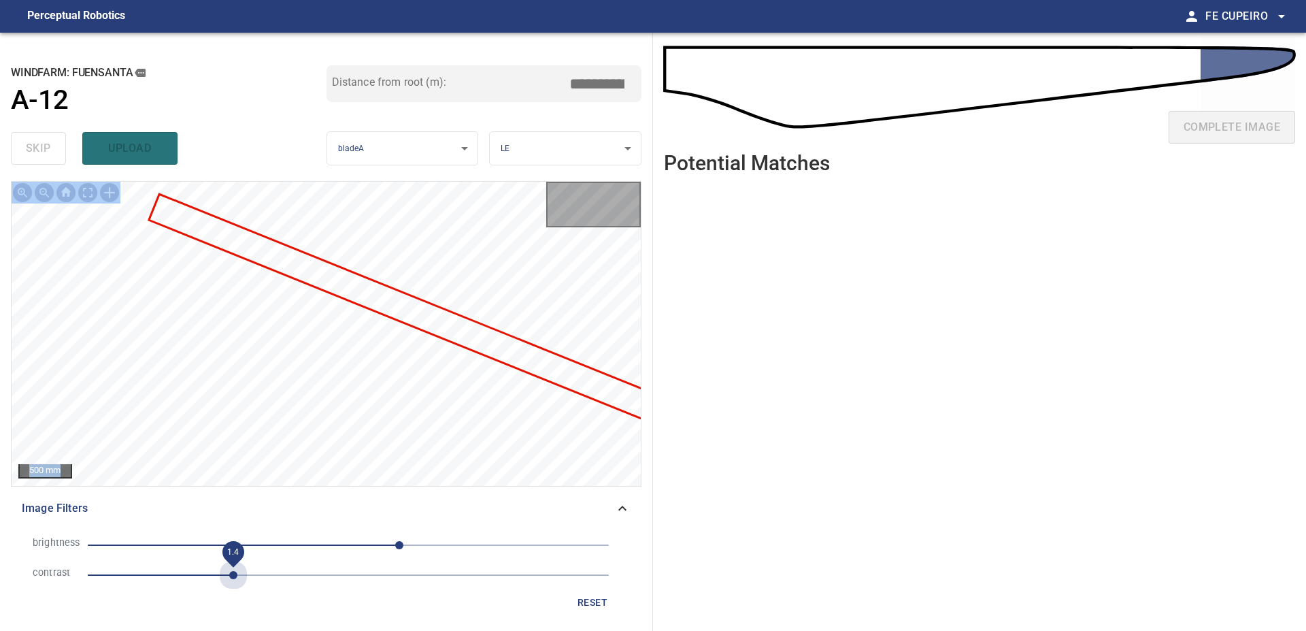
click at [237, 571] on span "1.4" at bounding box center [348, 574] width 521 height 19
click at [311, 580] on span "1.4" at bounding box center [348, 574] width 521 height 19
click at [346, 547] on span "-2" at bounding box center [348, 544] width 521 height 19
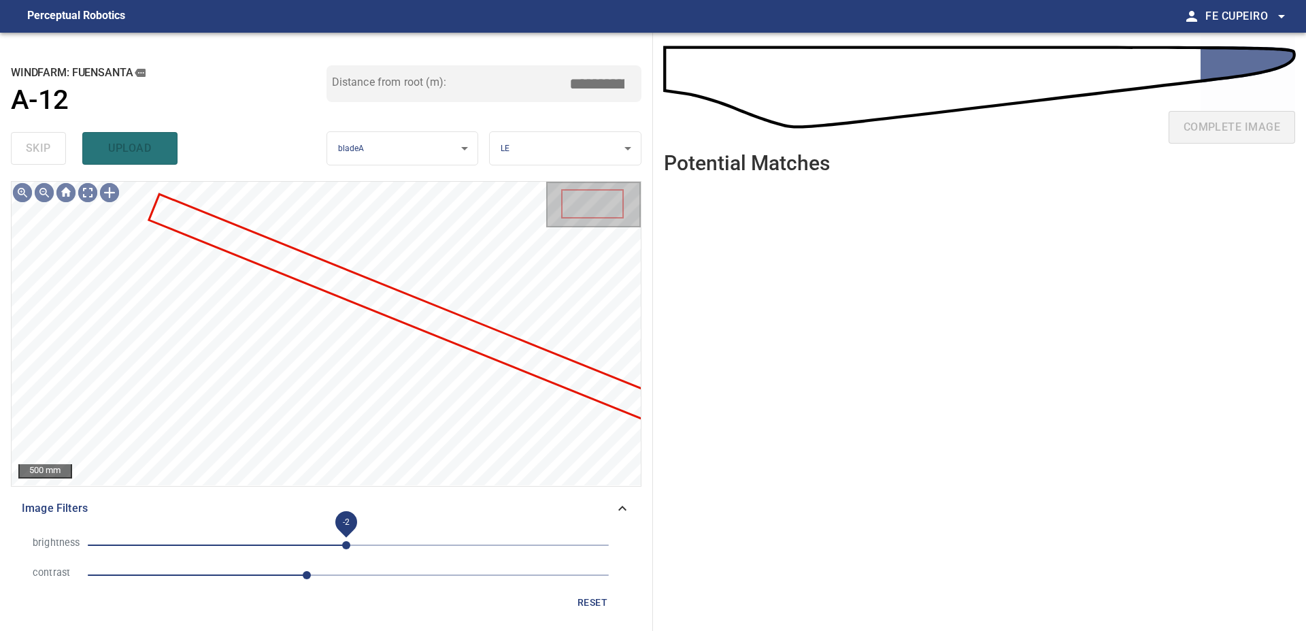
click at [342, 544] on span "-2" at bounding box center [346, 545] width 8 height 8
click at [96, 191] on body "**********" at bounding box center [653, 315] width 1306 height 631
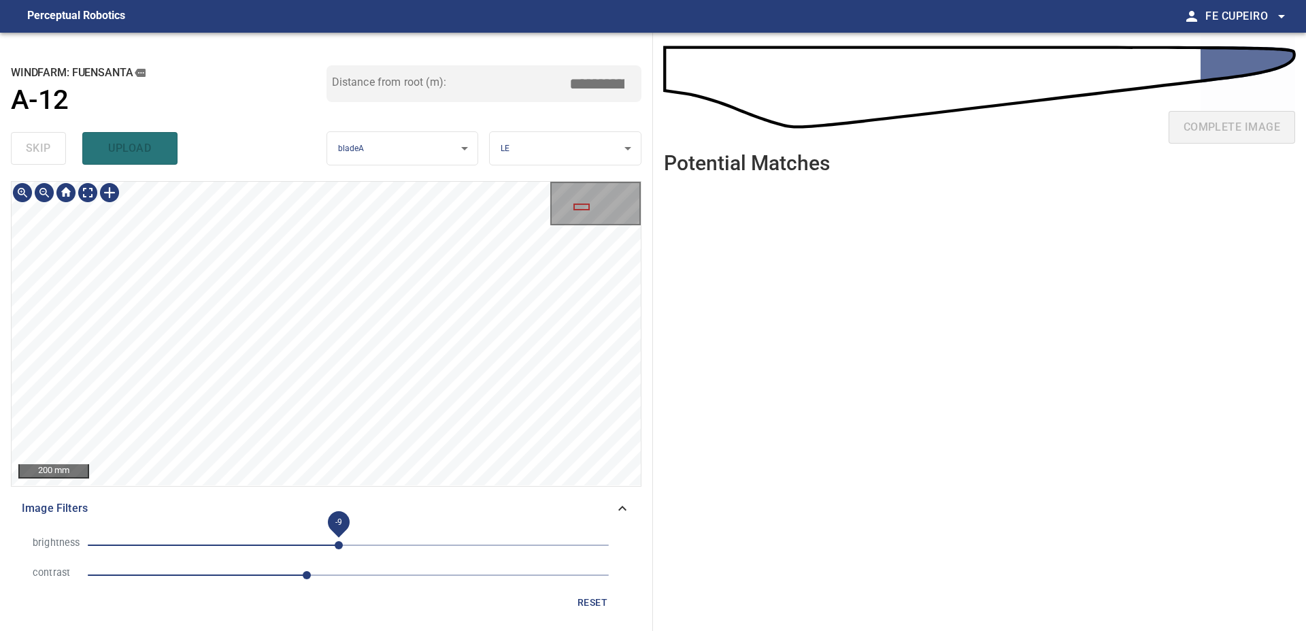
click at [335, 542] on span "-9" at bounding box center [339, 545] width 8 height 8
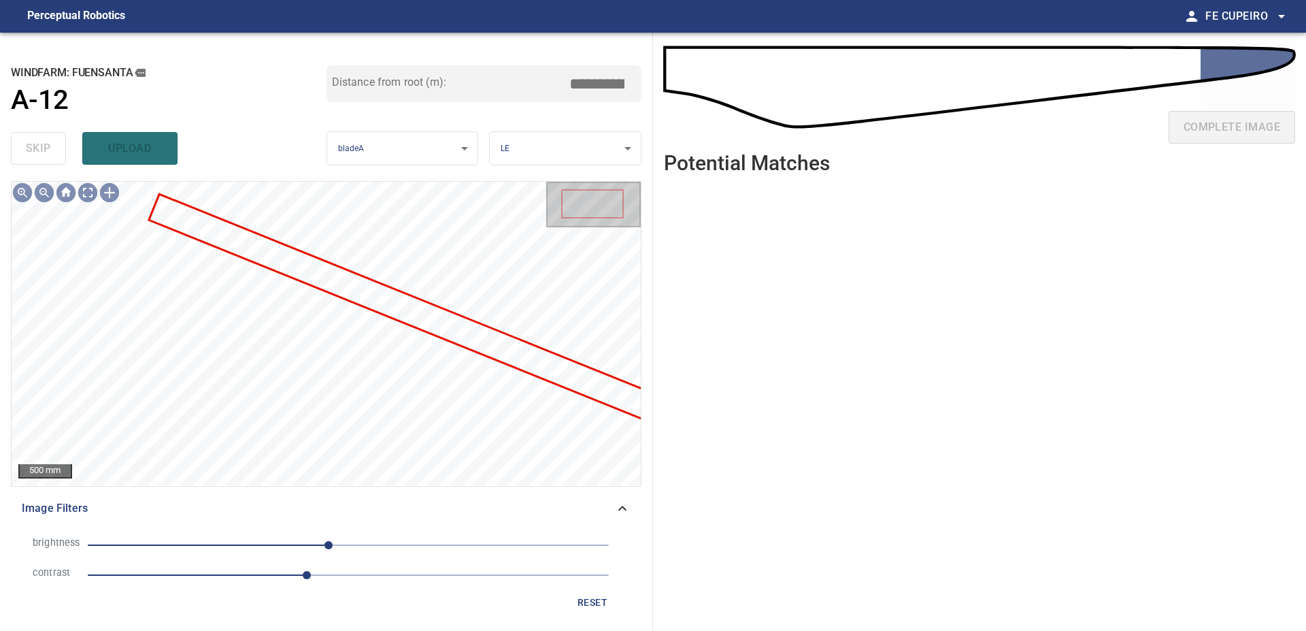
click at [324, 542] on span "-19" at bounding box center [328, 545] width 8 height 8
click at [89, 193] on body "**********" at bounding box center [653, 315] width 1306 height 631
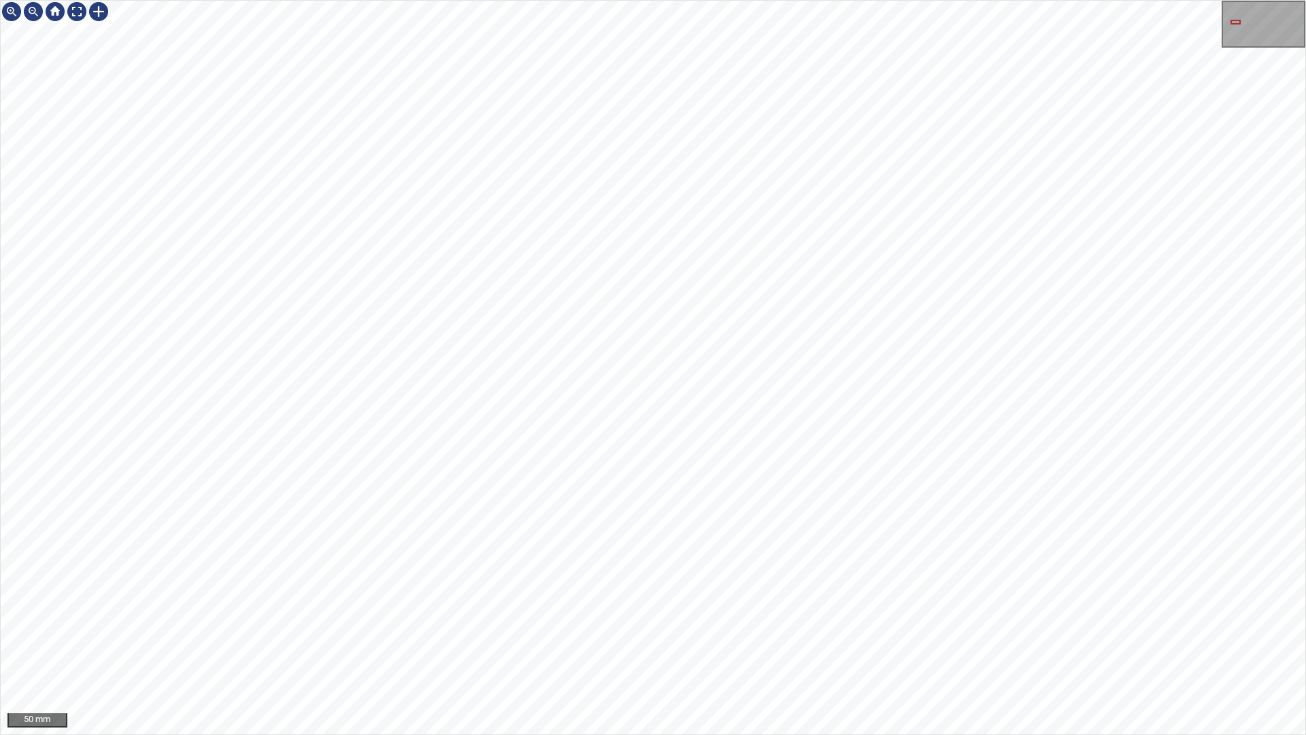
click at [1220, 21] on div "50 mm" at bounding box center [653, 367] width 1305 height 733
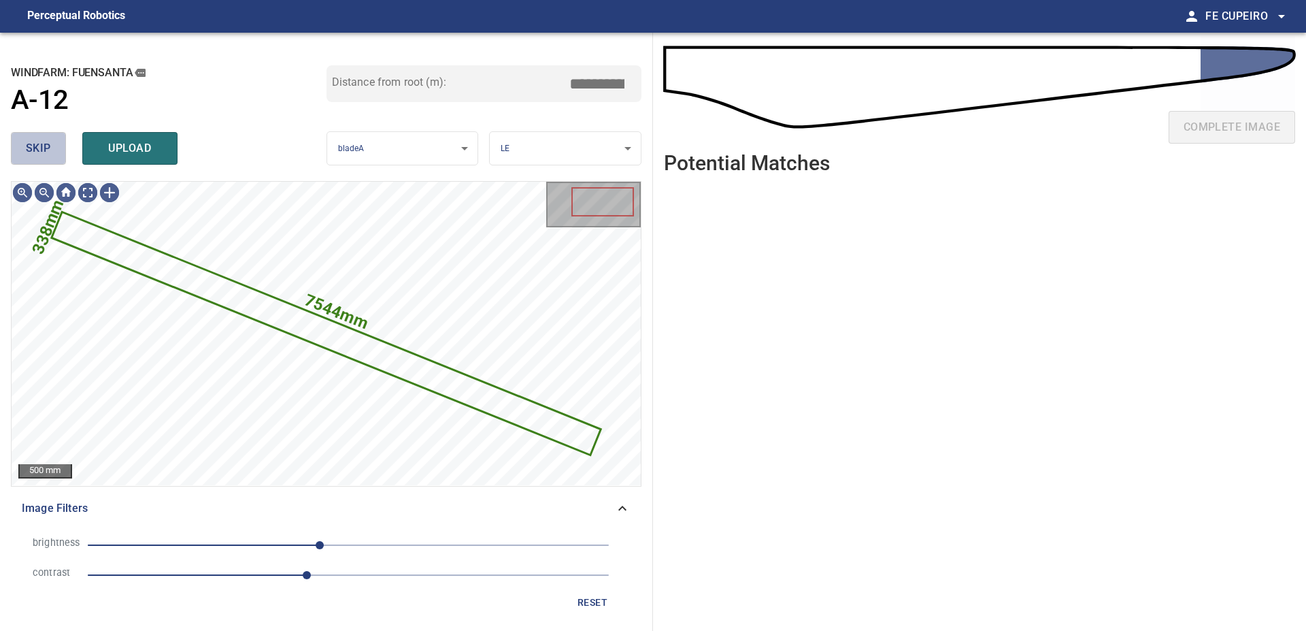
click at [52, 151] on button "skip" at bounding box center [38, 148] width 55 height 33
click at [52, 150] on div "skip upload" at bounding box center [169, 149] width 316 height 44
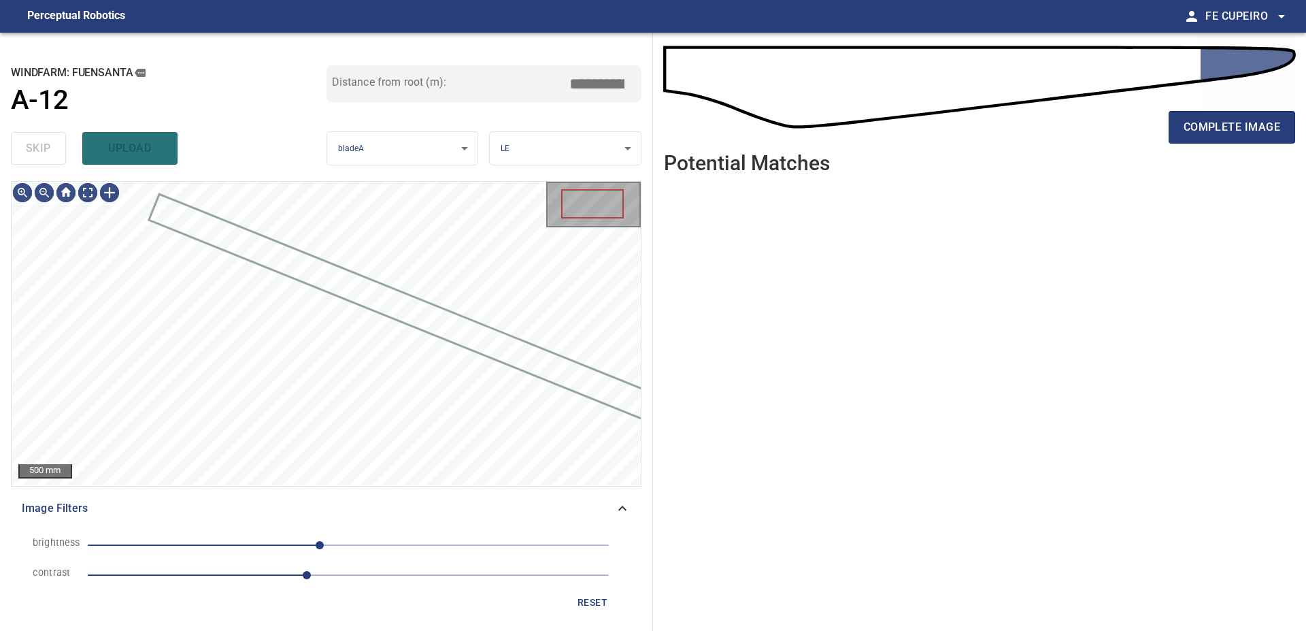
click at [52, 150] on div "skip upload" at bounding box center [169, 149] width 316 height 44
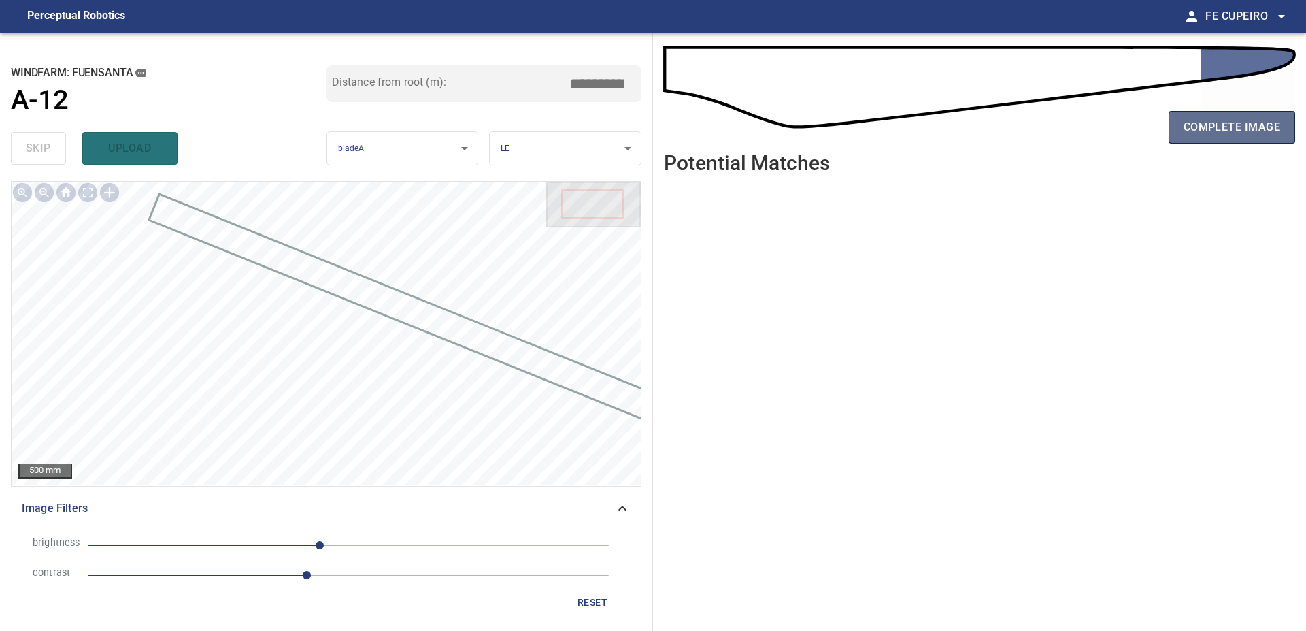
click at [1194, 117] on button "complete image" at bounding box center [1232, 127] width 127 height 33
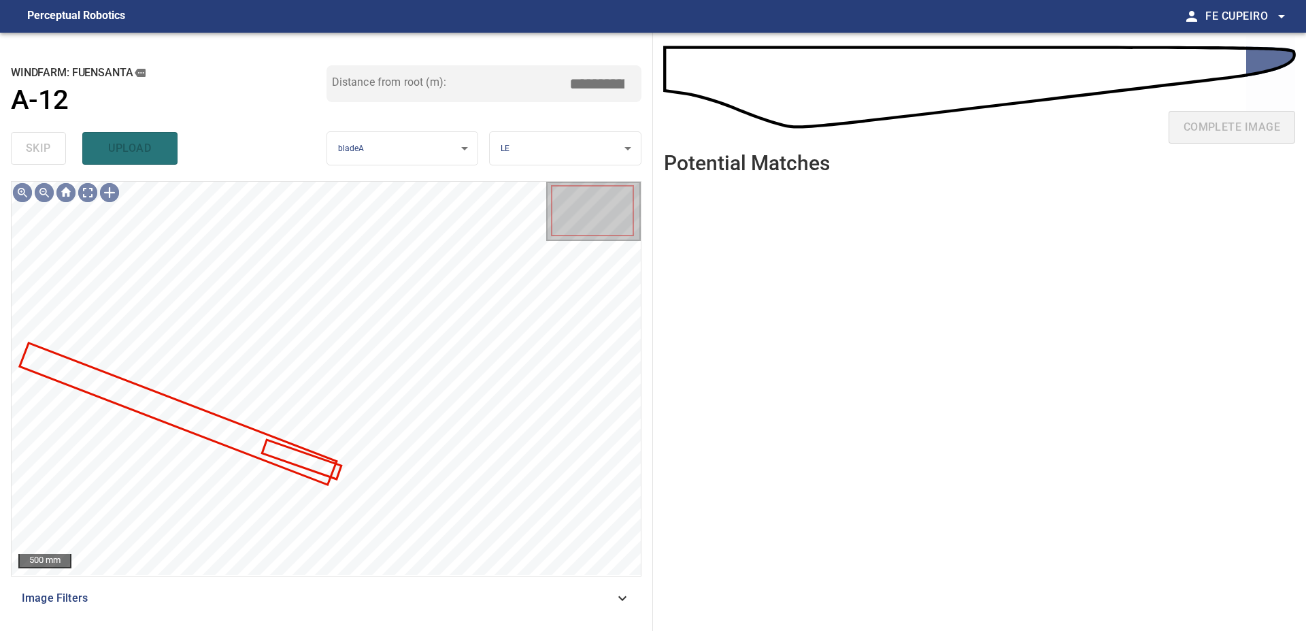
type input "****"
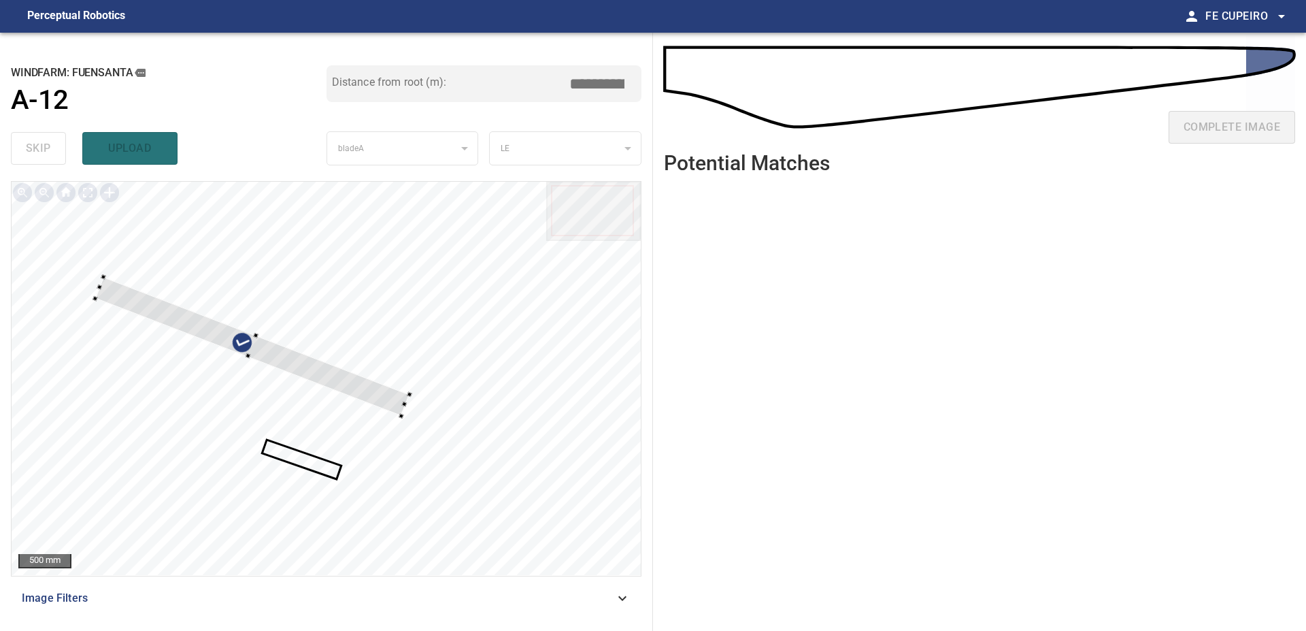
click at [356, 313] on div at bounding box center [326, 378] width 629 height 393
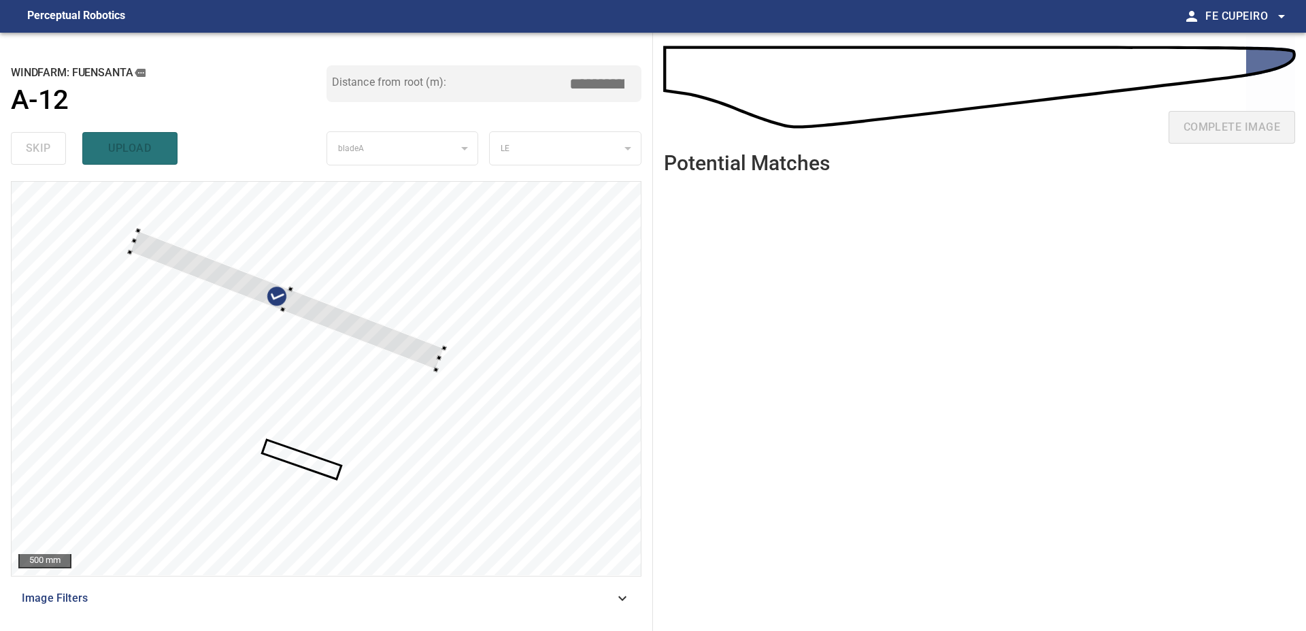
click at [290, 293] on div at bounding box center [287, 300] width 314 height 139
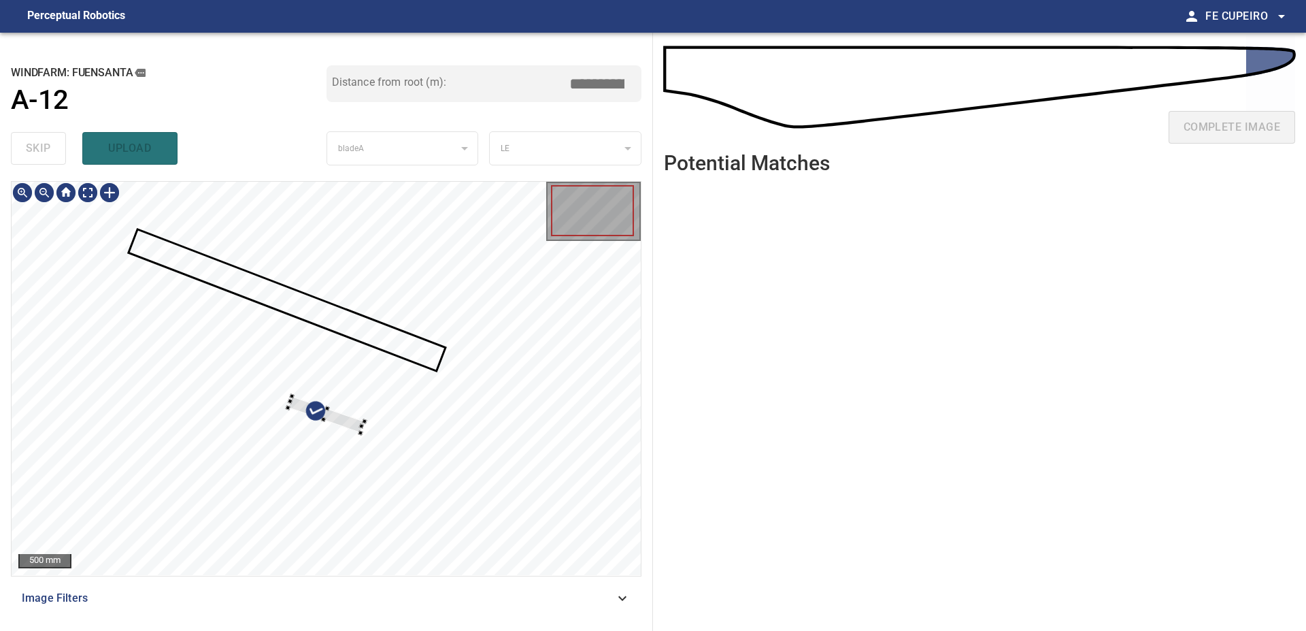
click at [403, 329] on div at bounding box center [326, 378] width 629 height 393
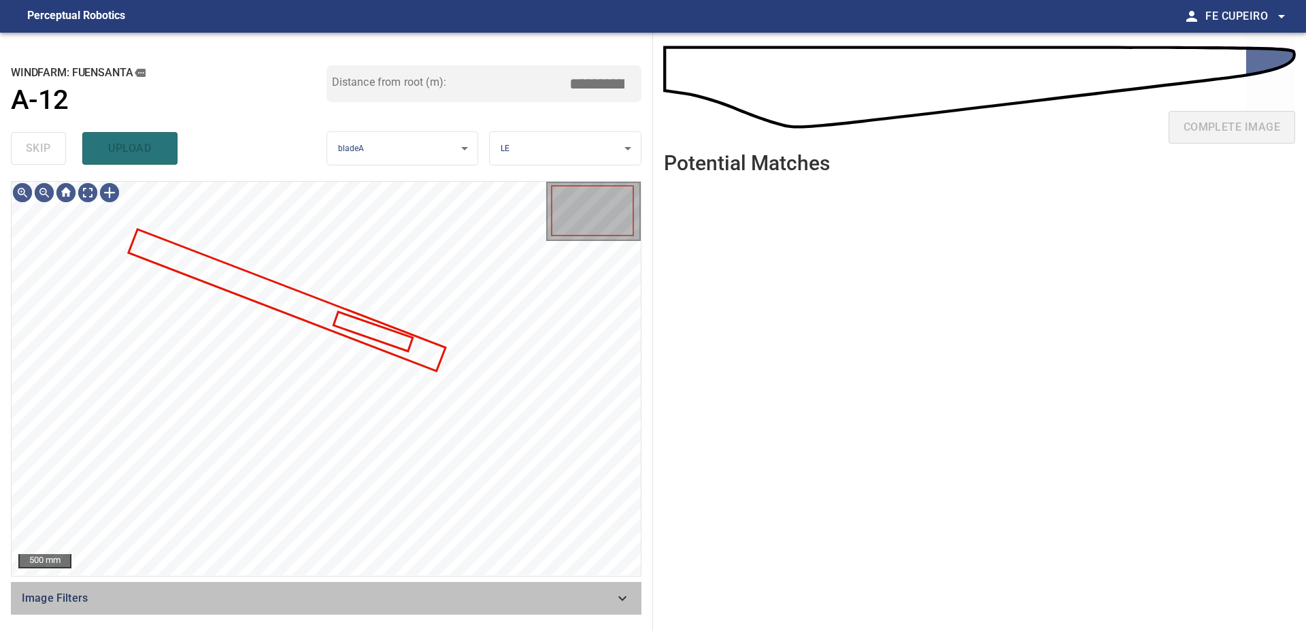
click at [280, 601] on span "Image Filters" at bounding box center [318, 598] width 593 height 16
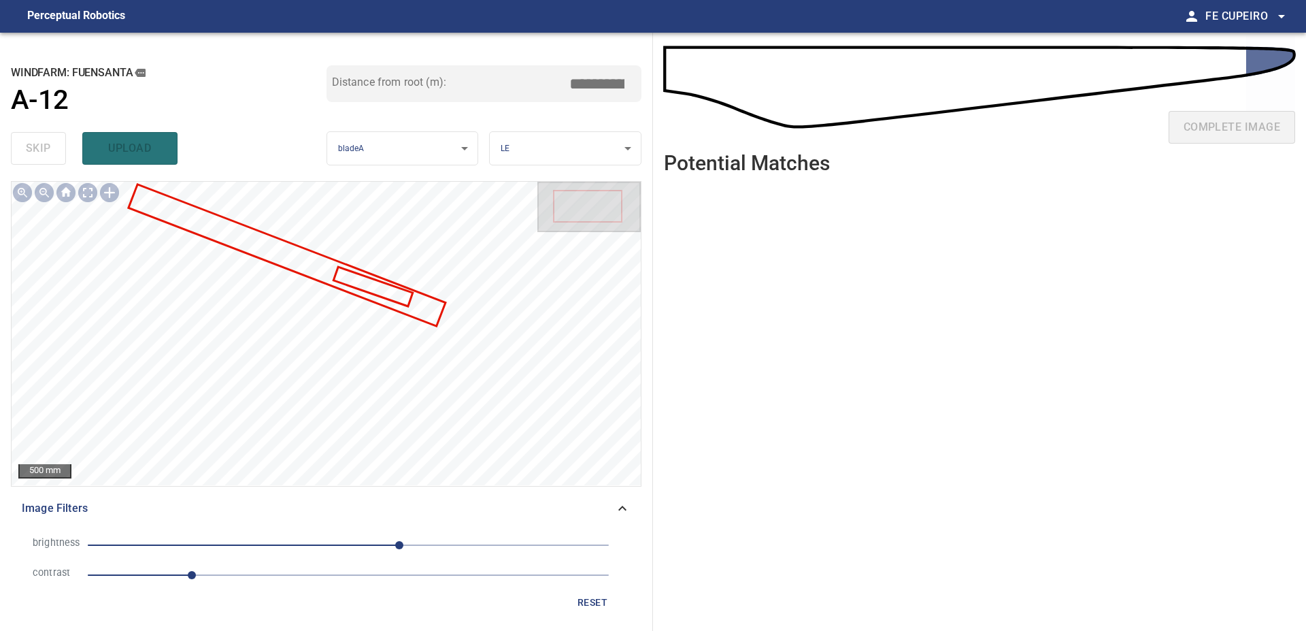
click at [253, 561] on li "contrast 1" at bounding box center [326, 575] width 609 height 30
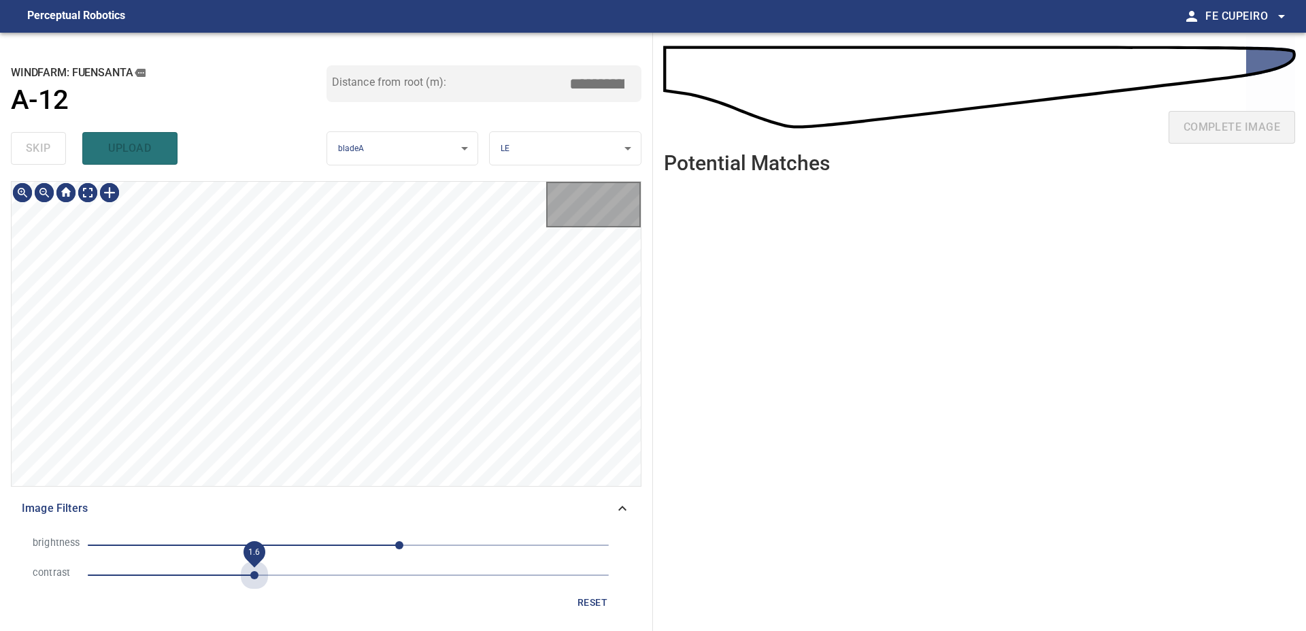
click at [257, 573] on span "1.6" at bounding box center [348, 574] width 521 height 19
click at [363, 546] on span "15" at bounding box center [348, 544] width 521 height 19
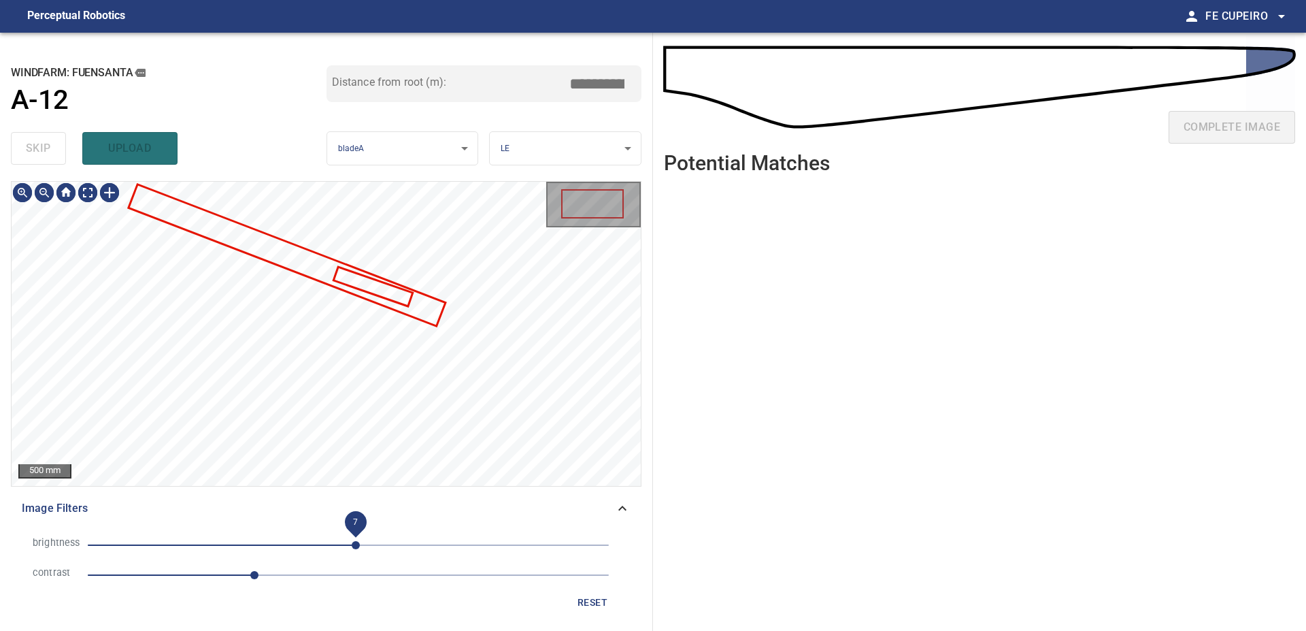
click at [356, 545] on span "7" at bounding box center [356, 545] width 8 height 8
type input "****"
click at [87, 193] on body "**********" at bounding box center [653, 315] width 1306 height 631
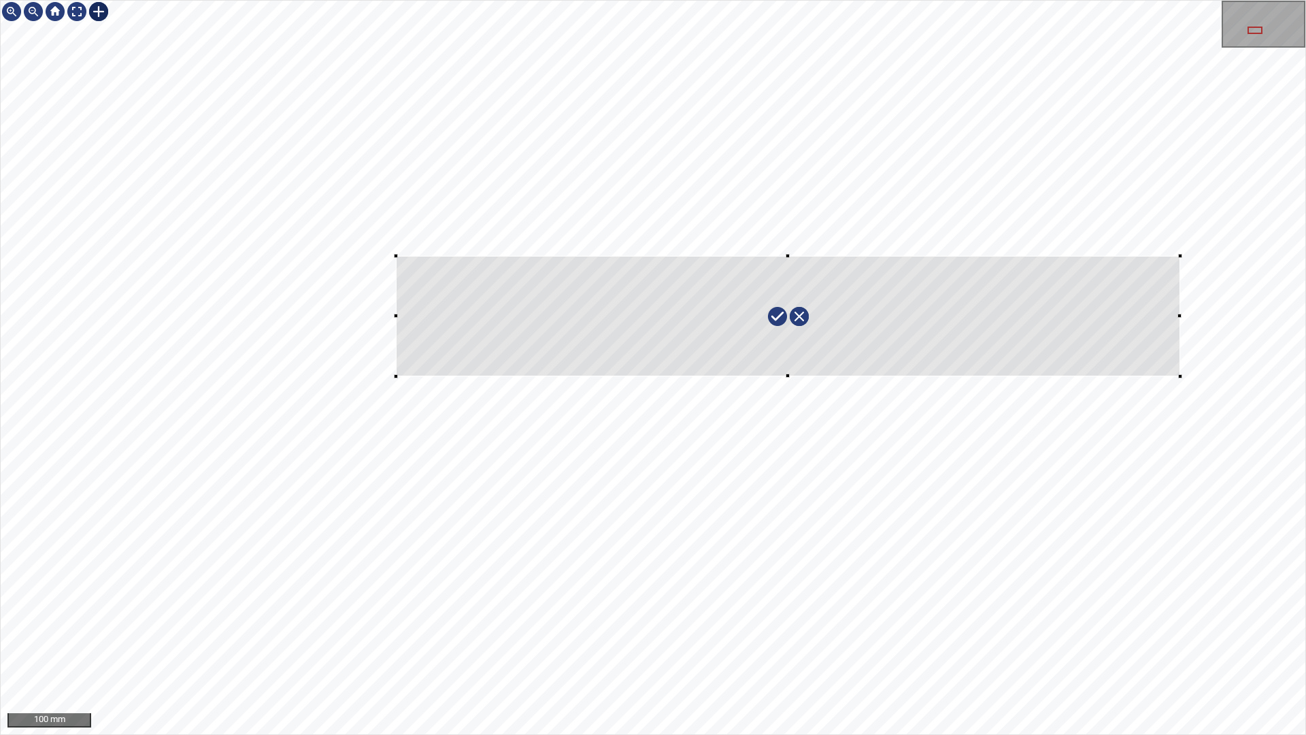
click at [1199, 380] on div at bounding box center [653, 367] width 1305 height 733
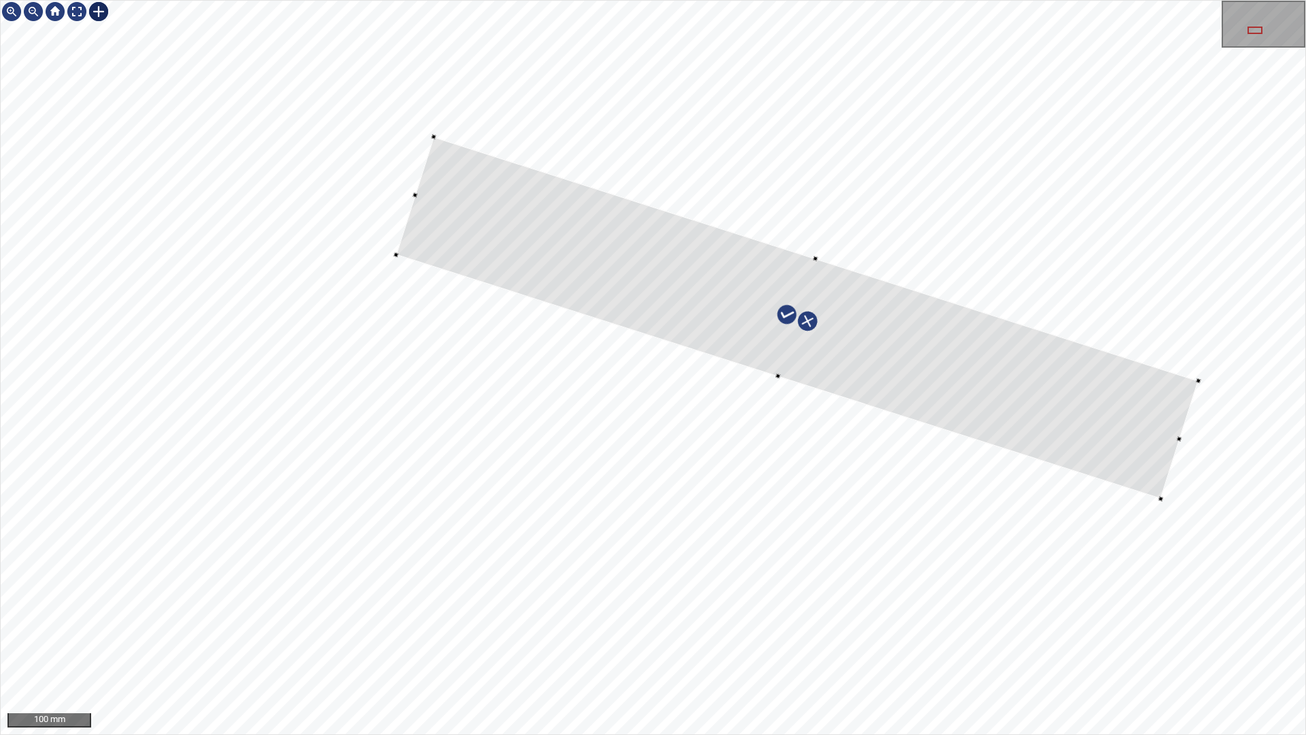
click at [1125, 482] on div at bounding box center [653, 367] width 1305 height 733
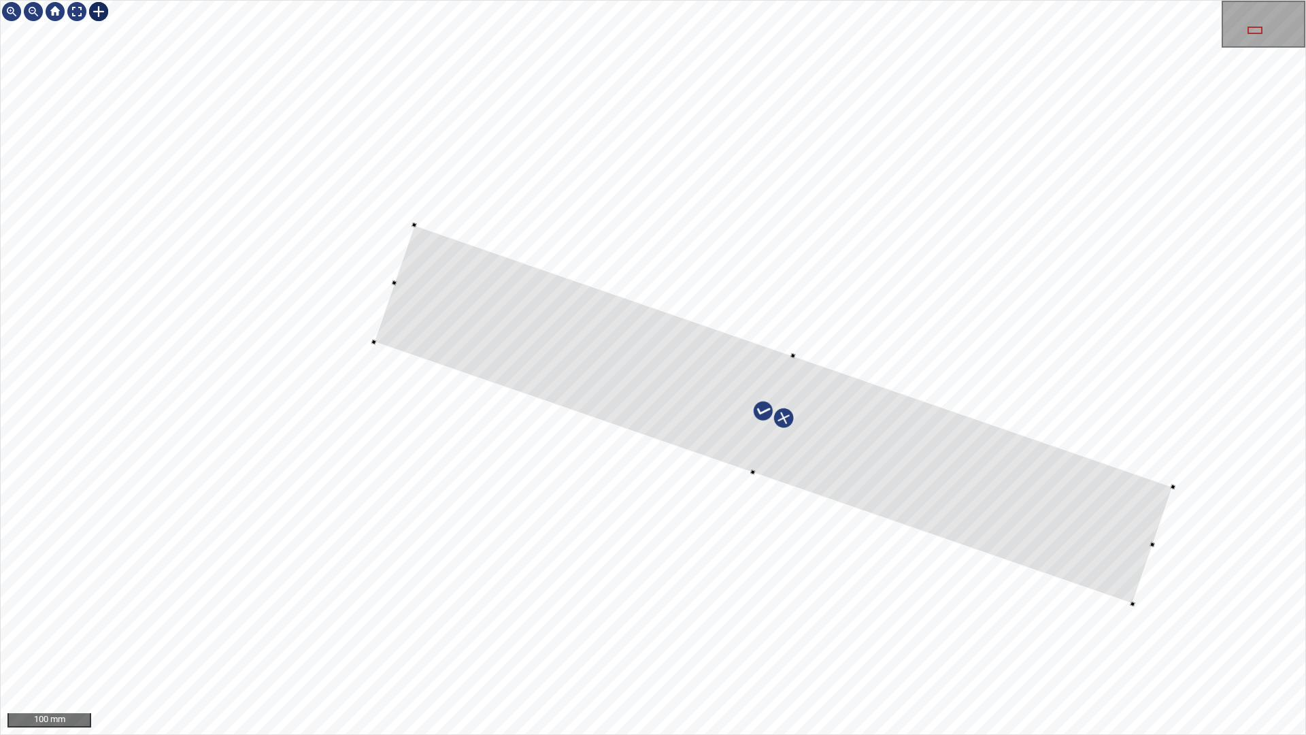
click at [992, 476] on div at bounding box center [773, 414] width 799 height 379
click at [1045, 491] on div at bounding box center [768, 413] width 799 height 379
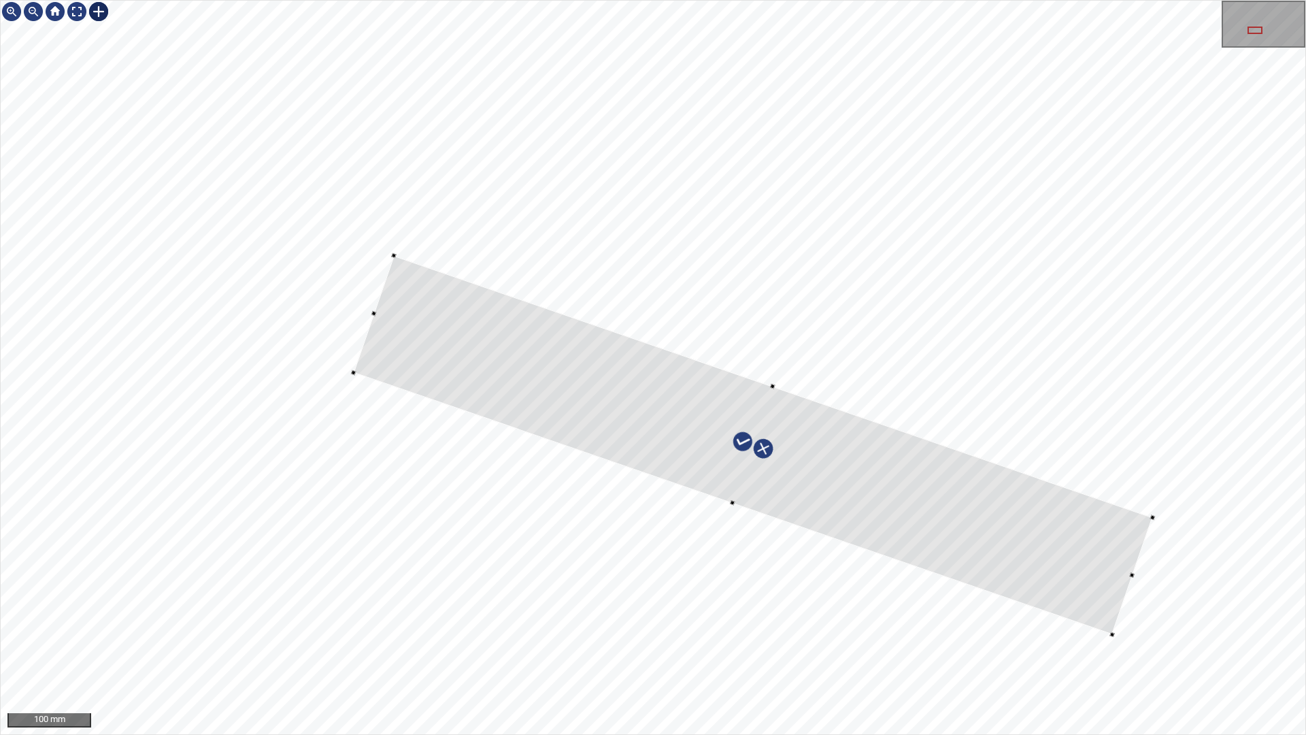
click at [1074, 526] on div at bounding box center [753, 445] width 799 height 379
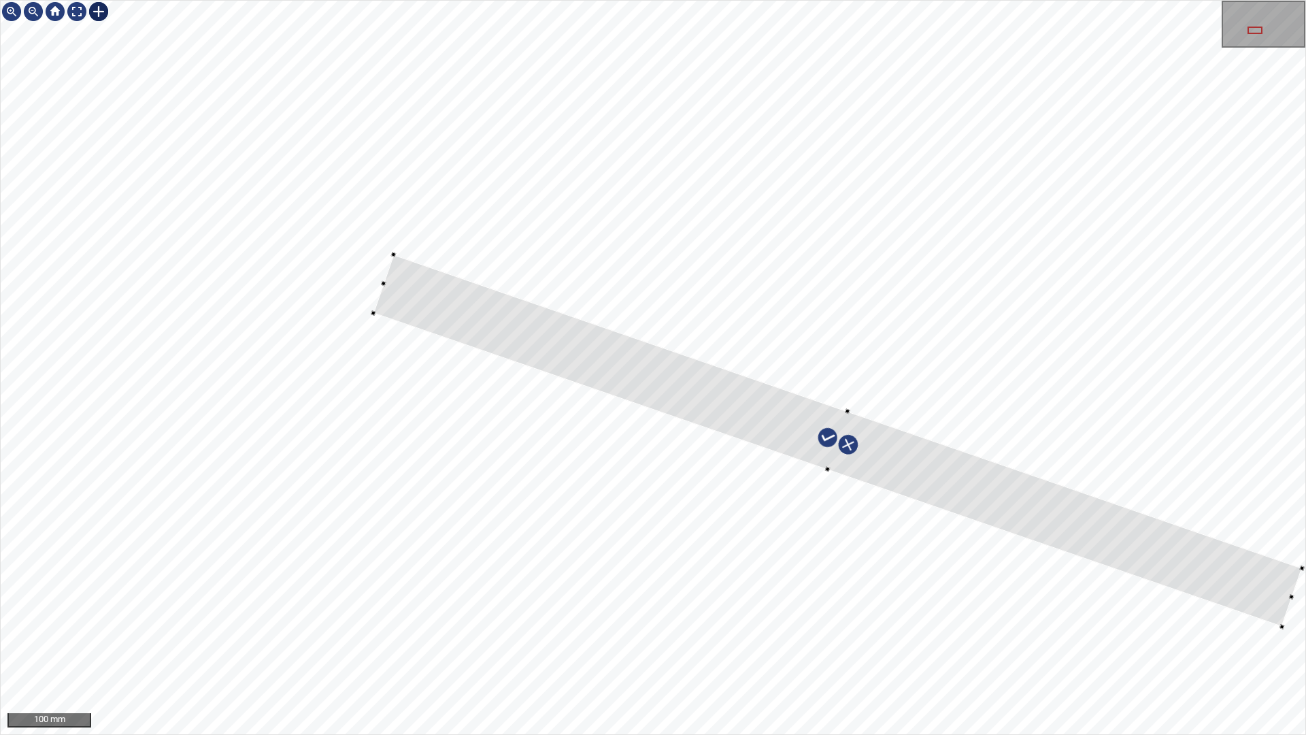
click at [1284, 626] on div at bounding box center [1282, 626] width 5 height 5
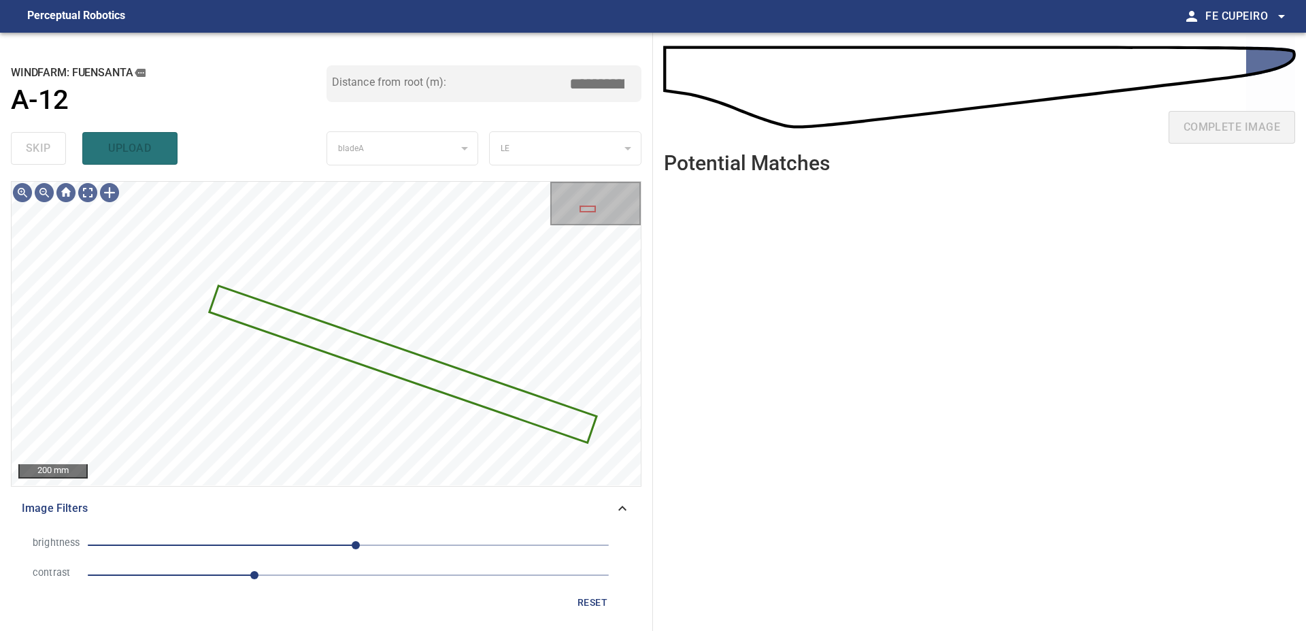
click at [290, 513] on span "Image Filters" at bounding box center [318, 508] width 593 height 16
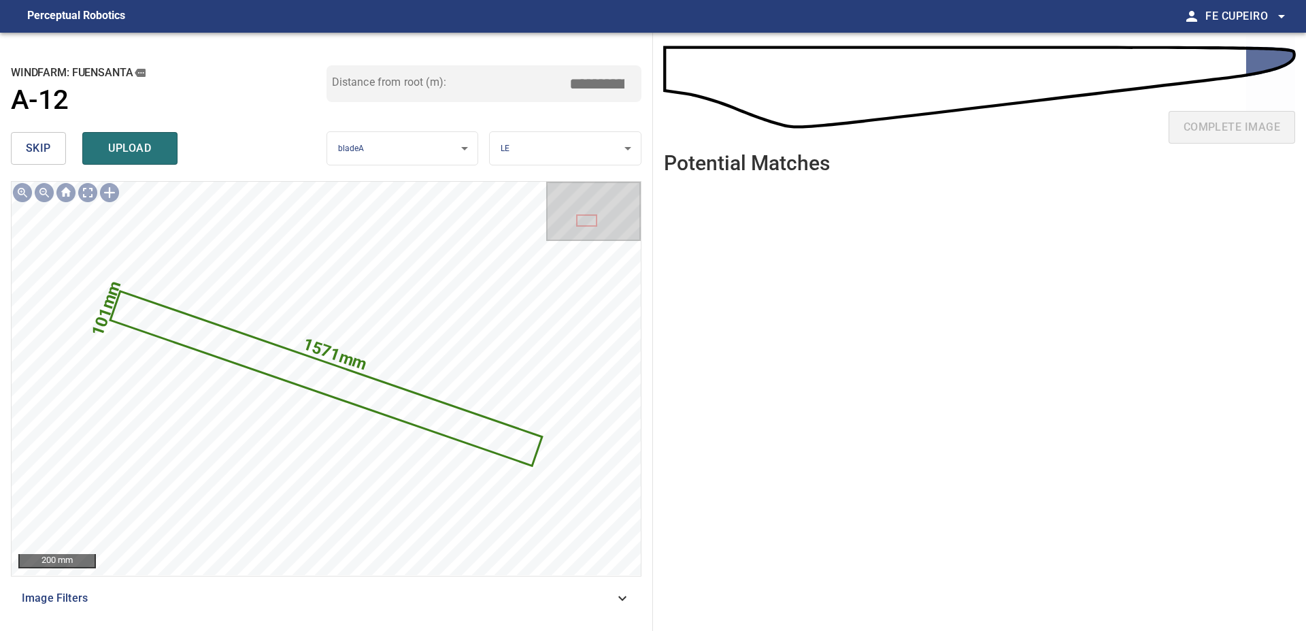
click at [585, 87] on input "*****" at bounding box center [602, 84] width 68 height 26
click at [615, 80] on input "*****" at bounding box center [602, 84] width 68 height 26
click at [616, 79] on input "*****" at bounding box center [602, 84] width 68 height 26
type input "*****"
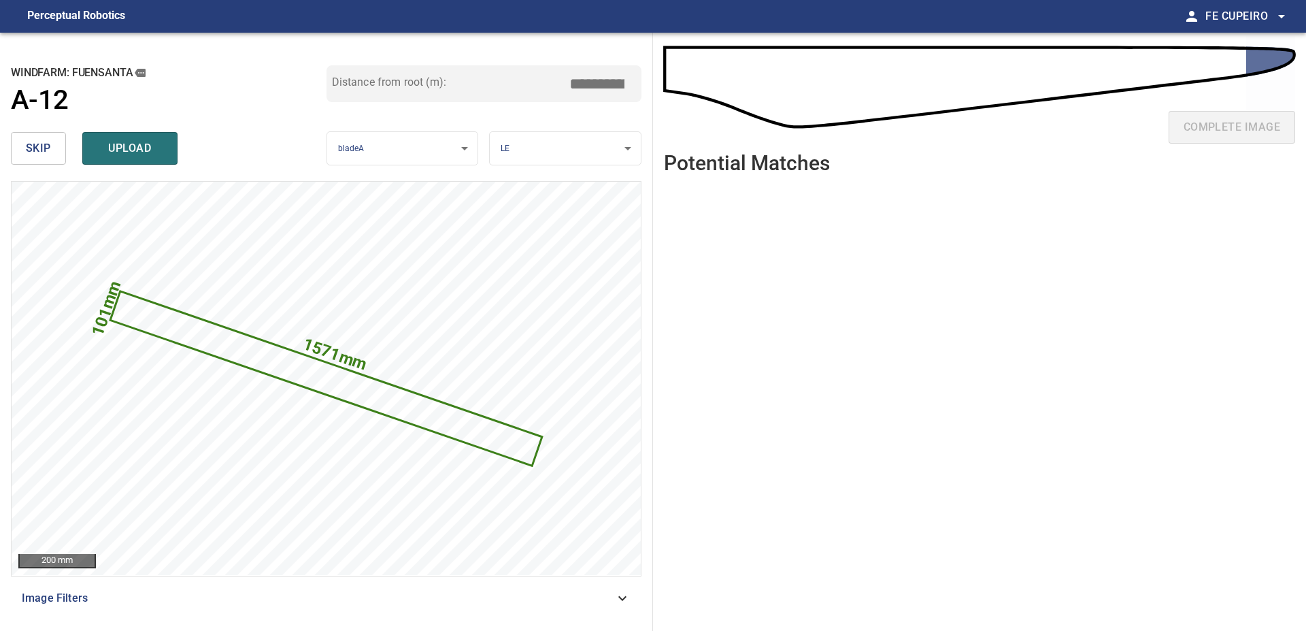
click at [590, 114] on div "Distance from root (m): *****" at bounding box center [485, 95] width 316 height 61
click at [163, 148] on button "upload" at bounding box center [129, 148] width 95 height 33
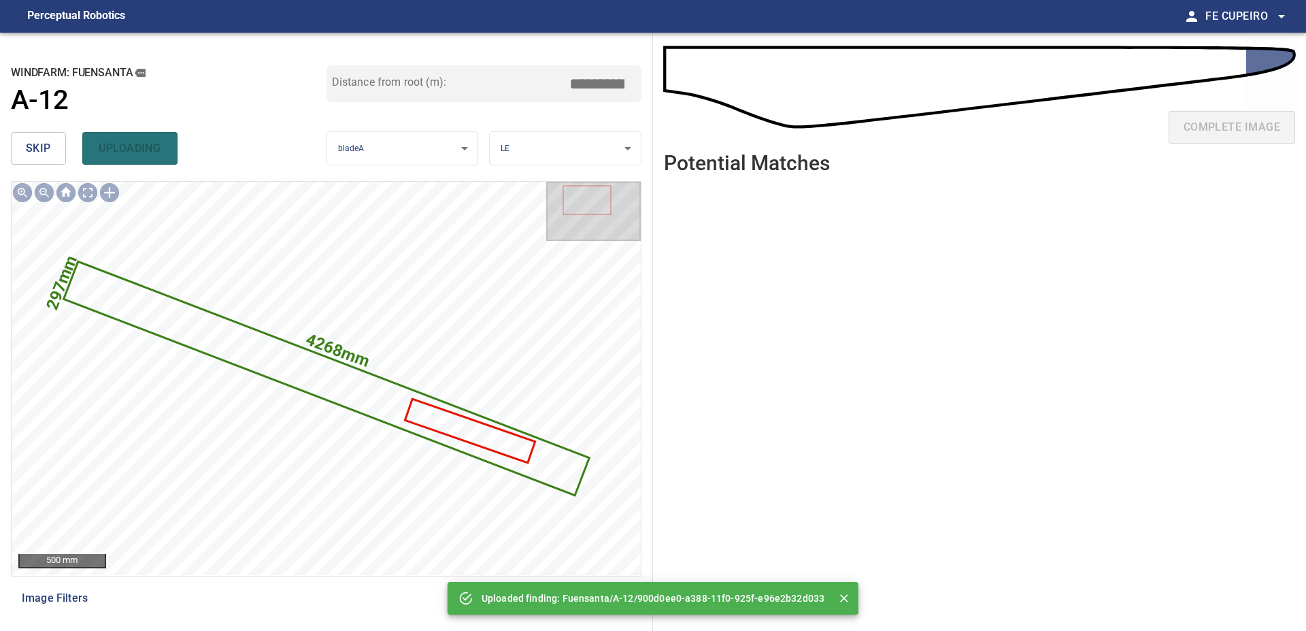
click at [44, 147] on span "skip" at bounding box center [38, 148] width 25 height 19
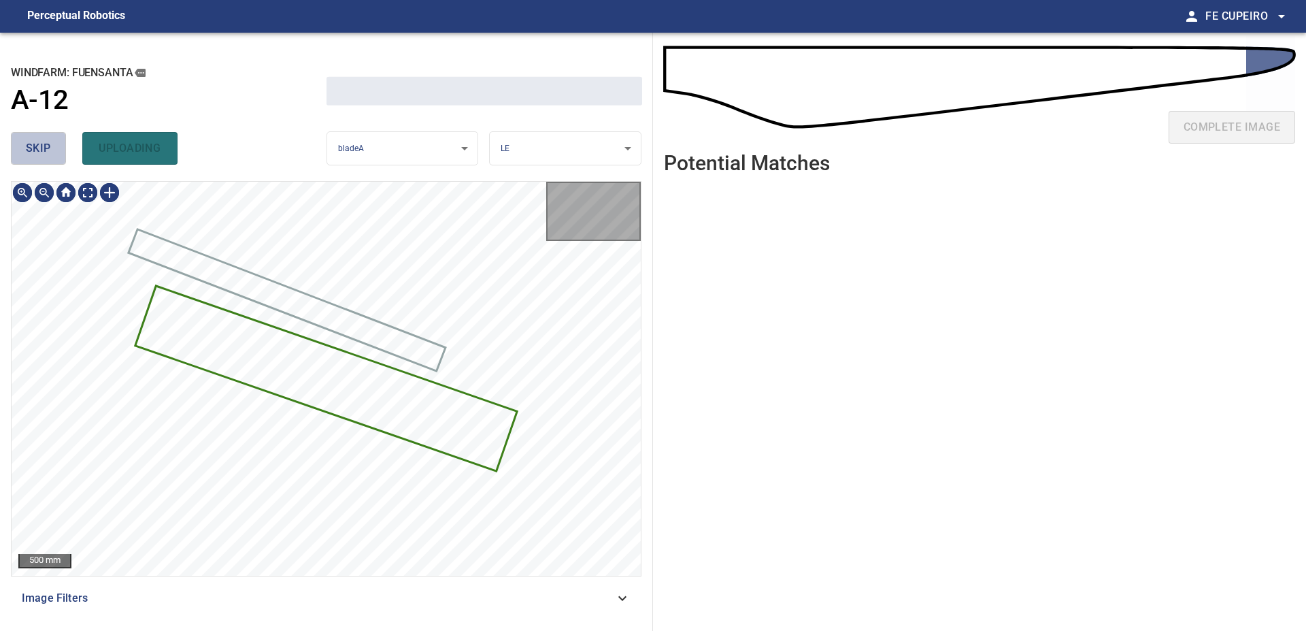
click at [44, 147] on span "skip" at bounding box center [38, 148] width 25 height 19
click at [42, 147] on div "skip uploading" at bounding box center [169, 149] width 316 height 44
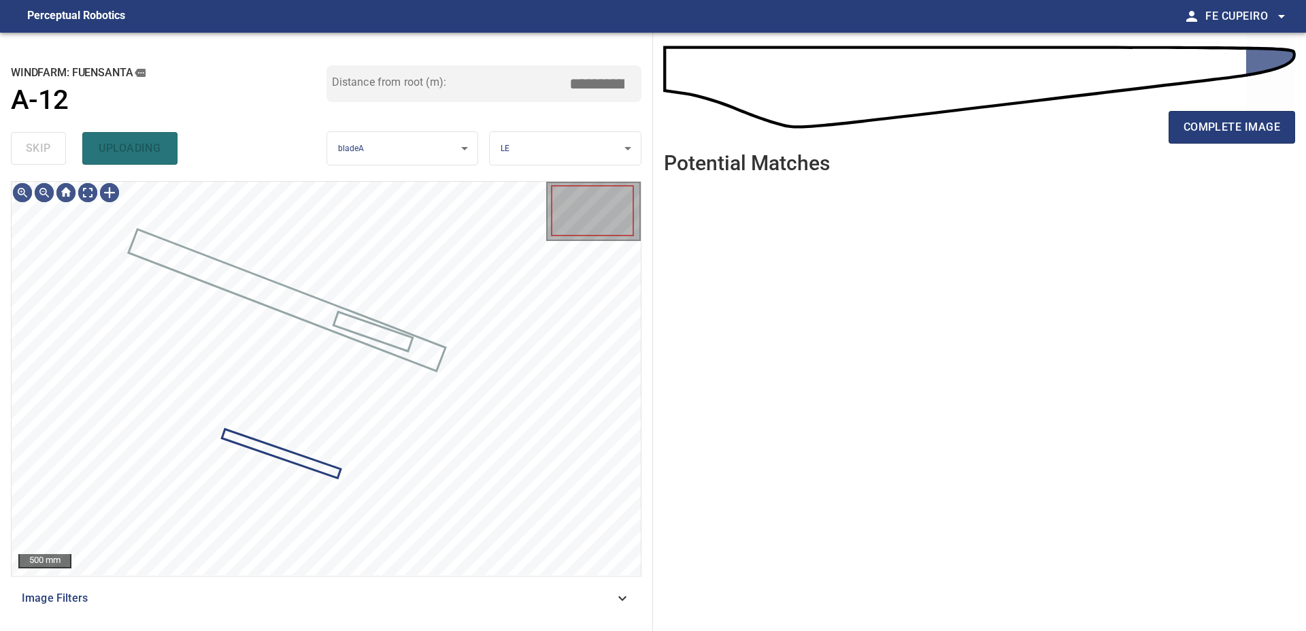
click at [41, 147] on div "skip uploading" at bounding box center [169, 149] width 316 height 44
type input "****"
click at [1167, 133] on div "complete image" at bounding box center [979, 132] width 631 height 54
click at [1167, 130] on div "complete image" at bounding box center [979, 132] width 631 height 54
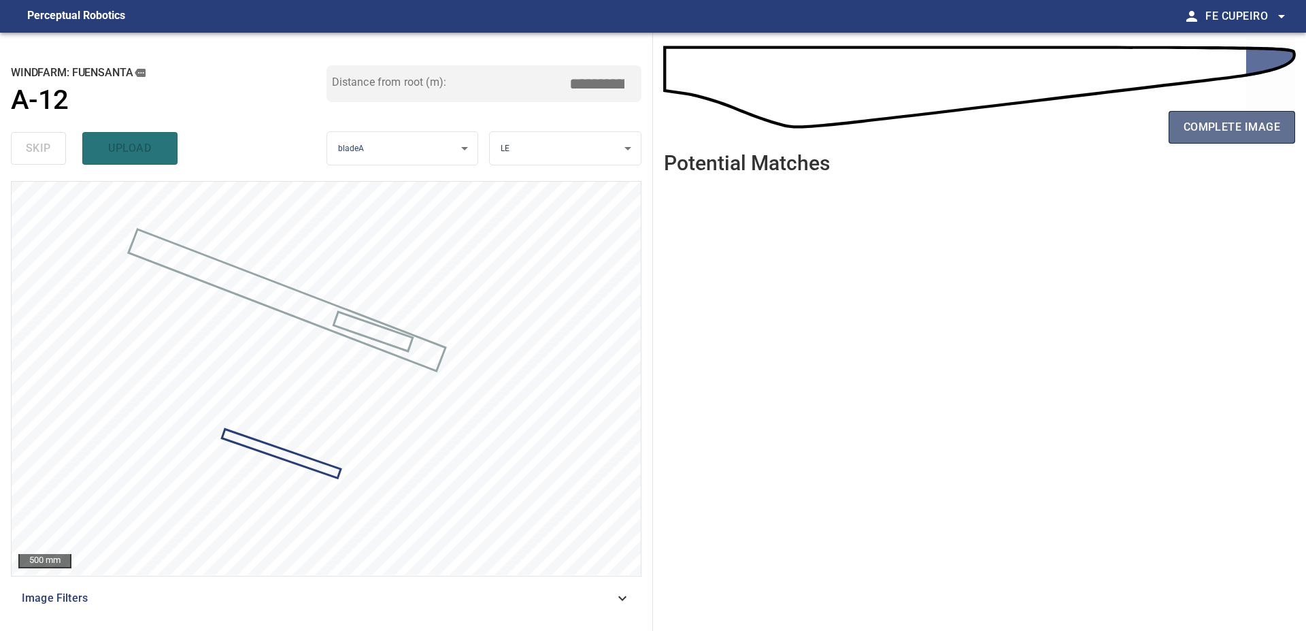
click at [1183, 127] on button "complete image" at bounding box center [1232, 127] width 127 height 33
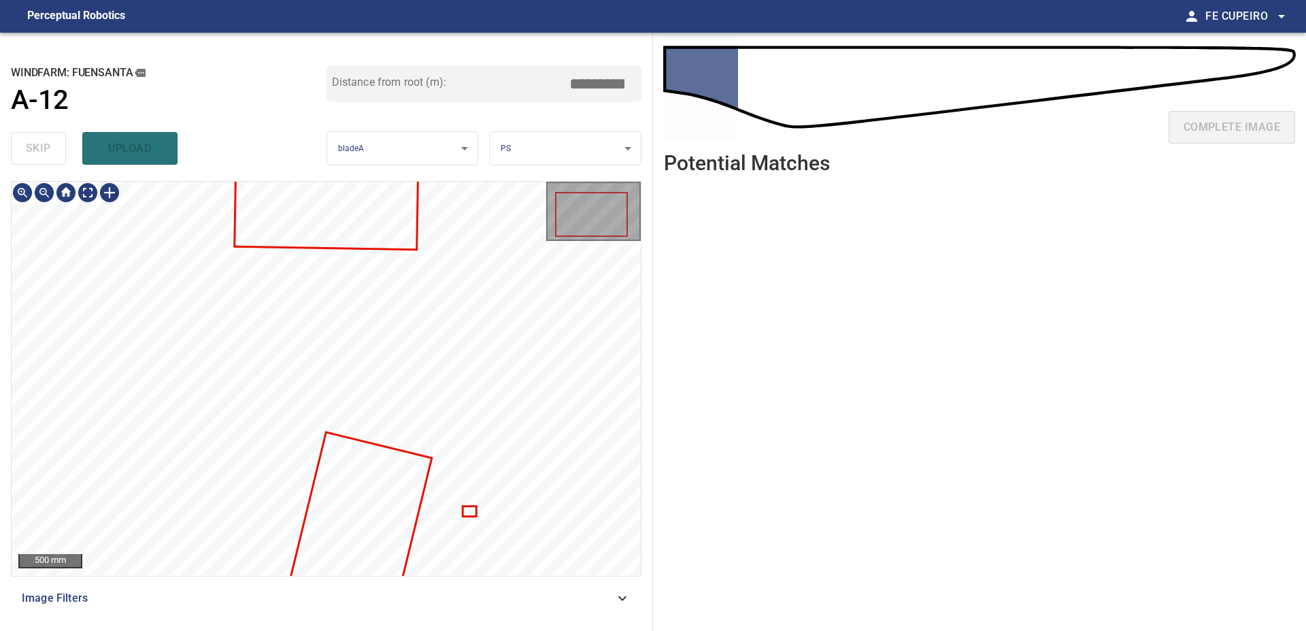
click at [346, 274] on div at bounding box center [326, 378] width 629 height 393
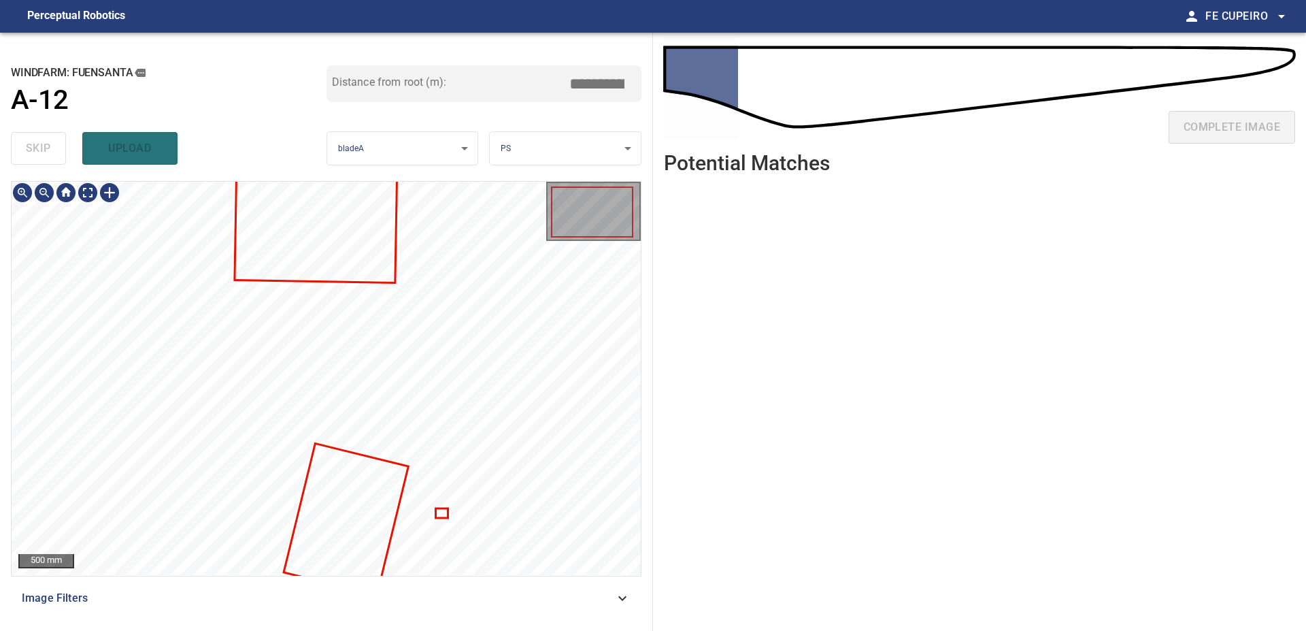
type input "***"
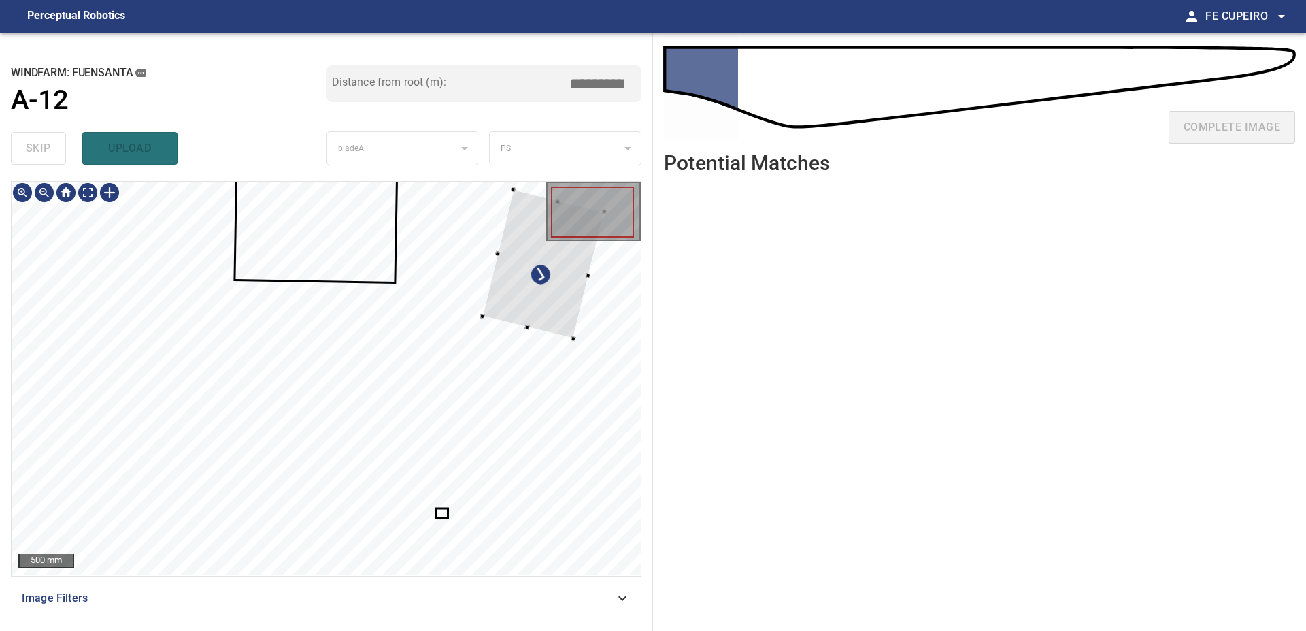
click at [591, 233] on div "500 mm" at bounding box center [326, 378] width 629 height 393
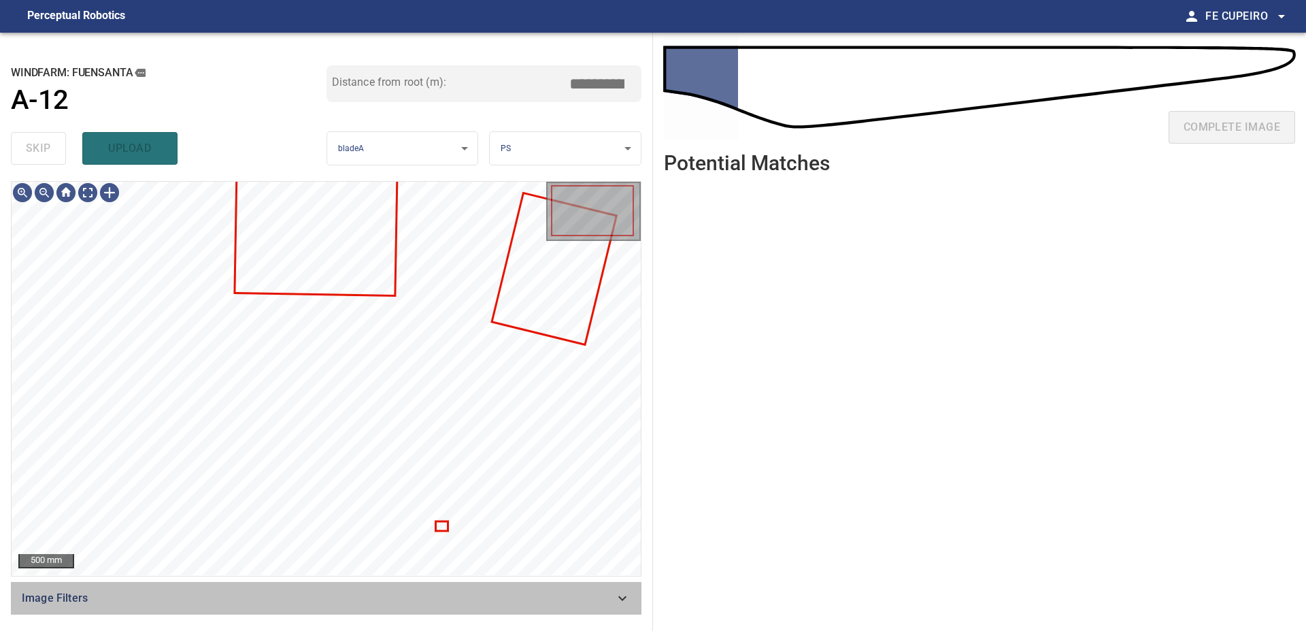
click at [352, 603] on span "Image Filters" at bounding box center [318, 598] width 593 height 16
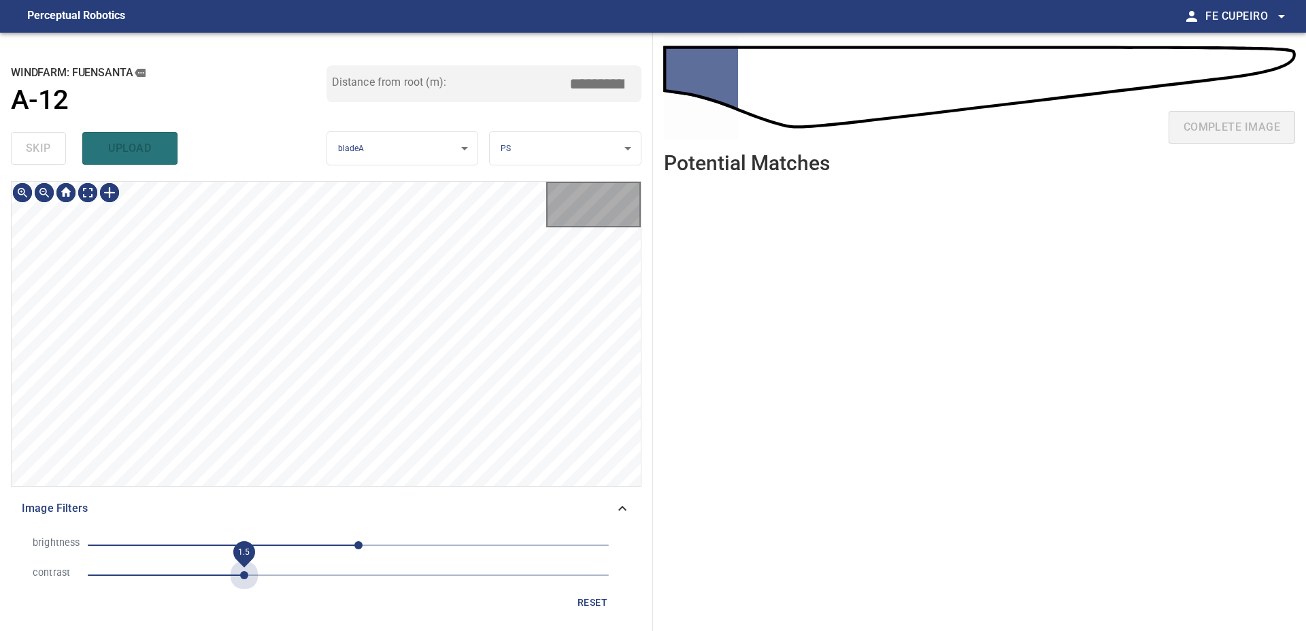
click at [239, 569] on span "1.5" at bounding box center [348, 574] width 521 height 19
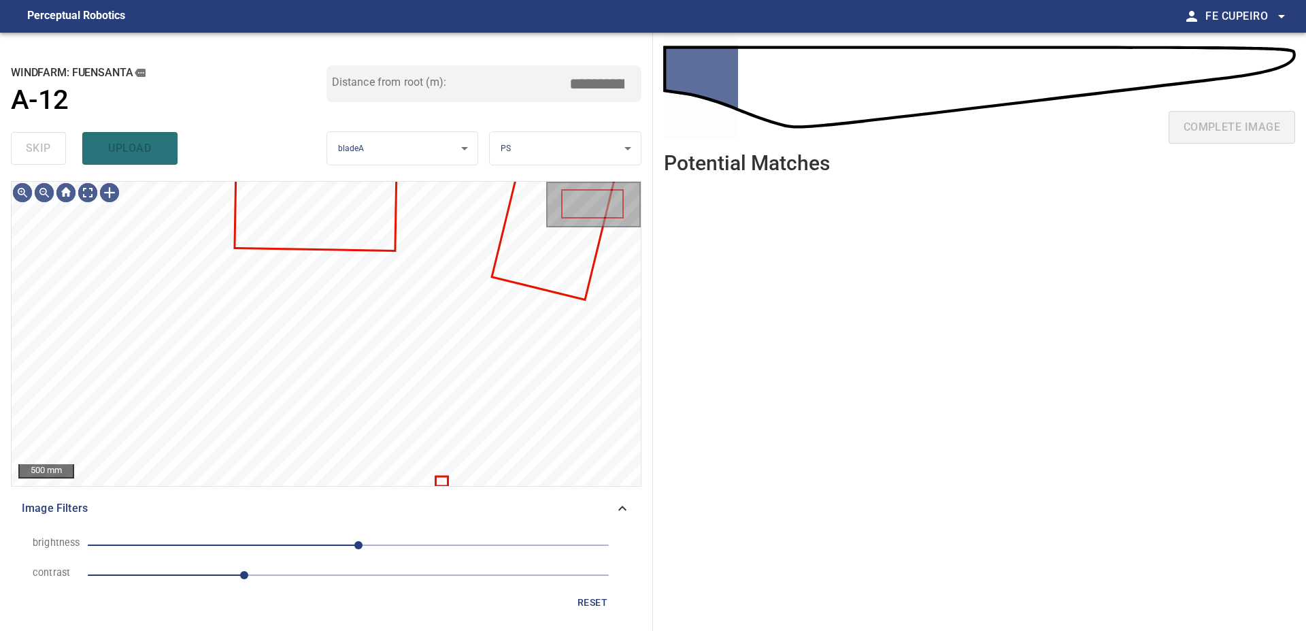
click at [319, 541] on span "10" at bounding box center [348, 544] width 521 height 19
click at [80, 194] on body "**********" at bounding box center [653, 315] width 1306 height 631
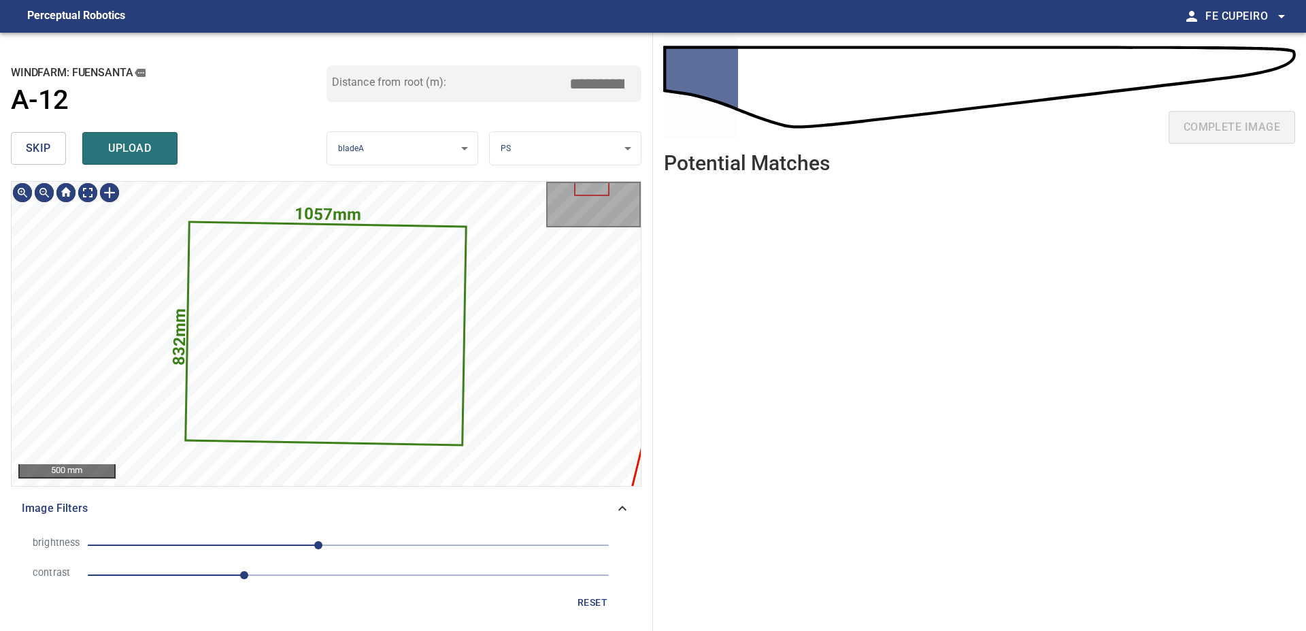
type input "***"
click at [68, 151] on div "skip upload" at bounding box center [169, 149] width 316 height 44
click at [68, 149] on div "skip upload" at bounding box center [169, 149] width 316 height 44
click at [56, 147] on button "skip" at bounding box center [38, 148] width 55 height 33
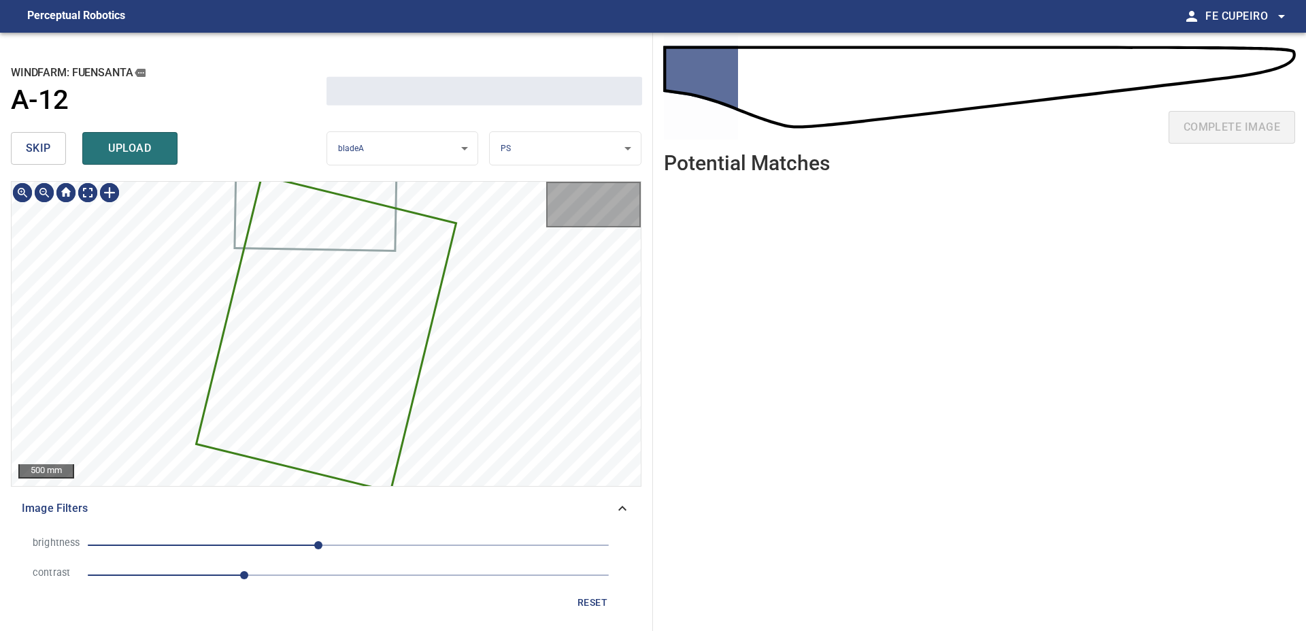
click at [56, 147] on button "skip" at bounding box center [38, 148] width 55 height 33
click at [56, 147] on div "skip upload" at bounding box center [169, 149] width 316 height 44
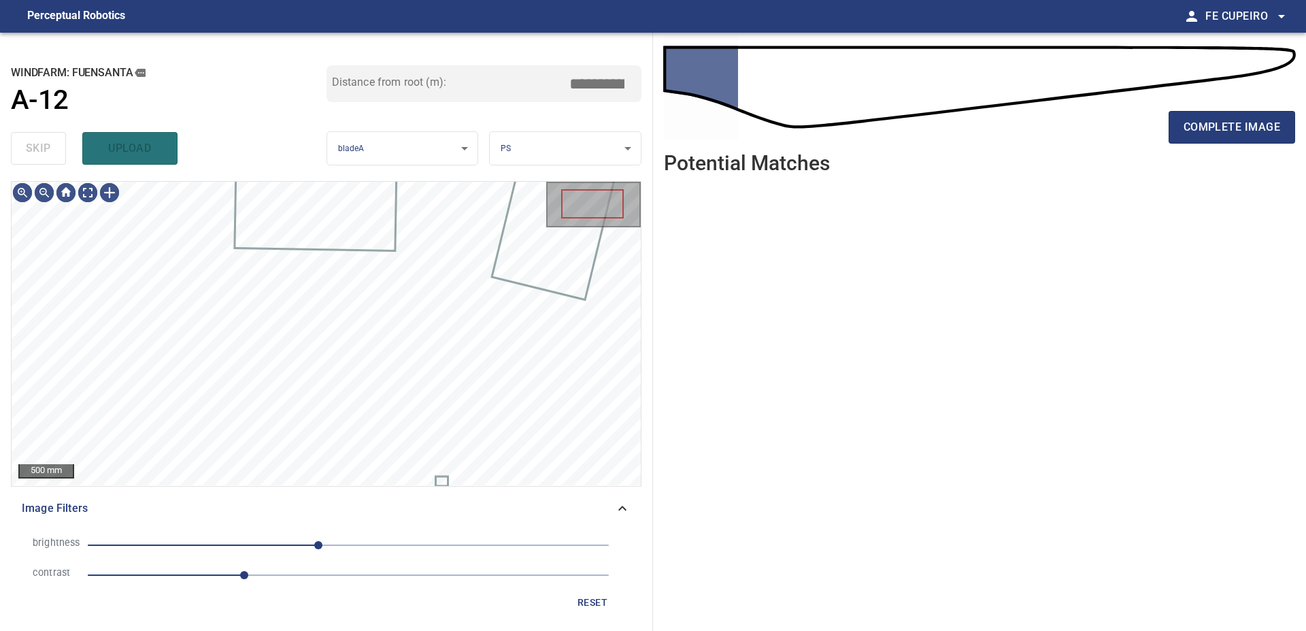
click at [56, 147] on div "skip upload" at bounding box center [169, 149] width 316 height 44
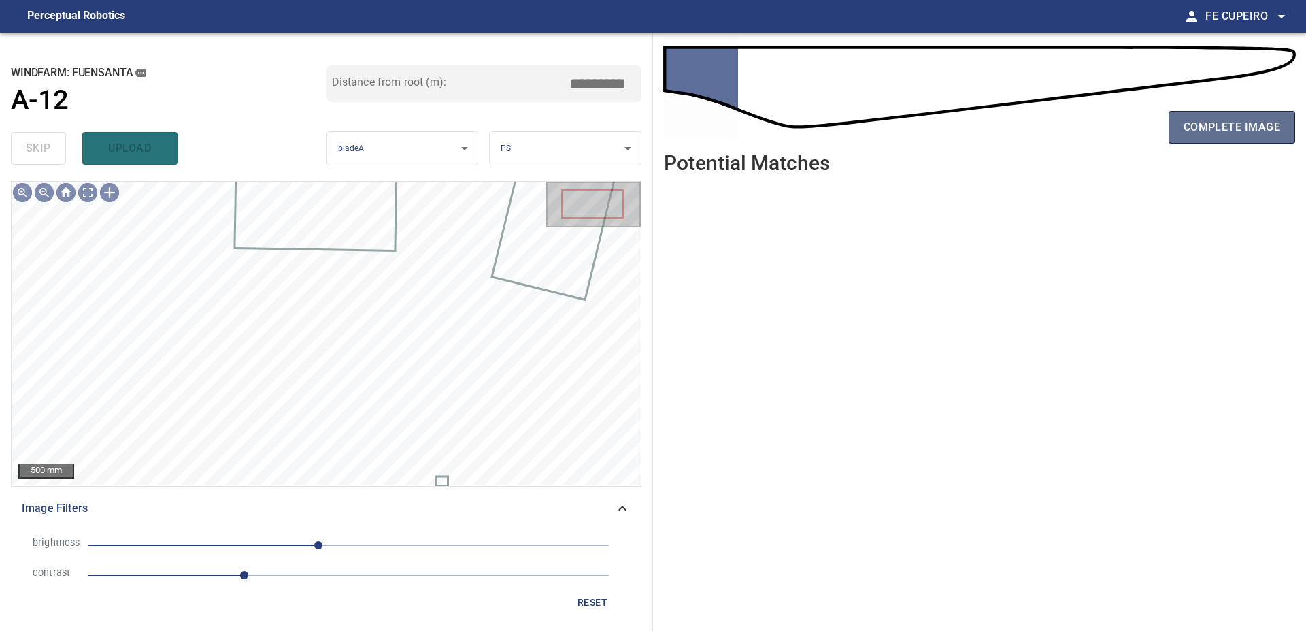
click at [1252, 133] on span "complete image" at bounding box center [1232, 127] width 97 height 19
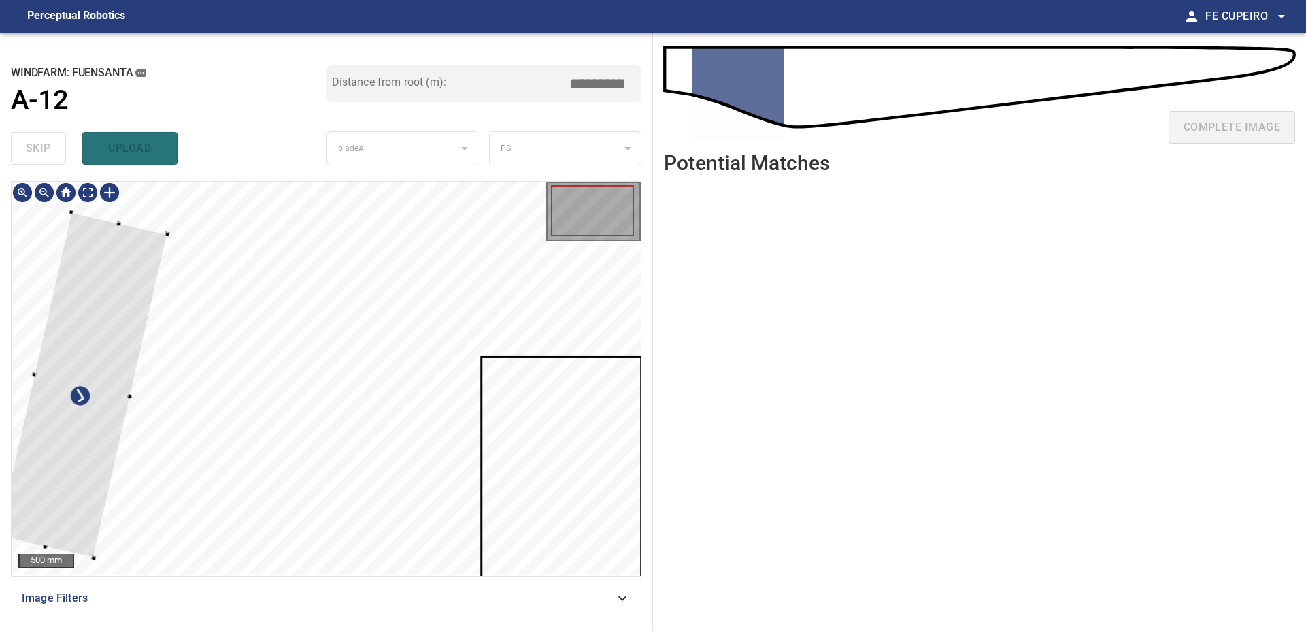
click at [120, 303] on div at bounding box center [82, 385] width 170 height 346
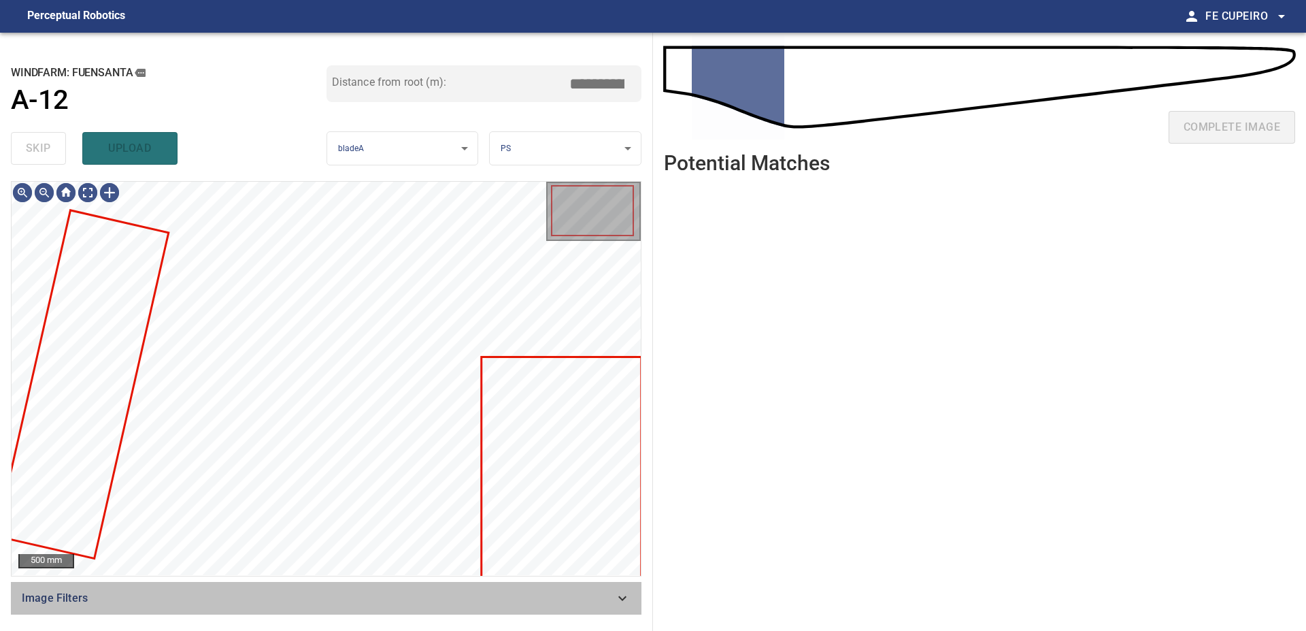
click at [324, 614] on div "Image Filters" at bounding box center [326, 598] width 631 height 33
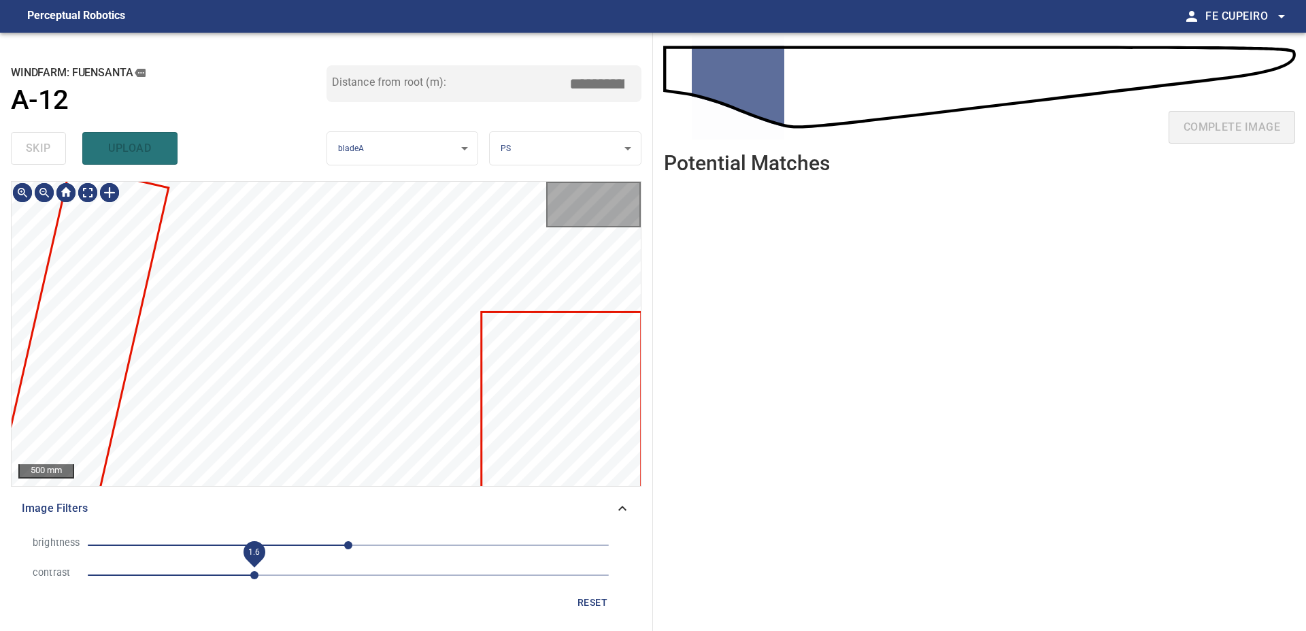
click at [253, 570] on span "1.6" at bounding box center [348, 574] width 521 height 19
click at [295, 545] on span "0" at bounding box center [348, 544] width 521 height 19
click at [88, 196] on body "**********" at bounding box center [653, 315] width 1306 height 631
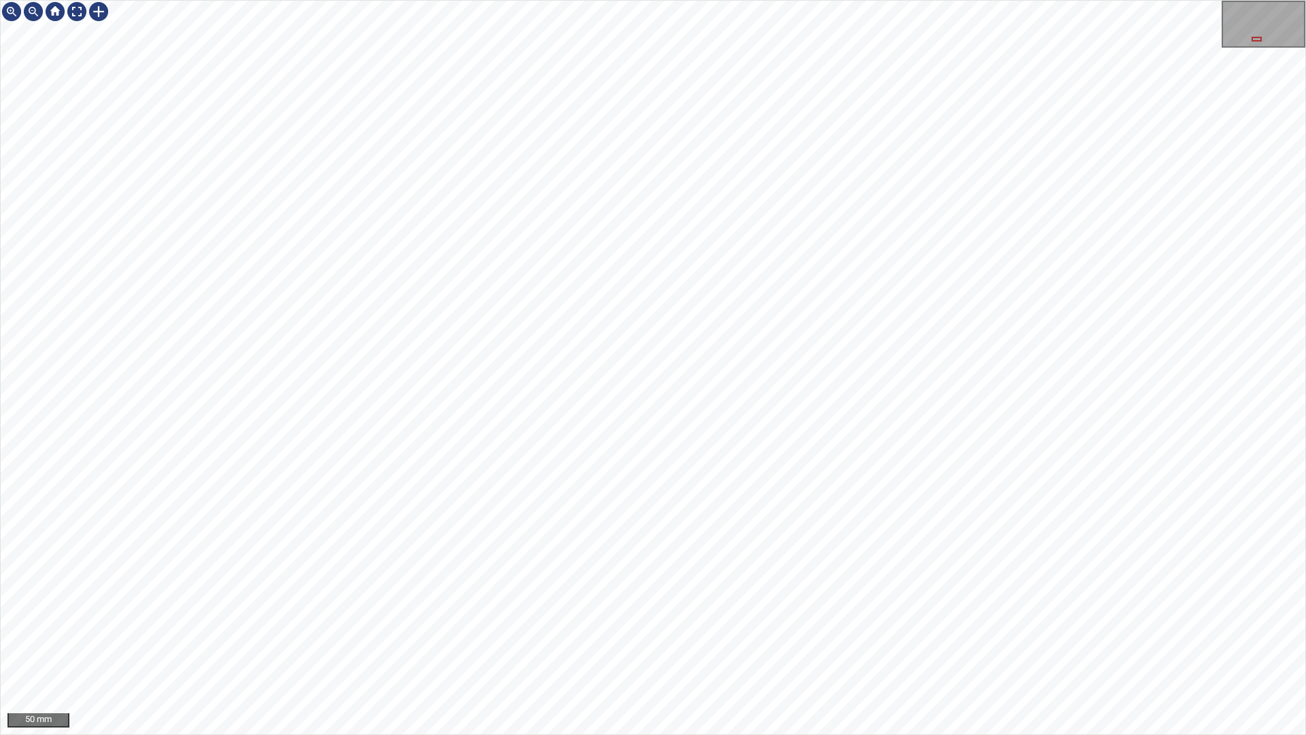
click at [619, 54] on div "50 mm" at bounding box center [653, 367] width 1306 height 735
click at [577, 630] on div "50 mm" at bounding box center [653, 367] width 1306 height 735
click at [663, 0] on div "50 mm" at bounding box center [653, 367] width 1306 height 735
click at [586, 0] on div "50 mm" at bounding box center [653, 367] width 1306 height 735
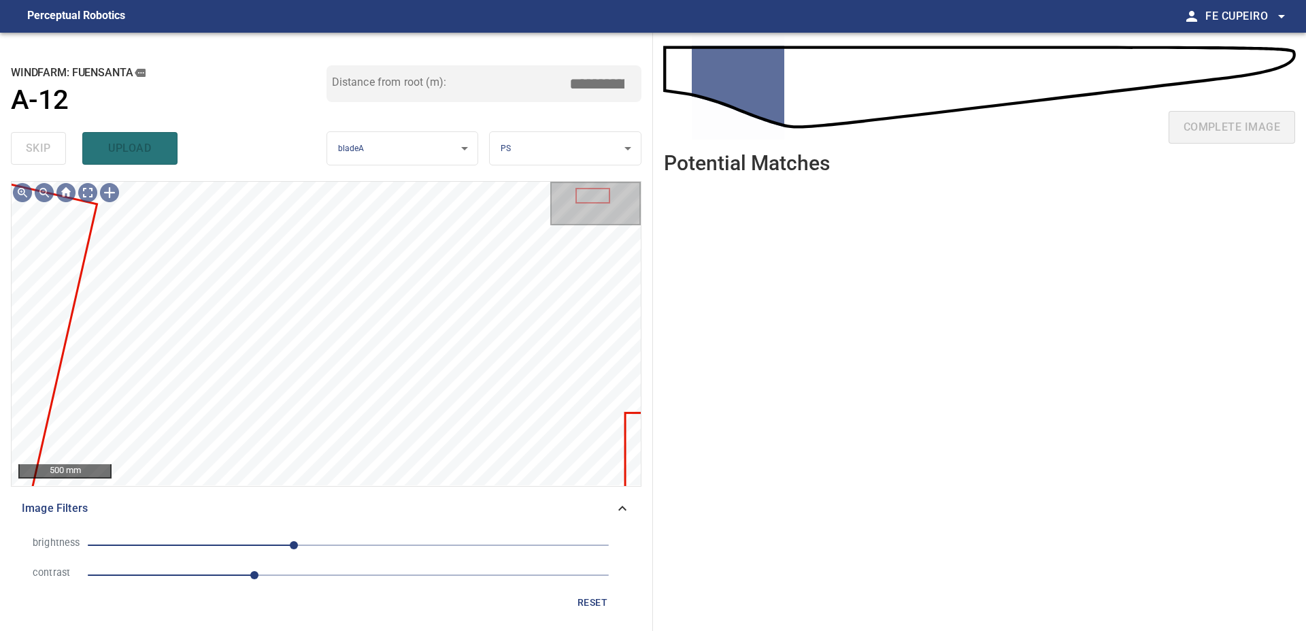
click at [275, 550] on span "-53" at bounding box center [348, 544] width 521 height 19
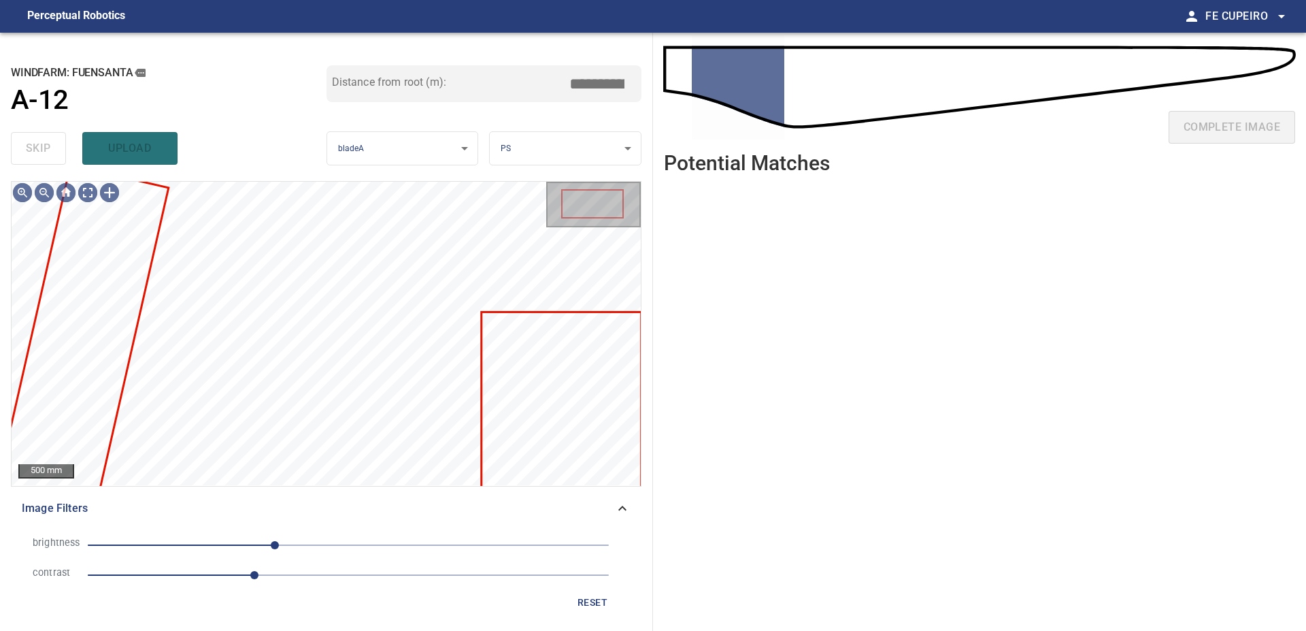
click at [271, 549] on span "-72" at bounding box center [275, 545] width 8 height 8
click at [267, 547] on span "-76" at bounding box center [271, 545] width 8 height 8
click at [257, 547] on span "-85" at bounding box center [261, 545] width 8 height 8
click at [244, 541] on span "-98" at bounding box center [248, 545] width 8 height 8
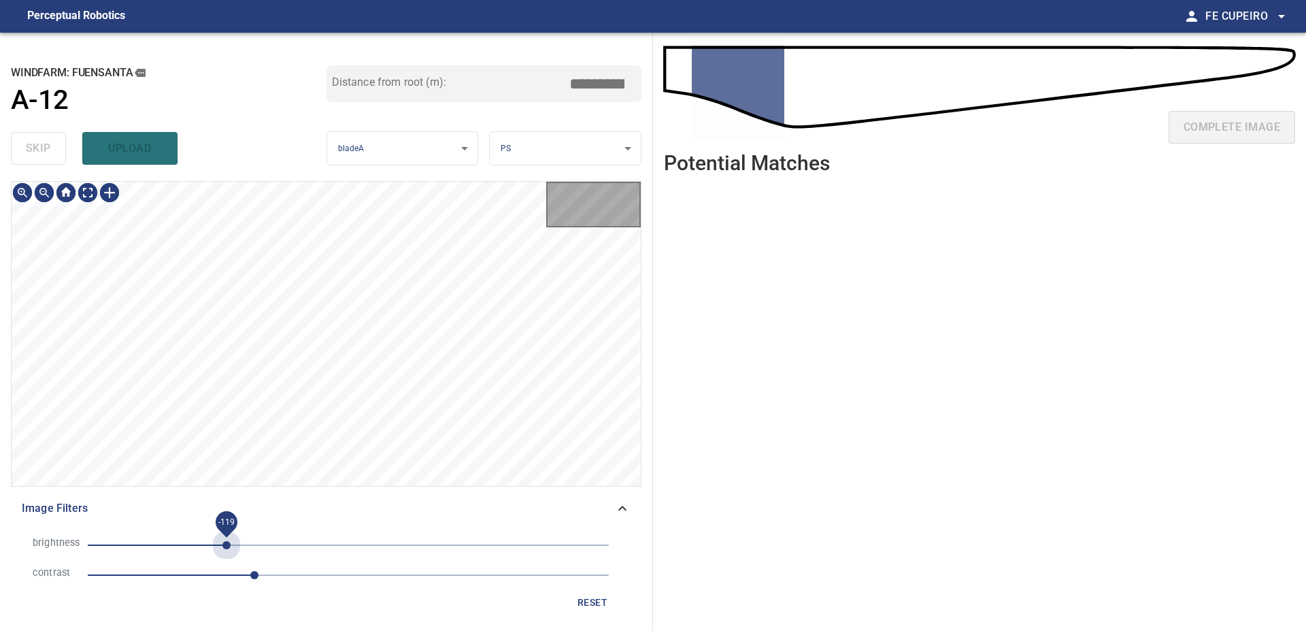
click at [227, 540] on span "-119" at bounding box center [348, 544] width 521 height 19
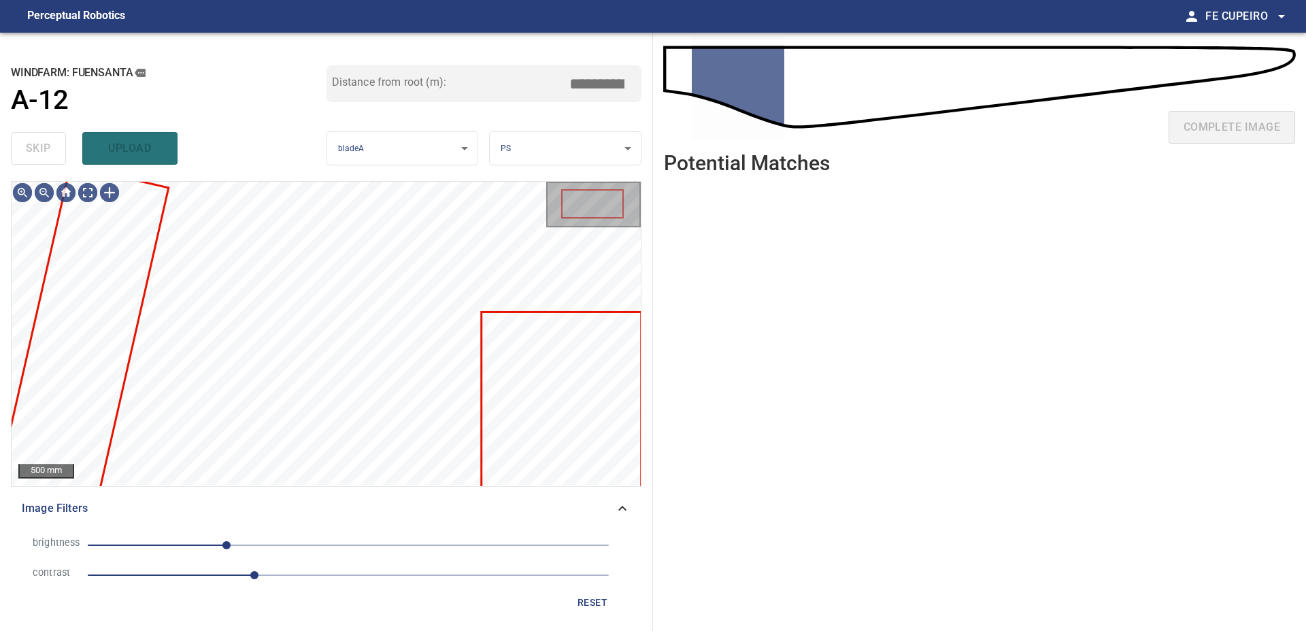
click at [204, 538] on span "-119" at bounding box center [348, 544] width 521 height 19
click at [319, 538] on span "-141" at bounding box center [348, 544] width 521 height 19
click at [239, 575] on span "1.6" at bounding box center [348, 574] width 521 height 19
drag, startPoint x: 219, startPoint y: 575, endPoint x: 200, endPoint y: 575, distance: 19.0
click at [218, 575] on span "1.3" at bounding box center [348, 574] width 521 height 19
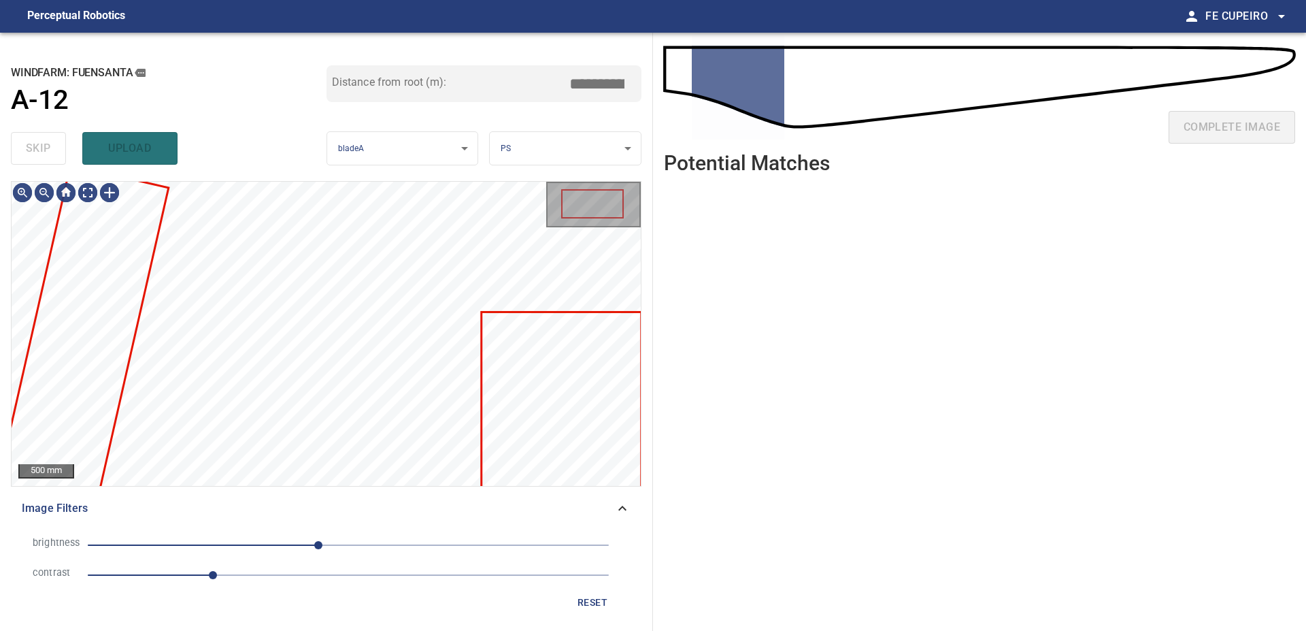
click at [190, 575] on span "1.2" at bounding box center [348, 574] width 521 height 19
click at [167, 576] on span "1" at bounding box center [348, 574] width 521 height 19
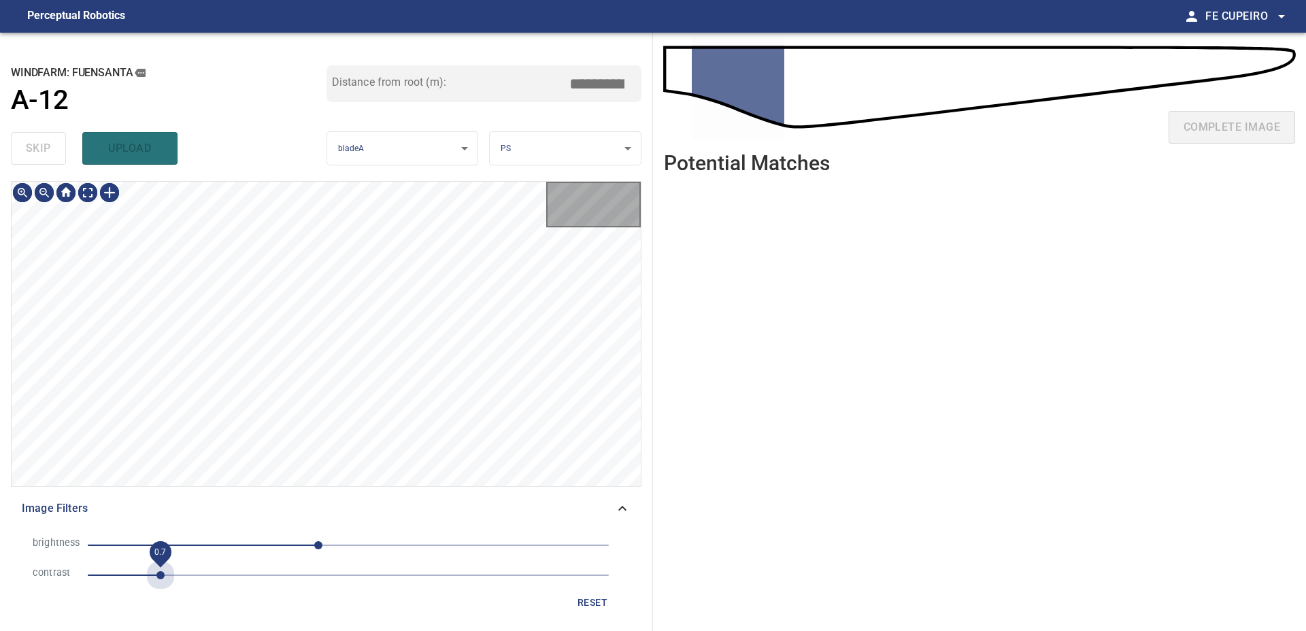
click at [156, 574] on span "0.7" at bounding box center [348, 574] width 521 height 19
click at [373, 78] on div "**********" at bounding box center [326, 332] width 653 height 598
click at [427, 11] on main "**********" at bounding box center [653, 315] width 1306 height 631
click at [490, 10] on main "**********" at bounding box center [653, 315] width 1306 height 631
click at [93, 195] on body "**********" at bounding box center [653, 315] width 1306 height 631
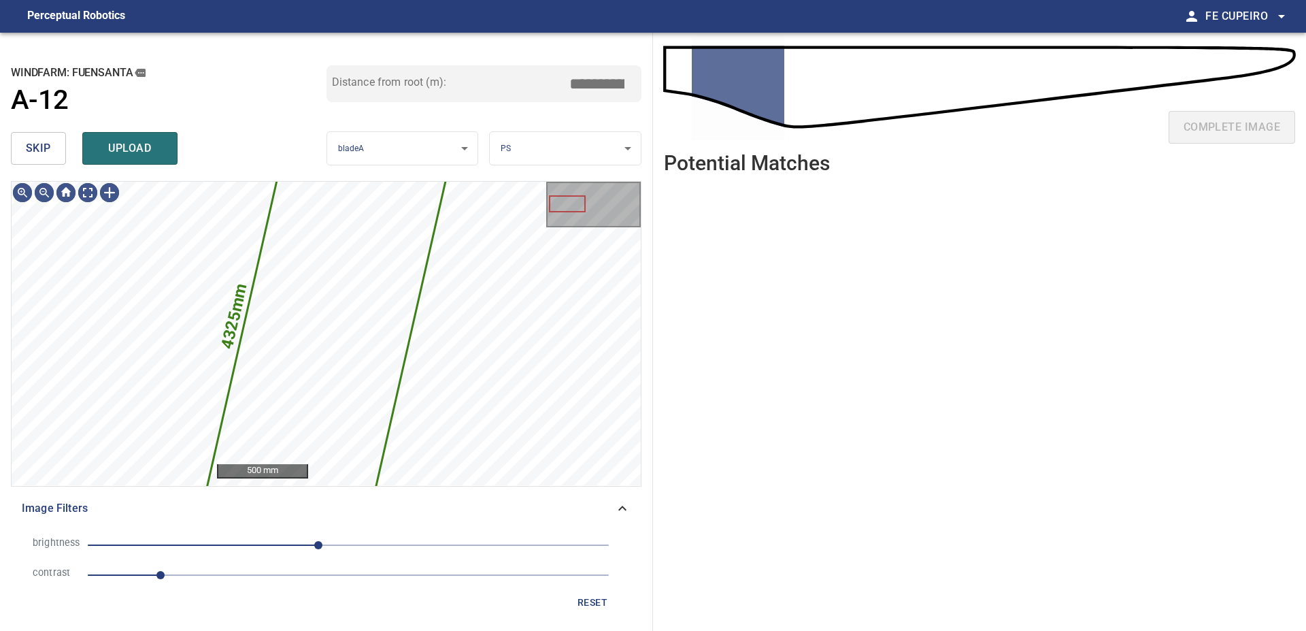
click at [52, 156] on button "skip" at bounding box center [38, 148] width 55 height 33
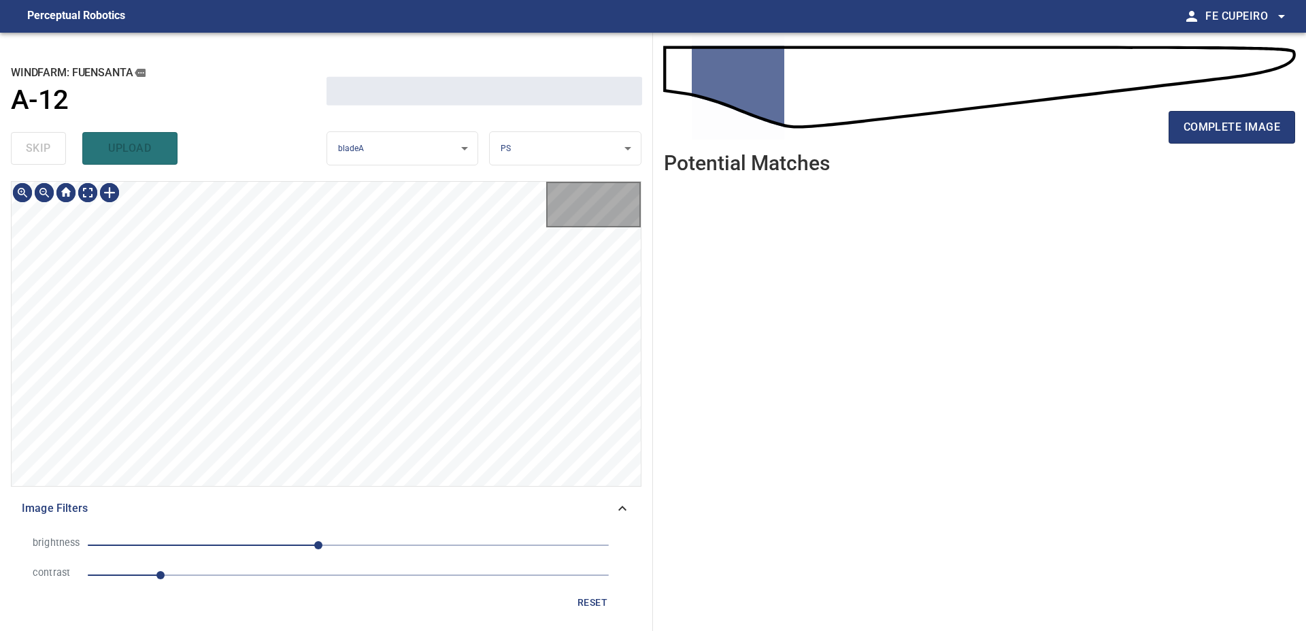
click at [52, 156] on div "skip upload" at bounding box center [169, 149] width 316 height 44
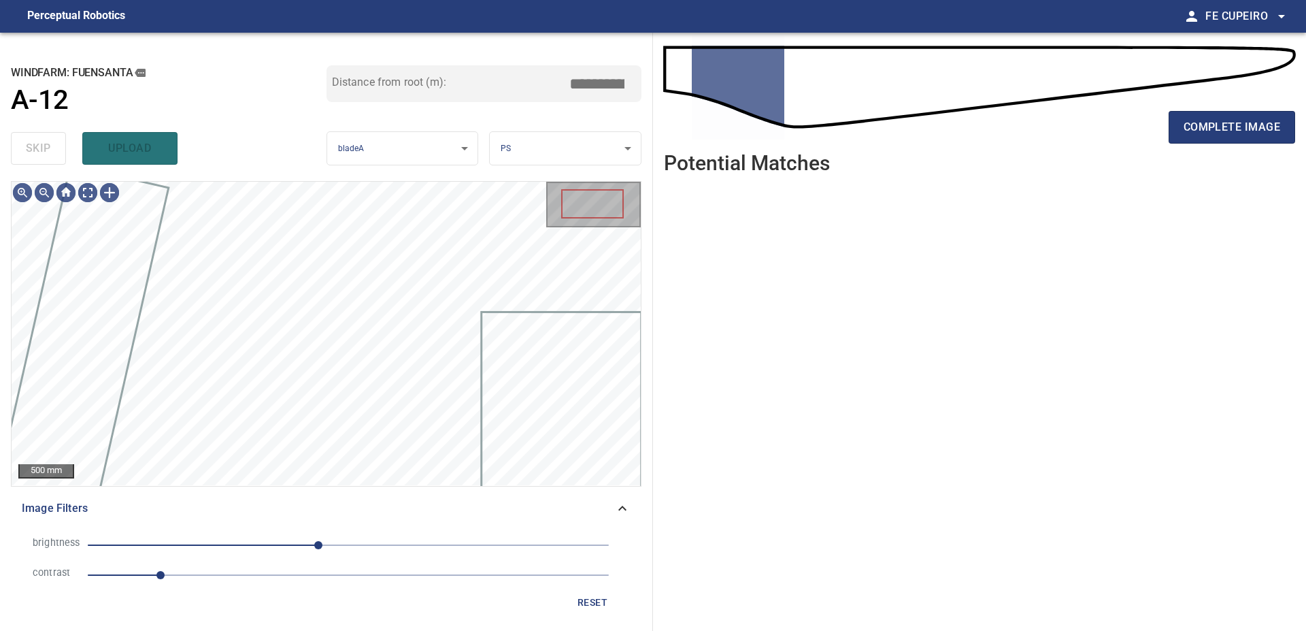
click at [52, 156] on div "skip upload" at bounding box center [169, 149] width 316 height 44
click at [1190, 135] on span "complete image" at bounding box center [1232, 127] width 97 height 19
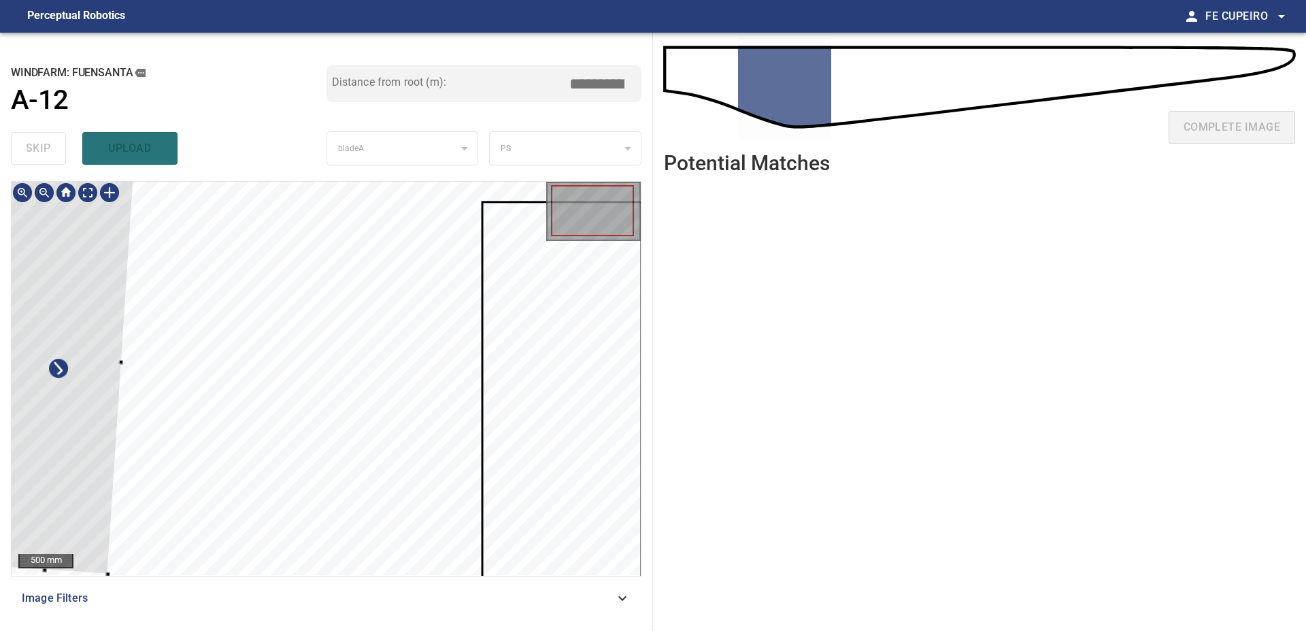
click at [0, 287] on div "**********" at bounding box center [326, 332] width 653 height 598
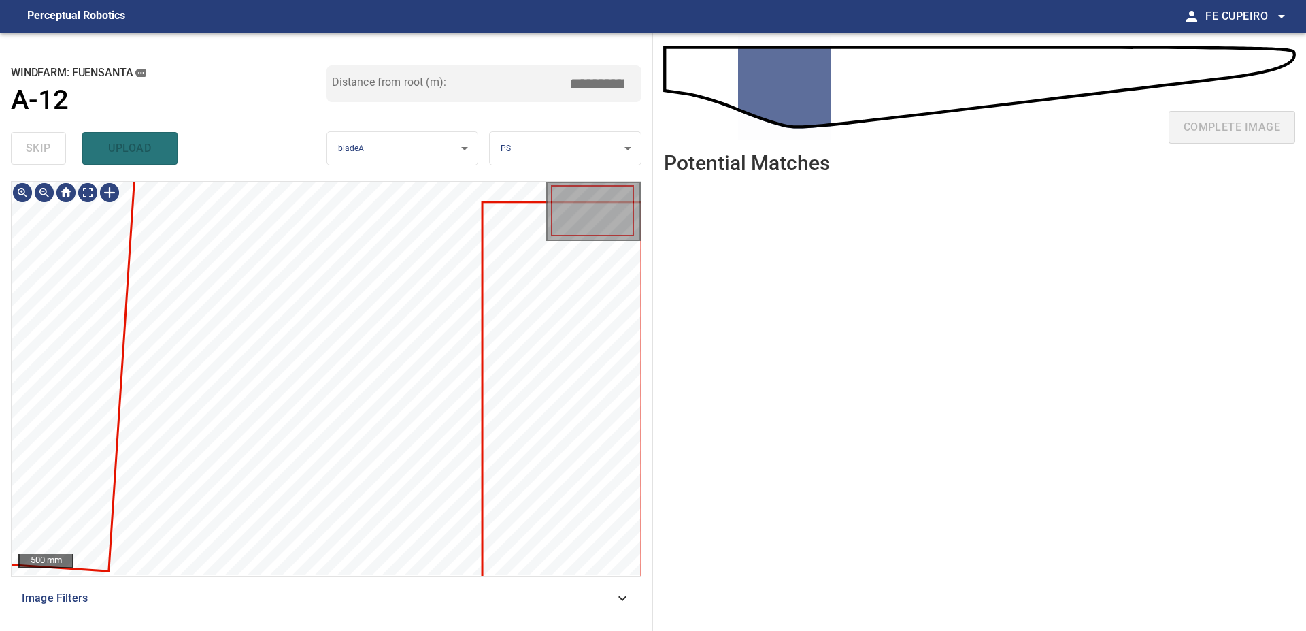
click at [293, 601] on span "Image Filters" at bounding box center [318, 598] width 593 height 16
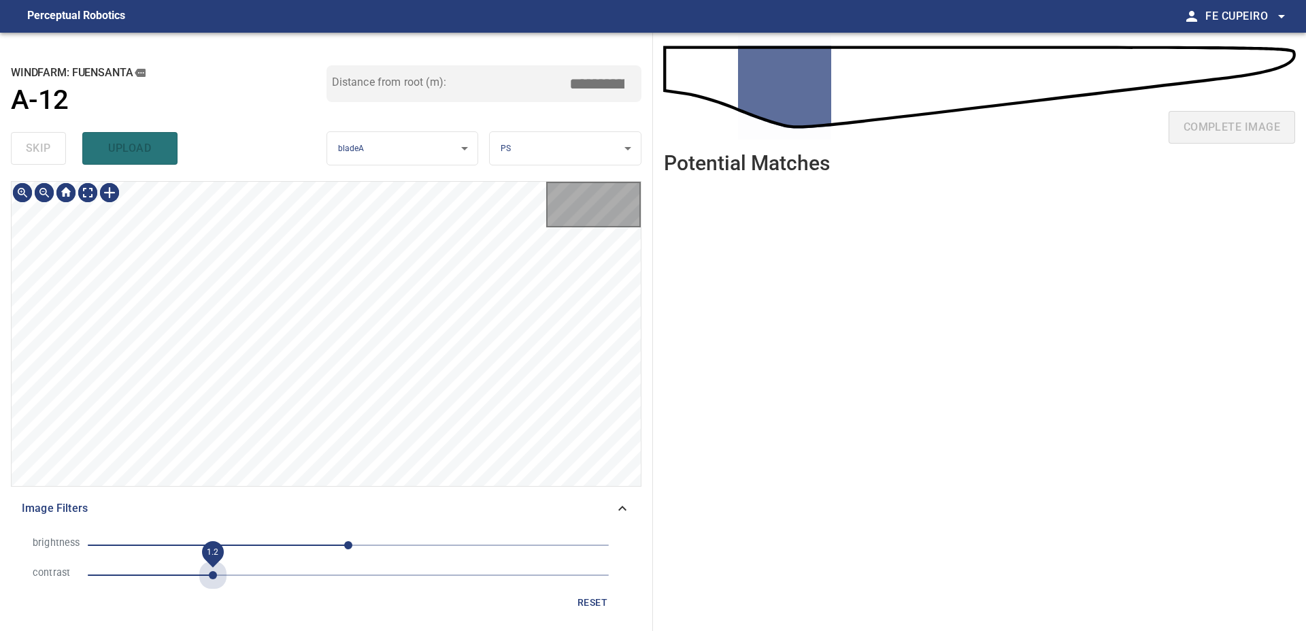
click at [214, 570] on span "1.2" at bounding box center [348, 574] width 521 height 19
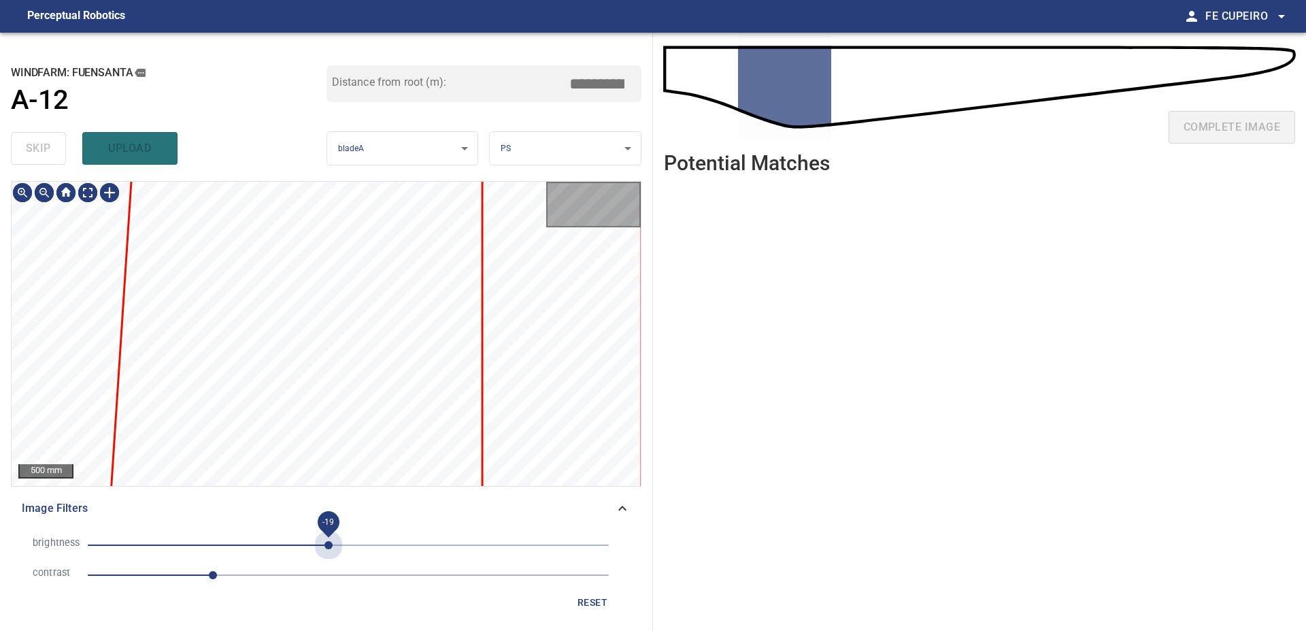
click at [329, 544] on span "-19" at bounding box center [348, 544] width 521 height 19
click at [254, 572] on span "1.2" at bounding box center [348, 574] width 521 height 19
click at [308, 546] on span "-19" at bounding box center [348, 544] width 521 height 19
click at [90, 190] on body "**********" at bounding box center [653, 315] width 1306 height 631
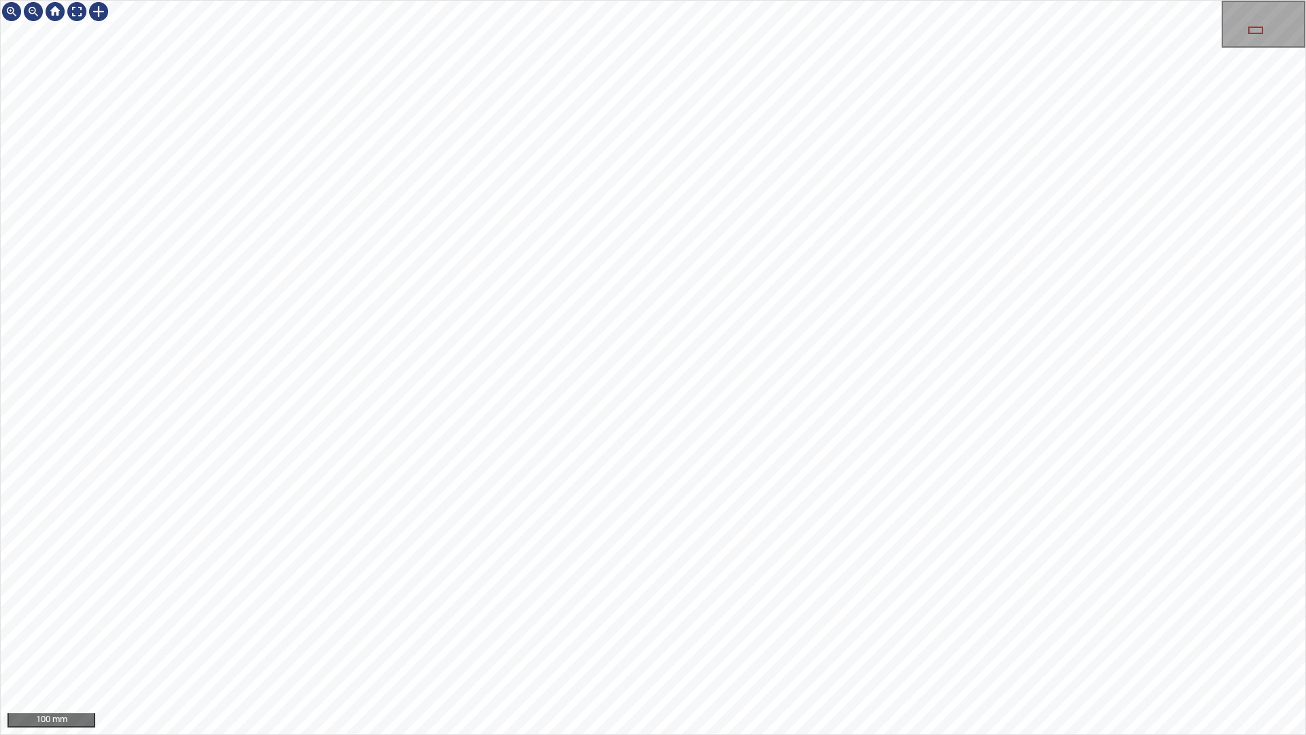
click at [841, 0] on div "100 mm" at bounding box center [653, 367] width 1306 height 735
click at [967, 630] on div "100 mm" at bounding box center [653, 367] width 1306 height 735
click at [722, 630] on div "100 mm" at bounding box center [653, 367] width 1306 height 735
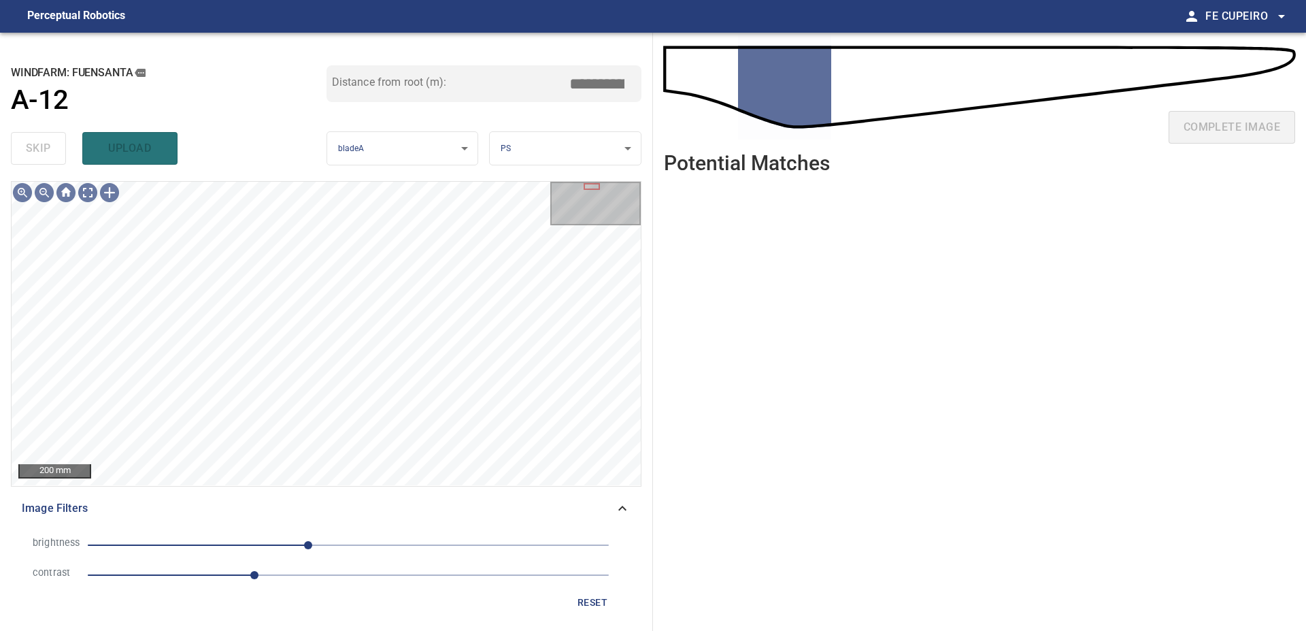
click at [233, 571] on span "1.6" at bounding box center [348, 574] width 521 height 19
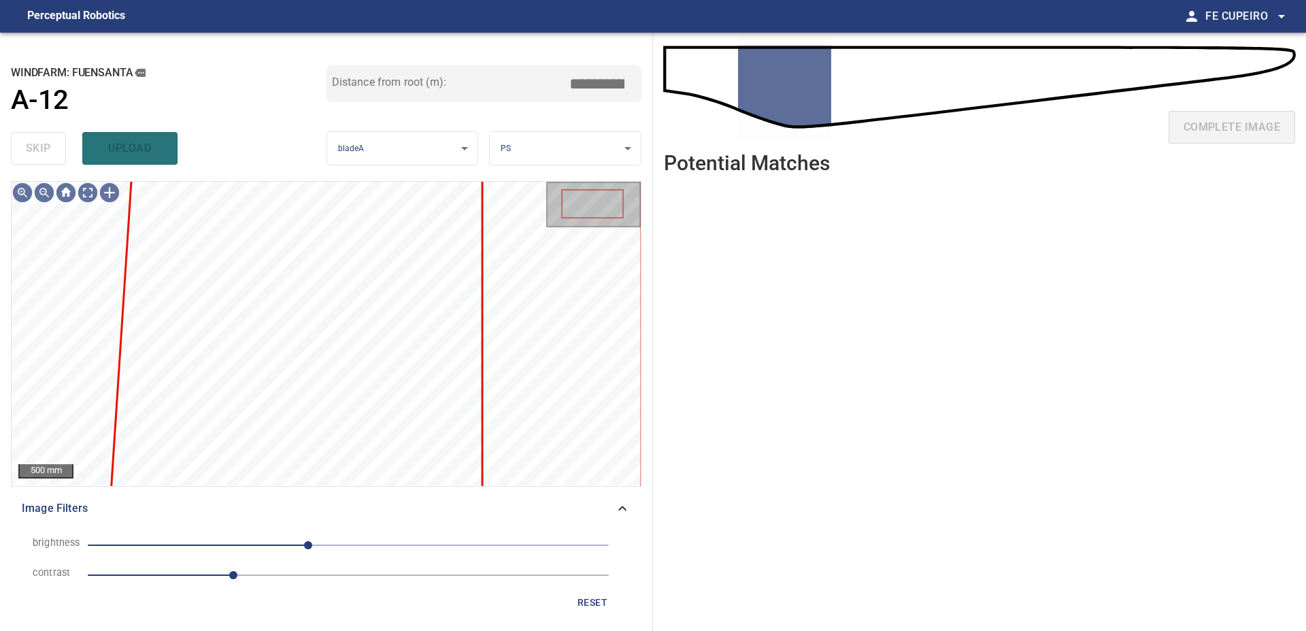
click at [206, 576] on span "1.4" at bounding box center [348, 574] width 521 height 19
click at [183, 579] on span "1.1" at bounding box center [348, 574] width 521 height 19
click at [160, 569] on span "0.9" at bounding box center [348, 574] width 521 height 19
click at [82, 197] on body "**********" at bounding box center [653, 315] width 1306 height 631
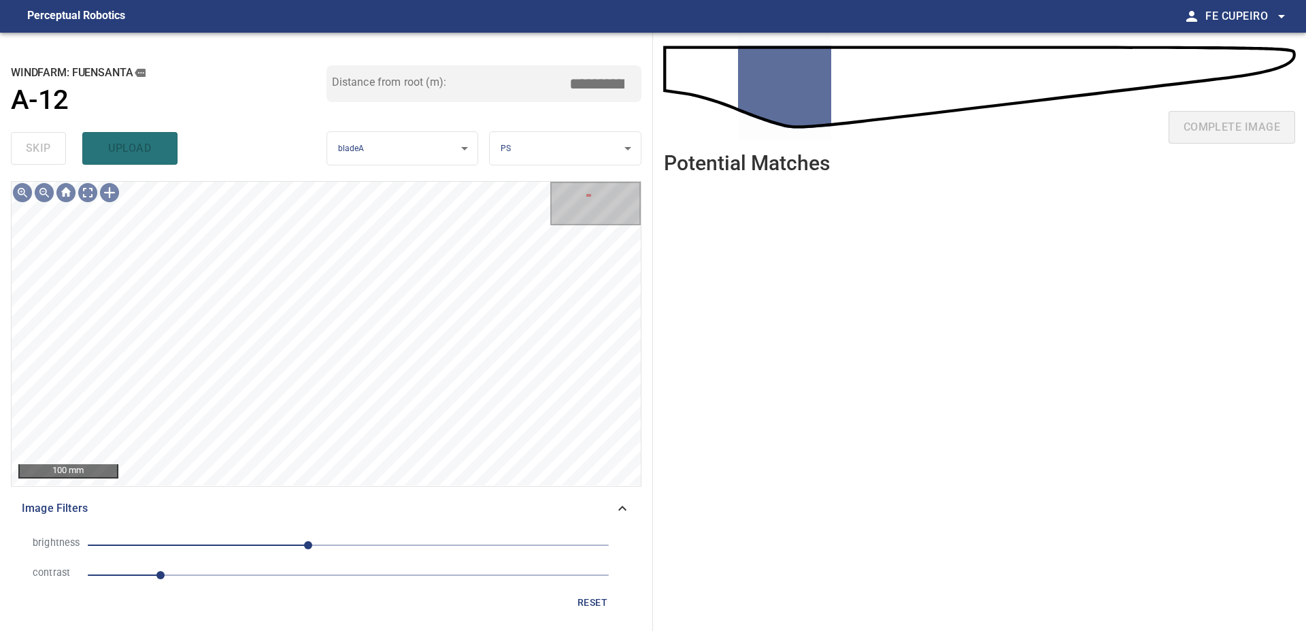
click at [242, 578] on span "0.7" at bounding box center [348, 574] width 521 height 19
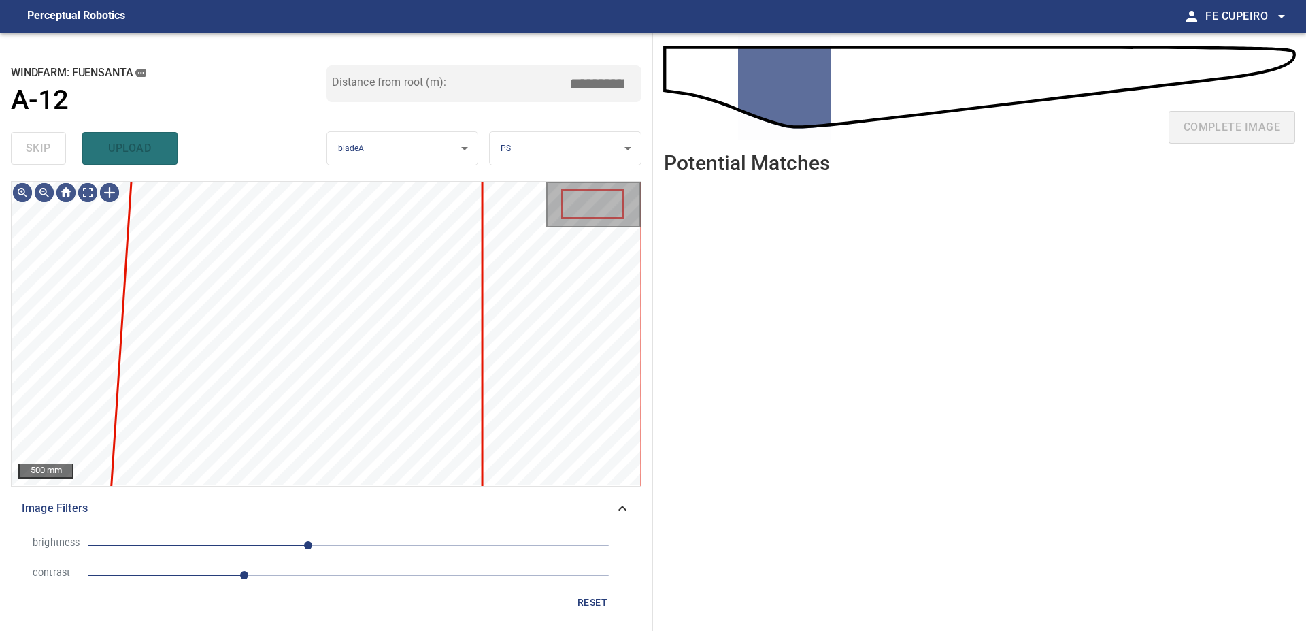
click at [269, 539] on span "-39" at bounding box center [348, 544] width 521 height 19
click at [229, 541] on span "-77" at bounding box center [348, 544] width 521 height 19
click at [265, 572] on span "1.5" at bounding box center [348, 574] width 521 height 19
click at [301, 573] on span "1.7" at bounding box center [348, 574] width 521 height 19
click at [206, 546] on span "-117" at bounding box center [348, 544] width 521 height 19
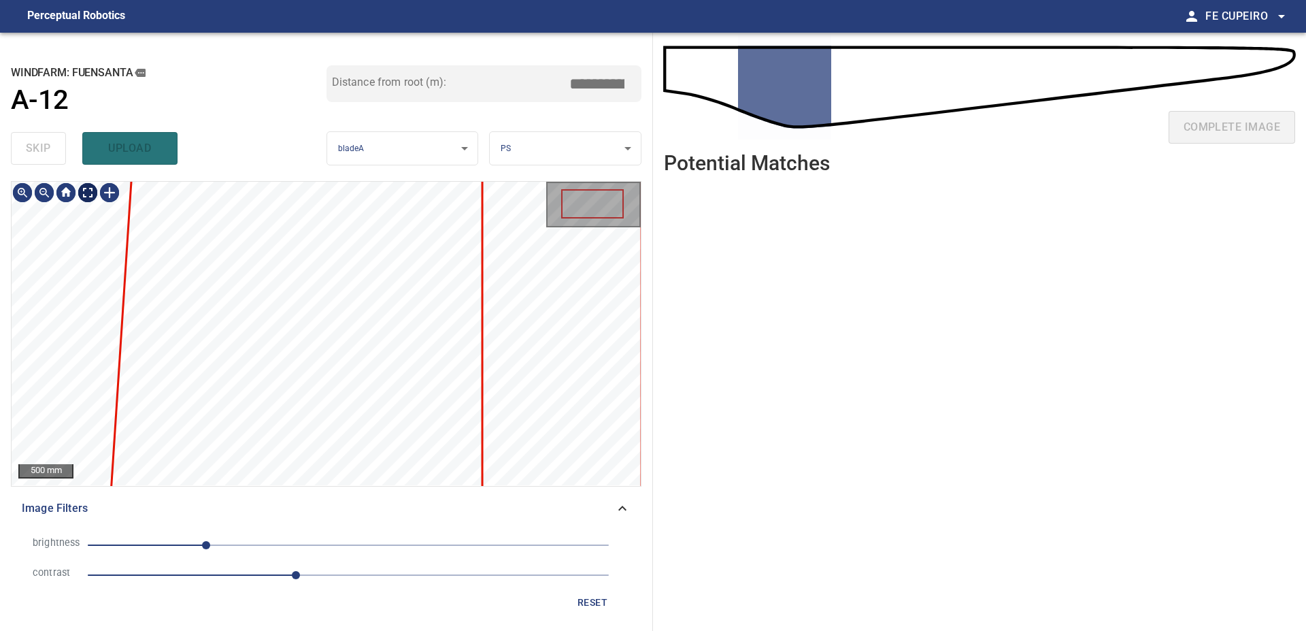
click at [90, 190] on body "**********" at bounding box center [653, 315] width 1306 height 631
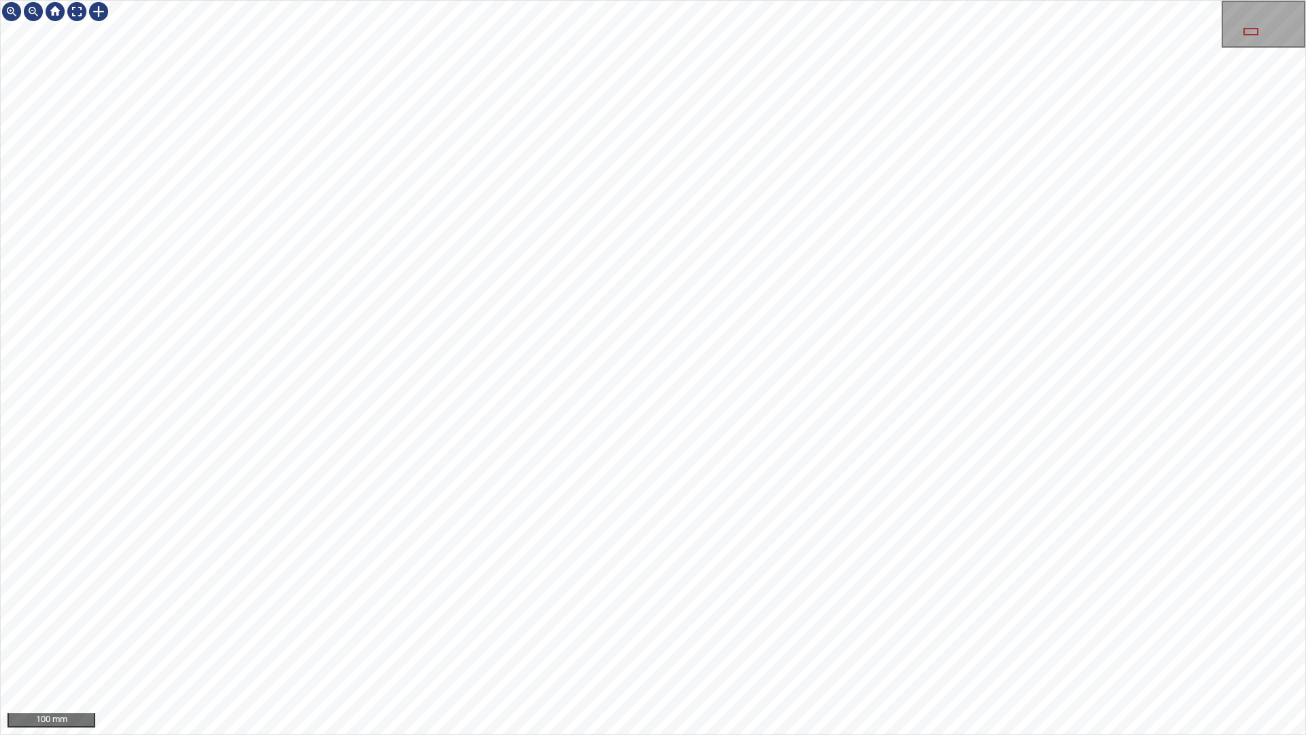
click at [539, 630] on div "100 mm" at bounding box center [653, 367] width 1306 height 735
click at [595, 630] on div "100 mm" at bounding box center [653, 367] width 1306 height 735
click at [673, 630] on div "100 mm" at bounding box center [653, 367] width 1306 height 735
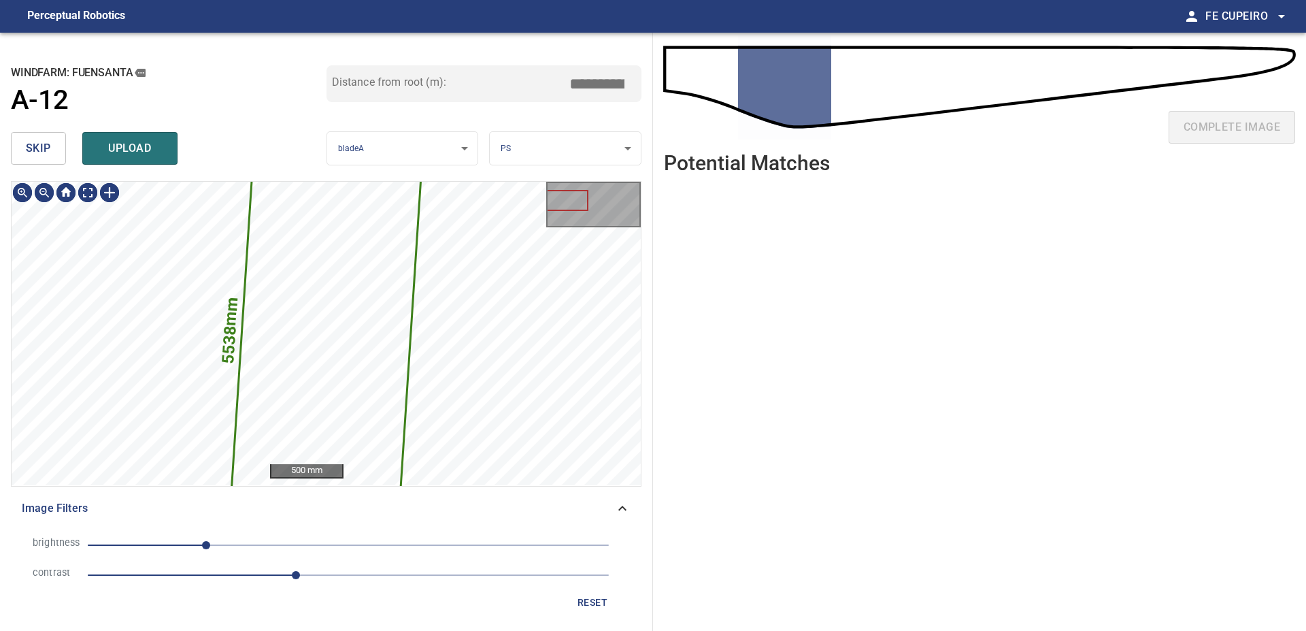
click at [16, 141] on button "skip" at bounding box center [38, 148] width 55 height 33
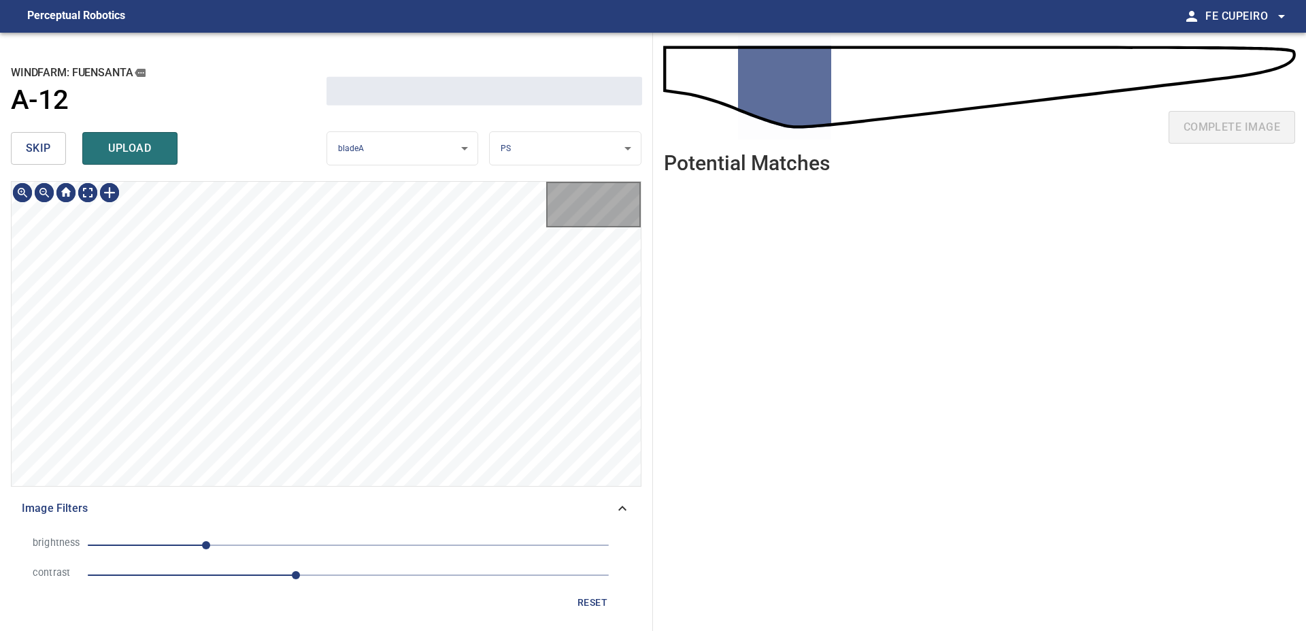
click at [16, 141] on button "skip" at bounding box center [38, 148] width 55 height 33
click at [16, 141] on div "skip upload" at bounding box center [169, 149] width 316 height 44
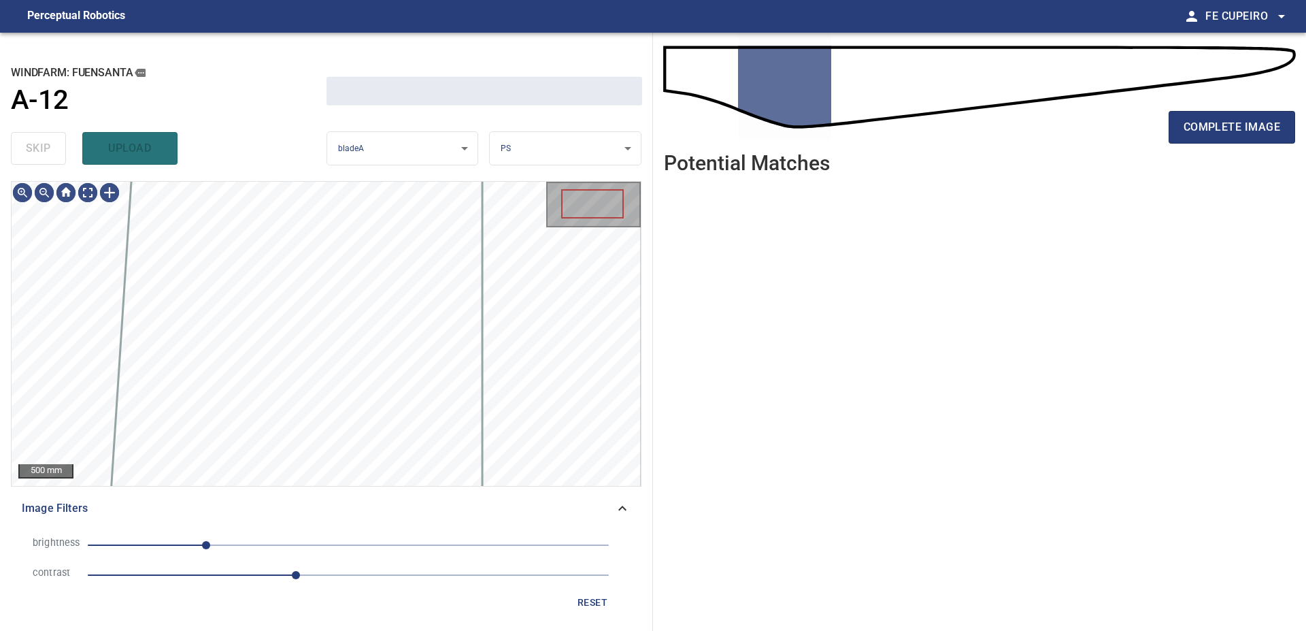
click at [16, 141] on div "skip upload" at bounding box center [169, 149] width 316 height 44
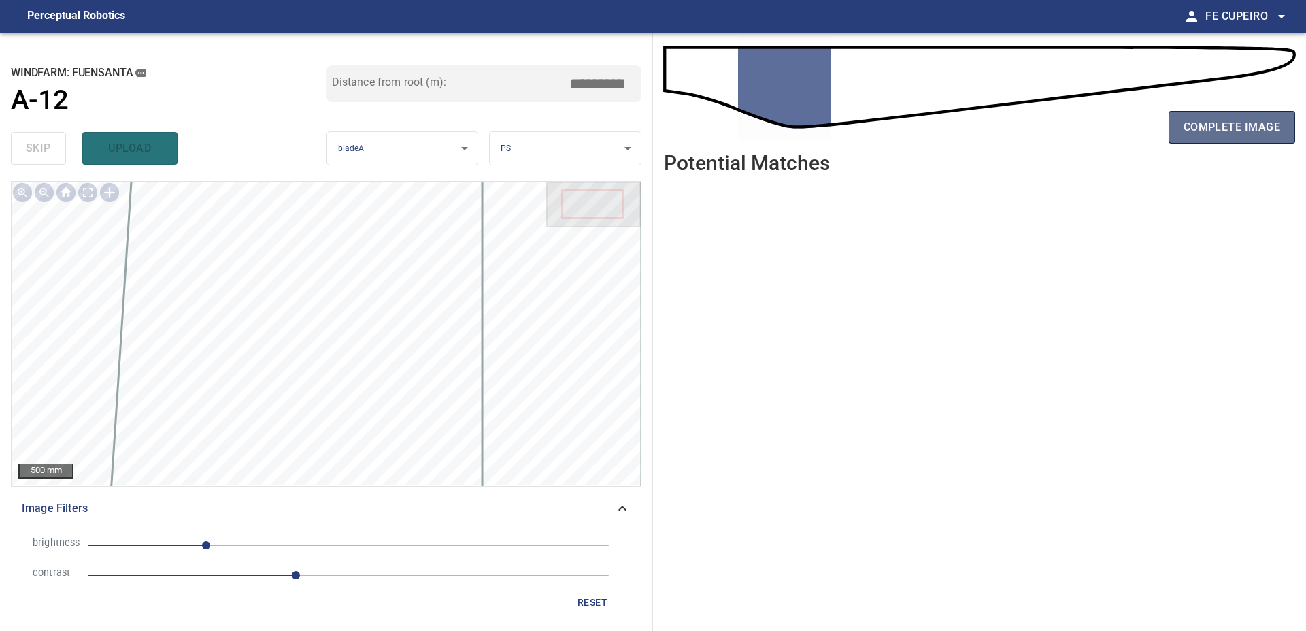
click at [1220, 128] on span "complete image" at bounding box center [1232, 127] width 97 height 19
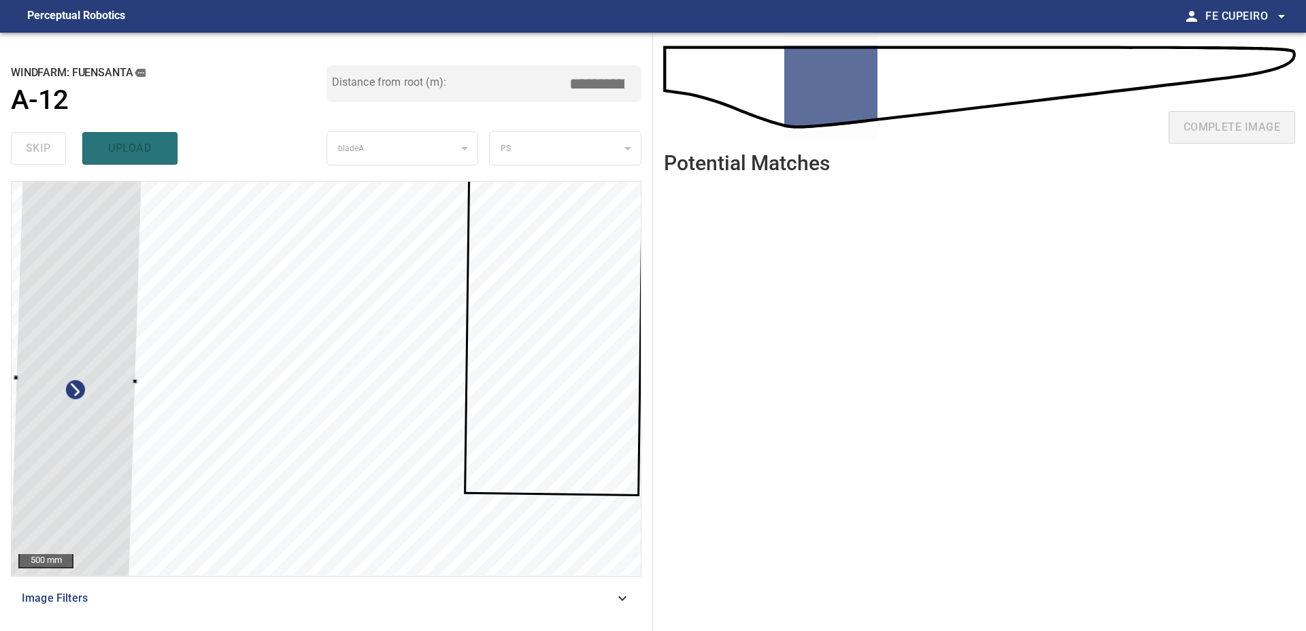
click at [67, 354] on div at bounding box center [76, 378] width 133 height 424
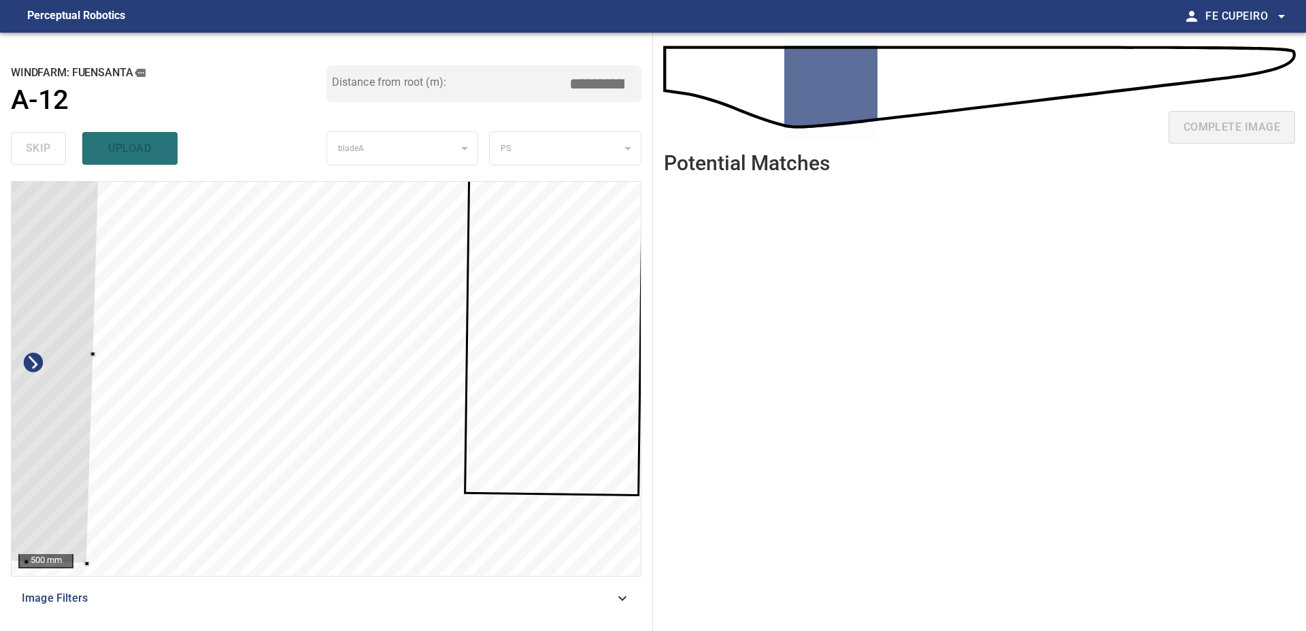
click at [58, 354] on div at bounding box center [33, 351] width 133 height 424
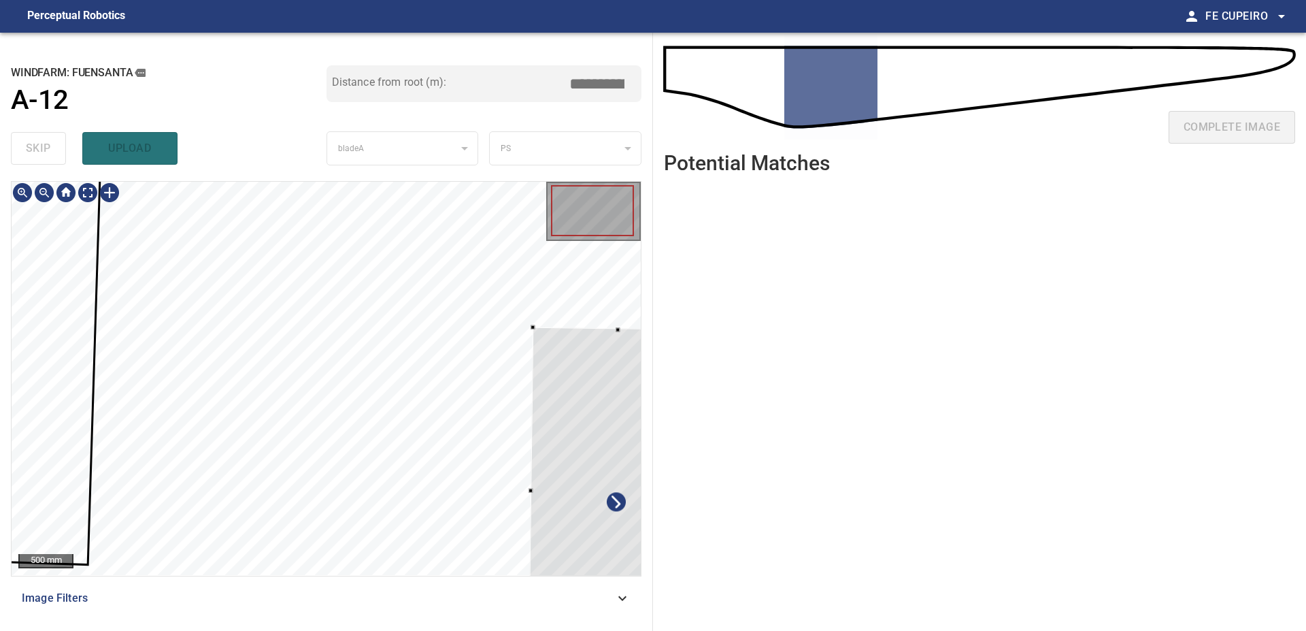
click at [570, 547] on div at bounding box center [617, 490] width 176 height 327
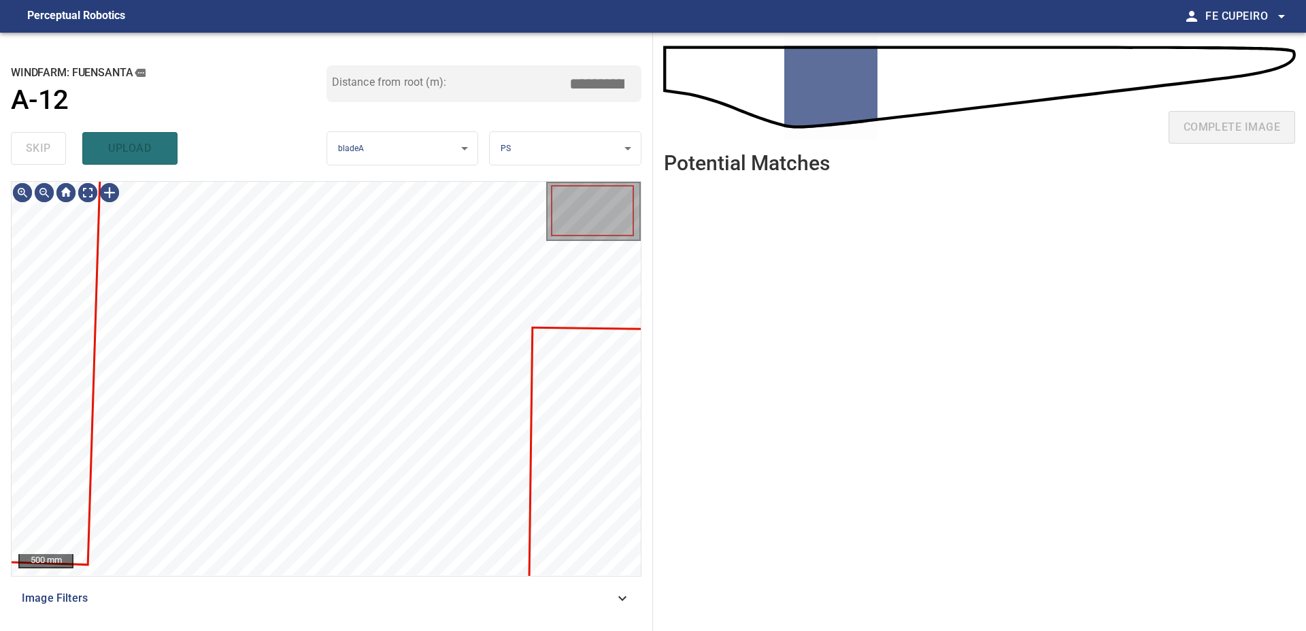
click at [376, 596] on span "Image Filters" at bounding box center [318, 598] width 593 height 16
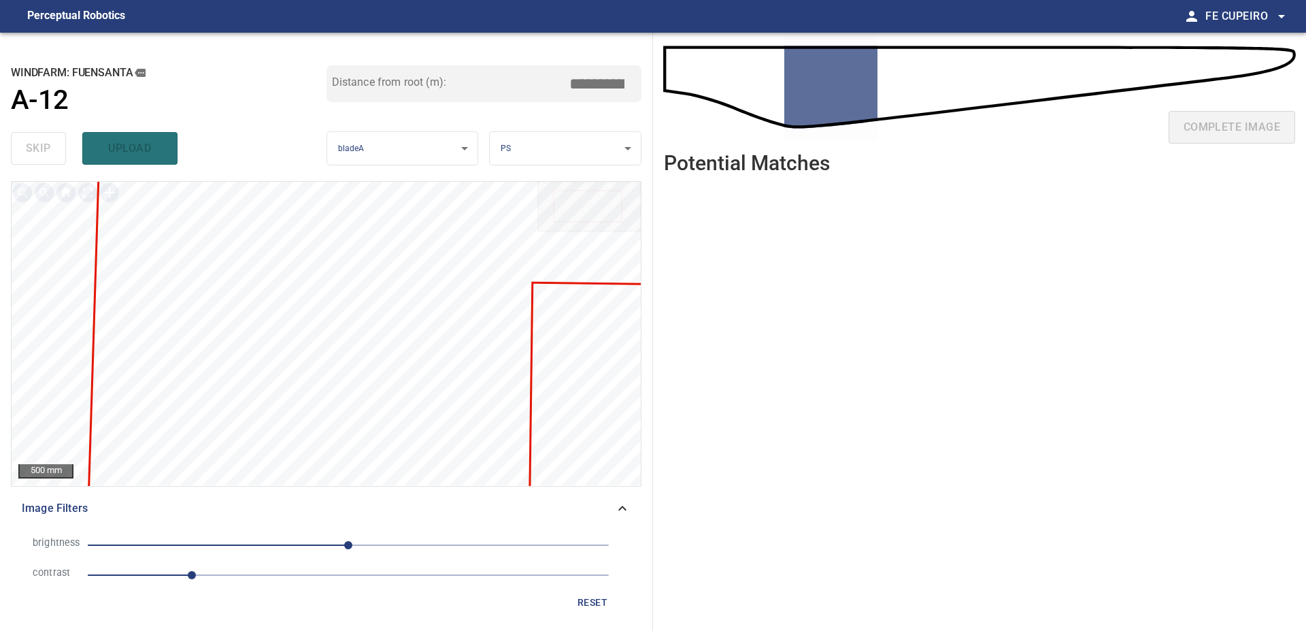
click at [273, 581] on span "1" at bounding box center [348, 574] width 521 height 19
click at [267, 537] on span "0" at bounding box center [348, 544] width 521 height 19
click at [284, 540] on span "-80" at bounding box center [348, 544] width 521 height 19
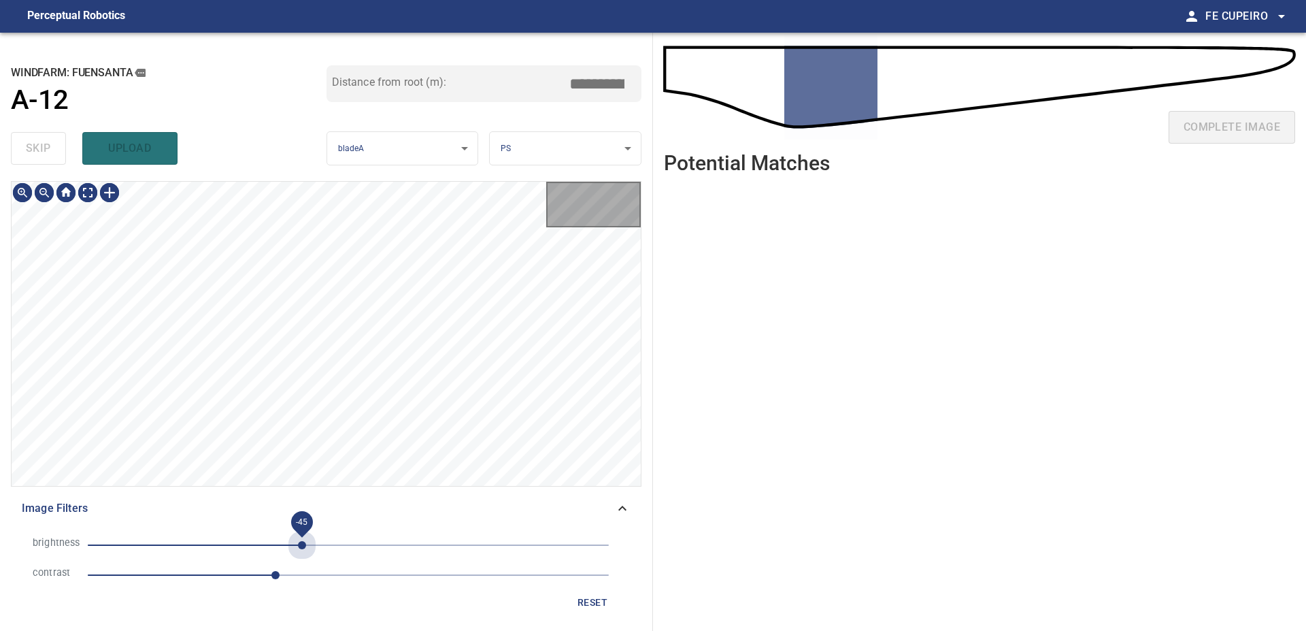
click at [302, 540] on span "-45" at bounding box center [348, 544] width 521 height 19
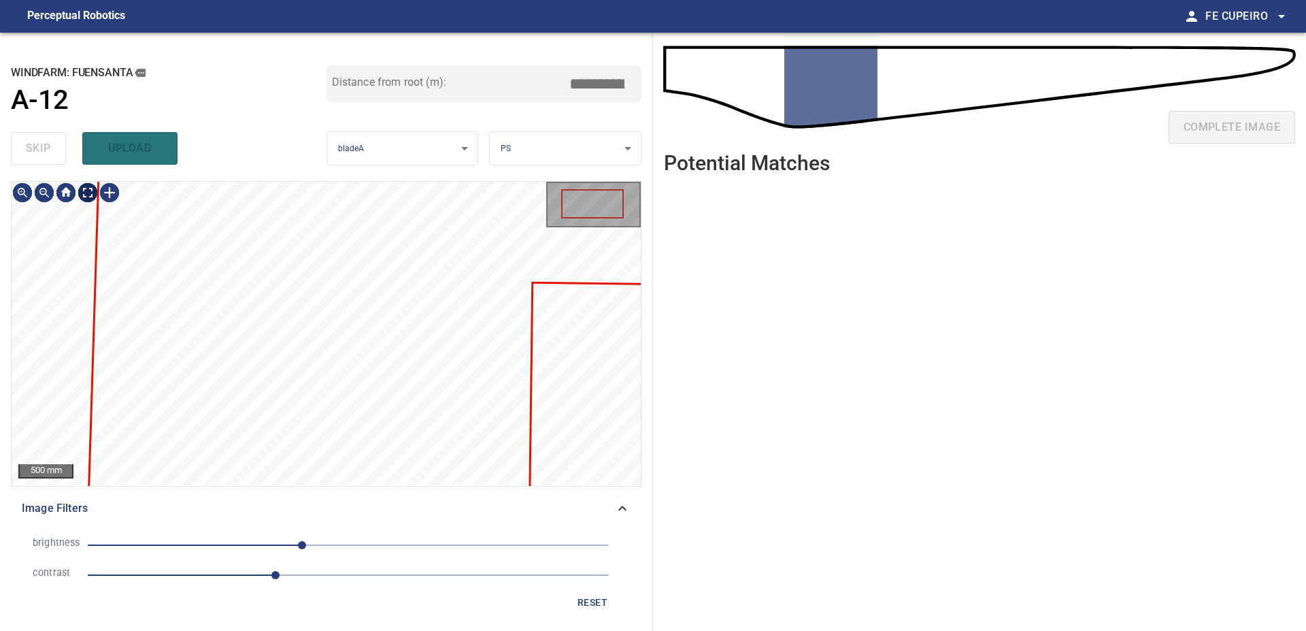
click at [82, 193] on body "**********" at bounding box center [653, 315] width 1306 height 631
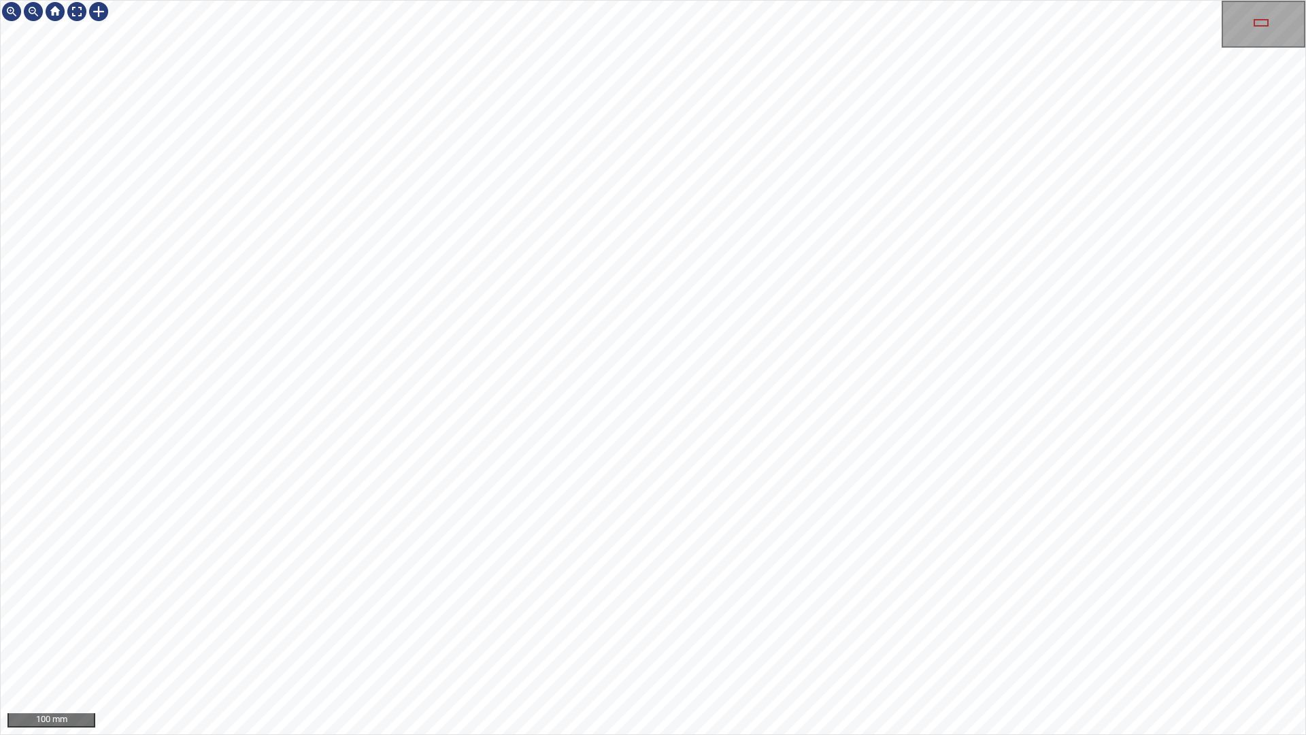
click at [771, 0] on div "100 mm" at bounding box center [653, 367] width 1306 height 735
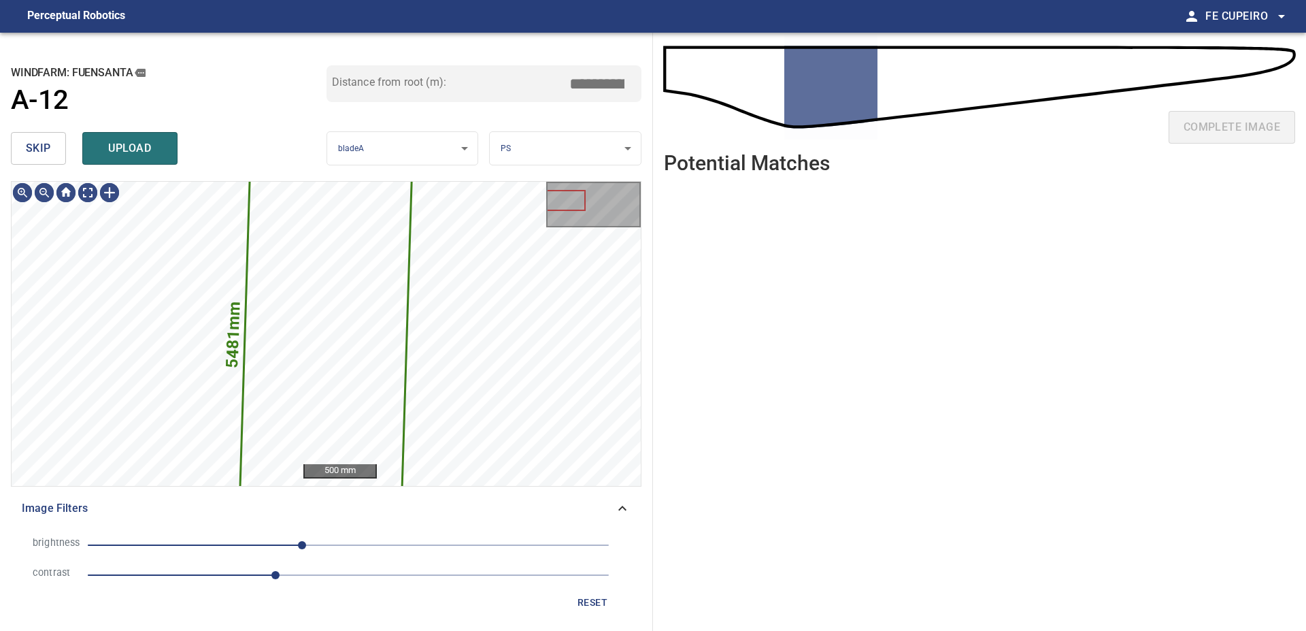
click at [59, 159] on button "skip" at bounding box center [38, 148] width 55 height 33
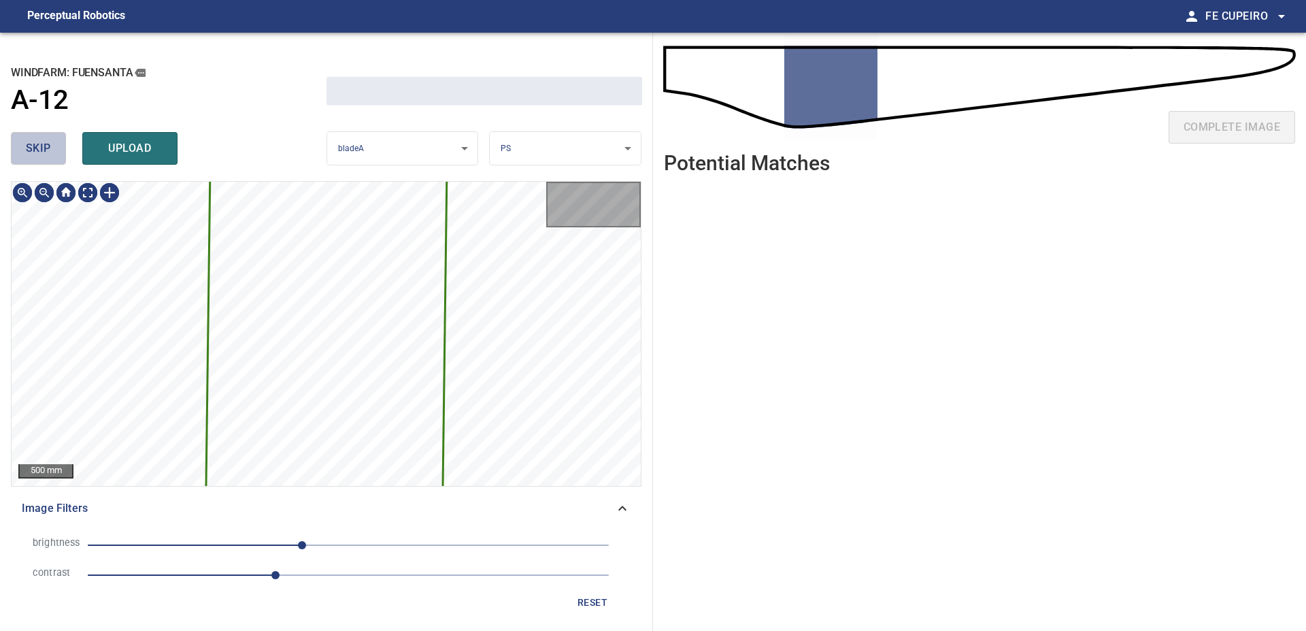
click at [58, 157] on button "skip" at bounding box center [38, 148] width 55 height 33
click at [58, 157] on div "skip upload" at bounding box center [169, 149] width 316 height 44
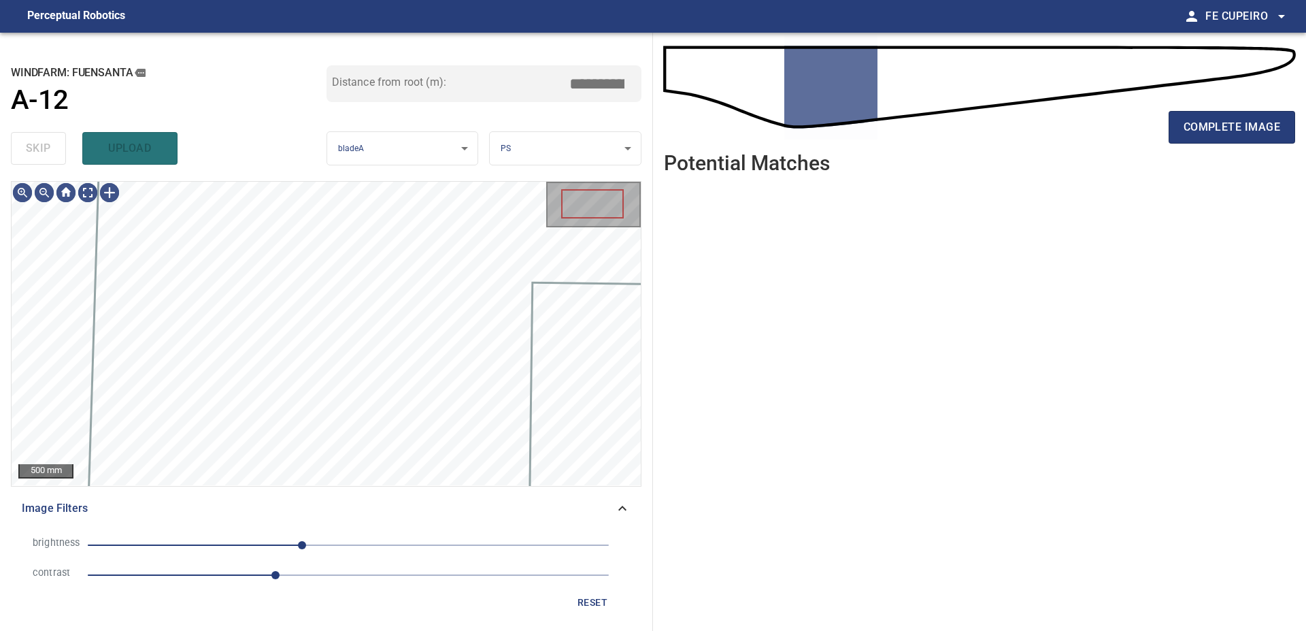
click at [58, 157] on div "skip upload" at bounding box center [169, 149] width 316 height 44
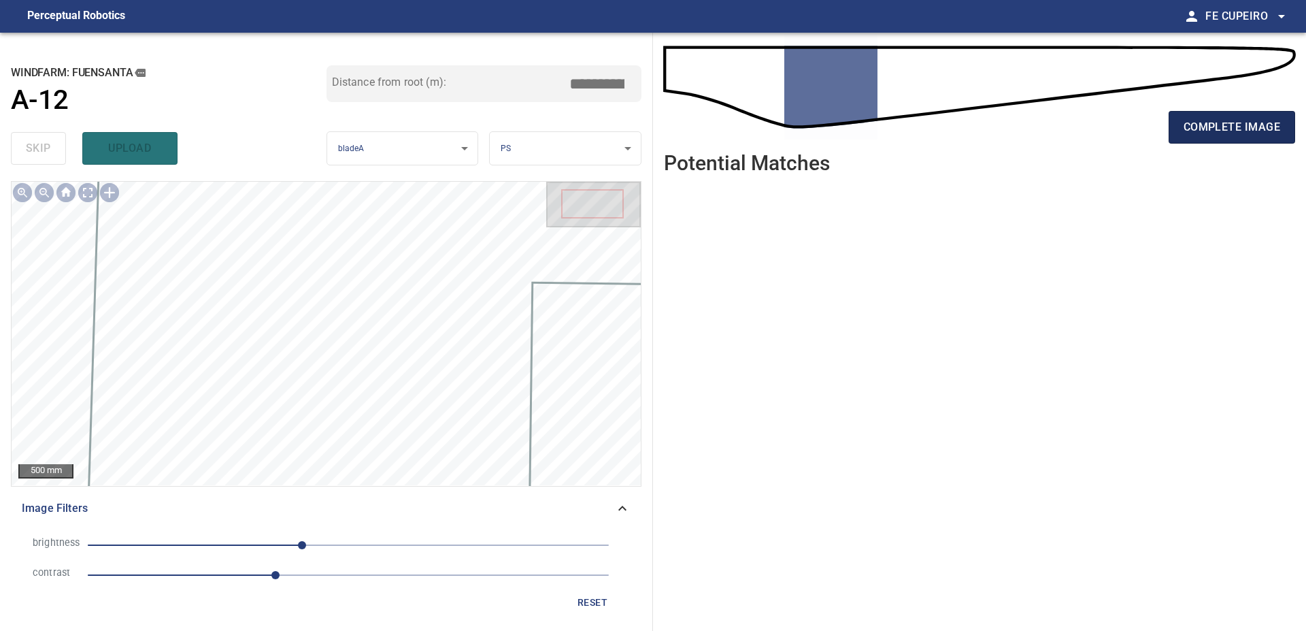
click at [1185, 117] on button "complete image" at bounding box center [1232, 127] width 127 height 33
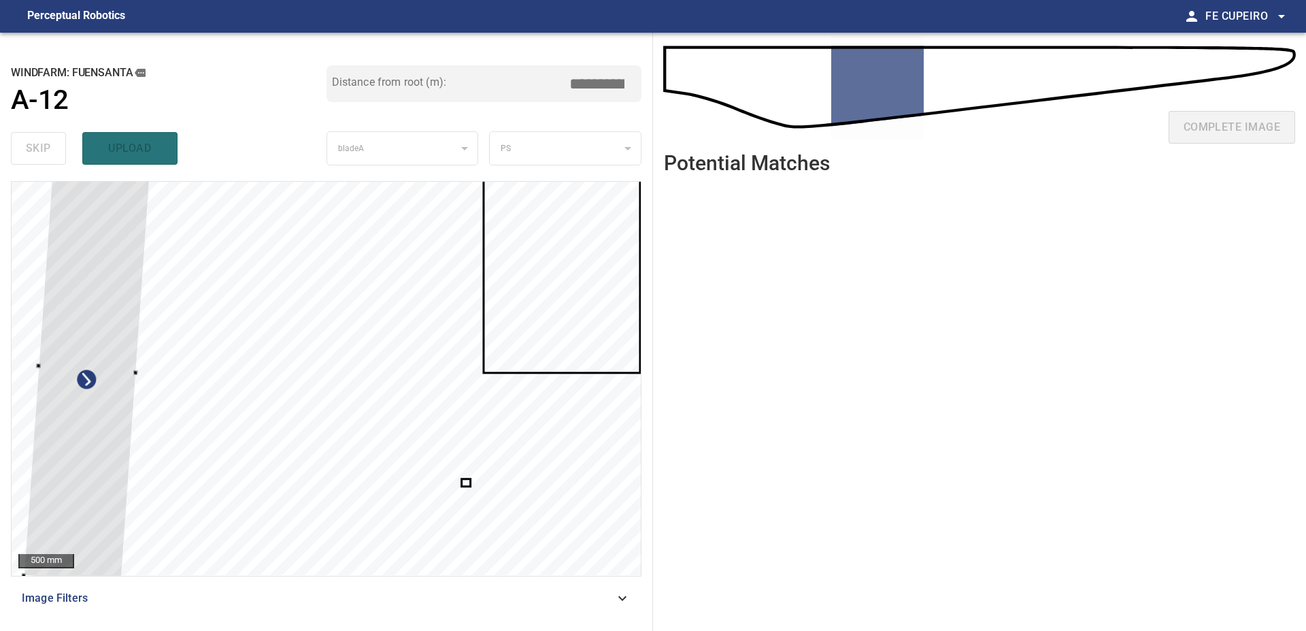
click at [74, 317] on div at bounding box center [87, 368] width 127 height 429
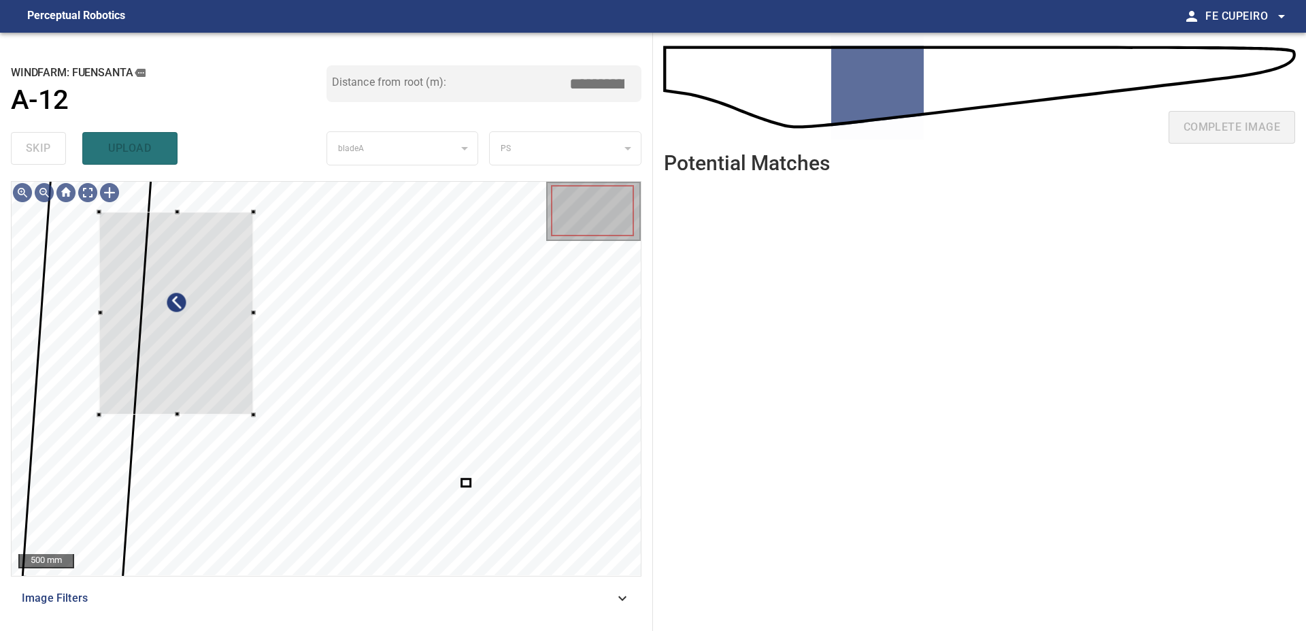
click at [0, 378] on div "**********" at bounding box center [326, 332] width 653 height 598
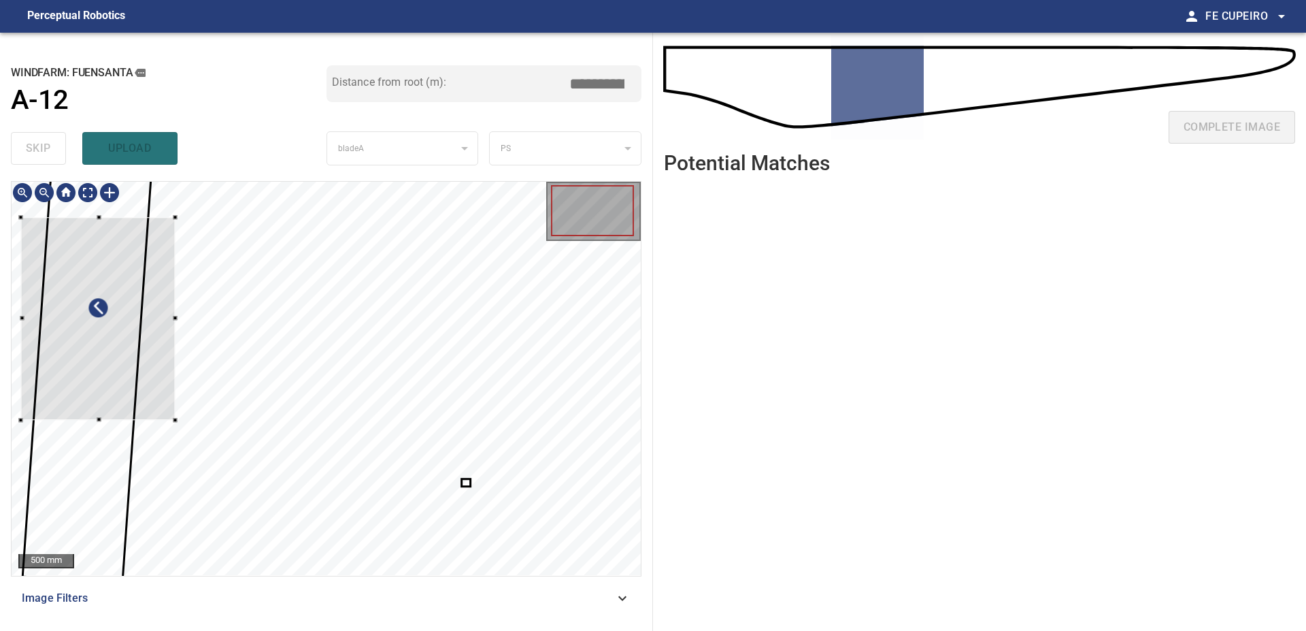
click at [86, 372] on div at bounding box center [98, 318] width 154 height 203
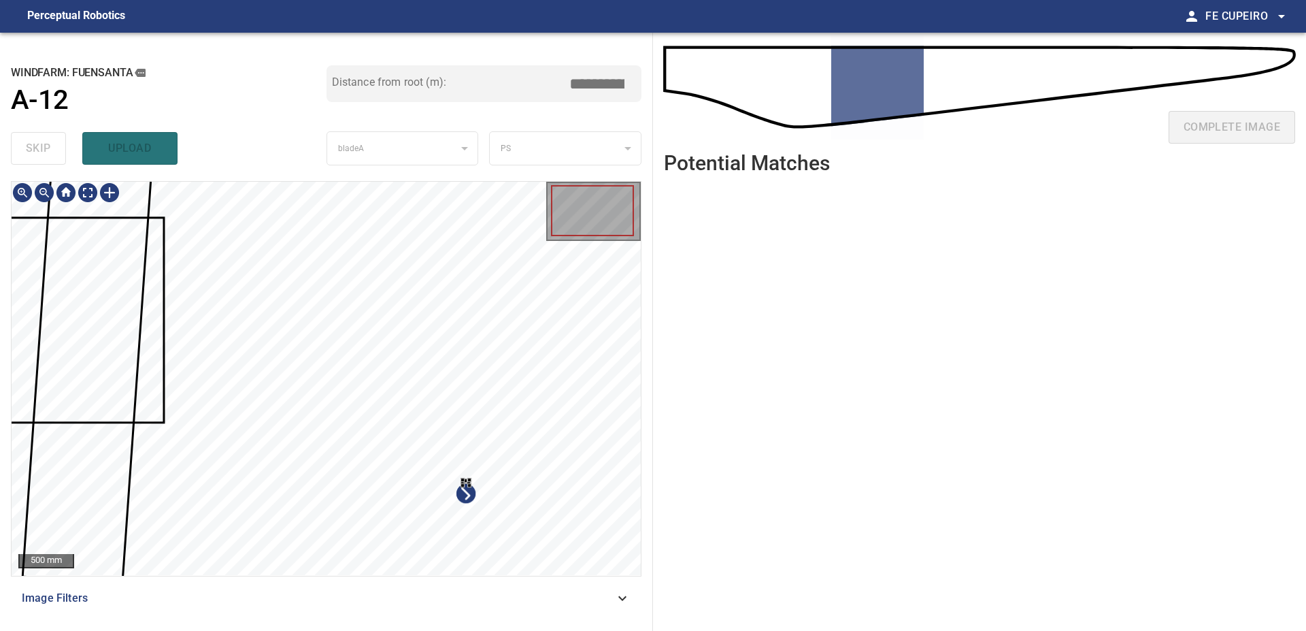
click at [518, 461] on div at bounding box center [326, 378] width 629 height 393
click at [547, 416] on div at bounding box center [326, 378] width 629 height 393
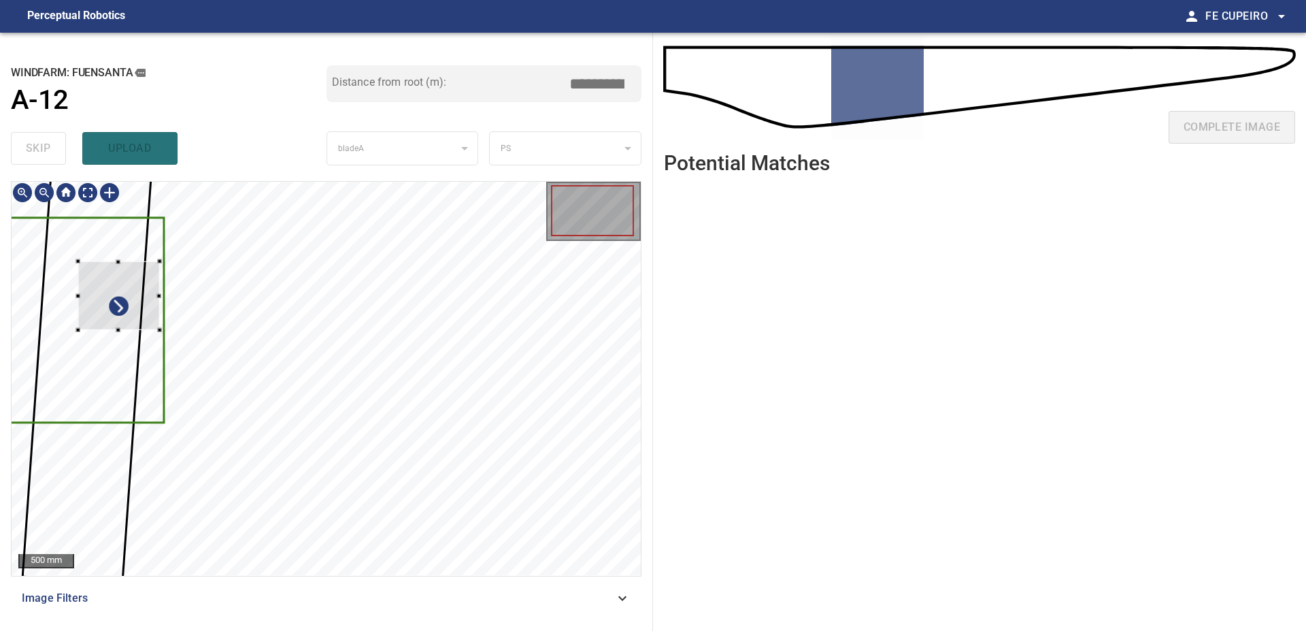
click at [127, 257] on div at bounding box center [326, 378] width 629 height 393
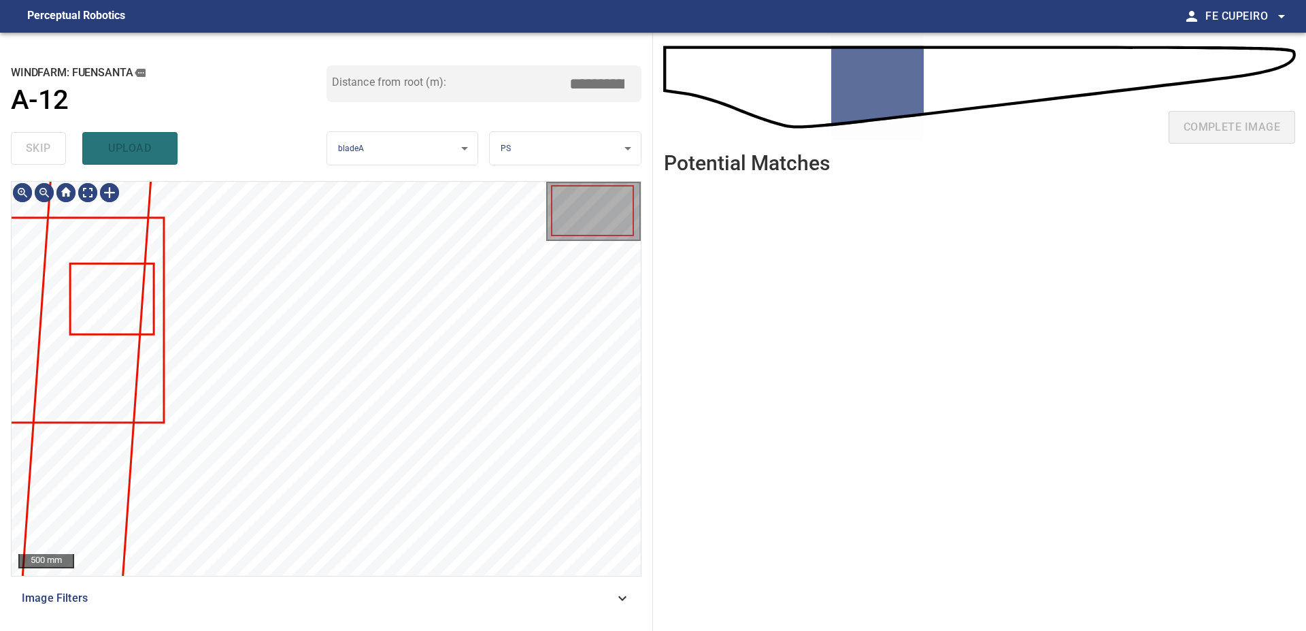
click at [253, 597] on span "Image Filters" at bounding box center [318, 598] width 593 height 16
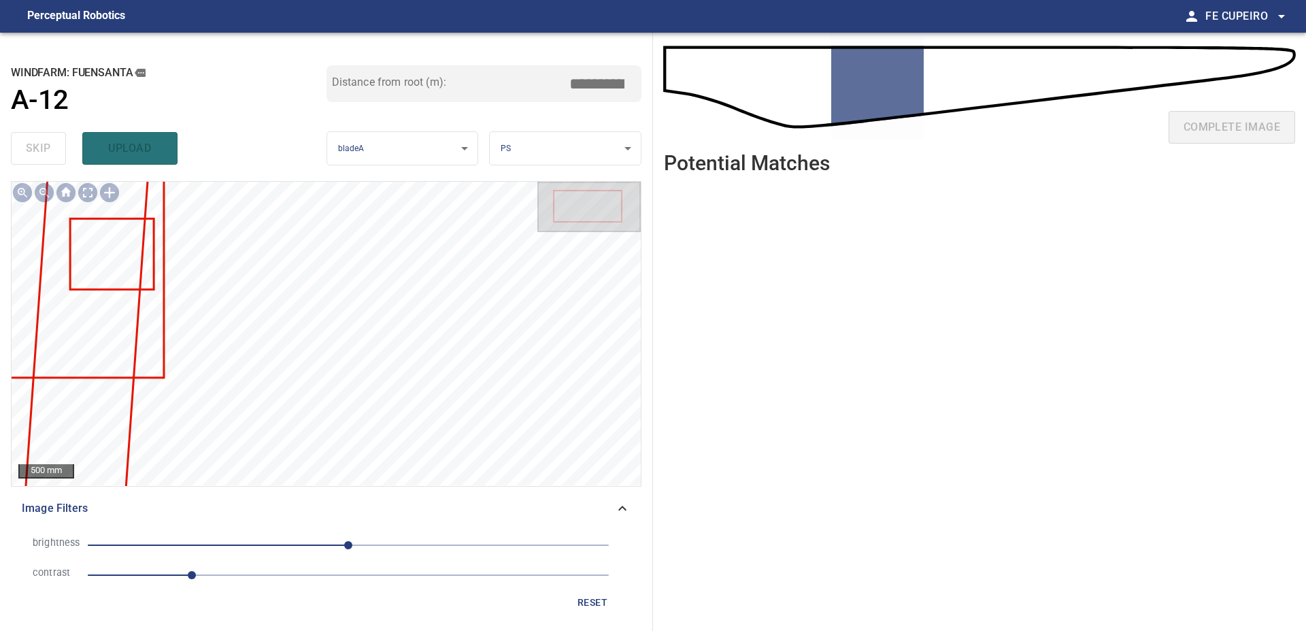
click at [233, 592] on div "reset" at bounding box center [326, 602] width 609 height 25
click at [251, 583] on span "1" at bounding box center [348, 574] width 521 height 19
click at [305, 545] on span "0" at bounding box center [348, 544] width 521 height 19
click at [90, 193] on body "**********" at bounding box center [653, 315] width 1306 height 631
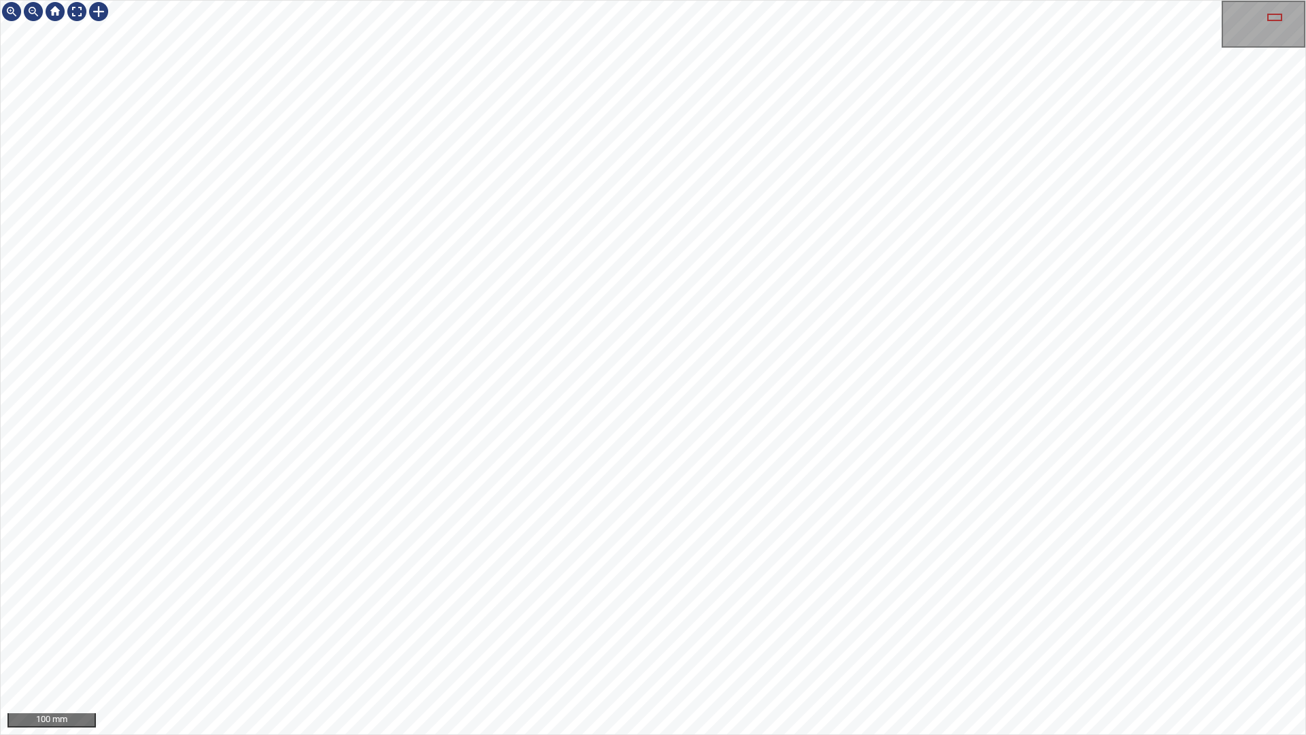
click at [839, 0] on div "100 mm" at bounding box center [653, 367] width 1306 height 735
click at [818, 0] on div "100 mm" at bounding box center [653, 367] width 1306 height 735
click at [923, 0] on div "100 mm" at bounding box center [653, 367] width 1306 height 735
click at [767, 0] on div "100 mm" at bounding box center [653, 367] width 1306 height 735
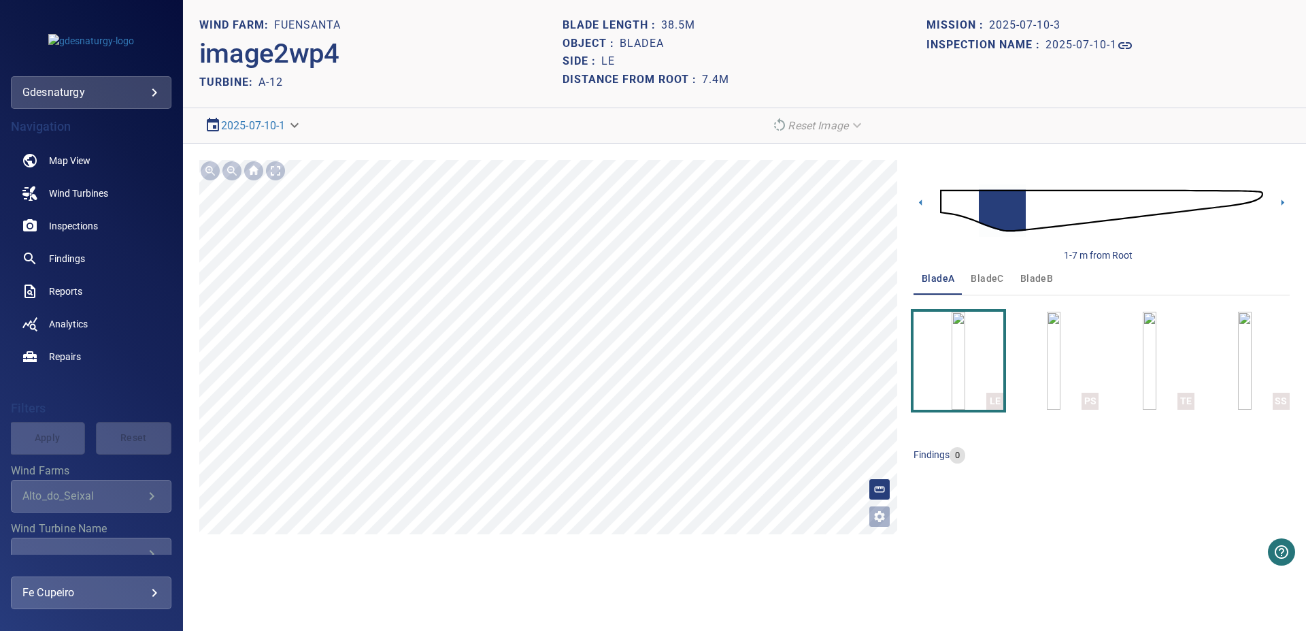
click at [944, 210] on img at bounding box center [1101, 210] width 323 height 78
click at [974, 201] on img at bounding box center [1101, 210] width 323 height 78
click at [992, 205] on img at bounding box center [1101, 210] width 323 height 78
click at [903, 454] on div "**********" at bounding box center [744, 347] width 1123 height 407
click at [384, 154] on div "**********" at bounding box center [744, 347] width 1123 height 407
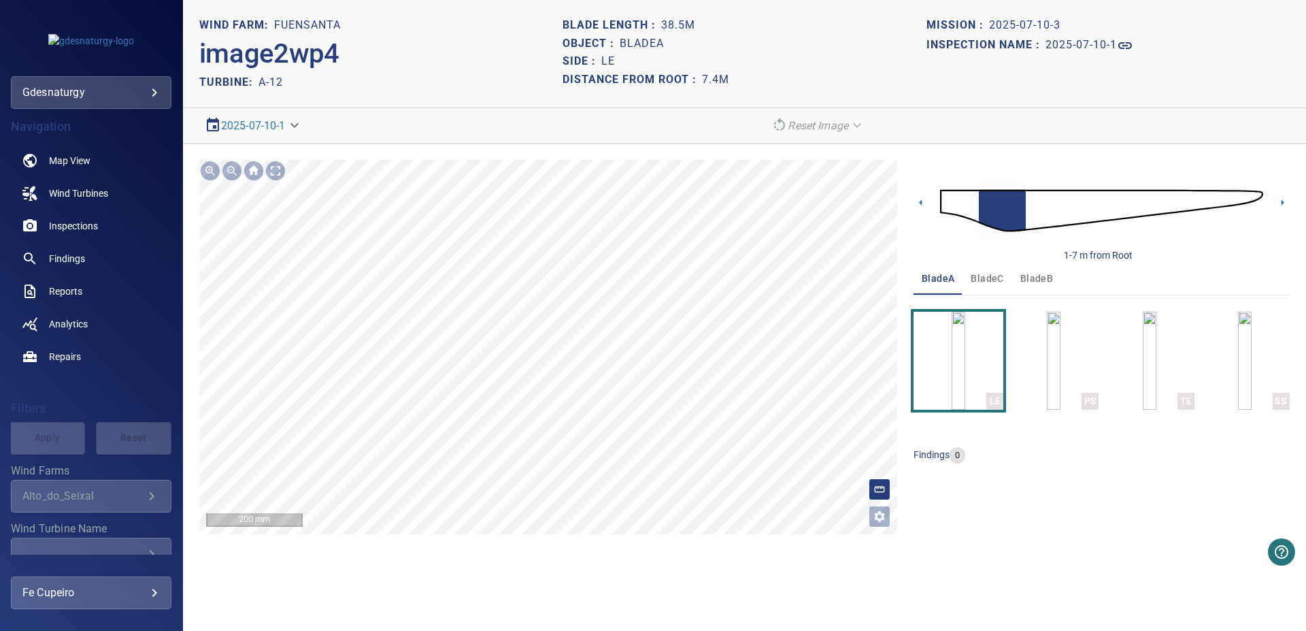
click at [872, 548] on div "**********" at bounding box center [744, 347] width 1123 height 407
click at [140, 107] on main "**********" at bounding box center [653, 315] width 1306 height 631
click at [1023, 207] on img at bounding box center [1101, 210] width 323 height 78
click at [1234, 200] on img at bounding box center [1101, 210] width 323 height 78
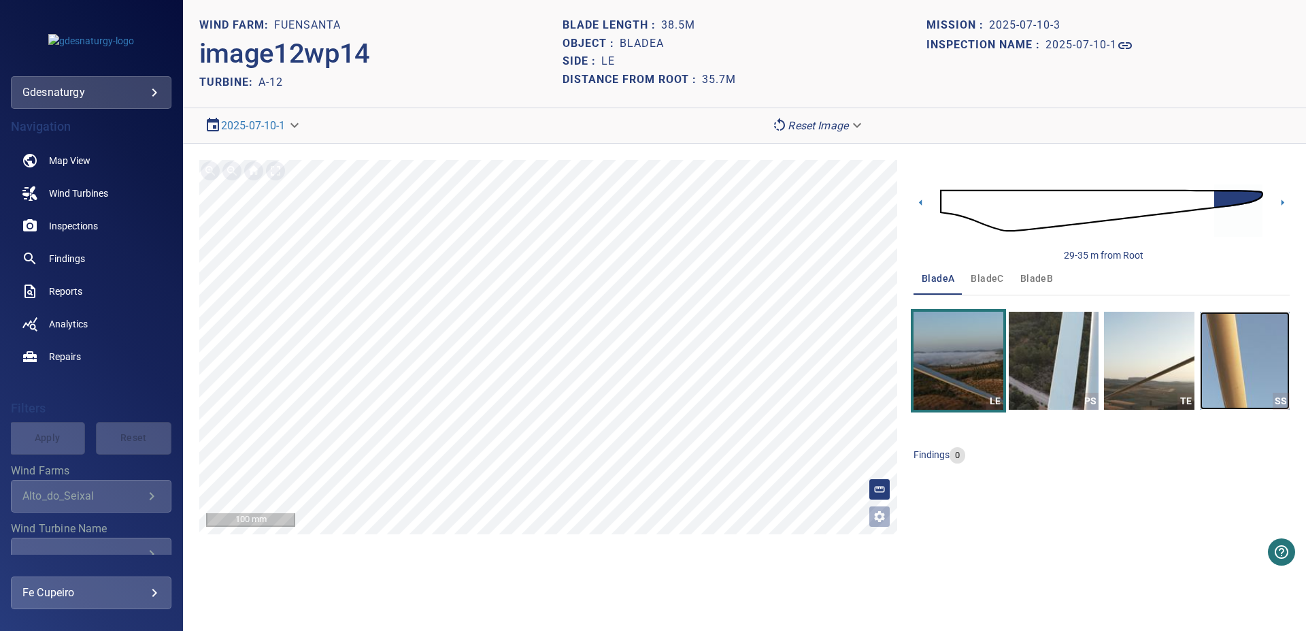
click at [1231, 366] on img "button" at bounding box center [1245, 361] width 90 height 98
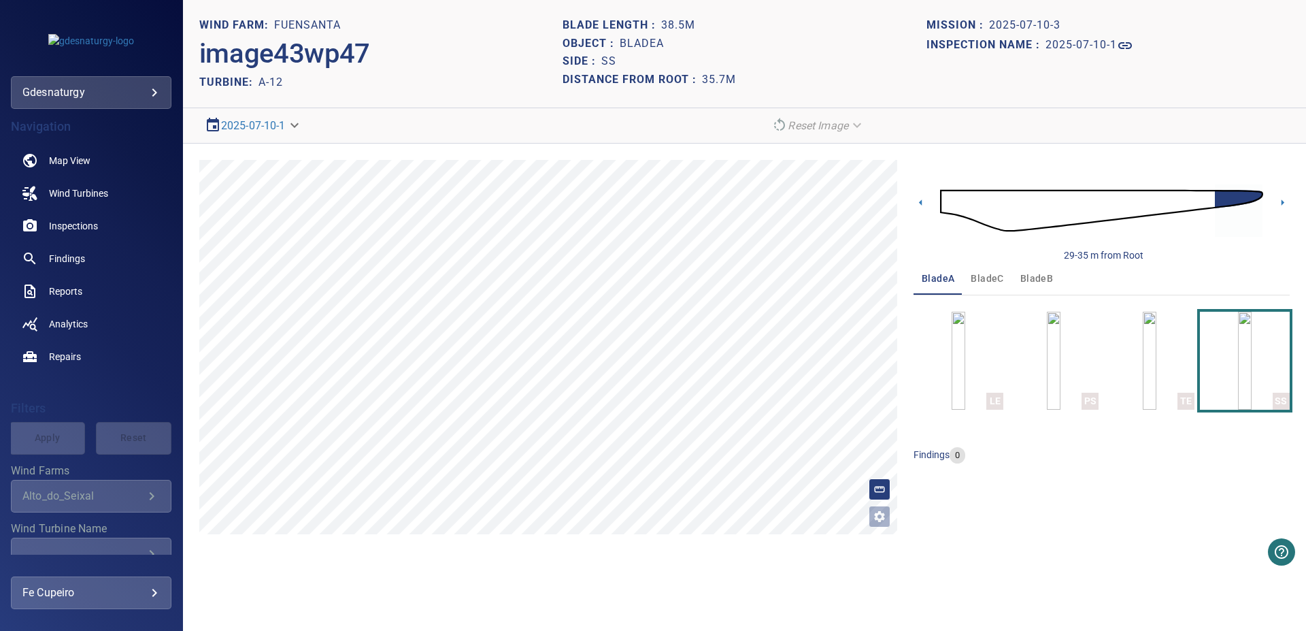
click at [953, 206] on img at bounding box center [1101, 210] width 323 height 78
click at [981, 255] on div "0-4 m from Root" at bounding box center [1102, 211] width 376 height 102
click at [988, 271] on span "bladeC" at bounding box center [987, 278] width 33 height 17
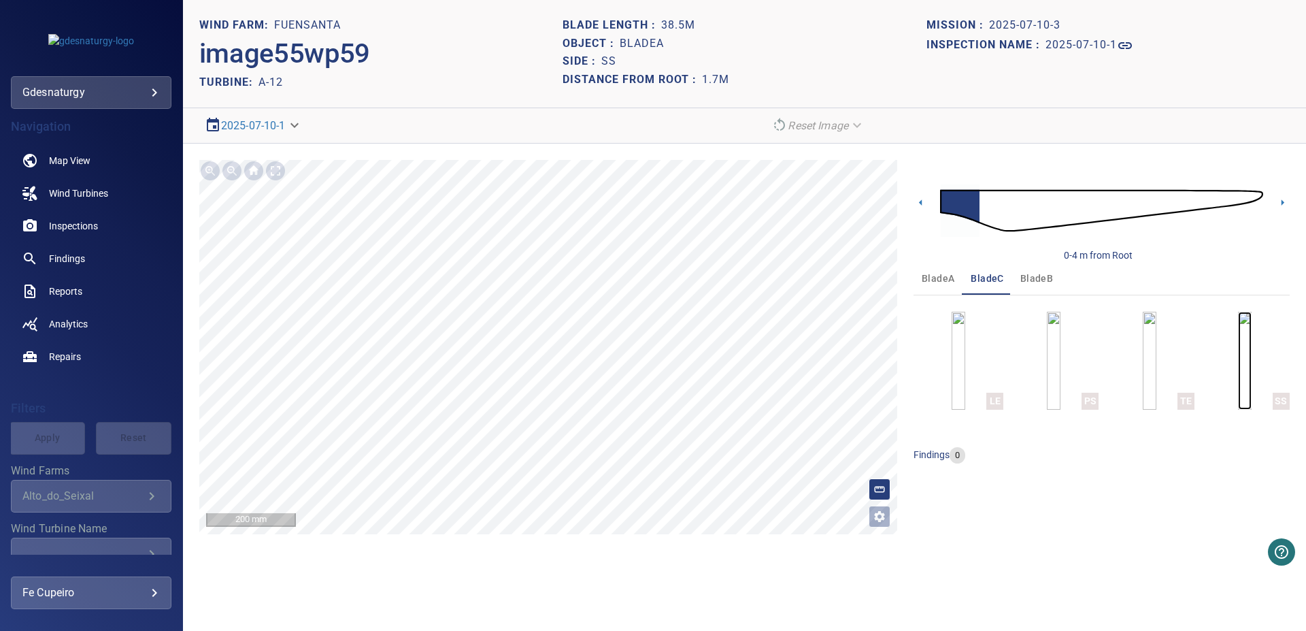
click at [1252, 348] on img "button" at bounding box center [1245, 361] width 14 height 98
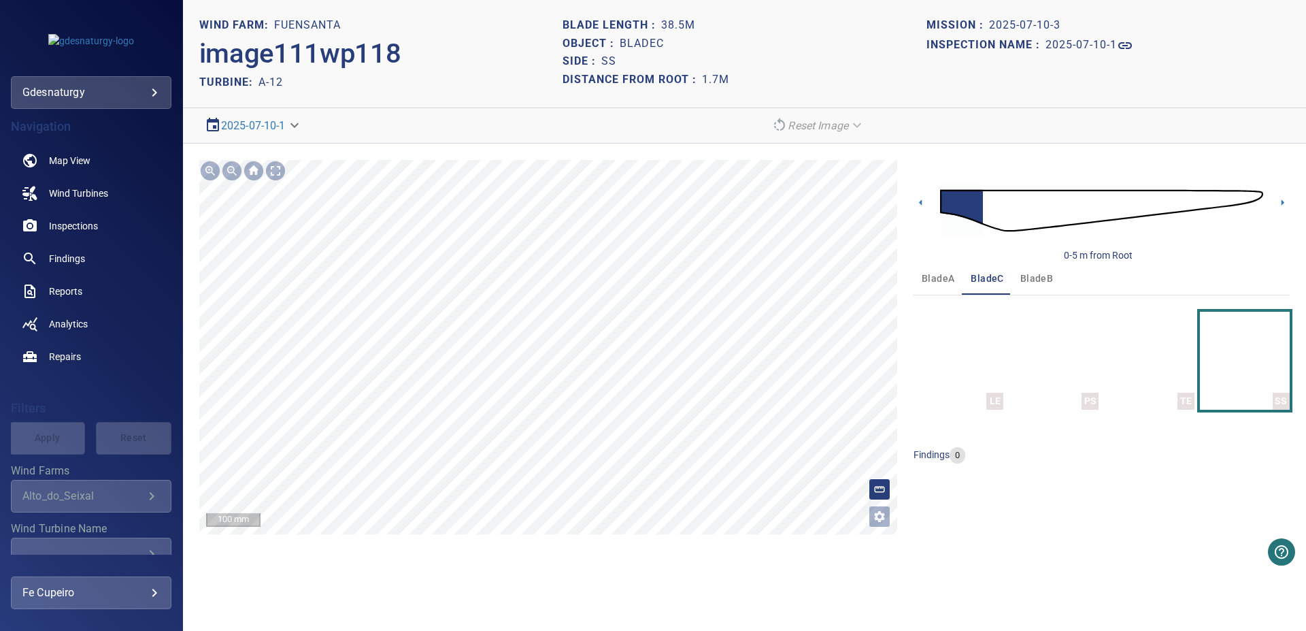
click at [568, 82] on section "**********" at bounding box center [744, 315] width 1123 height 631
click at [559, 153] on div "**********" at bounding box center [744, 347] width 1123 height 407
click at [539, 122] on section "**********" at bounding box center [744, 315] width 1123 height 631
click at [1012, 278] on button "bladeB" at bounding box center [1036, 278] width 49 height 33
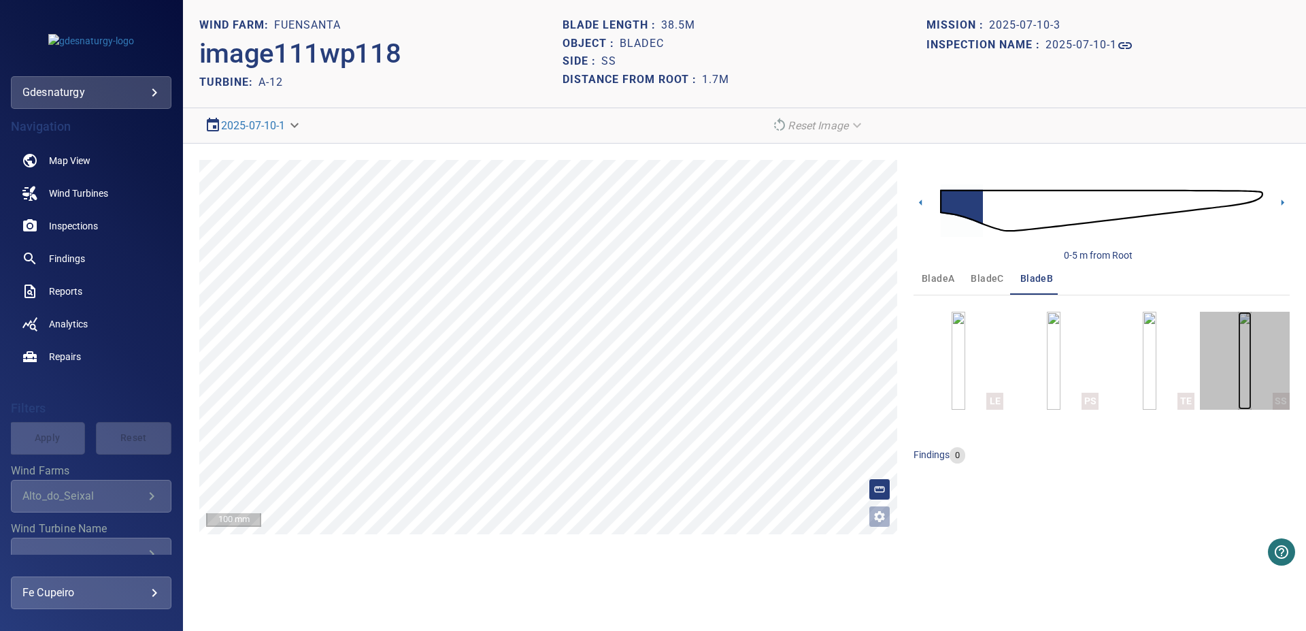
click at [1241, 368] on img "button" at bounding box center [1245, 361] width 14 height 98
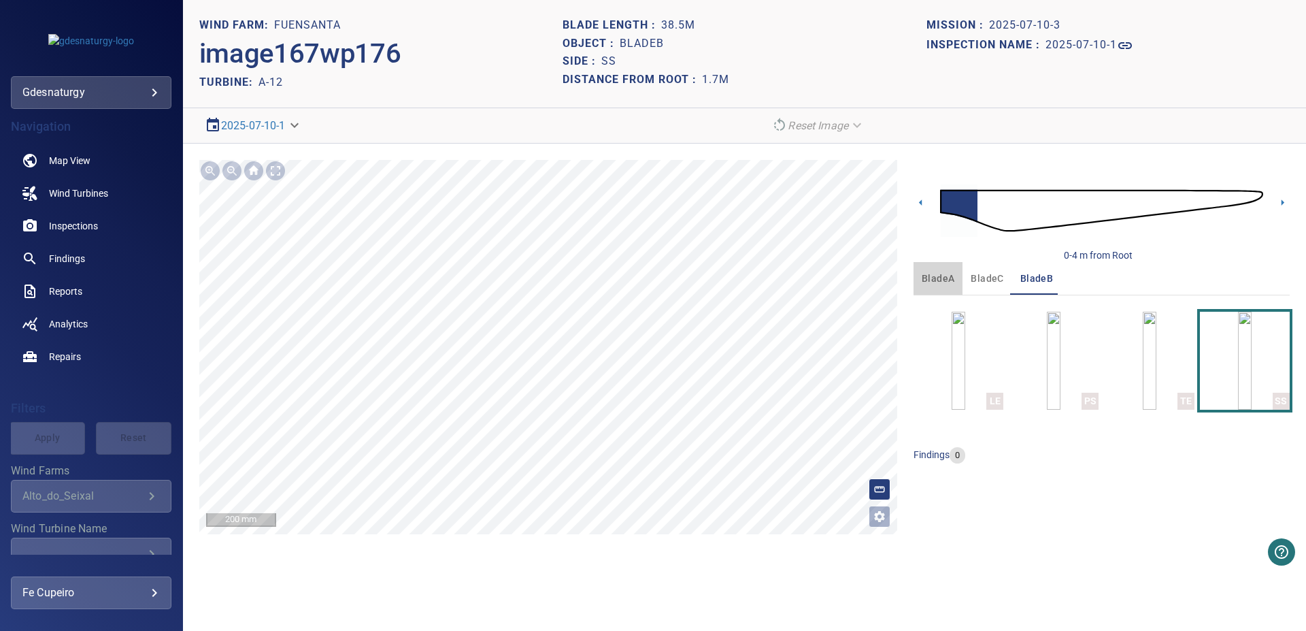
click at [951, 276] on span "bladeA" at bounding box center [938, 278] width 33 height 17
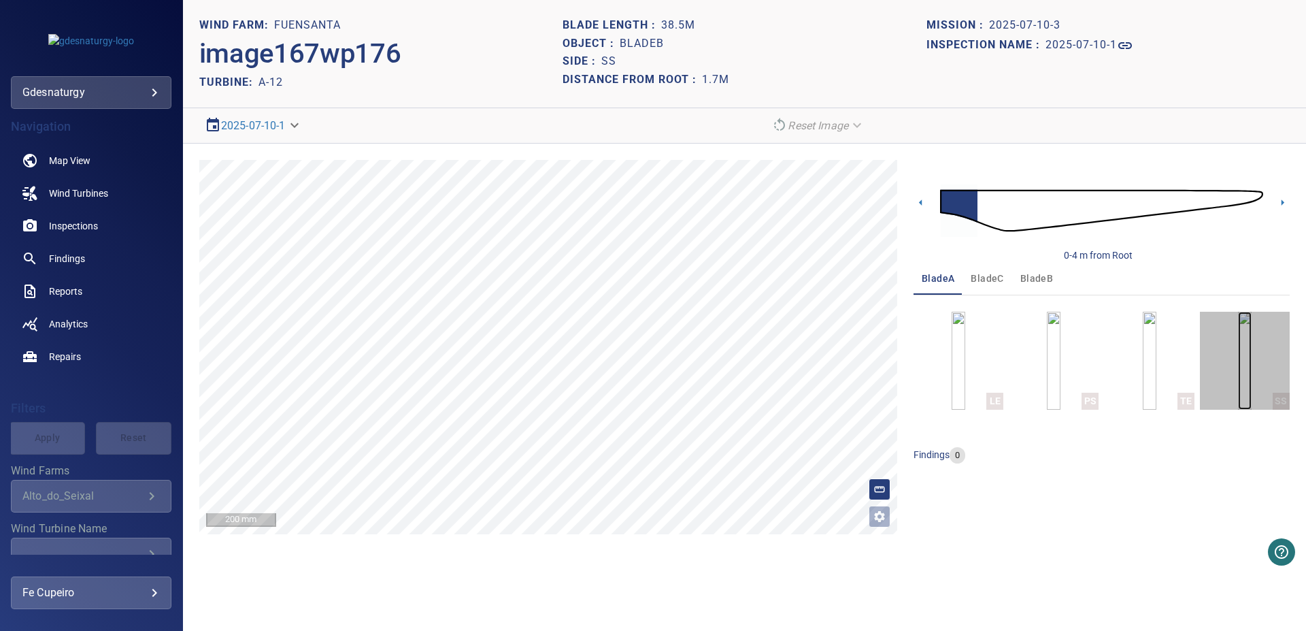
click at [1247, 361] on img "button" at bounding box center [1245, 361] width 14 height 98
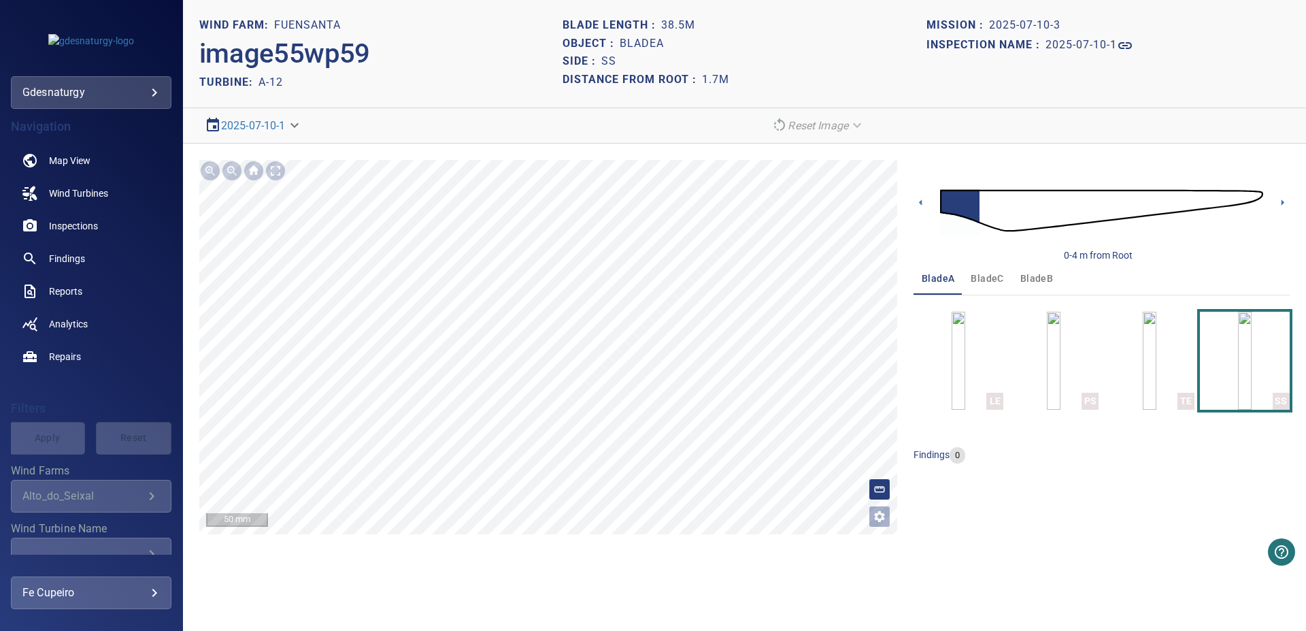
click at [1077, 203] on img at bounding box center [1101, 210] width 323 height 78
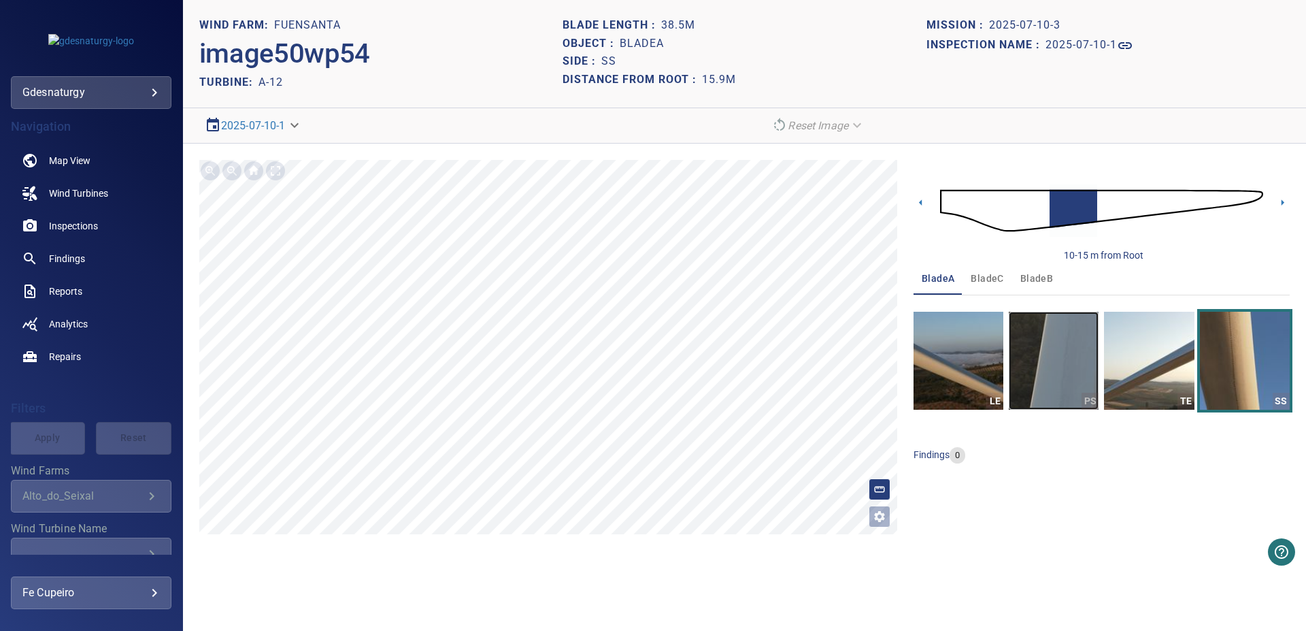
click at [1048, 333] on img "button" at bounding box center [1054, 361] width 90 height 98
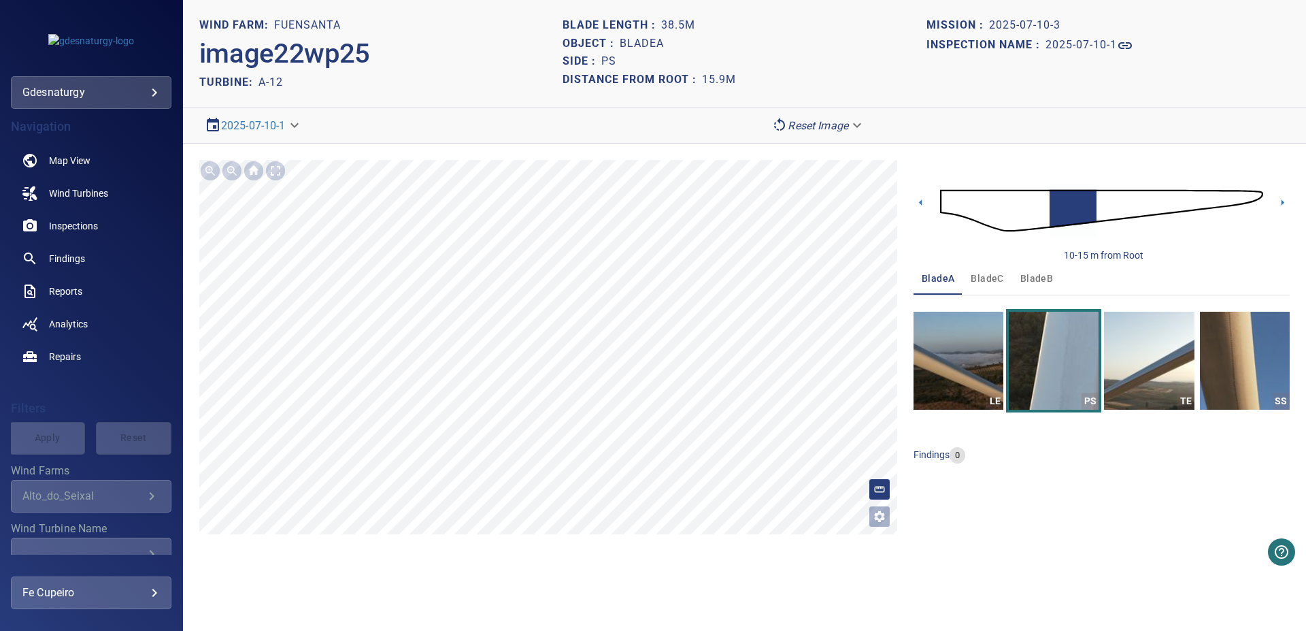
click at [1086, 211] on img at bounding box center [1101, 210] width 323 height 78
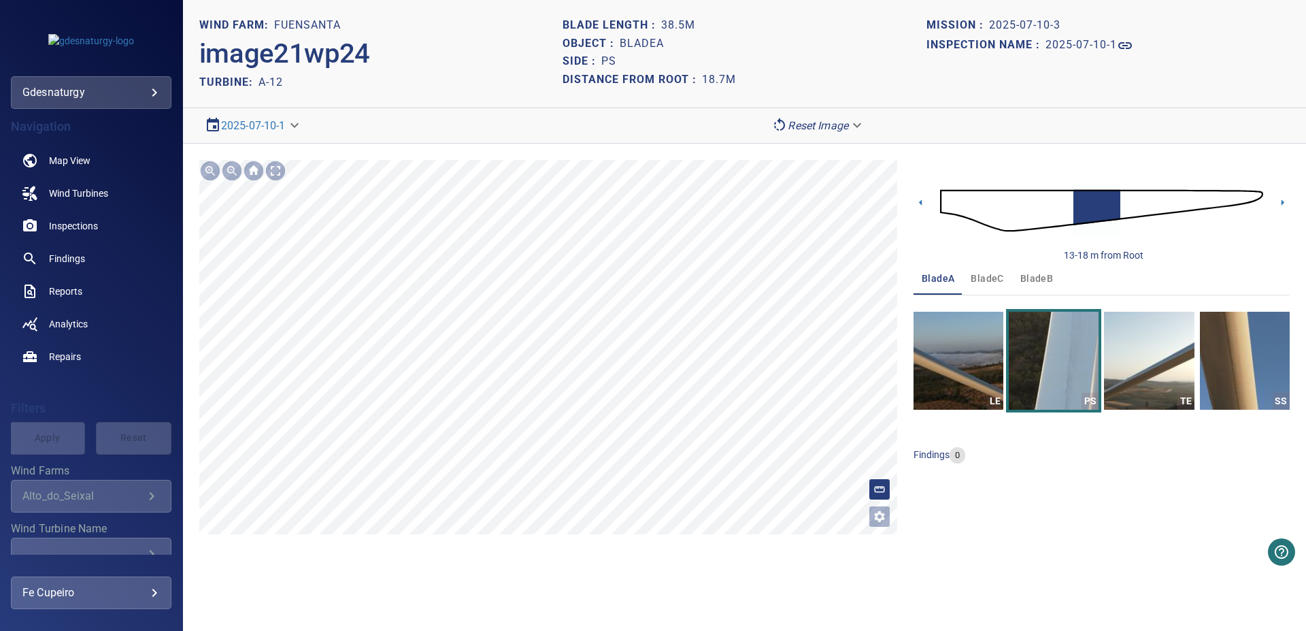
click at [1110, 204] on img at bounding box center [1101, 210] width 323 height 78
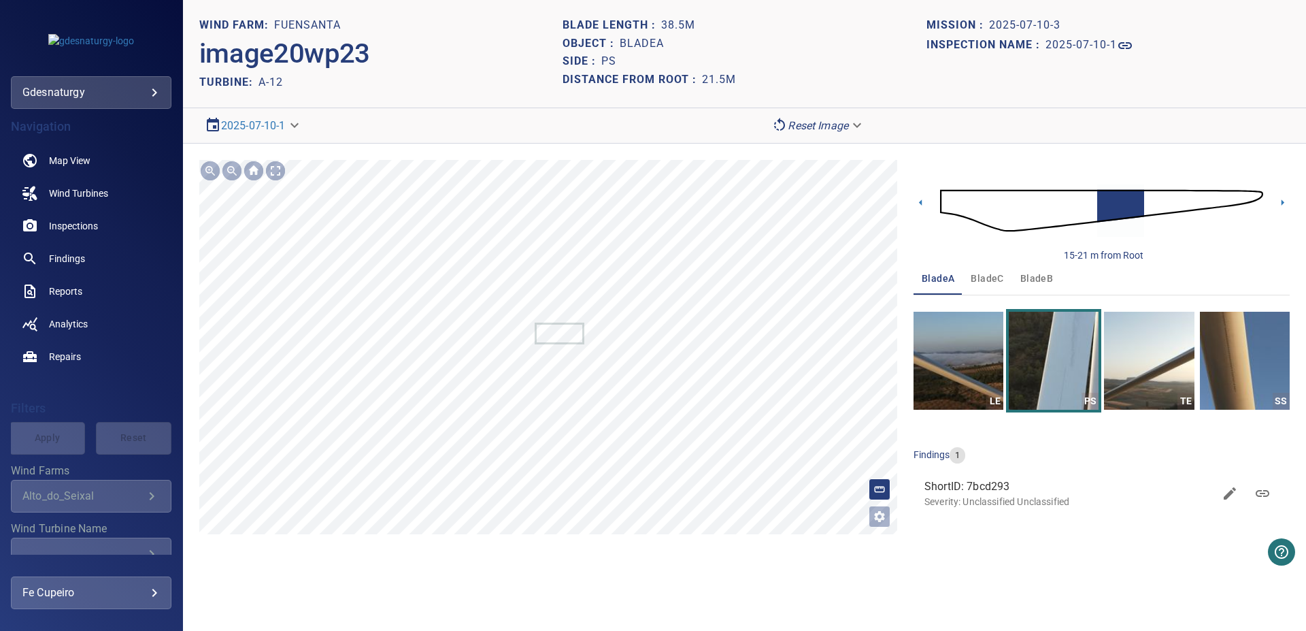
click at [1146, 202] on img at bounding box center [1101, 210] width 323 height 78
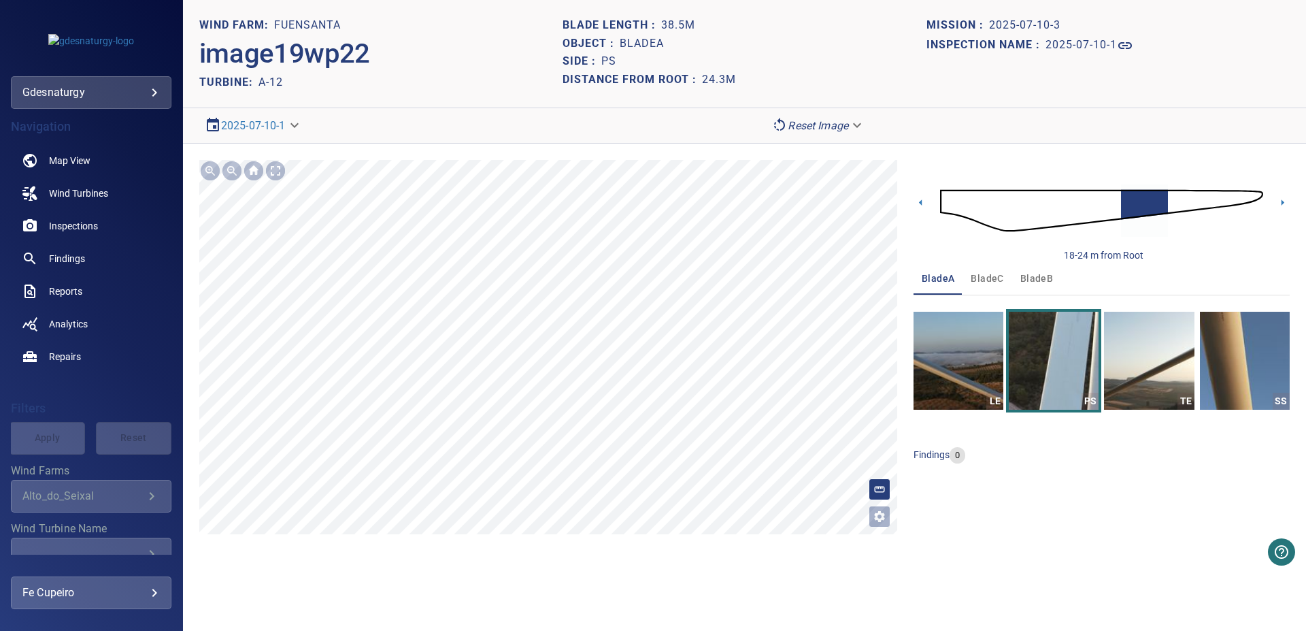
click at [1163, 200] on img at bounding box center [1101, 210] width 323 height 78
click at [1180, 197] on img at bounding box center [1101, 210] width 323 height 78
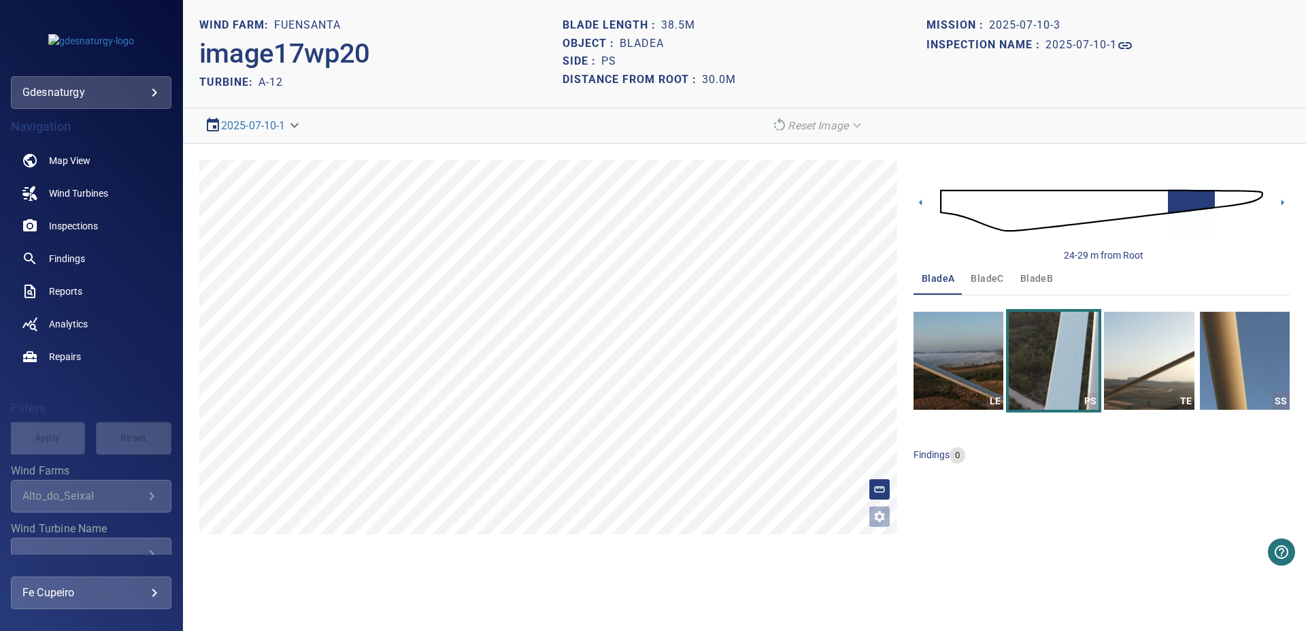
click at [1170, 197] on img at bounding box center [1101, 210] width 323 height 78
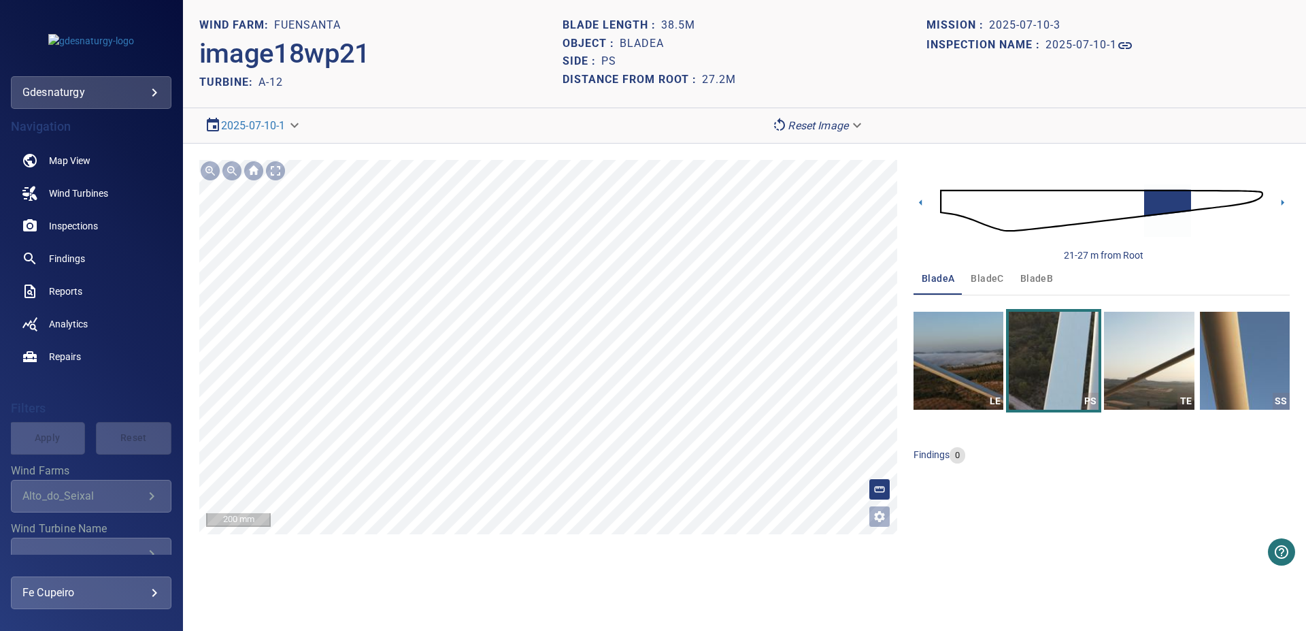
click at [671, 149] on div "**********" at bounding box center [744, 347] width 1123 height 407
click at [665, 109] on section "**********" at bounding box center [744, 315] width 1123 height 631
click at [645, 150] on div "**********" at bounding box center [744, 347] width 1123 height 407
click at [972, 357] on img "button" at bounding box center [959, 361] width 90 height 98
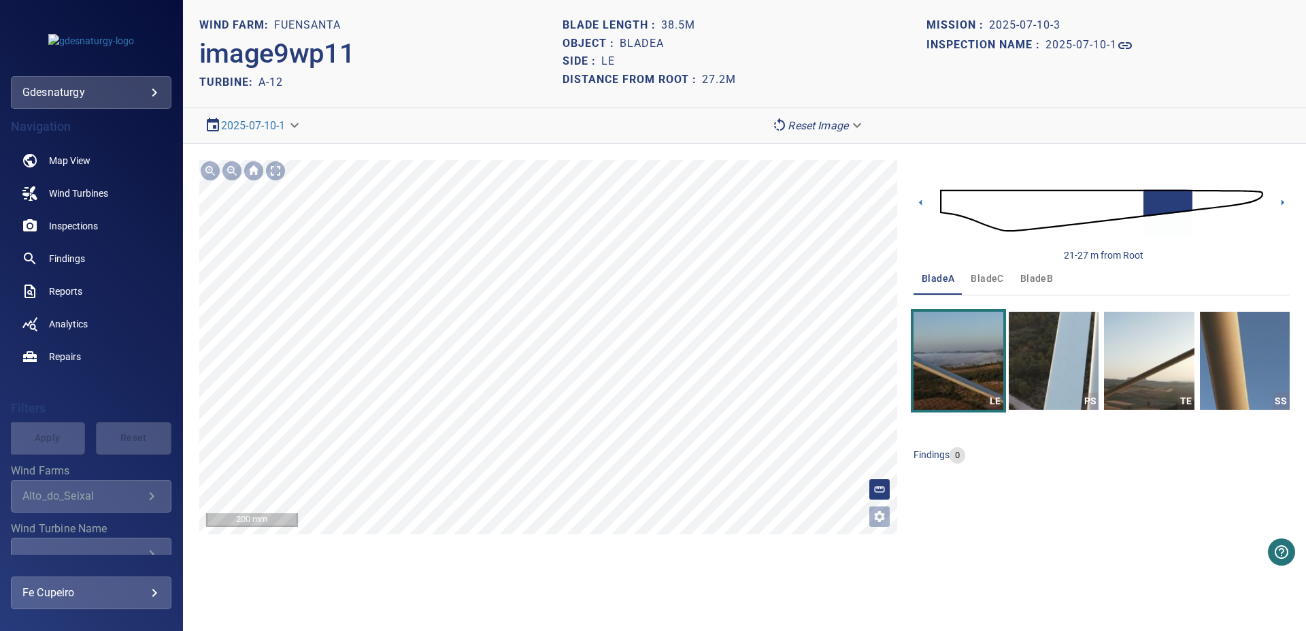
click at [964, 559] on section "**********" at bounding box center [744, 315] width 1123 height 631
click at [926, 494] on div "**********" at bounding box center [744, 347] width 1123 height 407
click at [899, 468] on div "**********" at bounding box center [744, 347] width 1123 height 407
click at [1021, 556] on section "**********" at bounding box center [744, 315] width 1123 height 631
click at [1178, 197] on img at bounding box center [1101, 210] width 323 height 78
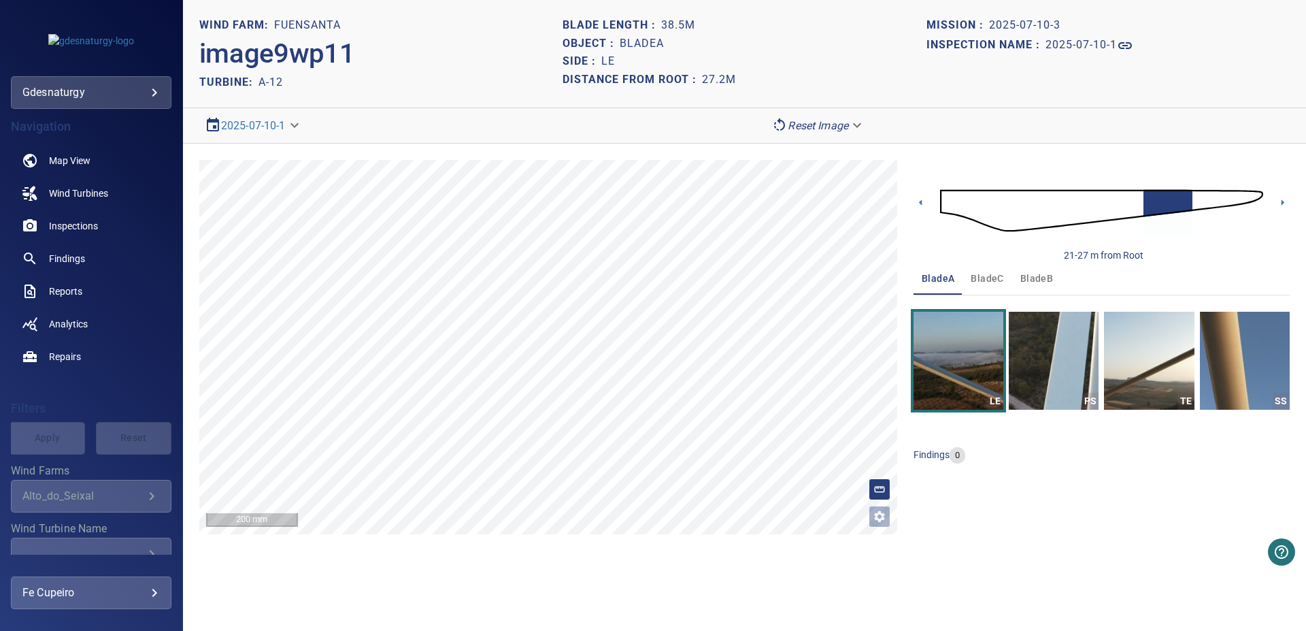
click at [1184, 207] on img at bounding box center [1101, 210] width 323 height 78
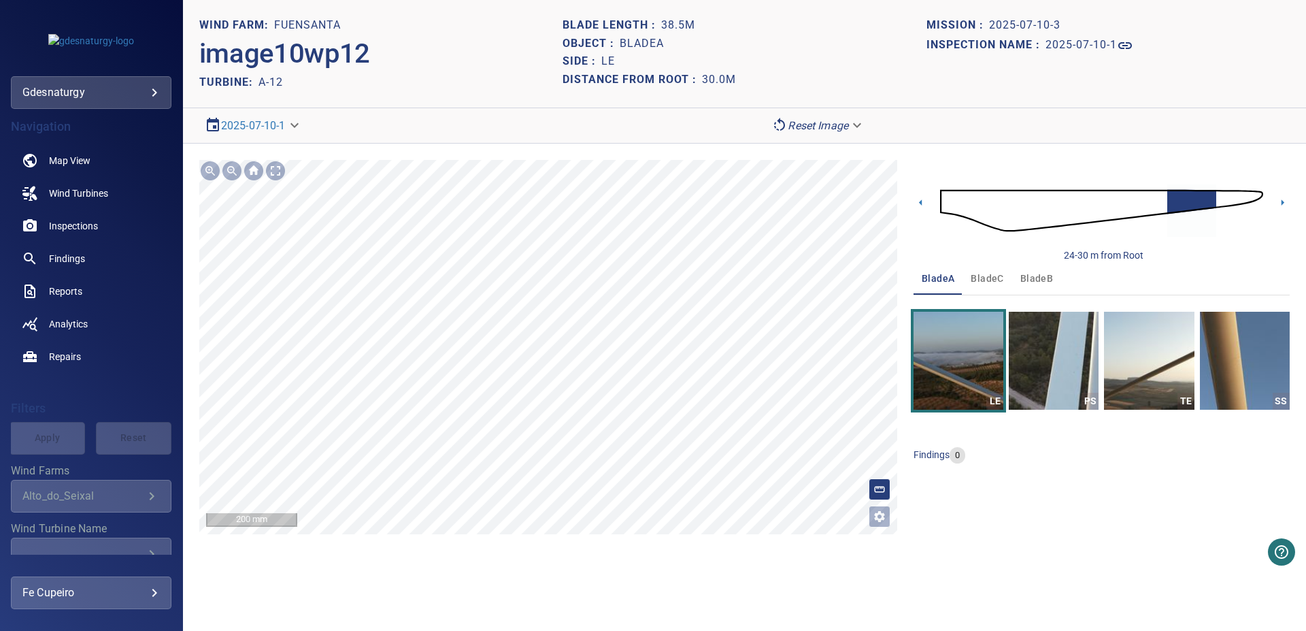
click at [291, 124] on section "**********" at bounding box center [744, 315] width 1123 height 631
click at [1248, 192] on img at bounding box center [1101, 210] width 323 height 78
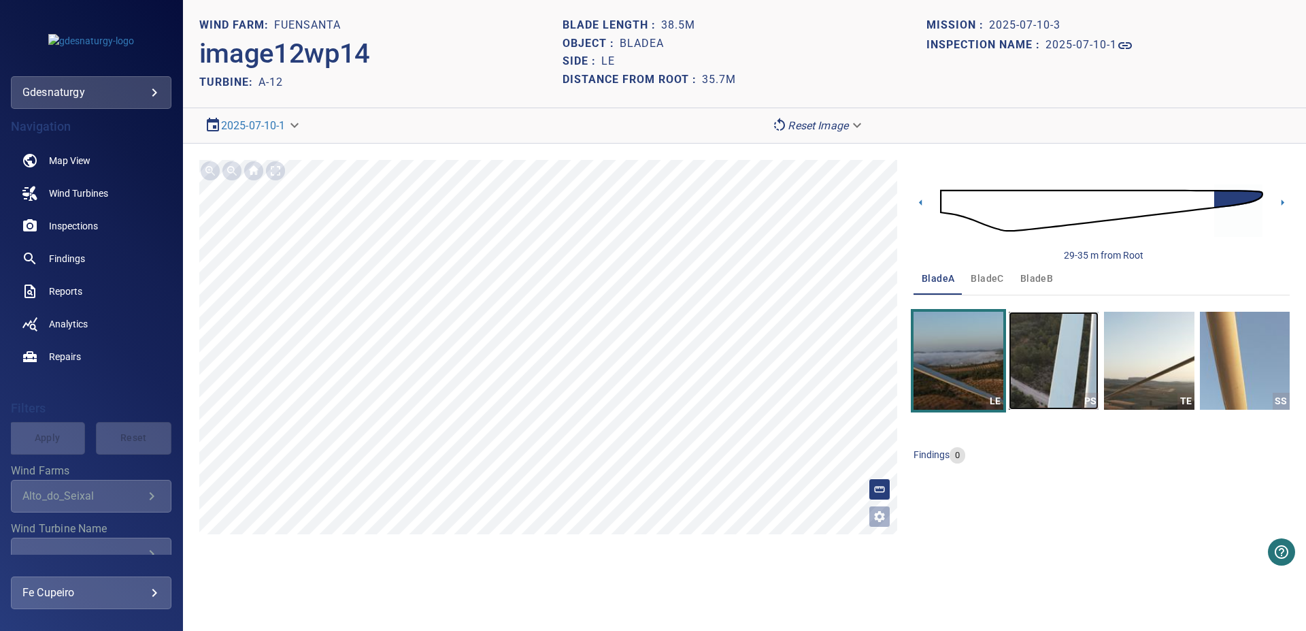
click at [1048, 355] on img "button" at bounding box center [1054, 361] width 90 height 98
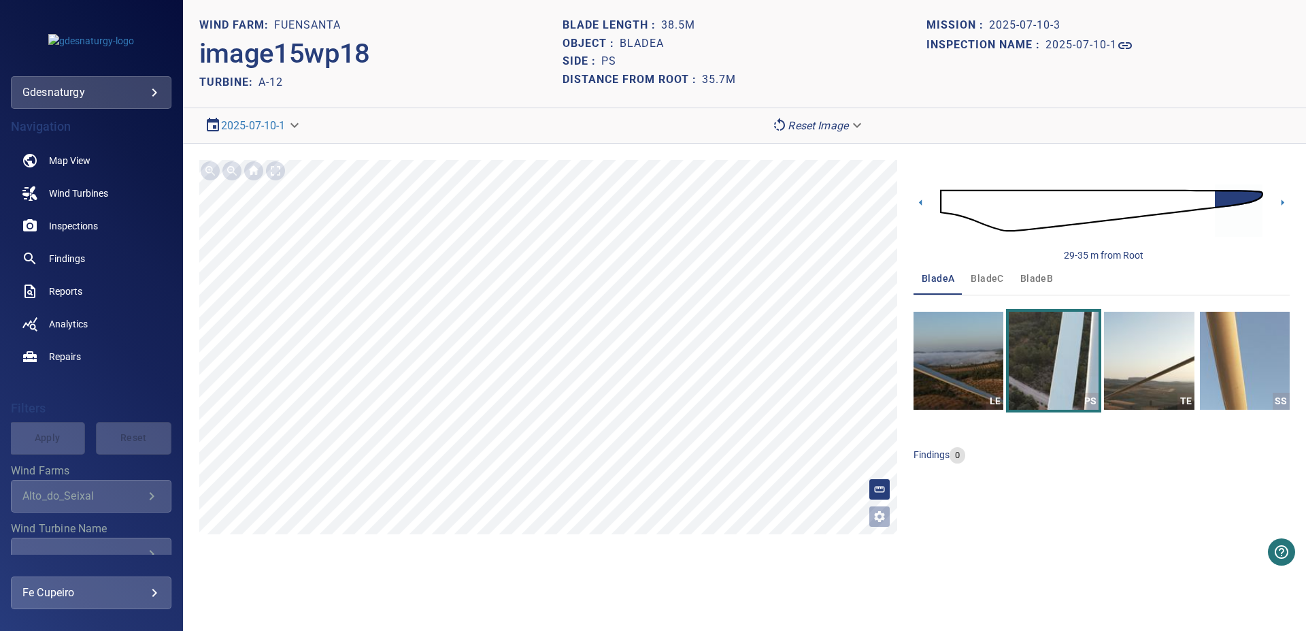
click at [1244, 193] on img at bounding box center [1101, 210] width 323 height 78
click at [1248, 193] on img at bounding box center [1101, 210] width 323 height 78
click at [1252, 193] on img at bounding box center [1101, 210] width 323 height 78
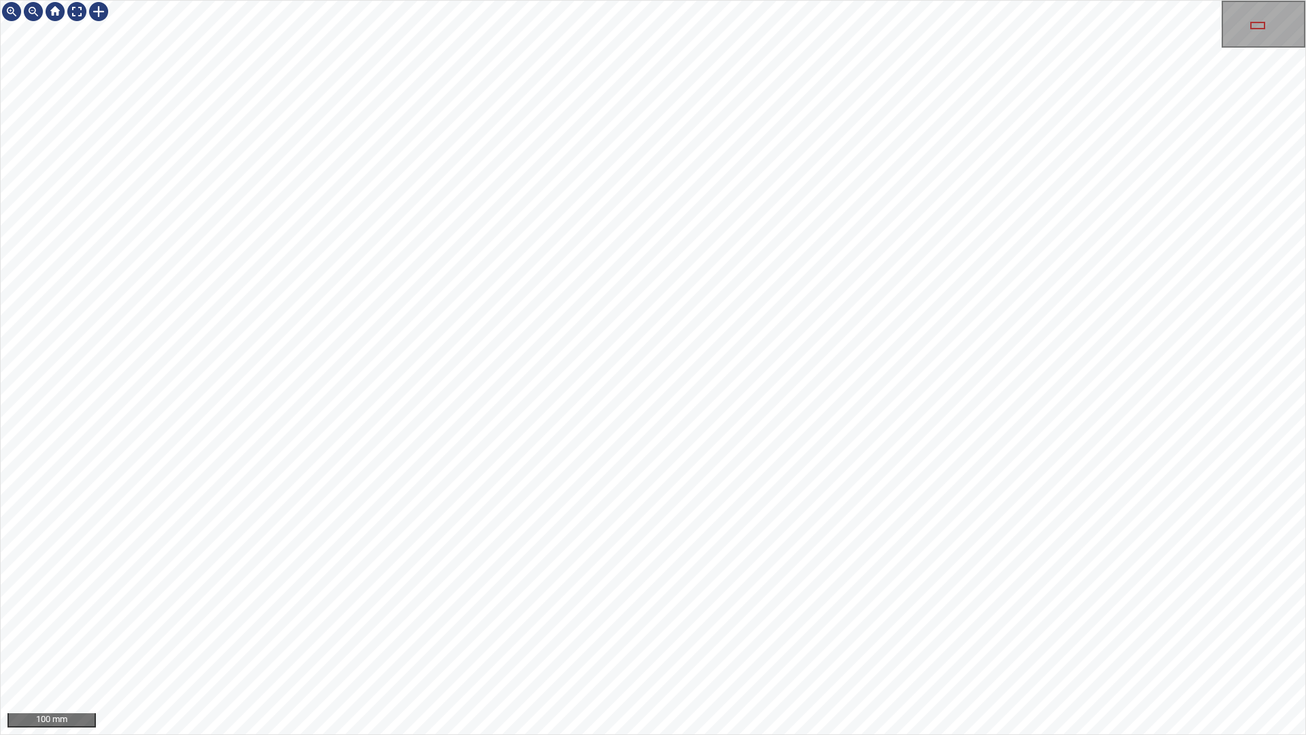
click at [786, 152] on div "100 mm" at bounding box center [653, 367] width 1306 height 735
click at [895, 734] on div "100 mm" at bounding box center [653, 367] width 1306 height 735
click at [741, 734] on div "100 mm" at bounding box center [653, 367] width 1306 height 735
click at [710, 734] on div "100 mm" at bounding box center [653, 367] width 1306 height 735
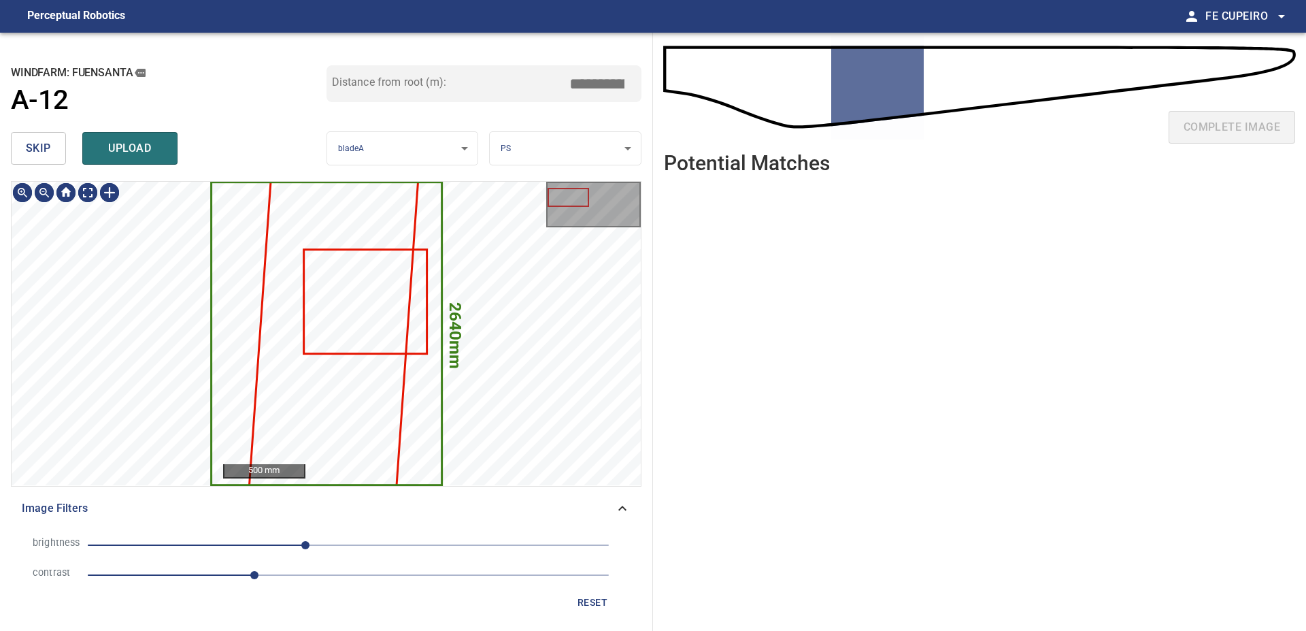
click at [54, 147] on button "skip" at bounding box center [38, 148] width 55 height 33
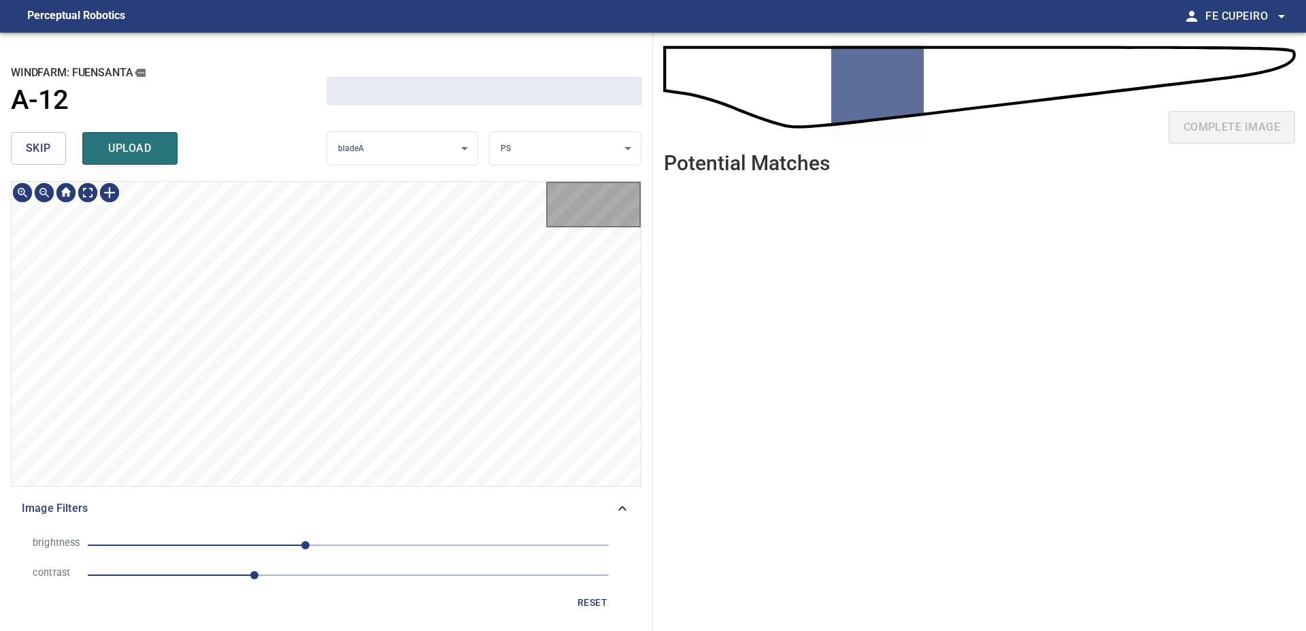
click at [54, 147] on button "skip" at bounding box center [38, 148] width 55 height 33
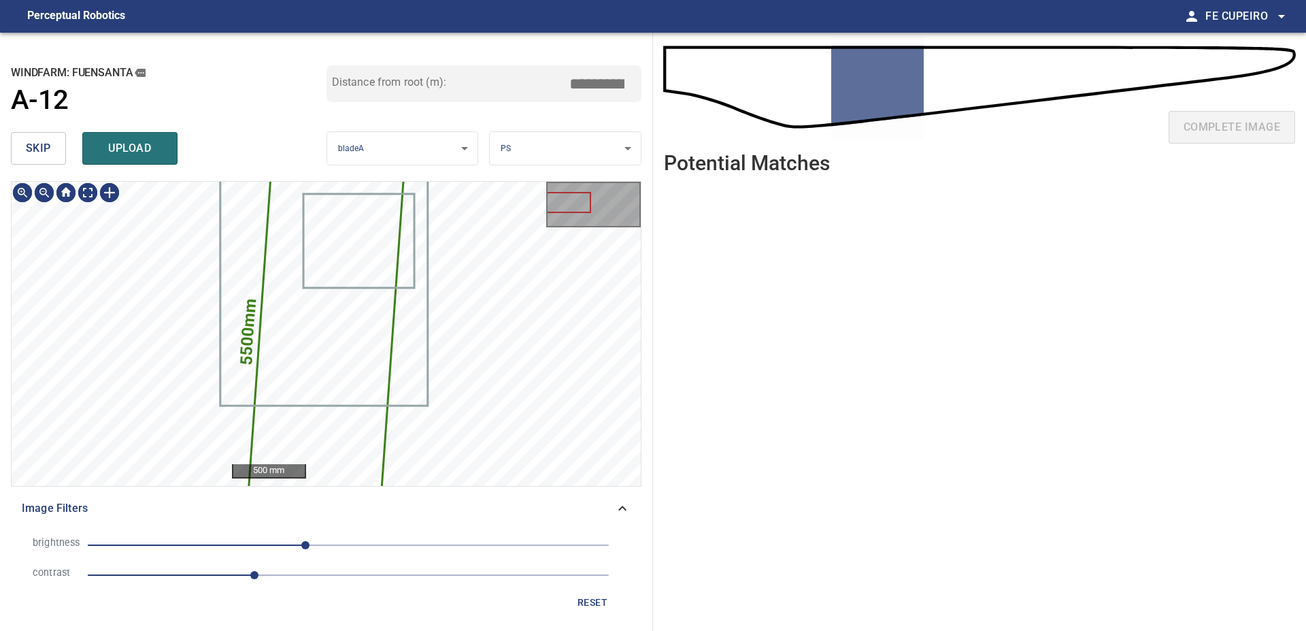
click at [54, 147] on button "skip" at bounding box center [38, 148] width 55 height 33
click at [54, 147] on div "skip upload" at bounding box center [169, 149] width 316 height 44
type input "*****"
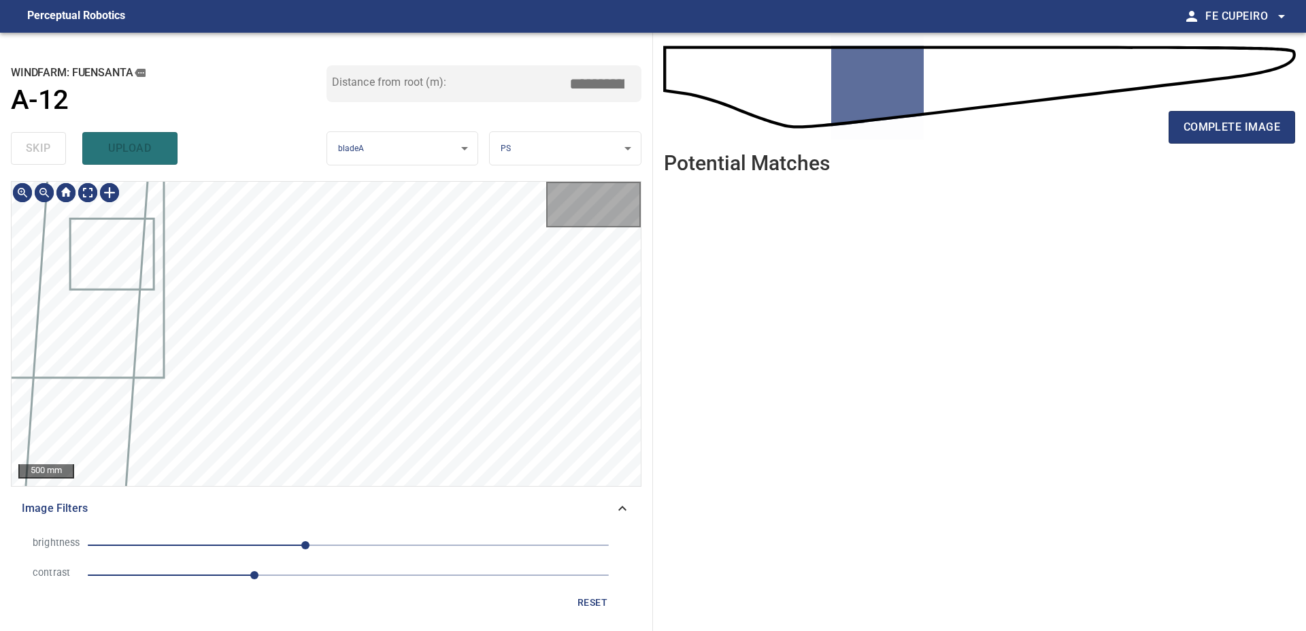
click at [54, 147] on div "skip upload" at bounding box center [169, 149] width 316 height 44
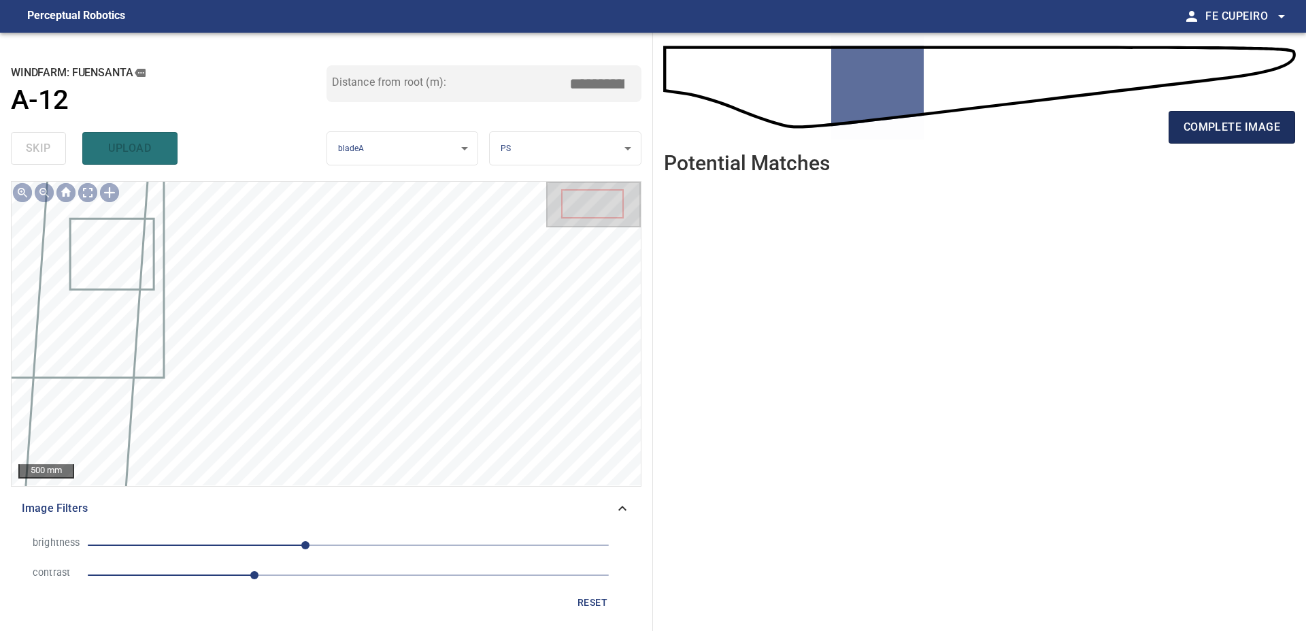
click at [1198, 129] on span "complete image" at bounding box center [1232, 127] width 97 height 19
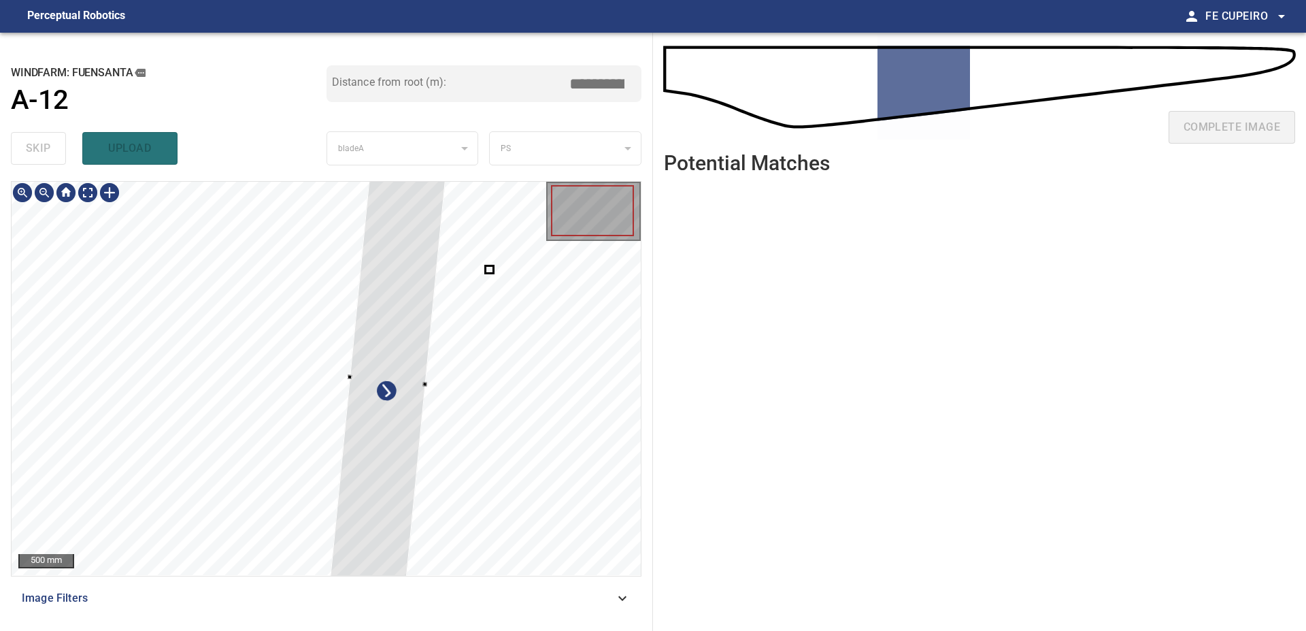
click at [190, 378] on div at bounding box center [326, 378] width 629 height 393
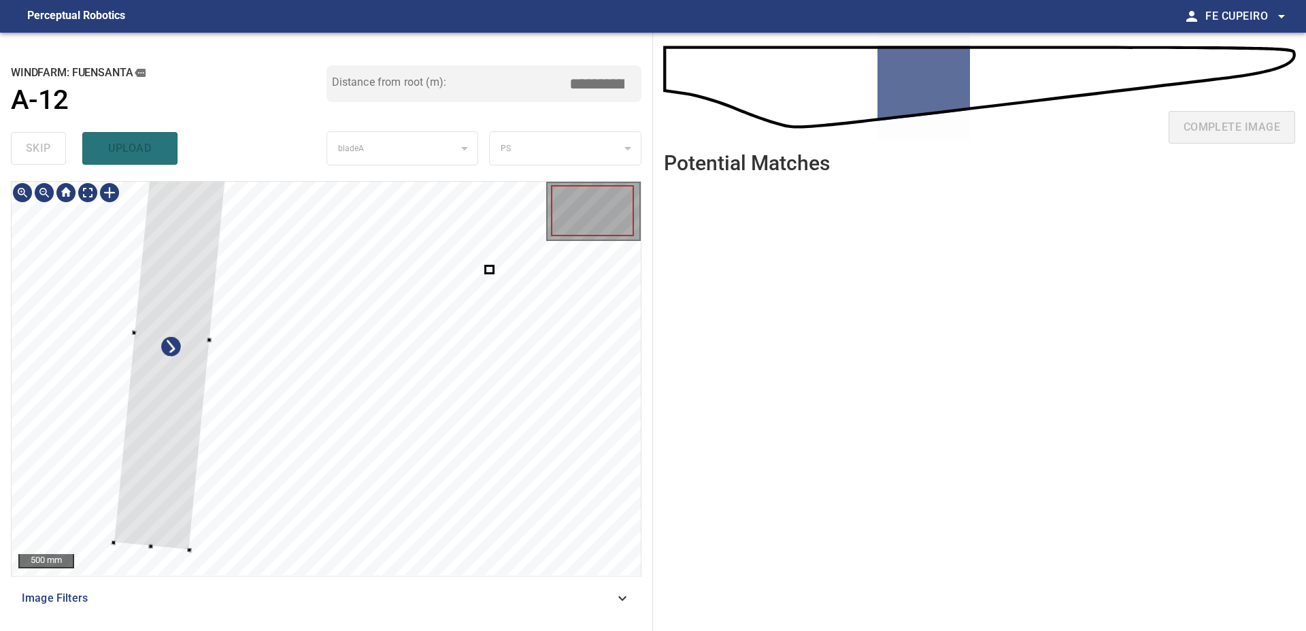
click at [114, 276] on div at bounding box center [172, 335] width 117 height 429
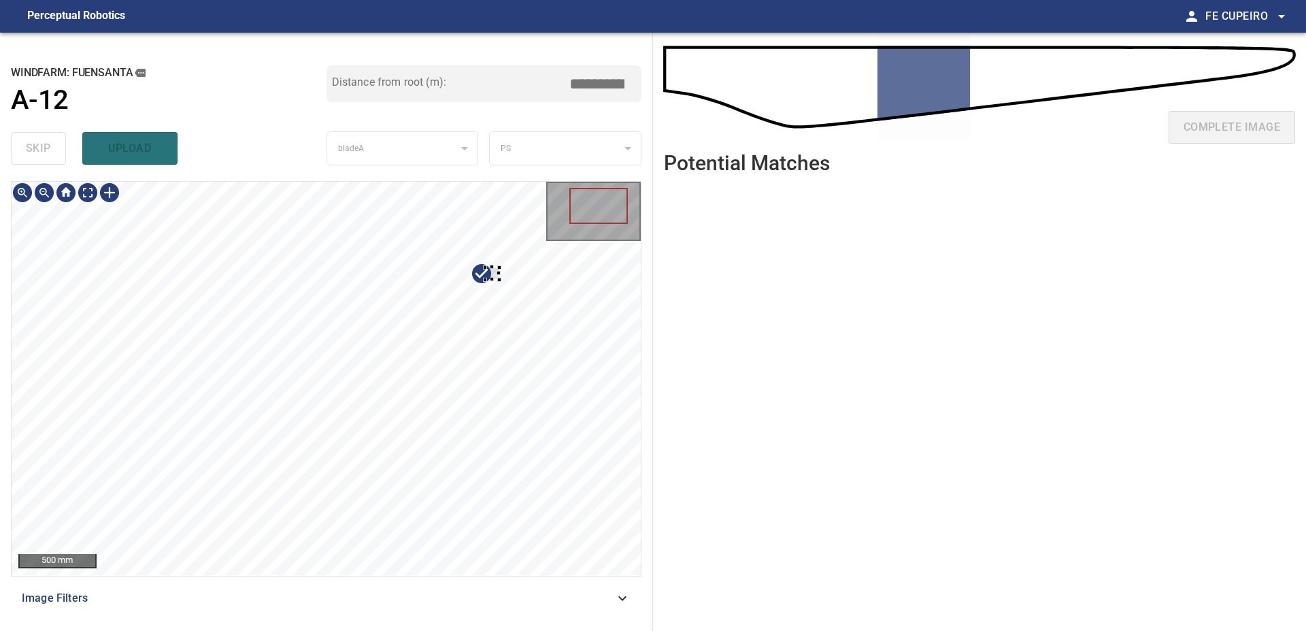
click at [544, 367] on div at bounding box center [326, 378] width 629 height 393
click at [51, 294] on div at bounding box center [326, 378] width 629 height 393
click at [95, 276] on div at bounding box center [94, 280] width 59 height 95
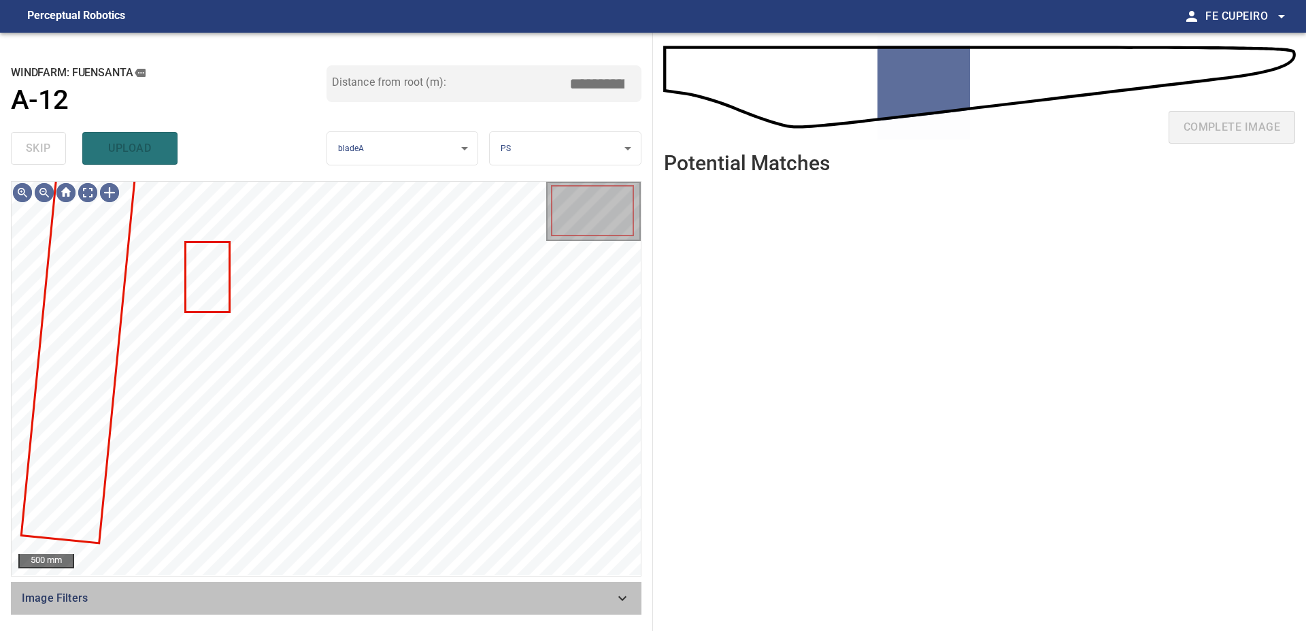
click at [255, 590] on span "Image Filters" at bounding box center [318, 598] width 593 height 16
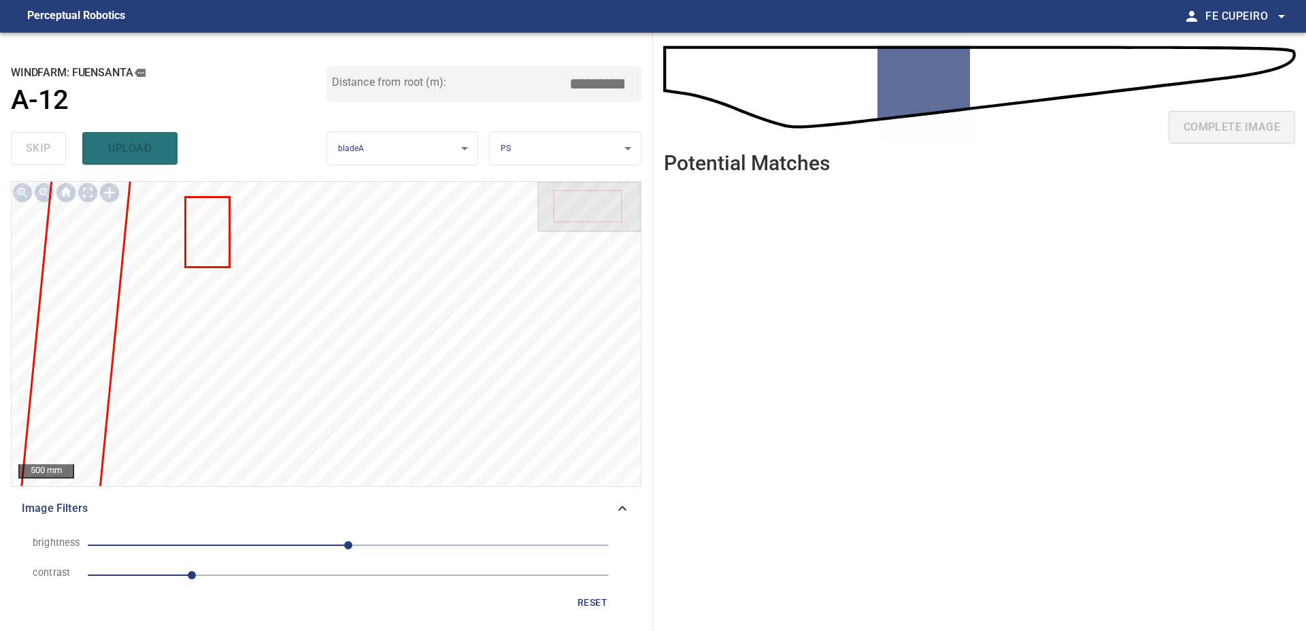
click at [262, 579] on span "1" at bounding box center [348, 574] width 521 height 19
click at [314, 538] on span "0" at bounding box center [348, 544] width 521 height 19
type input "****"
click at [288, 546] on span "-34" at bounding box center [348, 544] width 521 height 19
click at [95, 193] on body "**********" at bounding box center [653, 315] width 1306 height 631
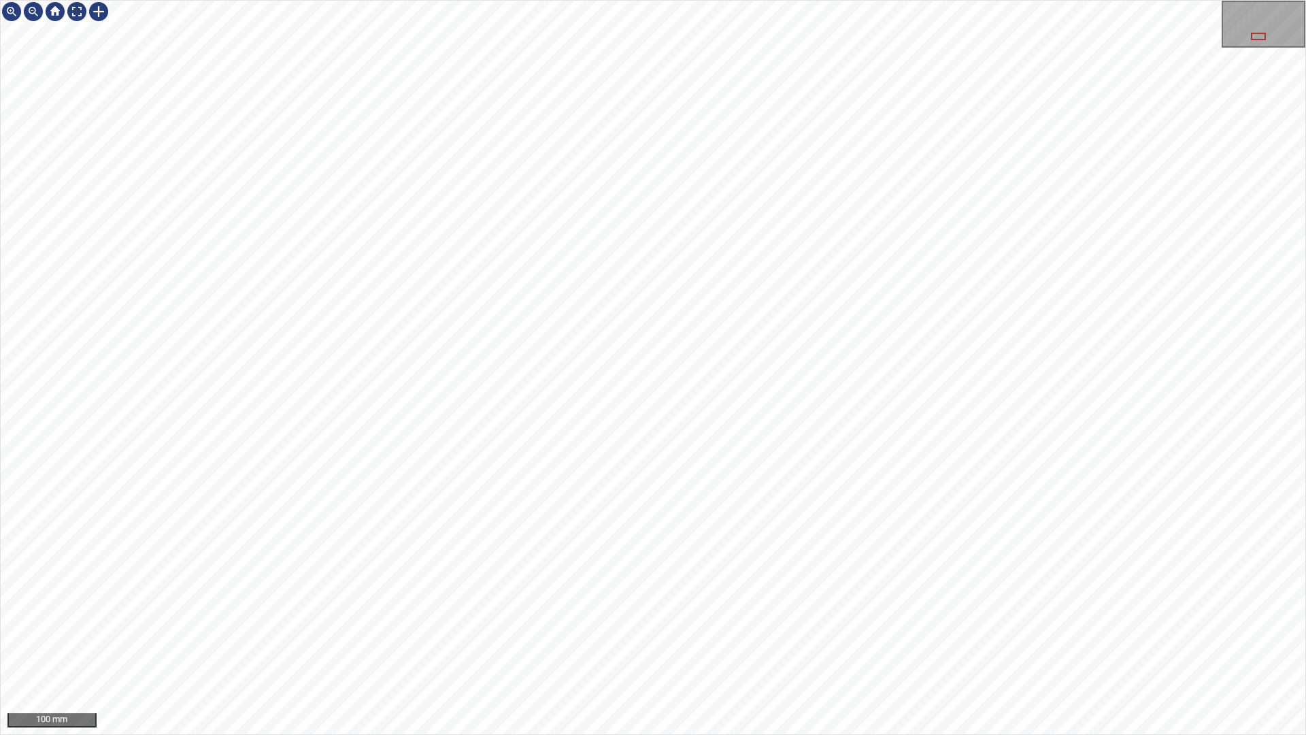
click at [954, 0] on div "100 mm" at bounding box center [653, 367] width 1306 height 735
click at [960, 0] on div "100 mm" at bounding box center [653, 367] width 1306 height 735
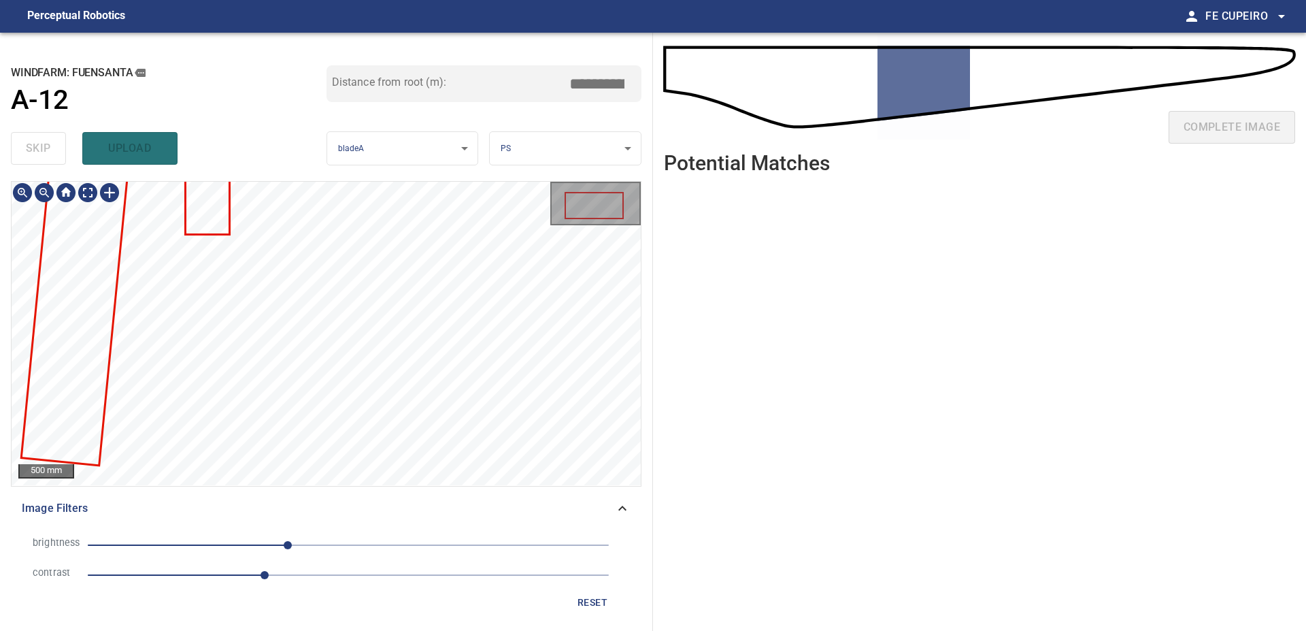
type input "****"
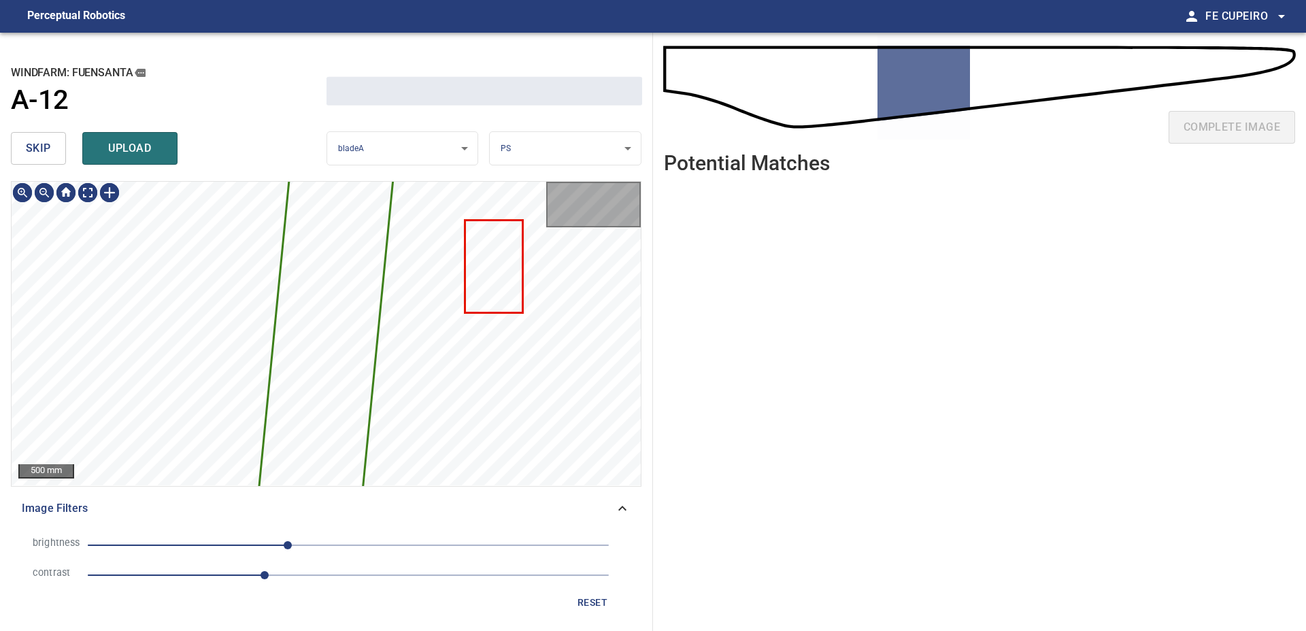
click at [34, 162] on button "skip" at bounding box center [38, 148] width 55 height 33
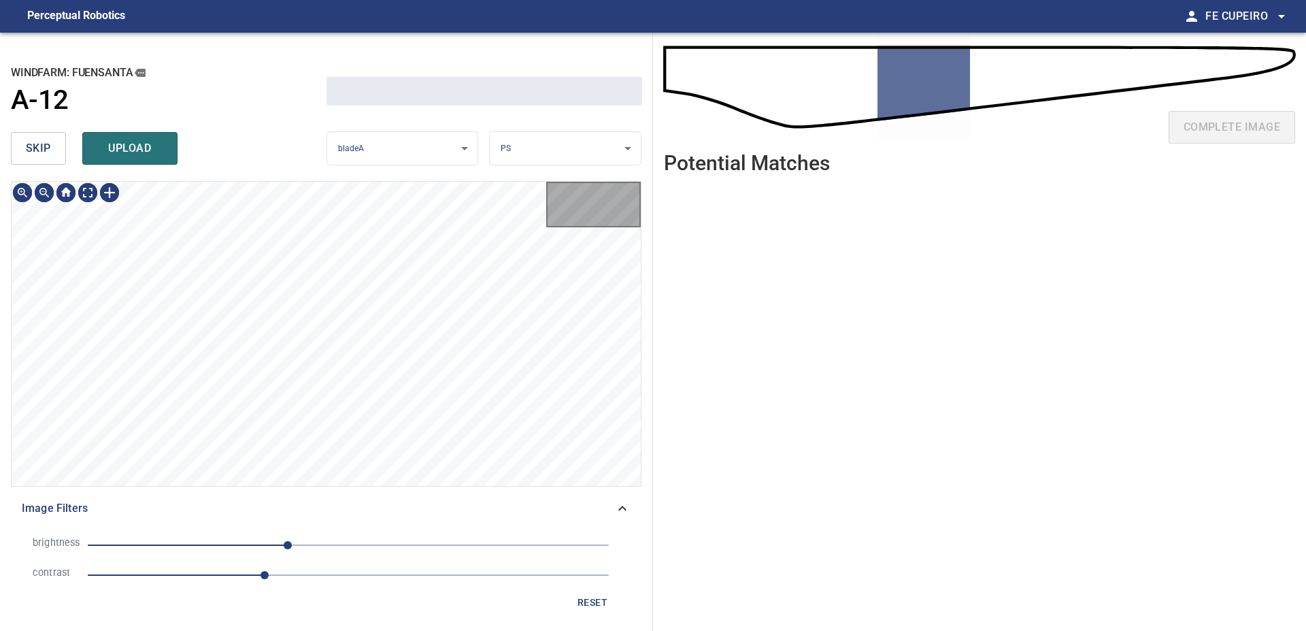
click at [34, 162] on button "skip" at bounding box center [38, 148] width 55 height 33
click at [34, 162] on div "skip upload" at bounding box center [169, 149] width 316 height 44
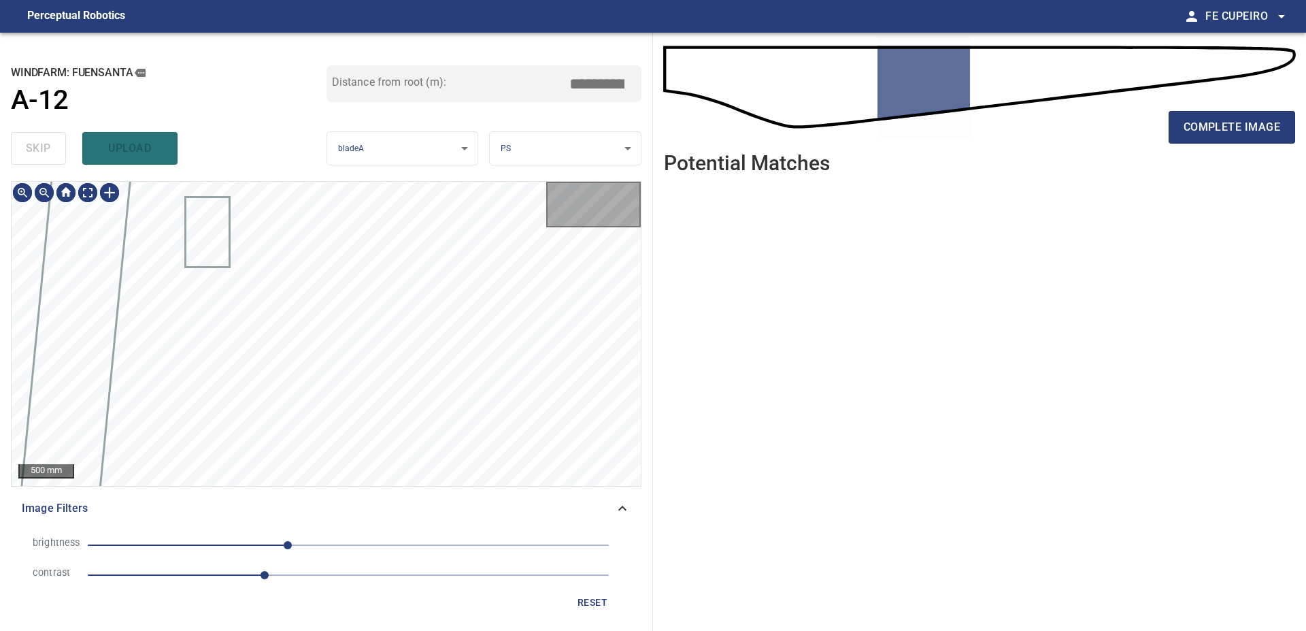
type input "****"
click at [34, 162] on div "skip upload" at bounding box center [169, 149] width 316 height 44
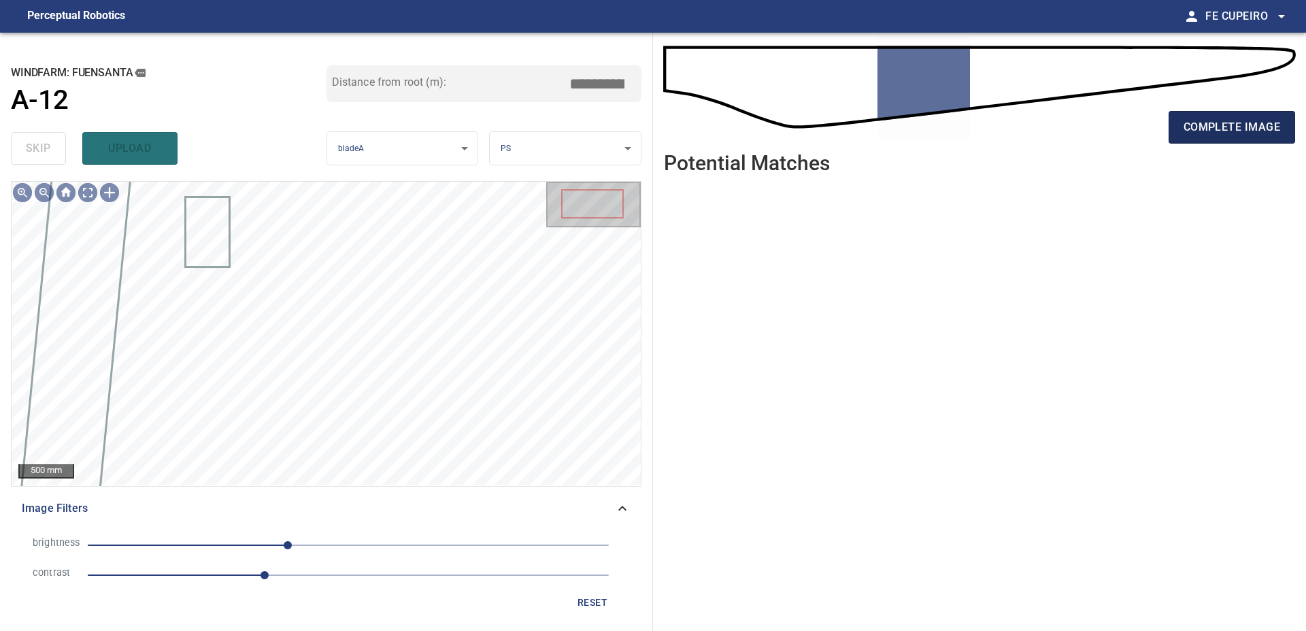
click at [1226, 127] on span "complete image" at bounding box center [1232, 127] width 97 height 19
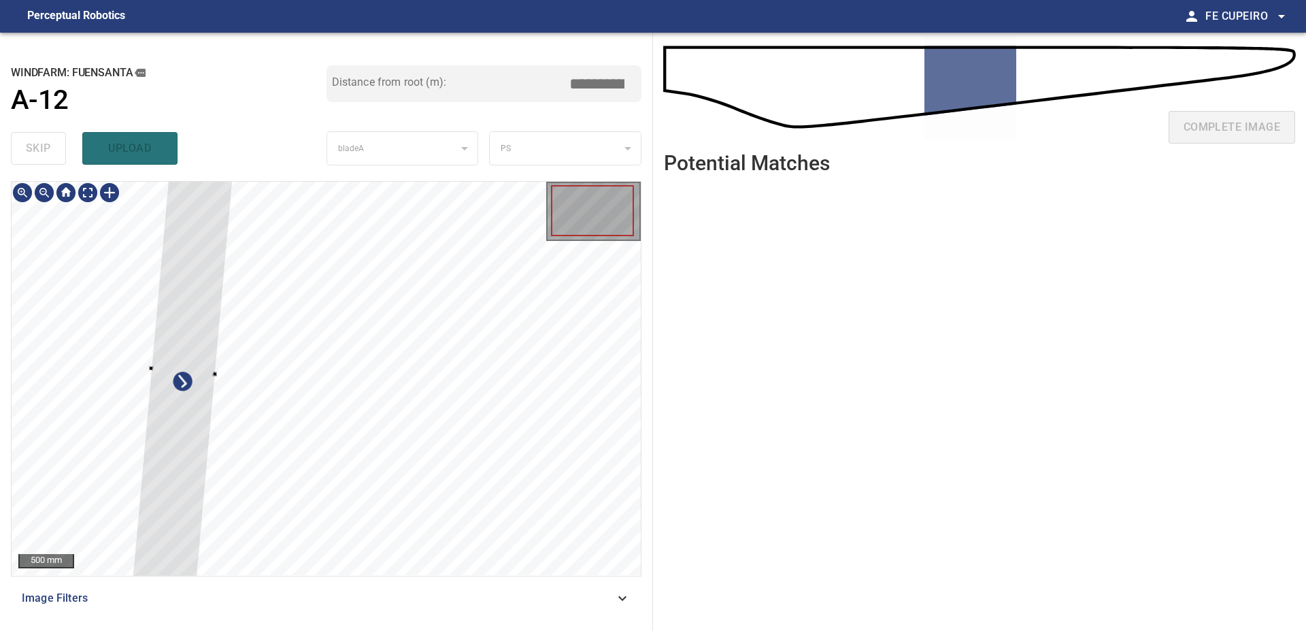
click at [139, 254] on div at bounding box center [326, 378] width 629 height 393
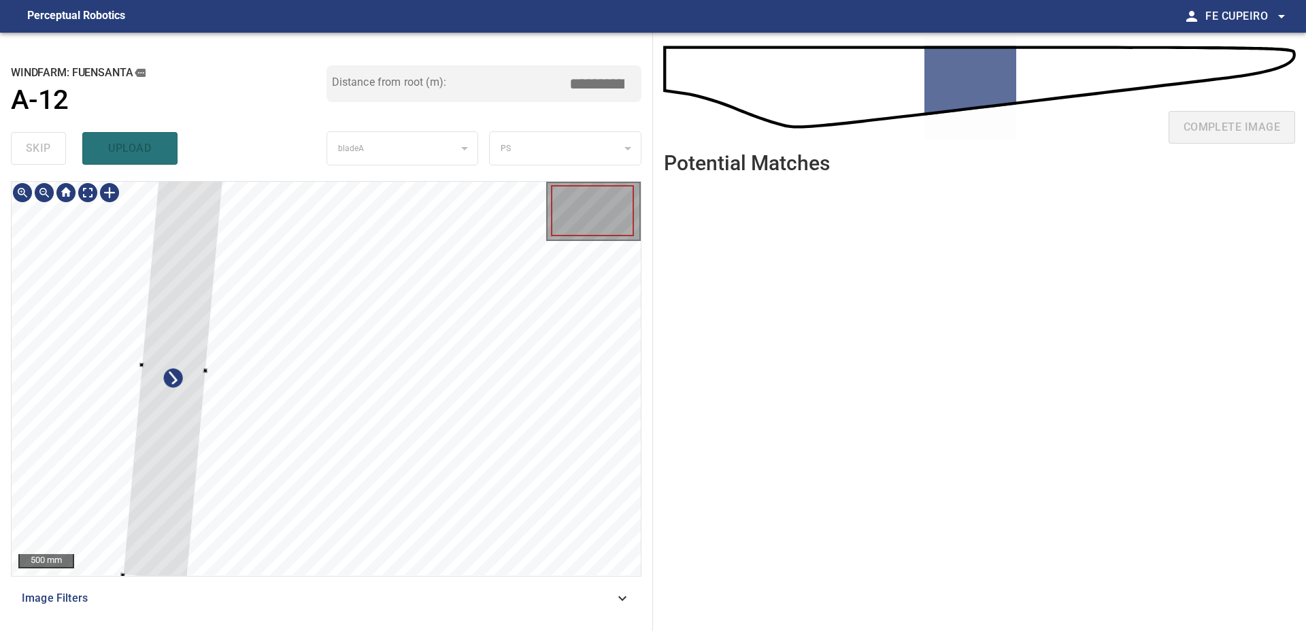
click at [173, 366] on div at bounding box center [173, 367] width 103 height 427
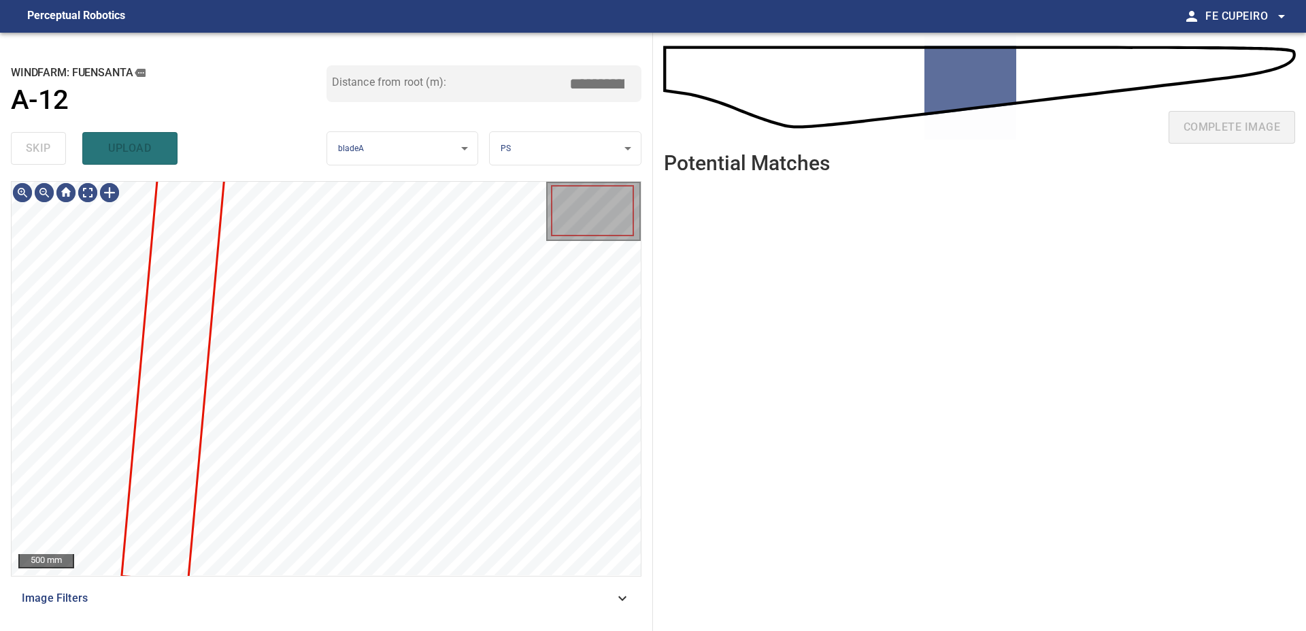
click at [253, 595] on span "Image Filters" at bounding box center [318, 598] width 593 height 16
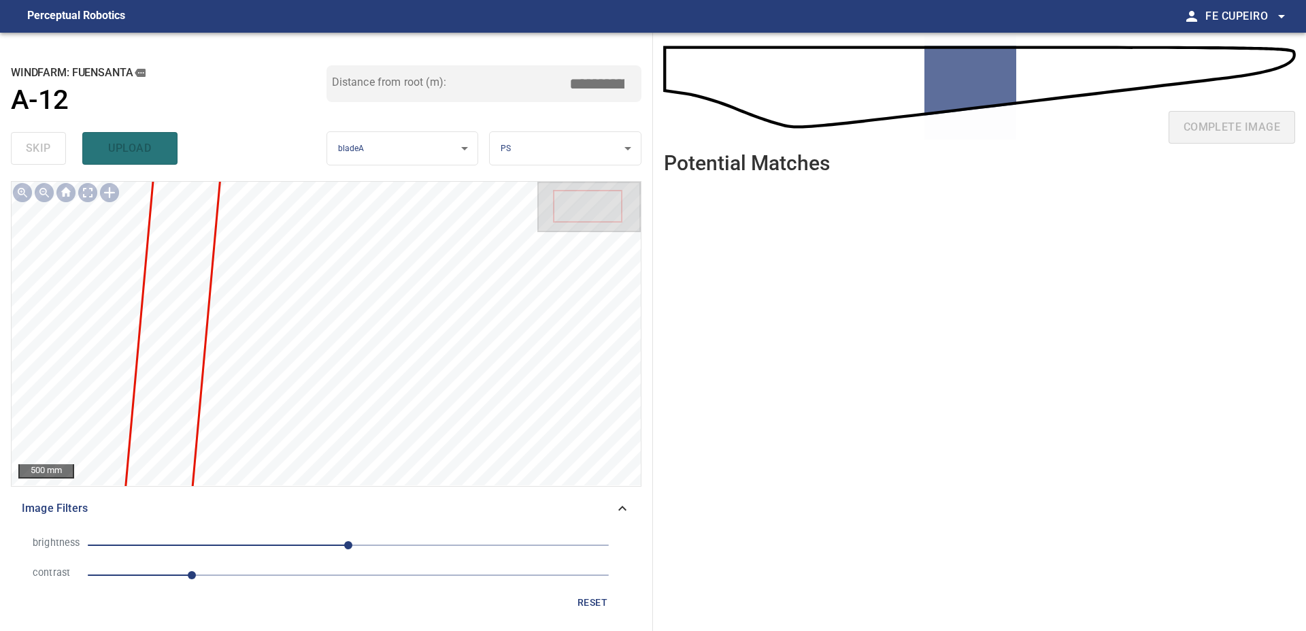
click at [239, 578] on span "1" at bounding box center [348, 574] width 521 height 19
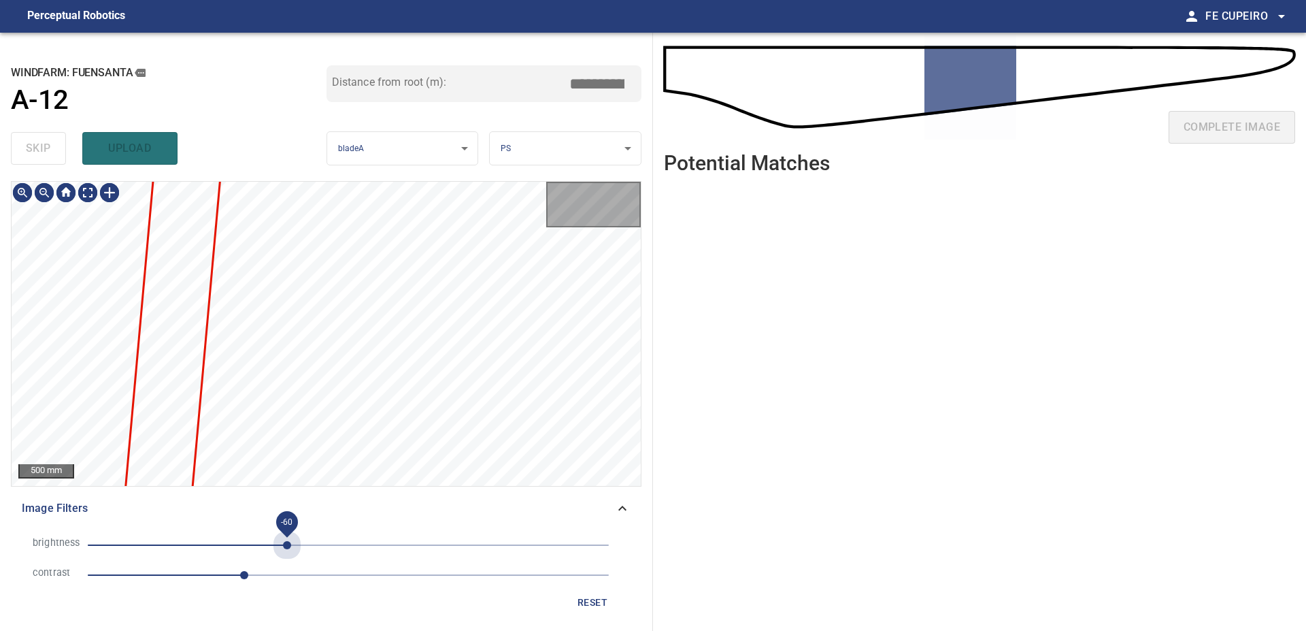
click at [287, 550] on span "-60" at bounding box center [348, 544] width 521 height 19
click at [318, 549] on span "-60" at bounding box center [348, 544] width 521 height 19
click at [276, 579] on span "1.5" at bounding box center [348, 574] width 521 height 19
click at [271, 578] on span "1.8" at bounding box center [275, 575] width 8 height 8
click at [261, 577] on span "1.7" at bounding box center [265, 575] width 8 height 8
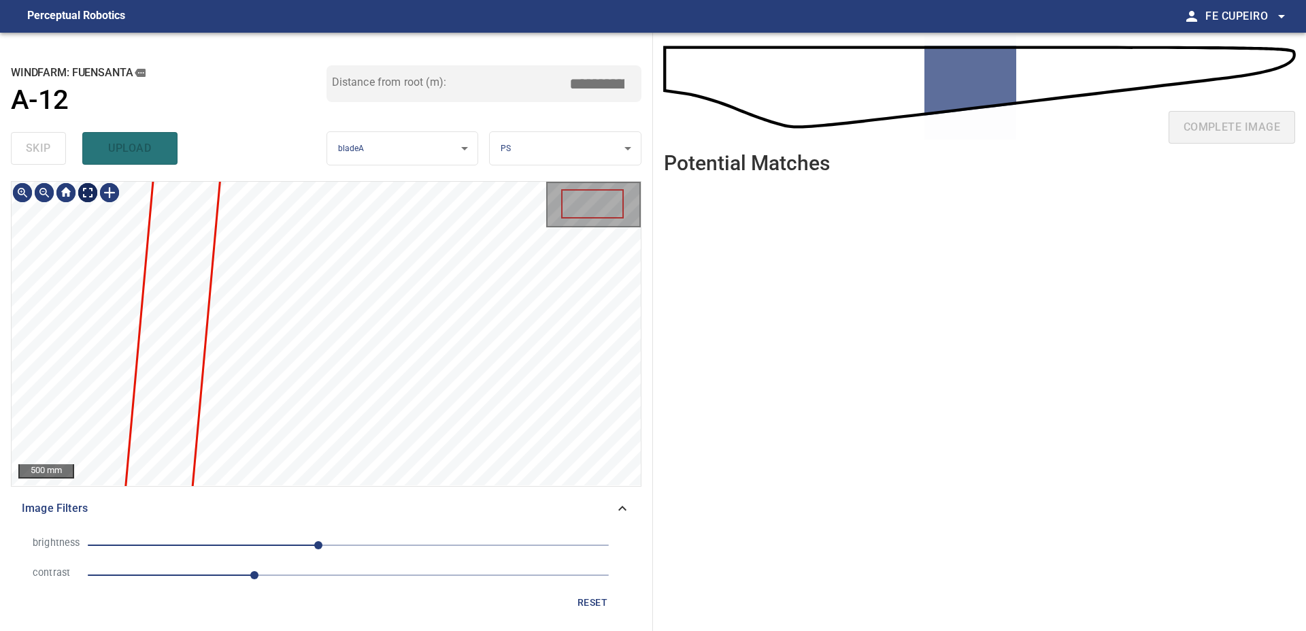
click at [85, 190] on body "**********" at bounding box center [653, 315] width 1306 height 631
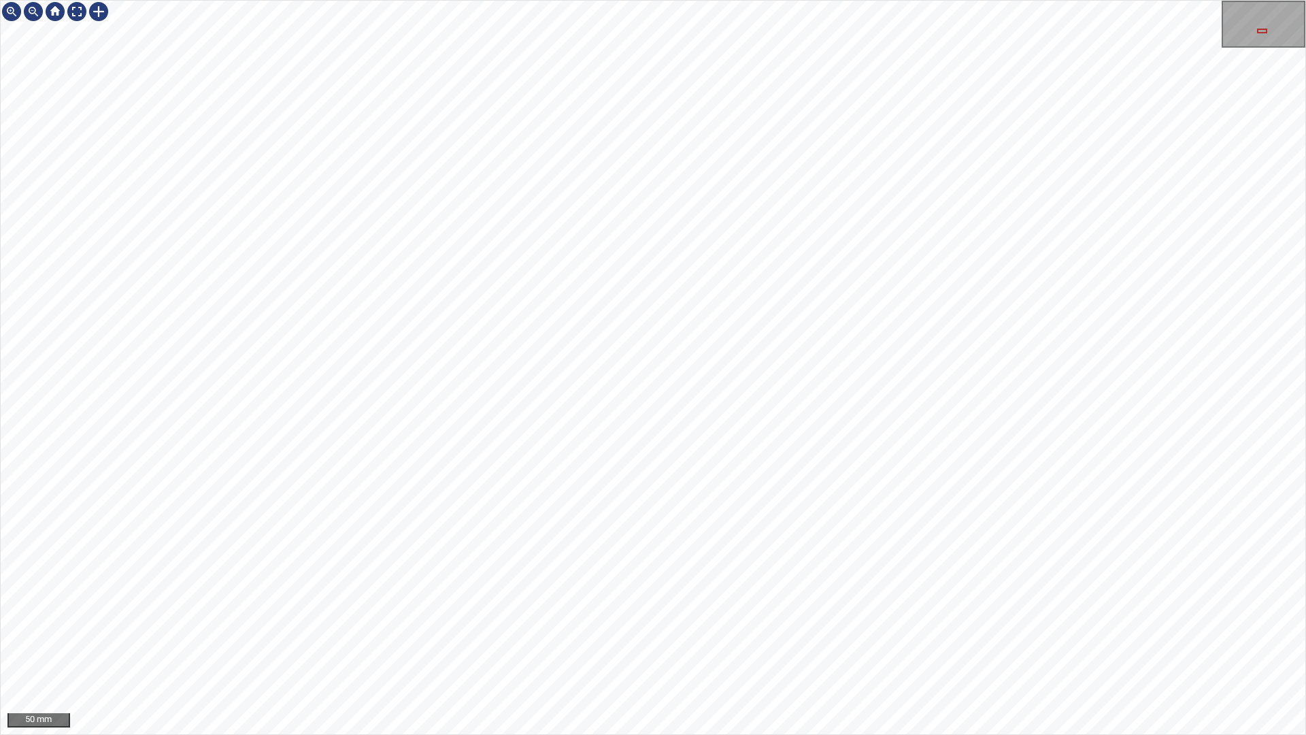
click at [895, 0] on div "50 mm" at bounding box center [653, 367] width 1306 height 735
click at [799, 0] on div "50 mm" at bounding box center [653, 367] width 1306 height 735
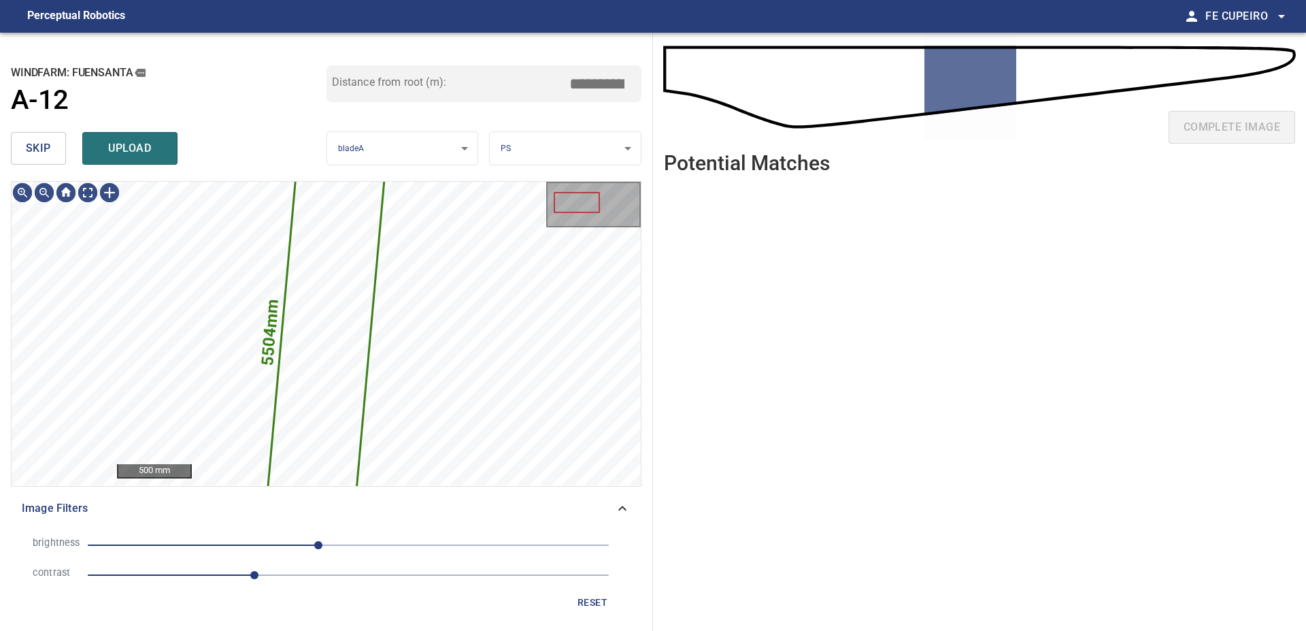
click at [50, 146] on span "skip" at bounding box center [38, 148] width 25 height 19
click at [50, 146] on div "skip upload" at bounding box center [169, 149] width 316 height 44
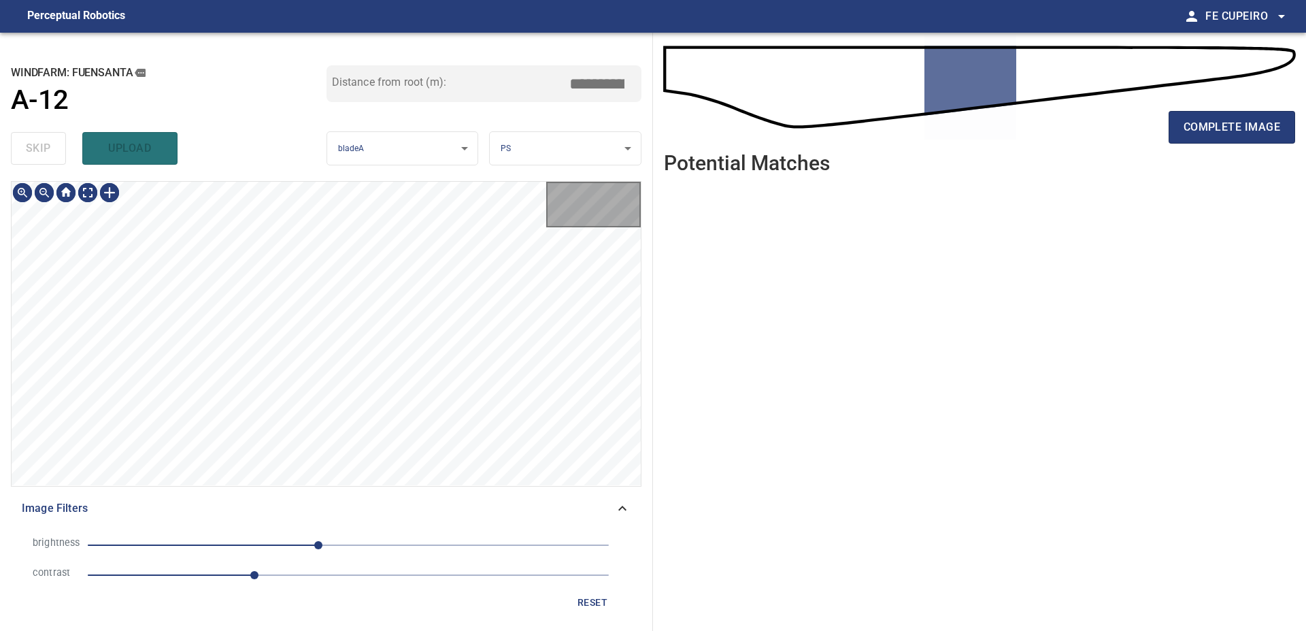
click at [50, 146] on div "skip upload" at bounding box center [169, 149] width 316 height 44
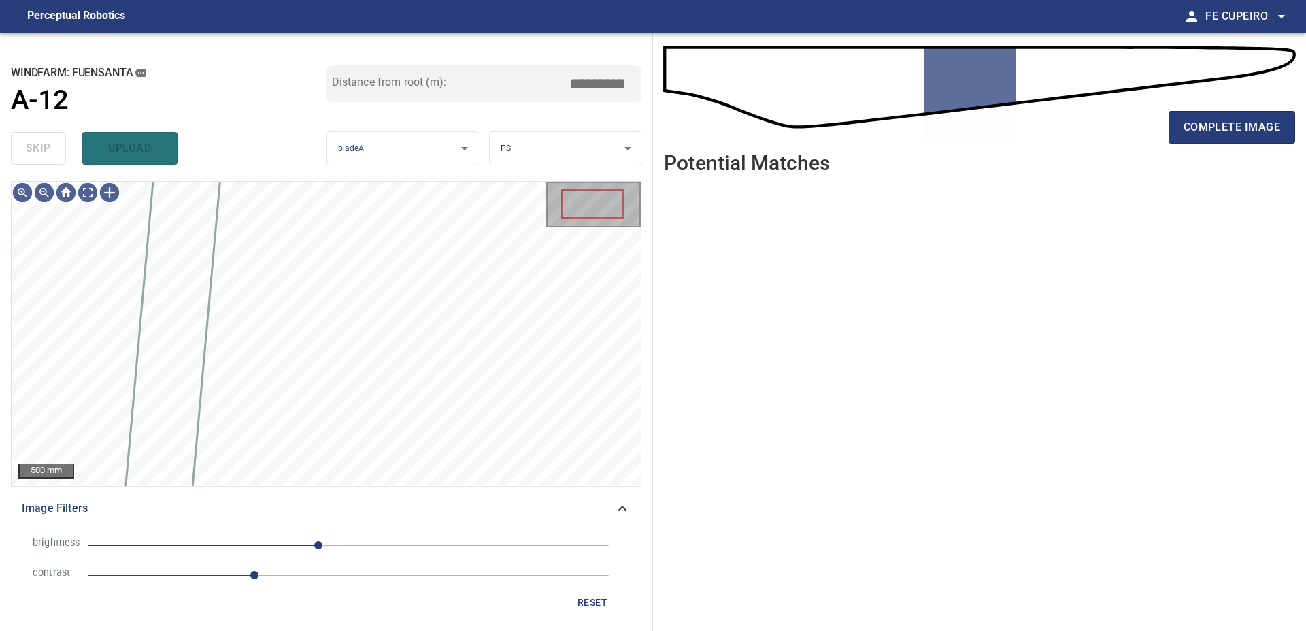
click at [50, 146] on div "skip upload" at bounding box center [169, 149] width 316 height 44
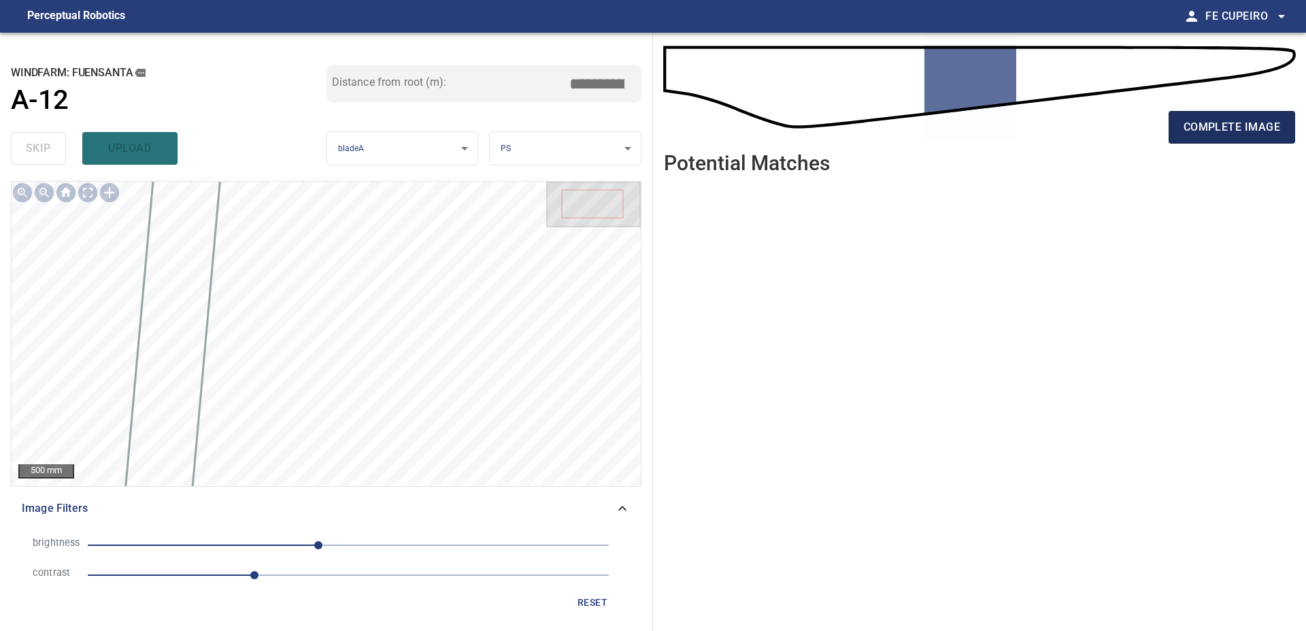
click at [1205, 122] on span "complete image" at bounding box center [1232, 127] width 97 height 19
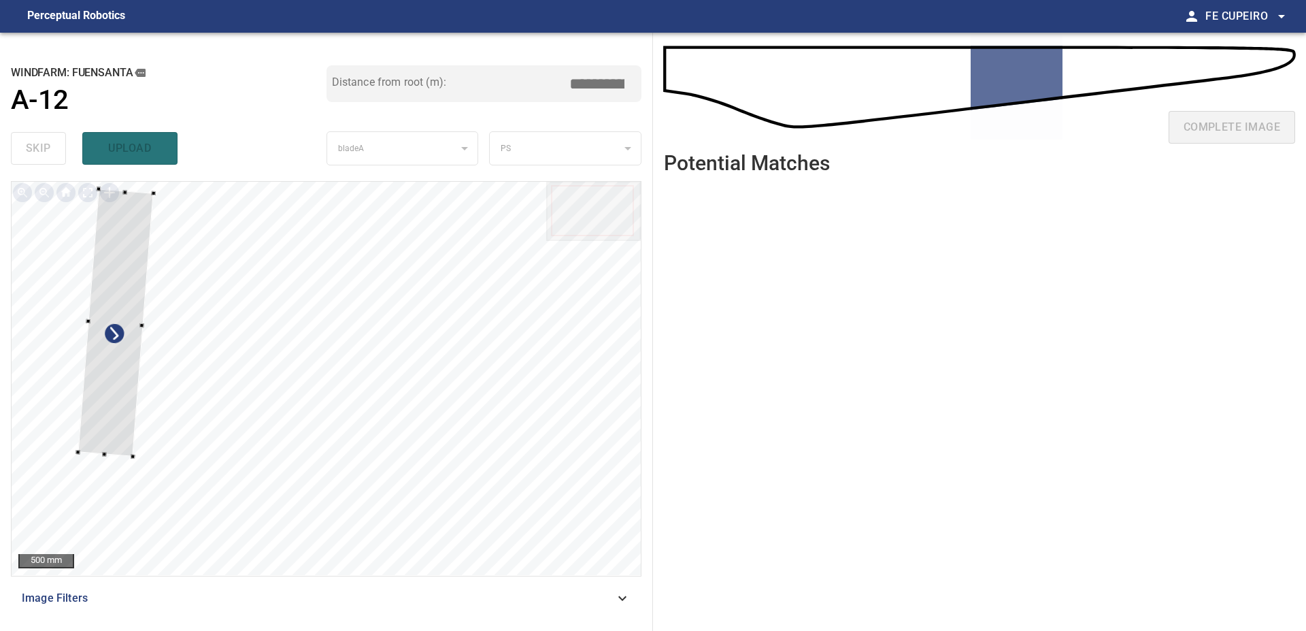
click at [71, 306] on div at bounding box center [326, 378] width 629 height 393
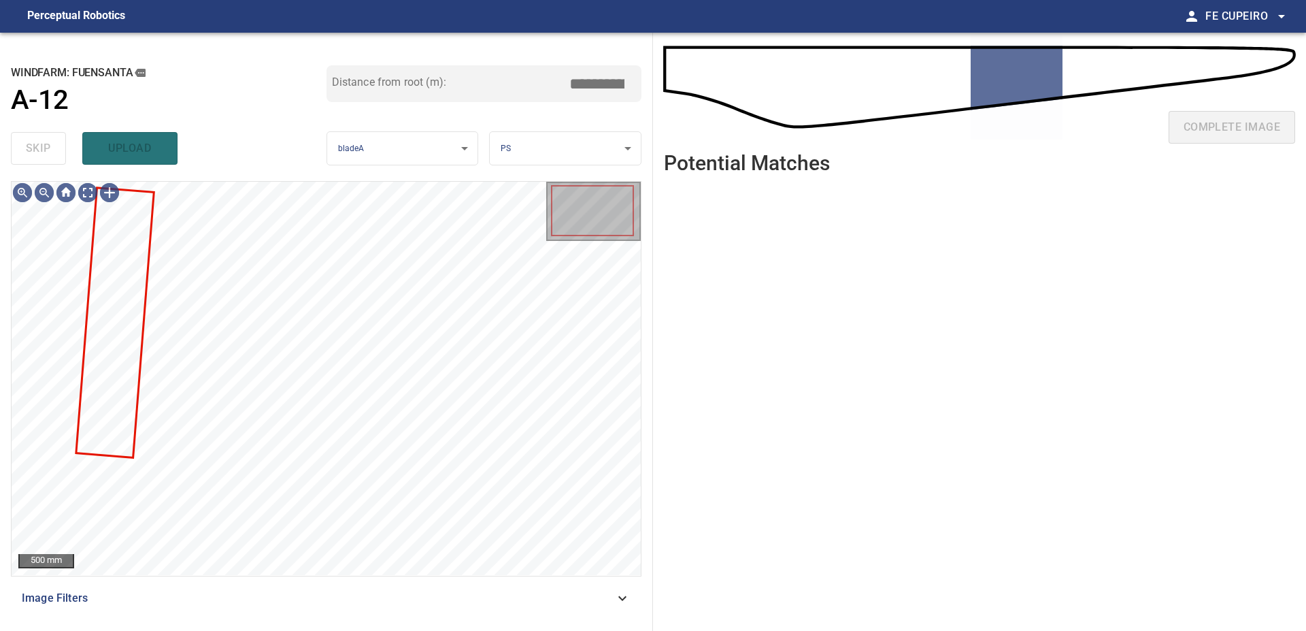
click at [354, 620] on div "**********" at bounding box center [326, 332] width 653 height 598
drag, startPoint x: 357, startPoint y: 616, endPoint x: 357, endPoint y: 607, distance: 9.5
click at [357, 615] on div "500 mm Image Filters" at bounding box center [326, 400] width 631 height 439
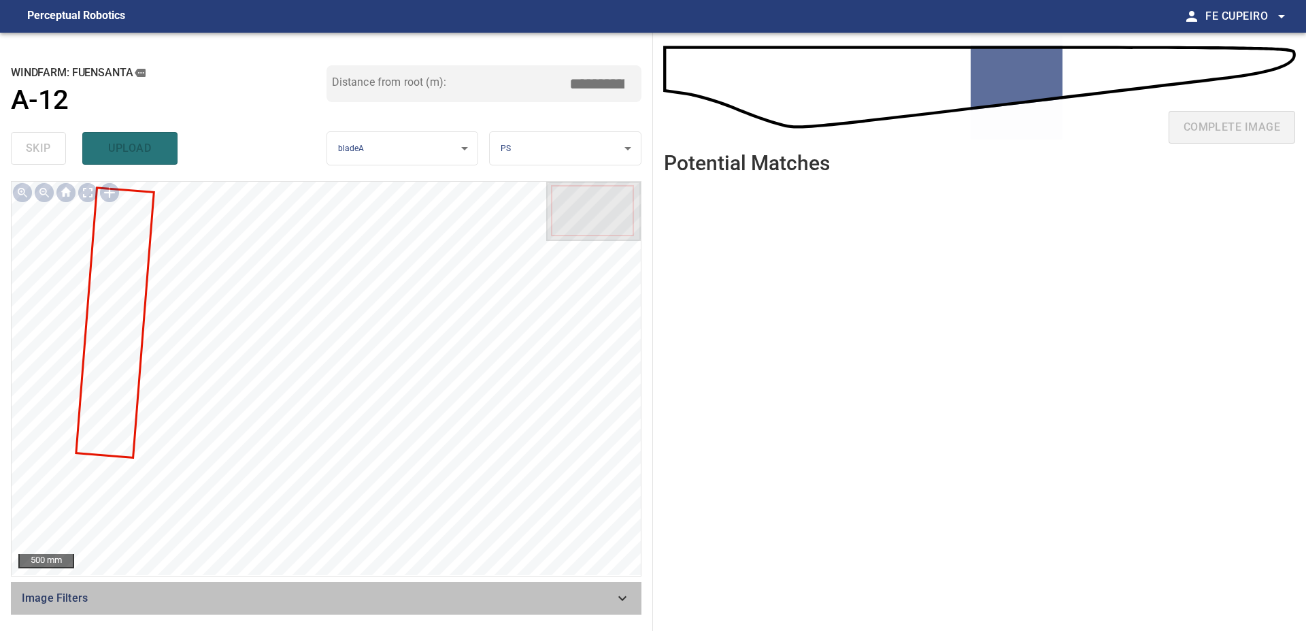
click at [357, 606] on div "Image Filters" at bounding box center [326, 598] width 631 height 33
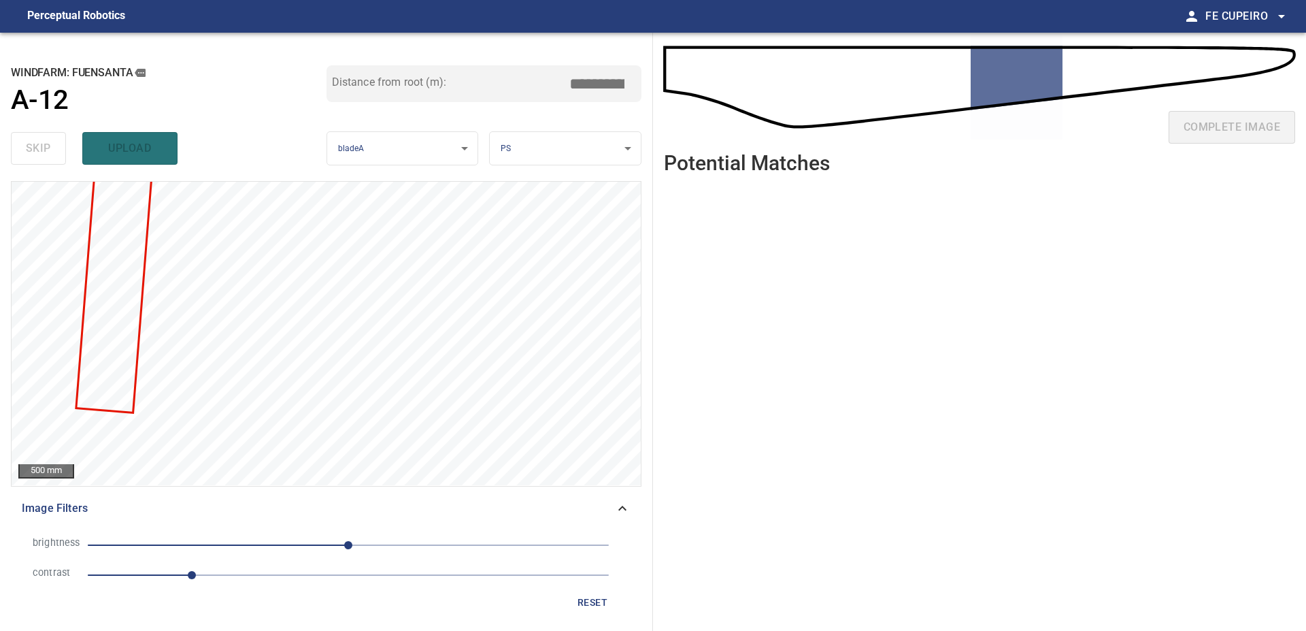
click at [280, 582] on span "1" at bounding box center [348, 574] width 521 height 19
click at [305, 551] on span "0" at bounding box center [348, 544] width 521 height 19
click at [300, 546] on span "-43" at bounding box center [304, 545] width 8 height 8
click at [90, 196] on body "**********" at bounding box center [653, 315] width 1306 height 631
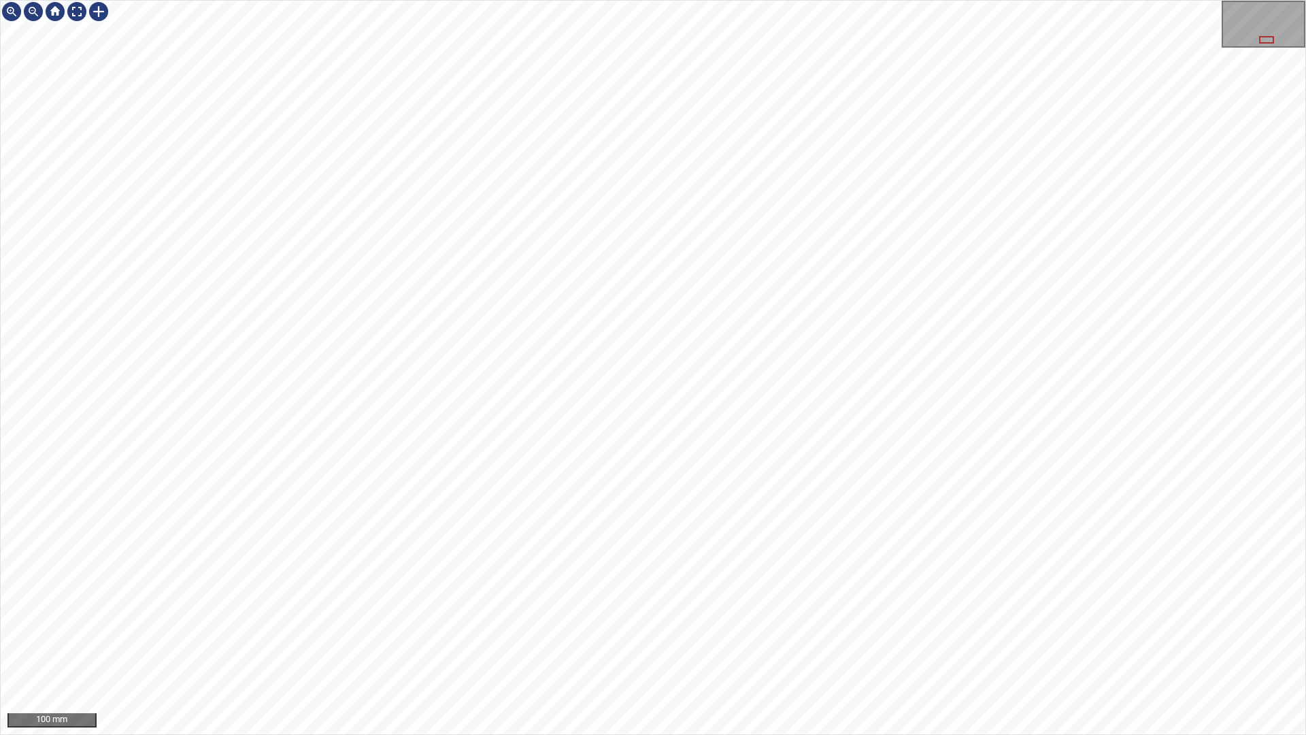
click at [869, 0] on div "100 mm" at bounding box center [653, 367] width 1306 height 735
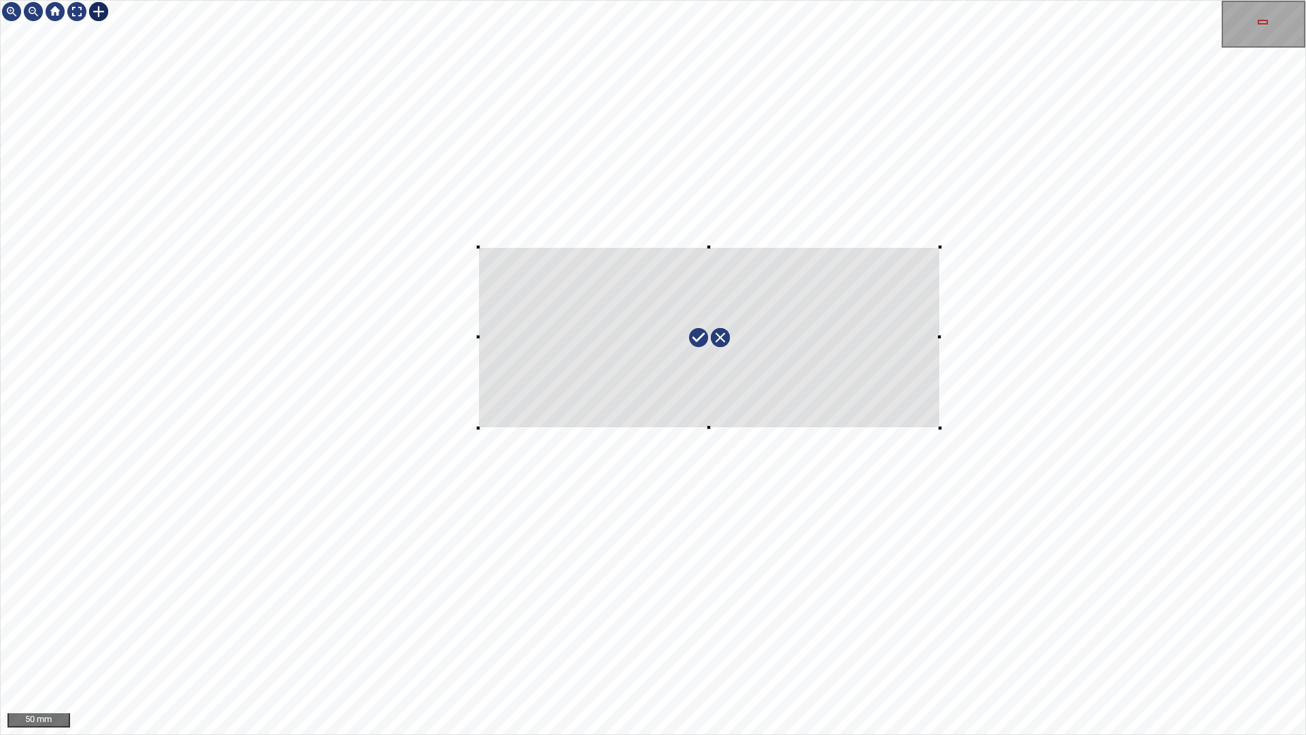
click at [940, 428] on div at bounding box center [653, 367] width 1305 height 733
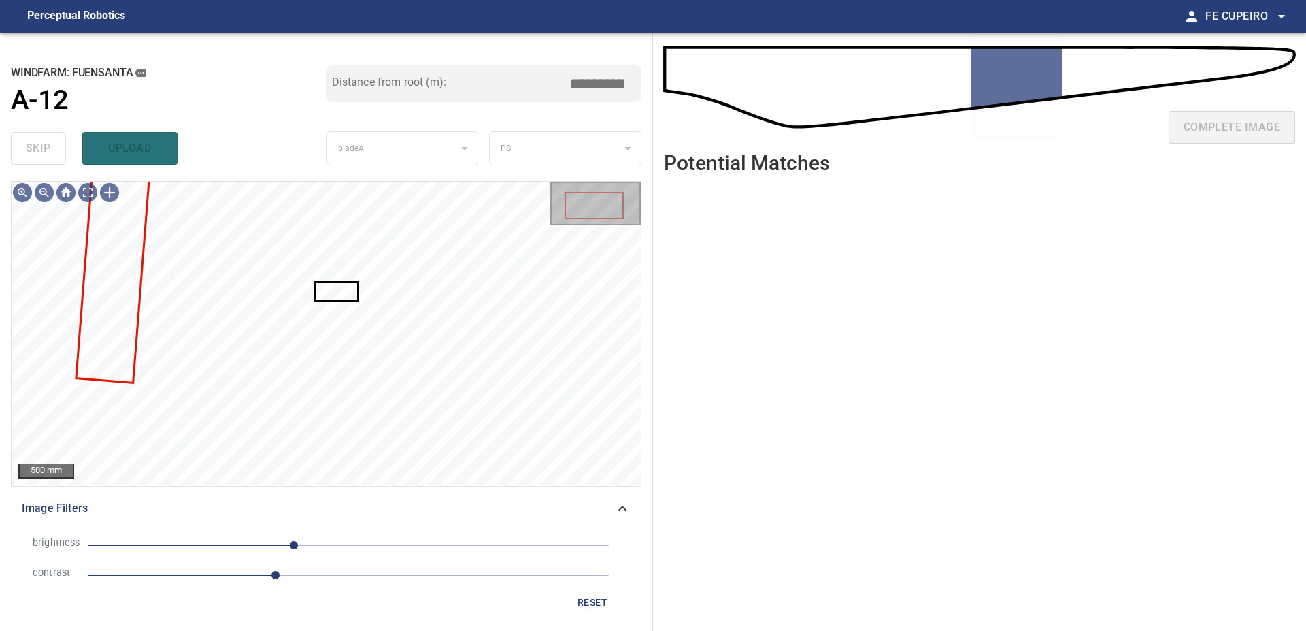
click at [554, 516] on span "Image Filters" at bounding box center [318, 508] width 593 height 16
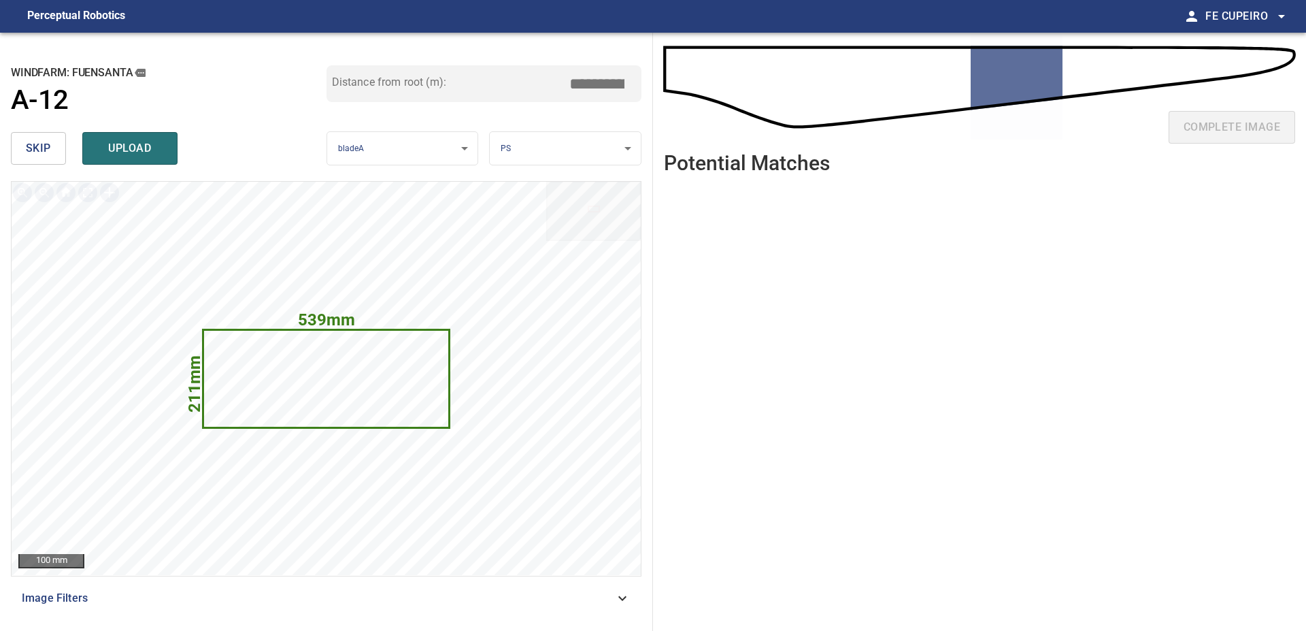
click at [613, 82] on input "*****" at bounding box center [602, 84] width 68 height 26
type input "*****"
click at [618, 120] on div "Distance from root (m): *****" at bounding box center [485, 95] width 316 height 61
click at [165, 159] on button "upload" at bounding box center [129, 148] width 95 height 33
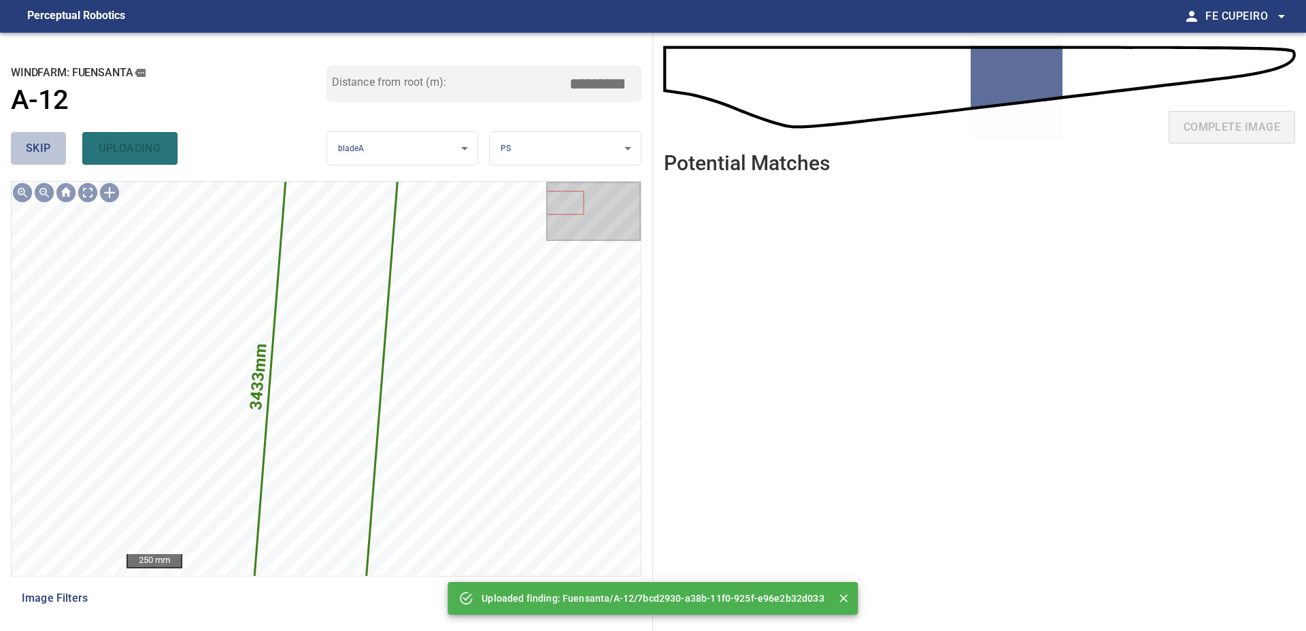
click at [61, 161] on button "skip" at bounding box center [38, 148] width 55 height 33
click at [61, 161] on div "skip uploading" at bounding box center [169, 149] width 316 height 44
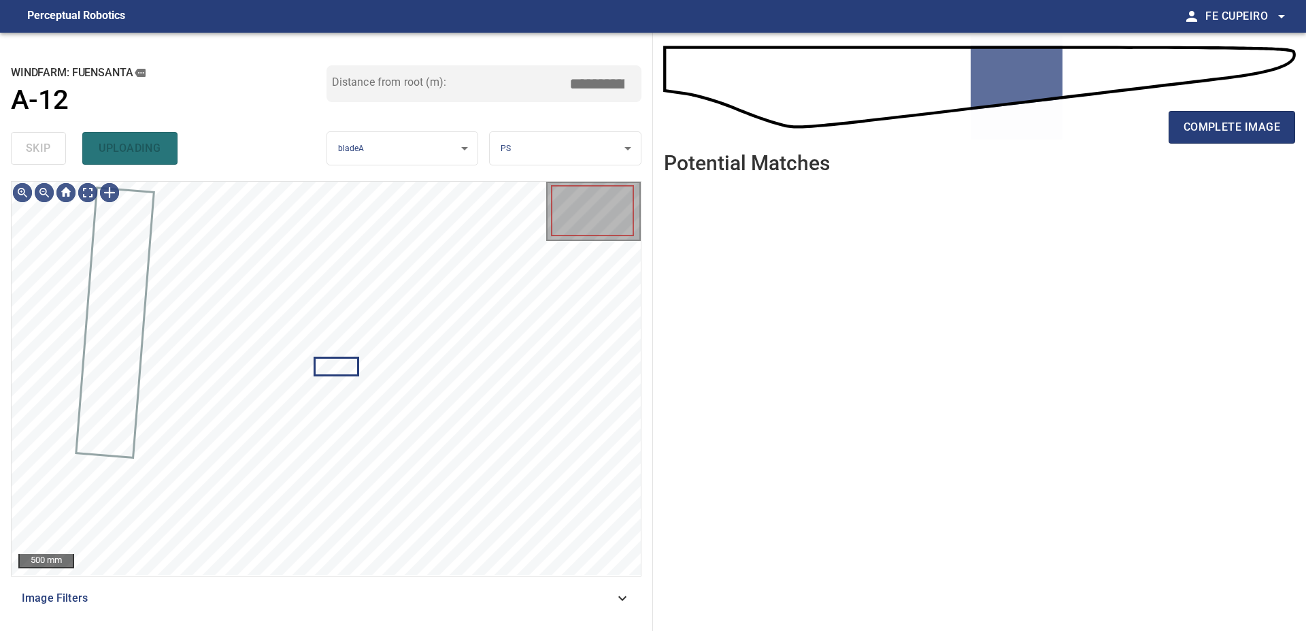
click at [61, 161] on div "skip uploading" at bounding box center [169, 149] width 316 height 44
click at [98, 199] on body "**********" at bounding box center [653, 315] width 1306 height 631
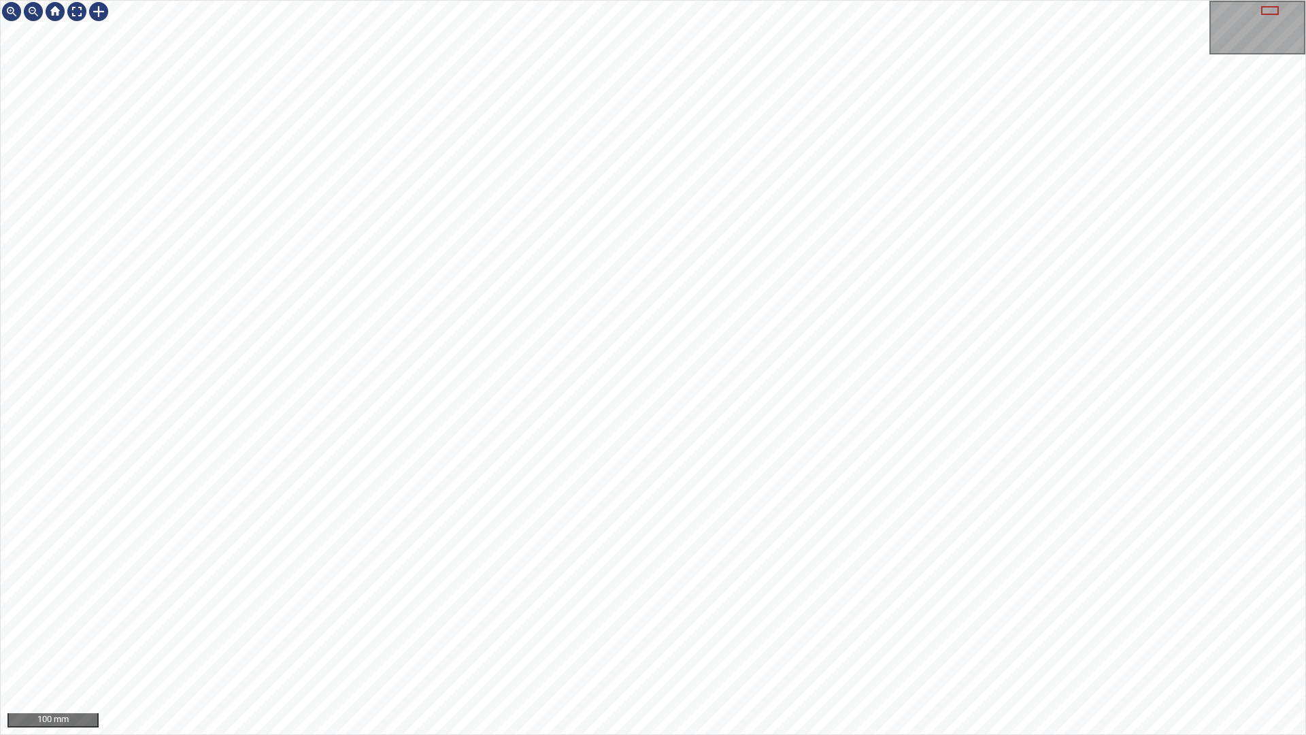
click at [903, 0] on div "100 mm" at bounding box center [653, 367] width 1306 height 735
click at [899, 0] on div "100 mm" at bounding box center [653, 367] width 1306 height 735
click at [822, 734] on div "50 mm" at bounding box center [653, 367] width 1306 height 735
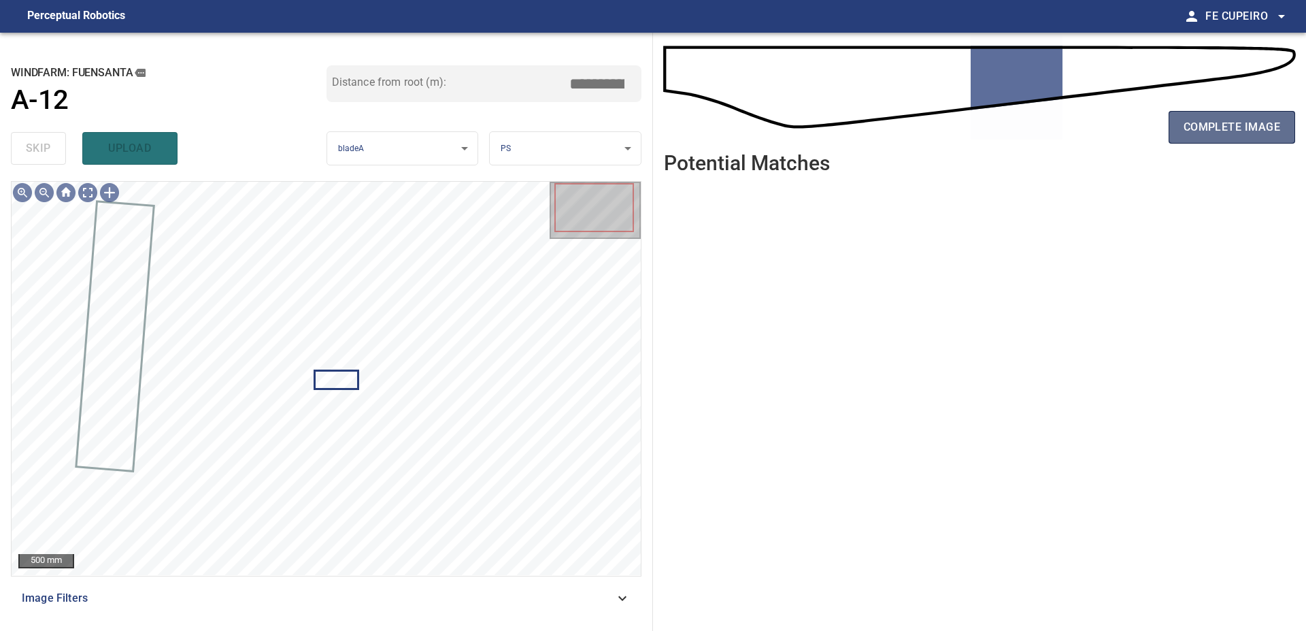
click at [1264, 130] on span "complete image" at bounding box center [1232, 127] width 97 height 19
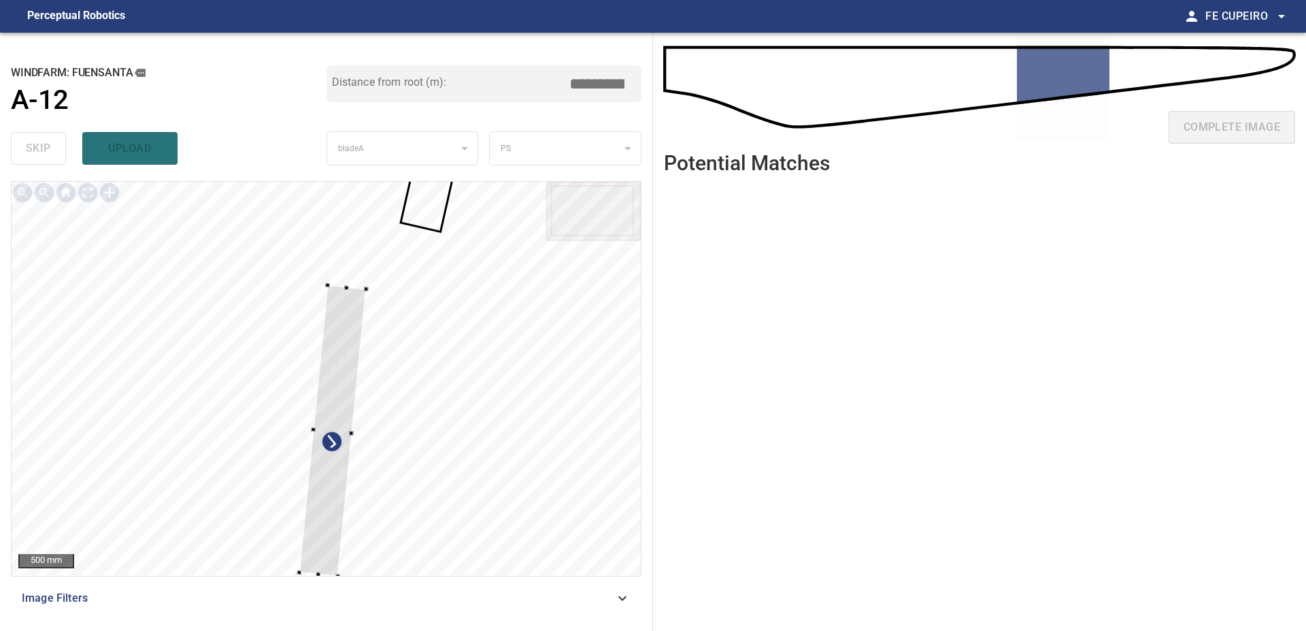
click at [106, 267] on div at bounding box center [326, 378] width 629 height 393
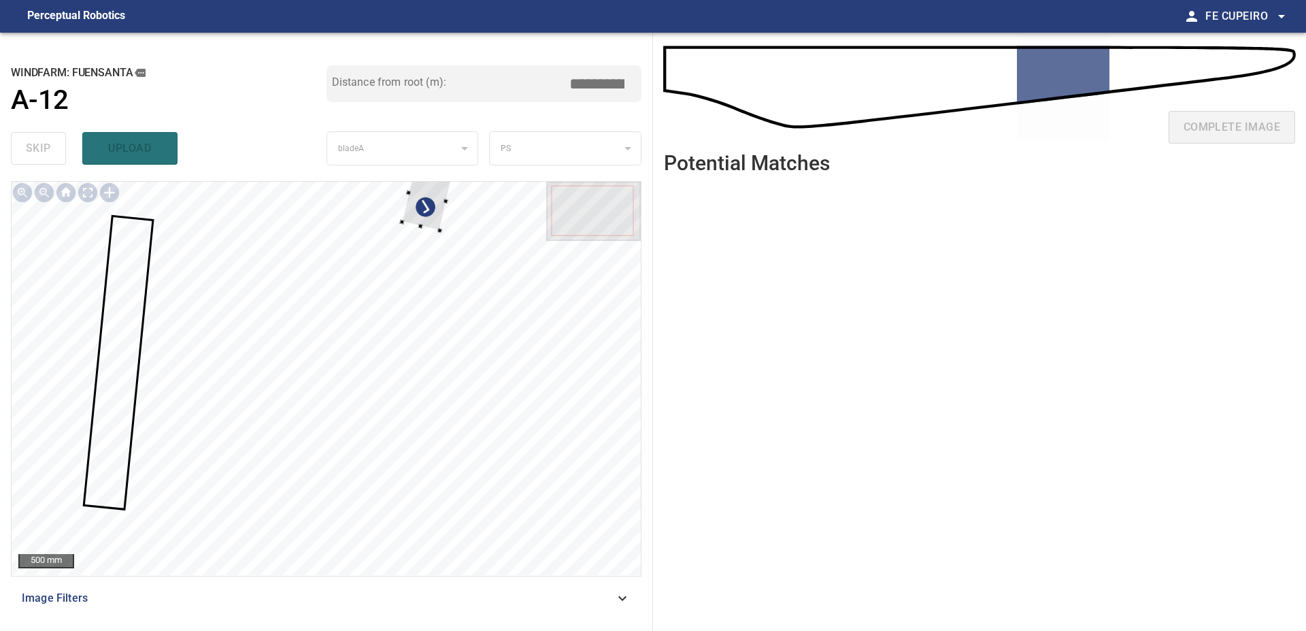
click at [420, 274] on div at bounding box center [326, 378] width 629 height 393
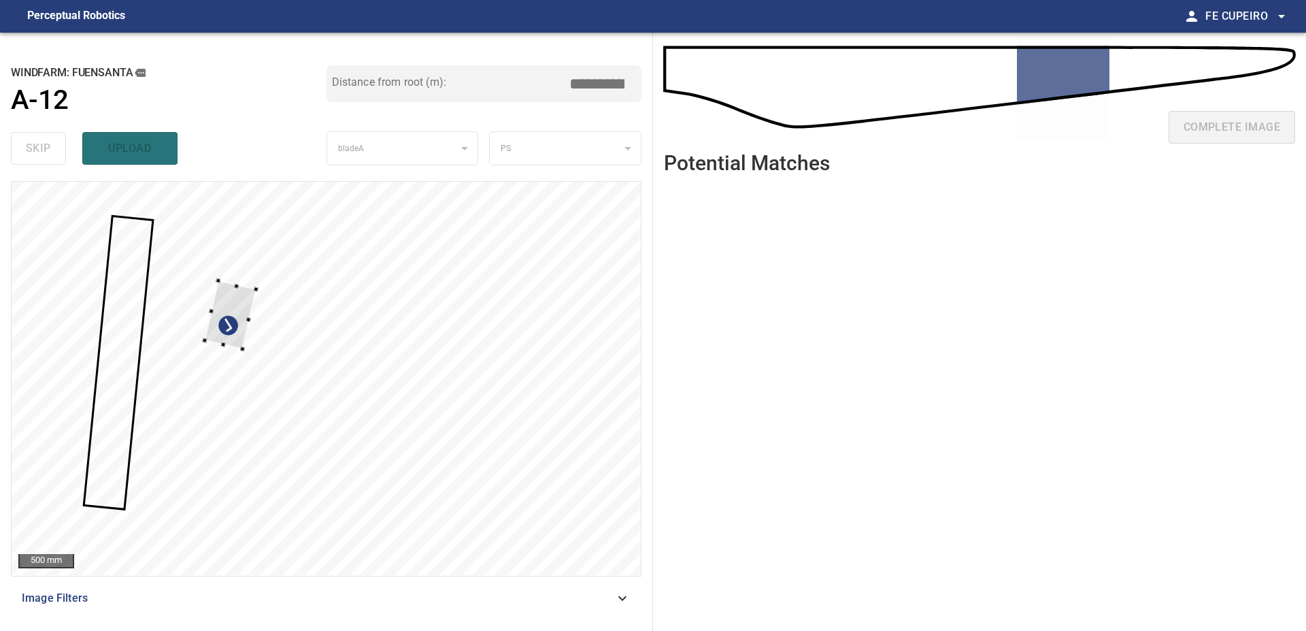
click at [205, 328] on div at bounding box center [326, 378] width 629 height 393
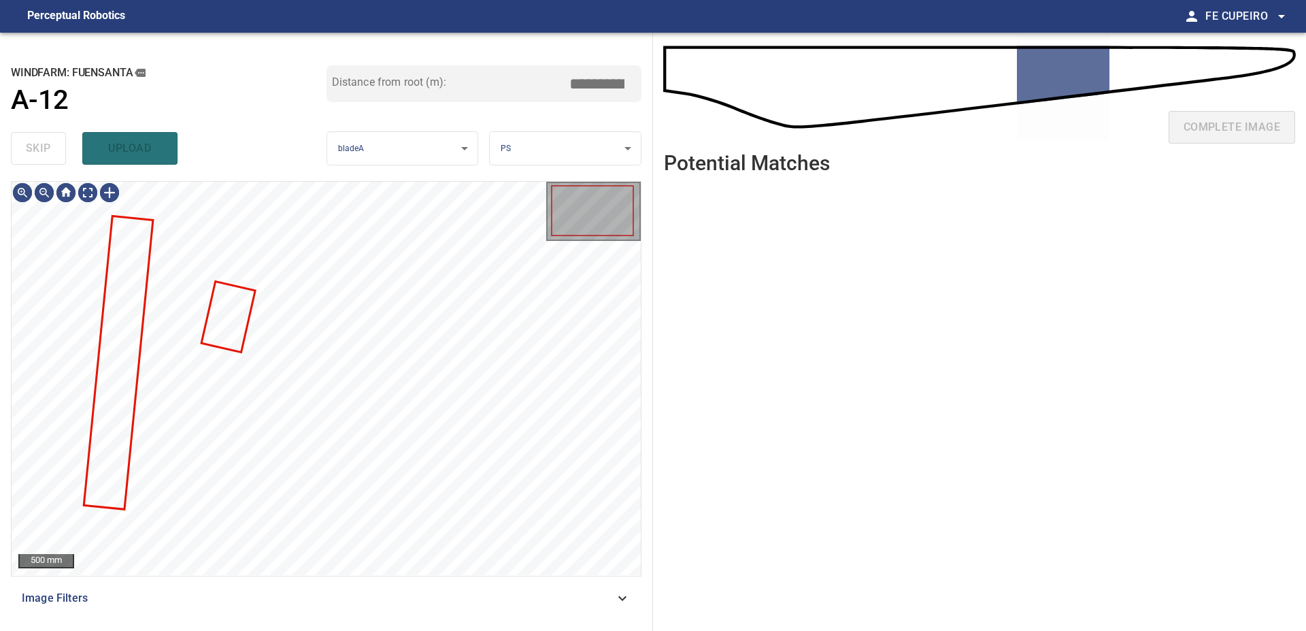
click at [339, 594] on span "Image Filters" at bounding box center [318, 598] width 593 height 16
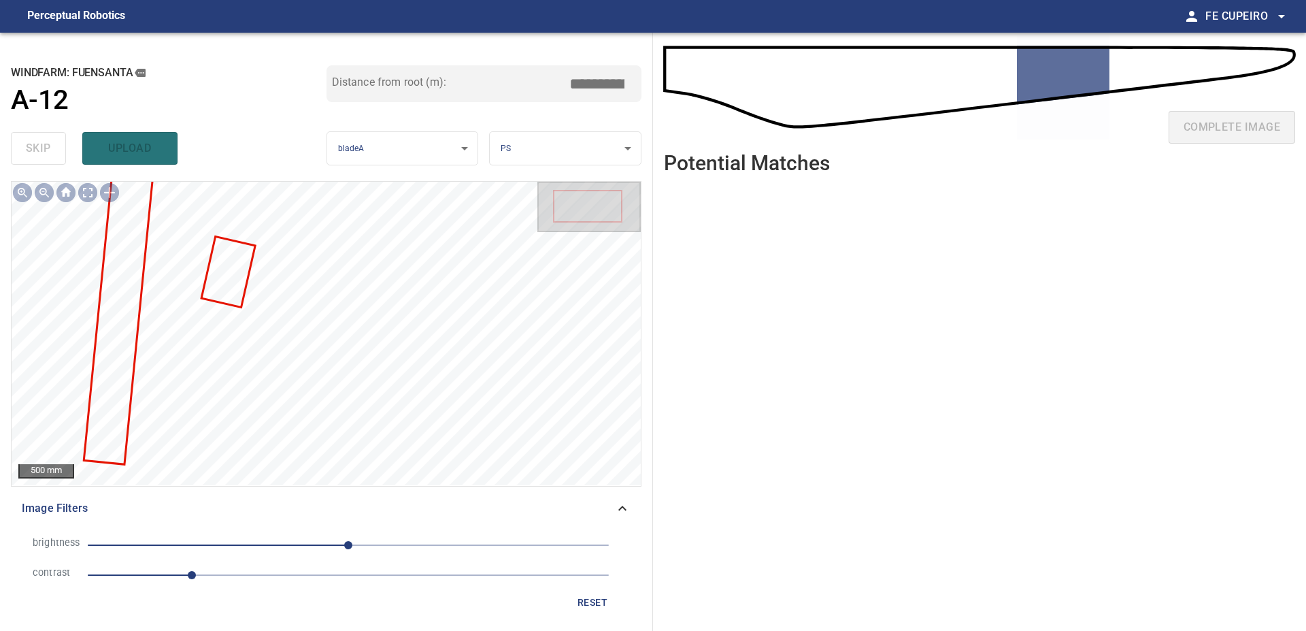
click at [254, 578] on span "1" at bounding box center [348, 574] width 521 height 19
click at [311, 546] on span "0" at bounding box center [348, 544] width 521 height 19
click at [290, 546] on span "-37" at bounding box center [348, 544] width 521 height 19
click at [97, 197] on body "**********" at bounding box center [653, 315] width 1306 height 631
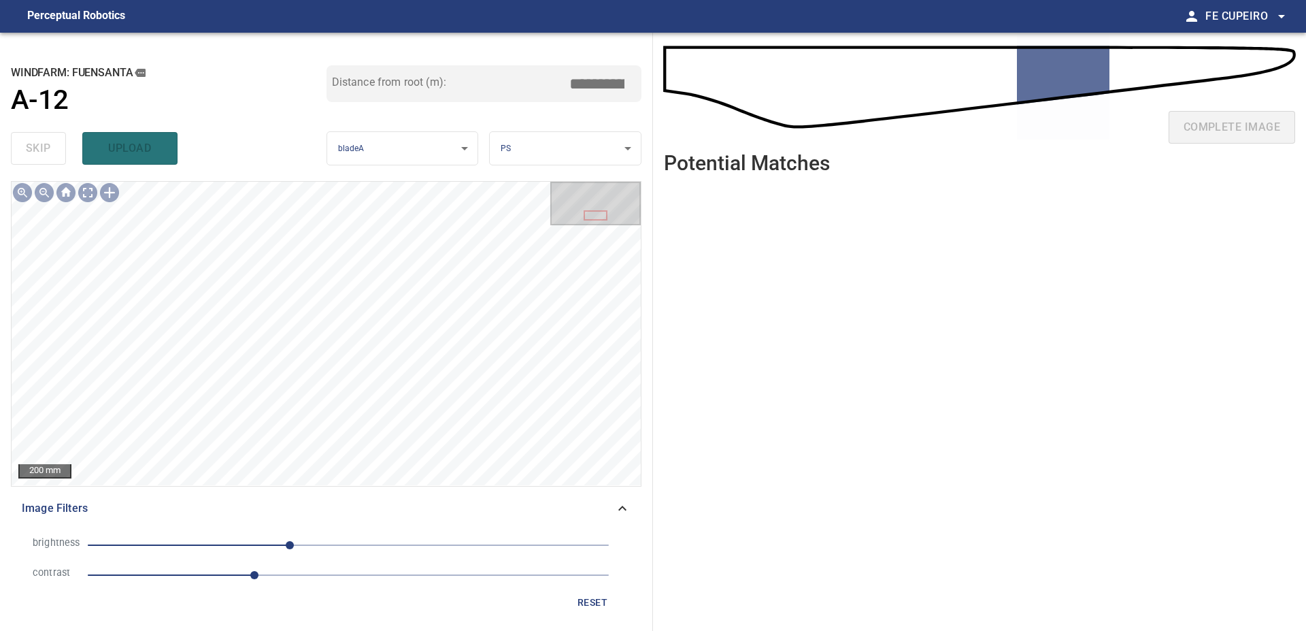
click at [276, 580] on span "1.6" at bounding box center [348, 574] width 521 height 19
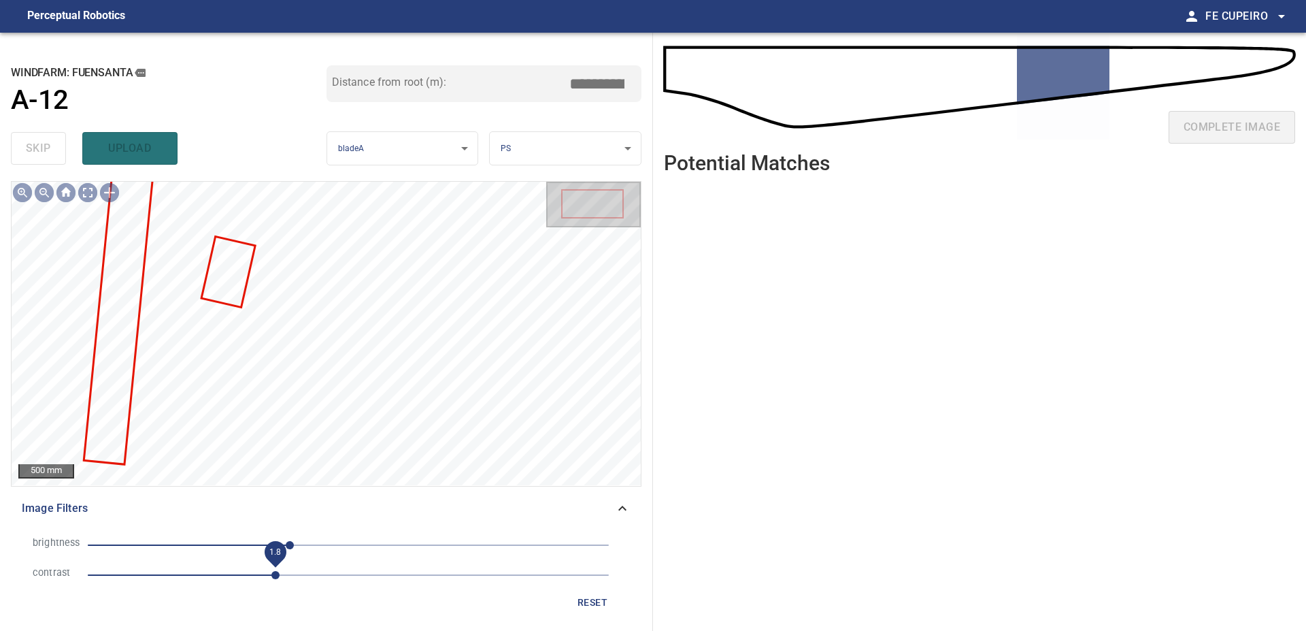
click at [280, 574] on span "1.8" at bounding box center [275, 575] width 8 height 8
click at [290, 571] on span "1.9" at bounding box center [286, 575] width 8 height 8
click at [92, 192] on body "**********" at bounding box center [653, 315] width 1306 height 631
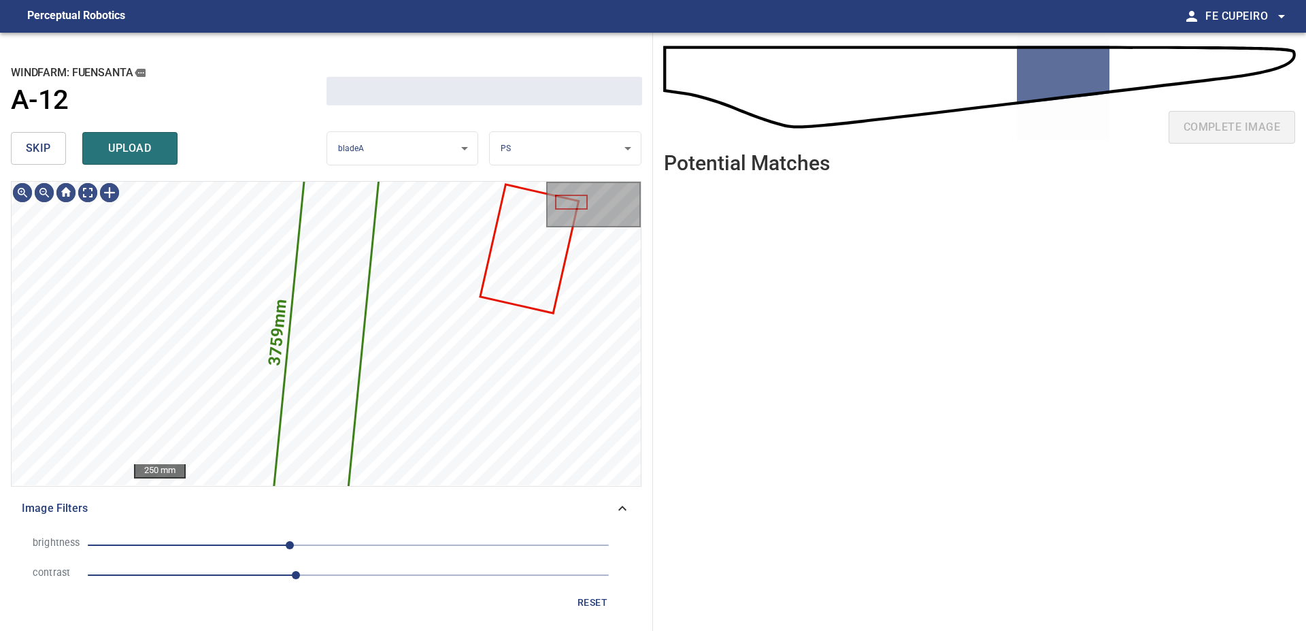
click at [55, 137] on button "skip" at bounding box center [38, 148] width 55 height 33
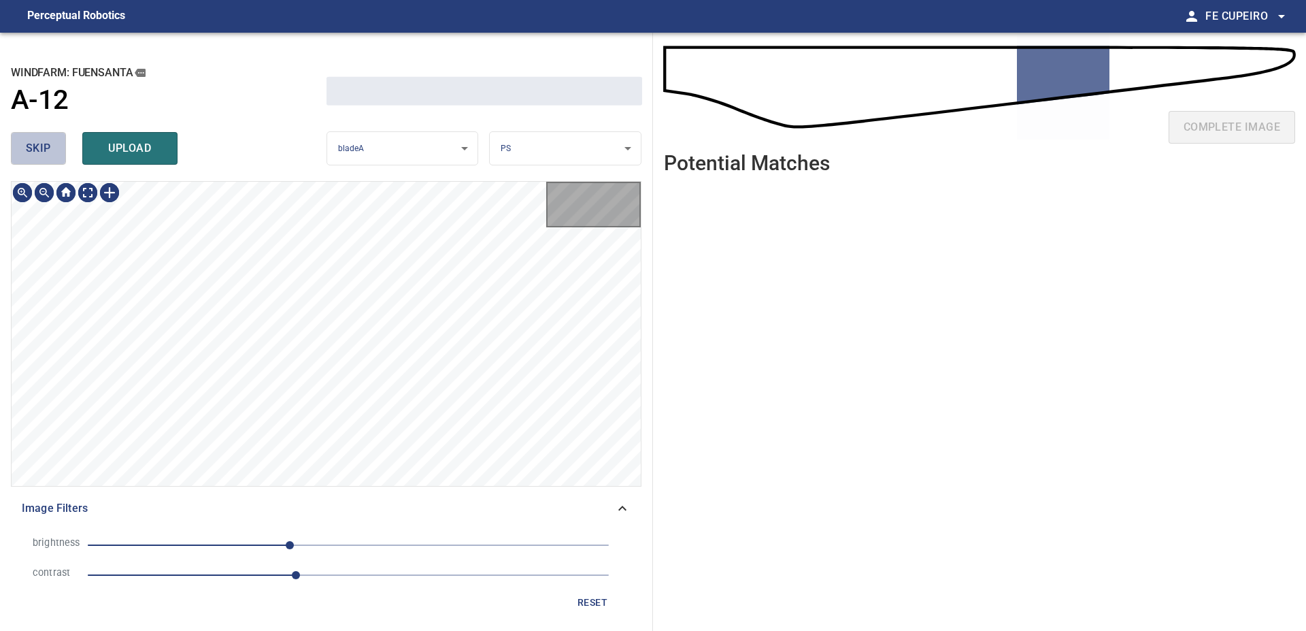
click at [55, 137] on button "skip" at bounding box center [38, 148] width 55 height 33
click at [55, 137] on div "skip upload" at bounding box center [169, 149] width 316 height 44
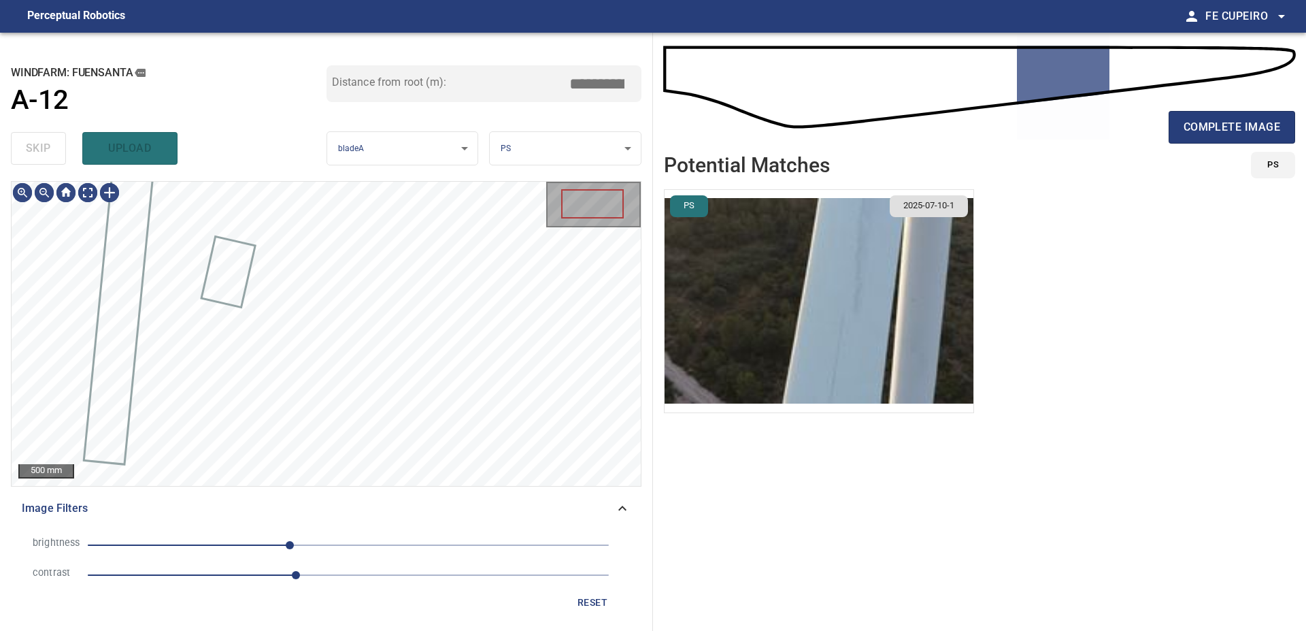
click at [55, 137] on div "skip upload" at bounding box center [169, 149] width 316 height 44
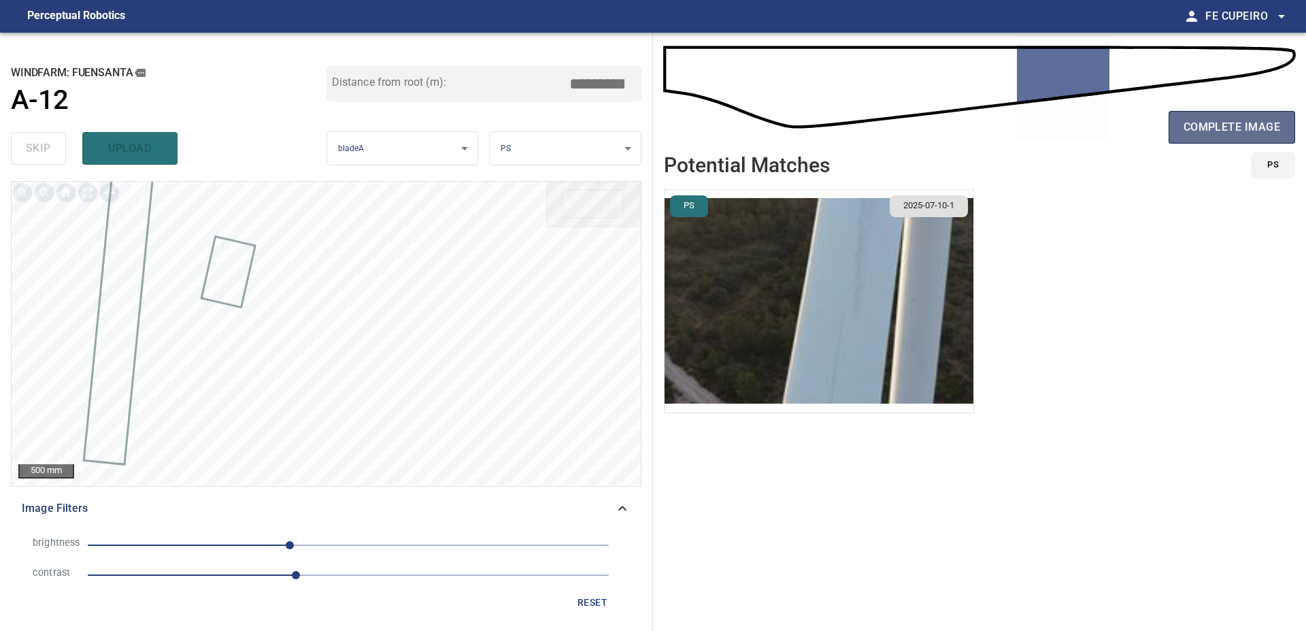
click at [1210, 130] on span "complete image" at bounding box center [1232, 127] width 97 height 19
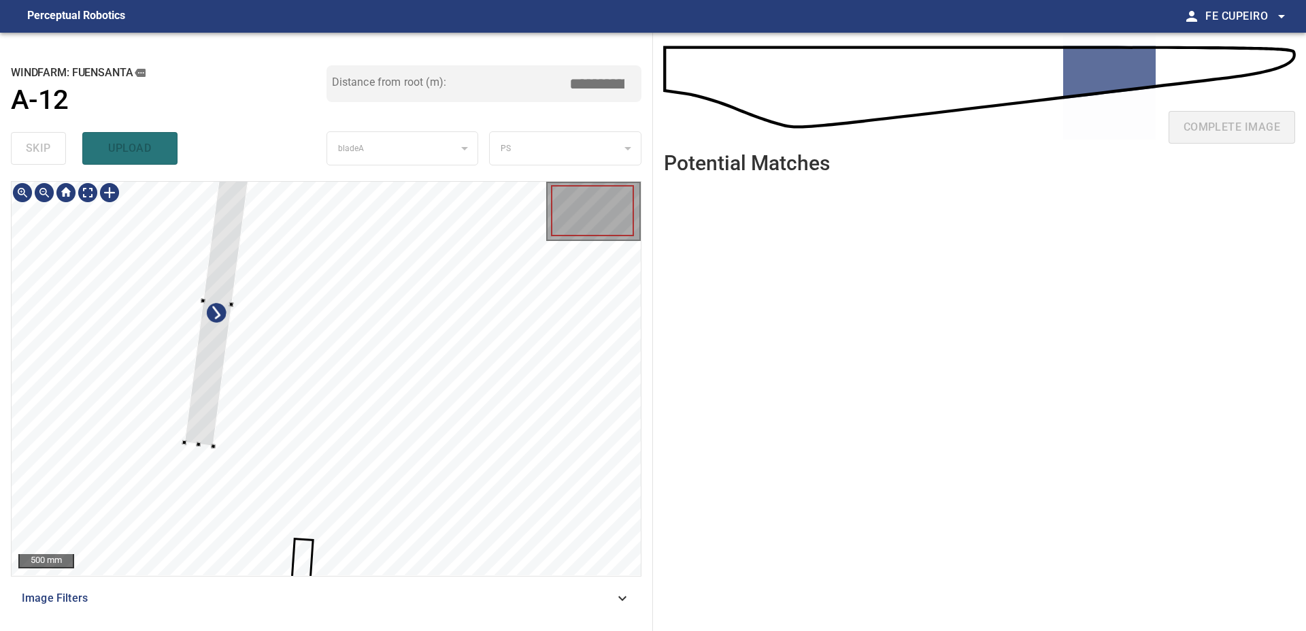
click at [201, 280] on div at bounding box center [326, 378] width 629 height 393
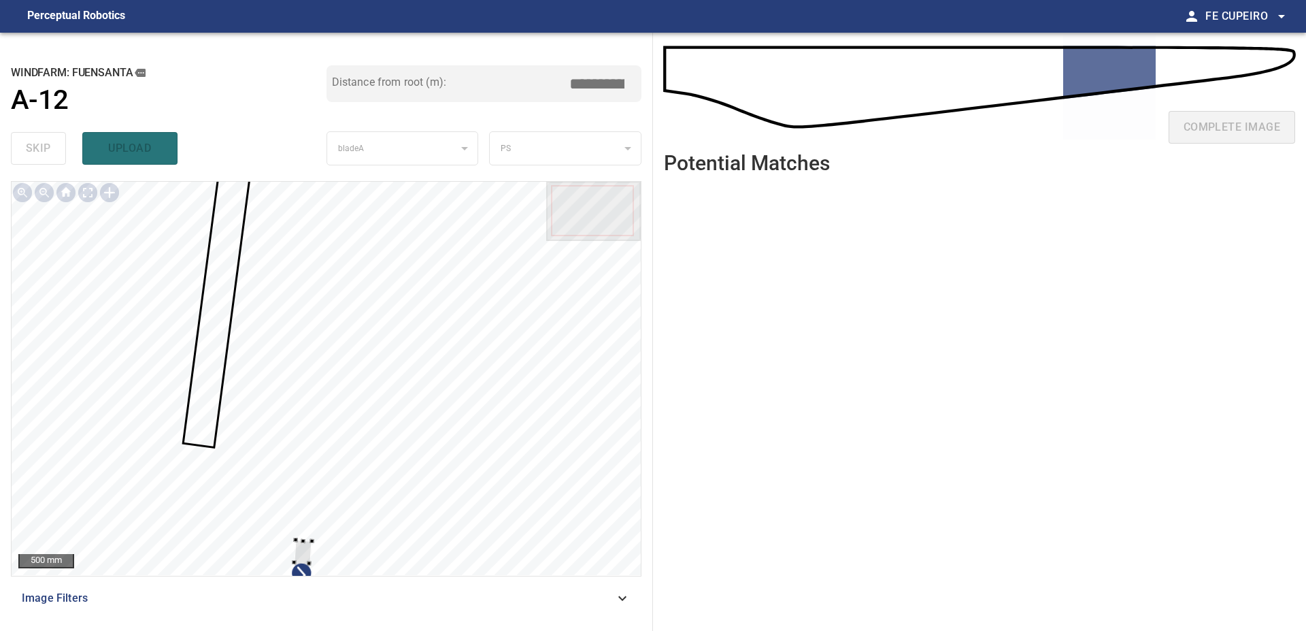
type input "****"
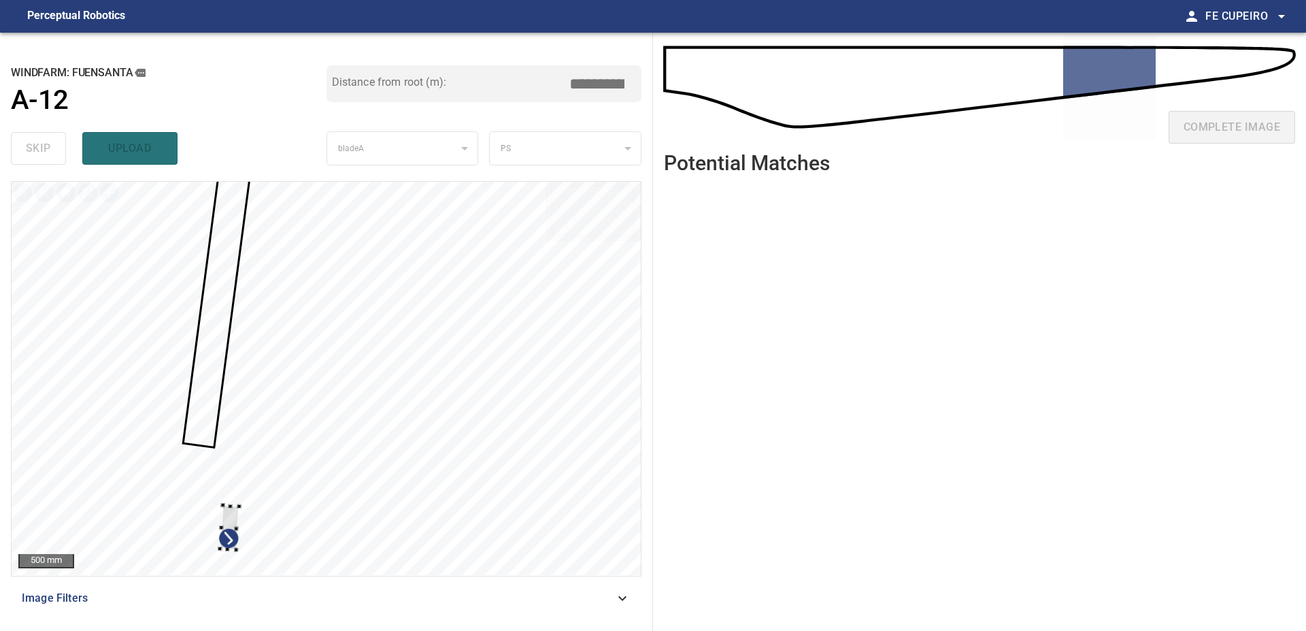
click at [96, 433] on div at bounding box center [326, 378] width 629 height 393
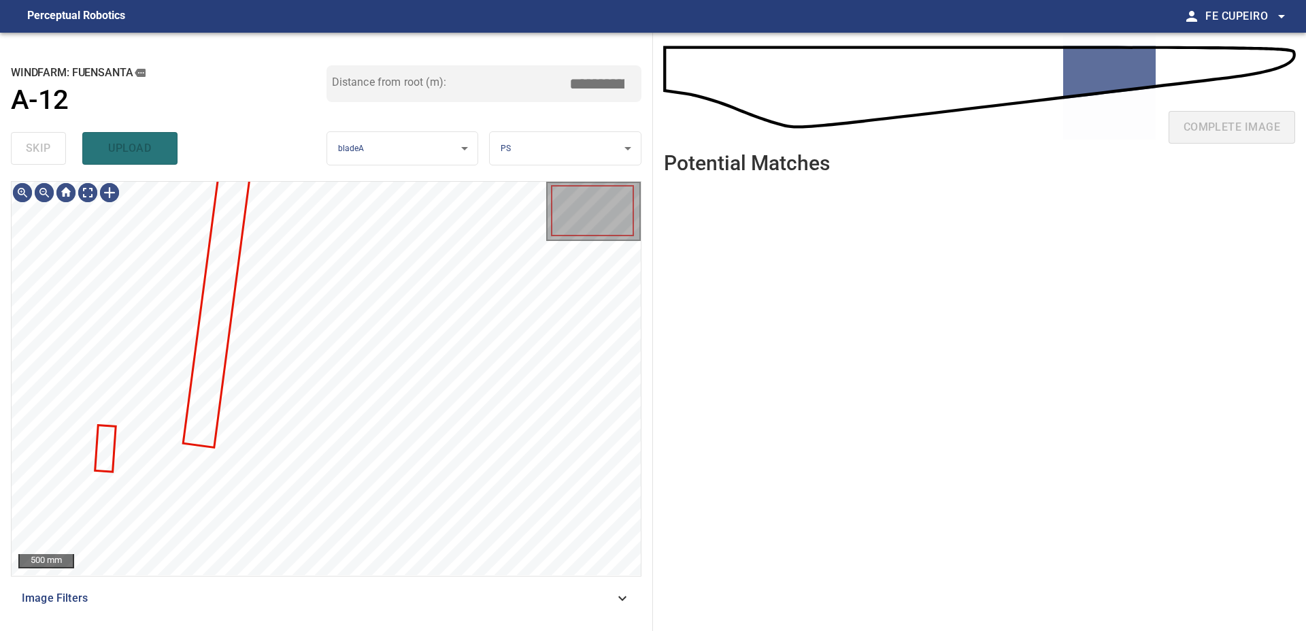
click at [288, 607] on div "Image Filters" at bounding box center [326, 598] width 631 height 33
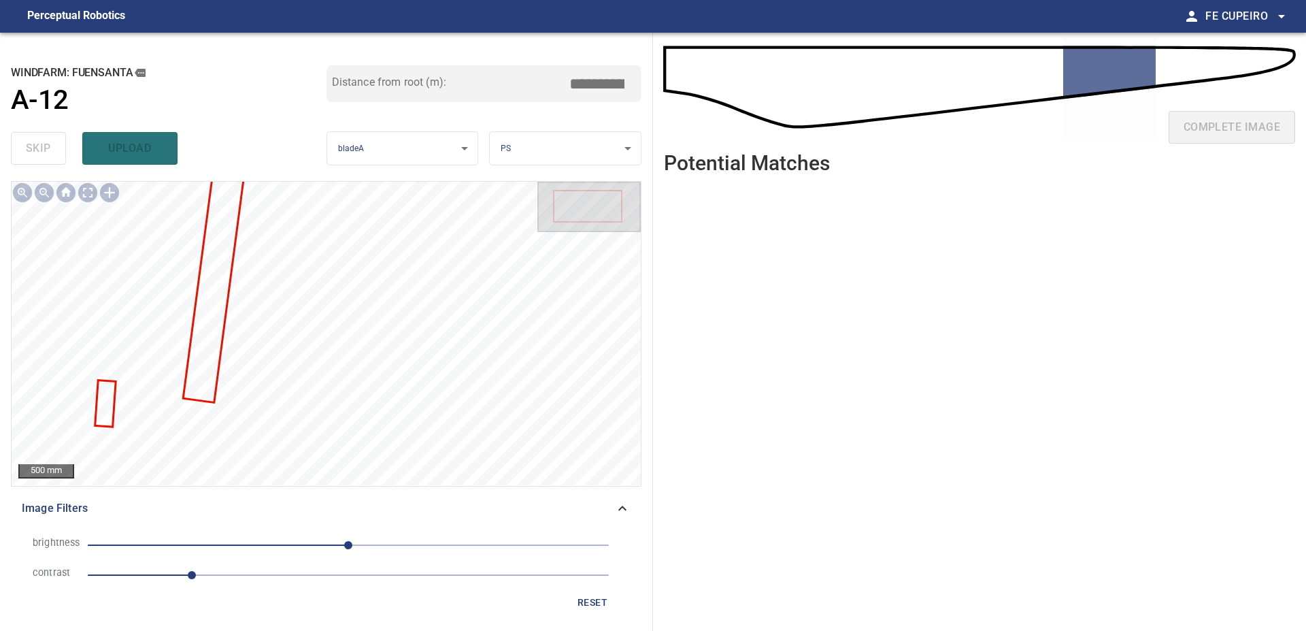
click at [278, 571] on span "1" at bounding box center [348, 574] width 521 height 19
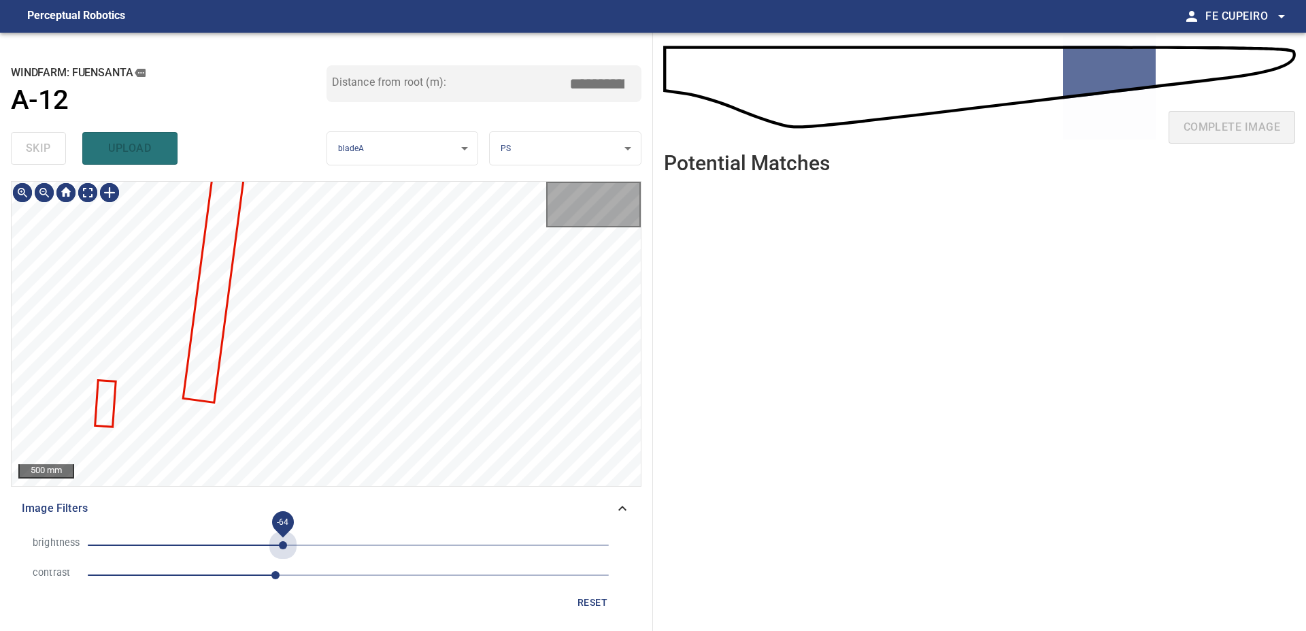
click at [283, 540] on span "-64" at bounding box center [348, 544] width 521 height 19
click at [285, 541] on span "-62" at bounding box center [285, 545] width 8 height 8
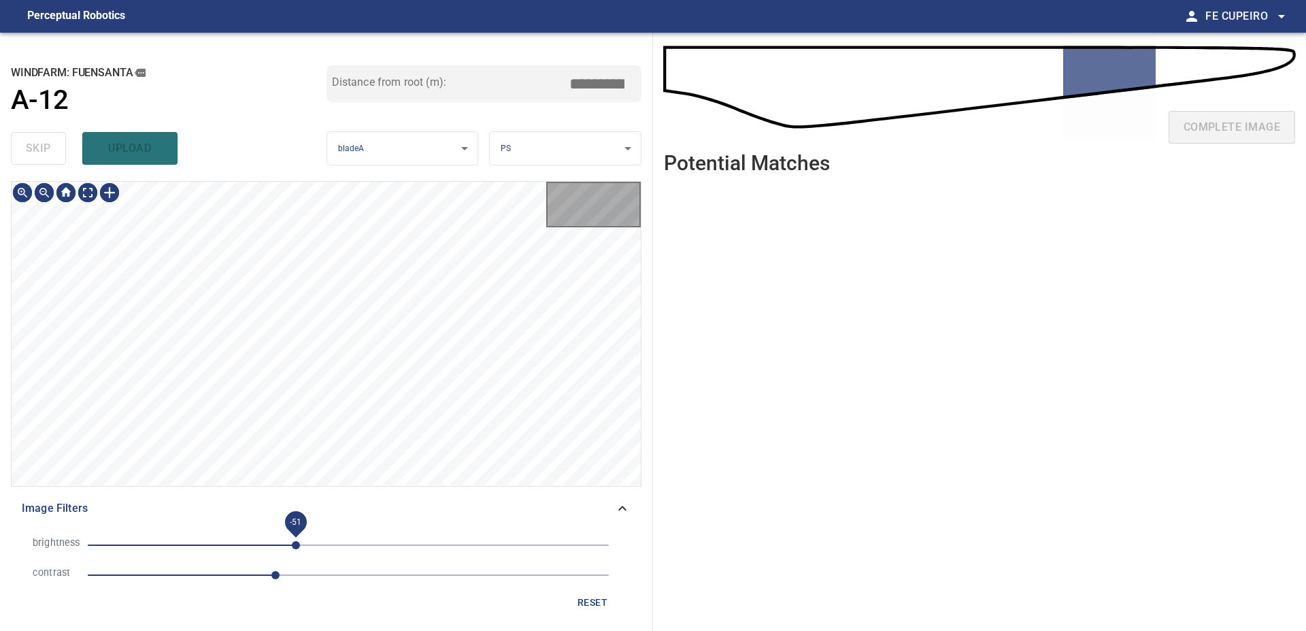
click at [297, 541] on span "-51" at bounding box center [296, 545] width 8 height 8
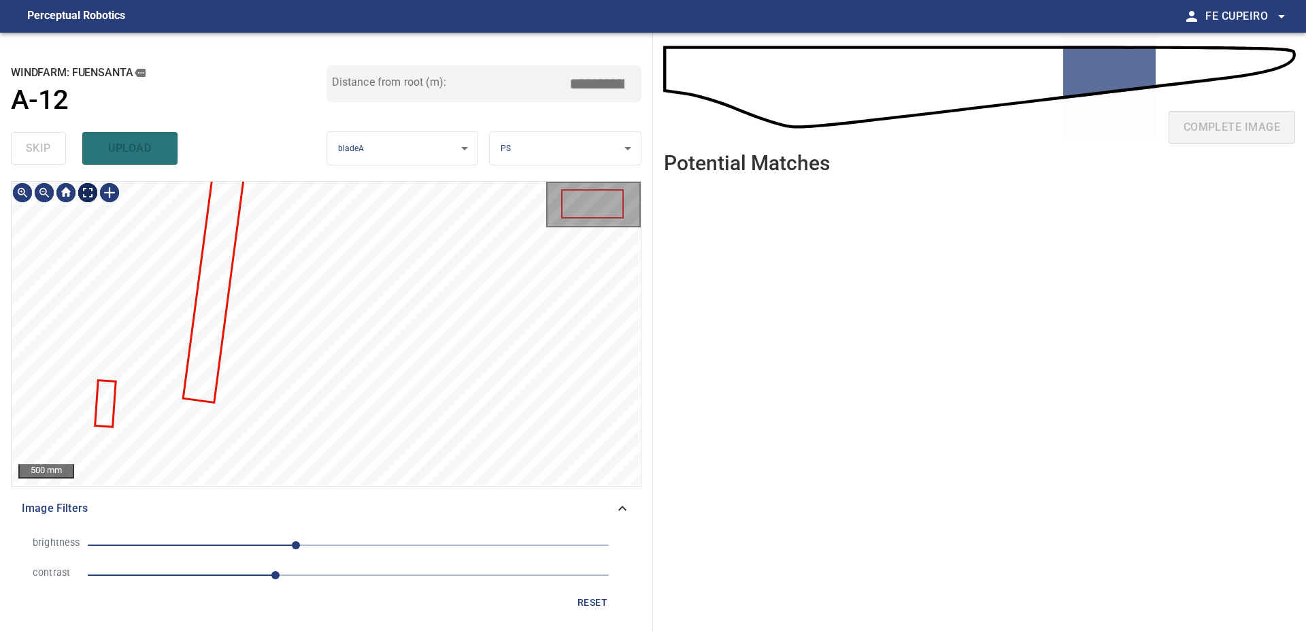
click at [86, 193] on body "**********" at bounding box center [653, 315] width 1306 height 631
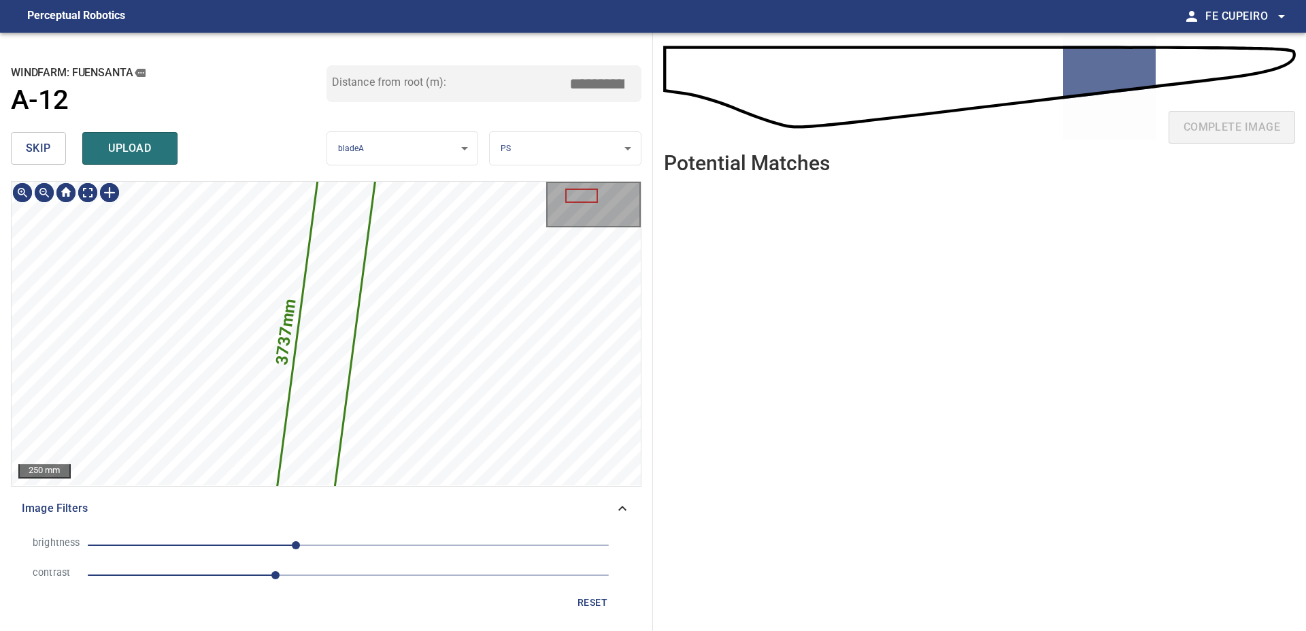
type input "****"
click at [42, 152] on span "skip" at bounding box center [38, 148] width 25 height 19
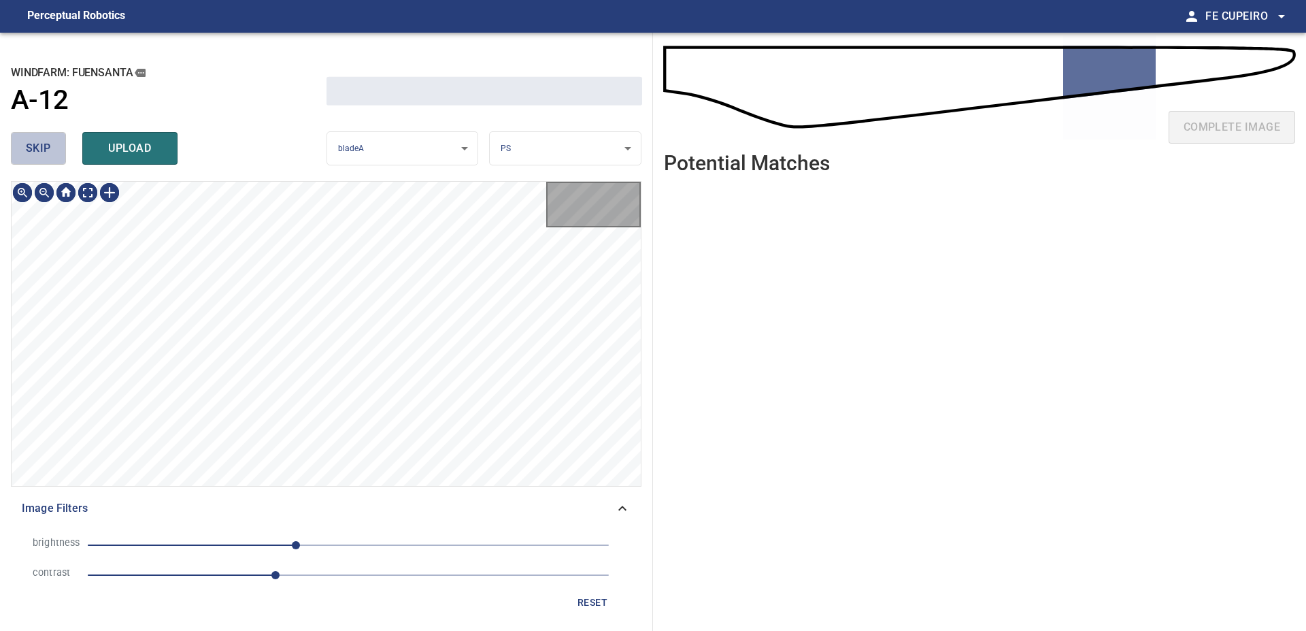
click at [42, 152] on span "skip" at bounding box center [38, 148] width 25 height 19
click at [42, 152] on div "skip upload" at bounding box center [169, 149] width 316 height 44
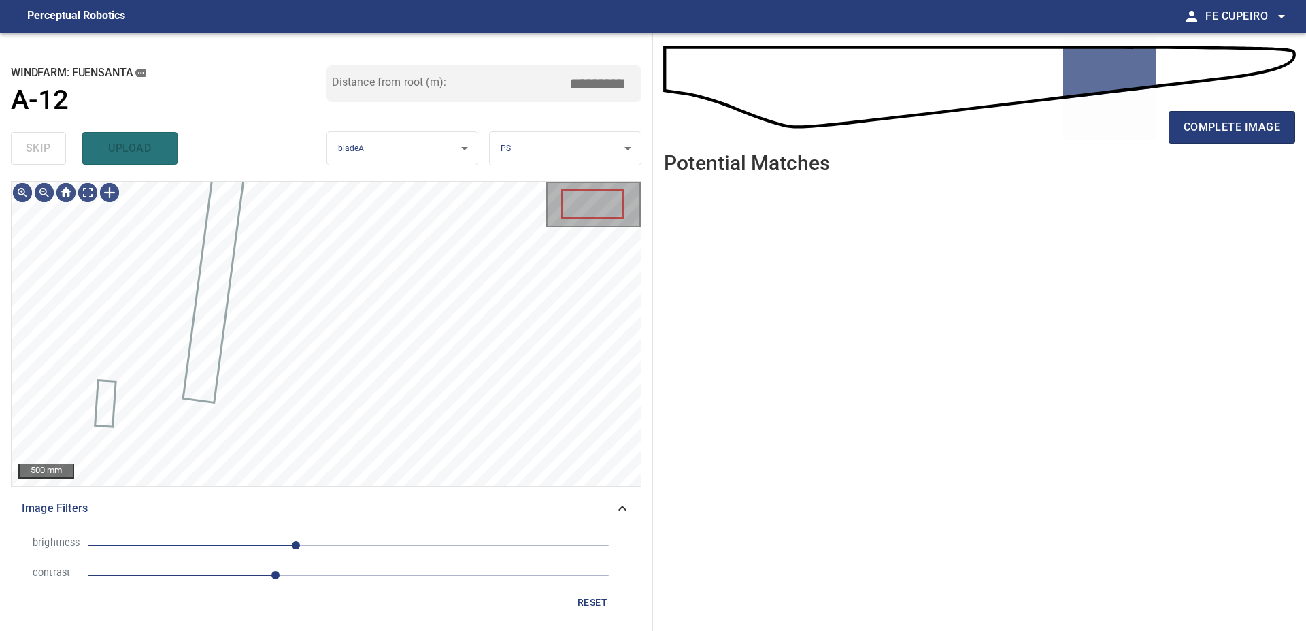
drag, startPoint x: 42, startPoint y: 152, endPoint x: 54, endPoint y: 146, distance: 12.8
click at [42, 150] on div "skip upload" at bounding box center [169, 149] width 316 height 44
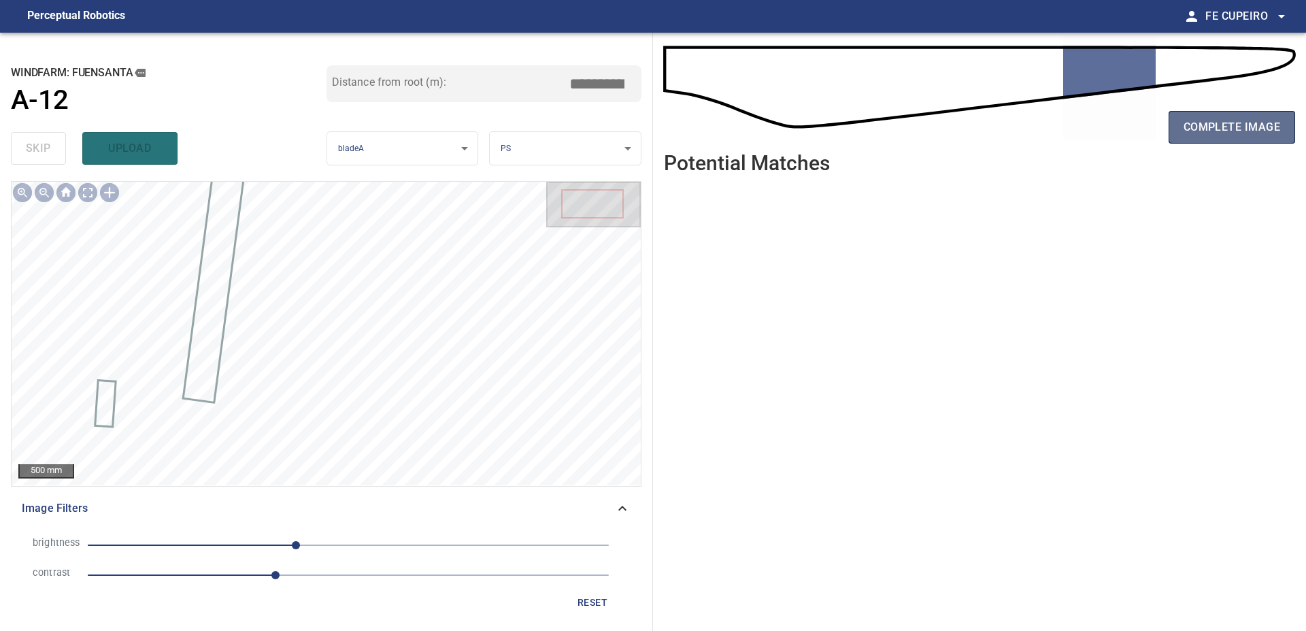
click at [1193, 120] on span "complete image" at bounding box center [1232, 127] width 97 height 19
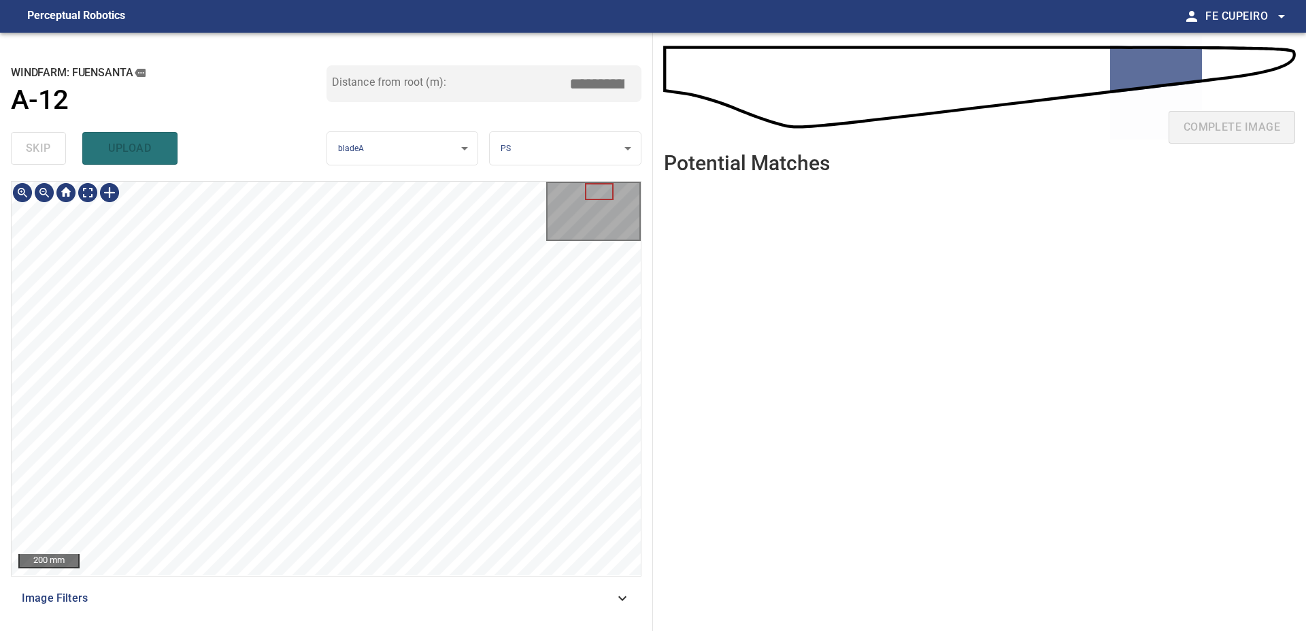
click at [502, 86] on div "**********" at bounding box center [326, 332] width 653 height 598
click at [446, 137] on div "**********" at bounding box center [326, 332] width 653 height 598
click at [465, 153] on div "**********" at bounding box center [326, 332] width 653 height 598
click at [493, 170] on div "**********" at bounding box center [326, 332] width 653 height 598
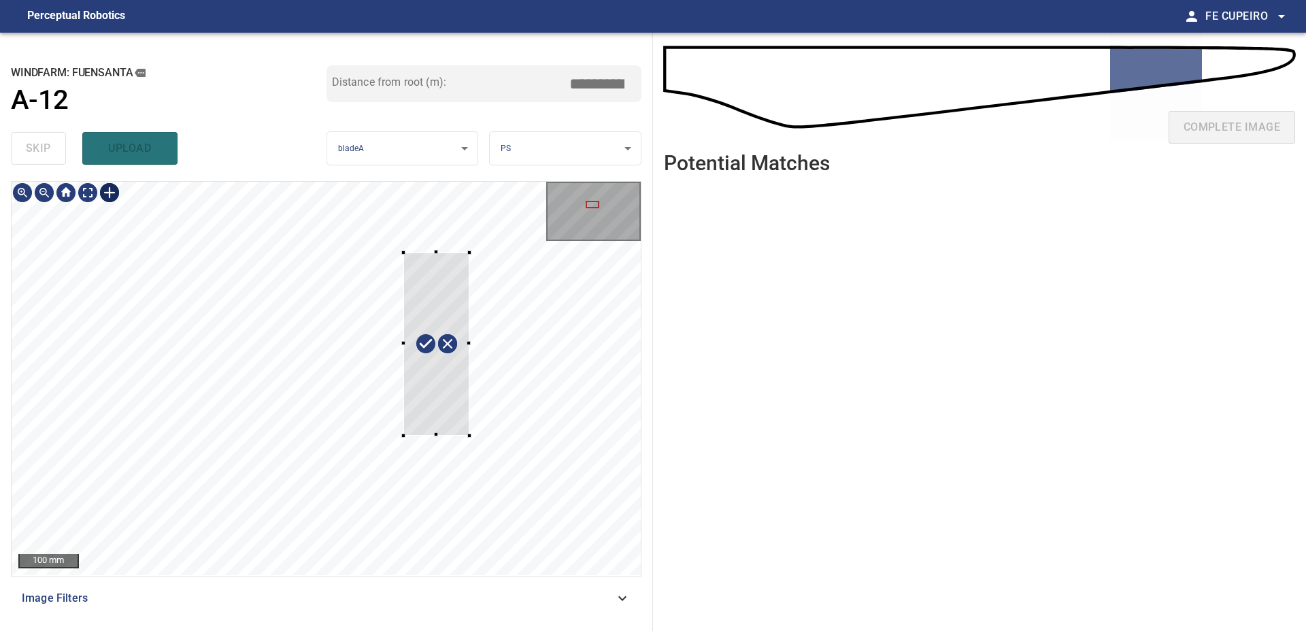
click at [469, 436] on div at bounding box center [326, 378] width 629 height 393
click at [435, 399] on div at bounding box center [431, 341] width 95 height 192
click at [445, 302] on div at bounding box center [431, 337] width 95 height 192
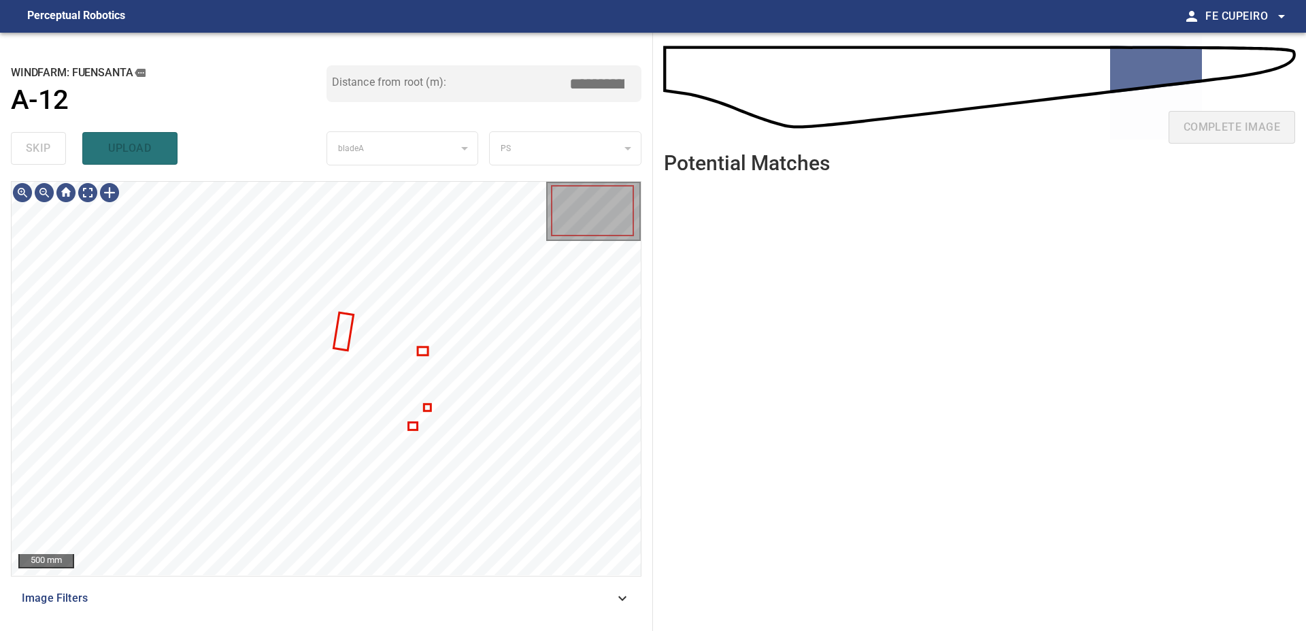
click at [387, 602] on span "Image Filters" at bounding box center [318, 598] width 593 height 16
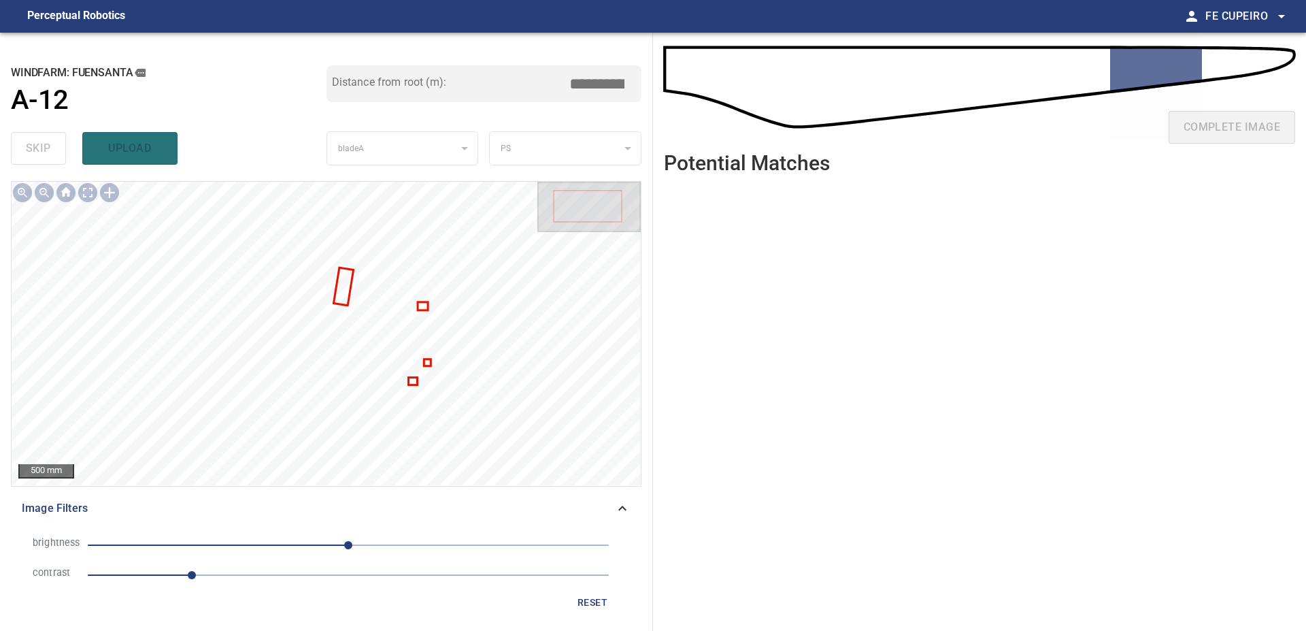
click at [250, 574] on span "1" at bounding box center [348, 574] width 521 height 19
click at [319, 546] on span "-29" at bounding box center [348, 544] width 521 height 19
click at [304, 545] on span "-29" at bounding box center [348, 544] width 521 height 19
click at [90, 193] on body "**********" at bounding box center [653, 315] width 1306 height 631
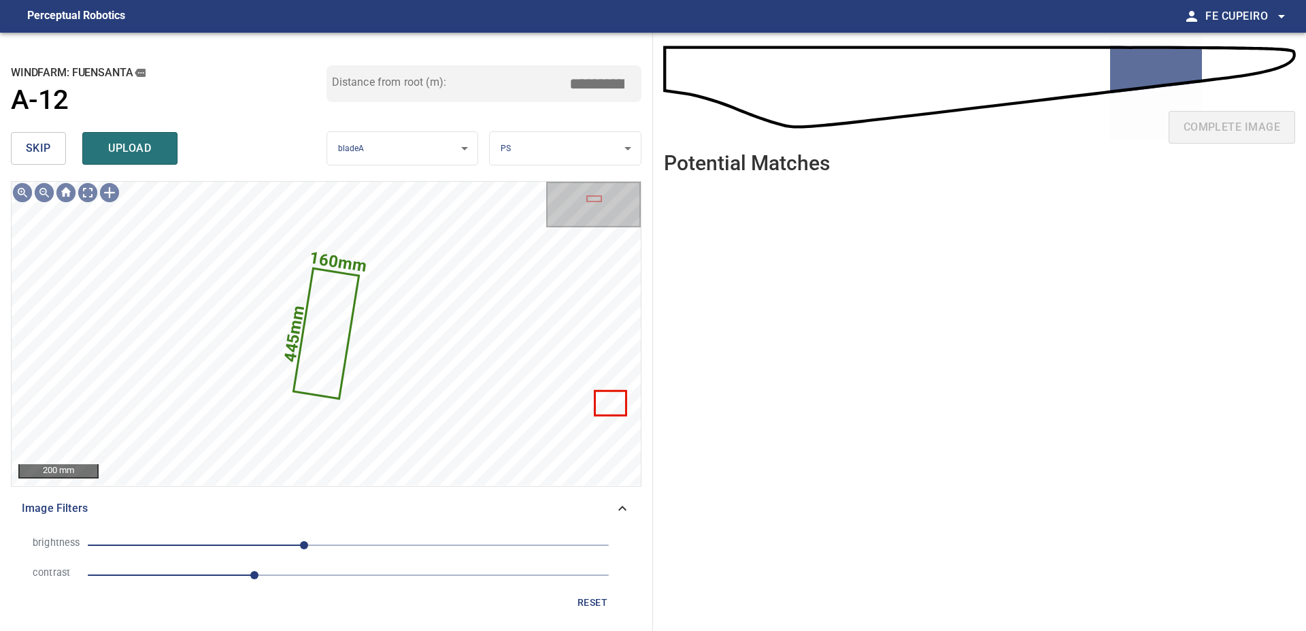
click at [619, 90] on input "*****" at bounding box center [602, 84] width 68 height 26
click at [595, 114] on div "Distance from root (m): ****" at bounding box center [485, 95] width 316 height 61
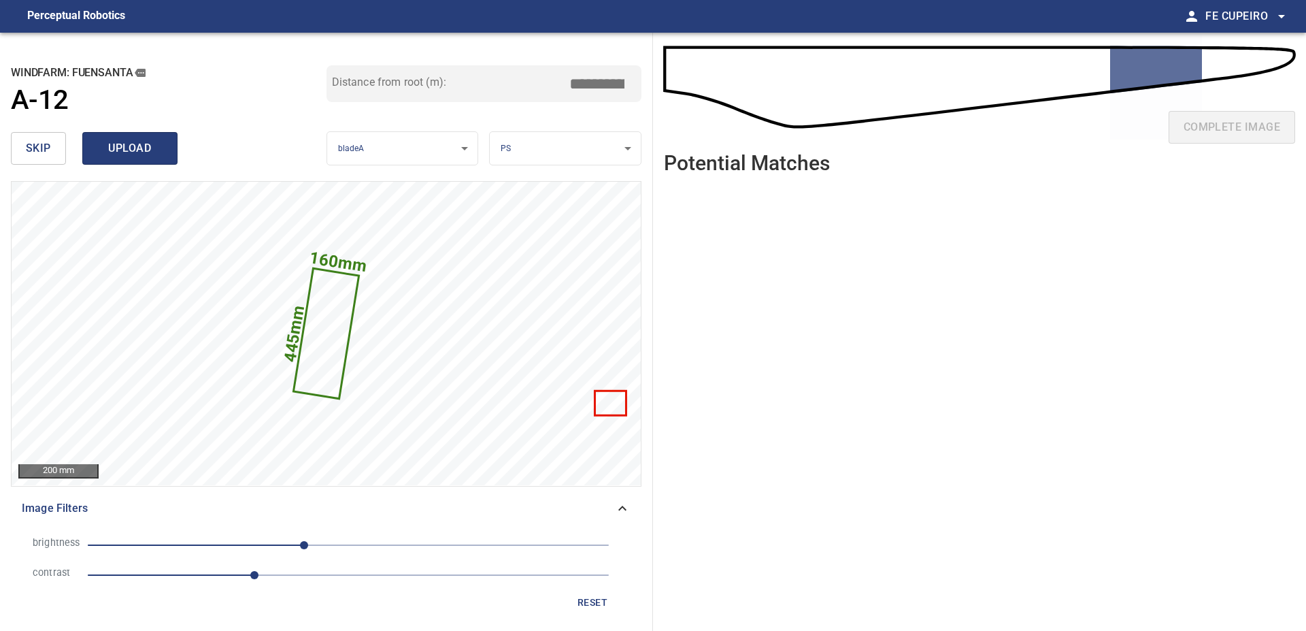
click at [167, 143] on button "upload" at bounding box center [129, 148] width 95 height 33
type input "****"
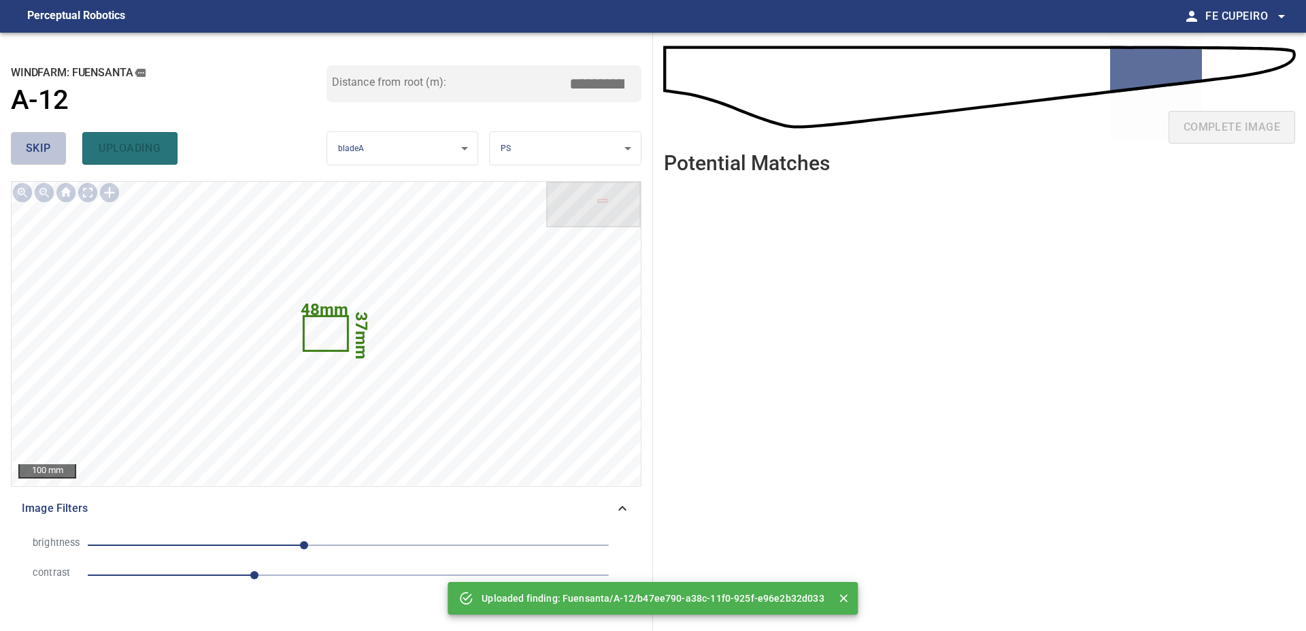
click at [47, 157] on span "skip" at bounding box center [38, 148] width 25 height 19
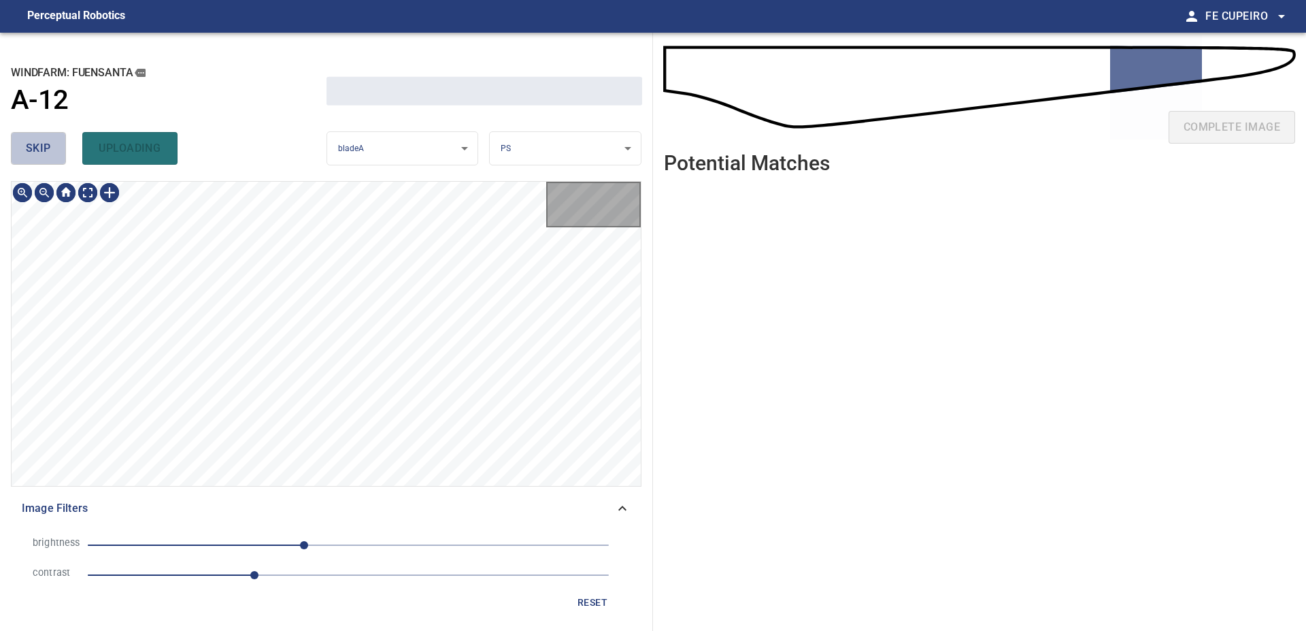
click at [46, 157] on span "skip" at bounding box center [38, 148] width 25 height 19
click at [46, 157] on div "skip uploading" at bounding box center [169, 149] width 316 height 44
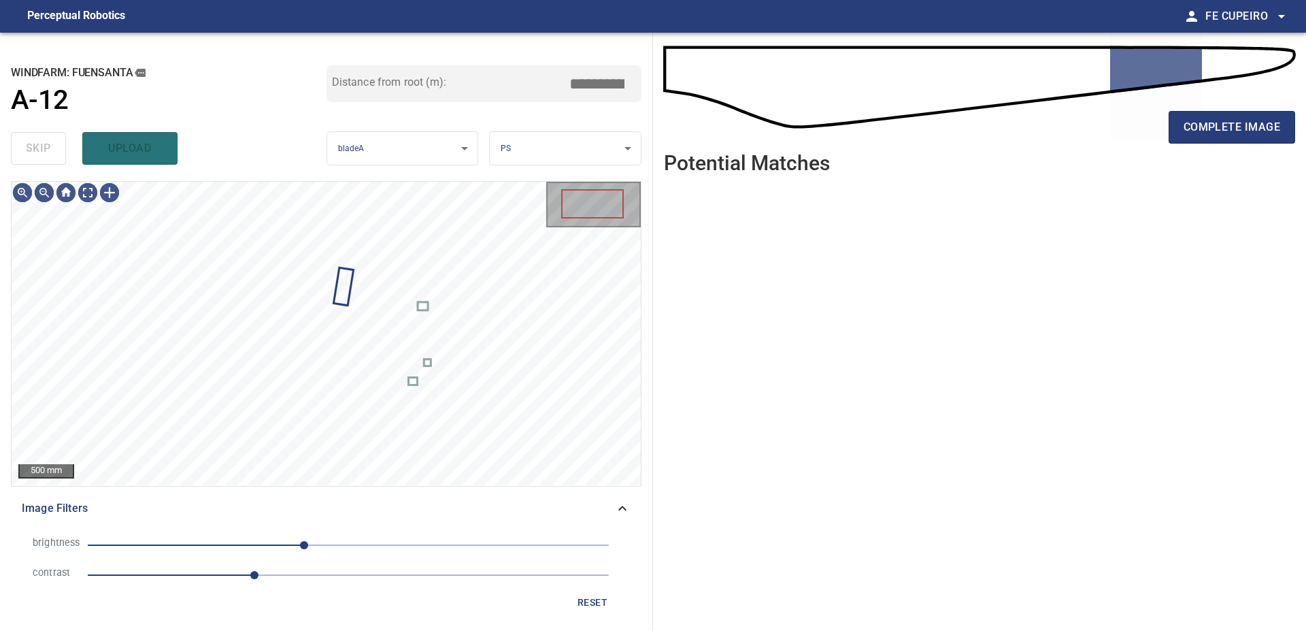
click at [44, 157] on div "skip upload" at bounding box center [169, 149] width 316 height 44
click at [90, 197] on body "**********" at bounding box center [653, 315] width 1306 height 631
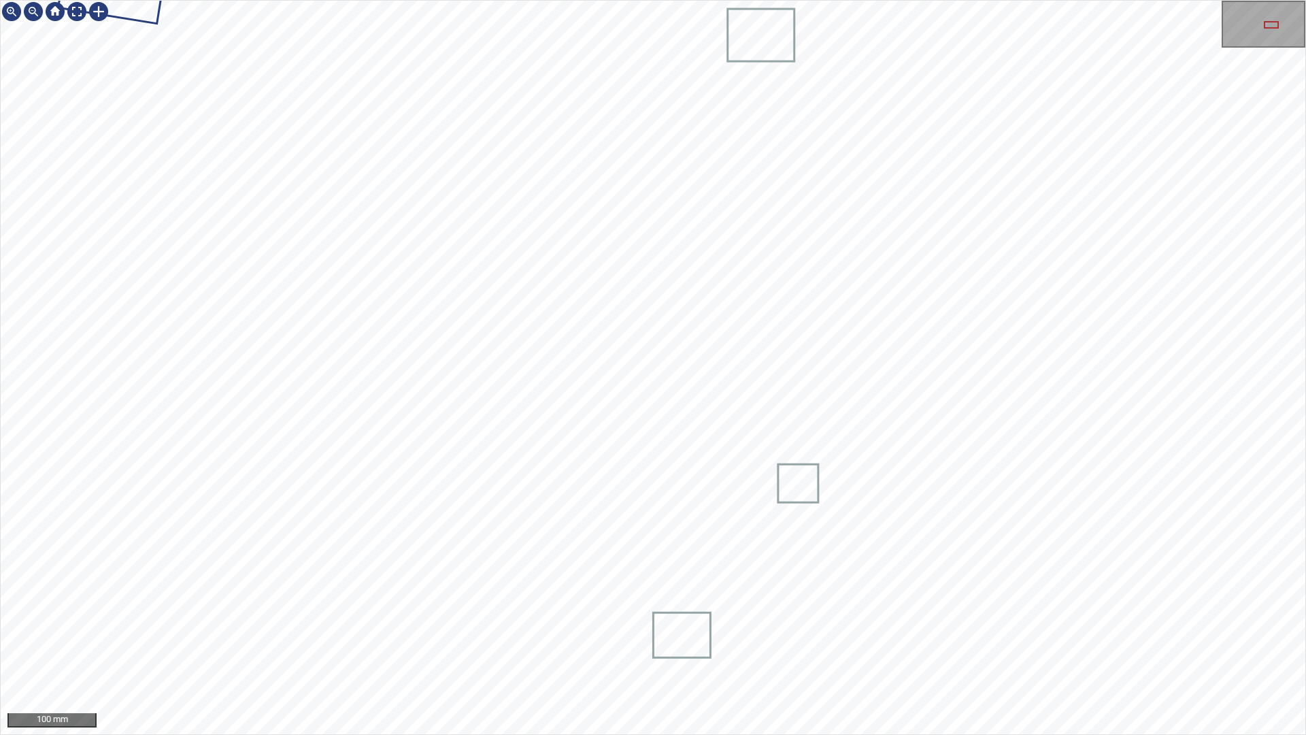
click at [800, 594] on div at bounding box center [653, 367] width 1305 height 733
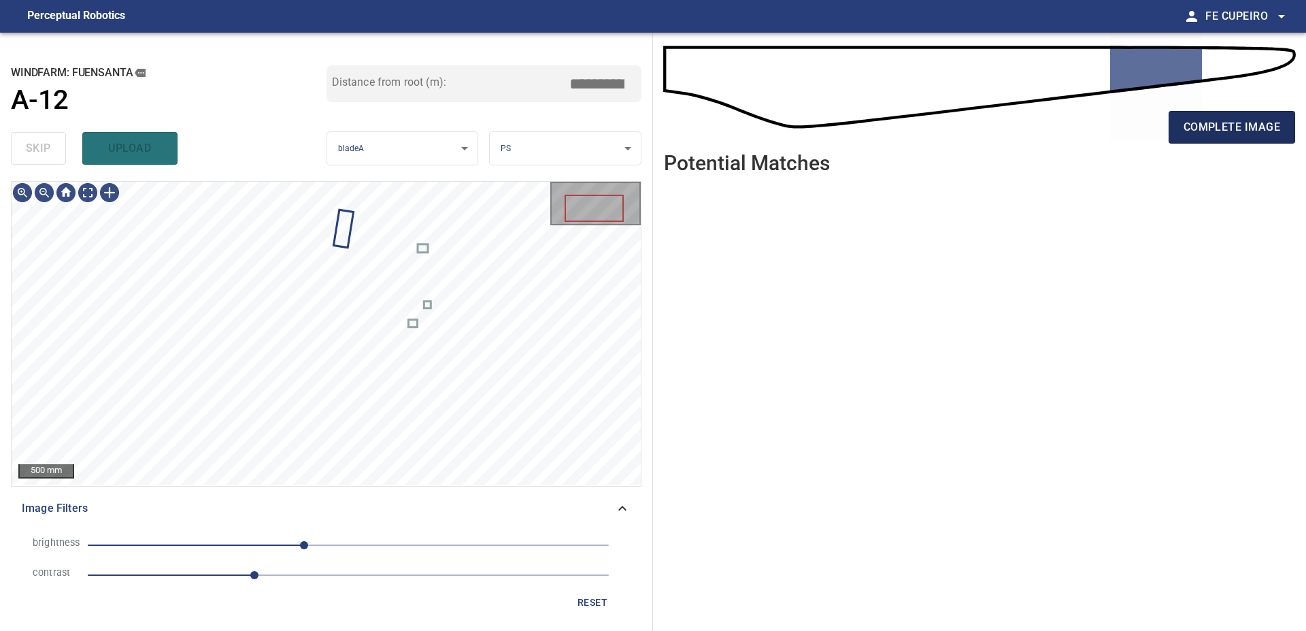
click at [1247, 124] on span "complete image" at bounding box center [1232, 127] width 97 height 19
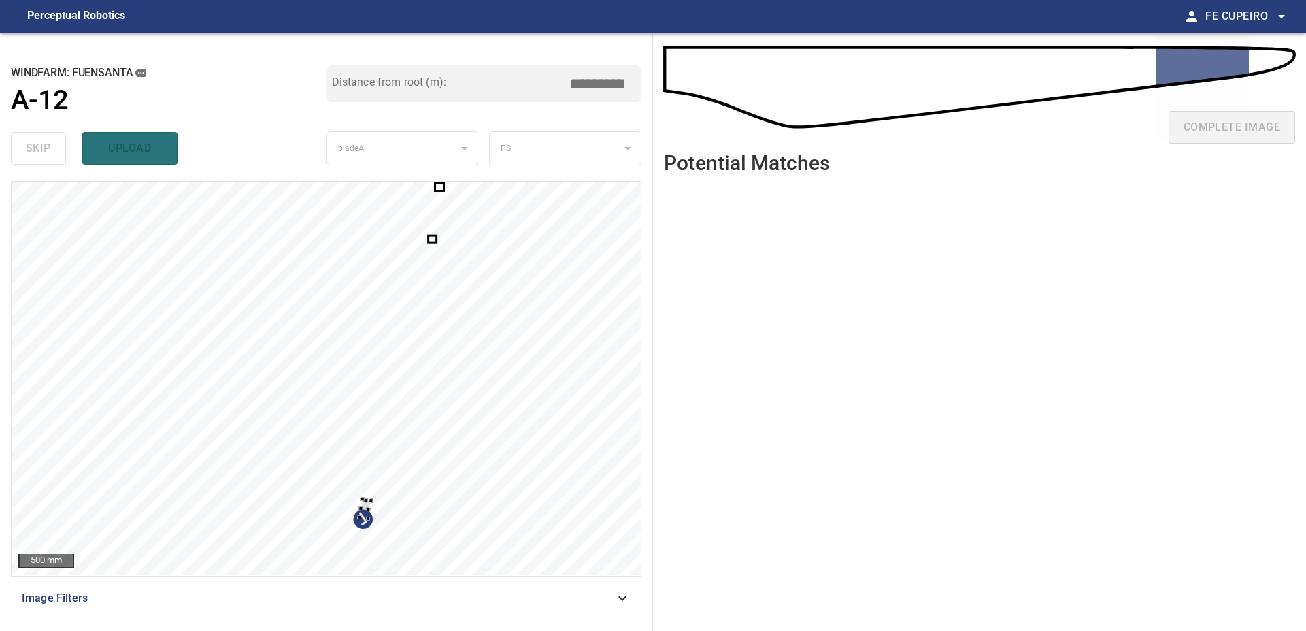
click at [505, 459] on div at bounding box center [326, 378] width 629 height 393
click at [578, 352] on div at bounding box center [326, 378] width 629 height 393
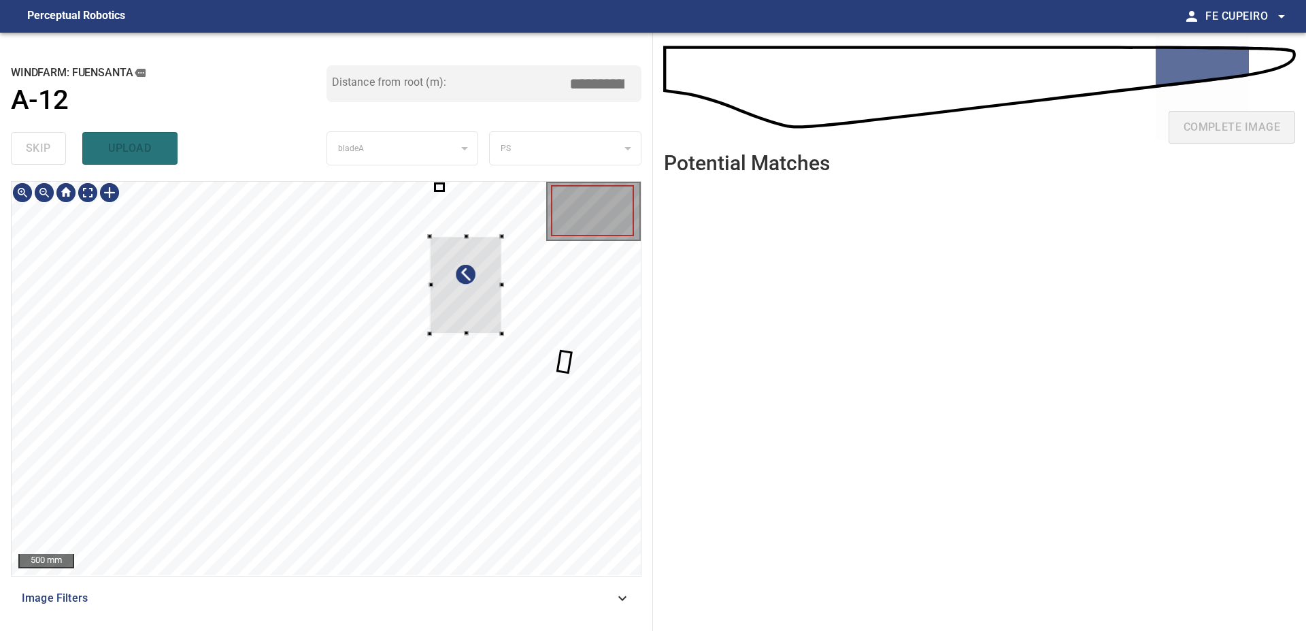
click at [501, 337] on div at bounding box center [326, 378] width 629 height 393
click at [502, 310] on div at bounding box center [466, 284] width 72 height 97
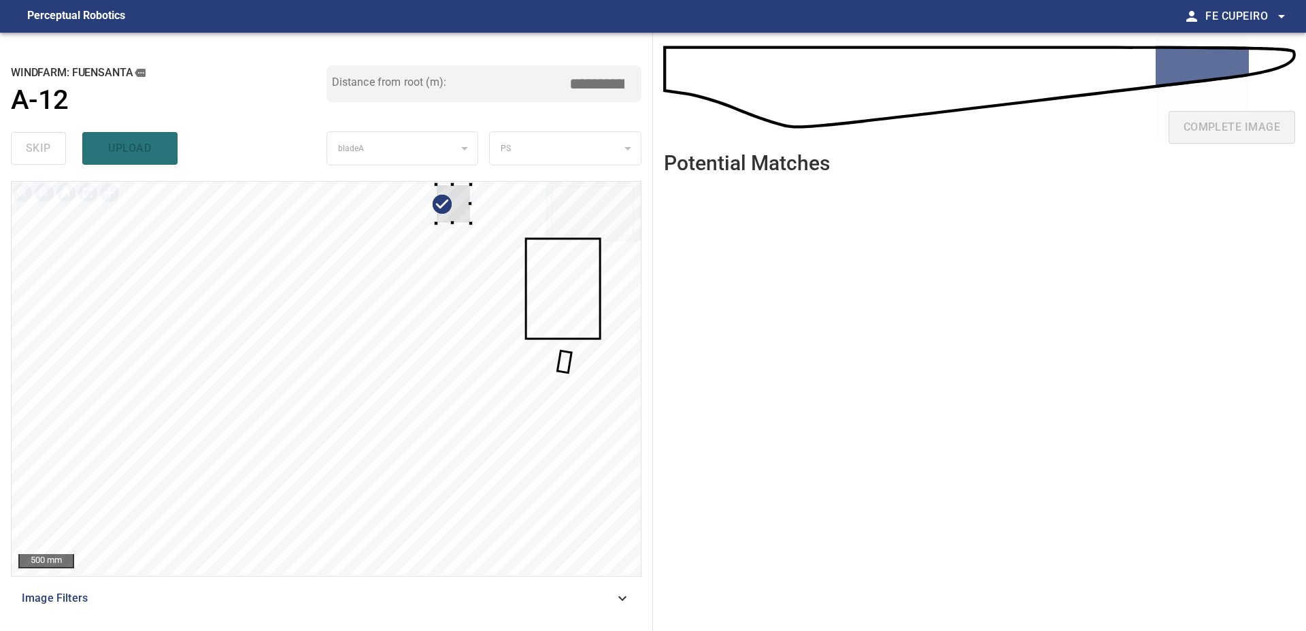
click at [480, 235] on div at bounding box center [326, 378] width 629 height 393
click at [576, 263] on div at bounding box center [326, 378] width 629 height 393
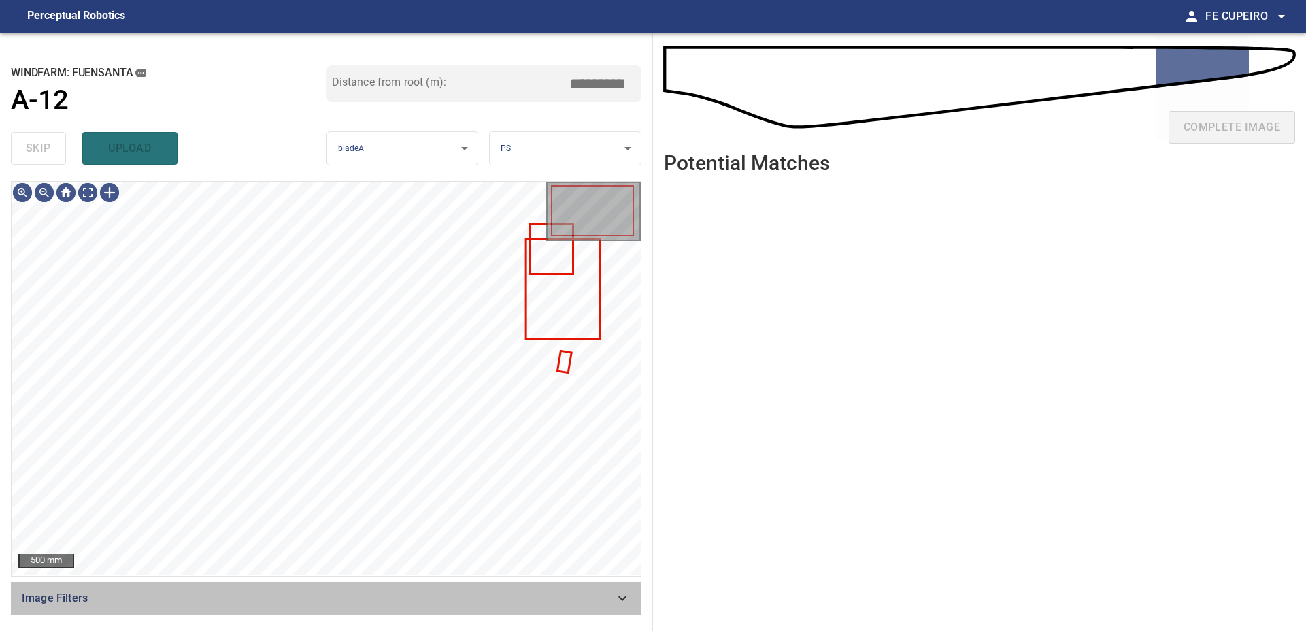
drag, startPoint x: 450, startPoint y: 597, endPoint x: 439, endPoint y: 599, distance: 11.1
click at [450, 597] on span "Image Filters" at bounding box center [318, 598] width 593 height 16
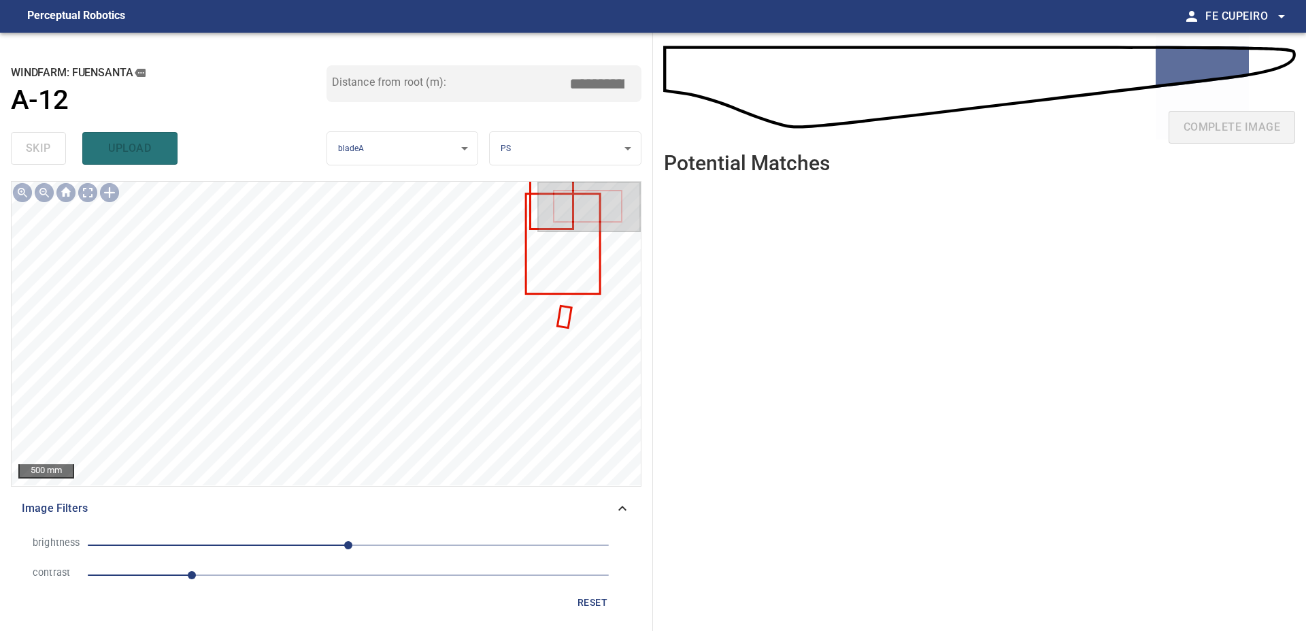
click at [229, 575] on span "1" at bounding box center [348, 574] width 521 height 19
click at [310, 542] on span "0" at bounding box center [348, 544] width 521 height 19
click at [83, 189] on body "**********" at bounding box center [653, 315] width 1306 height 631
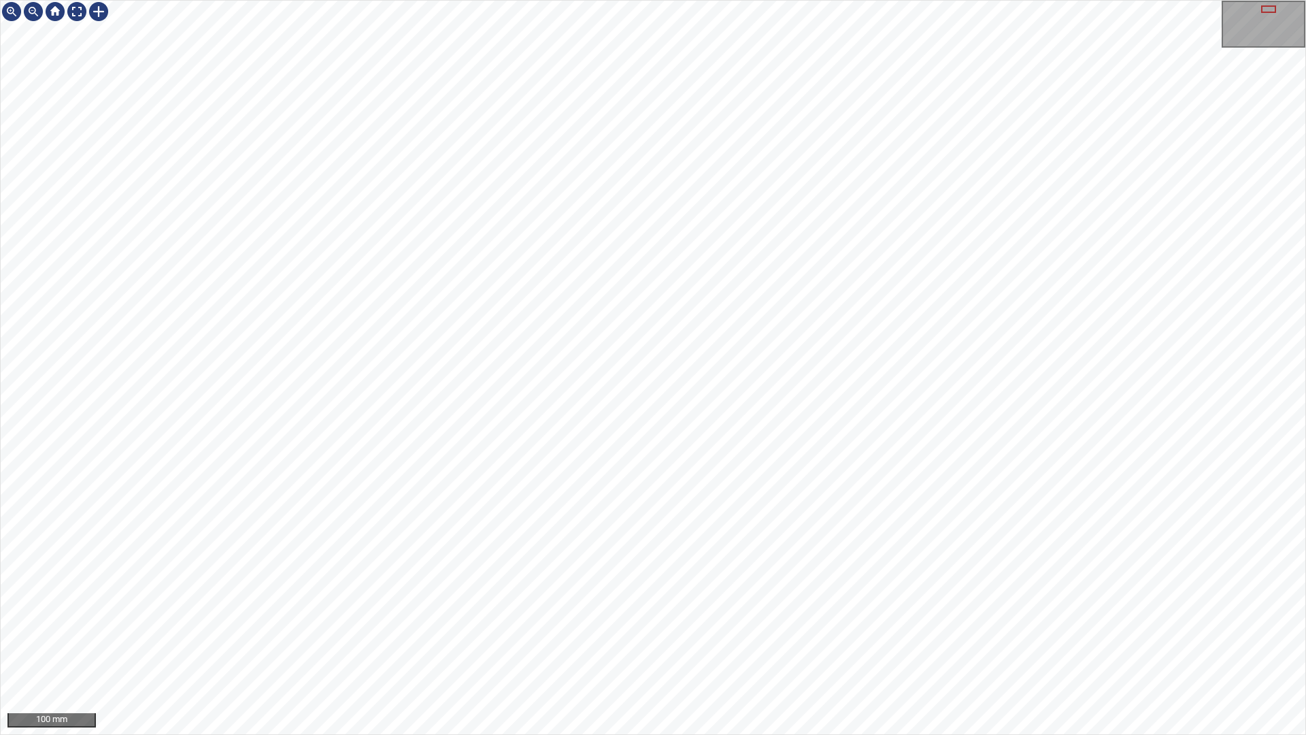
click at [743, 0] on div "100 mm" at bounding box center [653, 367] width 1306 height 735
click at [769, 0] on div "100 mm" at bounding box center [653, 367] width 1306 height 735
click at [658, 0] on div "100 mm" at bounding box center [653, 367] width 1306 height 735
click at [673, 0] on div "100 mm" at bounding box center [653, 367] width 1306 height 735
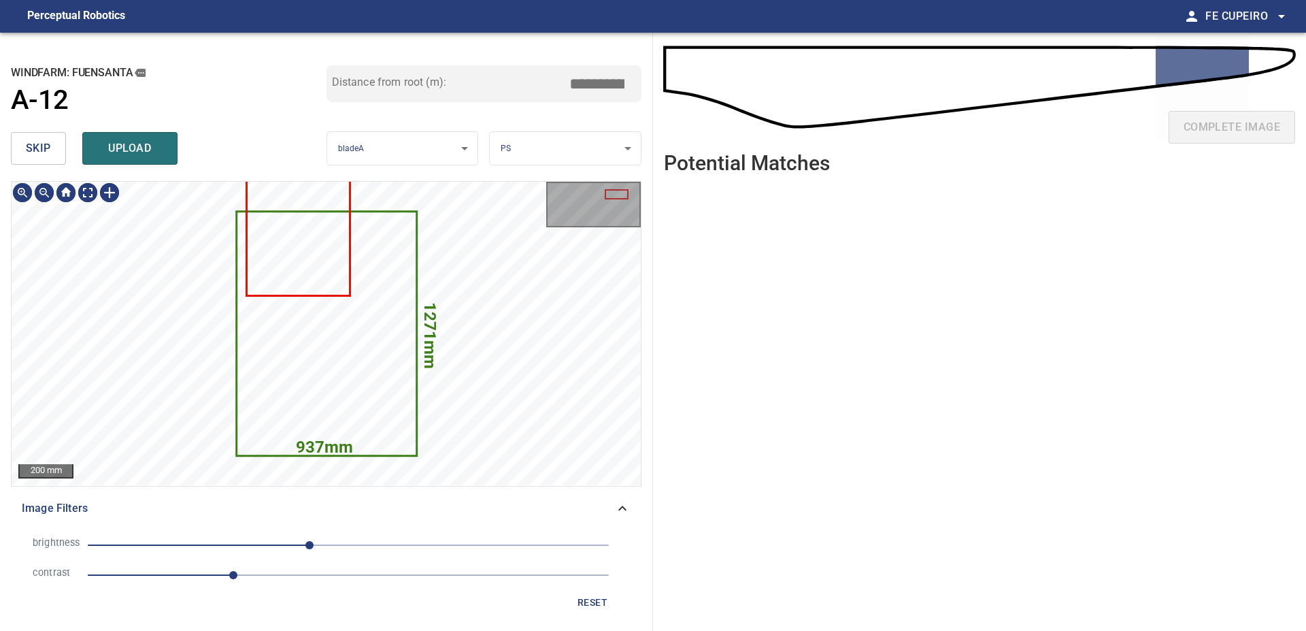
click at [59, 147] on button "skip" at bounding box center [38, 148] width 55 height 33
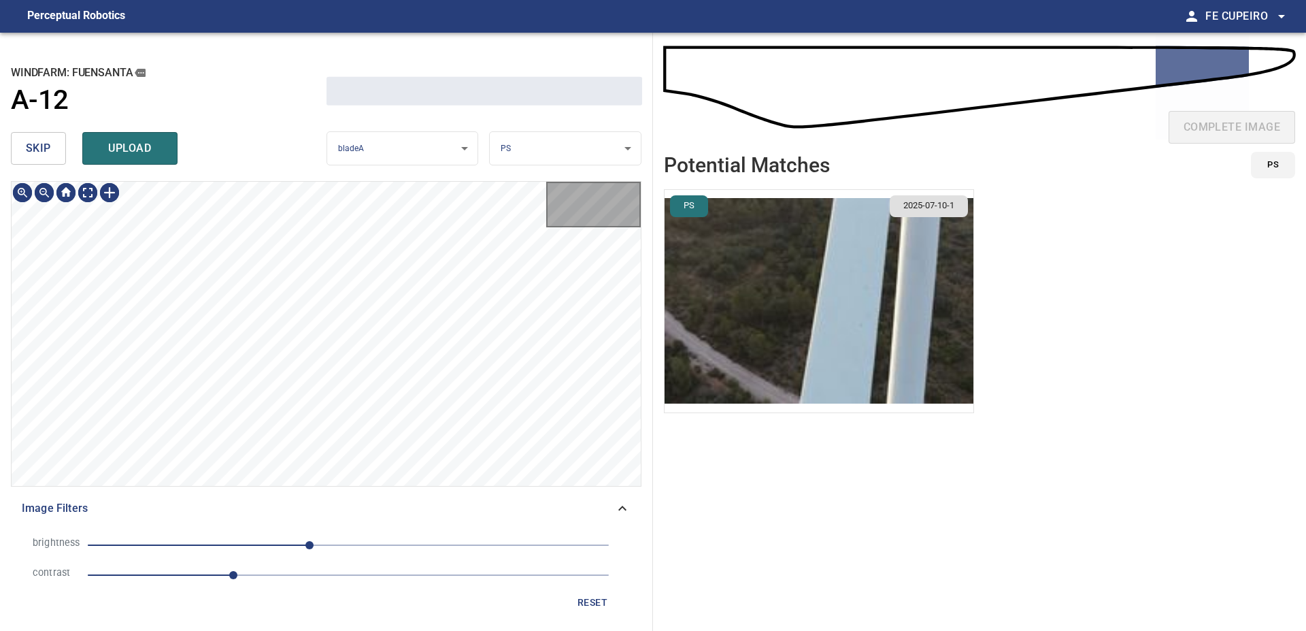
click at [60, 147] on button "skip" at bounding box center [38, 148] width 55 height 33
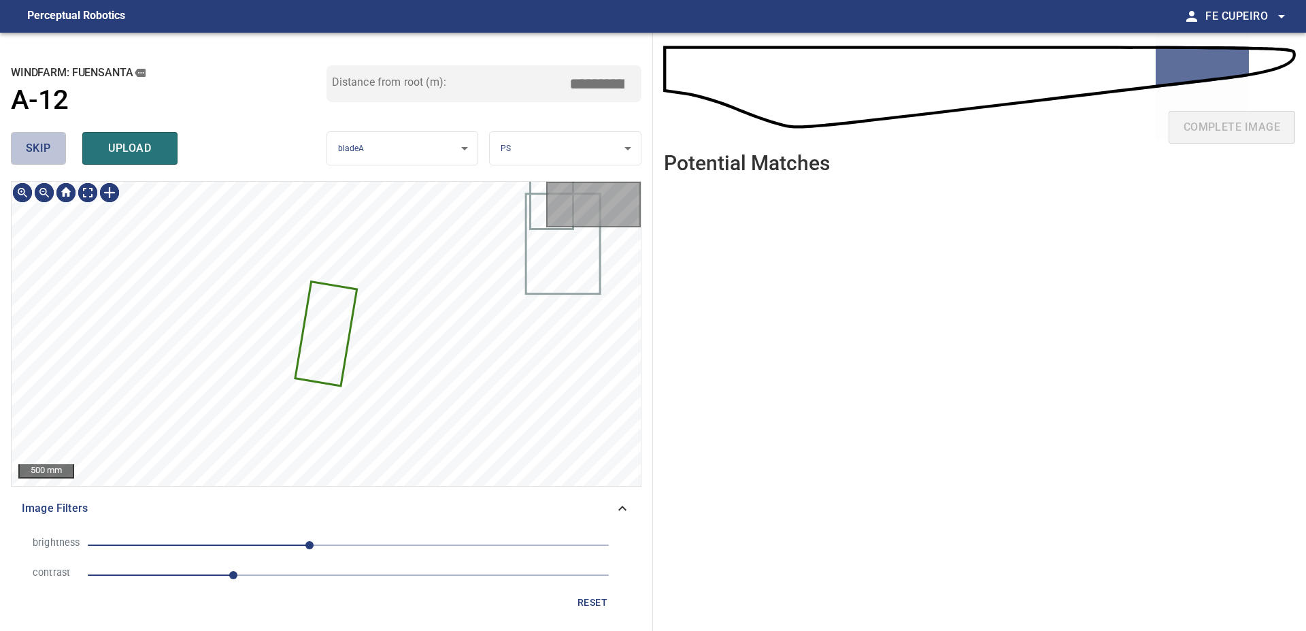
click at [61, 147] on button "skip" at bounding box center [38, 148] width 55 height 33
type input "*****"
click at [61, 147] on div "skip upload" at bounding box center [169, 149] width 316 height 44
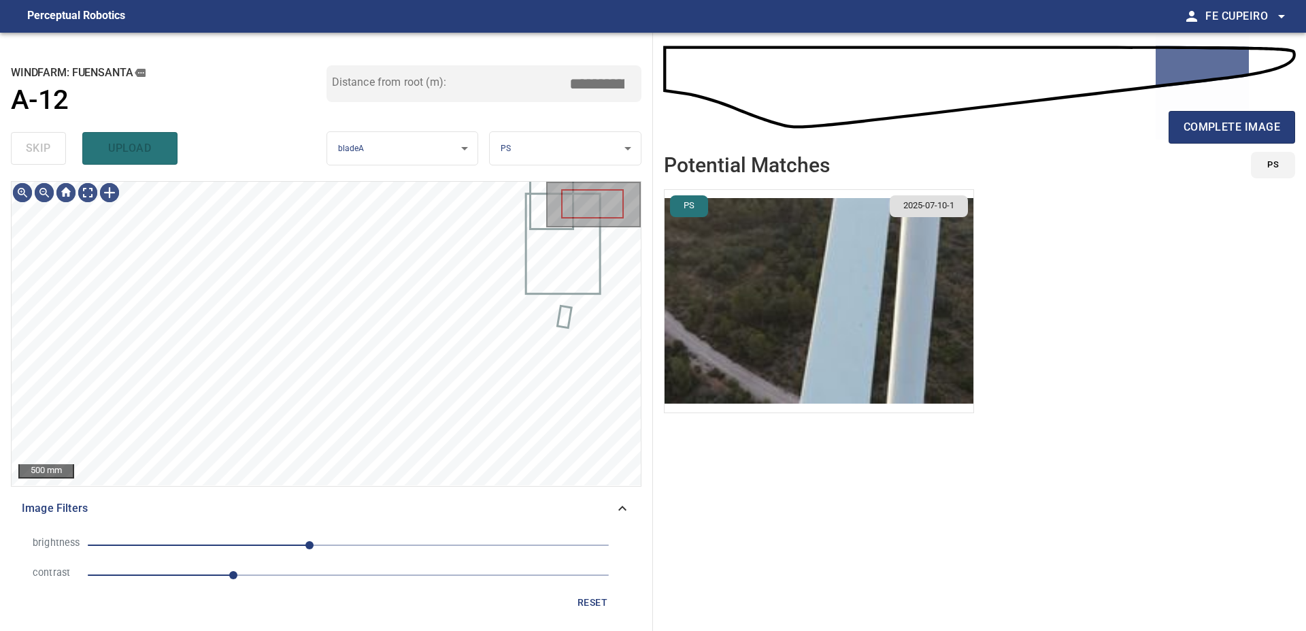
click at [61, 147] on div "skip upload" at bounding box center [169, 149] width 316 height 44
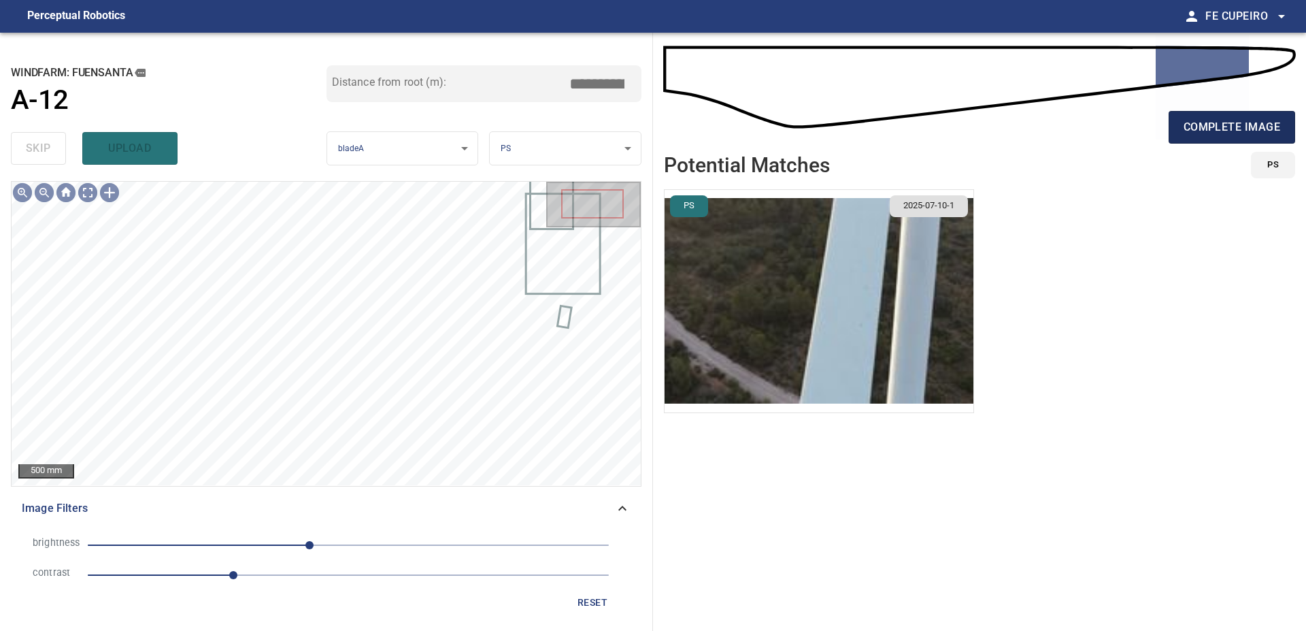
click at [1214, 127] on span "complete image" at bounding box center [1232, 127] width 97 height 19
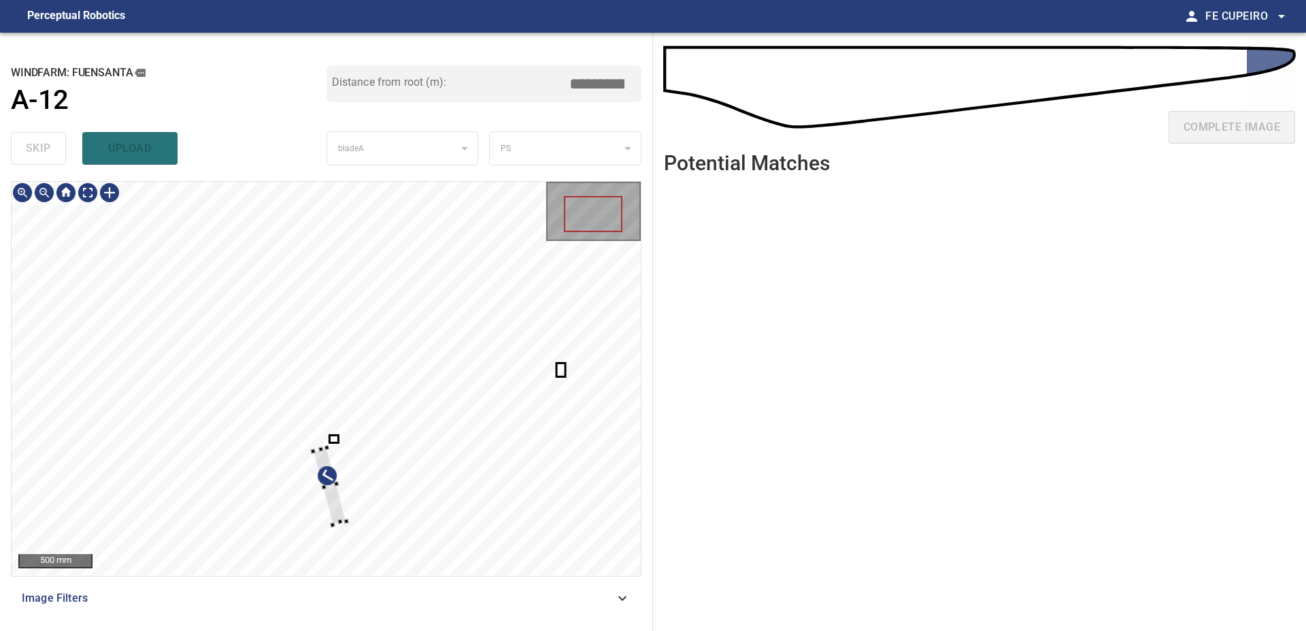
click at [520, 523] on div at bounding box center [326, 378] width 629 height 393
type input "****"
click at [531, 499] on div at bounding box center [326, 378] width 629 height 393
type input "****"
click at [425, 522] on div at bounding box center [326, 378] width 629 height 393
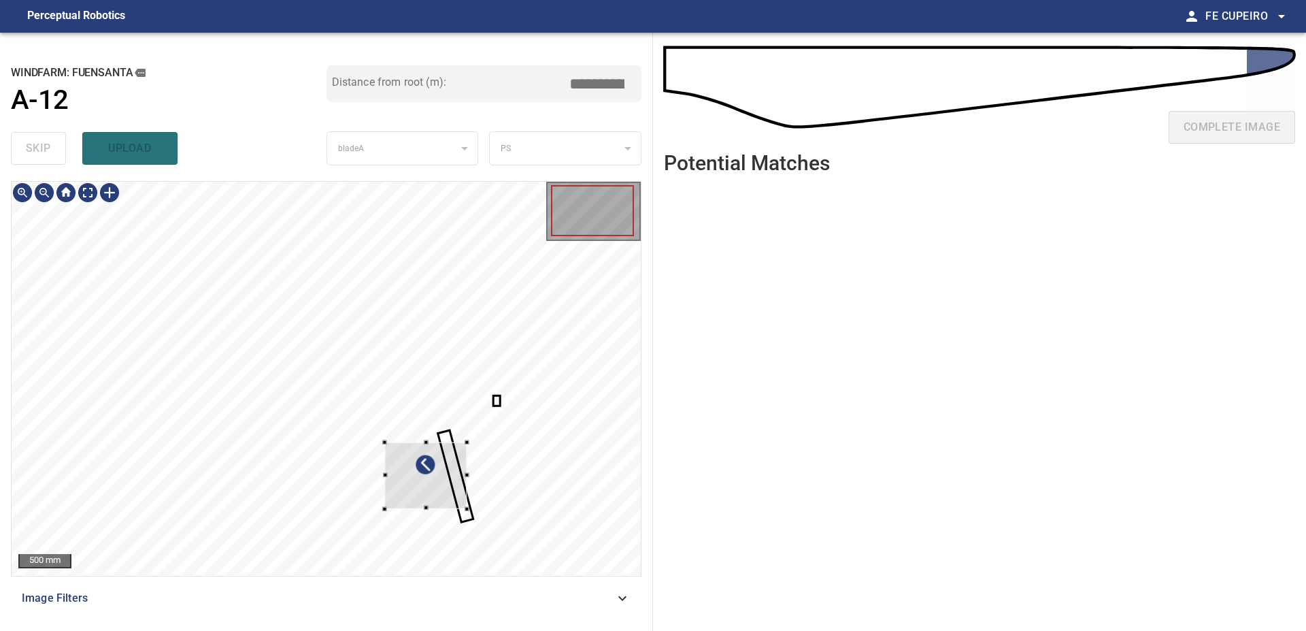
click at [573, 485] on div at bounding box center [326, 378] width 629 height 393
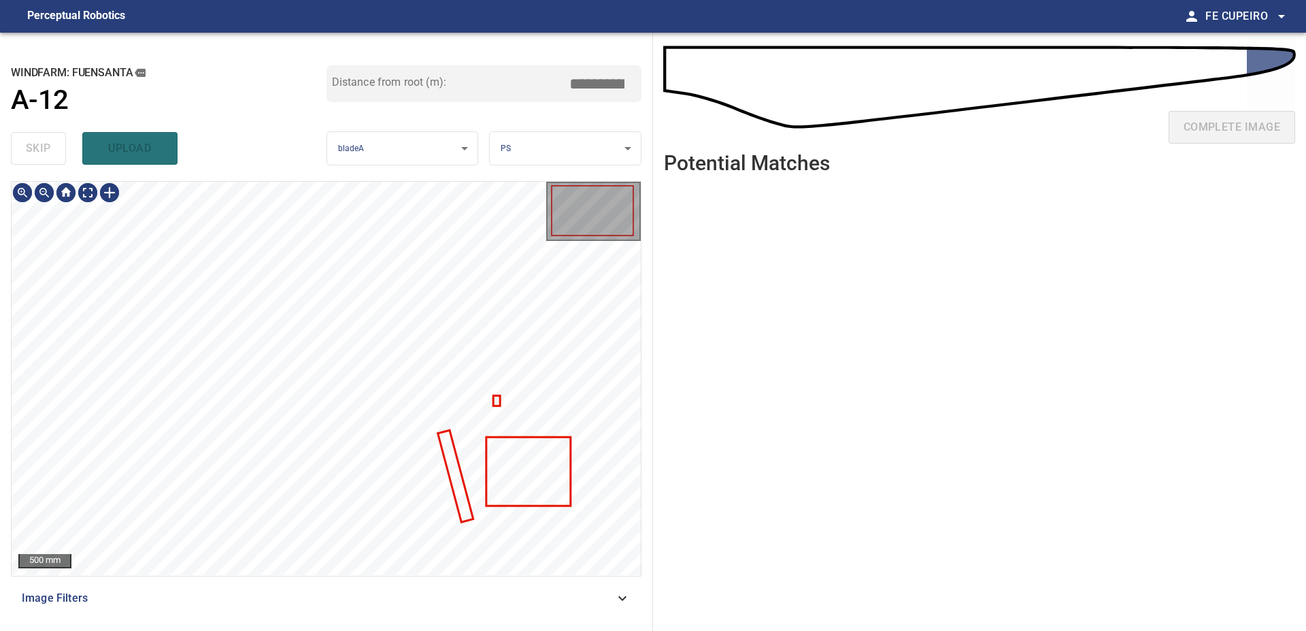
click at [283, 595] on span "Image Filters" at bounding box center [318, 598] width 593 height 16
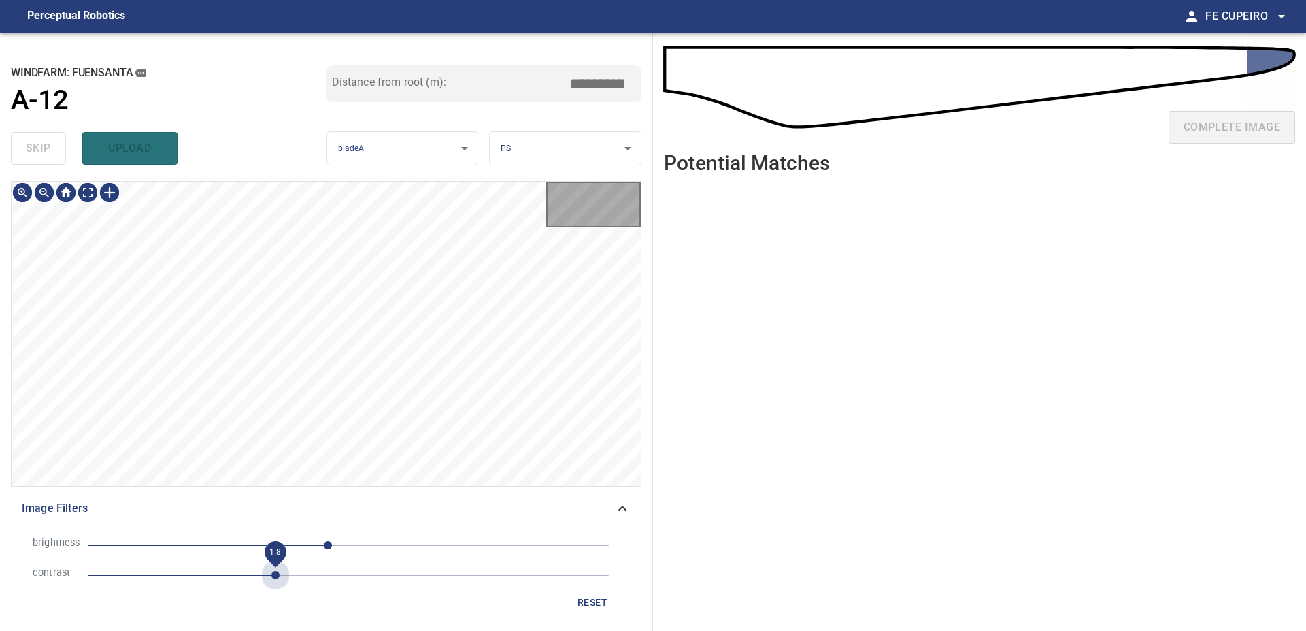
drag, startPoint x: 271, startPoint y: 571, endPoint x: 297, endPoint y: 562, distance: 27.5
click at [275, 571] on span "1.8" at bounding box center [348, 574] width 521 height 19
click at [317, 546] on span "-31" at bounding box center [316, 545] width 8 height 8
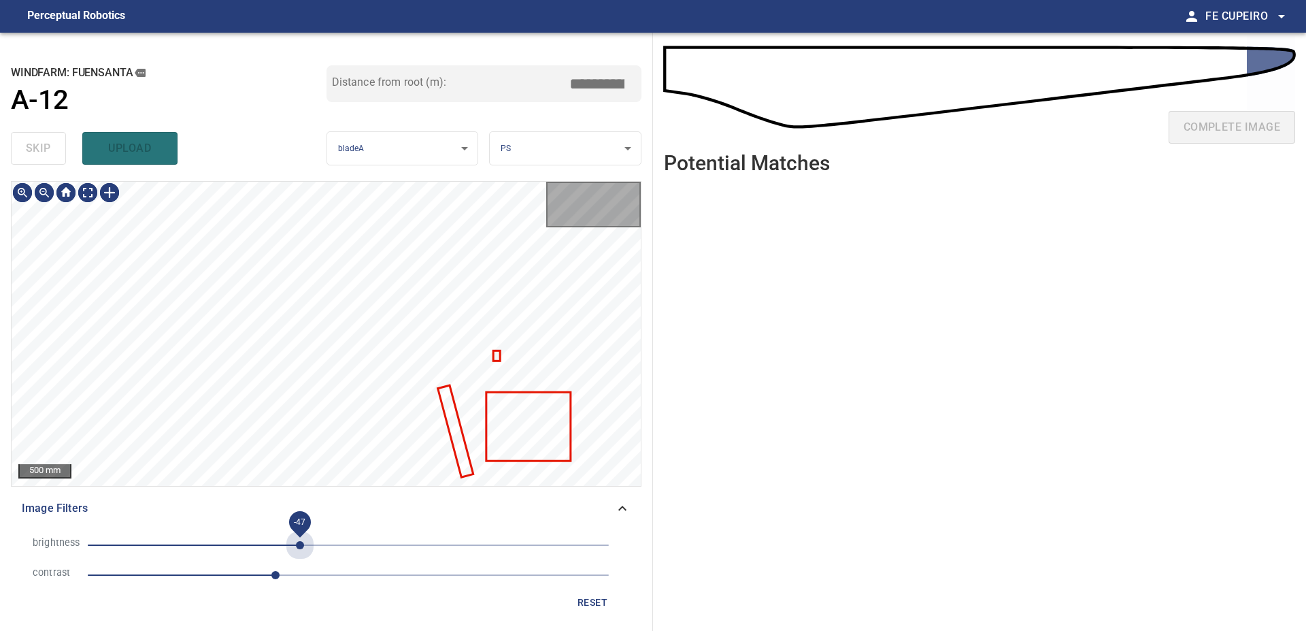
click at [301, 542] on span "-47" at bounding box center [348, 544] width 521 height 19
click at [285, 541] on span "-47" at bounding box center [348, 544] width 521 height 19
click at [253, 537] on span "-93" at bounding box center [348, 544] width 521 height 19
type input "****"
click at [95, 188] on body "**********" at bounding box center [653, 315] width 1306 height 631
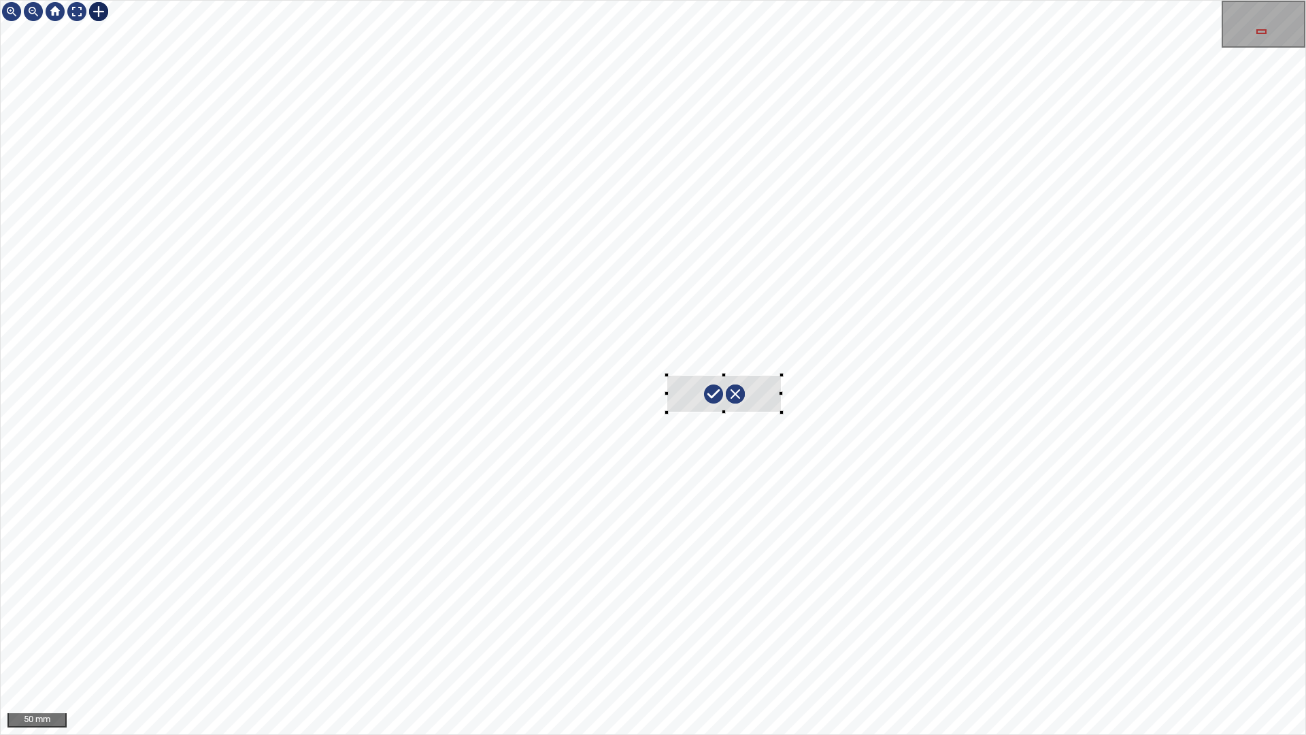
click at [782, 412] on div at bounding box center [653, 367] width 1305 height 733
click at [772, 407] on div at bounding box center [725, 399] width 116 height 40
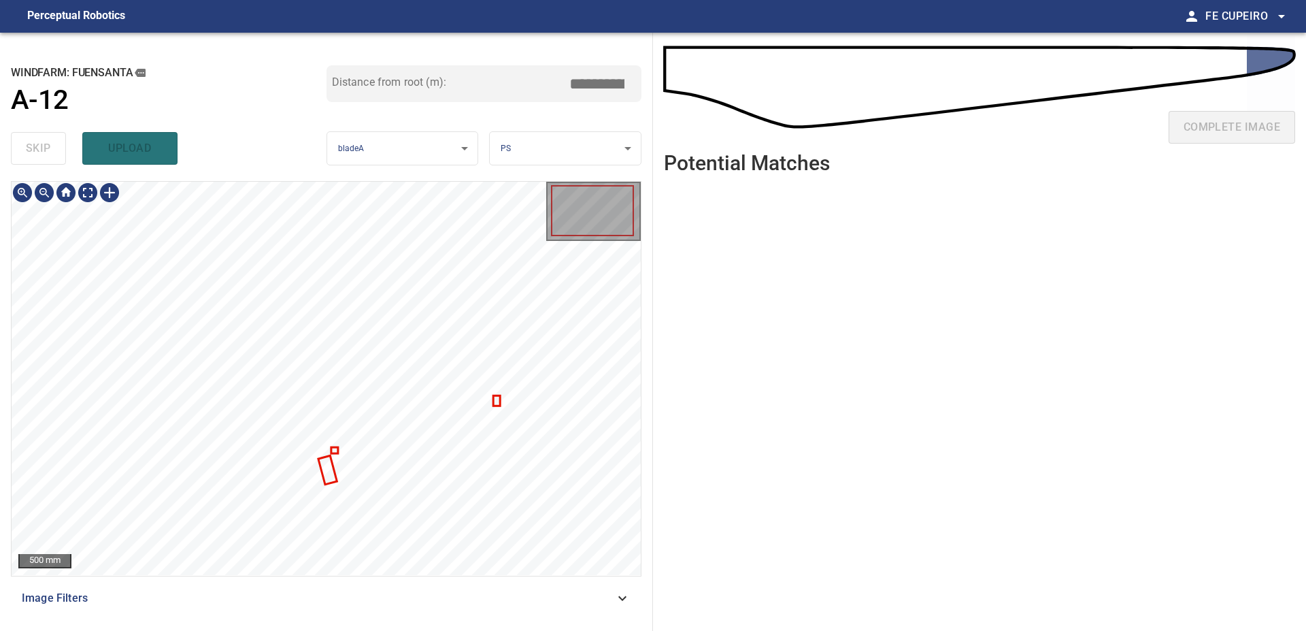
type input "****"
click at [520, 499] on div at bounding box center [326, 378] width 629 height 393
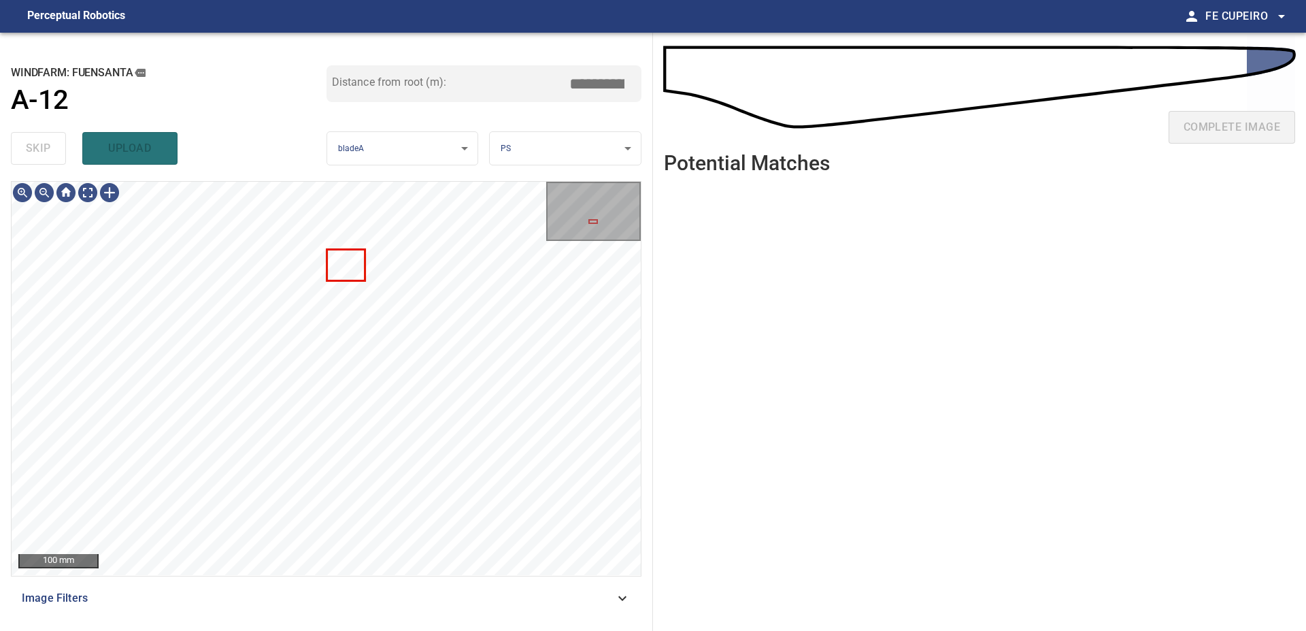
click at [270, 596] on span "Image Filters" at bounding box center [318, 598] width 593 height 16
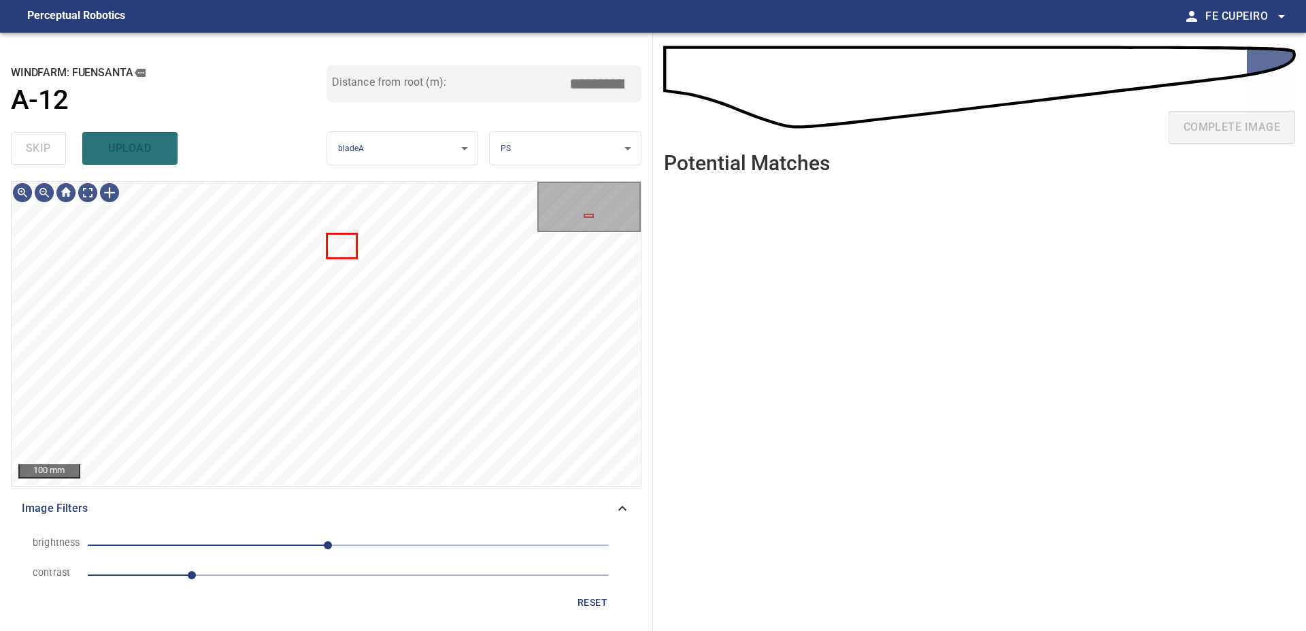
click at [237, 578] on span "1" at bounding box center [348, 574] width 521 height 19
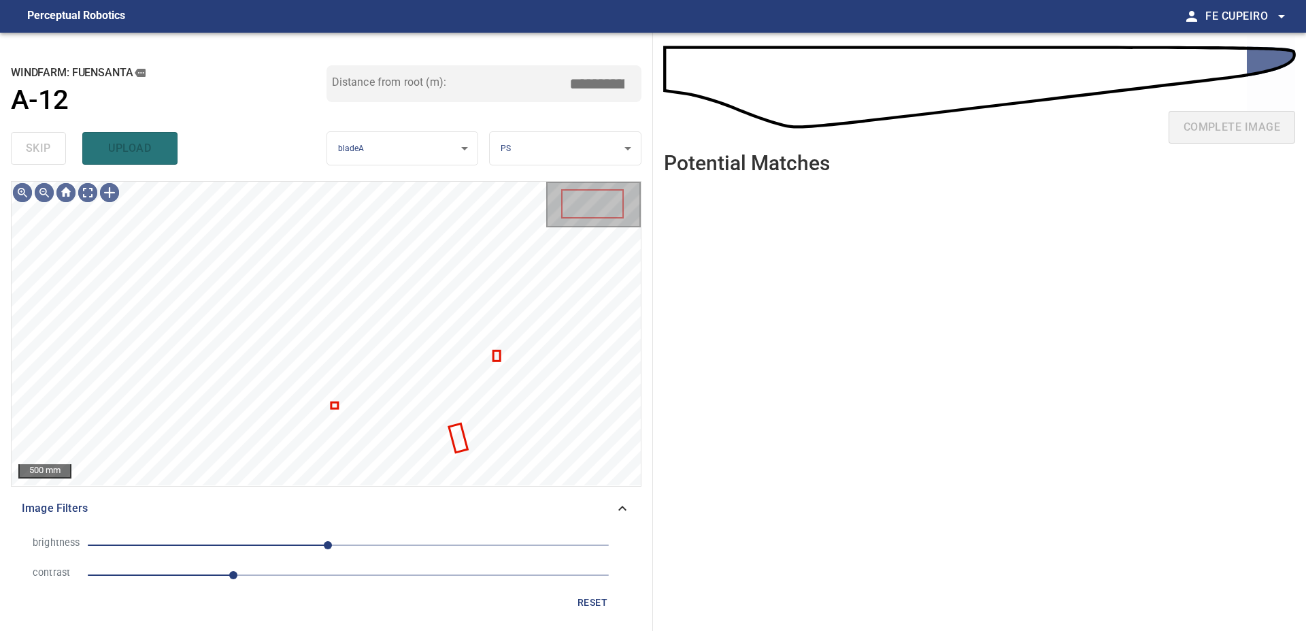
click at [290, 539] on span "-20" at bounding box center [348, 544] width 521 height 19
type input "****"
click at [268, 541] on span "-57" at bounding box center [348, 544] width 521 height 19
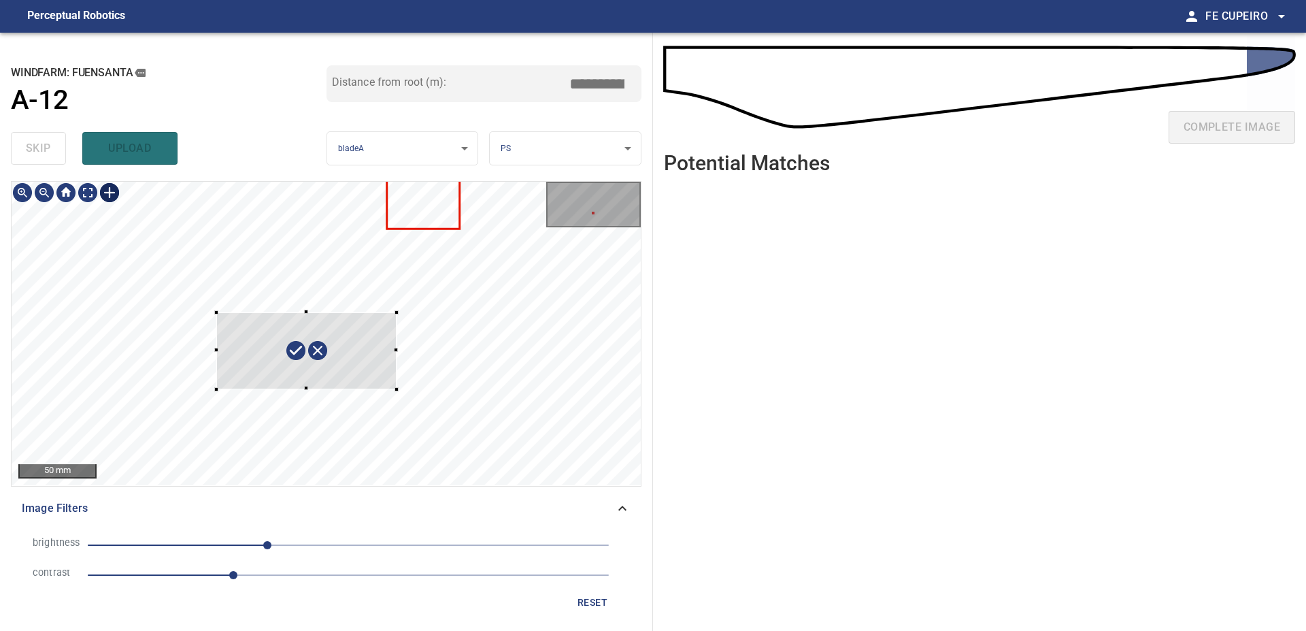
click at [396, 389] on div at bounding box center [326, 333] width 629 height 303
click at [369, 376] on div at bounding box center [304, 362] width 183 height 84
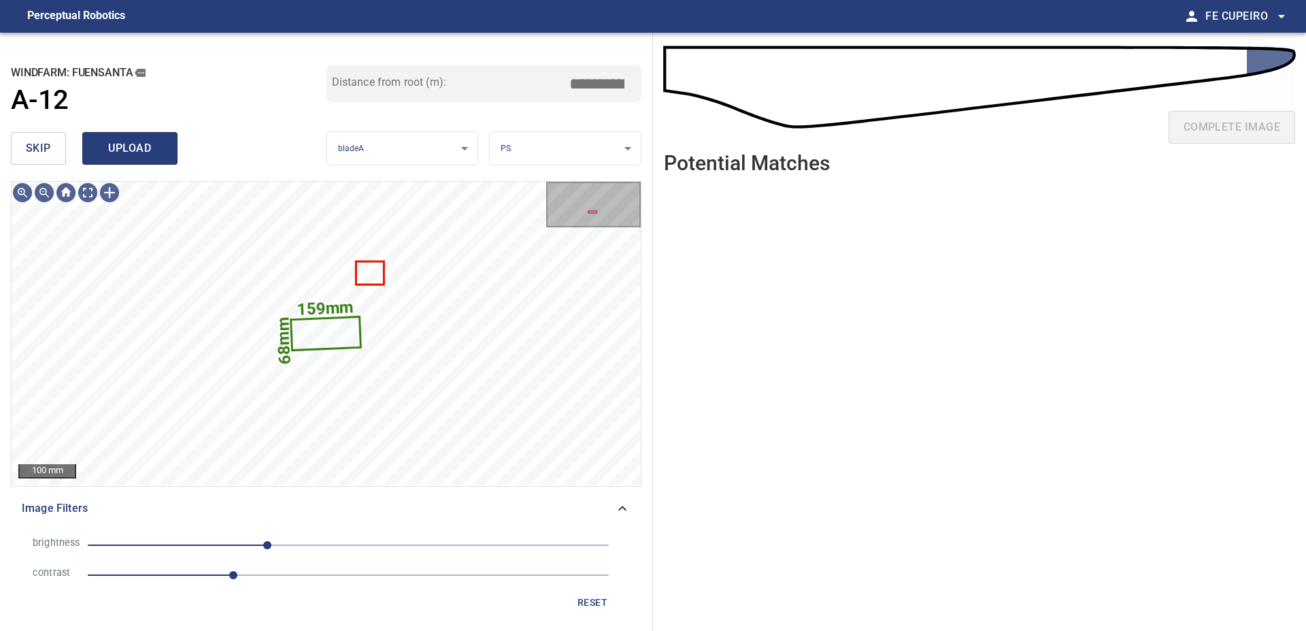
click at [126, 152] on span "upload" at bounding box center [129, 148] width 65 height 19
type input "****"
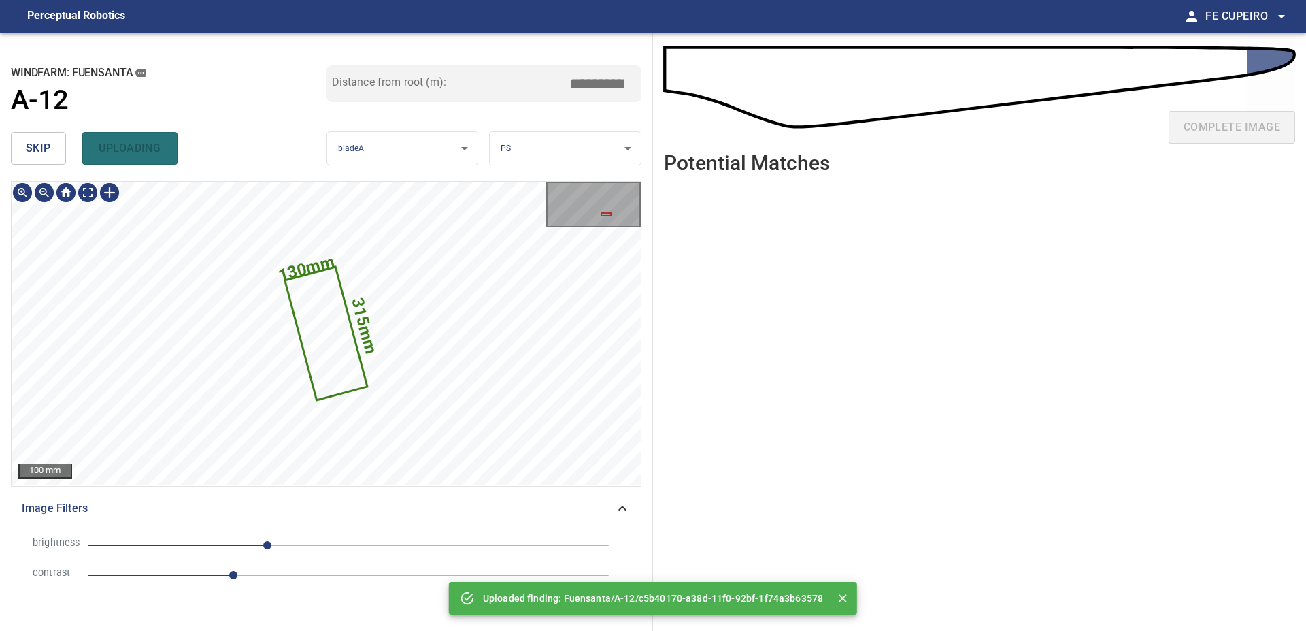
click at [61, 152] on button "skip" at bounding box center [38, 148] width 55 height 33
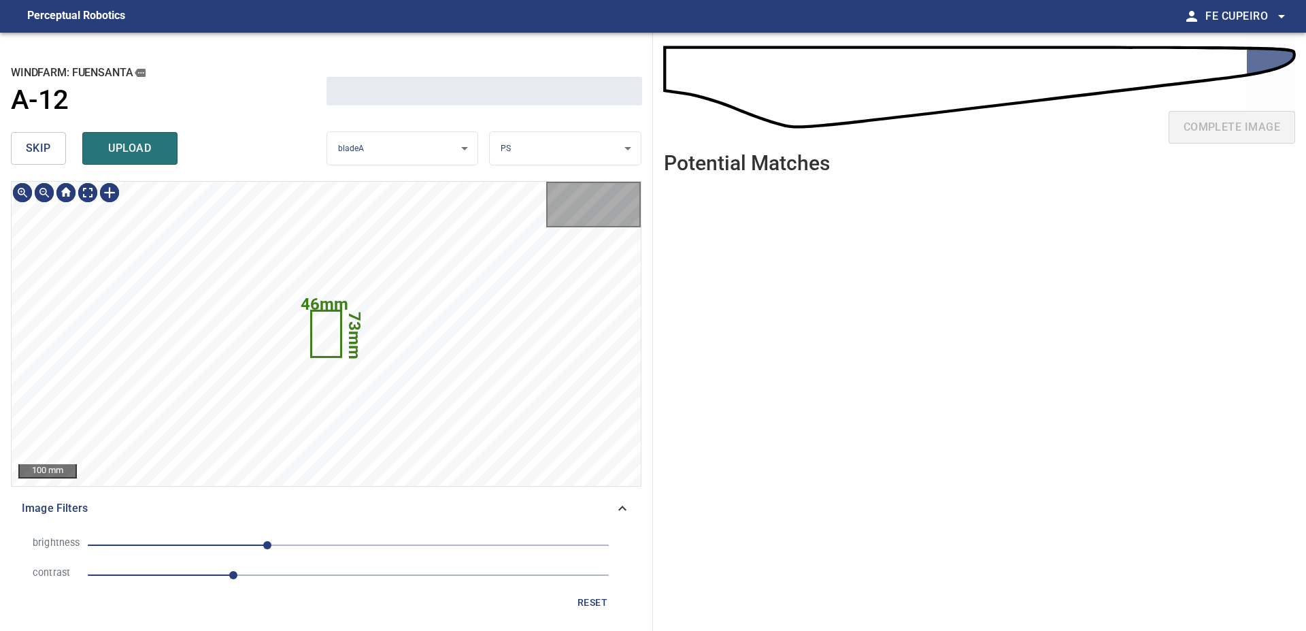
click at [61, 152] on button "skip" at bounding box center [38, 148] width 55 height 33
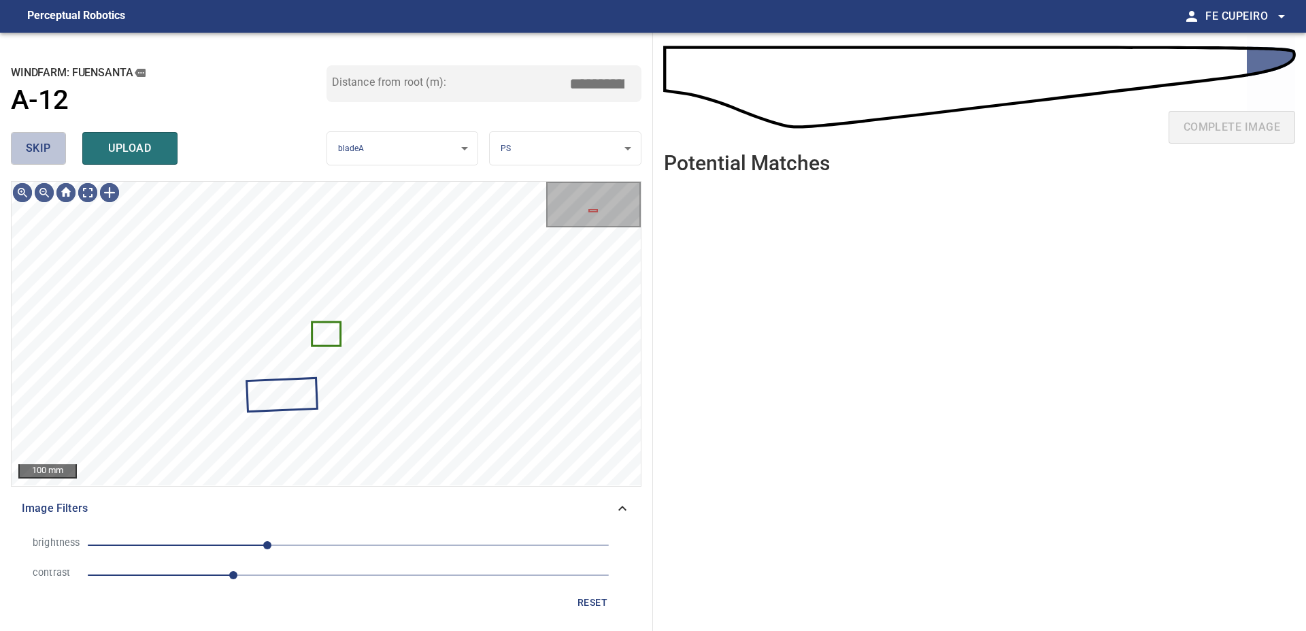
click at [56, 148] on button "skip" at bounding box center [38, 148] width 55 height 33
type input "****"
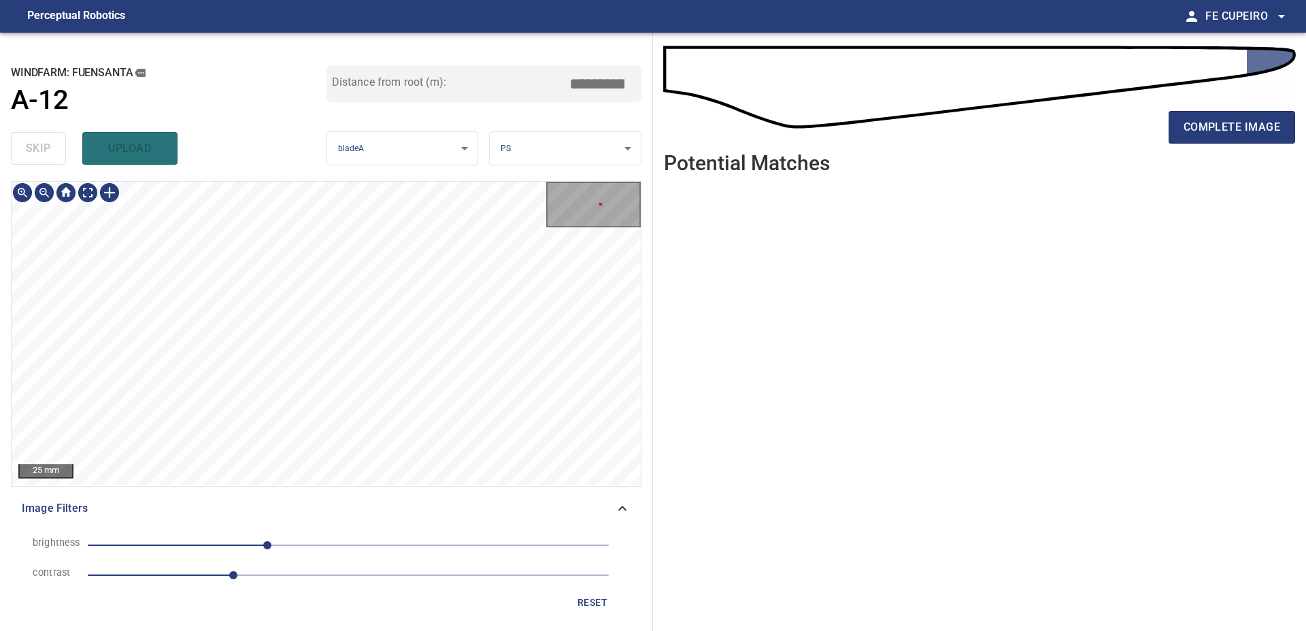
click at [580, 219] on div "25 mm" at bounding box center [326, 333] width 629 height 303
click at [598, 202] on div "25 mm" at bounding box center [326, 333] width 629 height 303
click at [602, 201] on div "25 mm" at bounding box center [326, 333] width 629 height 303
click at [607, 173] on div "**********" at bounding box center [326, 332] width 653 height 598
click at [88, 191] on body "**********" at bounding box center [653, 315] width 1306 height 631
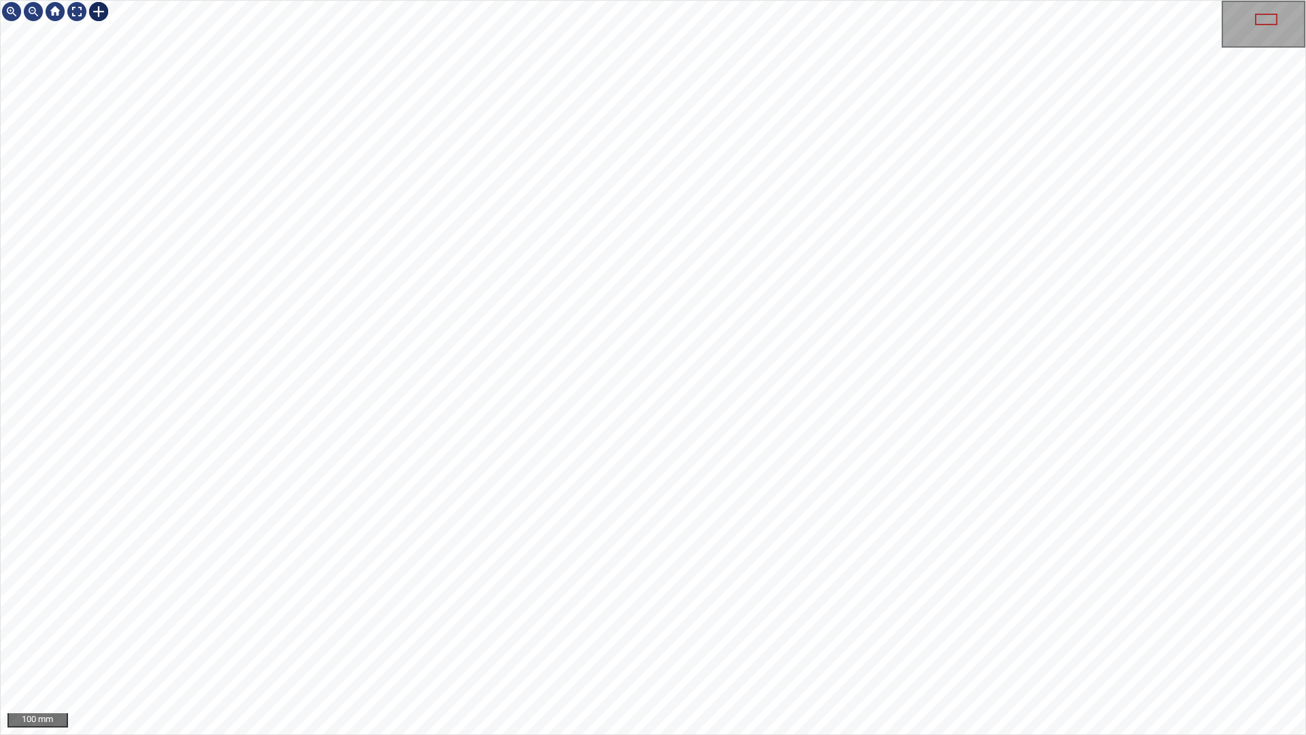
click at [971, 373] on div at bounding box center [653, 367] width 1305 height 733
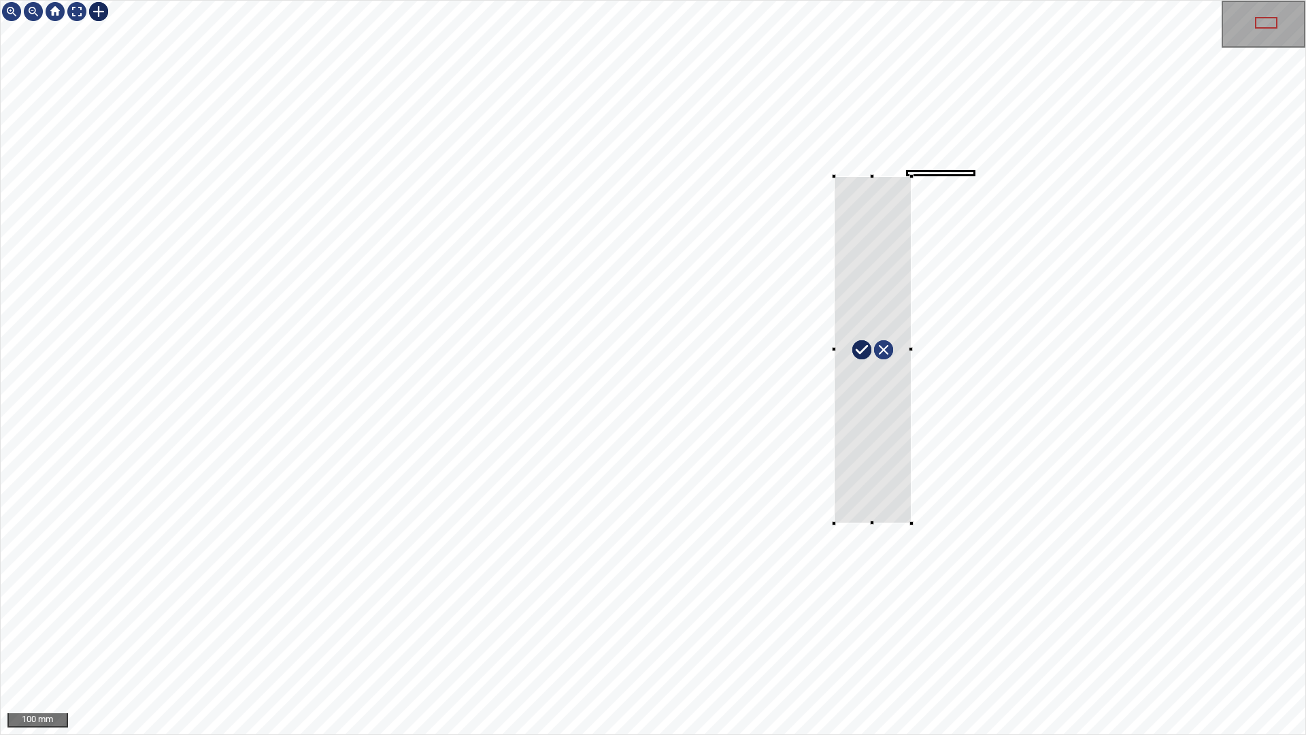
click at [912, 522] on div at bounding box center [653, 367] width 1305 height 733
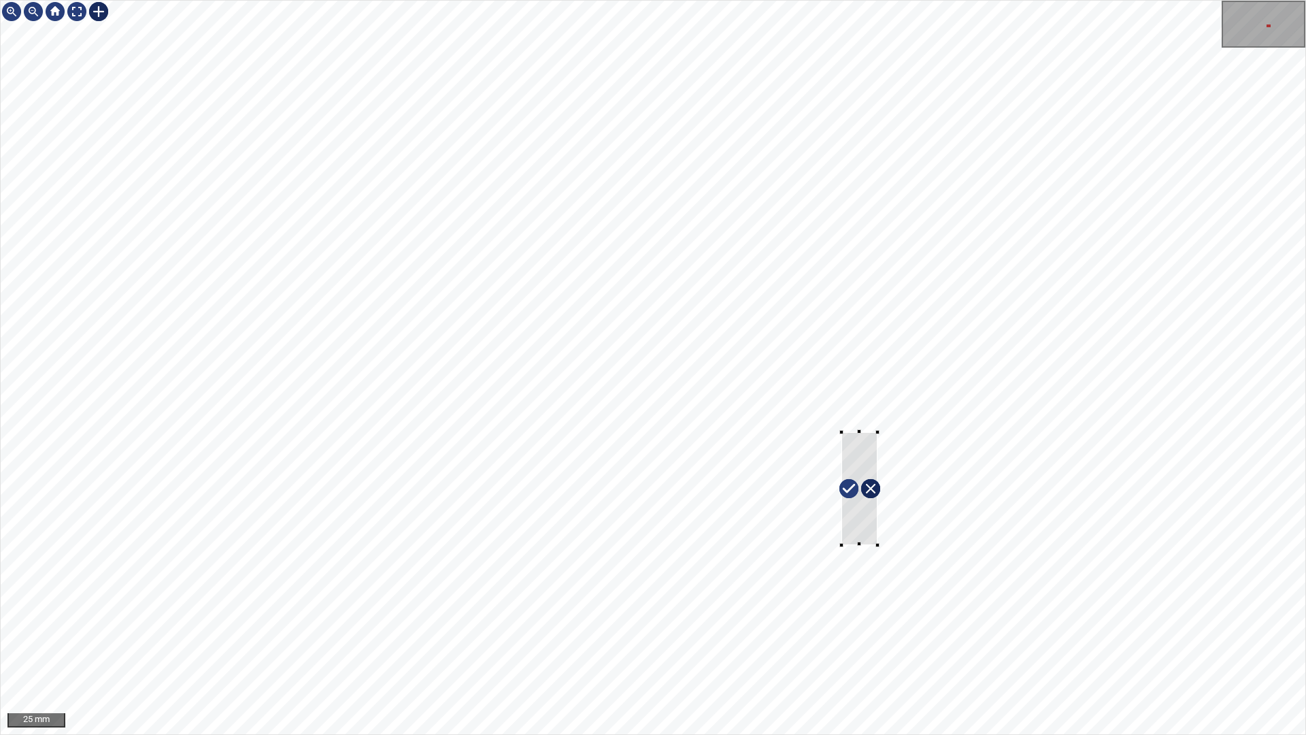
click at [811, 567] on div at bounding box center [653, 367] width 1305 height 733
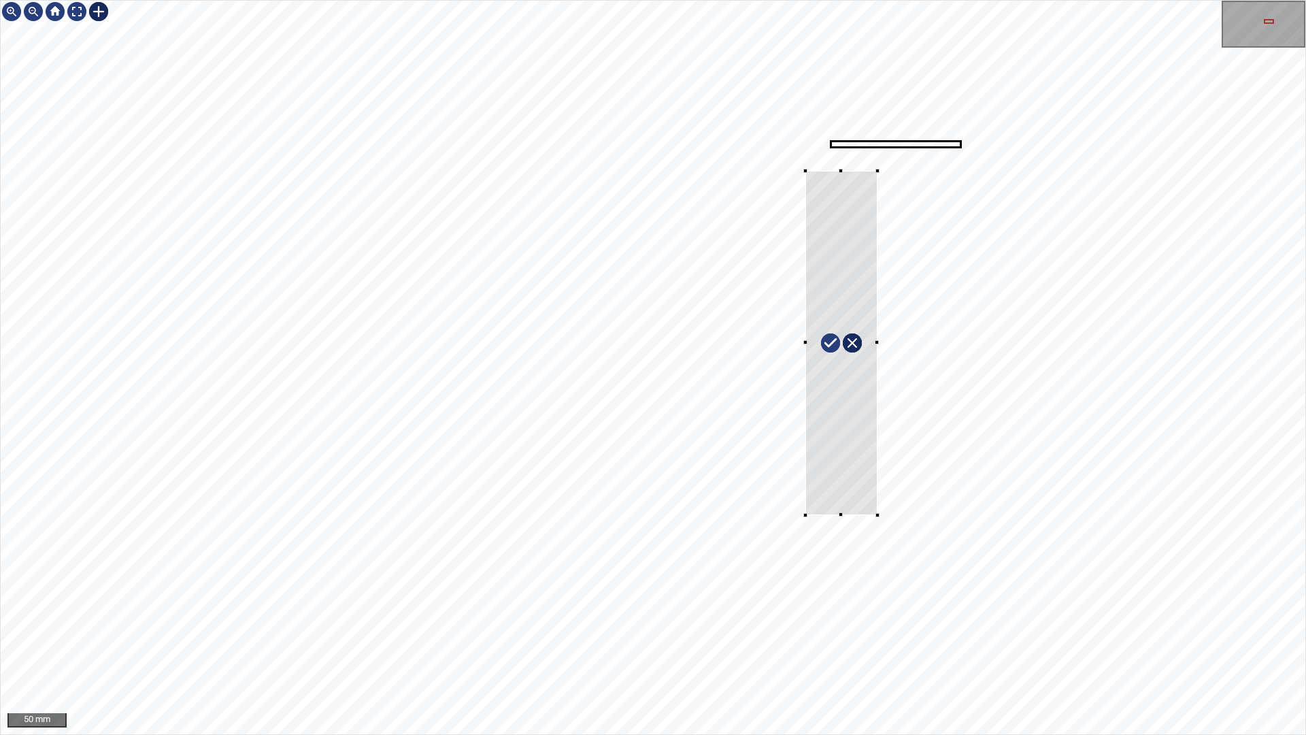
click at [877, 514] on div at bounding box center [653, 367] width 1305 height 733
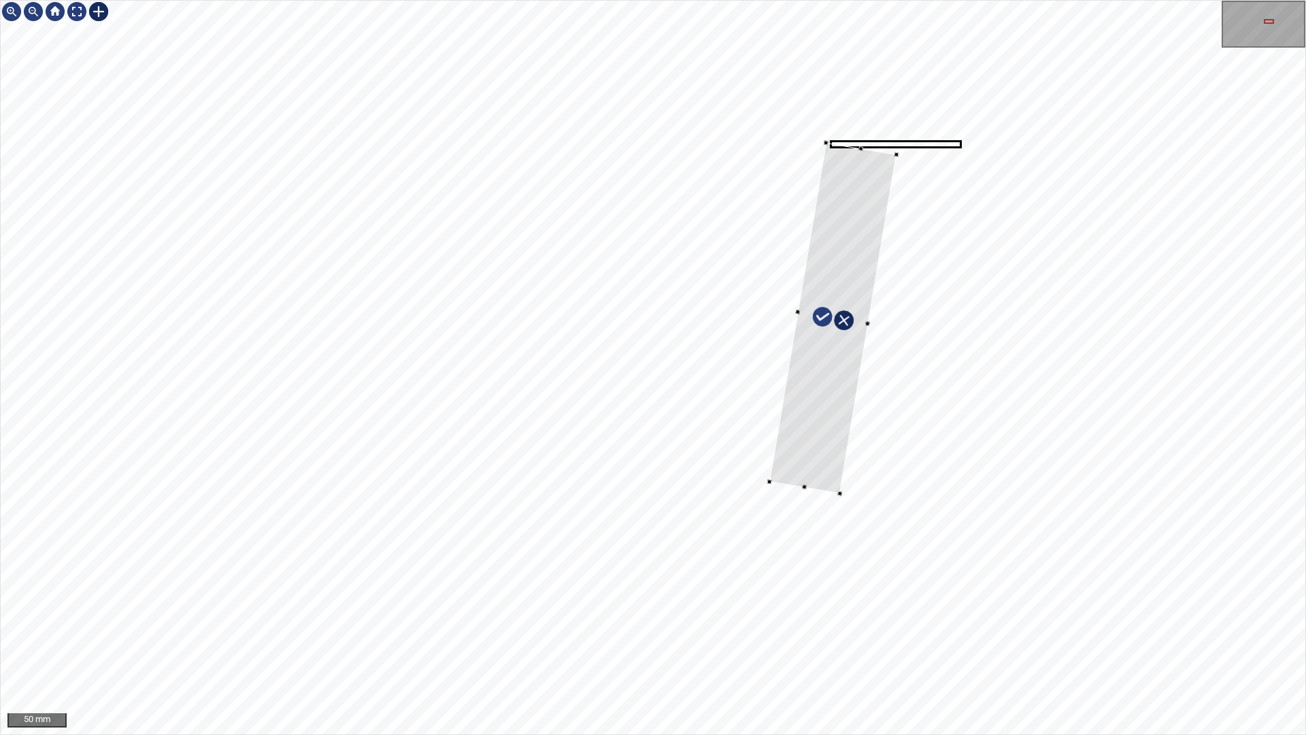
click at [841, 367] on div at bounding box center [832, 318] width 127 height 350
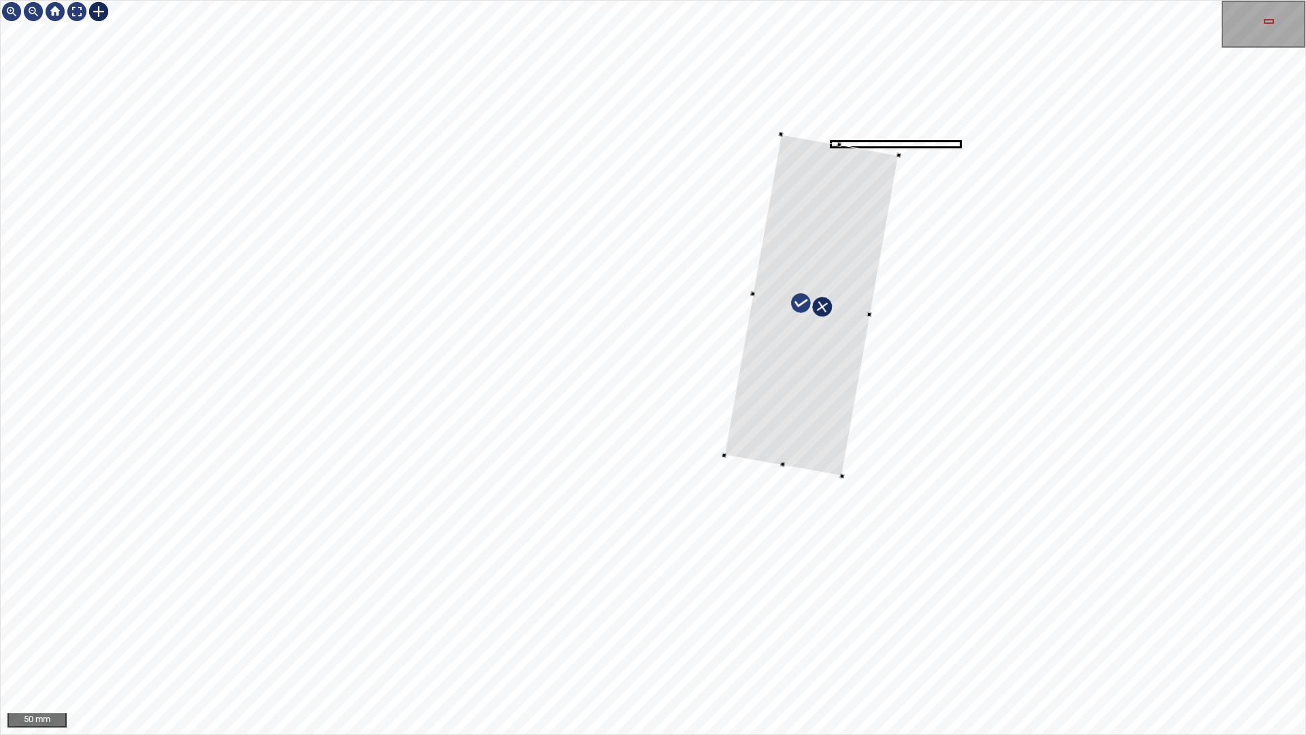
click at [720, 452] on div at bounding box center [653, 367] width 1305 height 733
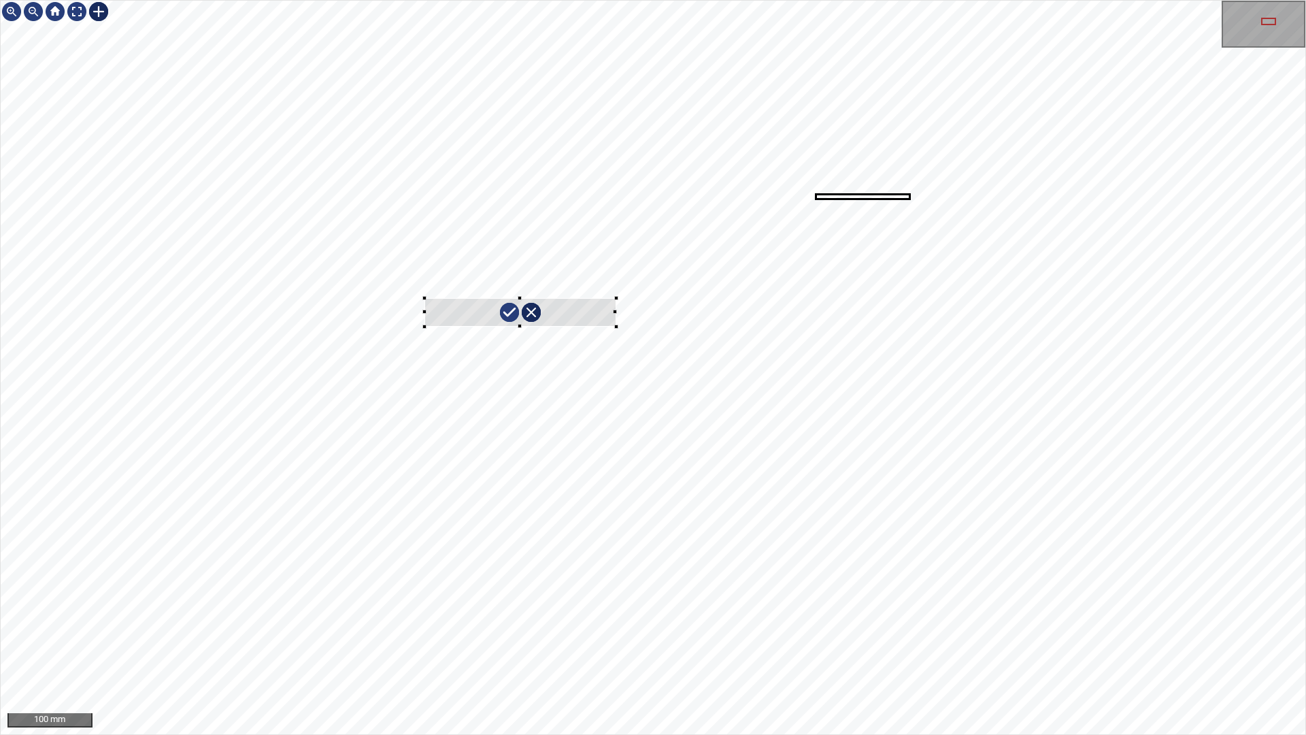
click at [916, 371] on div at bounding box center [653, 367] width 1305 height 733
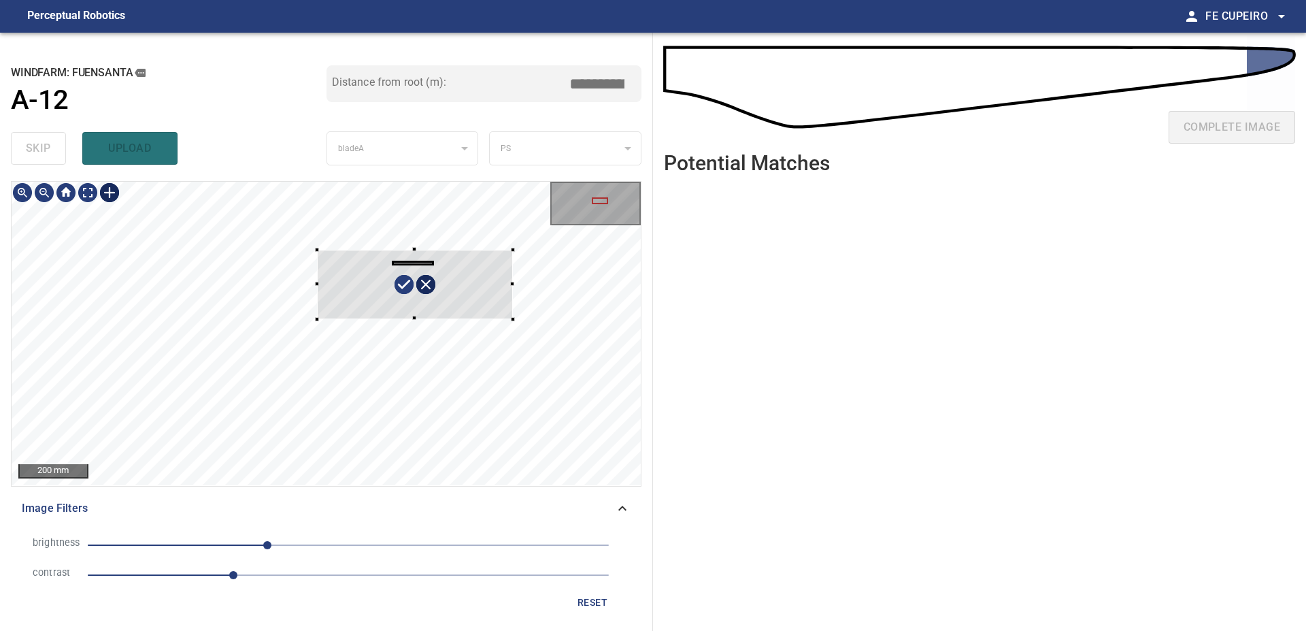
click at [439, 279] on div at bounding box center [415, 284] width 196 height 69
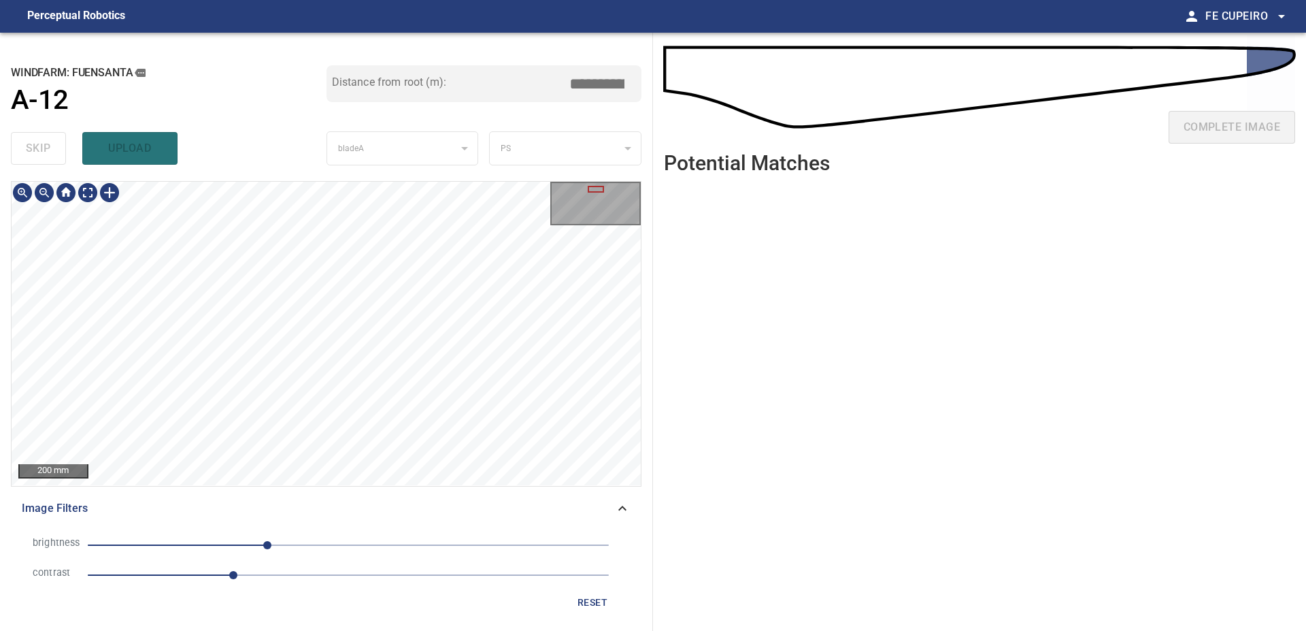
click at [416, 487] on div "200 mm Image Filters brightness -79 contrast 1.4 reset" at bounding box center [326, 400] width 631 height 439
click at [97, 188] on body "**********" at bounding box center [653, 315] width 1306 height 631
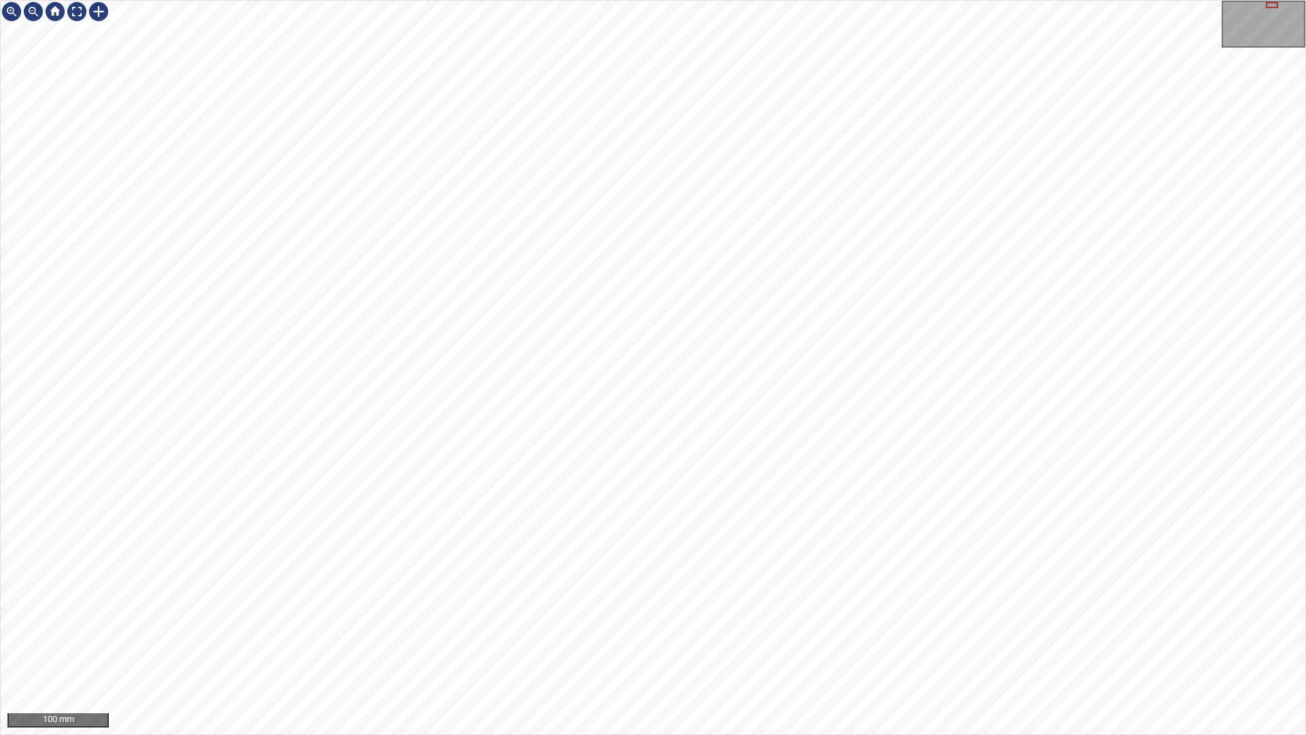
click at [901, 0] on div "100 mm" at bounding box center [653, 367] width 1306 height 735
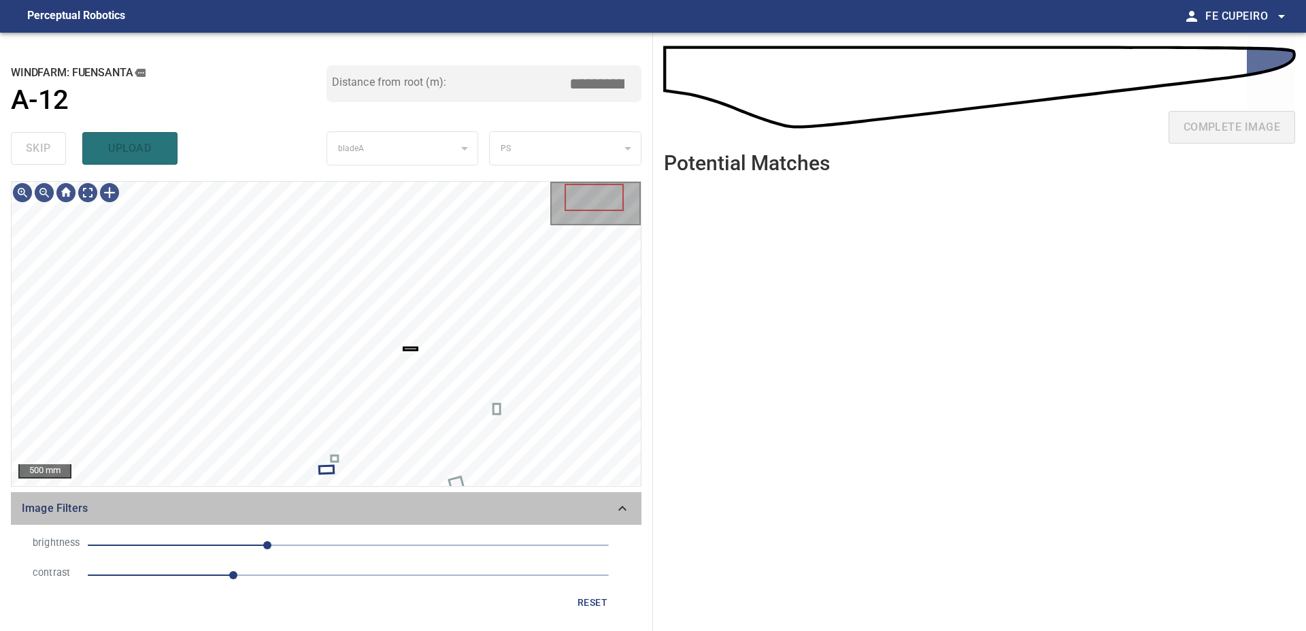
click at [359, 507] on span "Image Filters" at bounding box center [318, 508] width 593 height 16
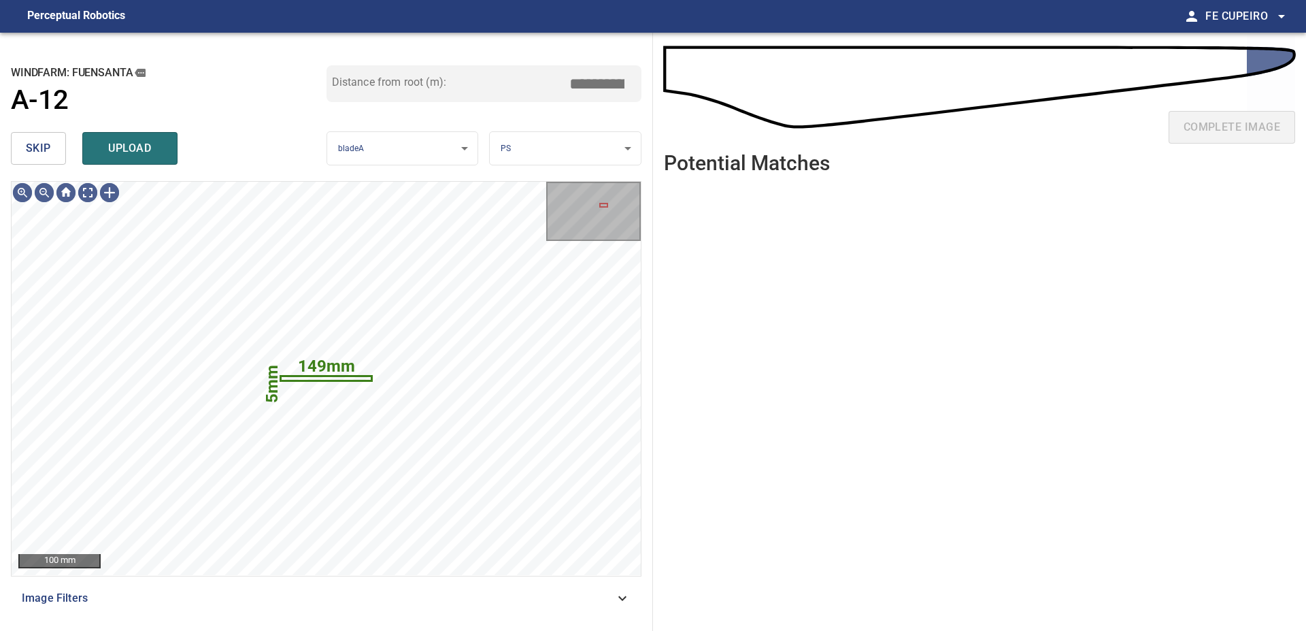
click at [49, 146] on span "skip" at bounding box center [38, 148] width 25 height 19
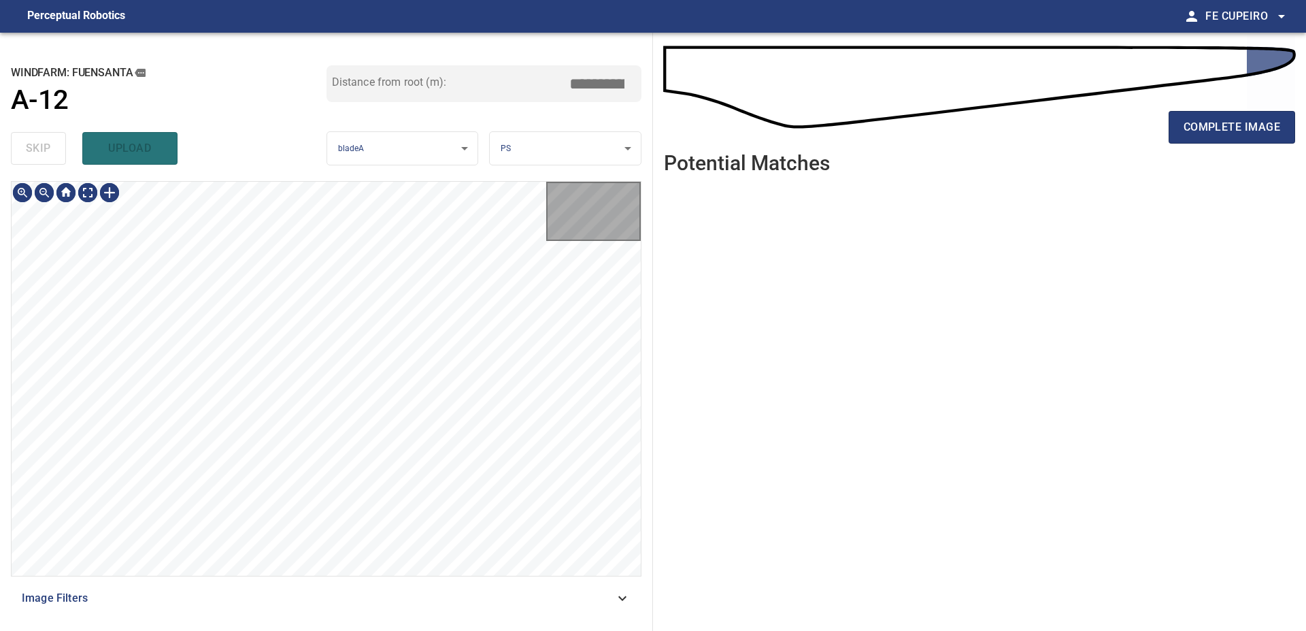
click at [48, 146] on div "skip upload" at bounding box center [169, 149] width 316 height 44
click at [47, 147] on div "skip upload" at bounding box center [169, 149] width 316 height 44
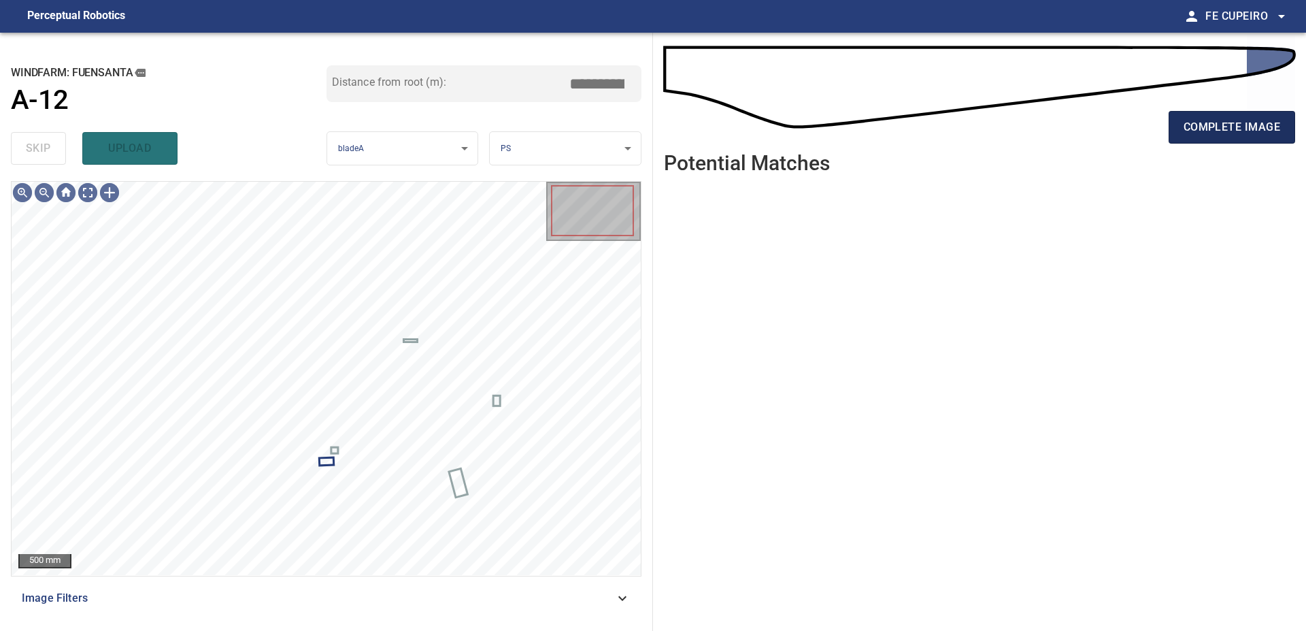
click at [1235, 116] on button "complete image" at bounding box center [1232, 127] width 127 height 33
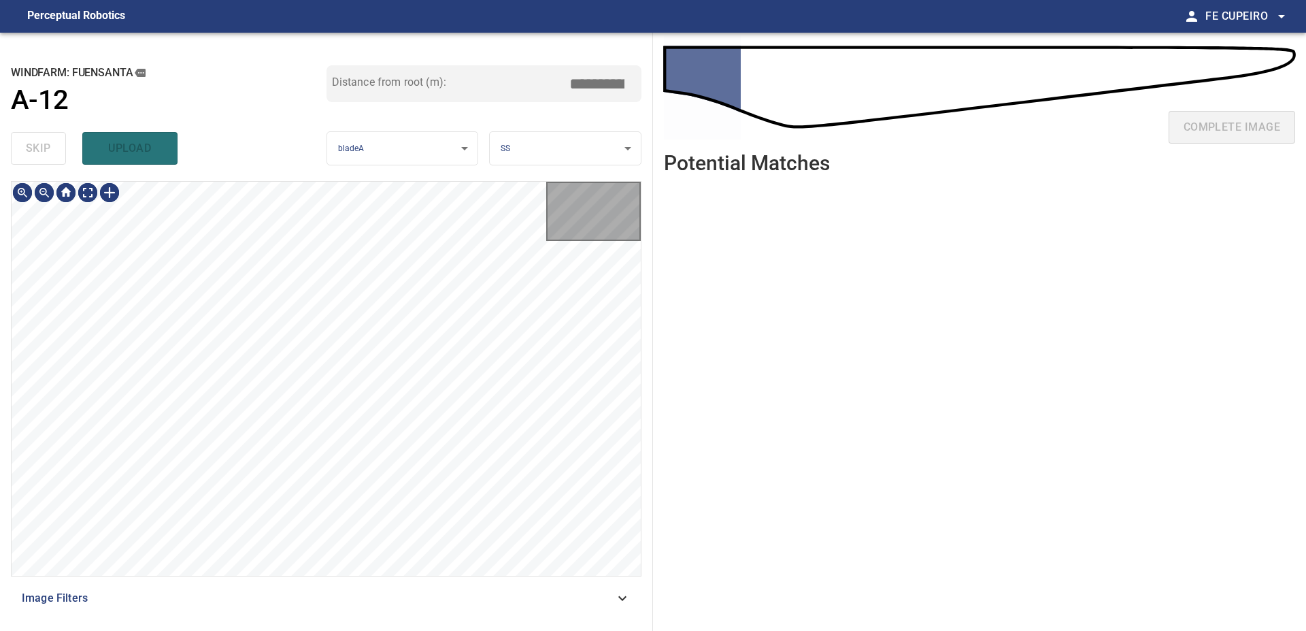
type input "***"
